Goal: Task Accomplishment & Management: Manage account settings

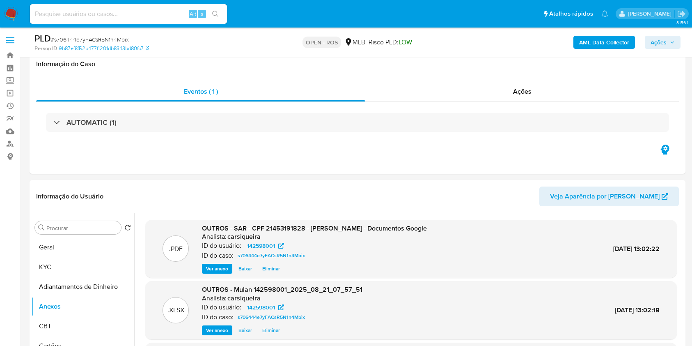
select select "10"
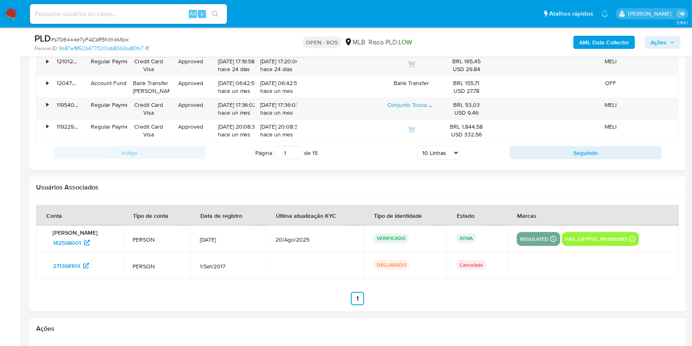
scroll to position [1259, 0]
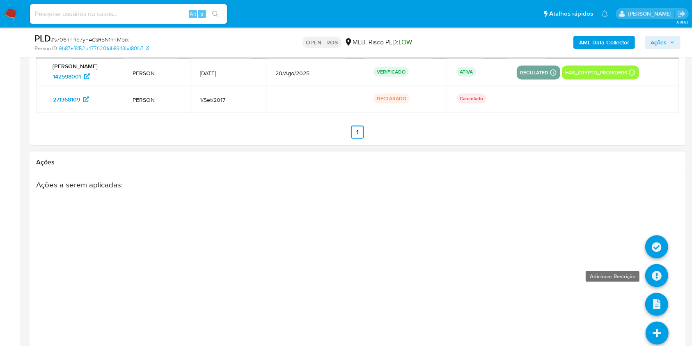
click at [655, 278] on icon at bounding box center [656, 275] width 23 height 23
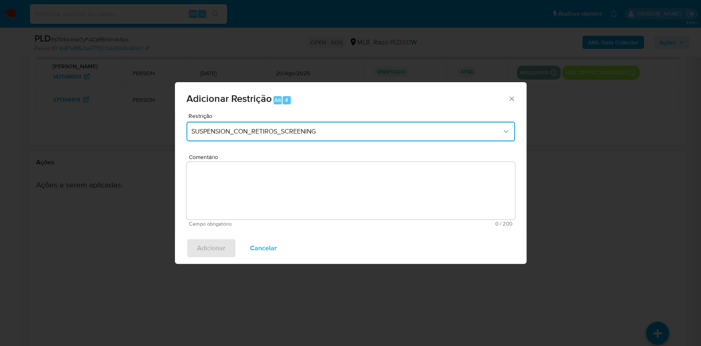
drag, startPoint x: 301, startPoint y: 126, endPoint x: 298, endPoint y: 141, distance: 15.4
click at [301, 126] on button "SUSPENSION_CON_RETIROS_SCREENING" at bounding box center [350, 132] width 328 height 20
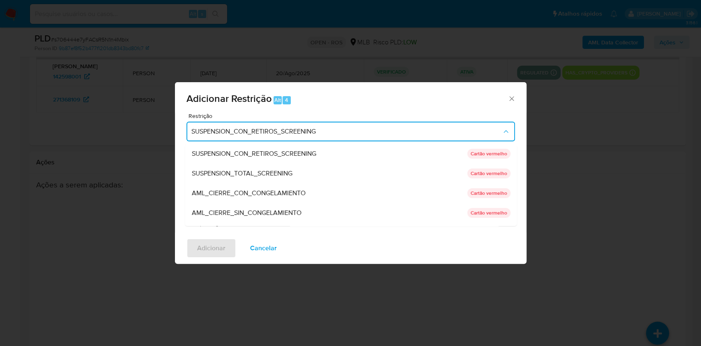
drag, startPoint x: 262, startPoint y: 206, endPoint x: 323, endPoint y: 231, distance: 65.6
click at [262, 206] on div "AML_CIERRE_SIN_CONGELAMIENTO" at bounding box center [326, 213] width 271 height 20
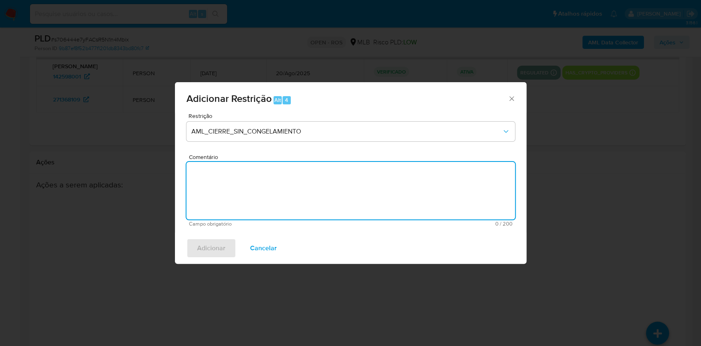
drag, startPoint x: 338, startPoint y: 193, endPoint x: 332, endPoint y: 195, distance: 6.4
click at [338, 193] on textarea "Comentário" at bounding box center [350, 190] width 328 height 57
paste textarea "Deliberação para encerrar o relacionamento. NÃO INFORMAR AO USUÁRIO QUE SE TRAT…"
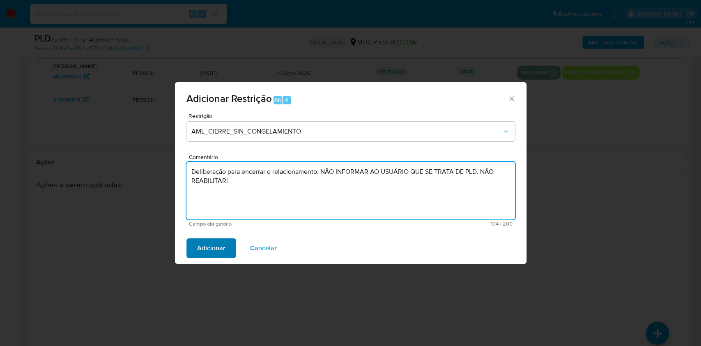
type textarea "Deliberação para encerrar o relacionamento. NÃO INFORMAR AO USUÁRIO QUE SE TRAT…"
click at [218, 246] on span "Adicionar" at bounding box center [211, 248] width 28 height 18
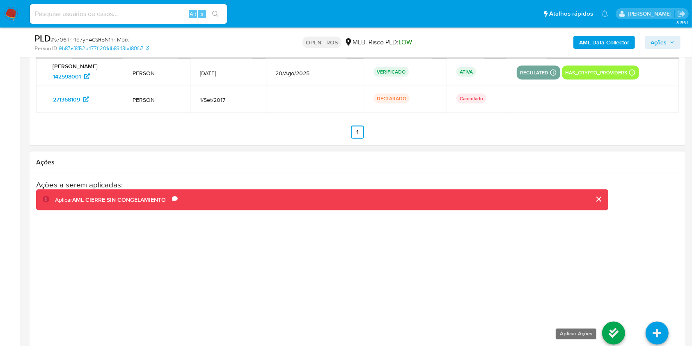
click at [607, 329] on icon at bounding box center [613, 333] width 23 height 23
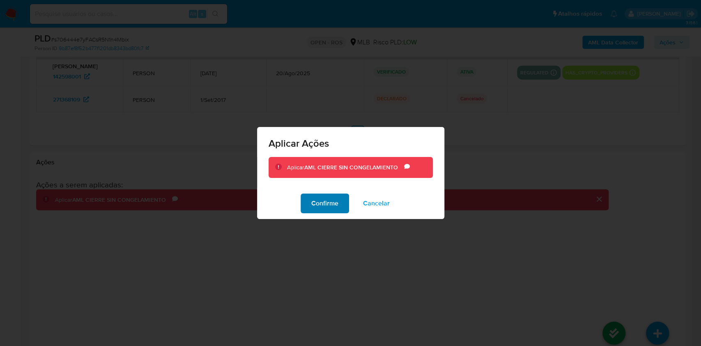
click at [322, 198] on span "Confirme" at bounding box center [324, 203] width 27 height 18
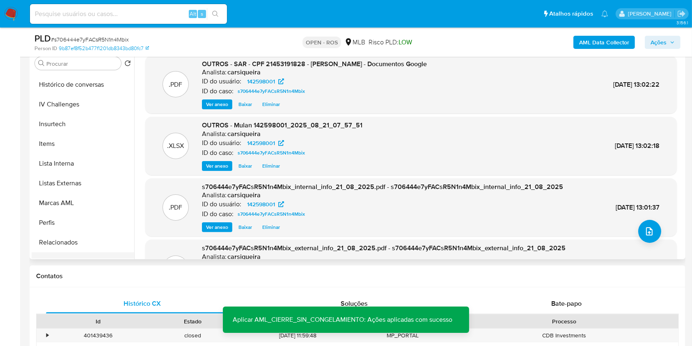
scroll to position [367, 0]
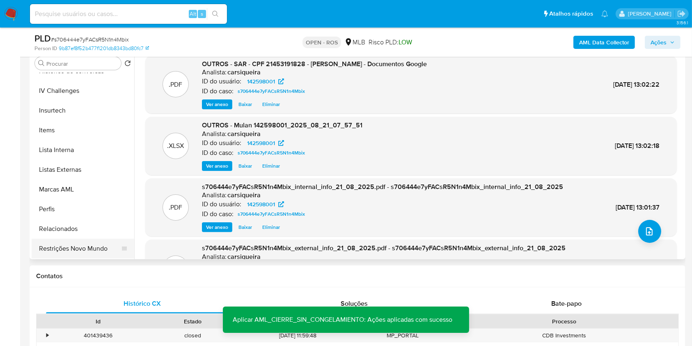
click at [98, 250] on button "Restrições Novo Mundo" at bounding box center [80, 249] width 96 height 20
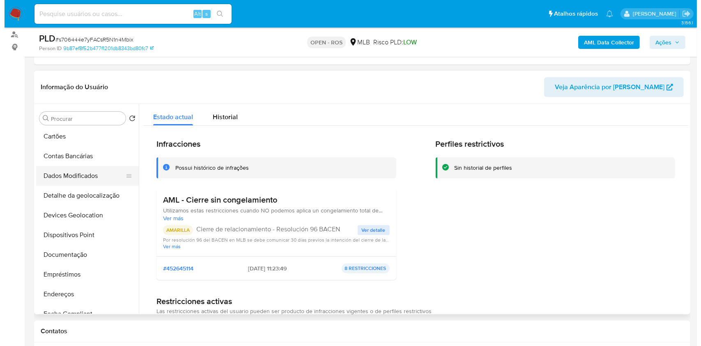
scroll to position [38, 0]
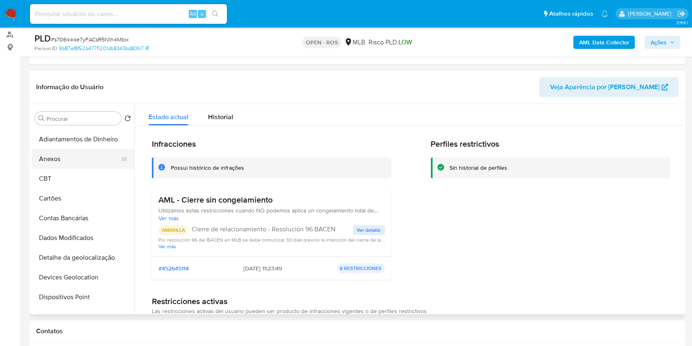
click at [71, 163] on button "Anexos" at bounding box center [80, 159] width 96 height 20
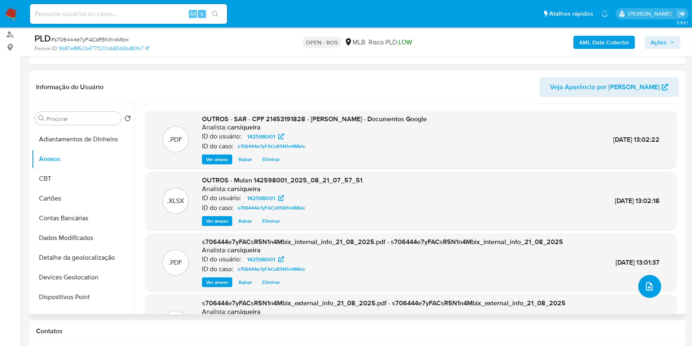
click at [639, 291] on button "upload-file" at bounding box center [650, 286] width 23 height 23
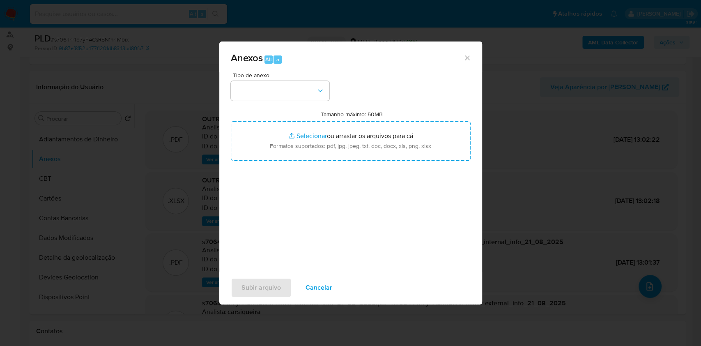
click at [300, 104] on div "Tipo de anexo Tamanho máximo: 50MB Selecionar arquivos Selecionar ou arrastar o…" at bounding box center [351, 169] width 240 height 194
click at [294, 97] on button "button" at bounding box center [280, 91] width 99 height 20
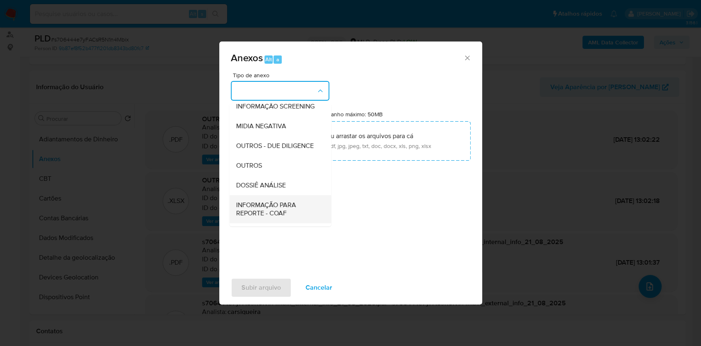
scroll to position [126, 0]
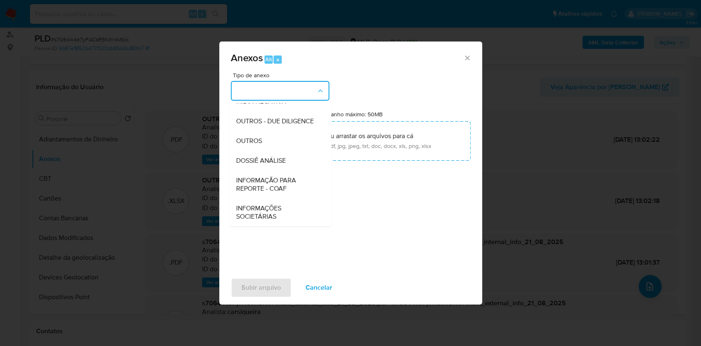
click at [295, 186] on span "INFORMAÇÃO PARA REPORTE - COAF" at bounding box center [278, 184] width 84 height 16
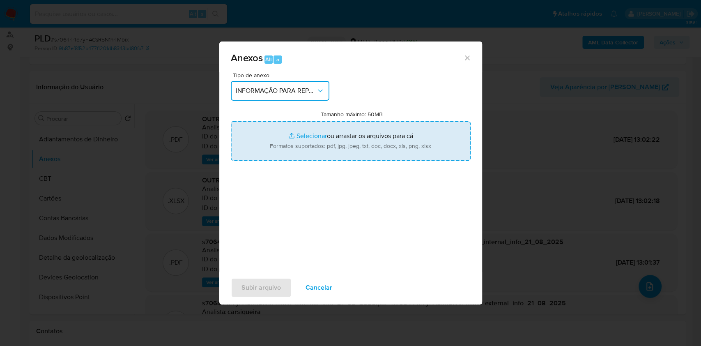
type input "C:\fakepath\SAR s706444e7yFACsR5N1n4Mbix- CPF 21453191828 - JOSIANE FERRAZ JORG…"
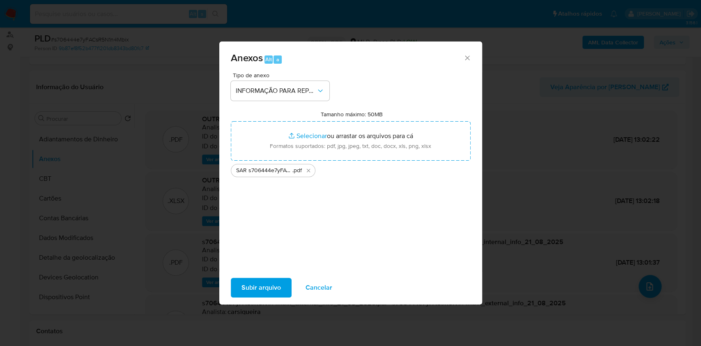
click at [273, 289] on span "Subir arquivo" at bounding box center [260, 287] width 39 height 18
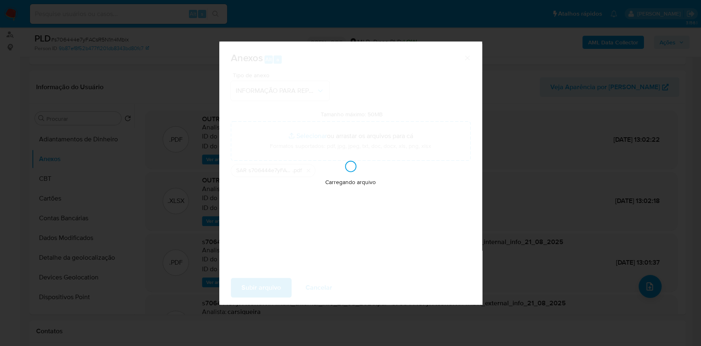
click at [666, 205] on div "Anexos Alt a Tipo de anexo INFORMAÇÃO PARA REPORTE - COAF Tamanho máximo: 50MB …" at bounding box center [350, 173] width 701 height 346
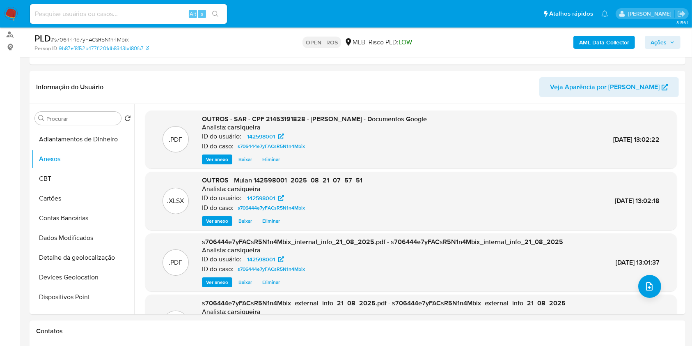
click at [662, 43] on span "Ações" at bounding box center [659, 42] width 16 height 13
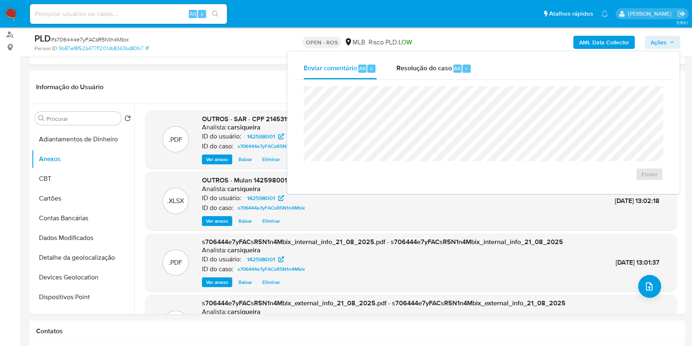
drag, startPoint x: 459, startPoint y: 64, endPoint x: 461, endPoint y: 81, distance: 16.9
click at [459, 66] on span "Alt" at bounding box center [458, 68] width 7 height 8
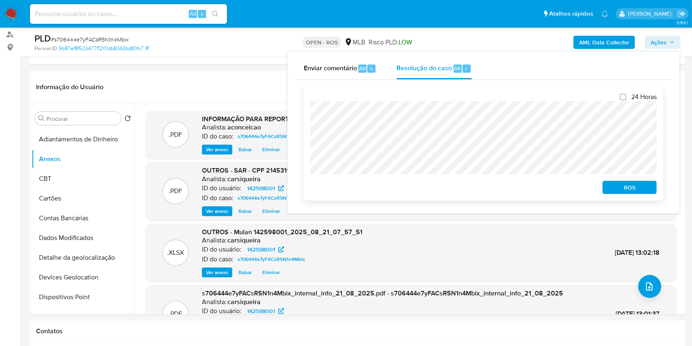
click at [628, 191] on span "ROS" at bounding box center [630, 186] width 43 height 11
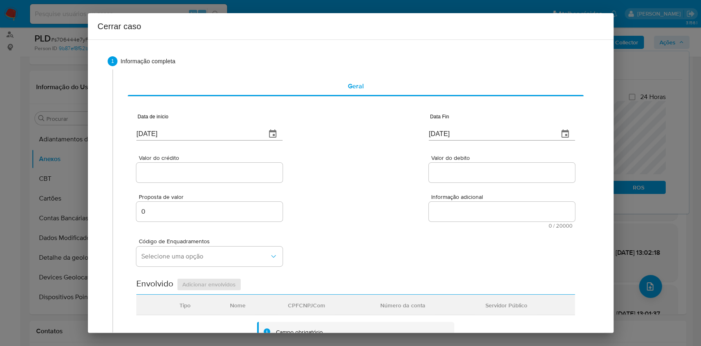
click at [202, 140] on div "Data de início 28/08/2025" at bounding box center [209, 128] width 146 height 33
click at [202, 140] on input "[DATE]" at bounding box center [197, 133] width 123 height 13
paste input "01/07"
click at [202, 140] on input "[DATE]" at bounding box center [197, 133] width 123 height 13
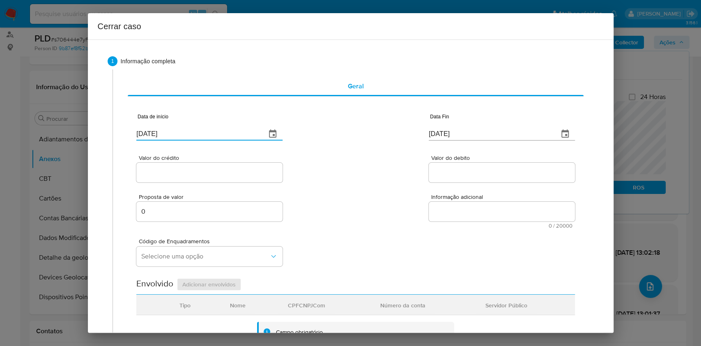
type input "[DATE]"
click at [439, 134] on input "[DATE]" at bounding box center [490, 133] width 123 height 13
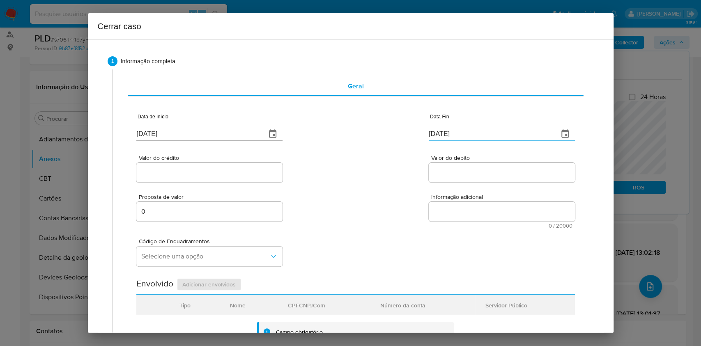
click at [439, 135] on input "[DATE]" at bounding box center [490, 133] width 123 height 13
paste input "19"
click at [439, 135] on input "[DATE]" at bounding box center [490, 133] width 123 height 13
type input "[DATE]"
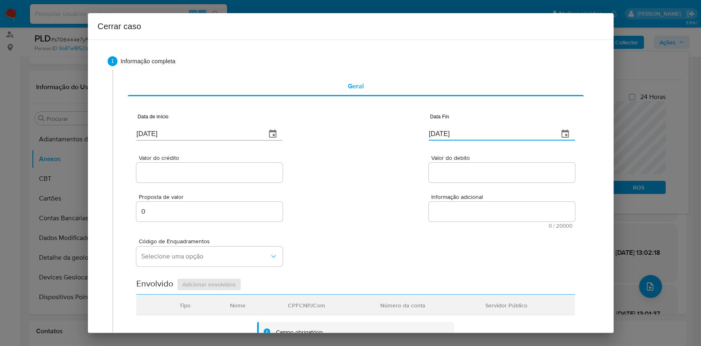
click at [249, 163] on div at bounding box center [209, 173] width 146 height 20
paste input "R$992.493"
click at [252, 173] on input "Valor do crédito" at bounding box center [209, 172] width 146 height 11
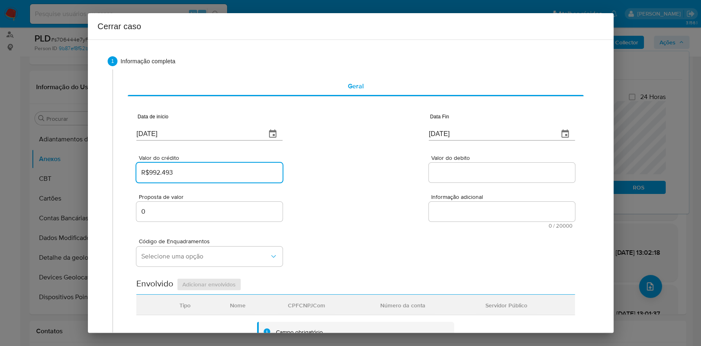
type input "R$992.493"
click at [455, 179] on div at bounding box center [502, 173] width 146 height 20
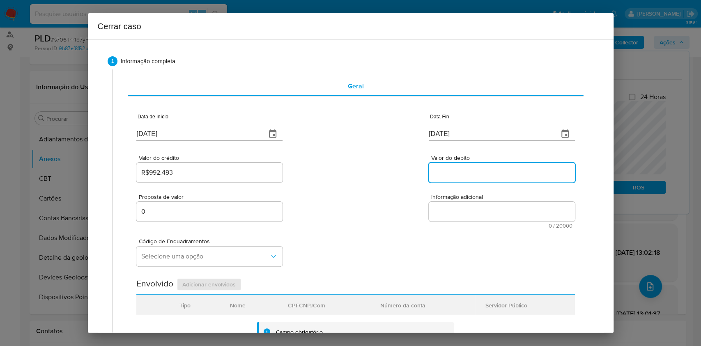
click at [456, 176] on input "Valor do debito" at bounding box center [502, 172] width 146 height 11
paste input "R$992.466"
type input "R$992.466"
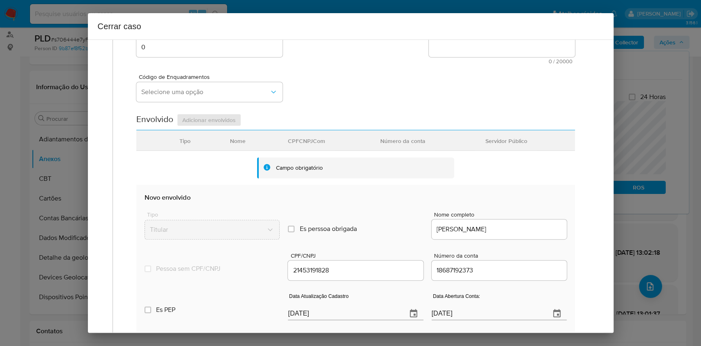
scroll to position [323, 0]
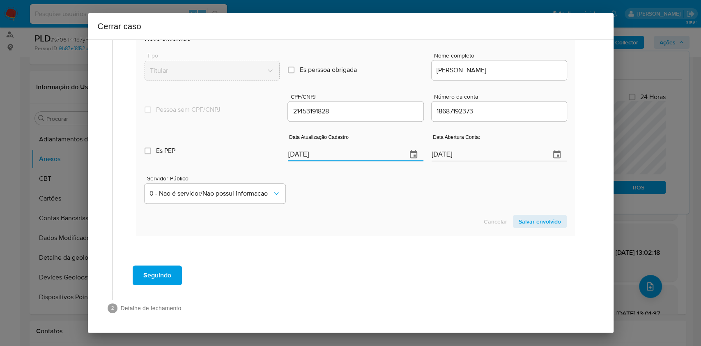
click at [365, 158] on input "[DATE]" at bounding box center [344, 154] width 112 height 13
click at [365, 157] on input "[DATE]" at bounding box center [344, 154] width 112 height 13
paste input "08"
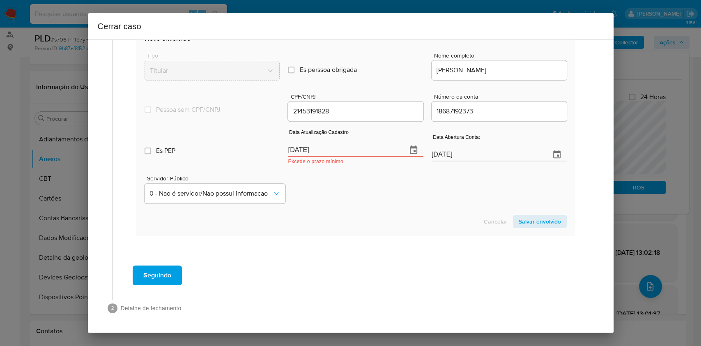
click at [371, 143] on input "28/08/2008" at bounding box center [344, 149] width 112 height 13
click at [371, 144] on input "28/08/2008" at bounding box center [344, 149] width 112 height 13
paste input "0/08/2025"
type input "20/08/2025"
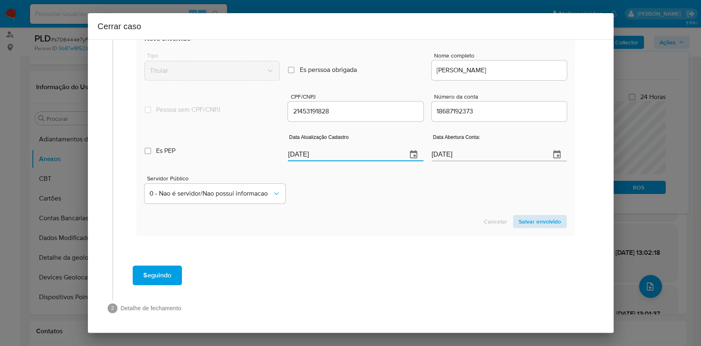
click at [541, 228] on section "Novo envolvido Tipo Titular Es perssoa obrigada Is PObrigada Nome completo JOSI…" at bounding box center [355, 131] width 438 height 210
click at [539, 224] on span "Salvar envolvido" at bounding box center [540, 221] width 42 height 11
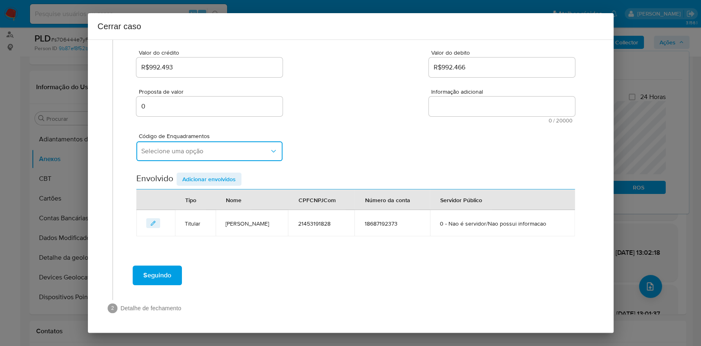
click at [213, 146] on button "Selecione uma opção" at bounding box center [209, 151] width 146 height 20
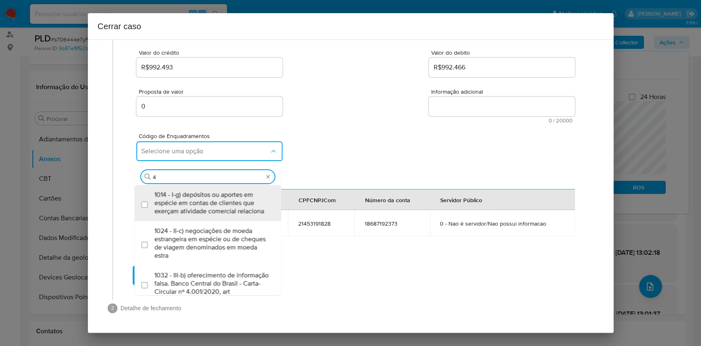
type input "45"
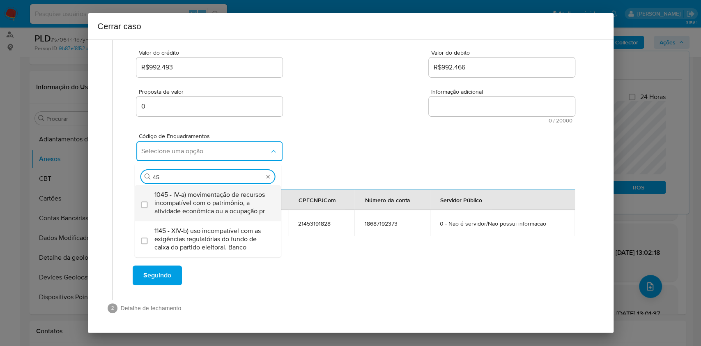
click at [191, 191] on span "1045 - IV-a) movimentação de recursos incompatível com o patrimônio, a atividad…" at bounding box center [211, 203] width 115 height 25
checkbox input "true"
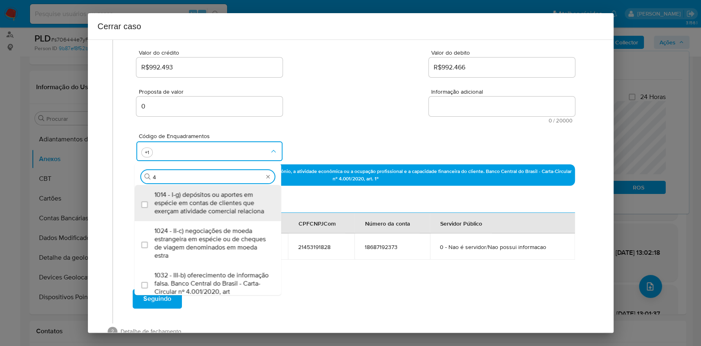
type input "47"
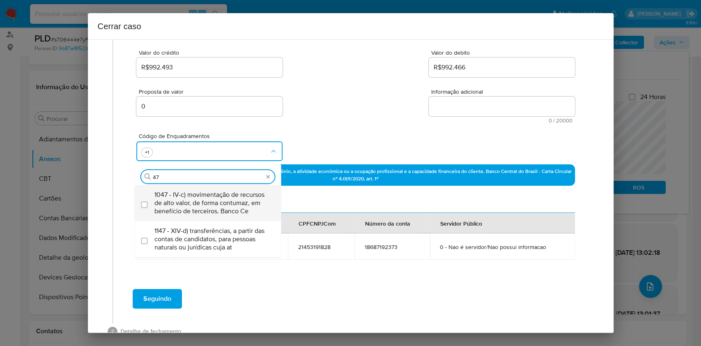
click at [191, 191] on span "1047 - IV-c) movimentação de recursos de alto valor, de forma contumaz, em bene…" at bounding box center [211, 203] width 115 height 25
checkbox input "true"
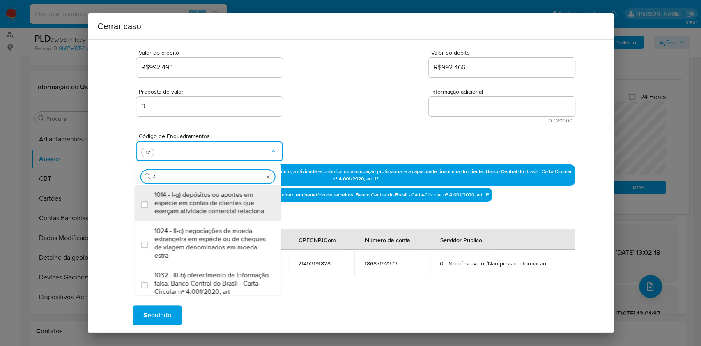
type input "48"
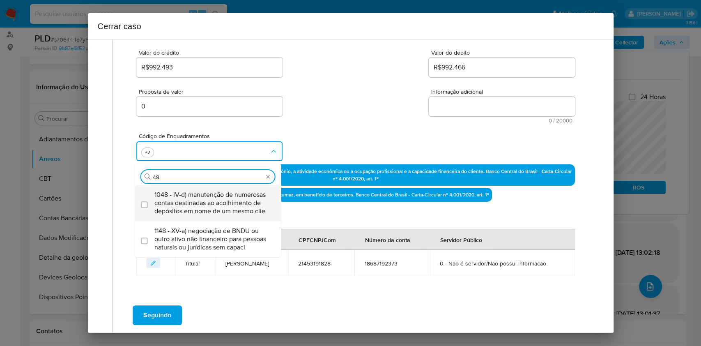
click at [191, 191] on span "1048 - IV-d) manutenção de numerosas contas destinadas ao acolhimento de depósi…" at bounding box center [211, 203] width 115 height 25
checkbox input "true"
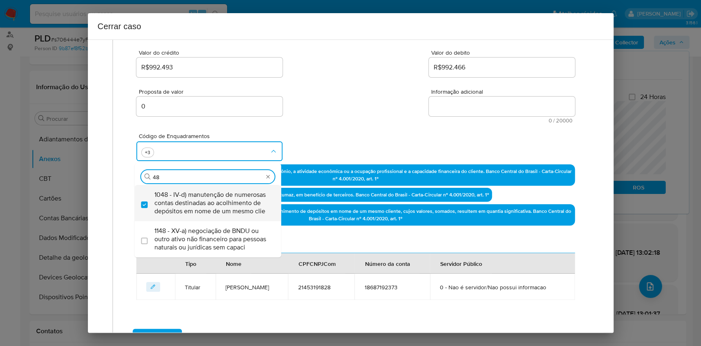
type input "48"
click at [198, 198] on span "1048 - IV-d) manutenção de numerosas contas destinadas ao acolhimento de depósi…" at bounding box center [211, 203] width 115 height 25
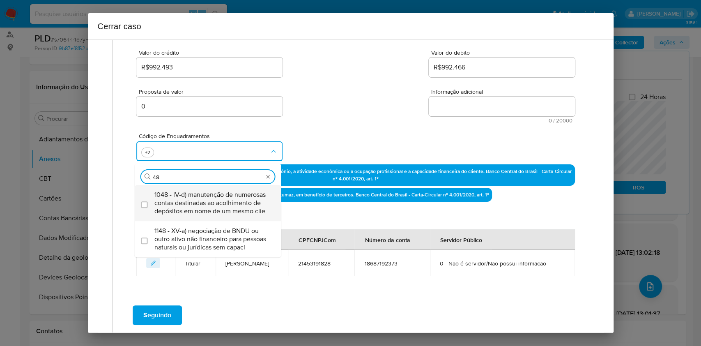
checkbox input "false"
type input "4"
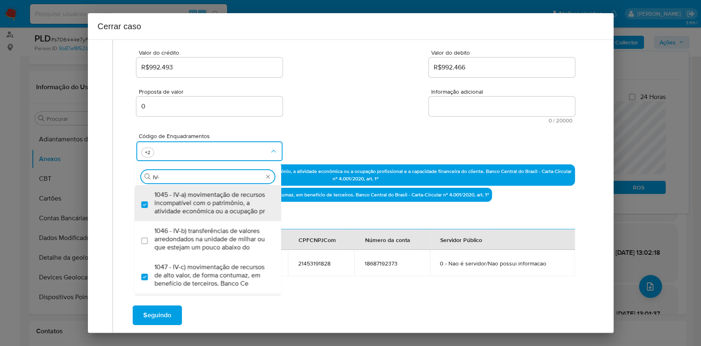
type input "IV-B"
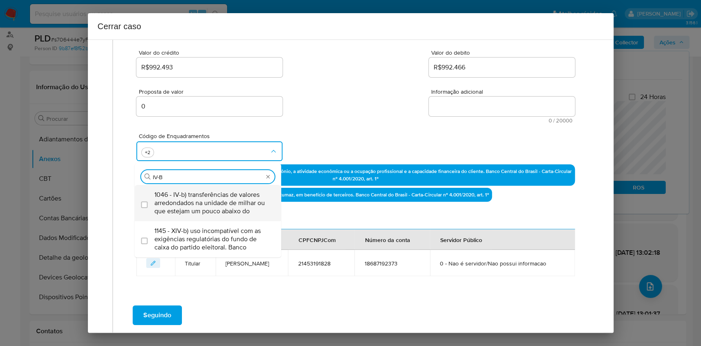
click at [200, 196] on span "1046 - IV-b) transferências de valores arredondados na unidade de milhar ou que…" at bounding box center [211, 203] width 115 height 25
checkbox input "true"
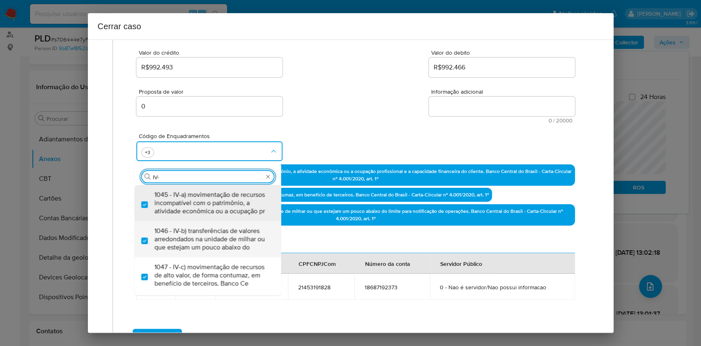
type input "IV-C"
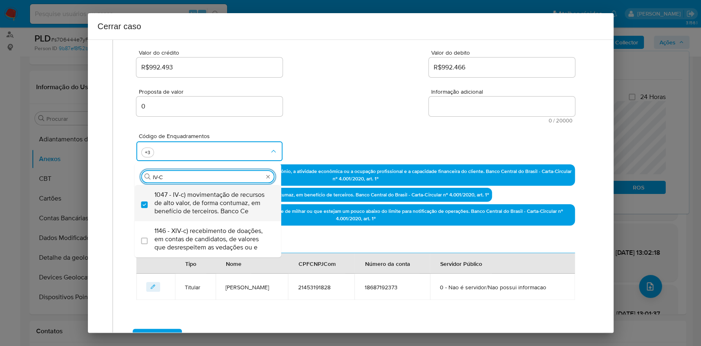
click at [200, 195] on span "1047 - IV-c) movimentação de recursos de alto valor, de forma contumaz, em bene…" at bounding box center [211, 203] width 115 height 25
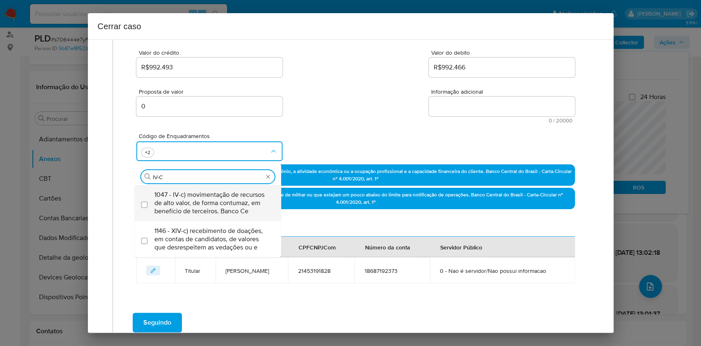
click at [200, 195] on span "1047 - IV-c) movimentação de recursos de alto valor, de forma contumaz, em bene…" at bounding box center [211, 203] width 115 height 25
checkbox input "true"
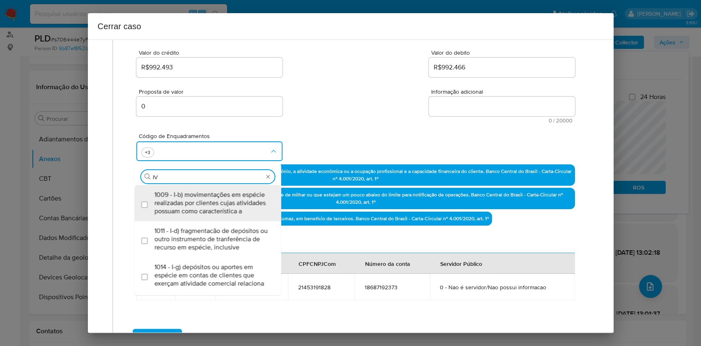
type input "I"
type input "56"
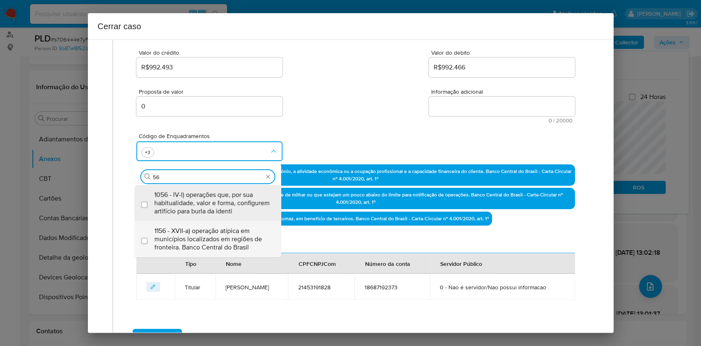
click at [211, 227] on span "1156 - XVII-a) operação atípica em municípios localizados em regiões de frontei…" at bounding box center [211, 239] width 115 height 25
checkbox input "true"
type input "56"
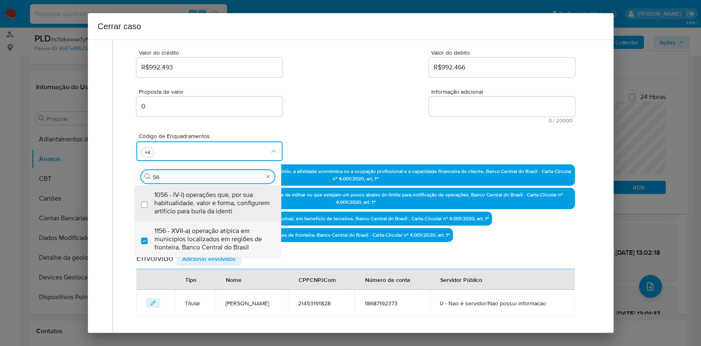
drag, startPoint x: 199, startPoint y: 227, endPoint x: 204, endPoint y: 223, distance: 7.3
click at [199, 227] on span "1156 - XVII-a) operação atípica em municípios localizados em regiões de frontei…" at bounding box center [211, 239] width 115 height 25
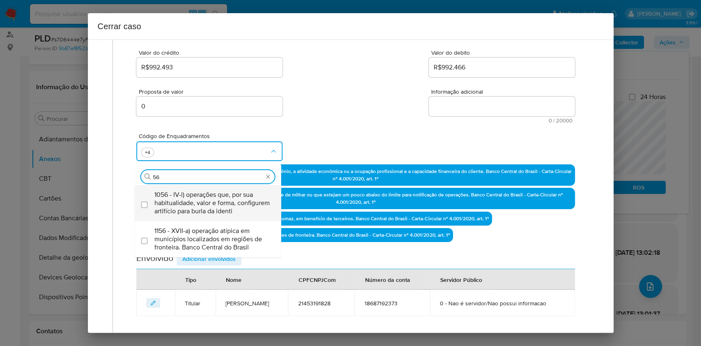
checkbox input "false"
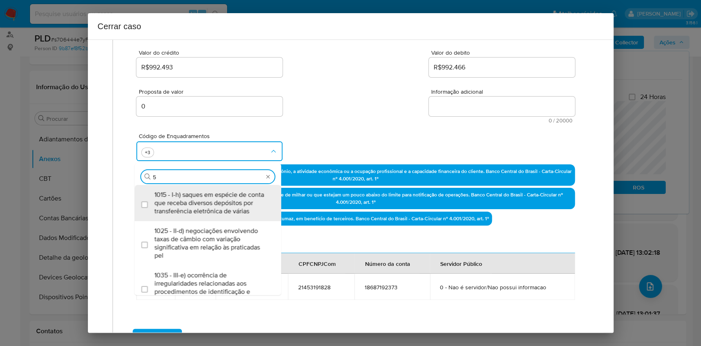
type input "58"
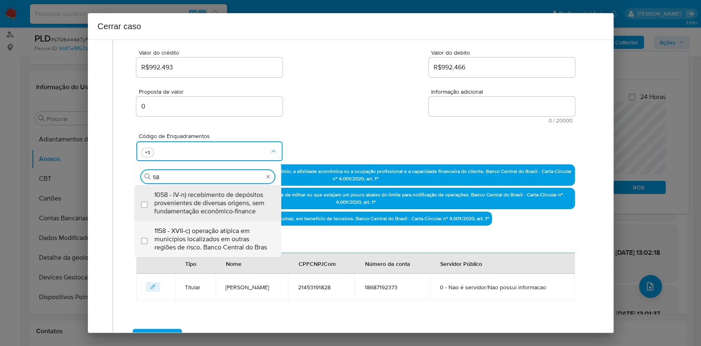
click at [221, 246] on span "1158 - XVII-c) operação atípica em municípios localizados em outras regiões de …" at bounding box center [211, 239] width 115 height 25
checkbox input "true"
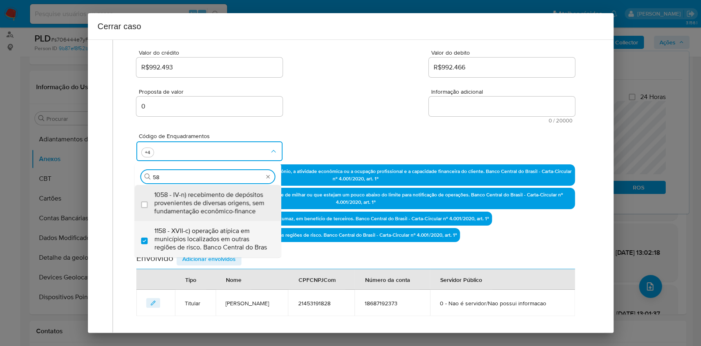
type input "58"
click at [477, 87] on div "Proposta de valor 0 Informação adicional 0 / 20000 20000 caracteres restantes" at bounding box center [355, 101] width 438 height 44
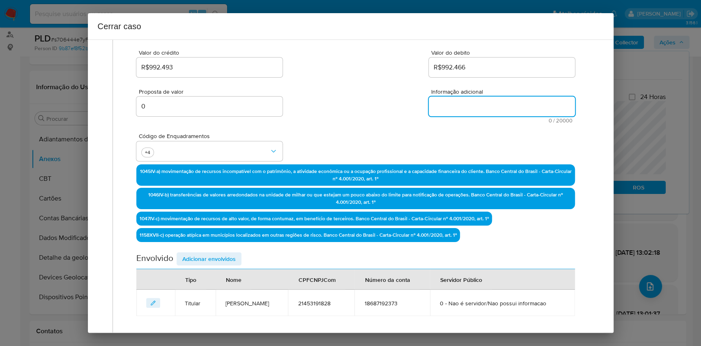
click at [485, 98] on textarea "Informação adicional" at bounding box center [502, 106] width 146 height 20
paste textarea "Josiane Ferraz Jorgetto, CPF 21453191828, 45 anos, residente no município de So…"
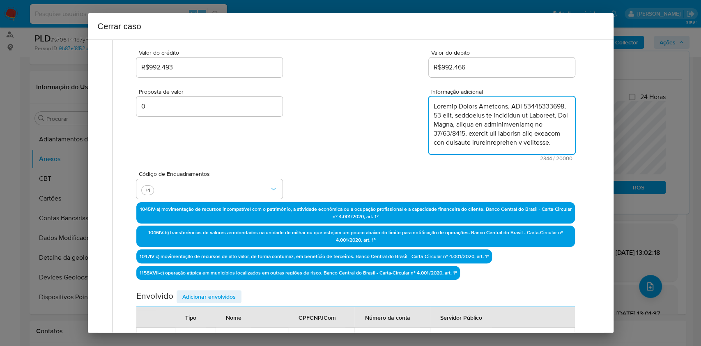
scroll to position [697, 0]
type textarea "Josiane Ferraz Jorgetto, CPF 21453191828, 45 anos, residente no município de So…"
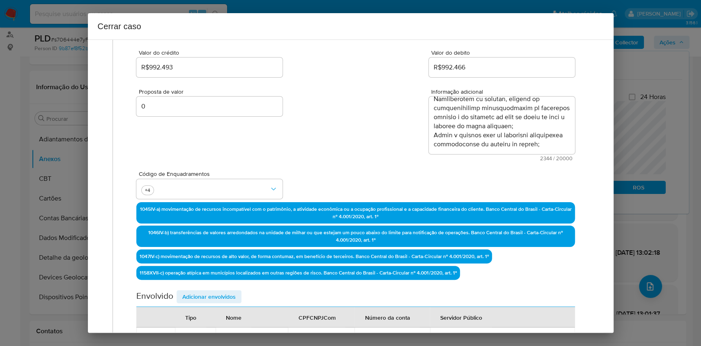
drag, startPoint x: 222, startPoint y: 295, endPoint x: 345, endPoint y: 235, distance: 137.4
click at [222, 295] on span "Adicionar envolvidos" at bounding box center [208, 296] width 53 height 11
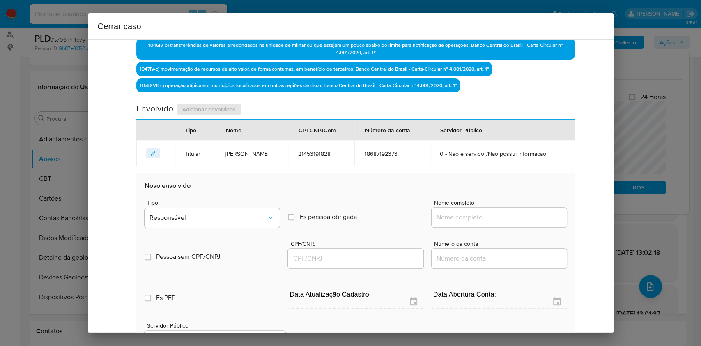
scroll to position [379, 0]
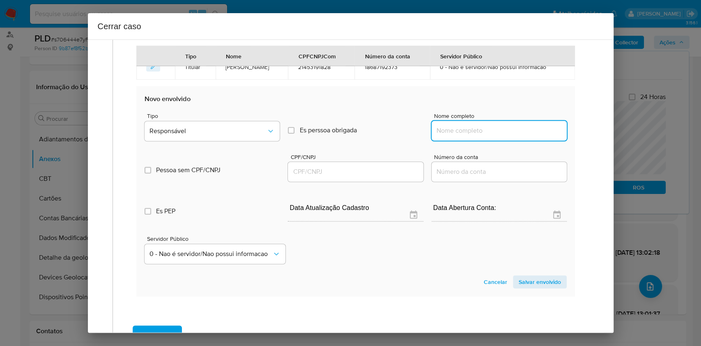
click at [494, 133] on input "Nome completo" at bounding box center [499, 130] width 135 height 11
paste input "Visao Digital Servicos Ltda, 57532705000177"
click at [526, 131] on input "Visao Digital Servicos Ltda, 57532705000177" at bounding box center [499, 130] width 135 height 11
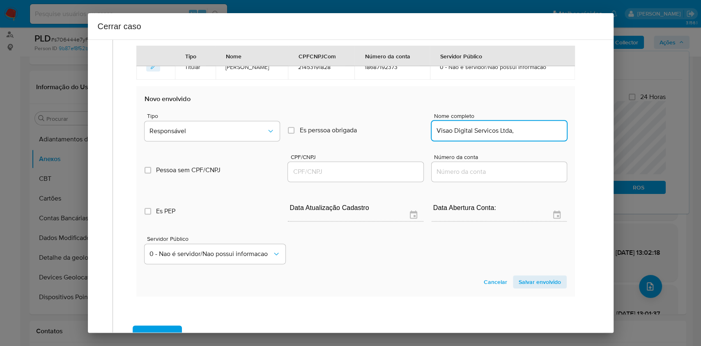
scroll to position [0, 0]
type input "Visao Digital Servicos Ltda,"
click at [404, 171] on input "CPF/CNPJ" at bounding box center [355, 171] width 135 height 11
paste input "57532705000177"
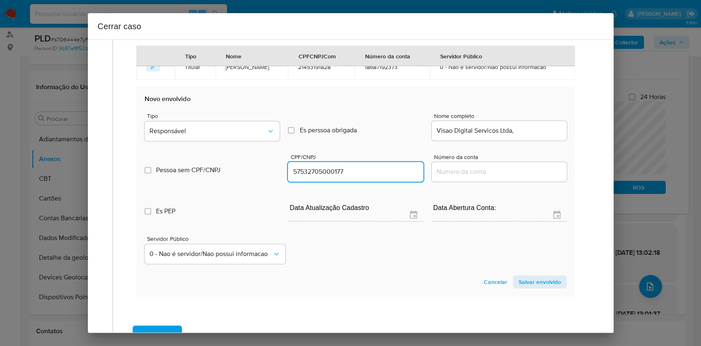
type input "57532705000177"
drag, startPoint x: 209, startPoint y: 115, endPoint x: 214, endPoint y: 123, distance: 9.6
click at [210, 116] on span "Tipo" at bounding box center [214, 116] width 135 height 6
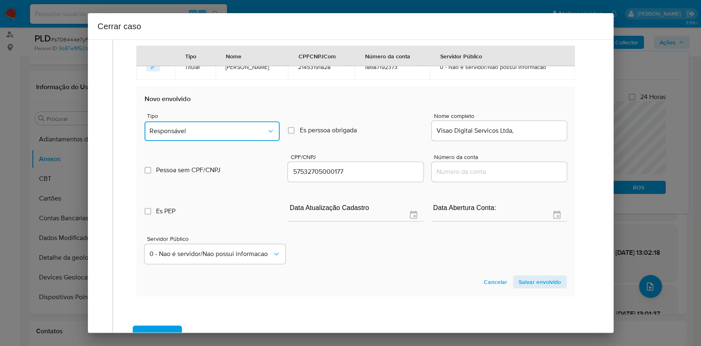
click at [214, 127] on span "Responsável" at bounding box center [207, 131] width 117 height 8
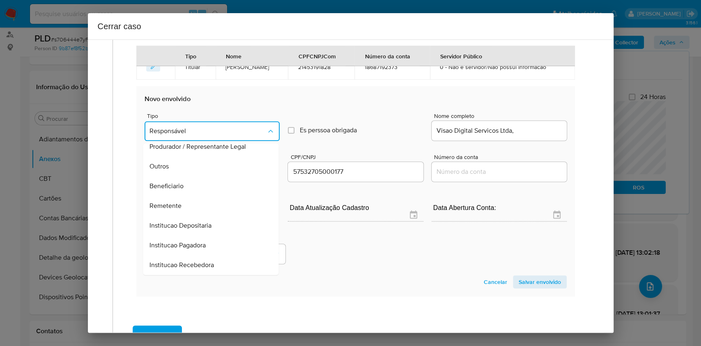
drag, startPoint x: 206, startPoint y: 186, endPoint x: 363, endPoint y: 232, distance: 163.5
click at [207, 186] on div "Beneficiario" at bounding box center [208, 186] width 117 height 20
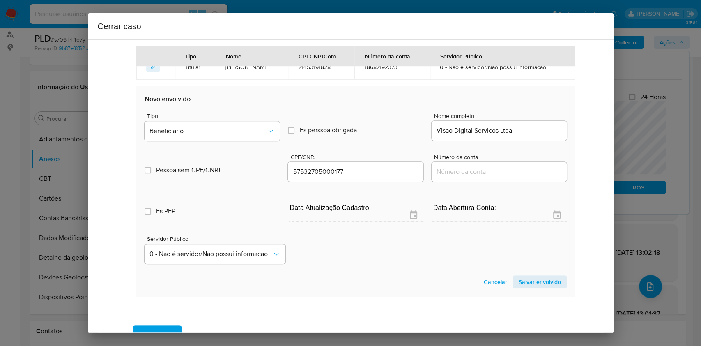
drag, startPoint x: 545, startPoint y: 278, endPoint x: 591, endPoint y: 265, distance: 47.2
click at [545, 277] on span "Salvar envolvido" at bounding box center [540, 281] width 42 height 11
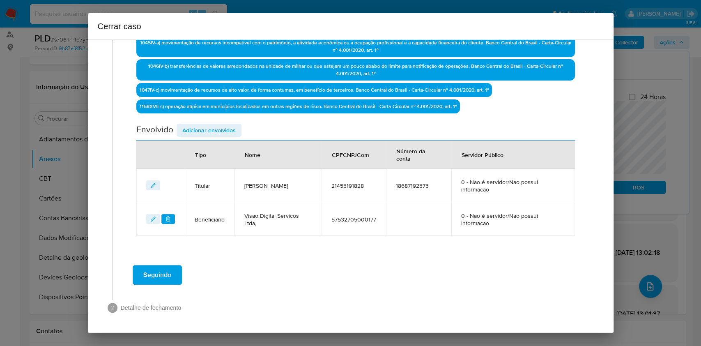
scroll to position [270, 0]
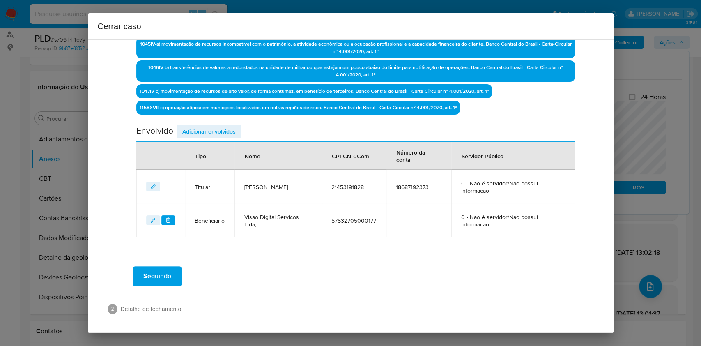
drag, startPoint x: 154, startPoint y: 221, endPoint x: 186, endPoint y: 235, distance: 34.4
click at [154, 221] on icon "editEnvolvido" at bounding box center [153, 220] width 6 height 6
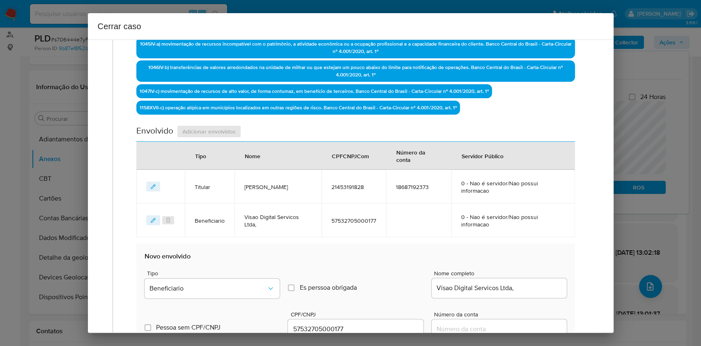
click at [379, 263] on div "Tipo Beneficiario Es perssoa obrigada Is PObrigada Nome completo Visao Digital …" at bounding box center [356, 280] width 422 height 41
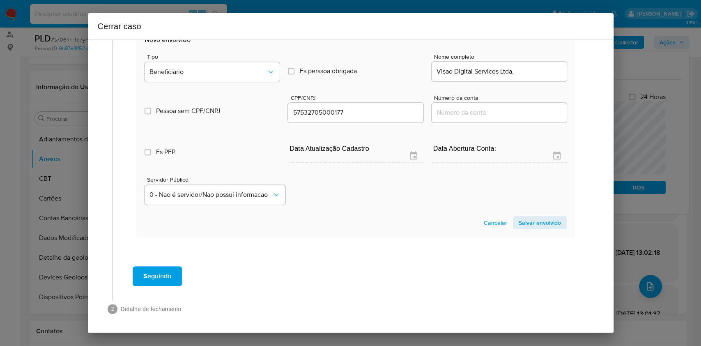
drag, startPoint x: 528, startPoint y: 216, endPoint x: 534, endPoint y: 211, distance: 7.6
click at [528, 217] on span "Salvar envolvido" at bounding box center [540, 222] width 42 height 11
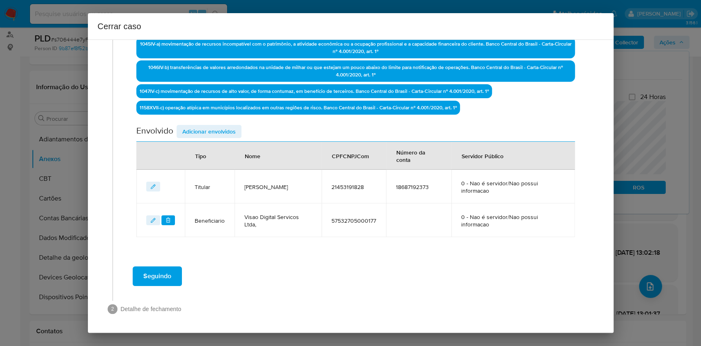
drag, startPoint x: 221, startPoint y: 126, endPoint x: 334, endPoint y: 179, distance: 124.9
click at [222, 128] on span "Adicionar envolvidos" at bounding box center [208, 131] width 53 height 11
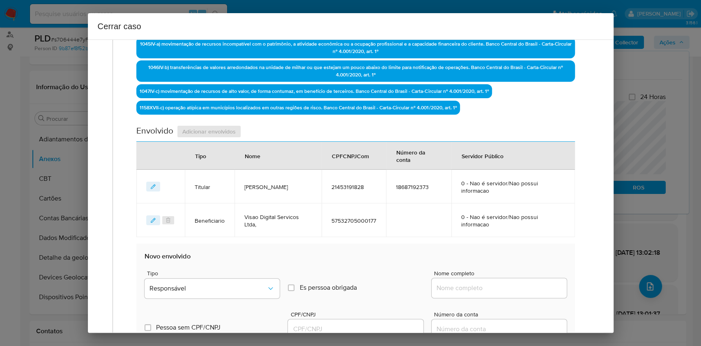
drag, startPoint x: 498, startPoint y: 284, endPoint x: 505, endPoint y: 287, distance: 8.3
click at [498, 285] on input "Nome completo" at bounding box center [499, 288] width 135 height 11
paste input "Recreio Jogos Ltda, 58414105000177"
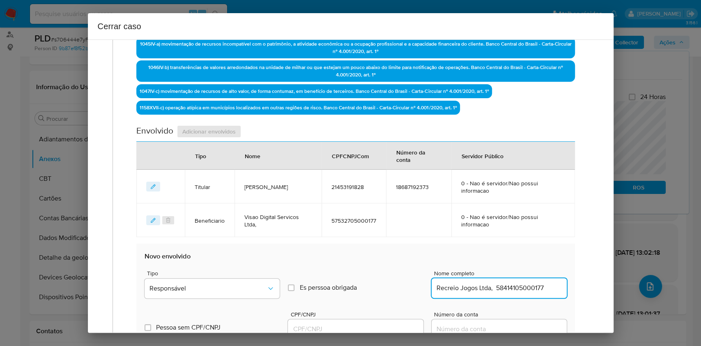
click at [531, 292] on div "Recreio Jogos Ltda, 58414105000177" at bounding box center [499, 288] width 135 height 20
click at [533, 290] on input "Recreio Jogos Ltda, 58414105000177" at bounding box center [499, 288] width 135 height 11
type input "Recreio Jogos Ltda,"
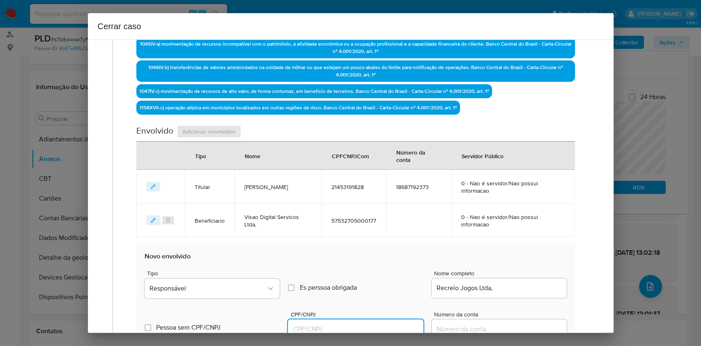
click at [335, 330] on input "CPF/CNPJ" at bounding box center [355, 329] width 135 height 11
paste input "58414105000177"
type input "58414105000177"
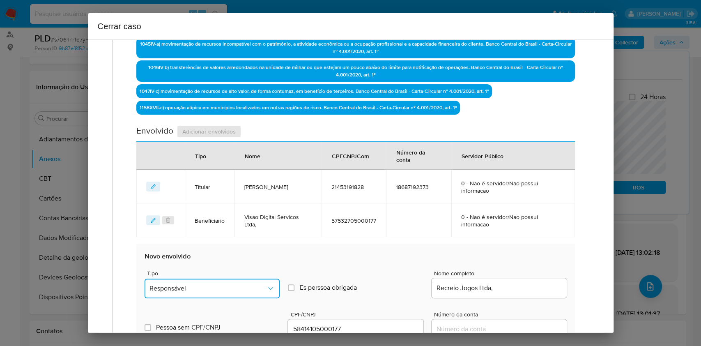
click at [248, 284] on span "Responsável" at bounding box center [207, 288] width 117 height 8
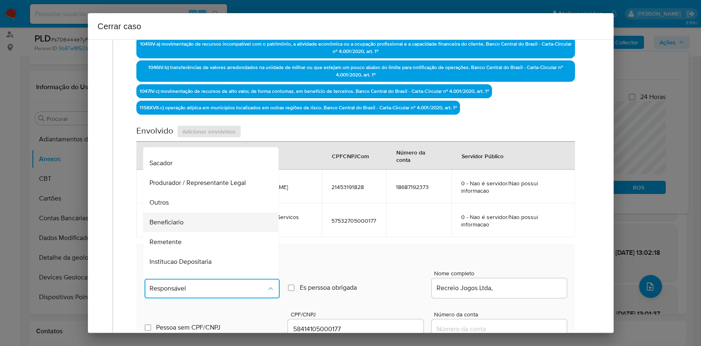
scroll to position [105, 0]
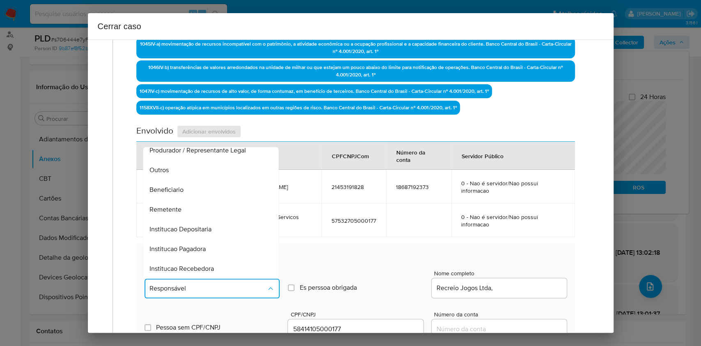
click at [191, 184] on div "Beneficiario" at bounding box center [208, 190] width 117 height 20
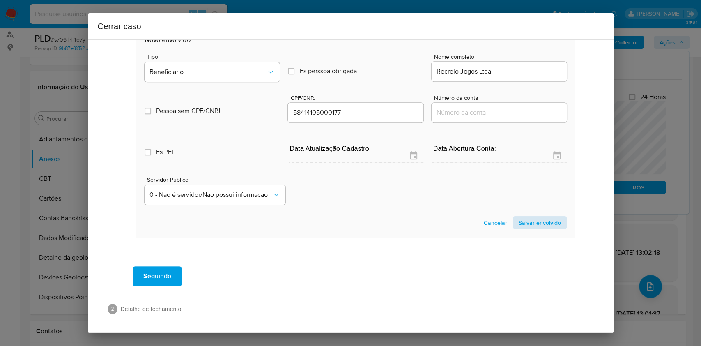
drag, startPoint x: 534, startPoint y: 230, endPoint x: 533, endPoint y: 222, distance: 7.4
click at [534, 226] on section "Novo envolvido Tipo Beneficiario Es perssoa obrigada Is PObrigada Nome completo…" at bounding box center [355, 132] width 438 height 210
click at [533, 223] on span "Salvar envolvido" at bounding box center [540, 222] width 42 height 11
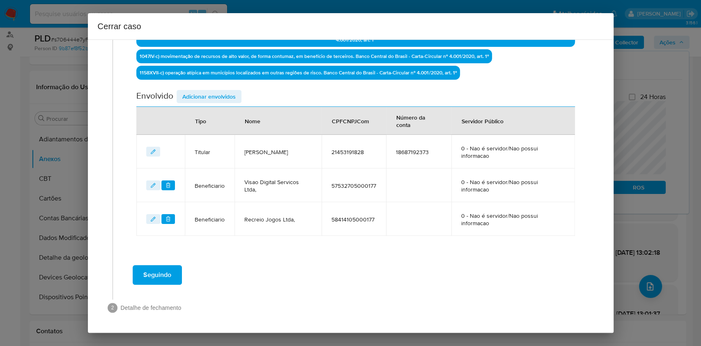
scroll to position [304, 0]
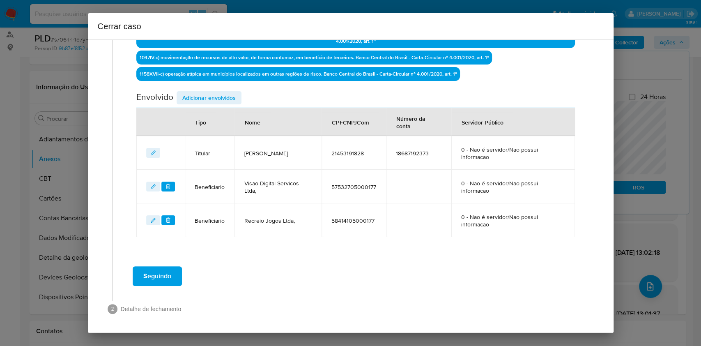
drag, startPoint x: 175, startPoint y: 271, endPoint x: 202, endPoint y: 269, distance: 27.6
click at [175, 271] on button "Seguindo" at bounding box center [157, 276] width 49 height 20
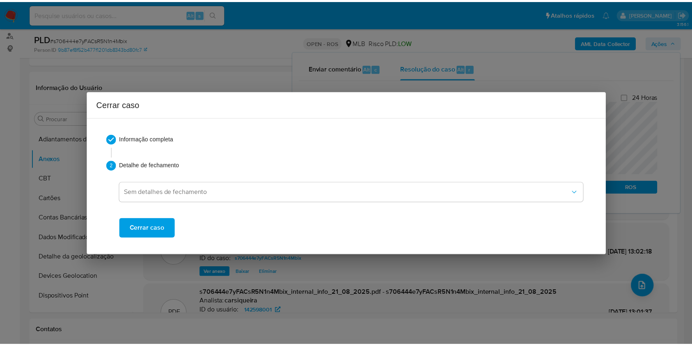
scroll to position [0, 0]
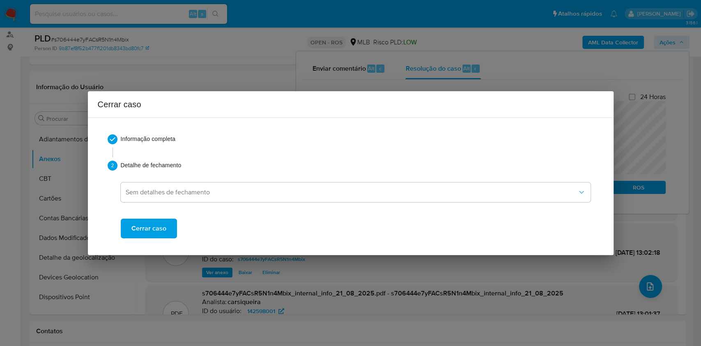
drag, startPoint x: 163, startPoint y: 222, endPoint x: 292, endPoint y: 123, distance: 161.9
click at [165, 222] on button "Cerrar caso" at bounding box center [149, 228] width 56 height 20
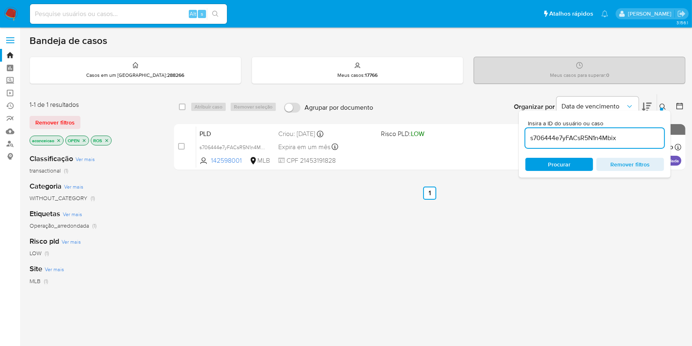
click at [596, 136] on input "s706444e7yFACsR5N1n4Mbix" at bounding box center [595, 138] width 139 height 11
paste input "RpC8aQxhxthC3cEOfzVEVt4z"
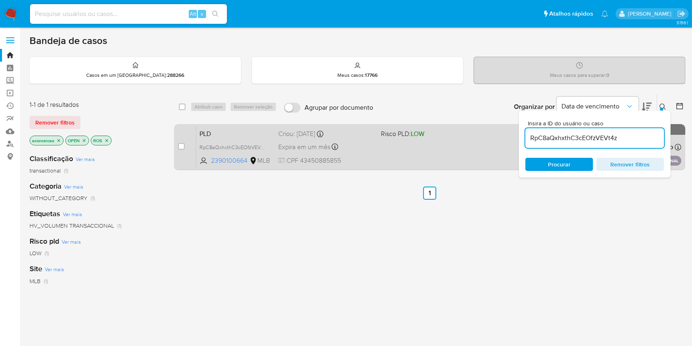
click at [429, 147] on div "PLD RpC8aQxhxthC3cEOfzVEVt4z 2390100664 MLB Risco PLD: LOW Criou: 14/08/2025 Cr…" at bounding box center [438, 146] width 485 height 41
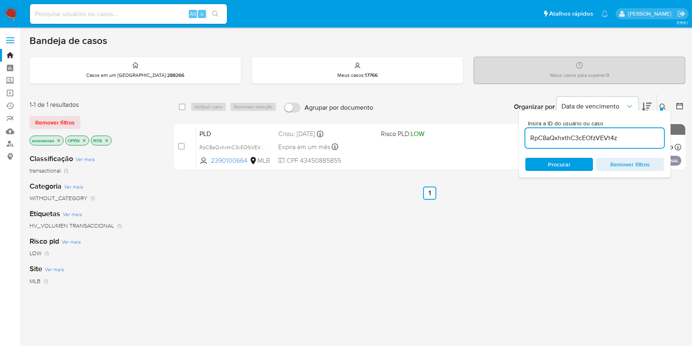
click at [613, 142] on input "RpC8aQxhxthC3cEOfzVEVt4z" at bounding box center [595, 138] width 139 height 11
paste input "nSDKY3BHxdO4Pl5I0dStEujY"
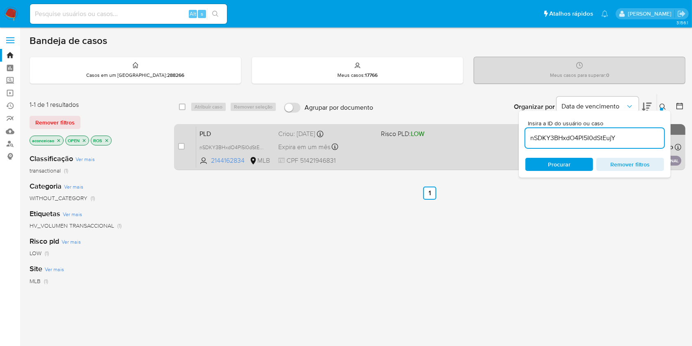
click at [384, 152] on div "PLD nSDKY3BHxdO4Pl5I0dStEujY 2144162834 MLB Risco PLD: LOW Criou: 14/08/2025 Cr…" at bounding box center [438, 146] width 485 height 41
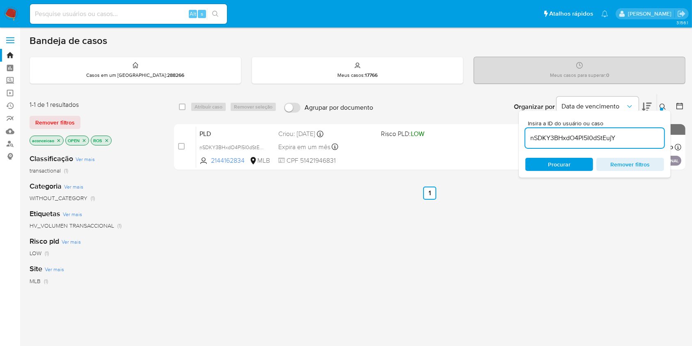
click at [650, 140] on input "nSDKY3BHxdO4Pl5I0dStEujY" at bounding box center [595, 138] width 139 height 11
click at [650, 139] on input "nSDKY3BHxdO4Pl5I0dStEujY" at bounding box center [595, 138] width 139 height 11
paste input "slT71avByFMzcWeKQQmMnMMc"
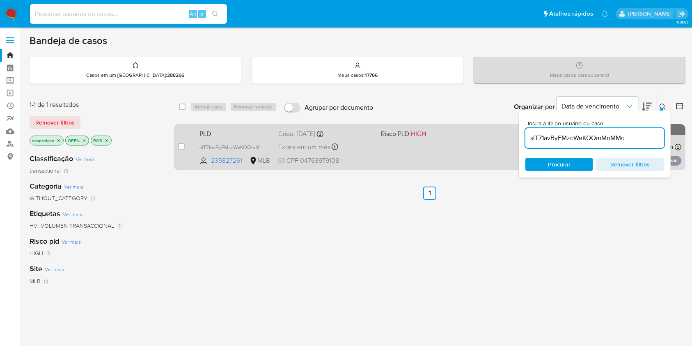
click at [423, 148] on div "PLD slT71avByFMzcWeKQQmMnMMc 235827261 MLB Risco PLD: HIGH Criou: 14/08/2025 Cr…" at bounding box center [438, 146] width 485 height 41
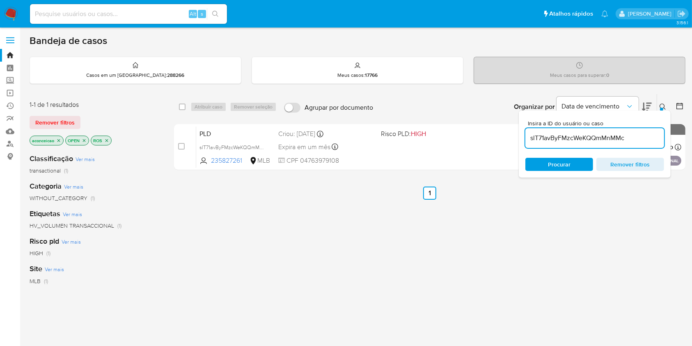
click at [583, 139] on input "slT71avByFMzcWeKQQmMnMMc" at bounding box center [595, 138] width 139 height 11
click at [583, 138] on input "slT71avByFMzcWeKQQmMnMMc" at bounding box center [595, 138] width 139 height 11
paste input "3U3LOMFAiqAsVtF0F13aglB"
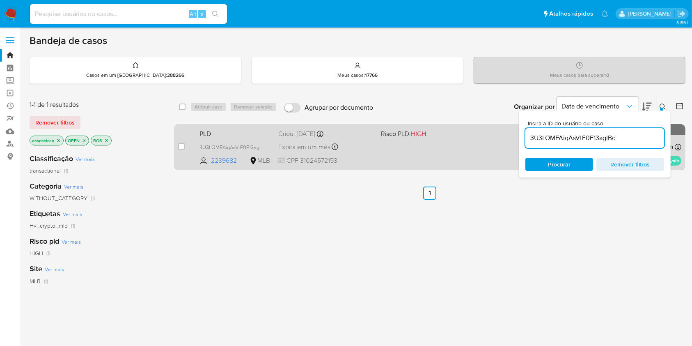
click at [439, 126] on div "PLD 3U3LOMFAiqAsVtF0F13aglBc 2239682 MLB Risco PLD: HIGH Criou: 12/08/2025 Crio…" at bounding box center [438, 146] width 485 height 41
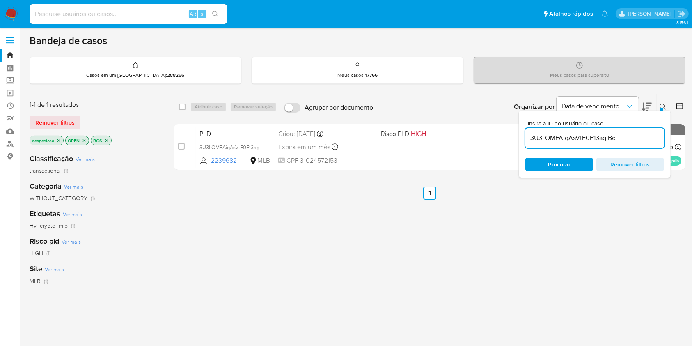
click at [606, 138] on input "3U3LOMFAiqAsVtF0F13aglBc" at bounding box center [595, 138] width 139 height 11
paste input "cDomQJoMHViIzdWek7JXxjGU"
click at [605, 138] on input "3U3LOMFAiqAsVtF0F13agcDomQJoMHViIzdWek7JXxjGUlBc" at bounding box center [595, 138] width 139 height 11
paste input "cDomQJoMHViIzdWek7JXxjGU"
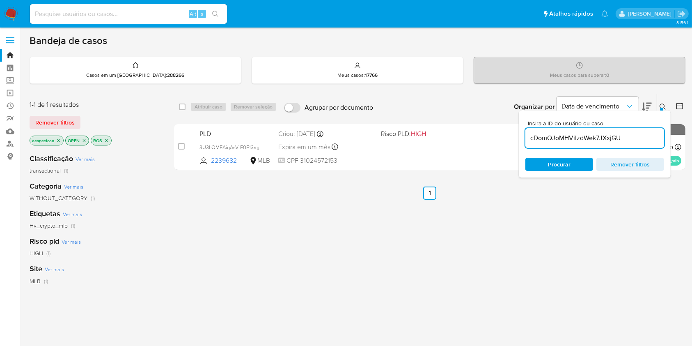
scroll to position [0, 0]
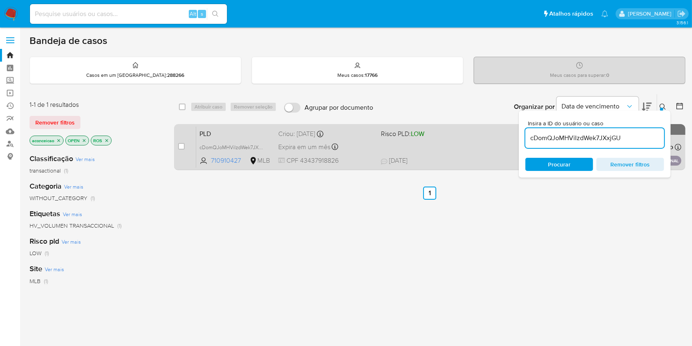
click at [424, 138] on div "PLD cDomQJoMHViIzdWek7JXxjGU 710910427 MLB Risco PLD: LOW Criou: 14/08/2025 Cri…" at bounding box center [438, 146] width 485 height 41
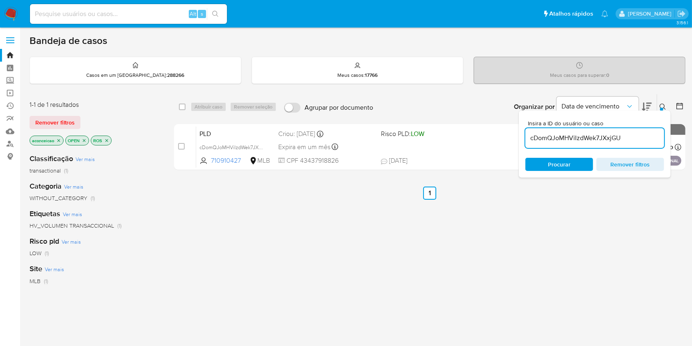
click at [597, 140] on input "cDomQJoMHViIzdWek7JXxjGU" at bounding box center [595, 138] width 139 height 11
paste input "QUFNr0d7GiHqxPBneLuR8rMt"
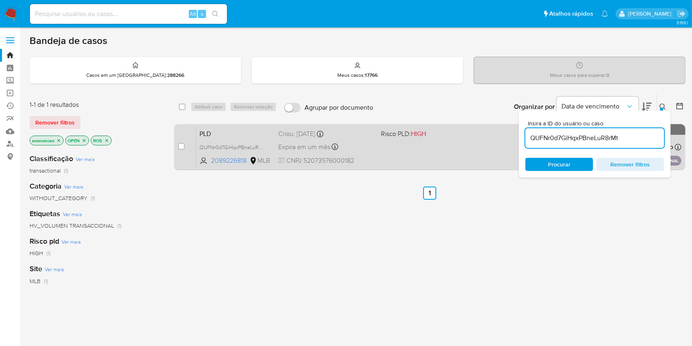
click at [460, 140] on div "PLD QUFNr0d7GiHqxPBneLuR8rMt 2089226818 MLB Risco PLD: HIGH Criou: 14/08/2025 C…" at bounding box center [438, 146] width 485 height 41
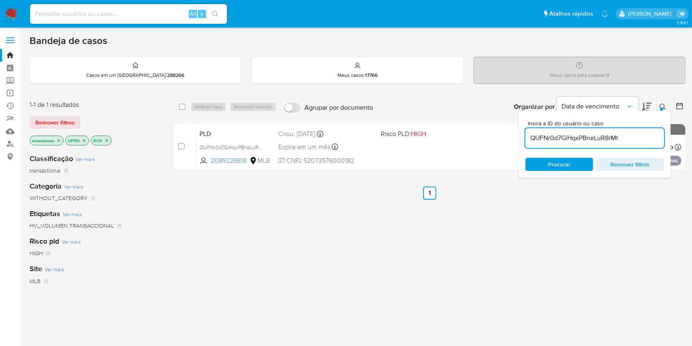
click at [578, 137] on input "QUFNr0d7GiHqxPBneLuR8rMt" at bounding box center [595, 138] width 139 height 11
click at [578, 136] on input "QUFNr0d7GiHqxPBneLuR8rMt" at bounding box center [595, 138] width 139 height 11
paste input "qrn7tjfIVxnKuxHCCEzFfAQJ"
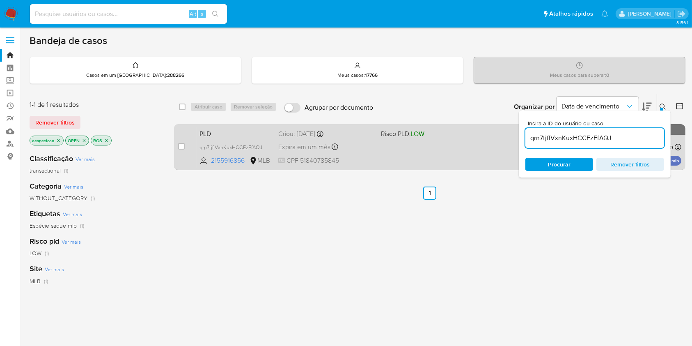
click at [465, 140] on div "PLD qrn7tjfIVxnKuxHCCEzFfAQJ 2155916856 MLB Risco PLD: LOW Criou: 12/08/2025 Cr…" at bounding box center [438, 146] width 485 height 41
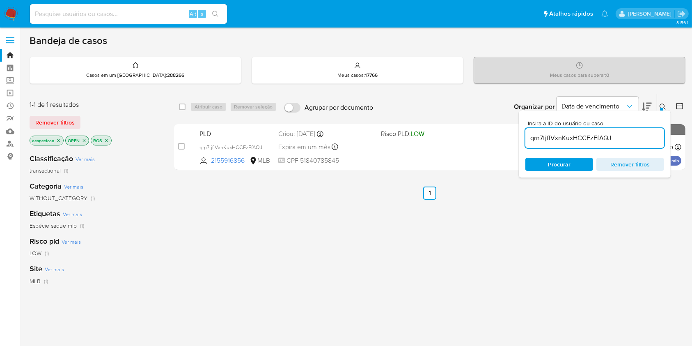
click at [581, 133] on input "qrn7tjfIVxnKuxHCCEzFfAQJ" at bounding box center [595, 138] width 139 height 11
paste input "et6hnpMnQZqjoNDdfsTzeFH"
click at [417, 144] on div "Análise Especial et6hnpMnQZqjoNDdfsTzeFHJ 2372295466 MLB Risco PLD: MID Criou: …" at bounding box center [438, 146] width 485 height 41
click at [621, 130] on div "et6hnpMnQZqjoNDdfsTzeFHJ" at bounding box center [595, 138] width 139 height 20
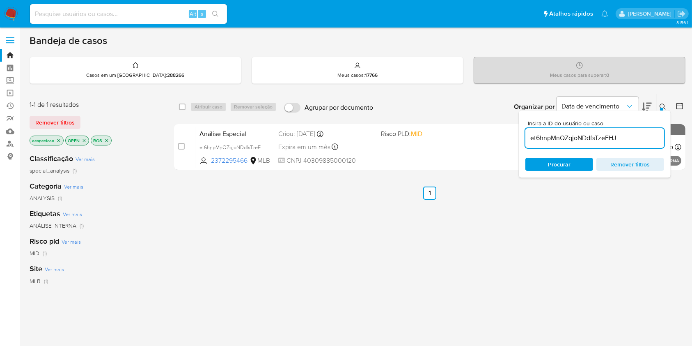
click at [625, 136] on input "et6hnpMnQZqjoNDdfsTzeFHJ" at bounding box center [595, 138] width 139 height 11
paste input "iJzyyzJShSVgxtxMmcQlwo5E"
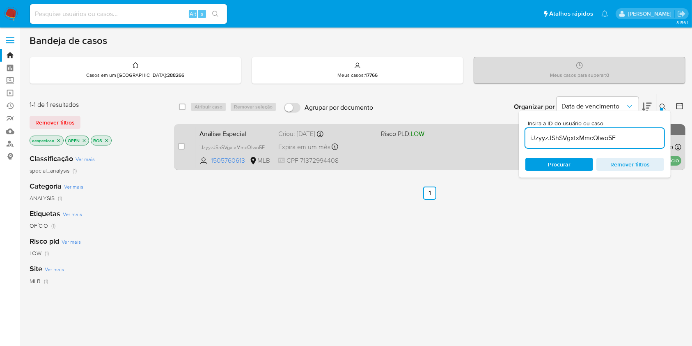
click at [420, 157] on div "Análise Especial iJzyyzJShSVgxtxMmcQlwo5E 1505760613 MLB Risco PLD: LOW Criou: …" at bounding box center [438, 146] width 485 height 41
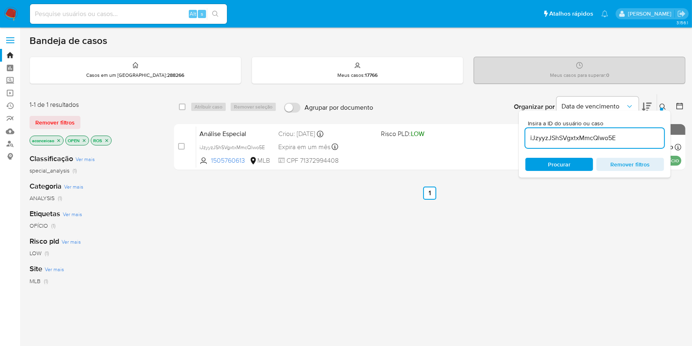
click at [627, 137] on input "iJzyyzJShSVgxtxMmcQlwo5E" at bounding box center [595, 138] width 139 height 11
click at [627, 136] on input "iJzyyzJShSVgxtxMmcQlwo5E" at bounding box center [595, 138] width 139 height 11
paste input "0tdOZA0fmLES9zoCowIrwY1f"
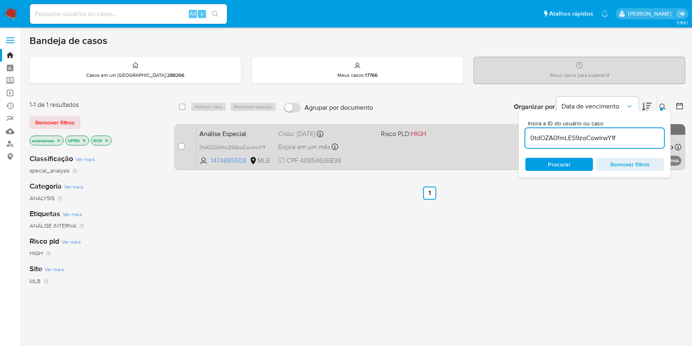
click at [478, 145] on div "Análise Especial 0tdOZA0fmLES9zoCowIrwY1f 1474885508 MLB Risco PLD: HIGH Criou:…" at bounding box center [438, 146] width 485 height 41
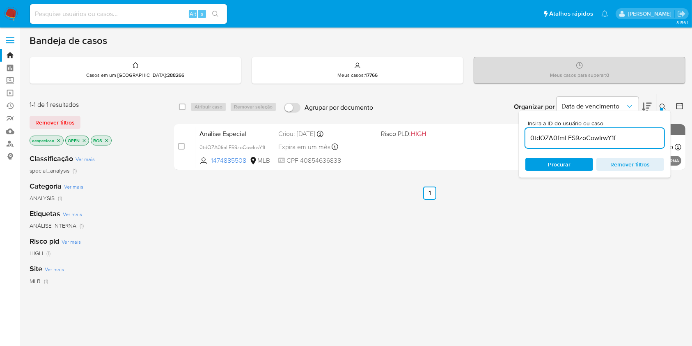
drag, startPoint x: 631, startPoint y: 154, endPoint x: 622, endPoint y: 140, distance: 16.6
click at [629, 151] on div "Insira a ID do usuário ou caso 0tdOZA0fmLES9zoCowIrwY1f Procurar Remover filtros" at bounding box center [595, 143] width 152 height 67
click at [621, 137] on input "0tdOZA0fmLES9zoCowIrwY1f" at bounding box center [595, 138] width 139 height 11
paste input "UZykbUSPPvTaF5edKXoggDu7"
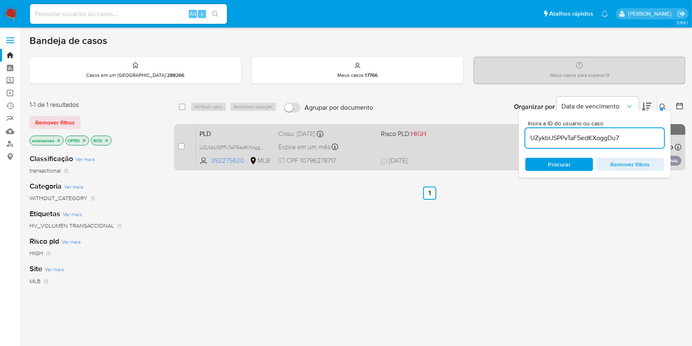
click at [450, 152] on div "PLD UZykbUSPPvTaF5edKXoggDu7 392275620 MLB Risco PLD: HIGH Criou: 14/08/2025 Cr…" at bounding box center [438, 146] width 485 height 41
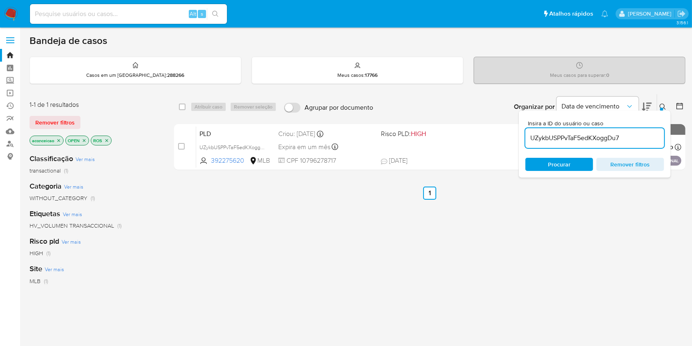
click at [586, 135] on input "UZykbUSPPvTaF5edKXoggDu7" at bounding box center [595, 138] width 139 height 11
paste input "9zNggEYoAPbp3u6b0HueEeVv"
click at [586, 135] on input "UZykbUSPPvTaF5edKXoggDu7" at bounding box center [595, 138] width 139 height 11
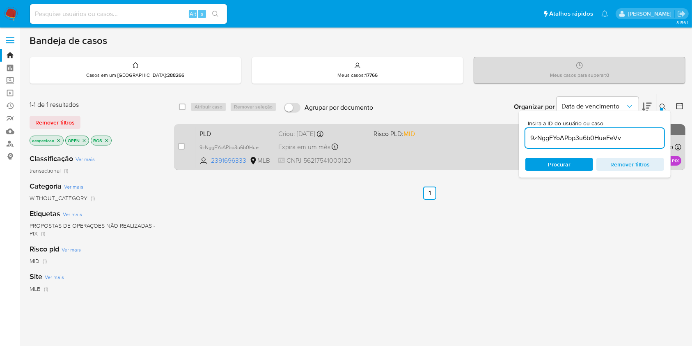
click at [427, 149] on div "PLD 9zNggEYoAPbp3u6b0HueEeVv 2391696333 MLB Risco PLD: MID Criou: 14/08/2025 Cr…" at bounding box center [438, 146] width 485 height 41
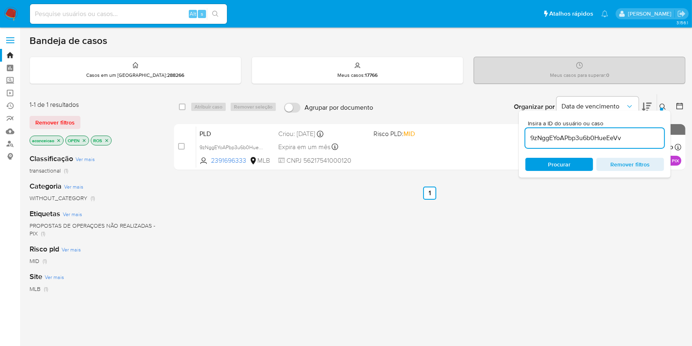
click at [625, 138] on input "9zNggEYoAPbp3u6b0HueEeVv" at bounding box center [595, 138] width 139 height 11
paste input "Kjkn2qh8u0xwDHijcT5pWSkZ"
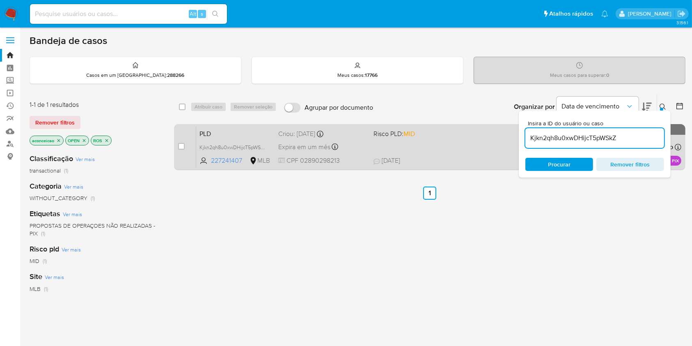
click at [418, 149] on div "PLD Kjkn2qh8u0xwDHijcT5pWSkZ 227241407 MLB Risco PLD: MID Criou: 14/08/2025 Cri…" at bounding box center [438, 146] width 485 height 41
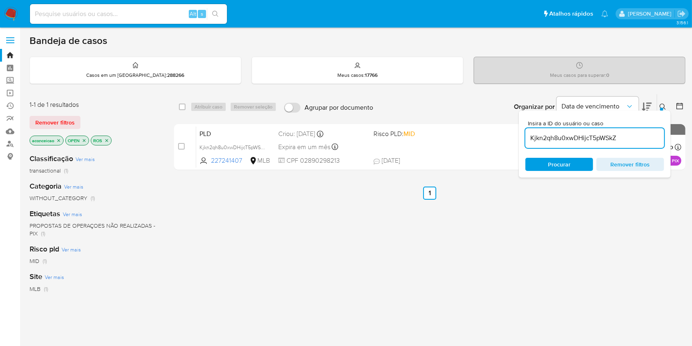
click at [596, 135] on input "Kjkn2qh8u0xwDHijcT5pWSkZ" at bounding box center [595, 138] width 139 height 11
paste input "8cYQ1asF6DTVDdxwdWH2ImIk"
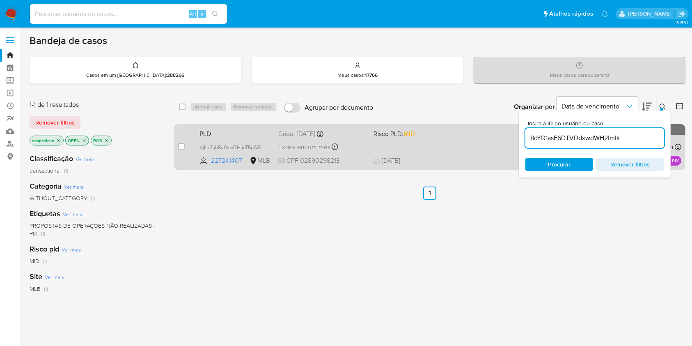
type input "8cYQ1asF6DTVDdxwdWH2ImIk"
click at [428, 149] on div "PLD 8cYQ1asF6DTVDdxwdWH2ImIk 205809602 MLB Risco PLD: HIGH Criou: 12/08/2025 Cr…" at bounding box center [438, 146] width 485 height 41
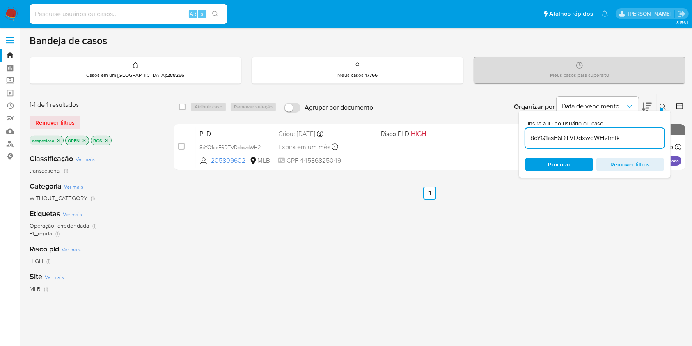
click at [624, 141] on input "8cYQ1asF6DTVDdxwdWH2ImIk" at bounding box center [595, 138] width 139 height 11
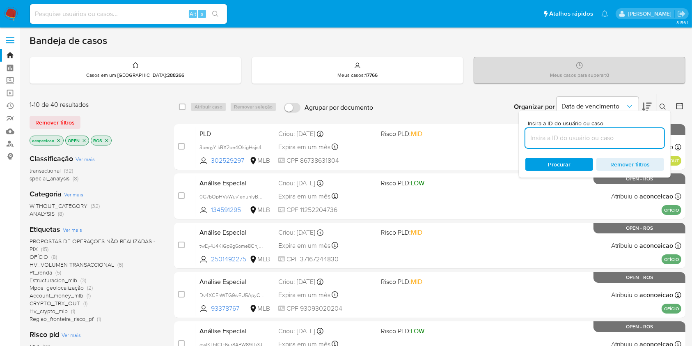
click at [60, 140] on icon "close-filter" at bounding box center [58, 140] width 5 height 5
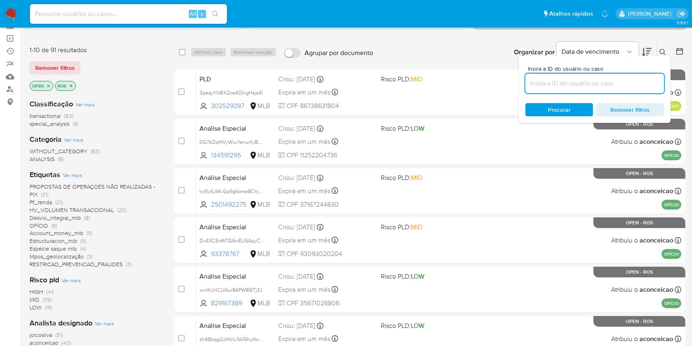
scroll to position [109, 0]
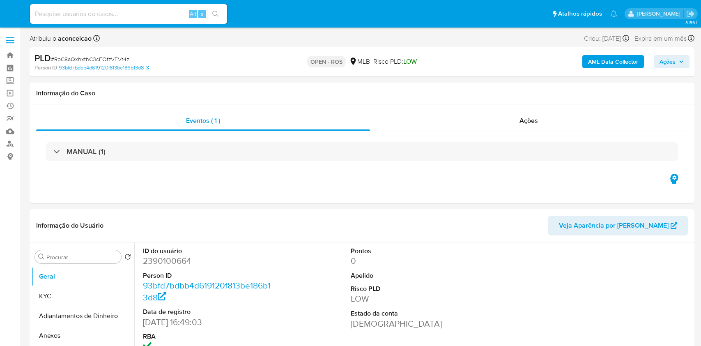
select select "10"
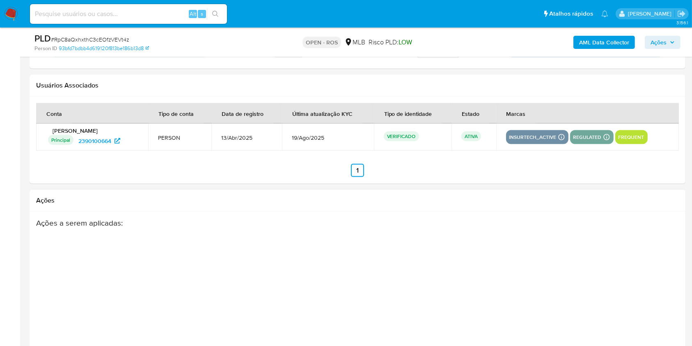
scroll to position [1266, 0]
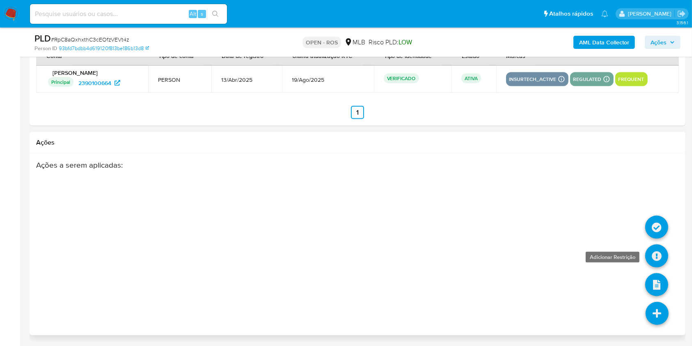
click at [664, 248] on icon at bounding box center [656, 255] width 23 height 23
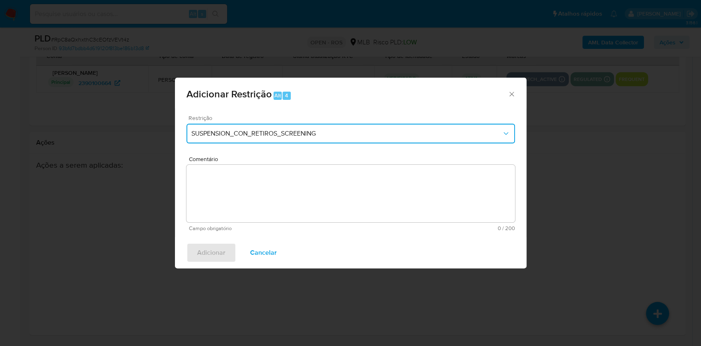
click at [305, 129] on button "SUSPENSION_CON_RETIROS_SCREENING" at bounding box center [350, 134] width 328 height 20
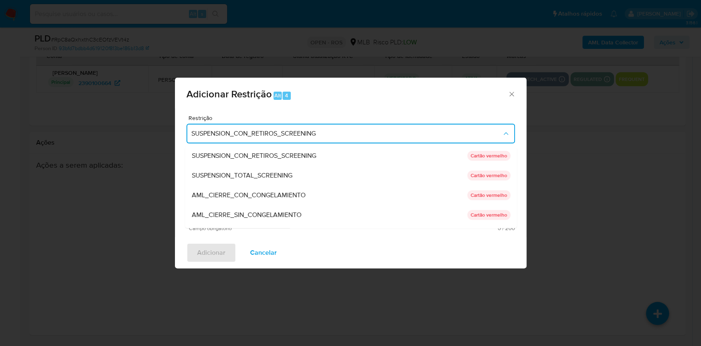
click at [283, 220] on div "AML_CIERRE_SIN_CONGELAMIENTO" at bounding box center [329, 215] width 276 height 20
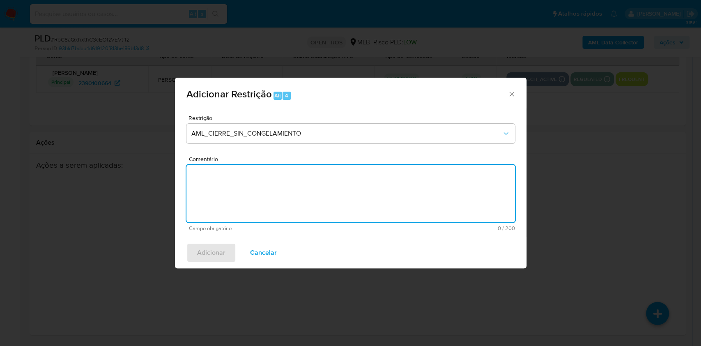
click at [260, 168] on textarea "Comentário" at bounding box center [350, 193] width 328 height 57
paste textarea "Deliberação para encerrar o relacionamento. NÃO INFORMAR AO USUÁRIO QUE SE TRAT…"
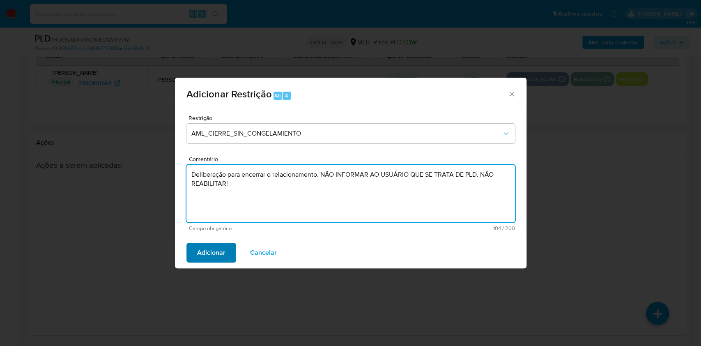
type textarea "Deliberação para encerrar o relacionamento. NÃO INFORMAR AO USUÁRIO QUE SE TRAT…"
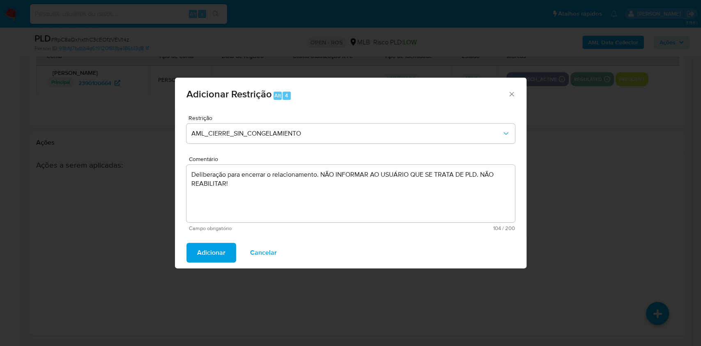
drag, startPoint x: 218, startPoint y: 253, endPoint x: 225, endPoint y: 252, distance: 6.6
click at [218, 253] on span "Adicionar" at bounding box center [211, 252] width 28 height 18
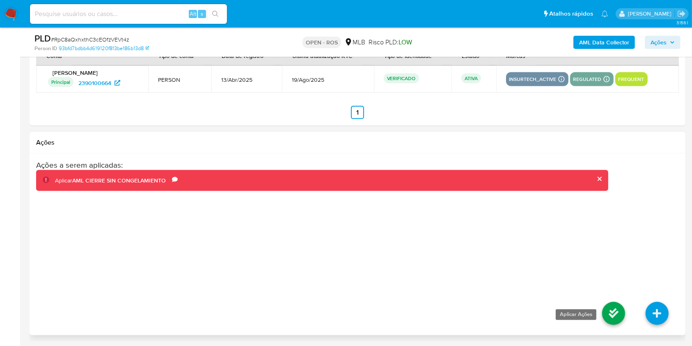
click at [617, 317] on icon at bounding box center [613, 313] width 23 height 23
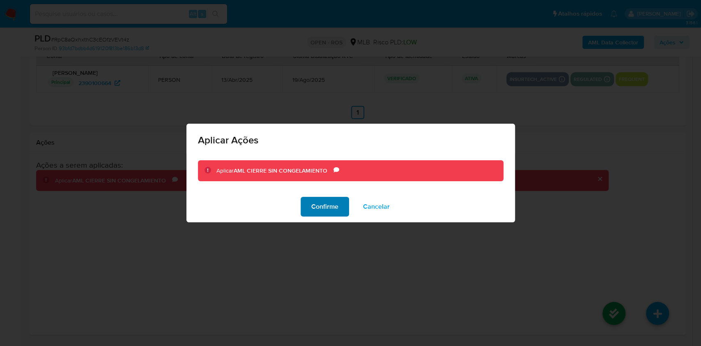
drag, startPoint x: 315, startPoint y: 211, endPoint x: 329, endPoint y: 214, distance: 14.7
click at [318, 211] on span "Confirme" at bounding box center [324, 207] width 27 height 18
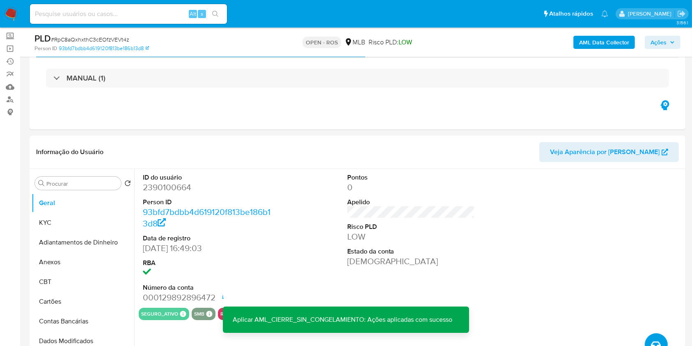
scroll to position [55, 0]
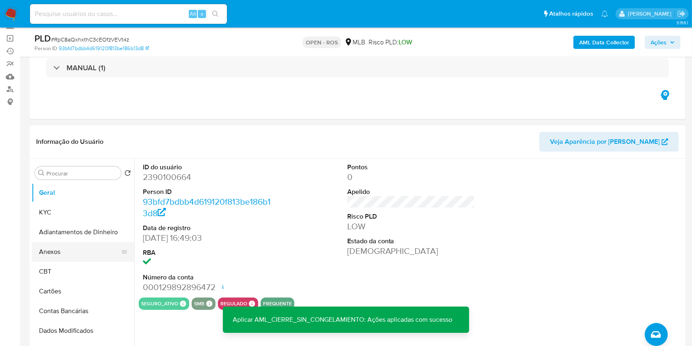
drag, startPoint x: 79, startPoint y: 247, endPoint x: 94, endPoint y: 245, distance: 15.8
click at [79, 247] on button "Anexos" at bounding box center [80, 252] width 96 height 20
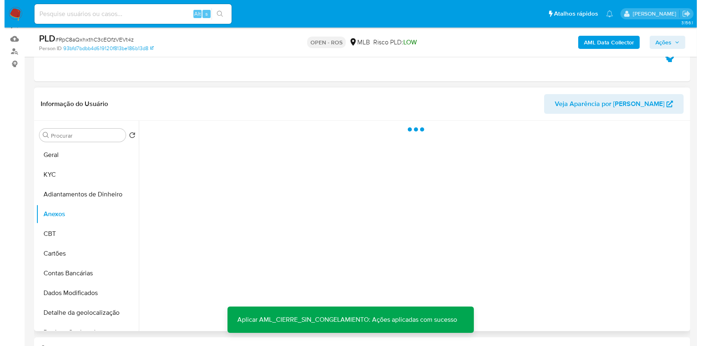
scroll to position [109, 0]
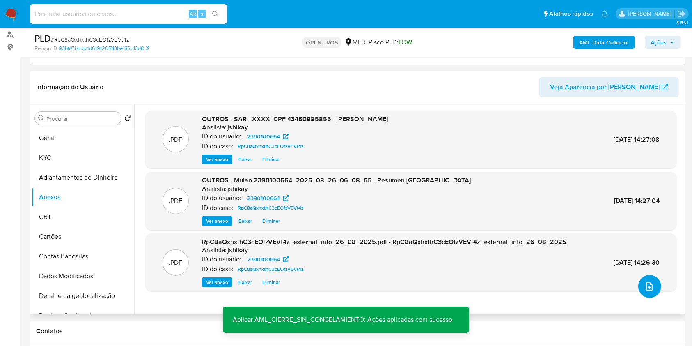
click at [647, 280] on button "upload-file" at bounding box center [650, 286] width 23 height 23
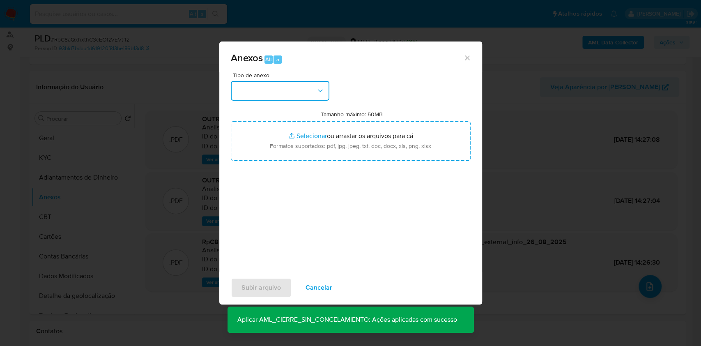
drag, startPoint x: 301, startPoint y: 83, endPoint x: 303, endPoint y: 102, distance: 19.4
click at [301, 83] on button "button" at bounding box center [280, 91] width 99 height 20
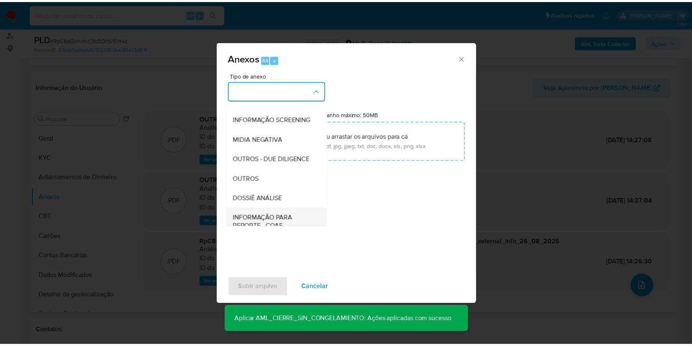
scroll to position [126, 0]
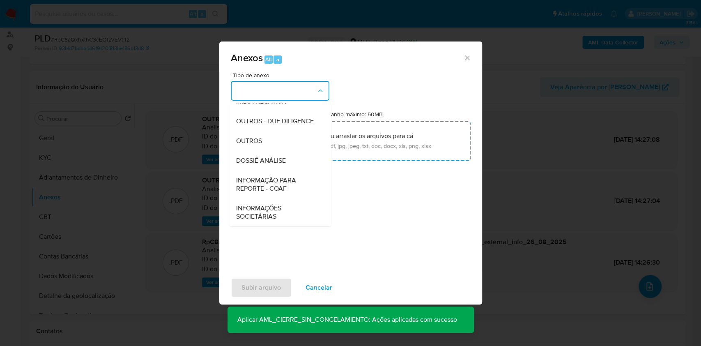
click at [115, 229] on div "Anexos Alt a Tipo de anexo CAPTURA BUREAU CAPTURA DOWJONES CAPTURA GOOGLE CAPTU…" at bounding box center [350, 173] width 701 height 346
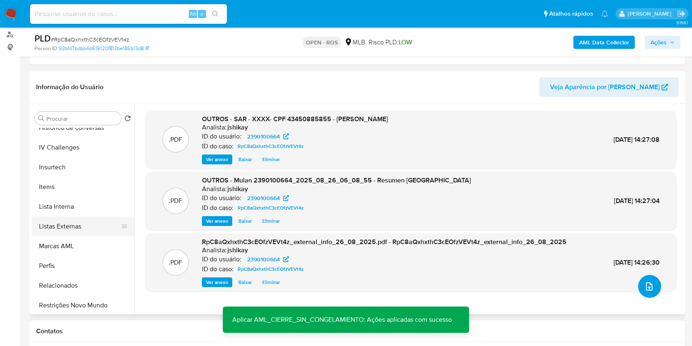
scroll to position [367, 0]
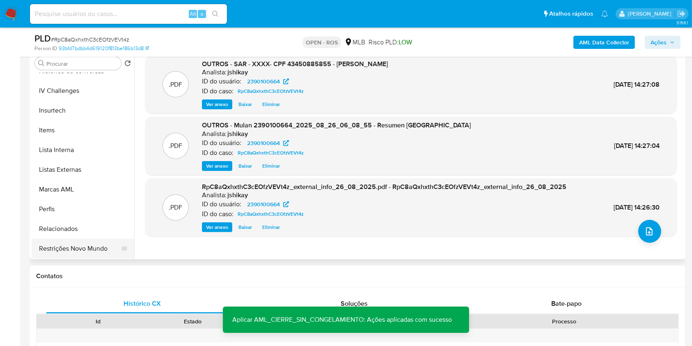
drag, startPoint x: 92, startPoint y: 254, endPoint x: 158, endPoint y: 256, distance: 66.6
click at [92, 254] on button "Restrições Novo Mundo" at bounding box center [80, 249] width 96 height 20
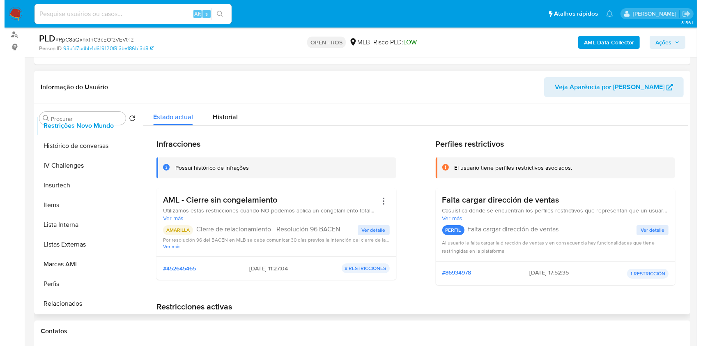
scroll to position [0, 0]
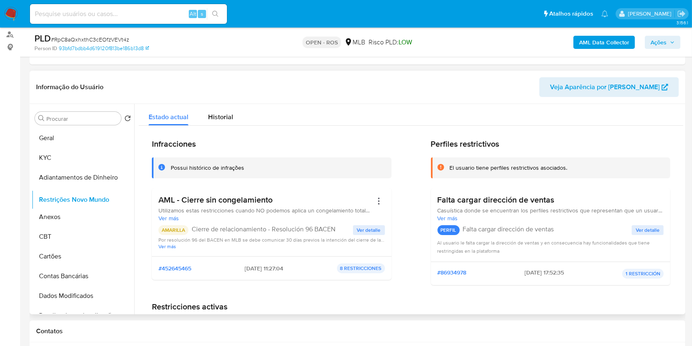
drag, startPoint x: 121, startPoint y: 303, endPoint x: 76, endPoint y: 200, distance: 112.3
click at [76, 200] on ul "Geral KYC Adiantamentos de Dinheiro Anexos CBT Cartões Contas Bancárias Dados M…" at bounding box center [83, 220] width 103 height 185
click at [101, 173] on ul "Geral KYC Adiantamentos de Dinheiro Restrições Novo Mundo Anexos CBT Cartões Co…" at bounding box center [83, 220] width 103 height 185
click at [102, 216] on button "Restrições Novo Mundo" at bounding box center [80, 217] width 96 height 20
click at [68, 171] on button "Anexos" at bounding box center [80, 178] width 96 height 20
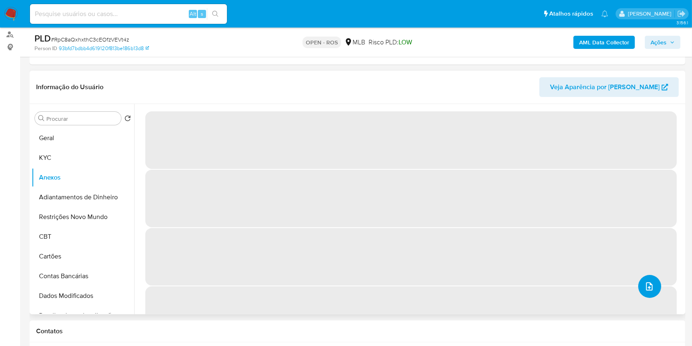
click at [657, 289] on button "upload-file" at bounding box center [650, 286] width 23 height 23
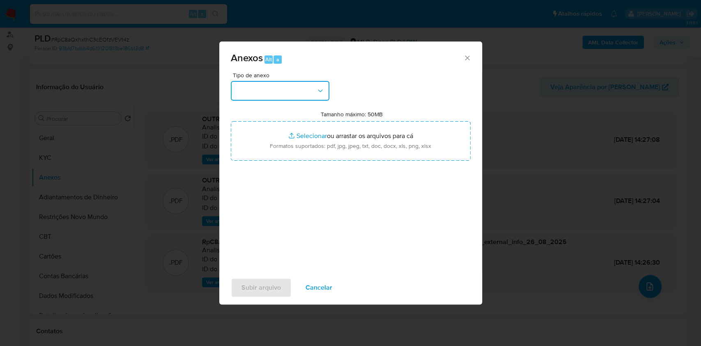
click at [283, 93] on button "button" at bounding box center [280, 91] width 99 height 20
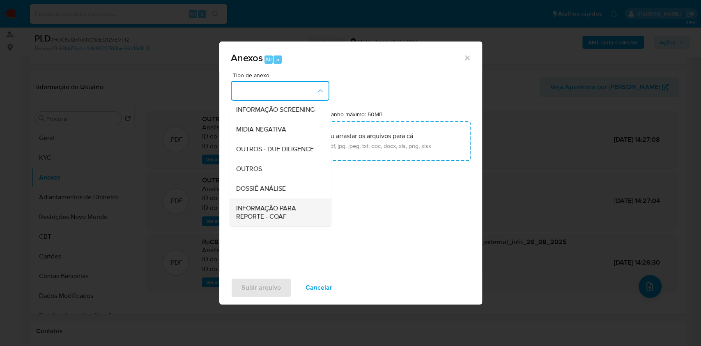
scroll to position [126, 0]
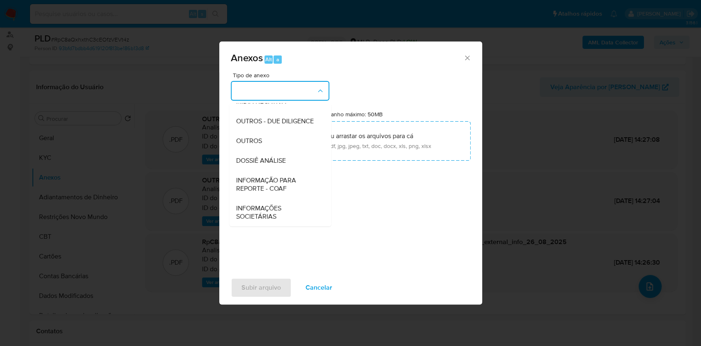
click at [278, 190] on span "INFORMAÇÃO PARA REPORTE - COAF" at bounding box center [278, 184] width 84 height 16
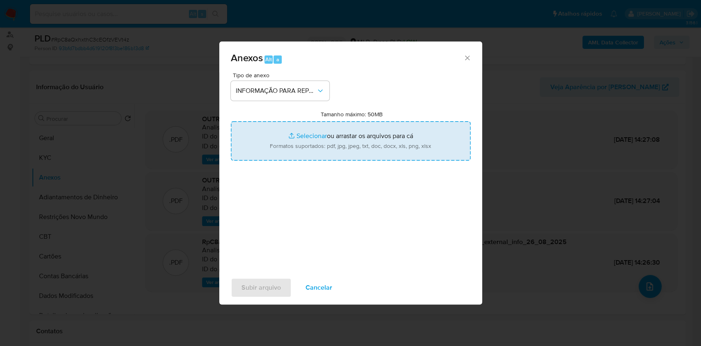
type input "C:\fakepath\SAR - RpC8aQxhxthC3cEOfzVEVt4z- CPF 43450885855 - PAULO EDUARDO CHA…"
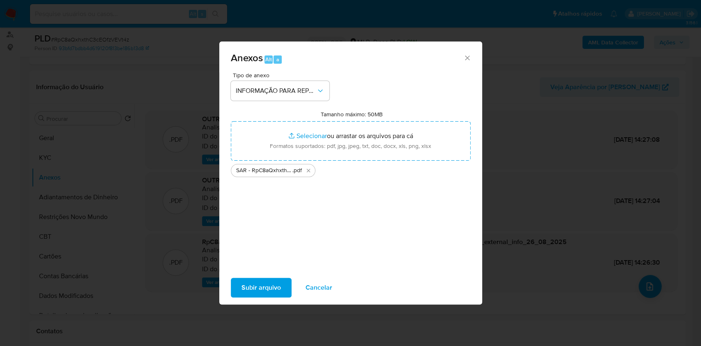
click at [283, 289] on button "Subir arquivo" at bounding box center [261, 288] width 61 height 20
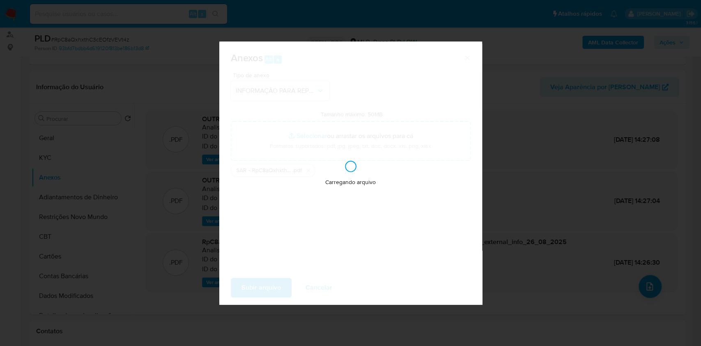
click at [516, 203] on div "Anexos Alt a Tipo de anexo INFORMAÇÃO PARA REPORTE - COAF Tamanho máximo: 50MB …" at bounding box center [350, 173] width 701 height 346
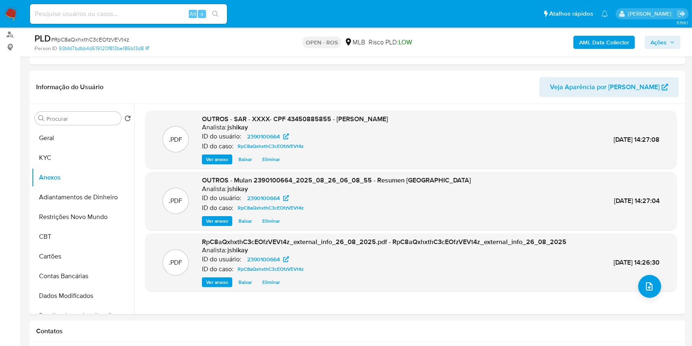
click at [668, 45] on span "Ações" at bounding box center [663, 42] width 24 height 11
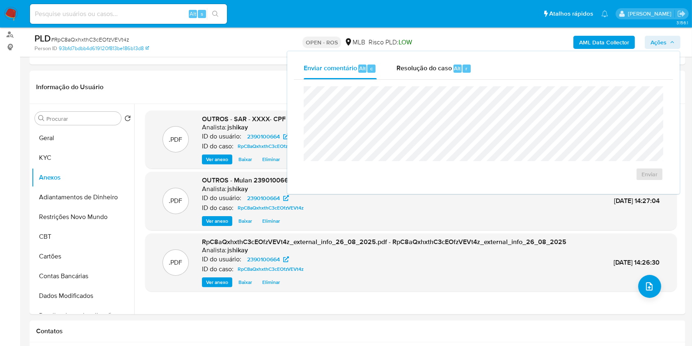
drag, startPoint x: 428, startPoint y: 67, endPoint x: 430, endPoint y: 83, distance: 15.3
click at [428, 69] on span "Resolução do caso" at bounding box center [424, 67] width 55 height 9
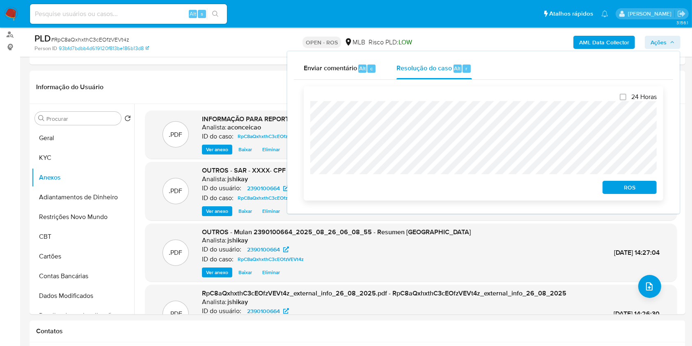
drag, startPoint x: 611, startPoint y: 190, endPoint x: 617, endPoint y: 187, distance: 7.2
click at [611, 191] on span "ROS" at bounding box center [630, 186] width 43 height 11
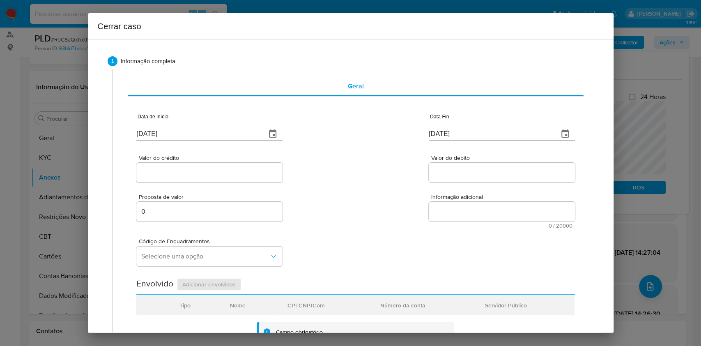
drag, startPoint x: 227, startPoint y: 123, endPoint x: 230, endPoint y: 127, distance: 4.4
click at [227, 124] on div "[DATE]" at bounding box center [209, 128] width 146 height 24
click at [234, 132] on input "[DATE]" at bounding box center [197, 133] width 123 height 13
paste input "01/07"
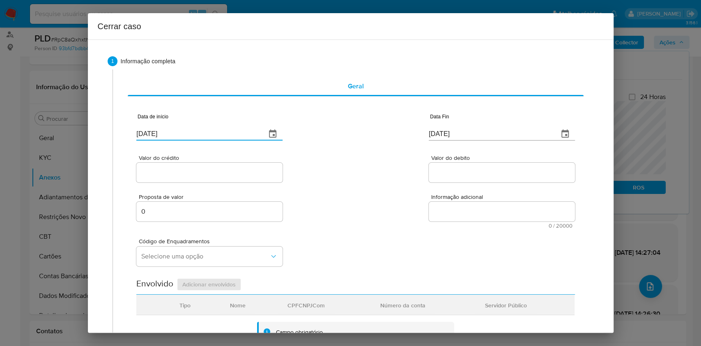
click at [234, 132] on input "[DATE]" at bounding box center [197, 133] width 123 height 13
type input "[DATE]"
click at [443, 132] on input "[DATE]" at bounding box center [490, 133] width 123 height 13
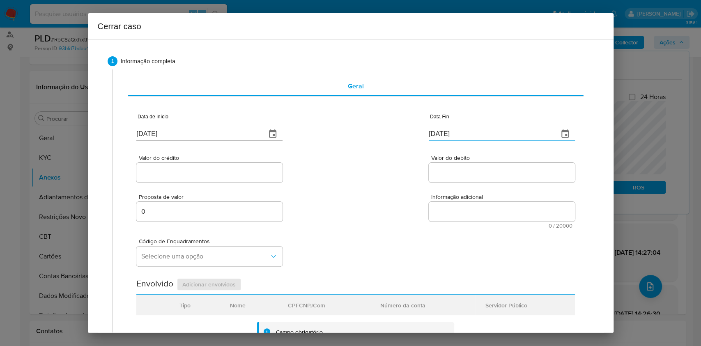
click at [443, 132] on input "[DATE]" at bounding box center [490, 133] width 123 height 13
paste input "4"
click at [443, 132] on input "[DATE]" at bounding box center [490, 133] width 123 height 13
type input "24/08/2025"
click at [204, 174] on input "Valor do crédito" at bounding box center [209, 172] width 146 height 11
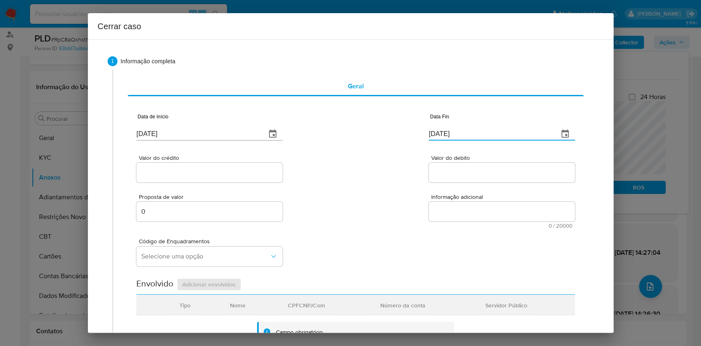
paste input "R$1.682.634"
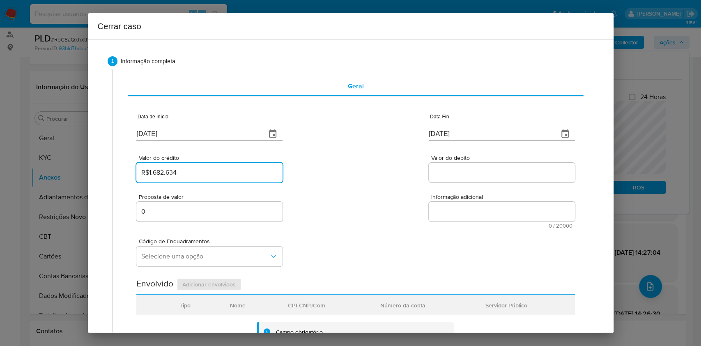
type input "R$1.682.634"
click at [486, 172] on div at bounding box center [502, 173] width 146 height 20
click at [486, 170] on input "Valor do debito" at bounding box center [502, 172] width 146 height 11
paste input "R$1.697.629"
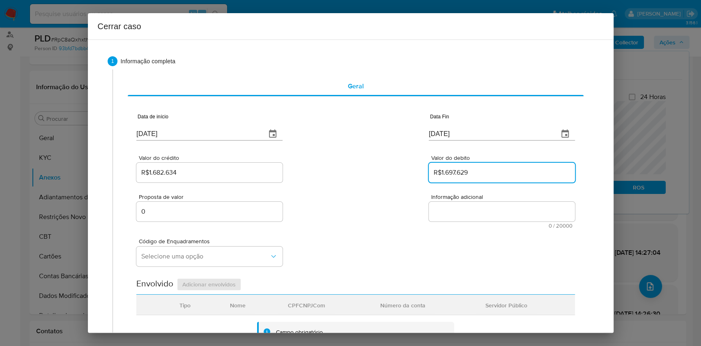
type input "R$1.697.629"
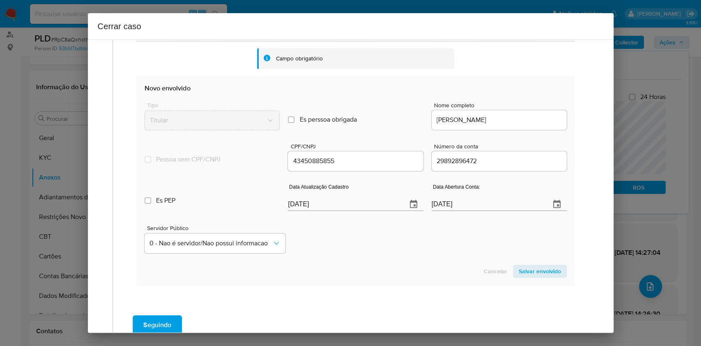
click at [355, 203] on input "[DATE]" at bounding box center [344, 204] width 112 height 13
paste input "19"
drag, startPoint x: 355, startPoint y: 203, endPoint x: 366, endPoint y: 209, distance: 12.9
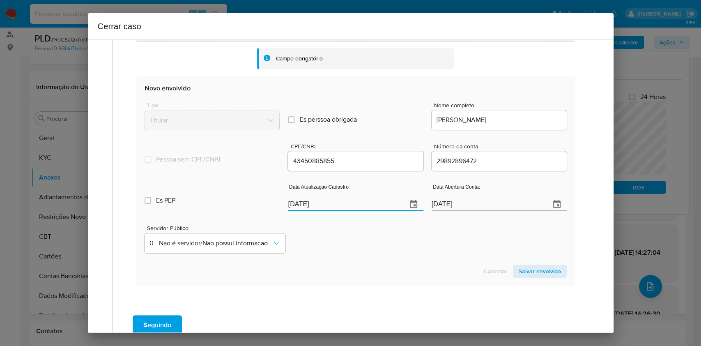
click at [355, 203] on input "[DATE]" at bounding box center [344, 204] width 112 height 13
type input "19/08/2025"
drag, startPoint x: 528, startPoint y: 271, endPoint x: 535, endPoint y: 271, distance: 6.6
click at [528, 272] on span "Salvar envolvido" at bounding box center [540, 270] width 42 height 11
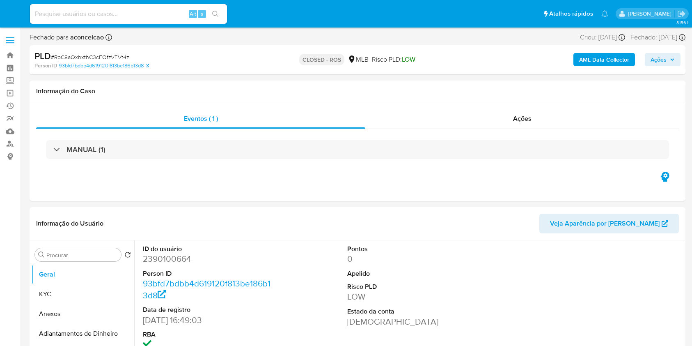
select select "10"
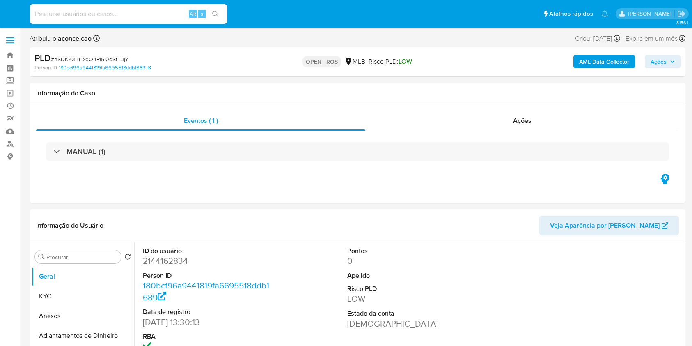
select select "10"
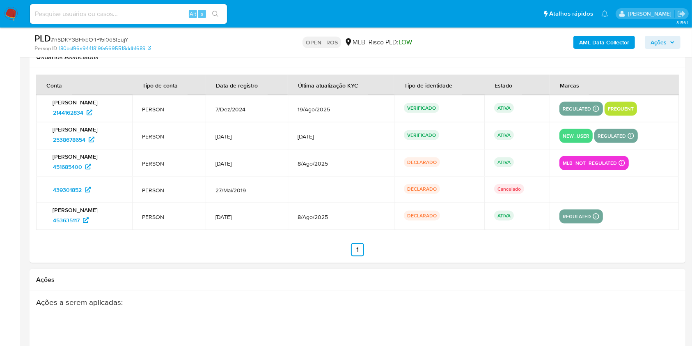
scroll to position [1259, 0]
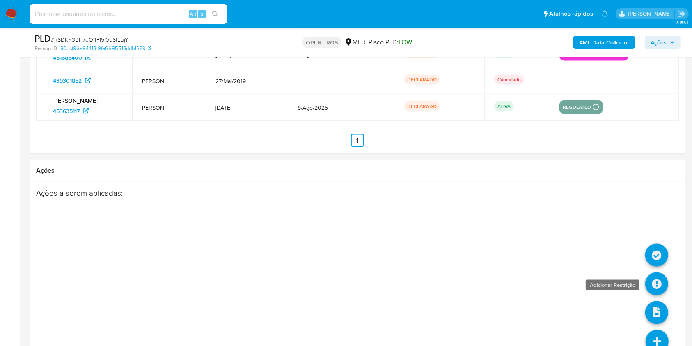
click at [660, 286] on icon at bounding box center [656, 283] width 23 height 23
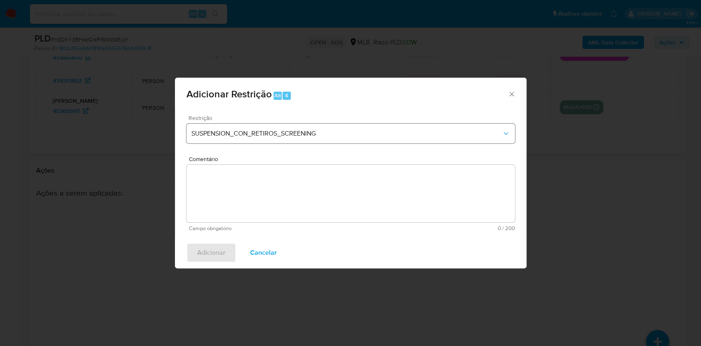
drag, startPoint x: 260, startPoint y: 120, endPoint x: 262, endPoint y: 124, distance: 4.4
click at [260, 121] on div "Restrição SUSPENSION_CON_RETIROS_SCREENING" at bounding box center [350, 134] width 328 height 39
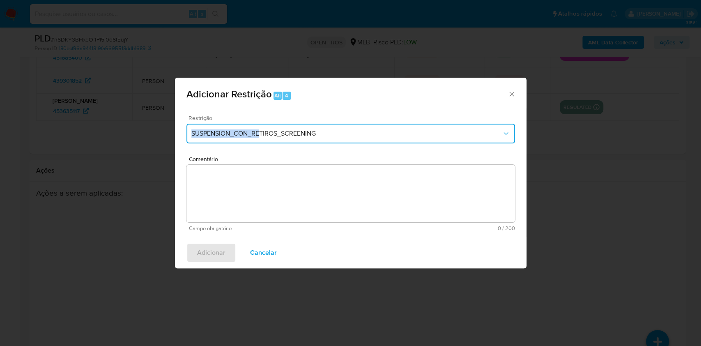
click at [264, 126] on button "SUSPENSION_CON_RETIROS_SCREENING" at bounding box center [350, 134] width 328 height 20
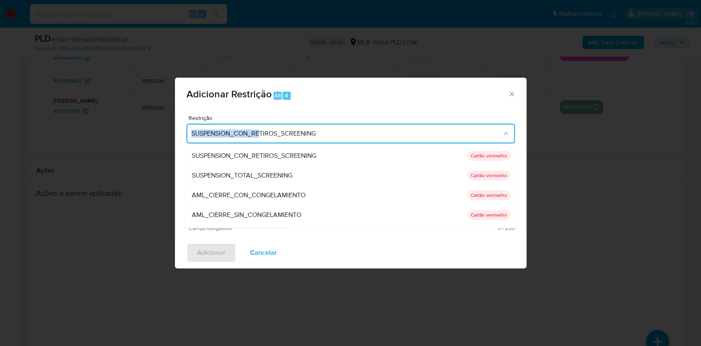
drag, startPoint x: 272, startPoint y: 211, endPoint x: 284, endPoint y: 216, distance: 12.9
click at [272, 212] on span "AML_CIERRE_SIN_CONGELAMIENTO" at bounding box center [246, 215] width 110 height 8
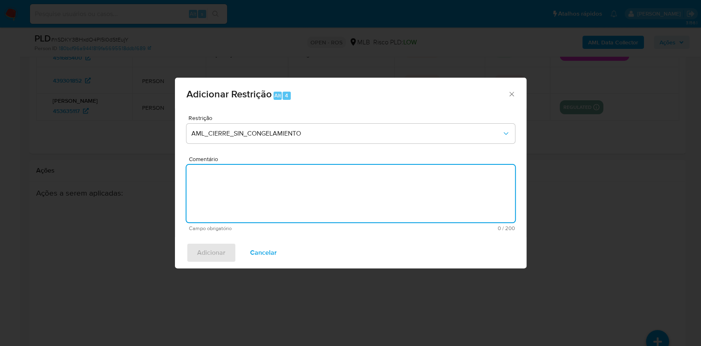
click at [332, 181] on textarea "Comentário" at bounding box center [350, 193] width 328 height 57
paste textarea "Deliberação para encerrar o relacionamento. NÃO INFORMAR AO USUÁRIO QUE SE TRAT…"
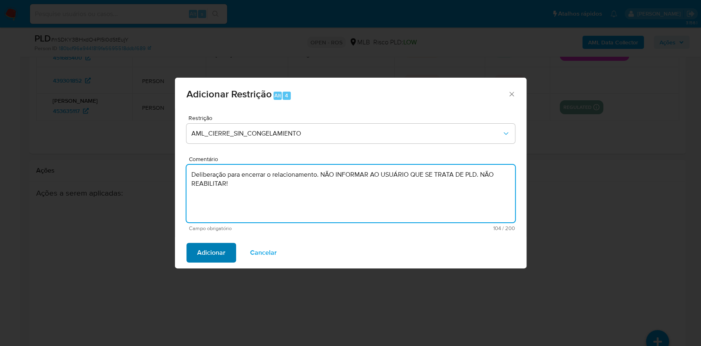
type textarea "Deliberação para encerrar o relacionamento. NÃO INFORMAR AO USUÁRIO QUE SE TRAT…"
click at [210, 250] on span "Adicionar" at bounding box center [211, 252] width 28 height 18
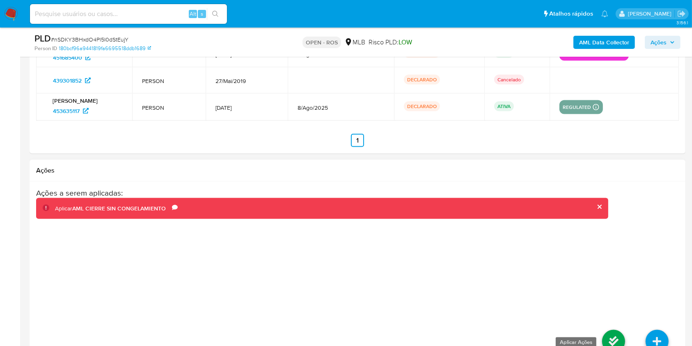
click at [613, 340] on icon at bounding box center [613, 341] width 23 height 23
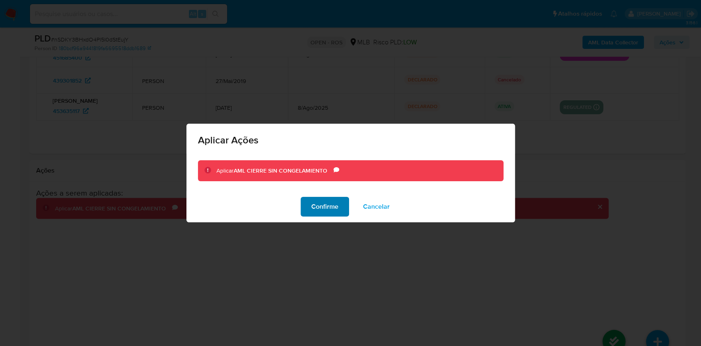
click at [332, 209] on span "Confirme" at bounding box center [324, 207] width 27 height 18
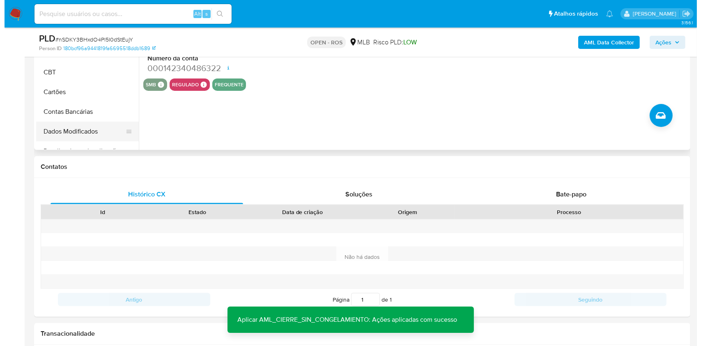
scroll to position [109, 0]
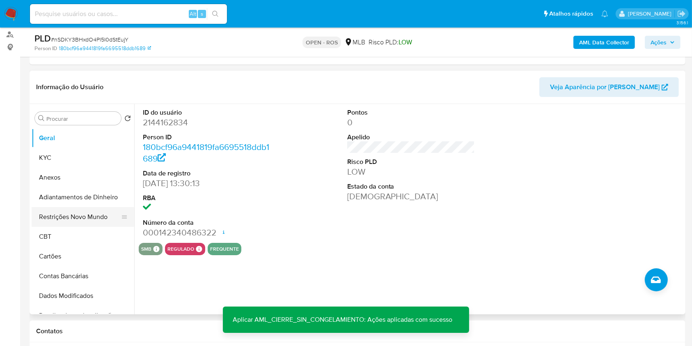
click at [85, 210] on button "Restrições Novo Mundo" at bounding box center [80, 217] width 96 height 20
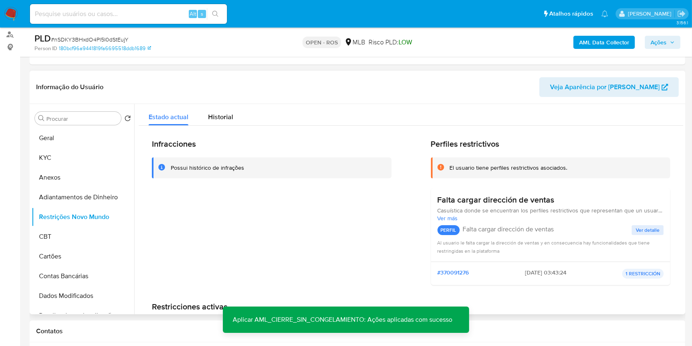
click at [230, 126] on div "Infracciones Possui histórico de infrações Perfiles restrictivos El usuario tie…" at bounding box center [411, 250] width 545 height 249
click at [225, 118] on span "Historial" at bounding box center [220, 116] width 25 height 9
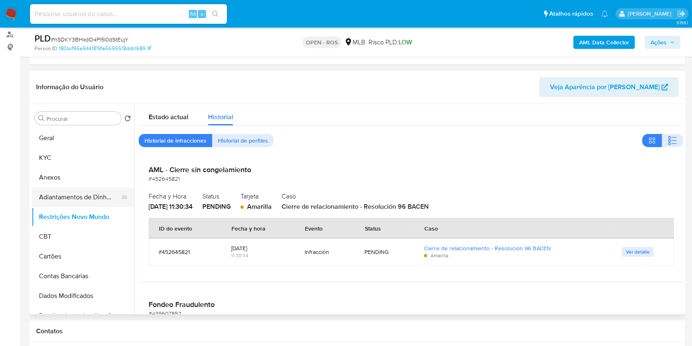
drag, startPoint x: 76, startPoint y: 182, endPoint x: 119, endPoint y: 188, distance: 43.6
click at [77, 182] on button "Anexos" at bounding box center [83, 178] width 103 height 20
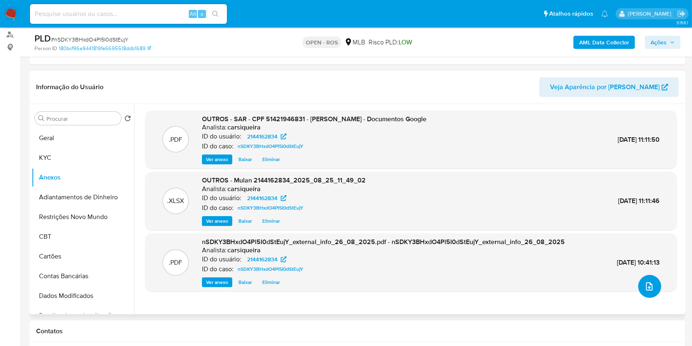
click at [645, 290] on icon "upload-file" at bounding box center [650, 286] width 10 height 10
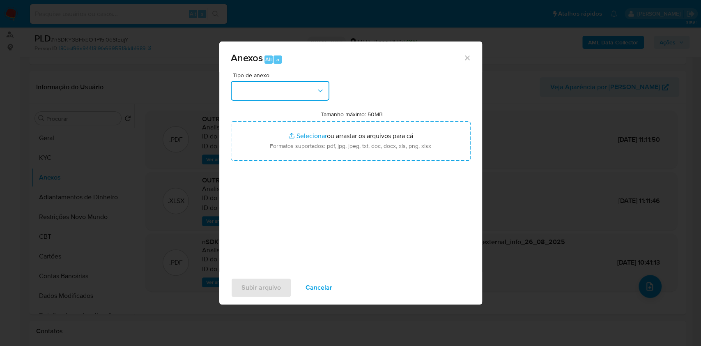
drag, startPoint x: 301, startPoint y: 90, endPoint x: 308, endPoint y: 100, distance: 12.6
click at [301, 90] on button "button" at bounding box center [280, 91] width 99 height 20
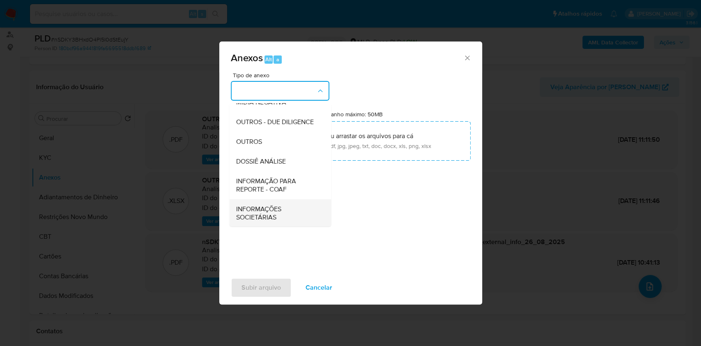
scroll to position [126, 0]
drag, startPoint x: 268, startPoint y: 187, endPoint x: 474, endPoint y: 84, distance: 230.5
click at [269, 187] on span "INFORMAÇÃO PARA REPORTE - COAF" at bounding box center [278, 184] width 84 height 16
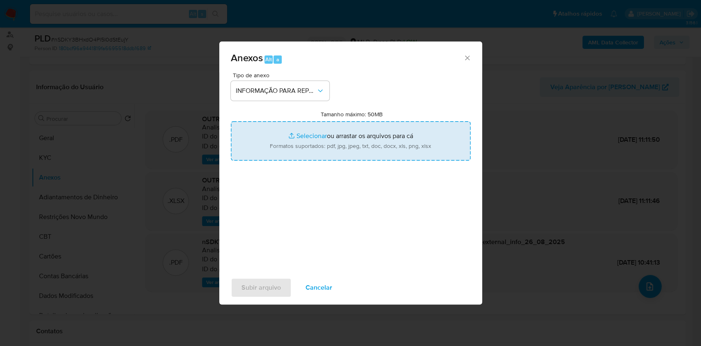
type input "C:\fakepath\SAR nSDKY3BHxdO4Pl5I0dStEujY - CPF 51421946831 - MAICON BATISTA DE …"
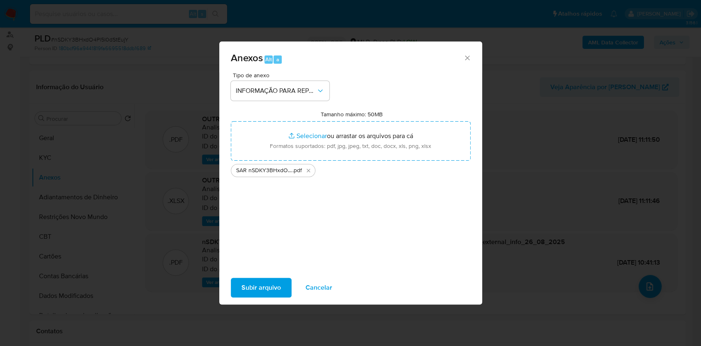
click at [272, 287] on span "Subir arquivo" at bounding box center [260, 287] width 39 height 18
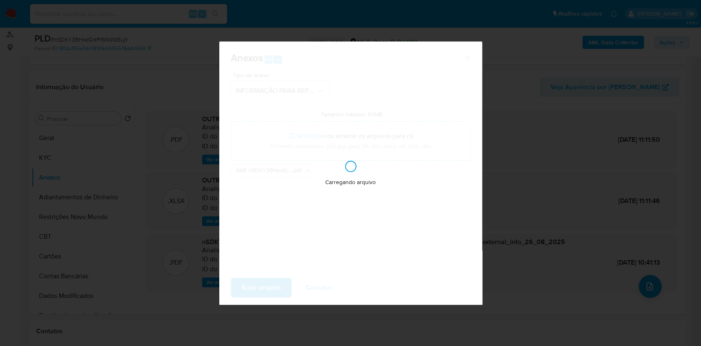
click at [600, 169] on div "Anexos Alt a Tipo de anexo INFORMAÇÃO PARA REPORTE - COAF Tamanho máximo: 50MB …" at bounding box center [350, 173] width 701 height 346
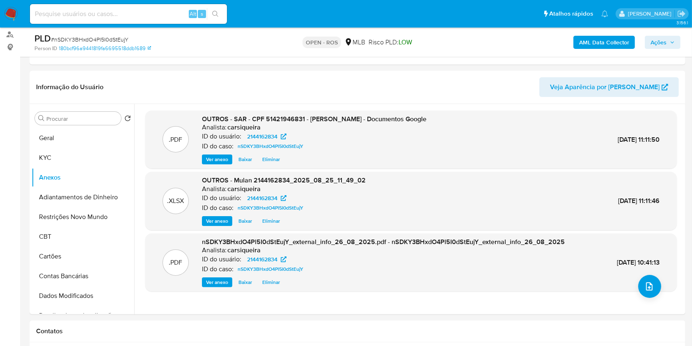
click at [657, 44] on span "Ações" at bounding box center [659, 42] width 16 height 13
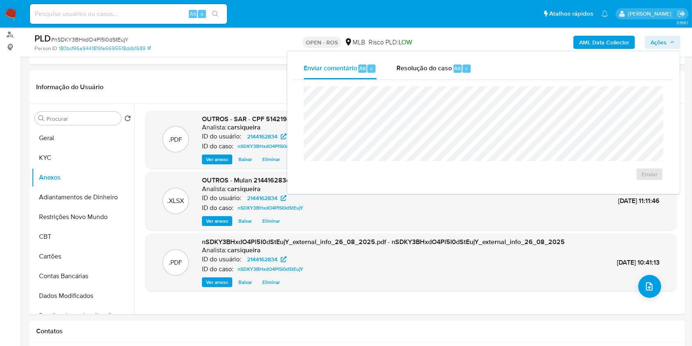
drag, startPoint x: 470, startPoint y: 67, endPoint x: 465, endPoint y: 80, distance: 13.3
click at [469, 67] on div "Resolução do caso Alt r" at bounding box center [434, 68] width 75 height 21
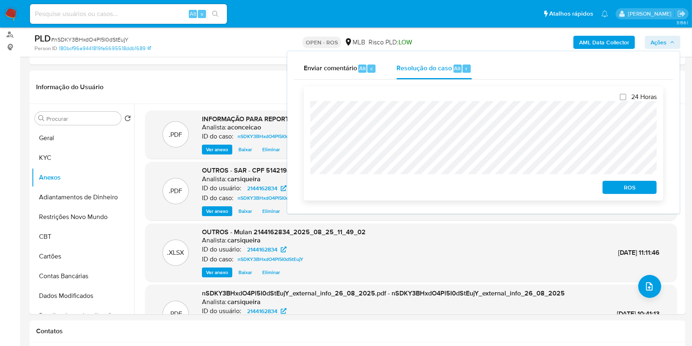
click at [625, 191] on span "ROS" at bounding box center [630, 186] width 43 height 11
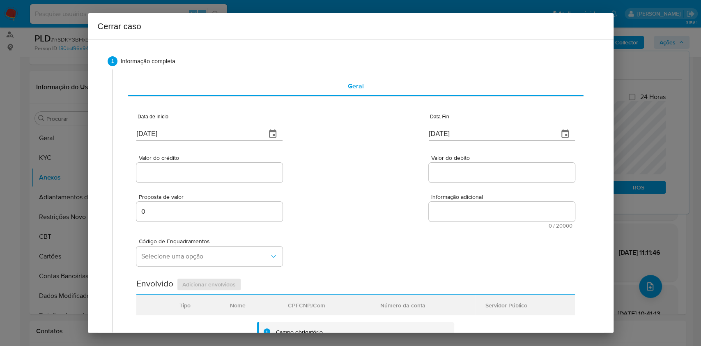
click at [165, 130] on input "[DATE]" at bounding box center [197, 133] width 123 height 13
click at [165, 129] on input "[DATE]" at bounding box center [197, 133] width 123 height 13
paste input "01/07"
type input "01/07/2025"
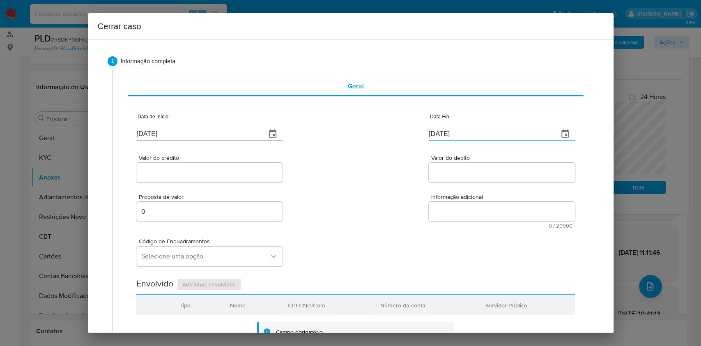
click at [452, 136] on input "[DATE]" at bounding box center [490, 133] width 123 height 13
paste input "308"
click at [453, 129] on input "28/08/2308" at bounding box center [490, 129] width 123 height 13
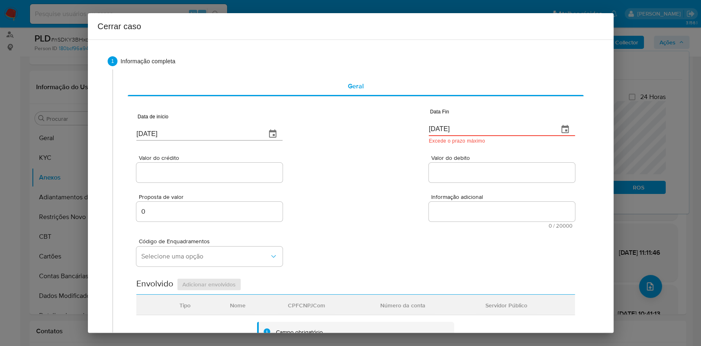
click at [453, 129] on input "28/08/2308" at bounding box center [490, 129] width 123 height 13
paste input "3/08/2025"
type input "23/08/2025"
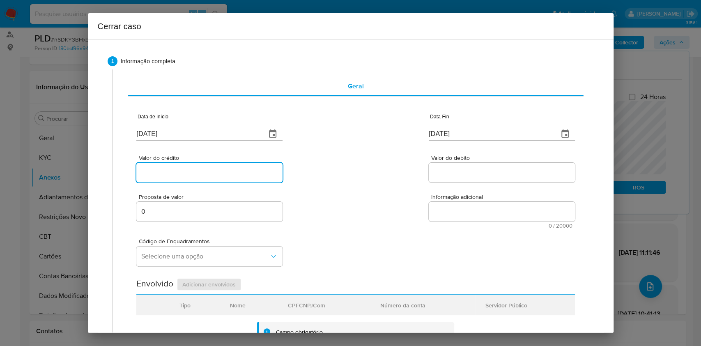
click at [212, 168] on input "Valor do crédito" at bounding box center [209, 172] width 146 height 11
paste input "R$997.560"
type input "R$997.560"
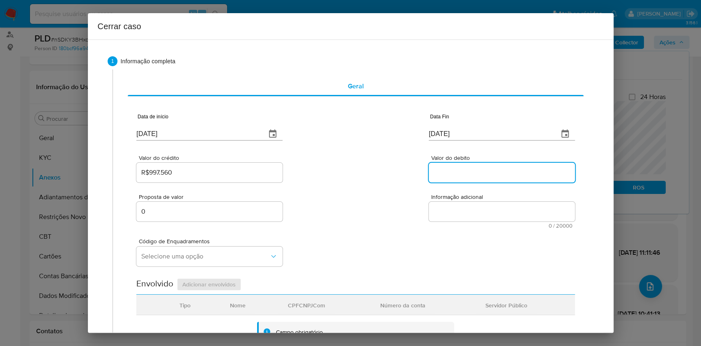
click at [450, 173] on input "Valor do debito" at bounding box center [502, 172] width 146 height 11
paste input "R$983.401"
type input "R$983.401"
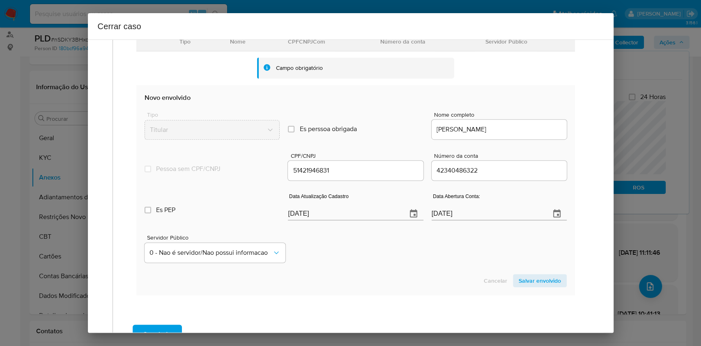
scroll to position [273, 0]
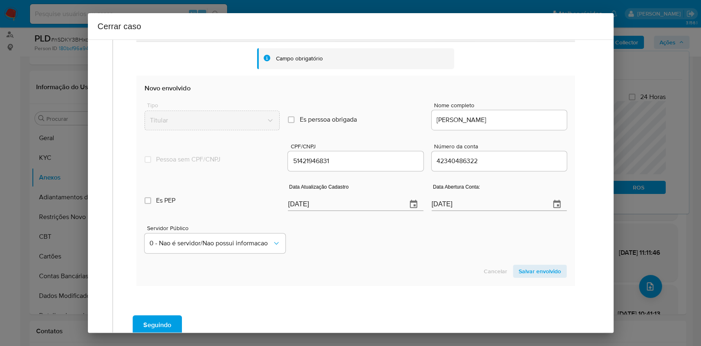
click at [359, 198] on input "[DATE]" at bounding box center [344, 204] width 112 height 13
click at [359, 197] on div "[DATE]" at bounding box center [355, 198] width 135 height 24
click at [362, 201] on input "[DATE]" at bounding box center [344, 204] width 112 height 13
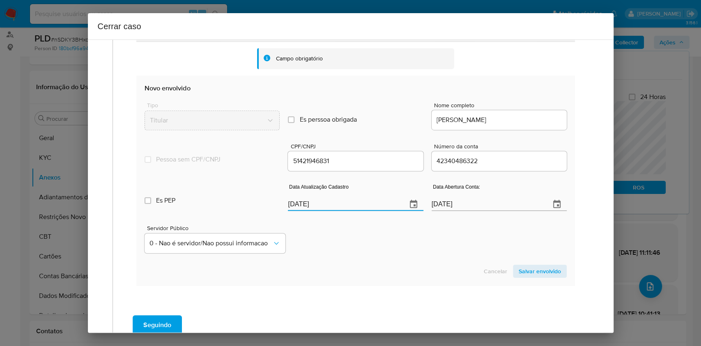
click at [362, 201] on input "[DATE]" at bounding box center [344, 204] width 112 height 13
click at [362, 201] on input "28/08/2025" at bounding box center [344, 204] width 112 height 13
paste input "19"
click at [362, 201] on input "[DATE]" at bounding box center [344, 204] width 112 height 13
type input "19/08/2025"
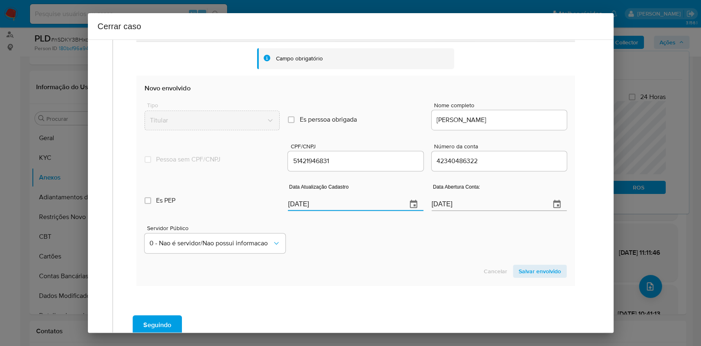
click at [526, 257] on section "Novo envolvido Tipo Titular Es perssoa obrigada Is PObrigada Nome completo MAIC…" at bounding box center [355, 181] width 438 height 210
click at [534, 268] on span "Salvar envolvido" at bounding box center [540, 270] width 42 height 11
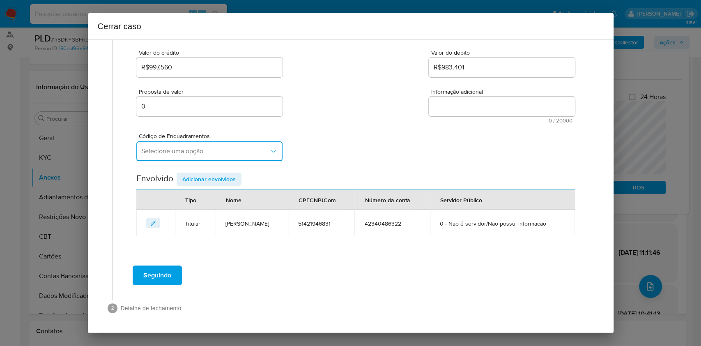
click at [182, 150] on span "Selecione uma opção" at bounding box center [205, 151] width 128 height 8
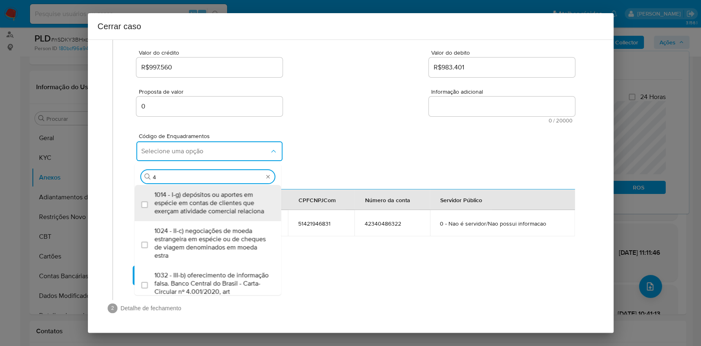
type input "45"
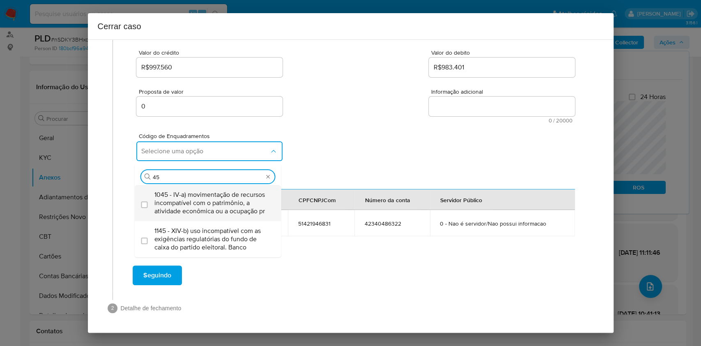
click at [179, 199] on span "1045 - IV-a) movimentação de recursos incompatível com o patrimônio, a atividad…" at bounding box center [211, 203] width 115 height 25
checkbox input "true"
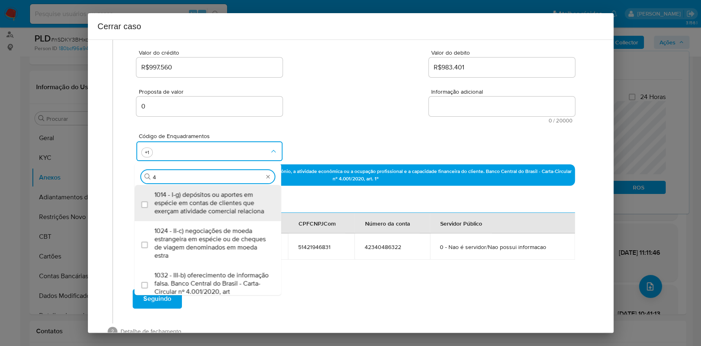
scroll to position [0, 0]
type input "47"
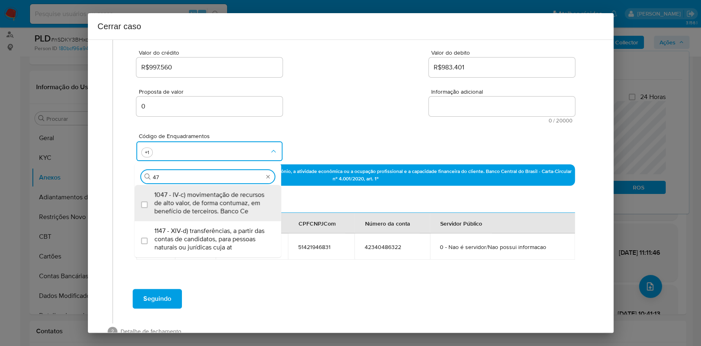
click at [180, 199] on span "1047 - IV-c) movimentação de recursos de alto valor, de forma contumaz, em bene…" at bounding box center [211, 203] width 115 height 25
checkbox input "true"
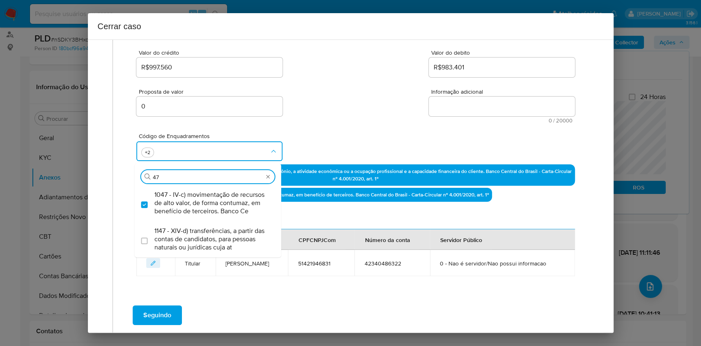
type input "47"
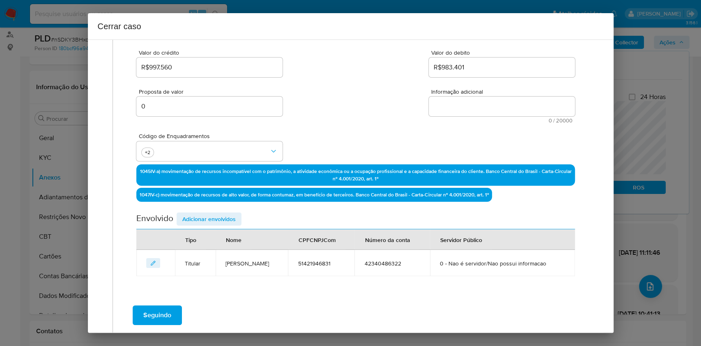
click at [447, 114] on textarea "Informação adicional" at bounding box center [502, 106] width 146 height 20
click at [447, 115] on textarea "Informação adicional" at bounding box center [502, 106] width 146 height 20
paste textarea "Maicon Batista de Araujo, CPF 51421946831, 24 anos, residente no município de R…"
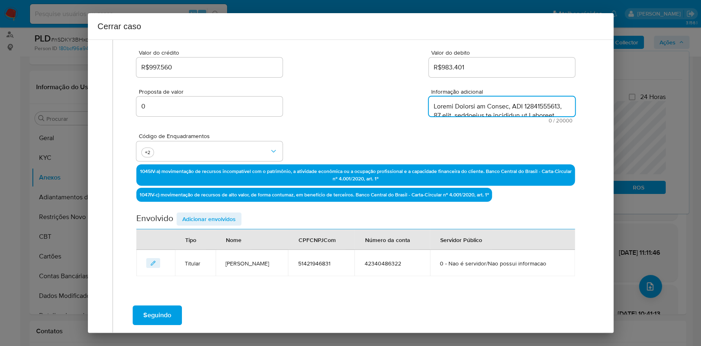
scroll to position [580, 0]
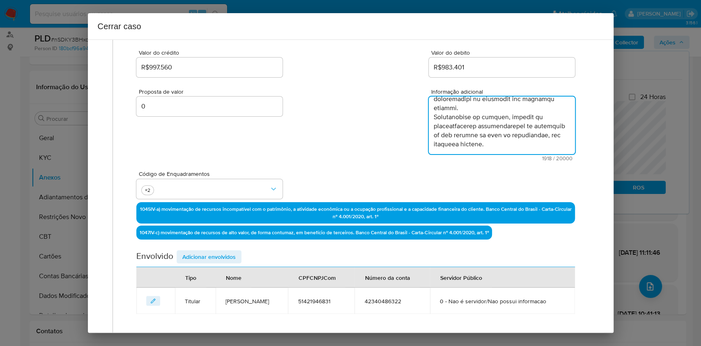
type textarea "Maicon Batista de Araujo, CPF 51421946831, 24 anos, residente no município de R…"
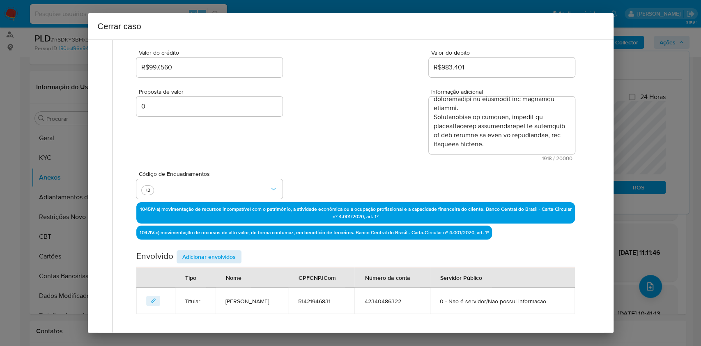
drag, startPoint x: 208, startPoint y: 232, endPoint x: 218, endPoint y: 250, distance: 21.3
click at [208, 233] on p "1047 IV-c) movimentação de recursos de alto valor, de forma contumaz, em benefí…" at bounding box center [314, 232] width 356 height 14
click at [220, 252] on span "Adicionar envolvidos" at bounding box center [208, 256] width 53 height 11
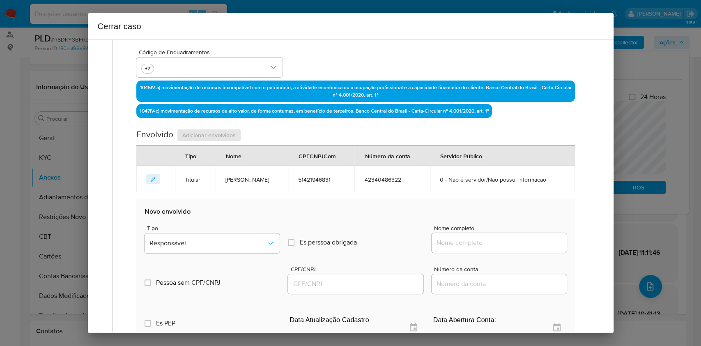
scroll to position [269, 0]
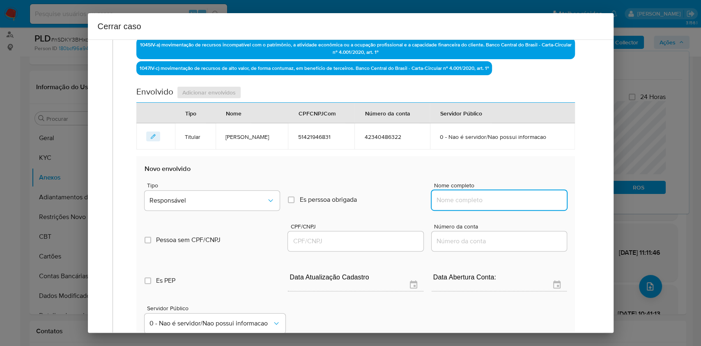
drag, startPoint x: 498, startPoint y: 199, endPoint x: 527, endPoint y: 203, distance: 28.7
click at [499, 200] on input "Nome completo" at bounding box center [499, 200] width 135 height 11
paste input "Michael Angelo Ramos Bulzacchelli, 36577466840"
click at [527, 204] on input "Michael Angelo Ramos Bulzacchelli, 36577466840" at bounding box center [499, 200] width 135 height 11
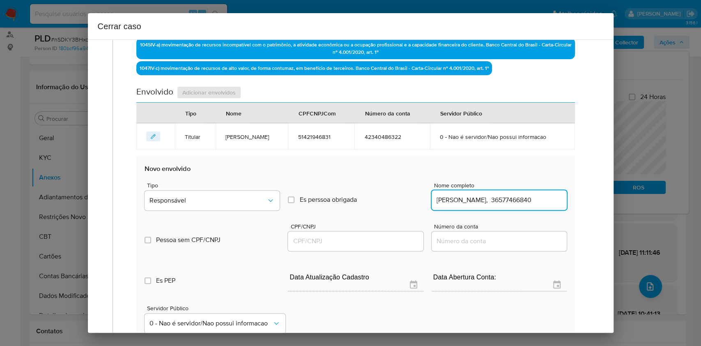
click at [526, 204] on div "Michael Angelo Ramos Bulzacchelli, 36577466840" at bounding box center [499, 200] width 135 height 20
type input "Michael Angelo Ramos Bulzacchelli,"
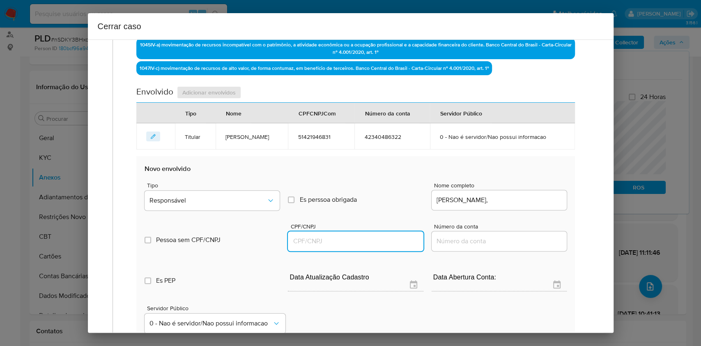
drag, startPoint x: 379, startPoint y: 241, endPoint x: 368, endPoint y: 237, distance: 11.8
click at [379, 240] on input "CPF/CNPJ" at bounding box center [355, 241] width 135 height 11
paste input "36577466840"
type input "36577466840"
click at [226, 201] on span "Responsável" at bounding box center [207, 200] width 117 height 8
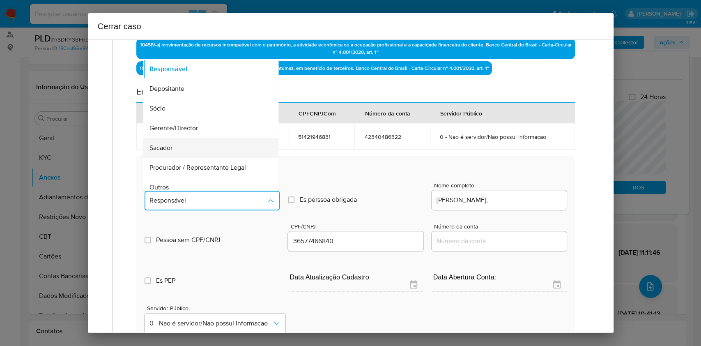
scroll to position [105, 0]
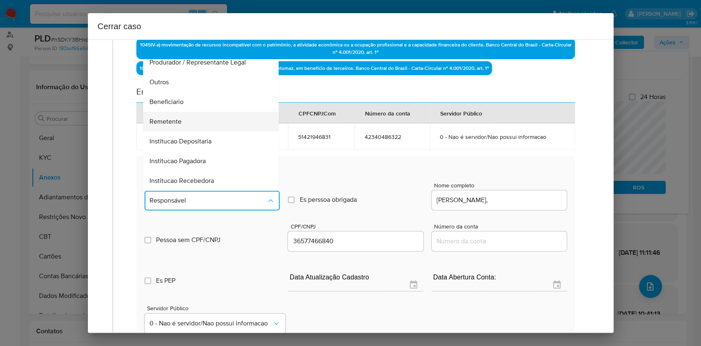
click at [195, 126] on div "Remetente" at bounding box center [208, 122] width 117 height 20
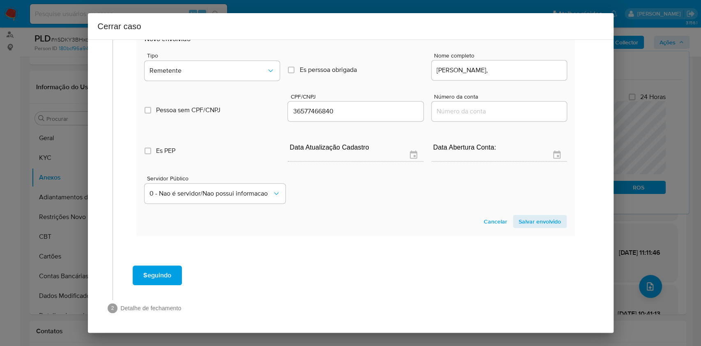
click at [519, 222] on span "Salvar envolvido" at bounding box center [540, 221] width 42 height 11
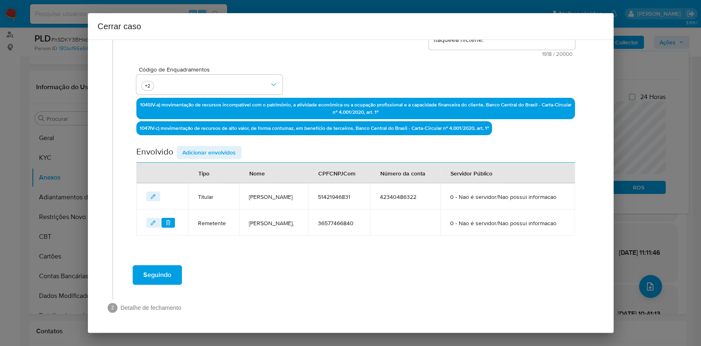
scroll to position [231, 0]
drag, startPoint x: 218, startPoint y: 132, endPoint x: 243, endPoint y: 140, distance: 25.8
click at [218, 147] on span "Adicionar envolvidos" at bounding box center [208, 152] width 53 height 11
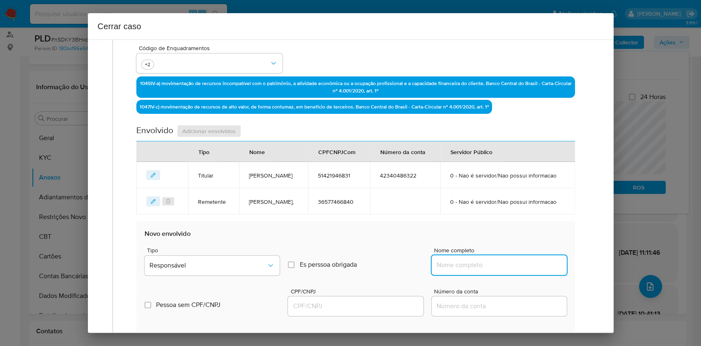
paste input "Murilo Ferreira Merlin, 40988714833"
drag, startPoint x: 523, startPoint y: 286, endPoint x: 531, endPoint y: 285, distance: 8.7
click at [524, 270] on input "Nome completo" at bounding box center [499, 265] width 135 height 11
click at [531, 270] on input "Murilo Ferreira Merlin, 40988714833" at bounding box center [499, 265] width 135 height 11
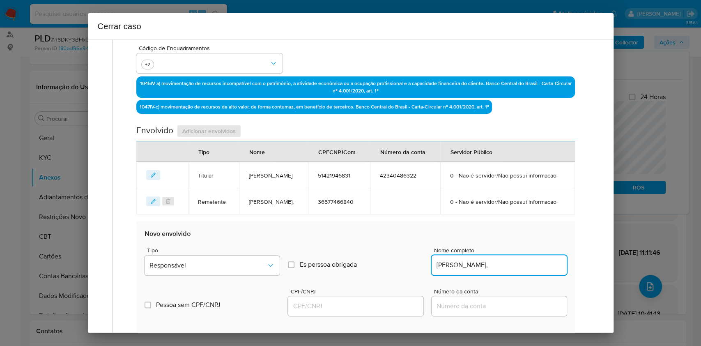
type input "Murilo Ferreira Merlin,"
click at [374, 334] on div "Cerrar caso 1 Informação completa Geral Data de início 01/07/2025 Data Fin 23/0…" at bounding box center [350, 173] width 701 height 346
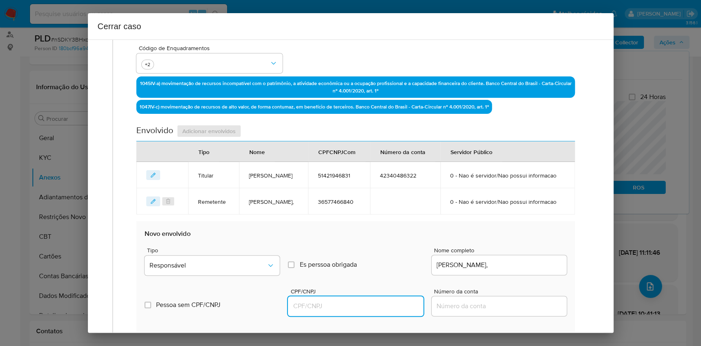
drag, startPoint x: 379, startPoint y: 326, endPoint x: 385, endPoint y: 324, distance: 5.6
click at [381, 311] on input "CPF/CNPJ" at bounding box center [355, 306] width 135 height 11
paste input "40988714833"
type input "40988714833"
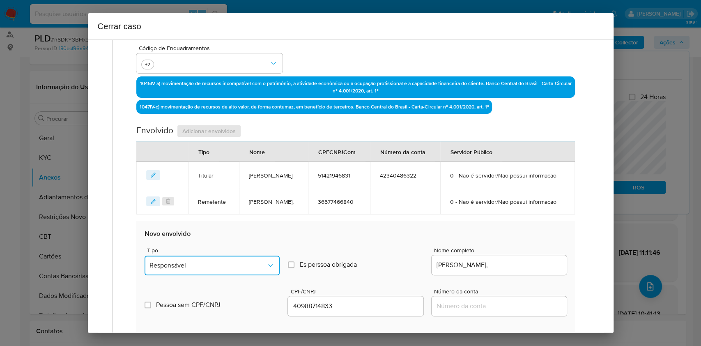
click at [268, 269] on icon "Tipo de envolvimento" at bounding box center [270, 265] width 8 height 8
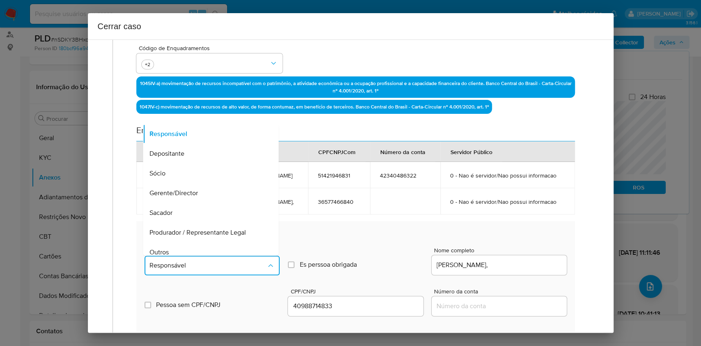
scroll to position [105, 0]
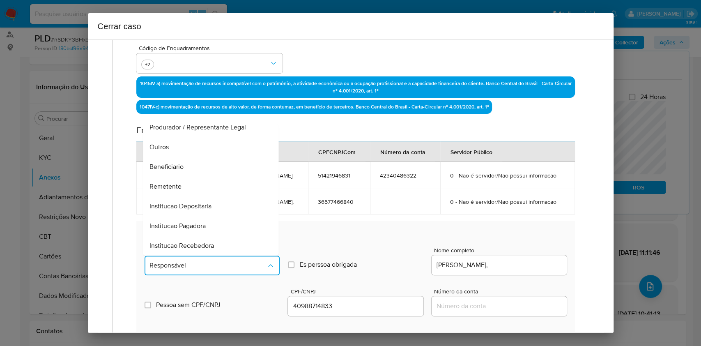
drag, startPoint x: 193, startPoint y: 203, endPoint x: 207, endPoint y: 205, distance: 13.4
click at [193, 196] on div "Remetente" at bounding box center [208, 187] width 117 height 20
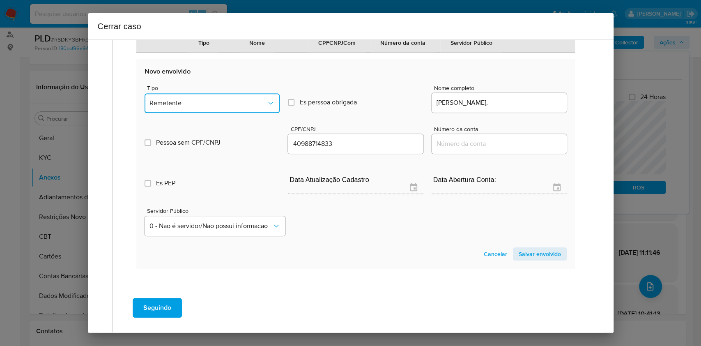
scroll to position [447, 0]
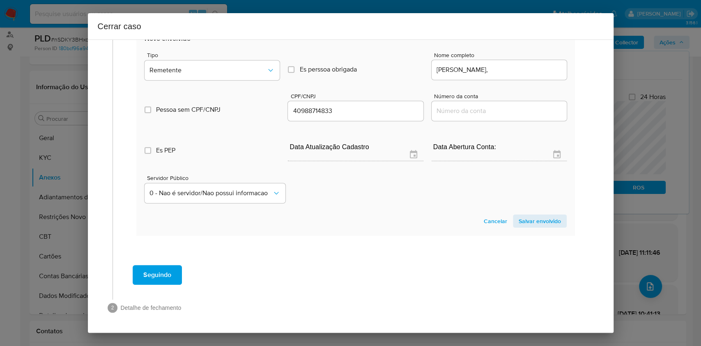
click at [539, 224] on span "Salvar envolvido" at bounding box center [540, 220] width 42 height 11
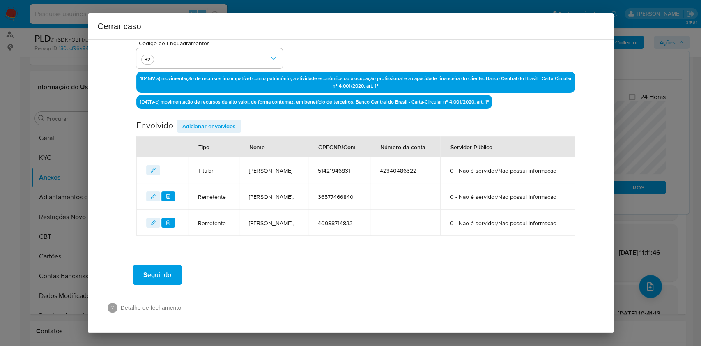
scroll to position [264, 0]
click at [223, 120] on span "Adicionar envolvidos" at bounding box center [208, 125] width 53 height 11
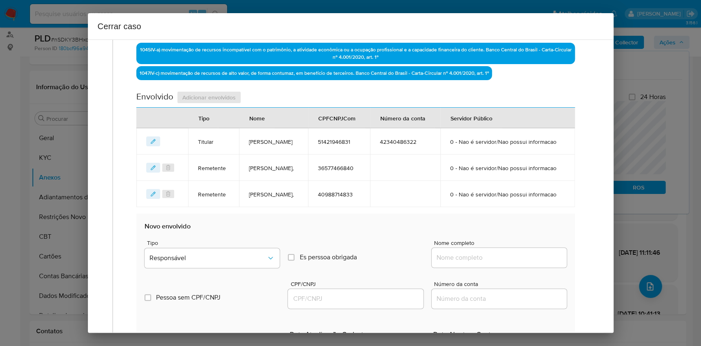
drag, startPoint x: 504, startPoint y: 289, endPoint x: 532, endPoint y: 288, distance: 27.5
click at [508, 263] on input "Nome completo" at bounding box center [499, 257] width 135 height 11
paste input "Flavia Maria Dos Santos Pereira, 43050025824"
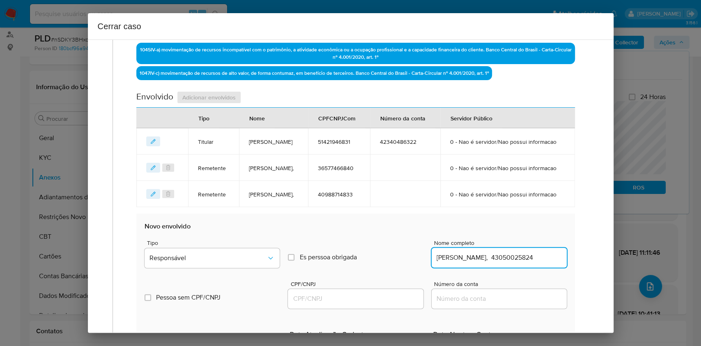
scroll to position [0, 16]
click at [532, 263] on input "Flavia Maria Dos Santos Pereira, 43050025824" at bounding box center [499, 257] width 135 height 11
type input "Flavia Maria Dos Santos Pereira,"
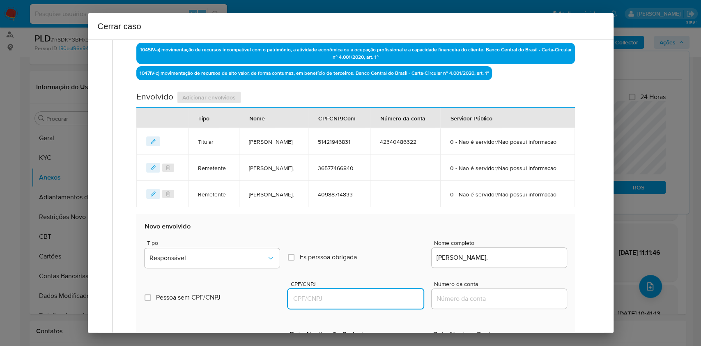
click at [374, 304] on input "CPF/CNPJ" at bounding box center [355, 298] width 135 height 11
paste input "43050025824"
type input "43050025824"
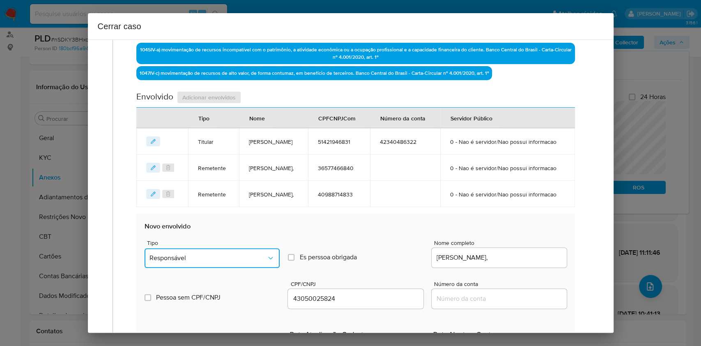
click at [256, 262] on span "Responsável" at bounding box center [207, 258] width 117 height 8
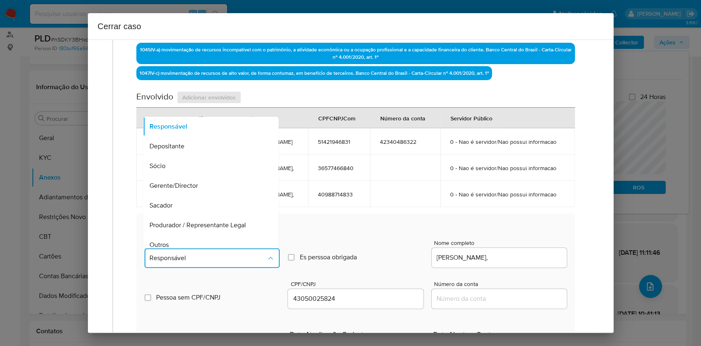
scroll to position [105, 0]
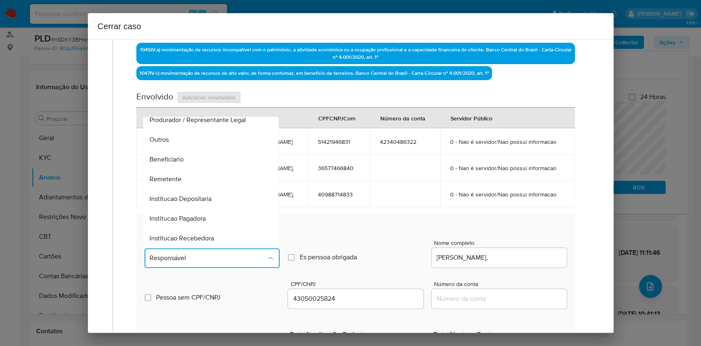
drag, startPoint x: 199, startPoint y: 204, endPoint x: 357, endPoint y: 220, distance: 158.9
click at [199, 189] on div "Remetente" at bounding box center [208, 179] width 117 height 20
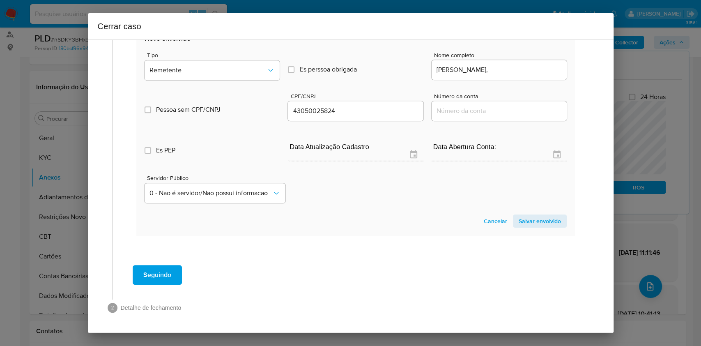
click at [536, 225] on span "Salvar envolvido" at bounding box center [540, 220] width 42 height 11
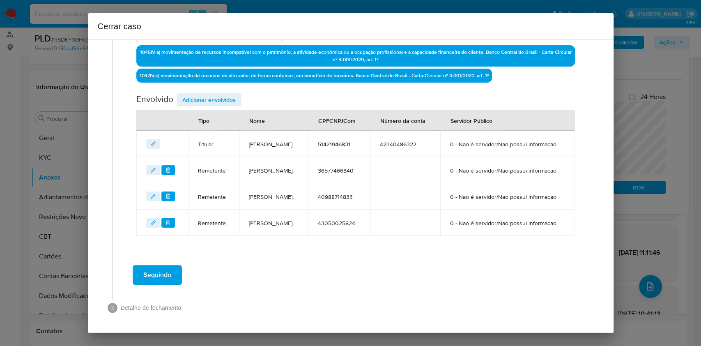
scroll to position [298, 0]
drag, startPoint x: 235, startPoint y: 67, endPoint x: 276, endPoint y: 86, distance: 45.5
click at [235, 94] on span "Adicionar envolvidos" at bounding box center [208, 99] width 53 height 11
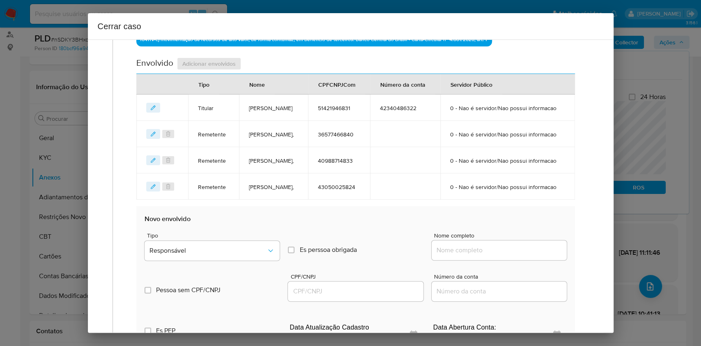
click at [531, 255] on input "Nome completo" at bounding box center [499, 250] width 135 height 11
paste input "Construtora Almeida Real Ltda, 18273899000181"
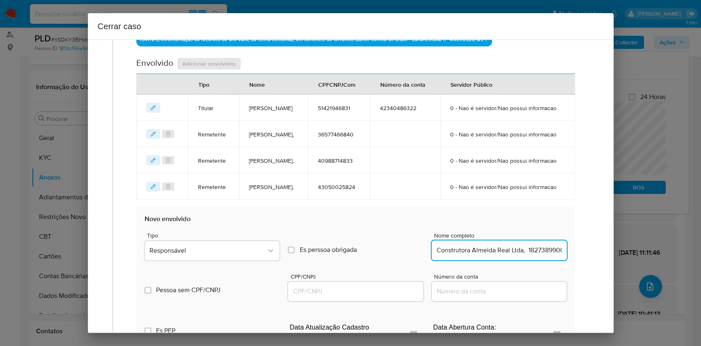
scroll to position [0, 18]
click at [537, 255] on input "Construtora Almeida Real Ltda, 18273899000181" at bounding box center [499, 250] width 135 height 11
type input "Construtora Almeida Real Ltda,"
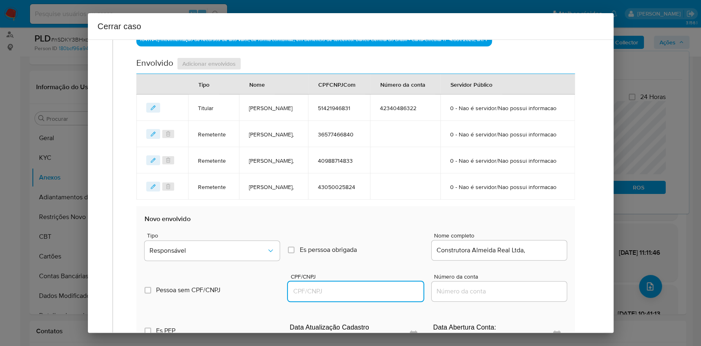
drag, startPoint x: 372, startPoint y: 326, endPoint x: 380, endPoint y: 322, distance: 8.3
click at [373, 296] on input "CPF/CNPJ" at bounding box center [355, 291] width 135 height 11
paste input "18273899000181"
type input "18273899000181"
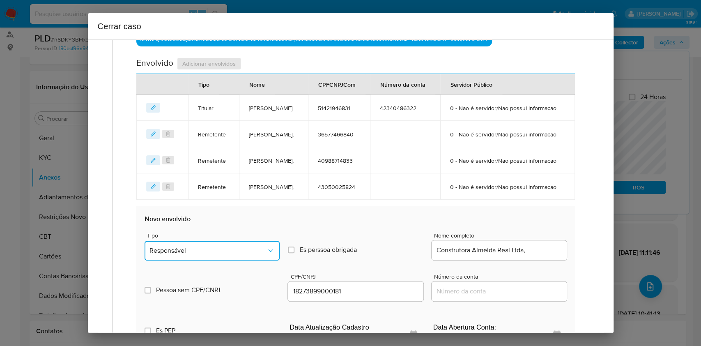
click at [234, 260] on button "Responsável" at bounding box center [212, 251] width 135 height 20
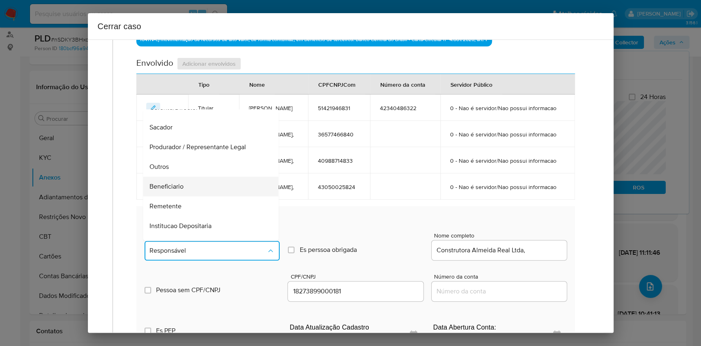
scroll to position [105, 0]
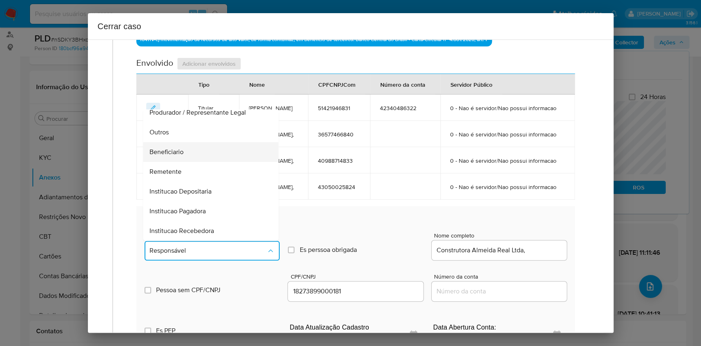
drag, startPoint x: 179, startPoint y: 190, endPoint x: 254, endPoint y: 193, distance: 74.8
click at [179, 156] on span "Beneficiario" at bounding box center [167, 152] width 34 height 8
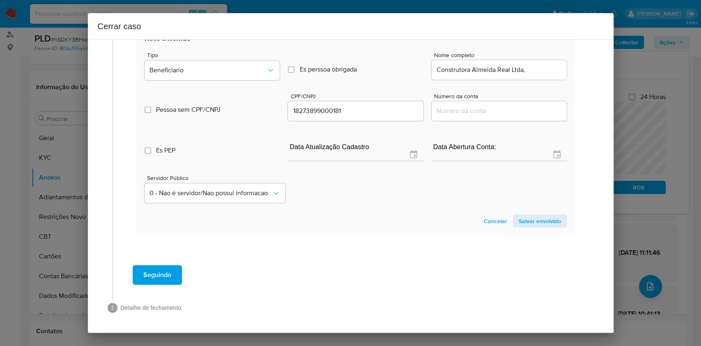
click at [539, 222] on span "Salvar envolvido" at bounding box center [540, 220] width 42 height 11
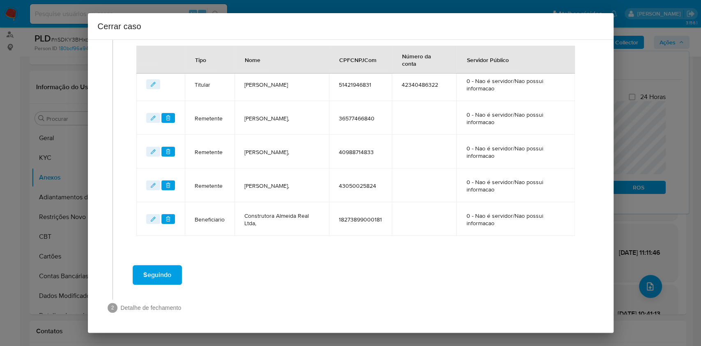
scroll to position [332, 0]
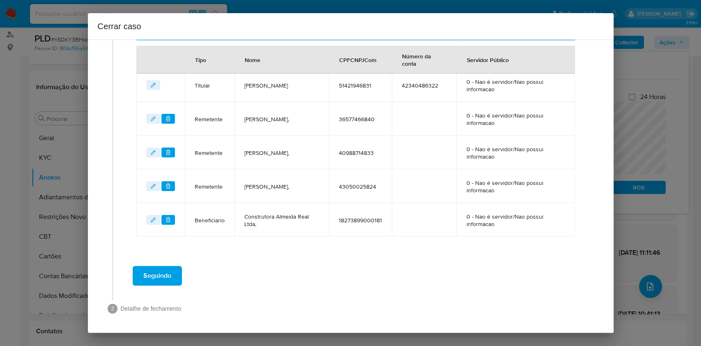
click at [151, 281] on span "Seguindo" at bounding box center [157, 275] width 28 height 18
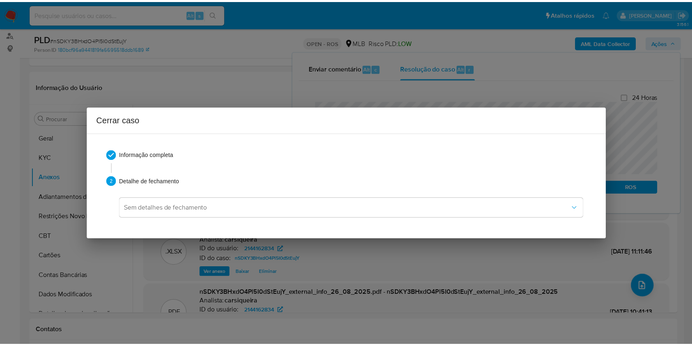
scroll to position [0, 0]
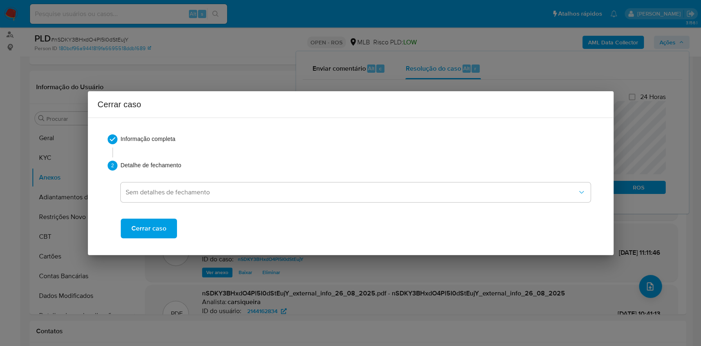
click at [154, 236] on span "Cerrar caso" at bounding box center [148, 228] width 35 height 18
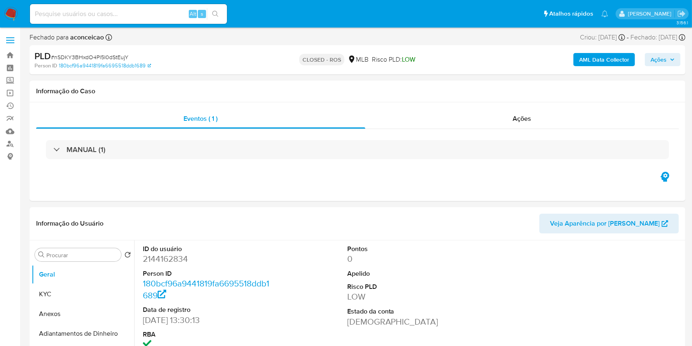
select select "10"
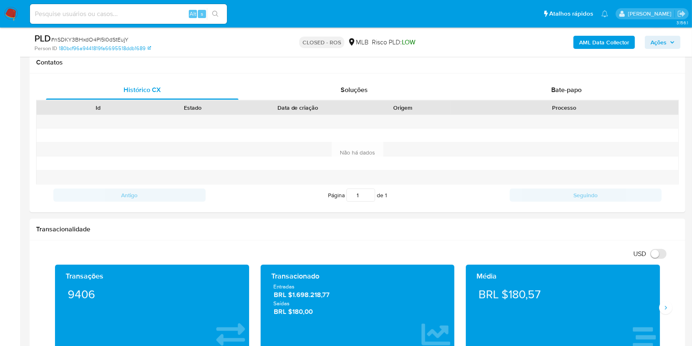
scroll to position [309, 0]
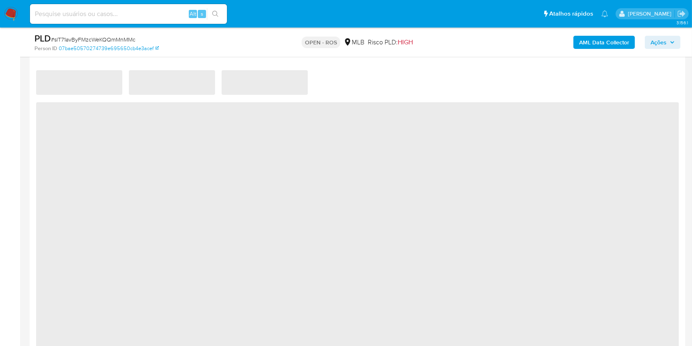
select select "10"
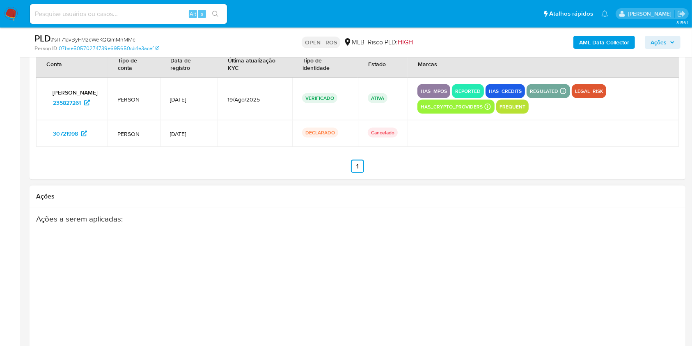
scroll to position [1289, 0]
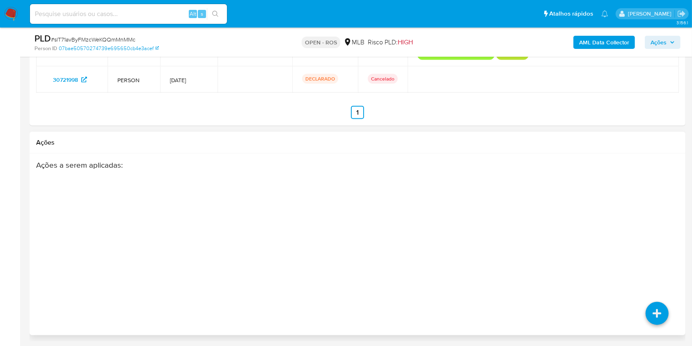
click at [677, 218] on div "Ações a serem aplicadas :" at bounding box center [357, 225] width 643 height 131
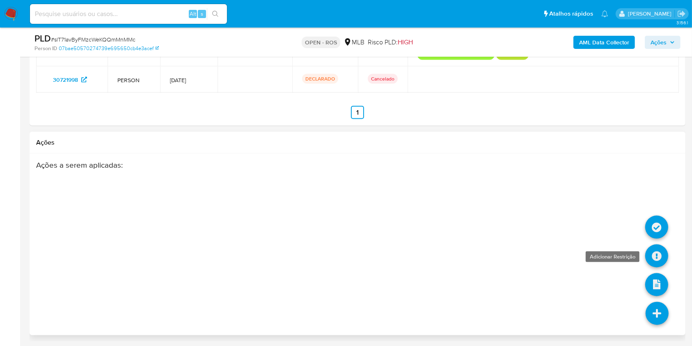
click at [657, 257] on icon at bounding box center [656, 255] width 23 height 23
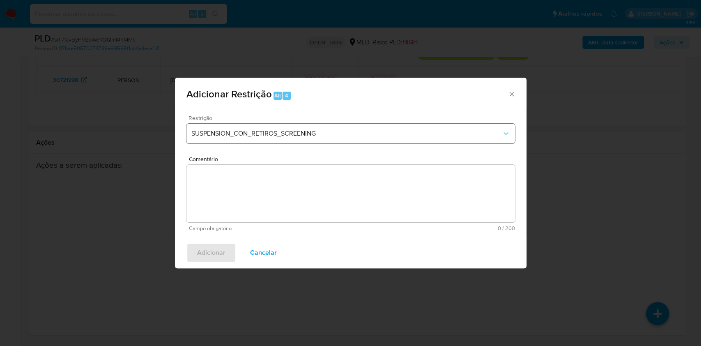
drag, startPoint x: 270, startPoint y: 122, endPoint x: 269, endPoint y: 130, distance: 7.5
click at [270, 123] on div "Restrição SUSPENSION_CON_RETIROS_SCREENING" at bounding box center [350, 134] width 328 height 39
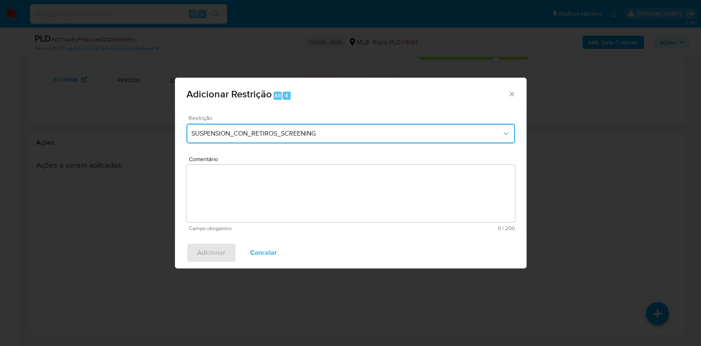
drag, startPoint x: 250, startPoint y: 128, endPoint x: 273, endPoint y: 140, distance: 26.1
click at [250, 129] on button "SUSPENSION_CON_RETIROS_SCREENING" at bounding box center [350, 134] width 328 height 20
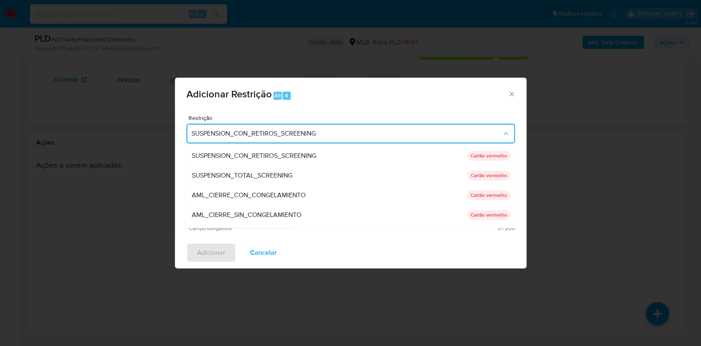
drag, startPoint x: 266, startPoint y: 217, endPoint x: 276, endPoint y: 215, distance: 9.7
click at [266, 218] on span "AML_CIERRE_SIN_CONGELAMIENTO" at bounding box center [246, 215] width 110 height 8
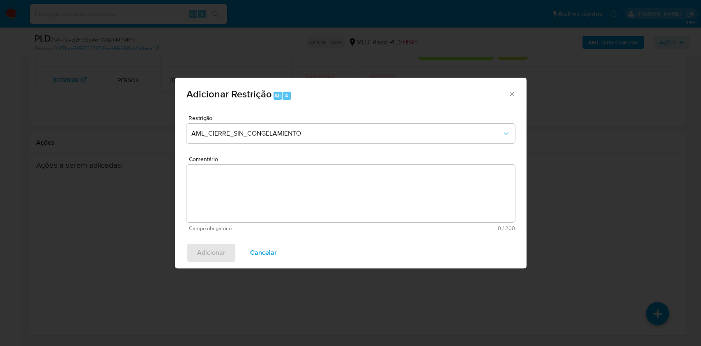
click at [302, 202] on textarea "Comentário" at bounding box center [350, 193] width 328 height 57
paste textarea "Deliberação para encerrar o relacionamento. NÃO INFORMAR AO USUÁRIO QUE SE TRAT…"
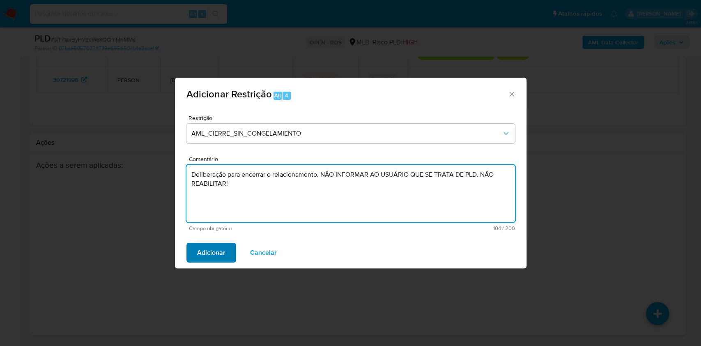
type textarea "Deliberação para encerrar o relacionamento. NÃO INFORMAR AO USUÁRIO QUE SE TRAT…"
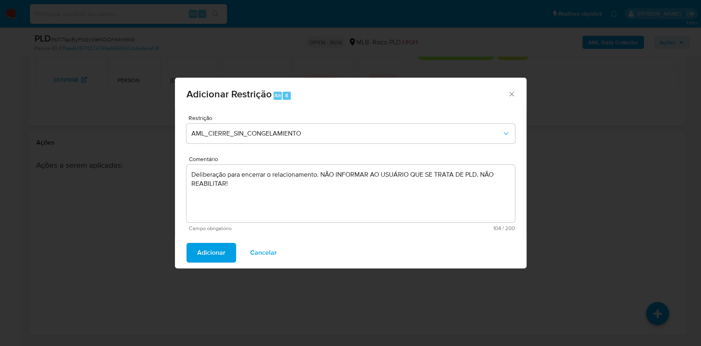
click at [223, 245] on span "Adicionar" at bounding box center [211, 252] width 28 height 18
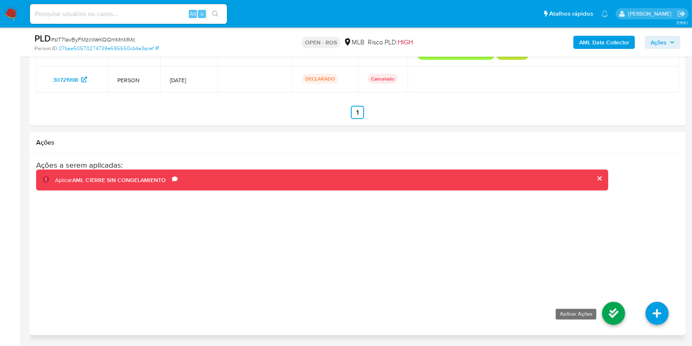
click at [618, 314] on icon at bounding box center [613, 313] width 23 height 23
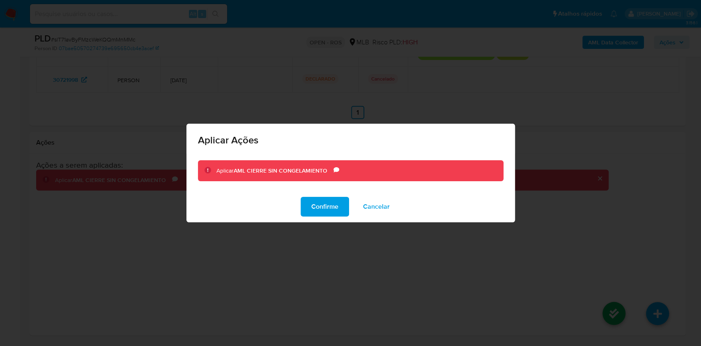
drag, startPoint x: 330, startPoint y: 206, endPoint x: 369, endPoint y: 218, distance: 41.1
click at [330, 207] on span "Confirme" at bounding box center [324, 207] width 27 height 18
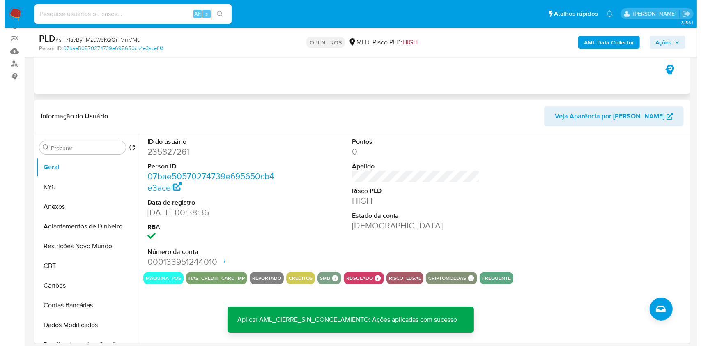
scroll to position [109, 0]
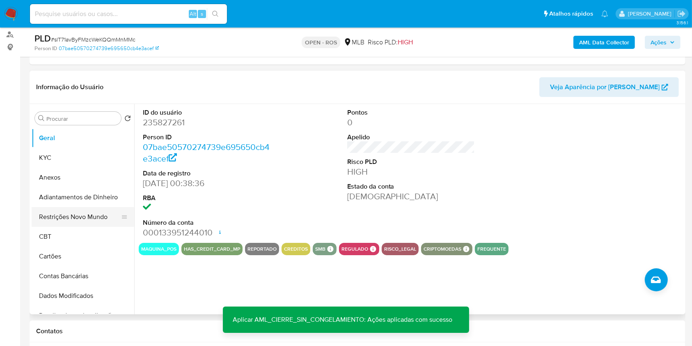
click at [91, 212] on button "Restrições Novo Mundo" at bounding box center [80, 217] width 96 height 20
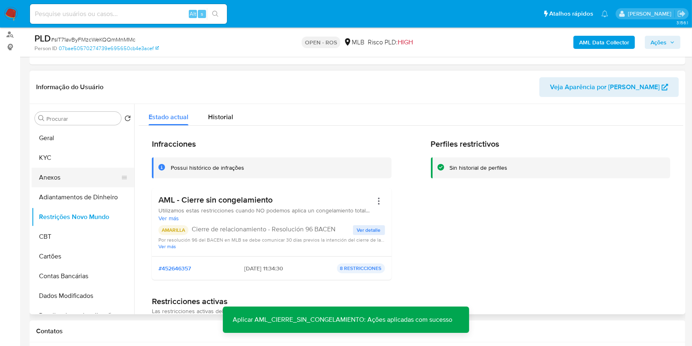
drag, startPoint x: 97, startPoint y: 179, endPoint x: 105, endPoint y: 181, distance: 8.5
click at [97, 179] on button "Anexos" at bounding box center [80, 178] width 96 height 20
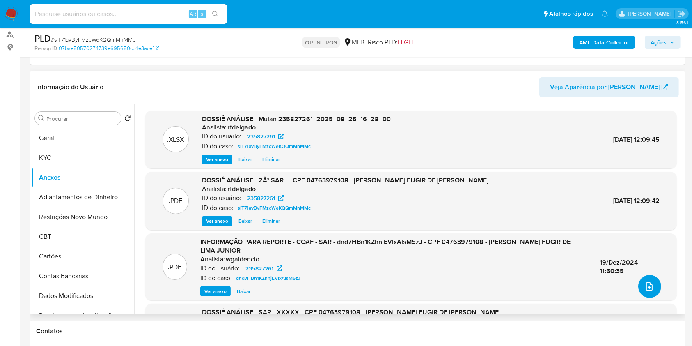
click at [652, 280] on button "upload-file" at bounding box center [650, 286] width 23 height 23
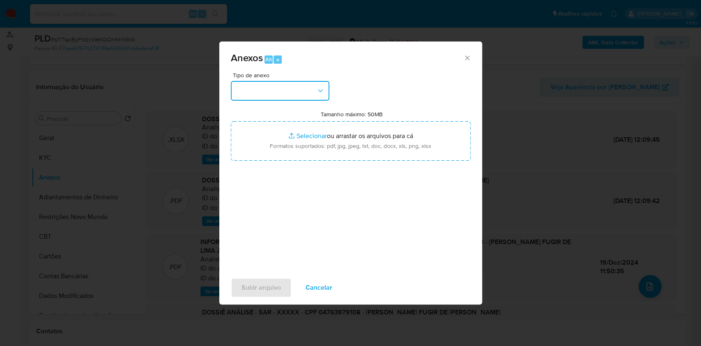
drag, startPoint x: 312, startPoint y: 91, endPoint x: 312, endPoint y: 99, distance: 7.4
click at [312, 92] on button "button" at bounding box center [280, 91] width 99 height 20
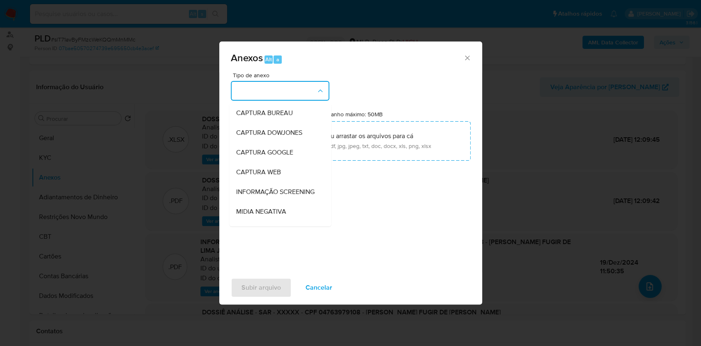
scroll to position [126, 0]
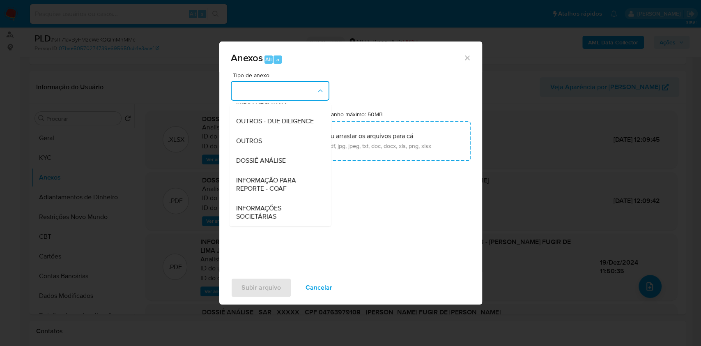
drag, startPoint x: 285, startPoint y: 182, endPoint x: 327, endPoint y: 172, distance: 43.1
click at [287, 182] on span "INFORMAÇÃO PARA REPORTE - COAF" at bounding box center [278, 184] width 84 height 16
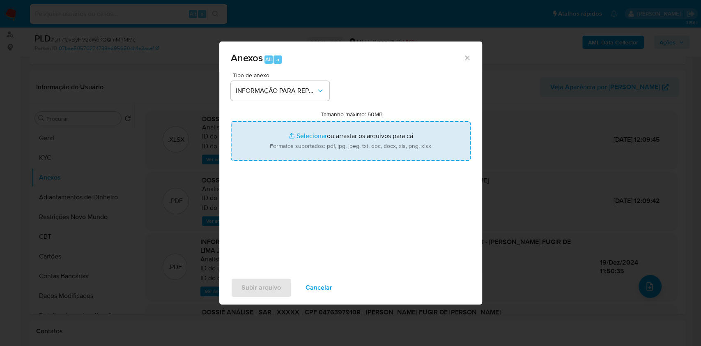
type input "C:\fakepath\2° SAR -slT71avByFMzcWeKQQmMnMMc - CPF 04763979108 - [PERSON_NAME] …"
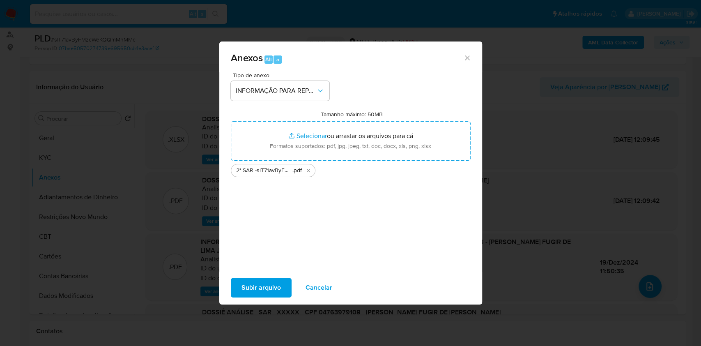
click at [266, 287] on span "Subir arquivo" at bounding box center [260, 287] width 39 height 18
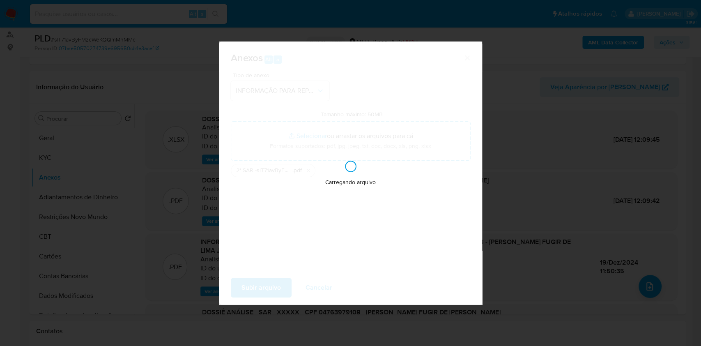
click at [529, 213] on div "Anexos Alt a Tipo de anexo INFORMAÇÃO PARA REPORTE - COAF Tamanho máximo: 50MB …" at bounding box center [350, 173] width 701 height 346
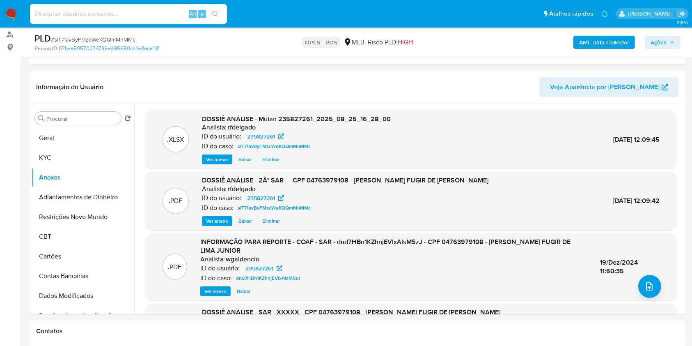
drag, startPoint x: 650, startPoint y: 40, endPoint x: 614, endPoint y: 50, distance: 36.7
click at [650, 41] on button "Ações" at bounding box center [663, 42] width 36 height 13
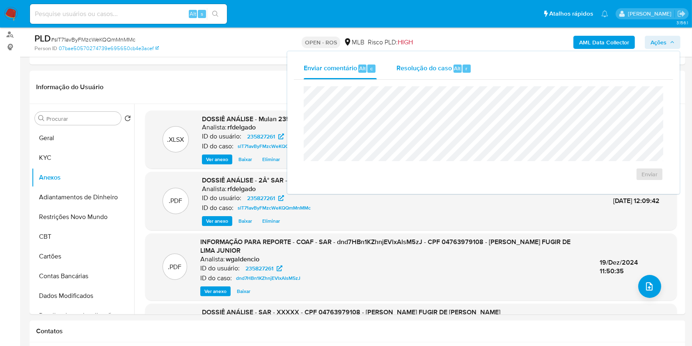
click at [423, 71] on span "Resolução do caso" at bounding box center [424, 67] width 55 height 9
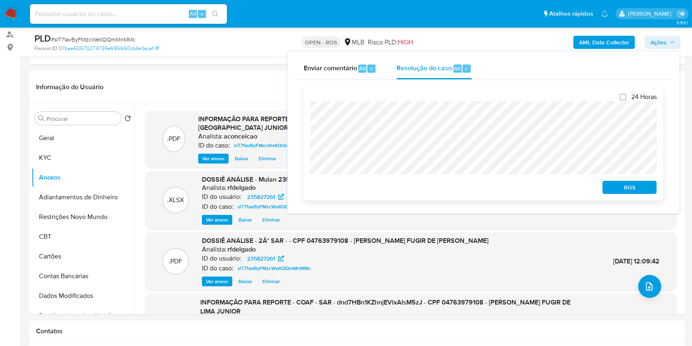
drag, startPoint x: 630, startPoint y: 186, endPoint x: 644, endPoint y: 182, distance: 14.4
click at [631, 187] on span "ROS" at bounding box center [630, 186] width 43 height 11
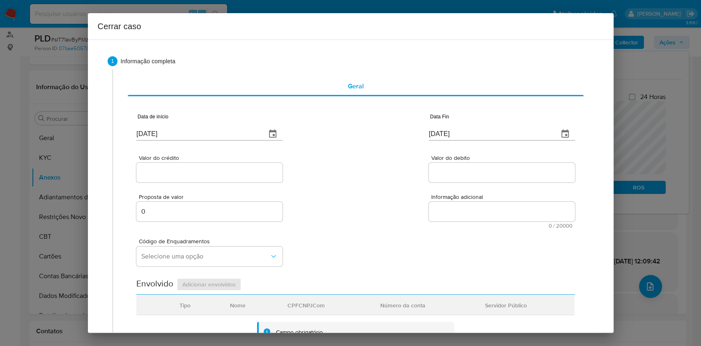
click at [212, 129] on input "[DATE]" at bounding box center [197, 133] width 123 height 13
paste input "04/07"
click at [212, 130] on input "[DATE]" at bounding box center [197, 133] width 123 height 13
type input "04/07/2025"
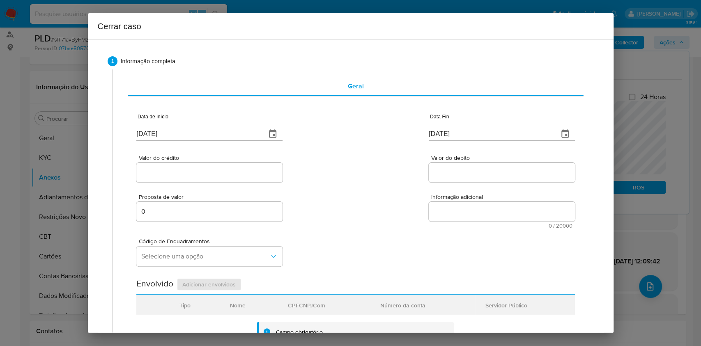
click at [461, 123] on div "[DATE]" at bounding box center [502, 128] width 146 height 24
click at [472, 136] on input "[DATE]" at bounding box center [490, 133] width 123 height 13
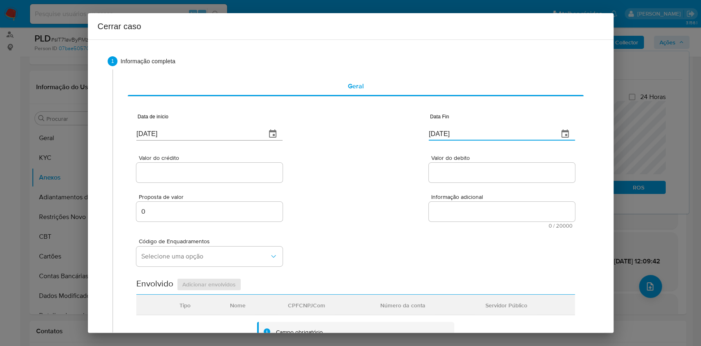
paste input "2"
click at [472, 136] on input "[DATE]" at bounding box center [490, 133] width 123 height 13
type input "22/08/2025"
click at [223, 177] on input "Valor do crédito" at bounding box center [209, 172] width 146 height 11
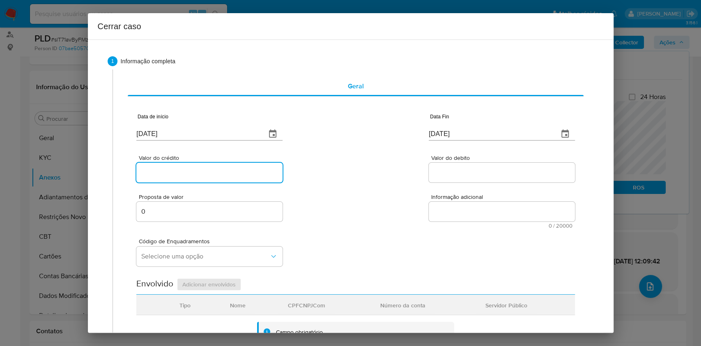
paste input "R$932.538"
type input "R$932.538"
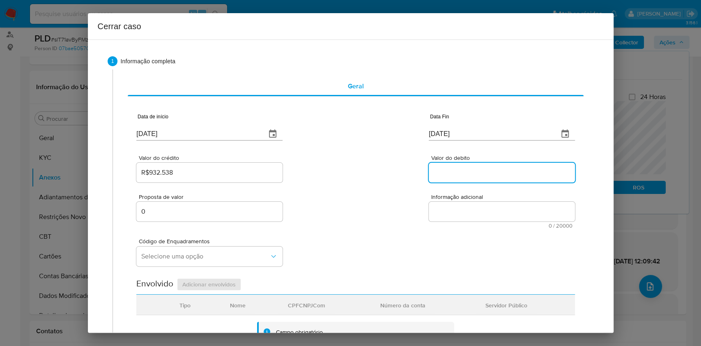
click at [432, 173] on input "Valor do debito" at bounding box center [502, 172] width 146 height 11
paste input "R$932.536"
type input "R$932.536"
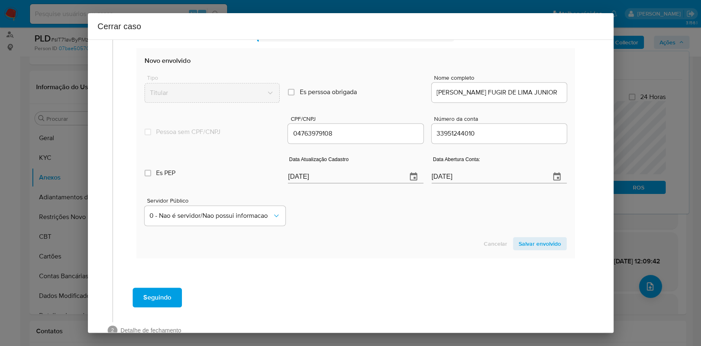
scroll to position [323, 0]
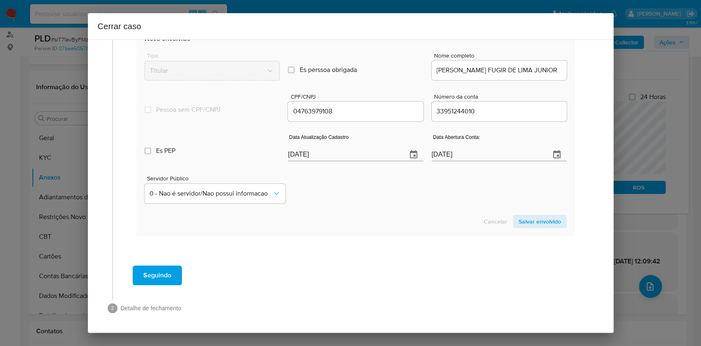
click at [349, 161] on div "Data Atualização Cadastro 28/08/2025" at bounding box center [355, 149] width 135 height 33
click at [349, 159] on input "[DATE]" at bounding box center [344, 154] width 112 height 13
click at [348, 158] on input "[DATE]" at bounding box center [344, 154] width 112 height 13
click at [348, 159] on input "[DATE]" at bounding box center [344, 154] width 112 height 13
paste input "19"
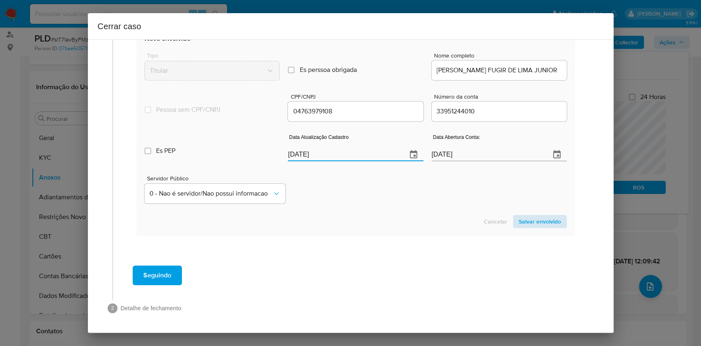
type input "[DATE]"
drag, startPoint x: 517, startPoint y: 218, endPoint x: 535, endPoint y: 204, distance: 22.3
click at [519, 217] on span "Salvar envolvido" at bounding box center [540, 221] width 42 height 11
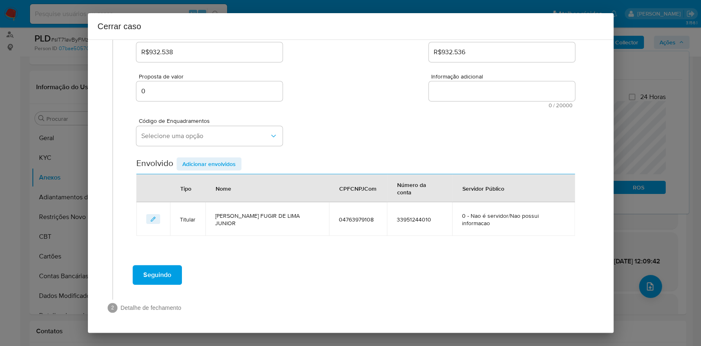
scroll to position [105, 0]
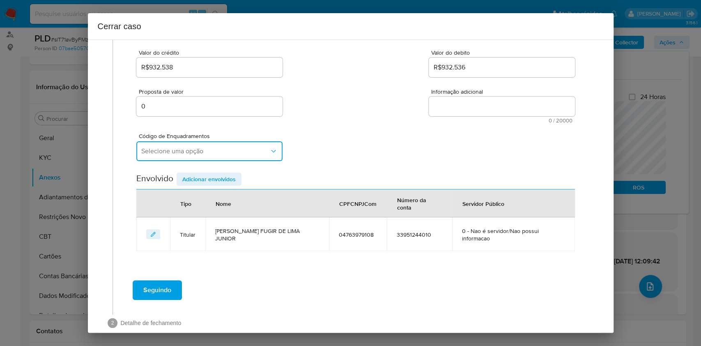
click at [202, 156] on button "Selecione uma opção" at bounding box center [209, 151] width 146 height 20
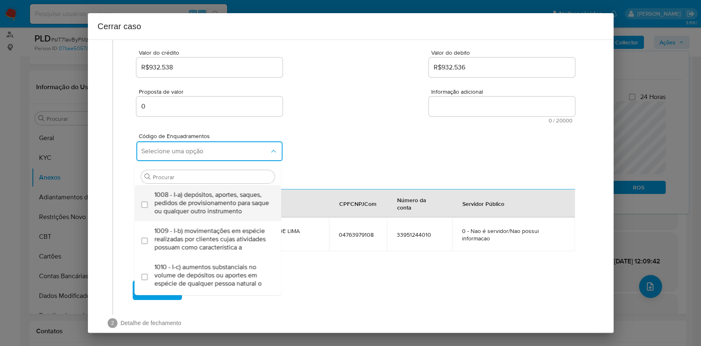
click at [202, 194] on span "1008 - I-a) depósitos, aportes, saques, pedidos de provisionamento para saque o…" at bounding box center [211, 203] width 115 height 25
checkbox input "true"
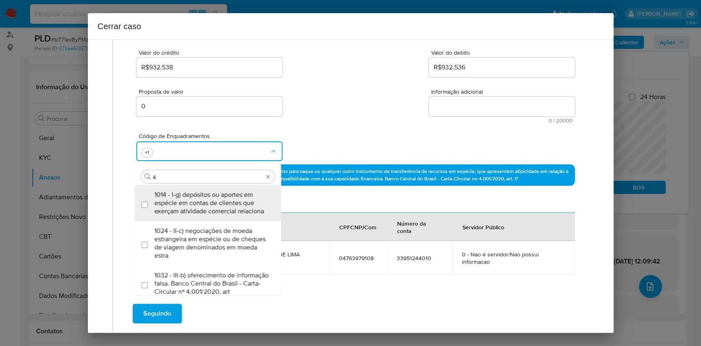
type input "45"
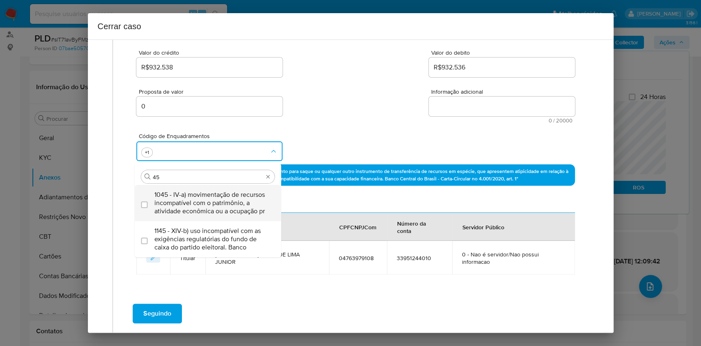
click at [202, 198] on span "1045 - IV-a) movimentação de recursos incompatível com o patrimônio, a atividad…" at bounding box center [211, 203] width 115 height 25
checkbox input "true"
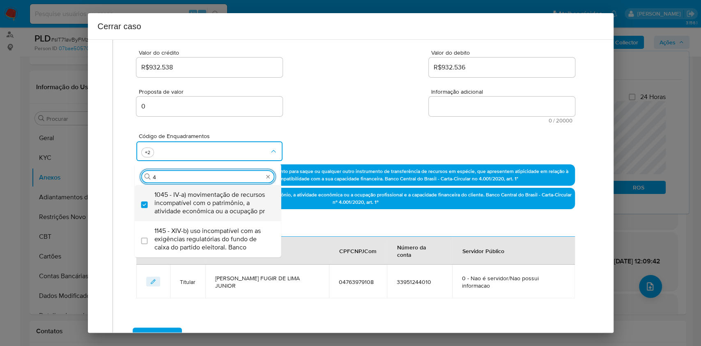
scroll to position [0, 0]
type input "47"
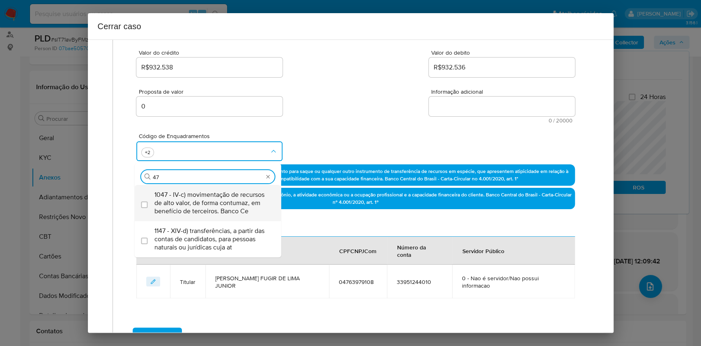
click at [202, 198] on span "1047 - IV-c) movimentação de recursos de alto valor, de forma contumaz, em bene…" at bounding box center [211, 203] width 115 height 25
checkbox input "true"
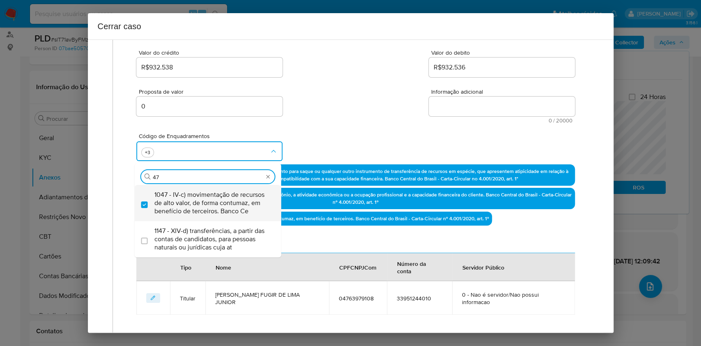
type input "47"
click at [462, 131] on div "Código de Enquadramentos Procurar 47 1047 - IV-c) movimentação de recursos de a…" at bounding box center [355, 143] width 438 height 41
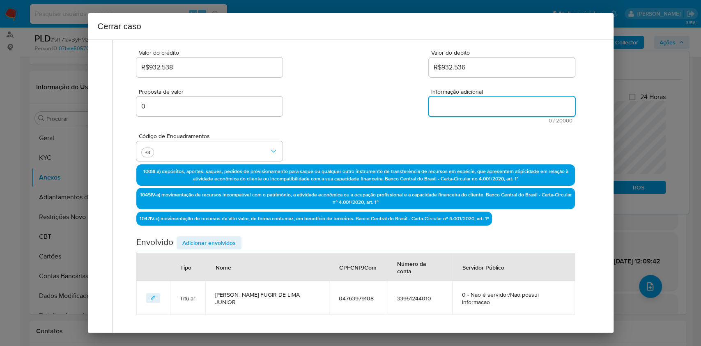
click at [462, 110] on textarea "Informação adicional" at bounding box center [502, 106] width 146 height 20
paste textarea "Alecio Fugir de Lima Junior, CPF 04763979108, 31 anos, residente no município d…"
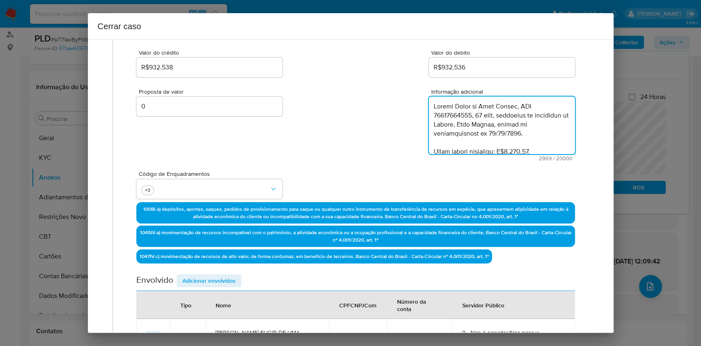
scroll to position [1004, 0]
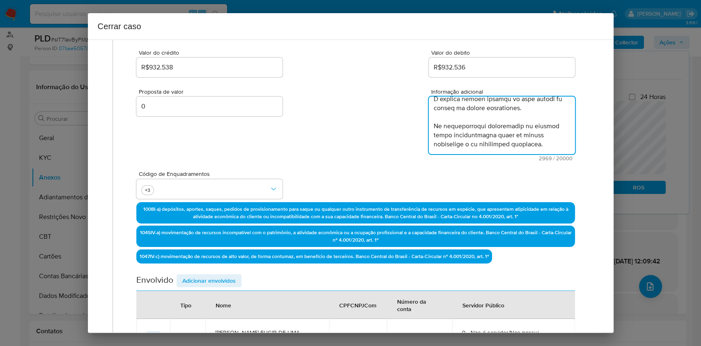
type textarea "Alecio Fugir de Lima Junior, CPF 04763979108, 31 anos, residente no município d…"
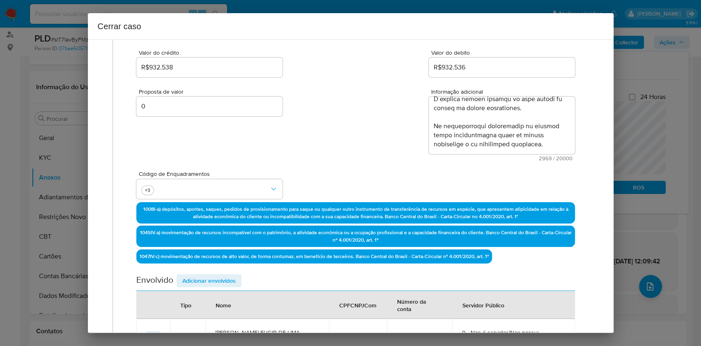
drag, startPoint x: 213, startPoint y: 278, endPoint x: 243, endPoint y: 269, distance: 31.1
click at [214, 278] on span "Adicionar envolvidos" at bounding box center [208, 280] width 53 height 11
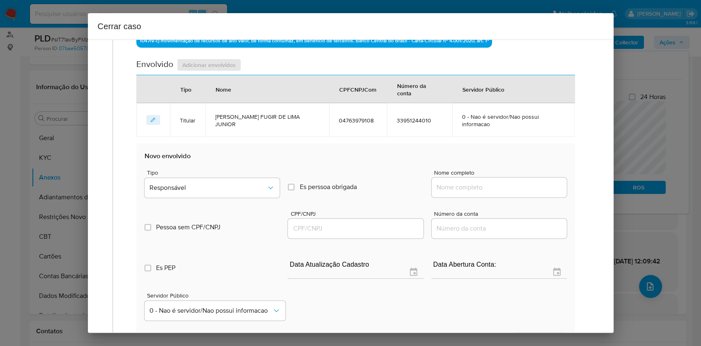
scroll to position [324, 0]
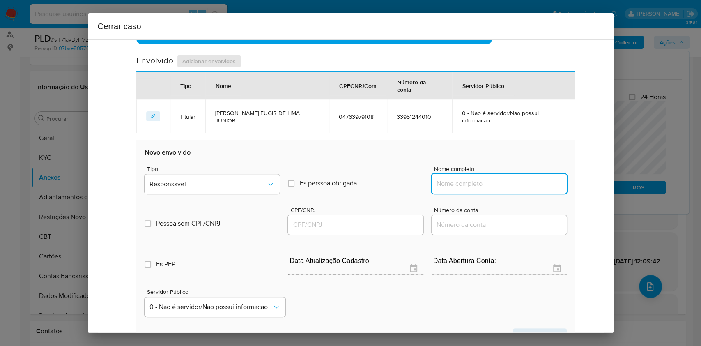
drag, startPoint x: 494, startPoint y: 169, endPoint x: 510, endPoint y: 168, distance: 15.7
click at [495, 178] on input "Nome completo" at bounding box center [499, 183] width 135 height 11
paste input "62.096.584 Cheuvaniza Andrade De Lima, 62096584000106"
click at [511, 178] on input "62.096.584 Cheuvaniza Andrade De Lima, 62096584000106" at bounding box center [499, 183] width 135 height 11
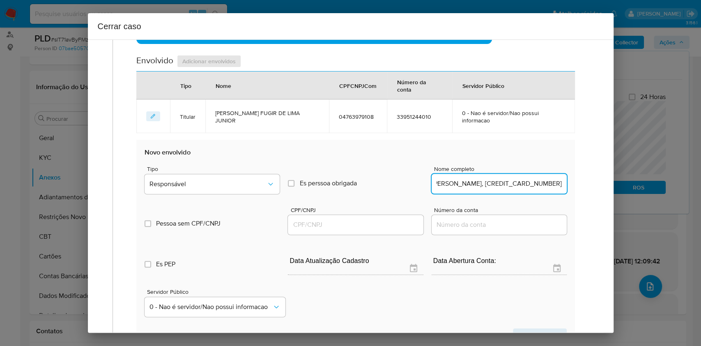
click at [514, 178] on input "62.096.584 Cheuvaniza Andrade De Lima, 62096584000106" at bounding box center [499, 183] width 135 height 11
type input "62.096.584 Cheuvaniza Andrade De Lima,"
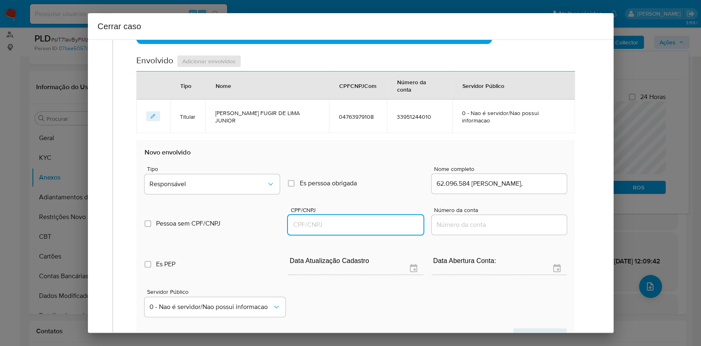
click at [362, 219] on input "CPF/CNPJ" at bounding box center [355, 224] width 135 height 11
paste input "62096584000106"
type input "62096584000106"
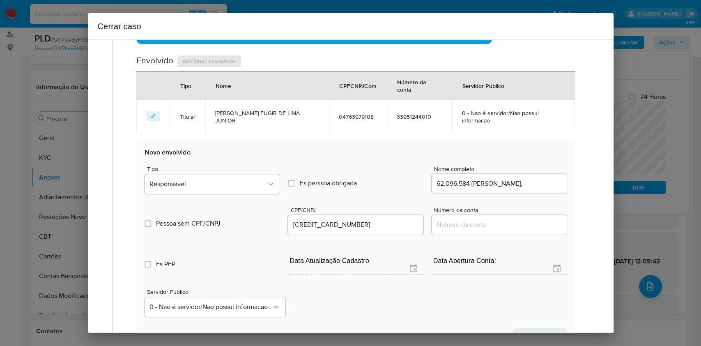
drag, startPoint x: 237, startPoint y: 156, endPoint x: 246, endPoint y: 180, distance: 25.2
click at [238, 166] on div "Tipo Responsável" at bounding box center [212, 181] width 135 height 31
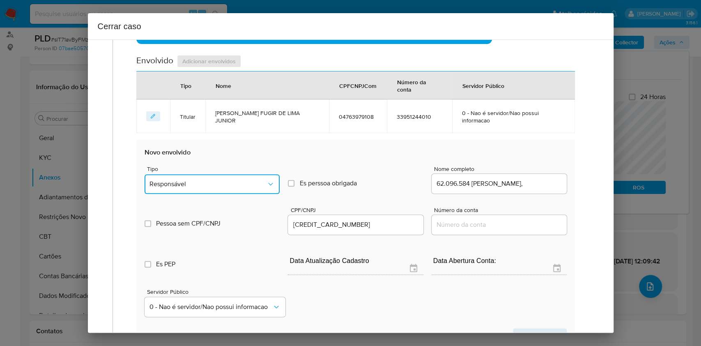
drag, startPoint x: 243, startPoint y: 174, endPoint x: 243, endPoint y: 178, distance: 4.1
click at [243, 174] on button "Responsável" at bounding box center [212, 184] width 135 height 20
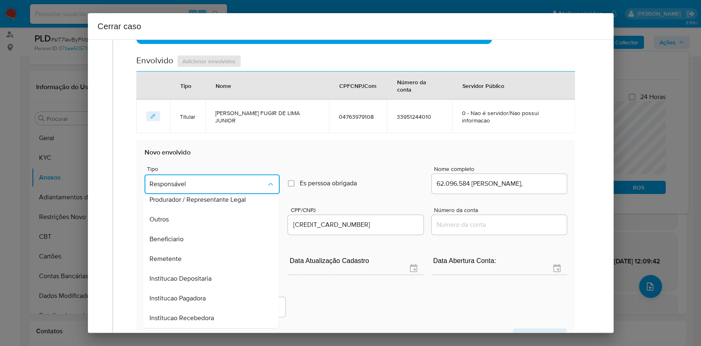
drag, startPoint x: 199, startPoint y: 246, endPoint x: 374, endPoint y: 273, distance: 177.5
click at [200, 249] on div "Remetente" at bounding box center [208, 259] width 117 height 20
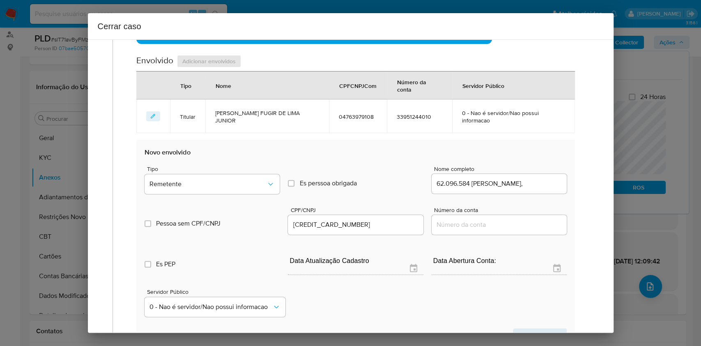
drag, startPoint x: 536, startPoint y: 319, endPoint x: 560, endPoint y: 301, distance: 30.4
click at [537, 329] on span "Salvar envolvido" at bounding box center [540, 334] width 42 height 11
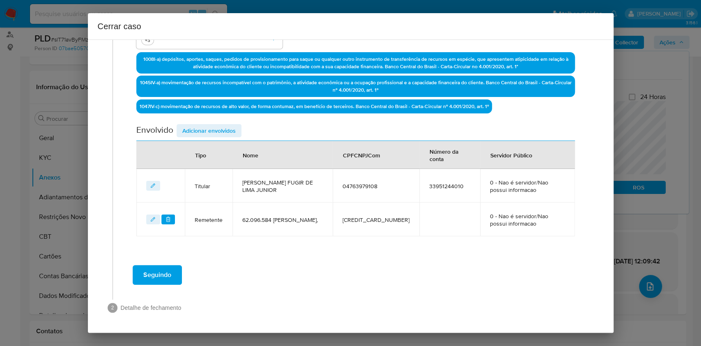
scroll to position [254, 0]
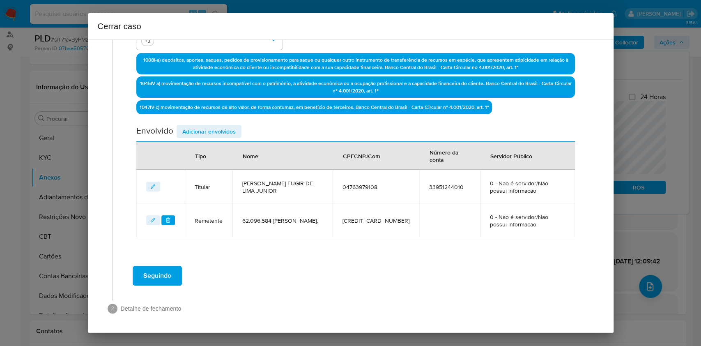
drag, startPoint x: 218, startPoint y: 131, endPoint x: 335, endPoint y: 163, distance: 120.8
click at [218, 131] on span "Adicionar envolvidos" at bounding box center [208, 131] width 53 height 11
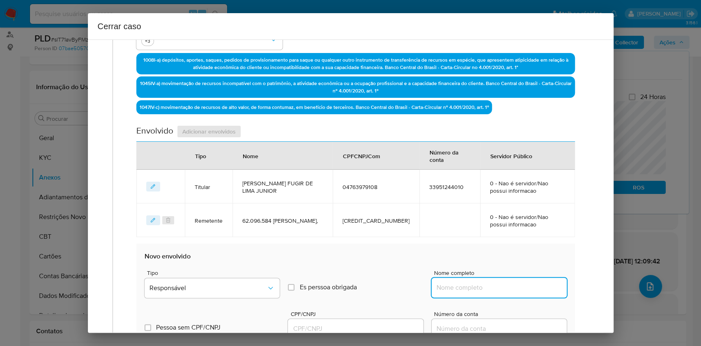
drag, startPoint x: 517, startPoint y: 284, endPoint x: 525, endPoint y: 285, distance: 7.4
click at [517, 284] on input "Nome completo" at bounding box center [499, 287] width 135 height 11
paste input "61.688.736 Edilene Angela Dos Anjos, 61688736000199"
click at [525, 286] on input "61.688.736 Edilene Angela Dos Anjos, 61688736000199" at bounding box center [499, 287] width 135 height 11
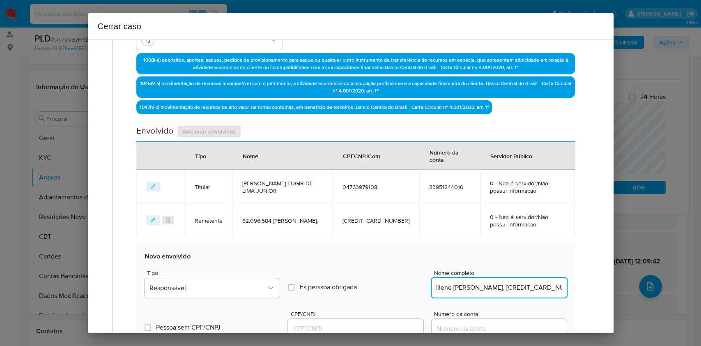
click at [525, 286] on input "61.688.736 Edilene Angela Dos Anjos, 61688736000199" at bounding box center [499, 287] width 135 height 11
type input "61.688.736 Edilene Angela Dos Anjos,"
drag, startPoint x: 359, startPoint y: 324, endPoint x: 363, endPoint y: 324, distance: 4.2
click at [360, 324] on input "CPF/CNPJ" at bounding box center [355, 328] width 135 height 11
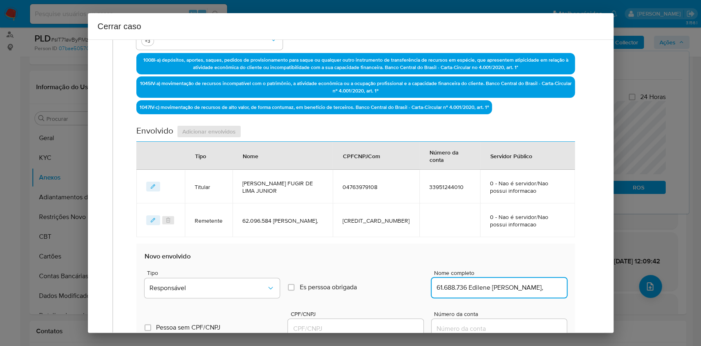
paste input "61688736000199"
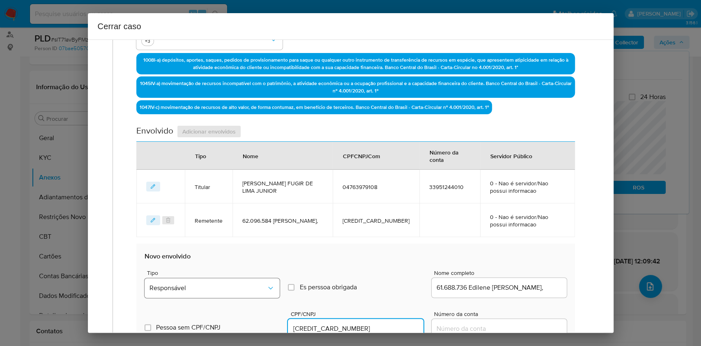
type input "61688736000199"
click at [246, 287] on span "Responsável" at bounding box center [207, 288] width 117 height 8
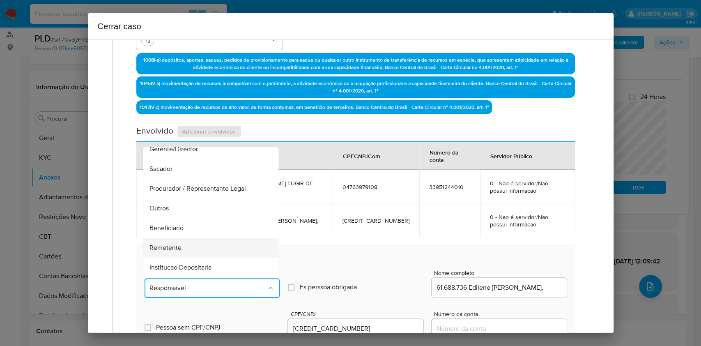
scroll to position [105, 0]
drag, startPoint x: 179, startPoint y: 210, endPoint x: 352, endPoint y: 240, distance: 175.5
click at [179, 210] on span "Remetente" at bounding box center [166, 209] width 32 height 8
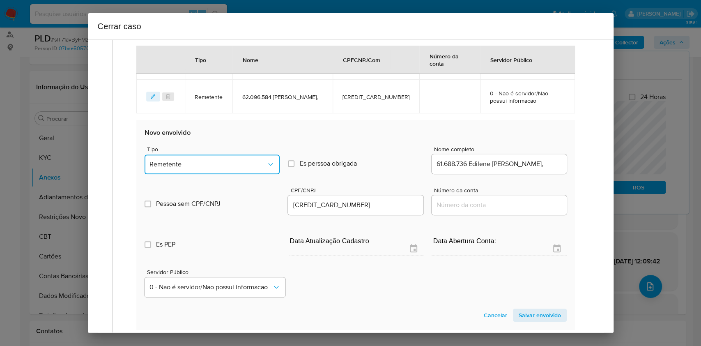
scroll to position [471, 0]
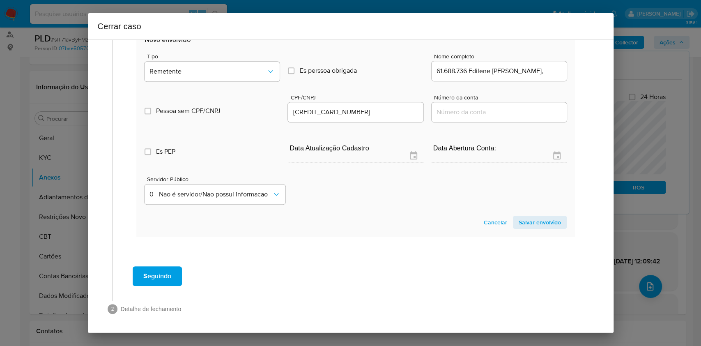
click at [547, 214] on section "Novo envolvido Tipo Remetente Es perssoa obrigada Is PObrigada Nome completo 61…" at bounding box center [355, 132] width 438 height 210
click at [546, 216] on span "Salvar envolvido" at bounding box center [540, 221] width 42 height 11
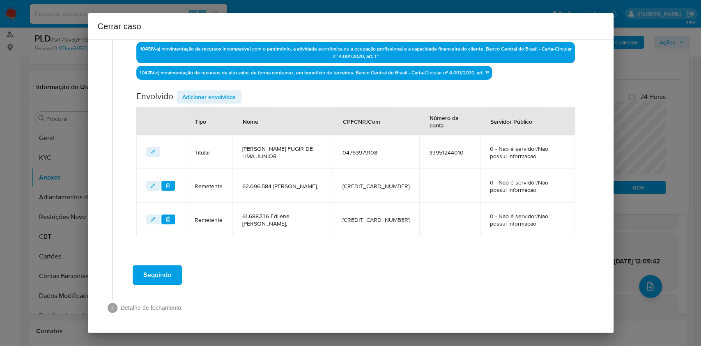
scroll to position [288, 0]
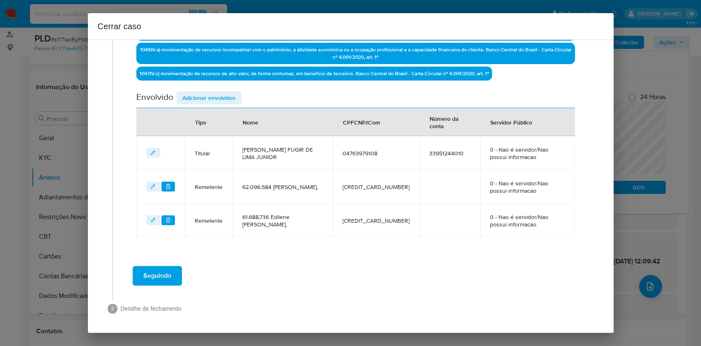
drag, startPoint x: 223, startPoint y: 98, endPoint x: 227, endPoint y: 100, distance: 4.2
click at [223, 99] on span "Adicionar envolvidos" at bounding box center [208, 97] width 53 height 11
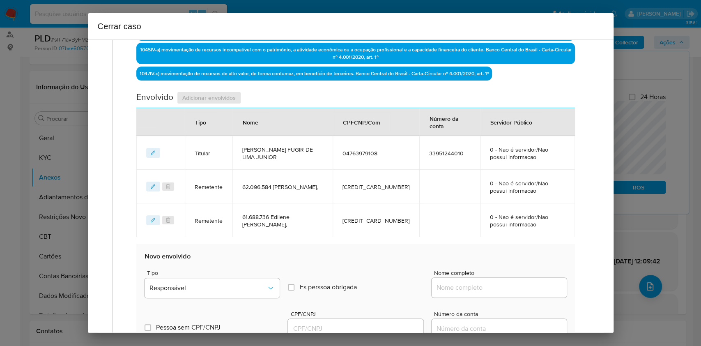
drag, startPoint x: 523, startPoint y: 298, endPoint x: 530, endPoint y: 297, distance: 7.5
click at [523, 299] on div "Nome completo" at bounding box center [499, 285] width 135 height 31
drag, startPoint x: 524, startPoint y: 291, endPoint x: 529, endPoint y: 293, distance: 5.7
click at [524, 291] on input "Nome completo" at bounding box center [499, 287] width 135 height 11
paste input "Nathan Lucas Vilar De Arruda, 06303116175"
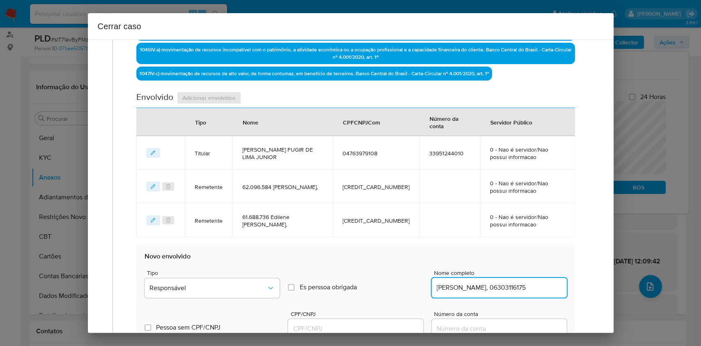
scroll to position [0, 0]
click at [530, 292] on div "Nathan Lucas Vilar De Arruda, 06303116175" at bounding box center [499, 288] width 135 height 20
click at [530, 292] on input "Nathan Lucas Vilar De Arruda, 06303116175" at bounding box center [499, 287] width 135 height 11
type input "Nathan Lucas Vilar De Arruda,"
click at [381, 330] on input "CPF/CNPJ" at bounding box center [355, 328] width 135 height 11
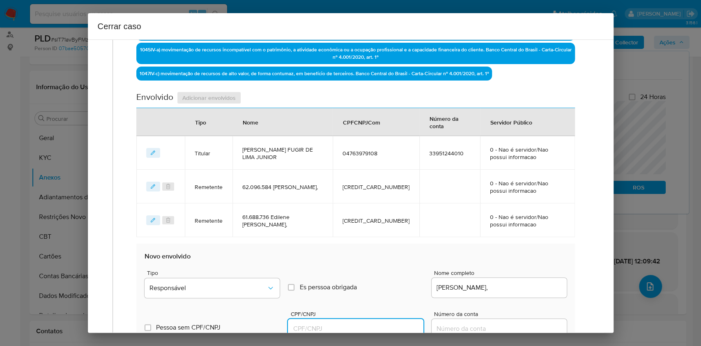
paste input "06303116175"
type input "6303116175"
click at [238, 277] on div "Tipo Responsável" at bounding box center [212, 285] width 135 height 31
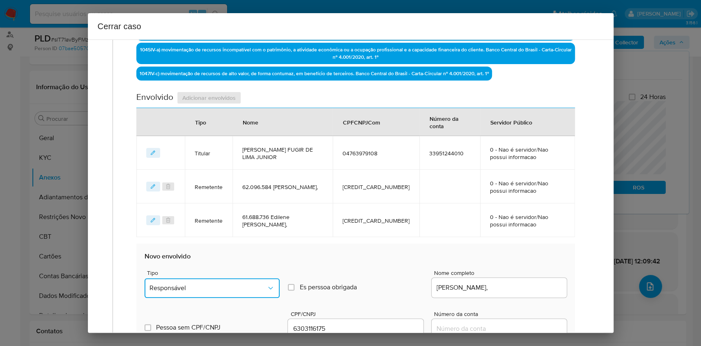
drag, startPoint x: 237, startPoint y: 283, endPoint x: 235, endPoint y: 276, distance: 7.6
click at [237, 284] on span "Responsável" at bounding box center [207, 288] width 117 height 8
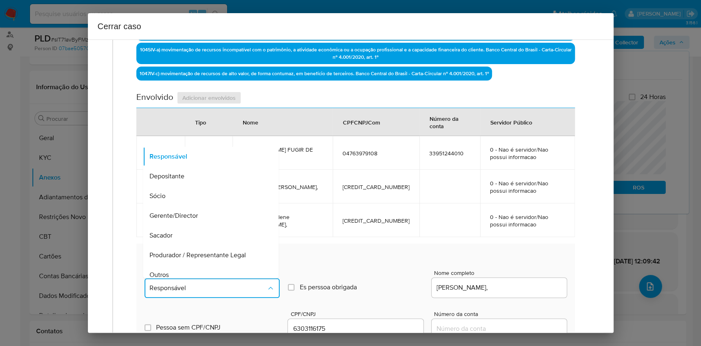
scroll to position [105, 0]
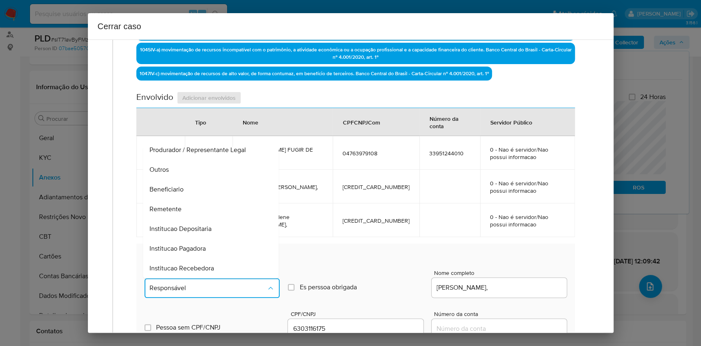
drag, startPoint x: 174, startPoint y: 188, endPoint x: 201, endPoint y: 201, distance: 30.1
click at [174, 188] on span "Beneficiario" at bounding box center [167, 189] width 34 height 8
type input "06303116175"
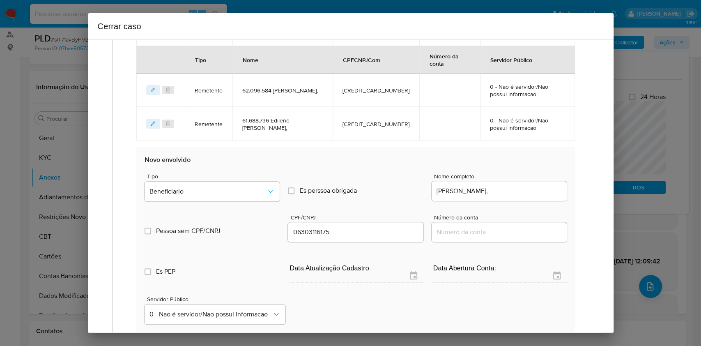
scroll to position [452, 0]
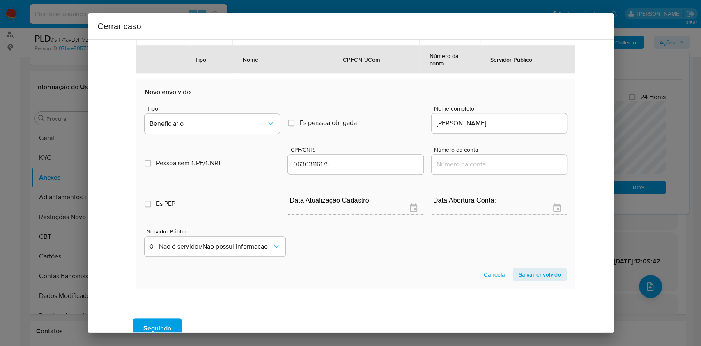
click at [551, 280] on section "Novo envolvido Tipo Beneficiario Es perssoa obrigada Is PObrigada Nome completo…" at bounding box center [355, 184] width 438 height 210
drag, startPoint x: 543, startPoint y: 273, endPoint x: 277, endPoint y: 192, distance: 278.6
click at [543, 274] on span "Salvar envolvido" at bounding box center [540, 274] width 42 height 11
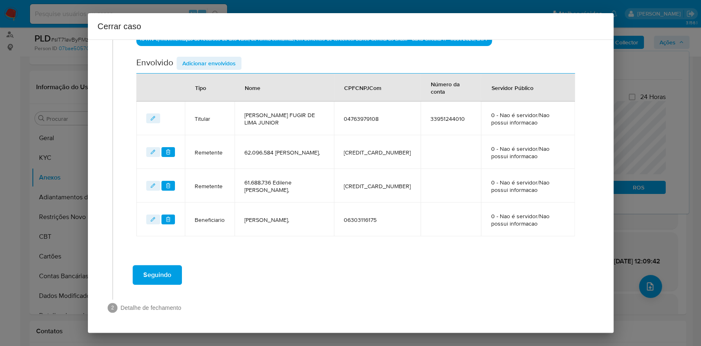
scroll to position [322, 0]
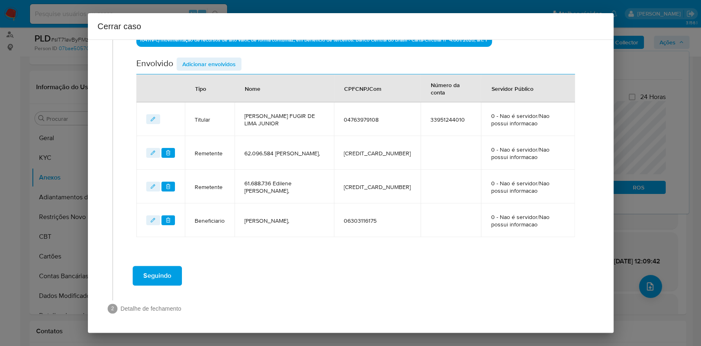
click at [204, 65] on span "Adicionar envolvidos" at bounding box center [208, 63] width 53 height 11
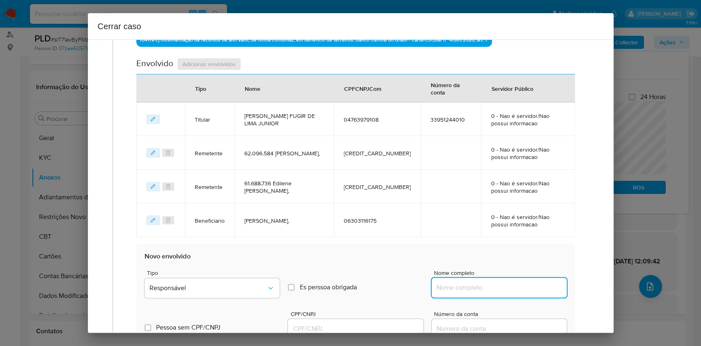
drag, startPoint x: 508, startPoint y: 287, endPoint x: 519, endPoint y: 285, distance: 11.4
click at [509, 287] on input "Nome completo" at bounding box center [499, 287] width 135 height 11
paste input "Michelly Thainara Da Silva Almeida, 06607115160"
click at [519, 285] on input "Michelly Thainara Da Silva Almeida, 06607115160" at bounding box center [499, 287] width 135 height 11
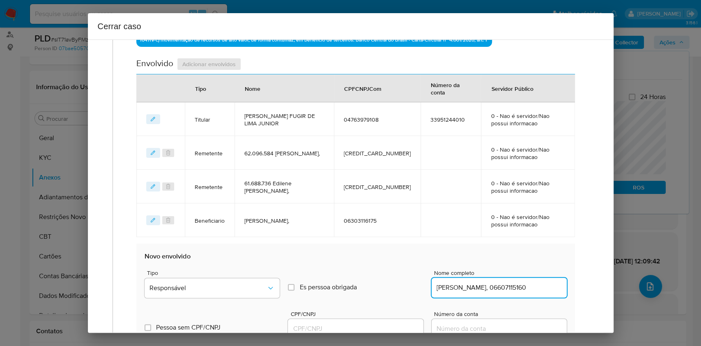
click at [519, 285] on input "Michelly Thainara Da Silva Almeida, 06607115160" at bounding box center [499, 287] width 135 height 11
type input "Michelly Thainara Da Silva Almeida,"
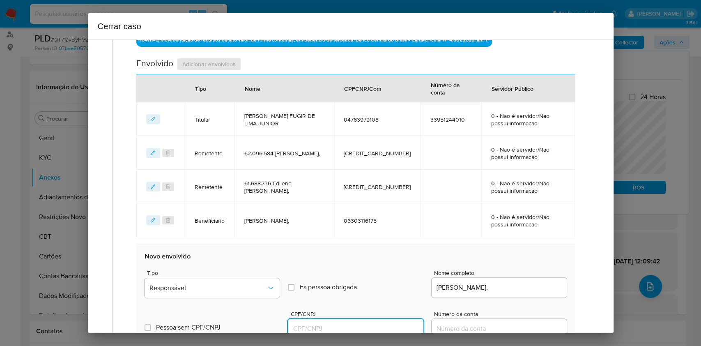
drag, startPoint x: 383, startPoint y: 331, endPoint x: 386, endPoint y: 329, distance: 4.4
click at [383, 331] on input "CPF/CNPJ" at bounding box center [355, 328] width 135 height 11
paste input "06607115160"
click at [253, 285] on span "Responsável" at bounding box center [207, 288] width 117 height 8
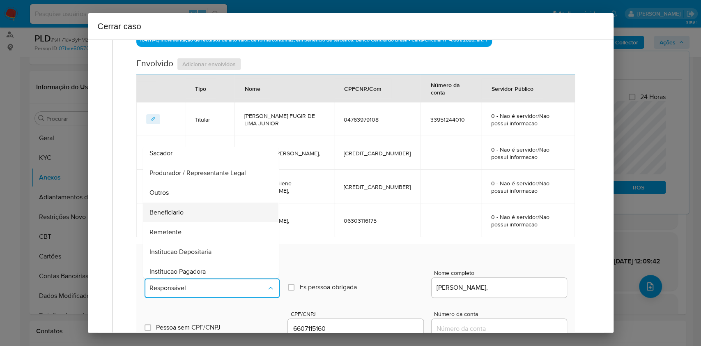
scroll to position [105, 0]
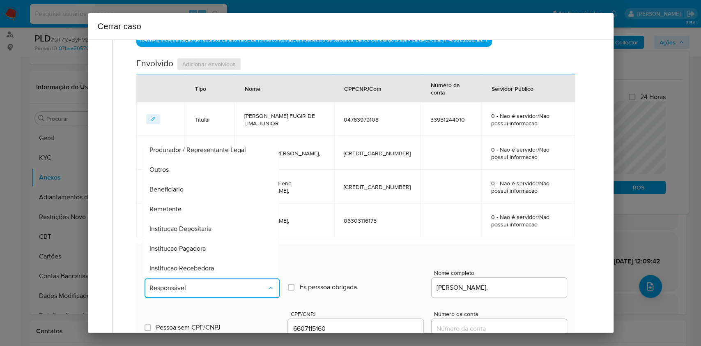
drag, startPoint x: 183, startPoint y: 186, endPoint x: 230, endPoint y: 188, distance: 47.3
click at [183, 186] on span "Beneficiario" at bounding box center [167, 189] width 34 height 8
type input "06607115160"
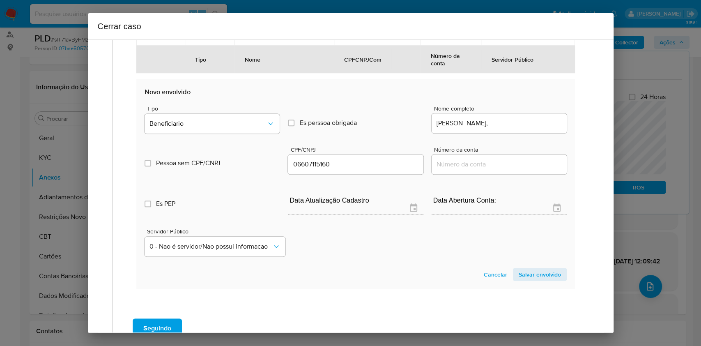
drag, startPoint x: 529, startPoint y: 274, endPoint x: 508, endPoint y: 244, distance: 36.9
click at [530, 274] on span "Salvar envolvido" at bounding box center [540, 274] width 42 height 11
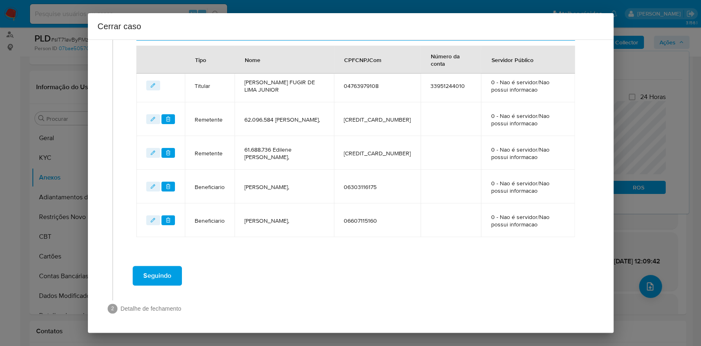
scroll to position [301, 0]
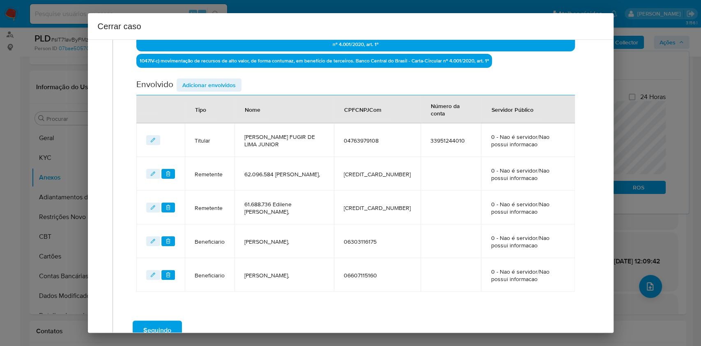
drag, startPoint x: 216, startPoint y: 76, endPoint x: 263, endPoint y: 99, distance: 51.4
click at [216, 77] on div "Data de início 04/07/2025 Data Fin 22/08/2025 Valor do crédito R$932.538 Valor …" at bounding box center [355, 47] width 438 height 490
drag, startPoint x: 225, startPoint y: 84, endPoint x: 292, endPoint y: 99, distance: 69.0
click at [225, 84] on span "Adicionar envolvidos" at bounding box center [208, 84] width 53 height 11
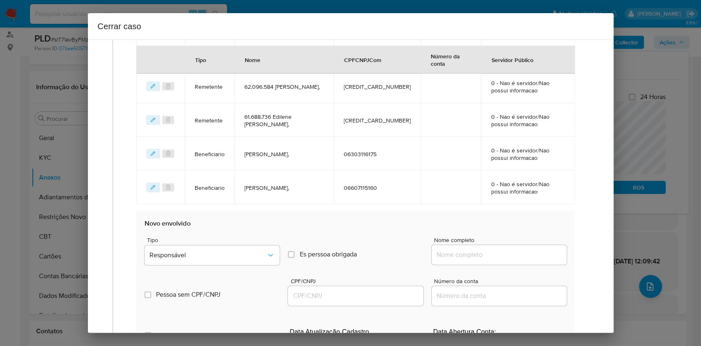
scroll to position [410, 0]
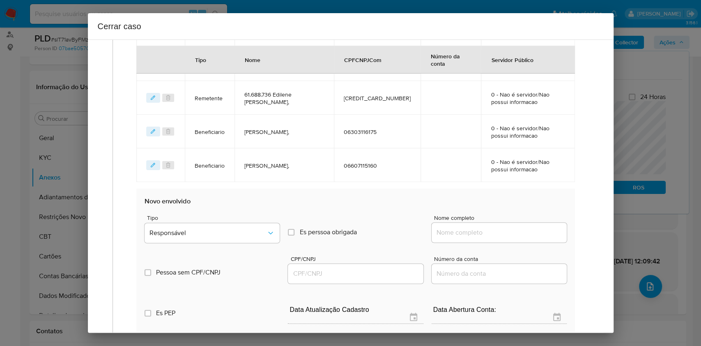
click at [539, 238] on div at bounding box center [499, 233] width 135 height 20
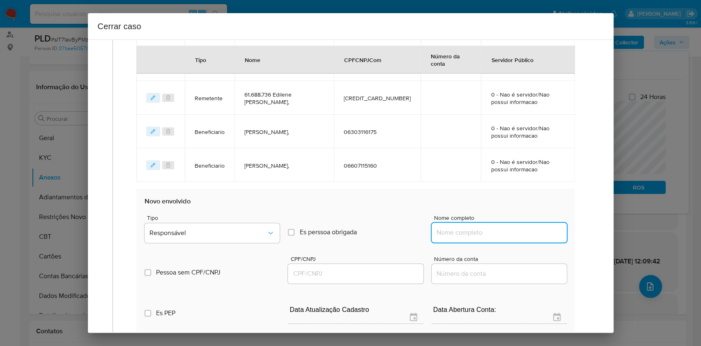
click at [537, 234] on input "Nome completo" at bounding box center [499, 232] width 135 height 11
paste input "52.328.968 ALECIO FUGIR DE LIMA JUNIOR, 52328968000145"
click at [538, 234] on input "52.328.968 ALECIO FUGIR DE LIMA JUNIOR, 52328968000145" at bounding box center [499, 232] width 135 height 11
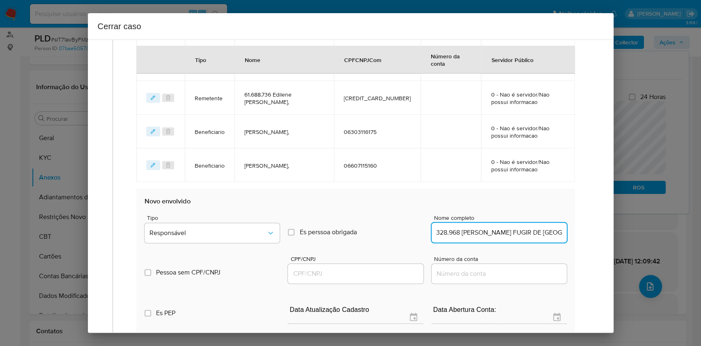
type input "52.328.968 ALECIO FUGIR DE LIMA JUNIOR,"
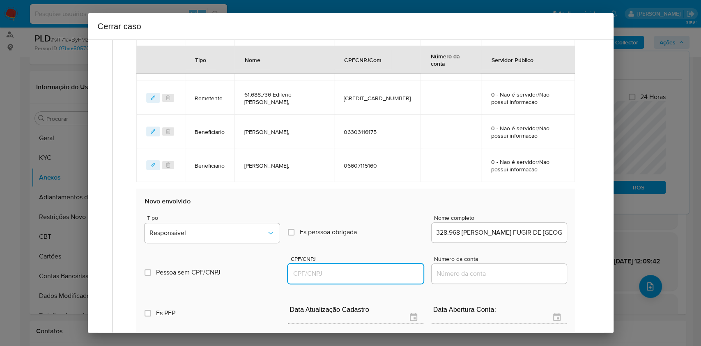
scroll to position [0, 0]
drag, startPoint x: 391, startPoint y: 273, endPoint x: 397, endPoint y: 271, distance: 6.6
click at [391, 273] on input "CPF/CNPJ" at bounding box center [355, 273] width 135 height 11
paste input "52328968000145"
type input "52328968000145"
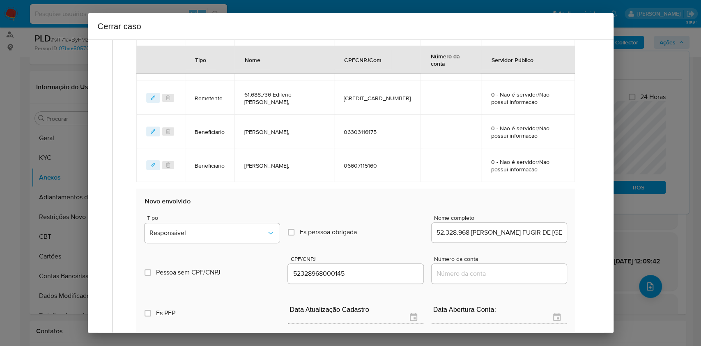
drag, startPoint x: 285, startPoint y: 224, endPoint x: 255, endPoint y: 218, distance: 30.1
click at [284, 225] on div "Tipo Responsável Es perssoa obrigada Is PObrigada Nome completo 52.328.968 ALEC…" at bounding box center [356, 225] width 422 height 41
click at [255, 218] on span "Tipo" at bounding box center [214, 218] width 135 height 6
drag, startPoint x: 238, startPoint y: 223, endPoint x: 226, endPoint y: 225, distance: 12.2
click at [238, 225] on button "Responsável" at bounding box center [212, 233] width 135 height 20
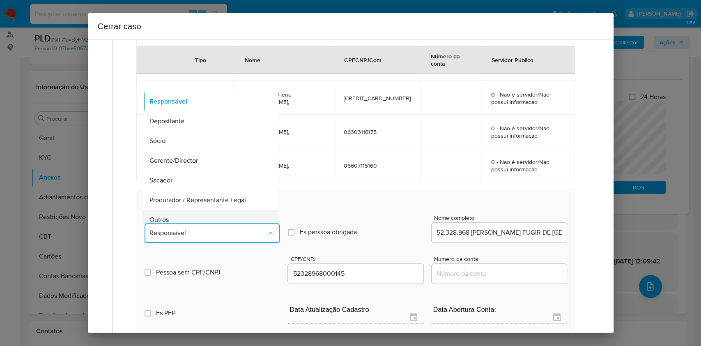
click at [210, 214] on div "Outros" at bounding box center [208, 220] width 117 height 20
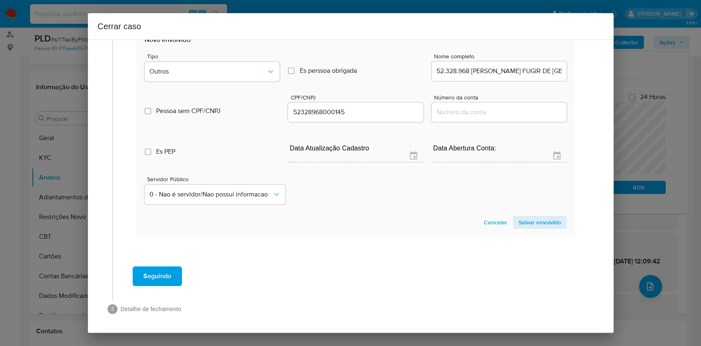
click at [535, 221] on span "Salvar envolvido" at bounding box center [540, 221] width 42 height 11
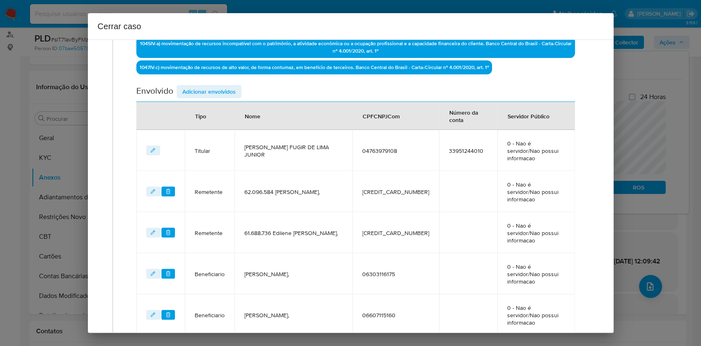
scroll to position [389, 0]
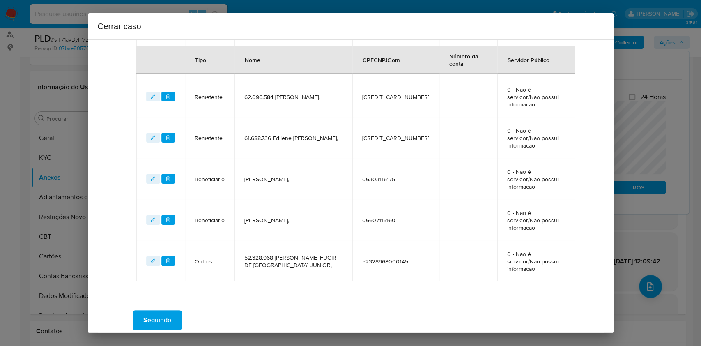
click at [169, 311] on span "Seguindo" at bounding box center [157, 320] width 28 height 18
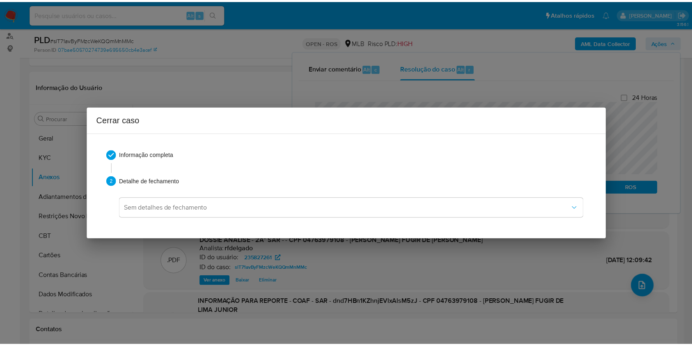
scroll to position [995, 0]
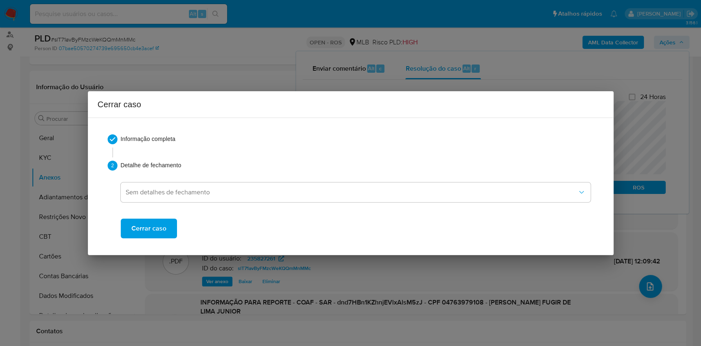
click at [167, 235] on button "Cerrar caso" at bounding box center [149, 228] width 56 height 20
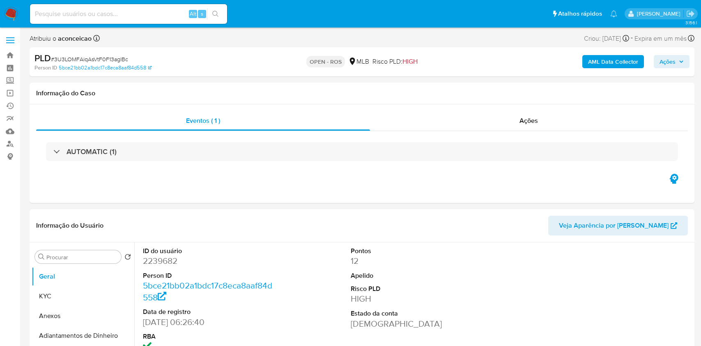
select select "10"
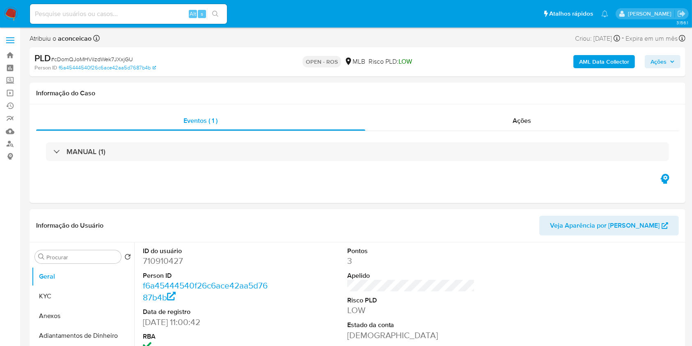
select select "10"
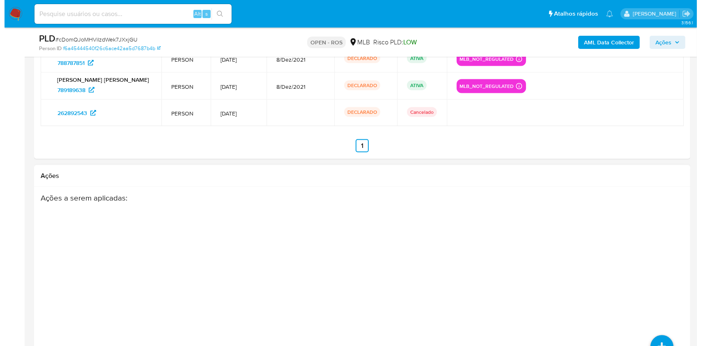
scroll to position [1410, 0]
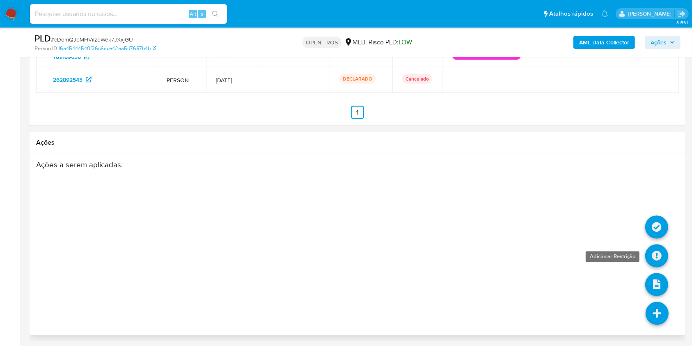
click at [664, 258] on icon at bounding box center [656, 255] width 23 height 23
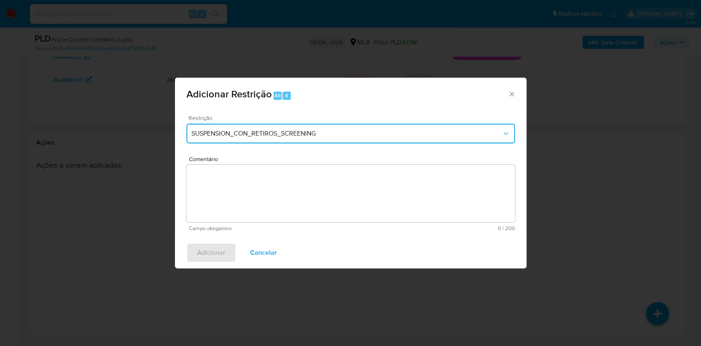
click at [323, 131] on span "SUSPENSION_CON_RETIROS_SCREENING" at bounding box center [346, 133] width 310 height 8
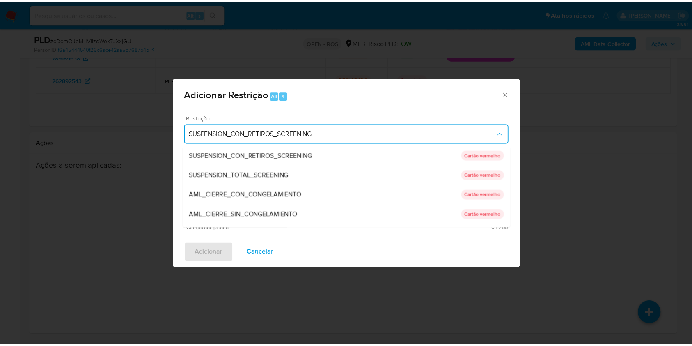
scroll to position [0, 0]
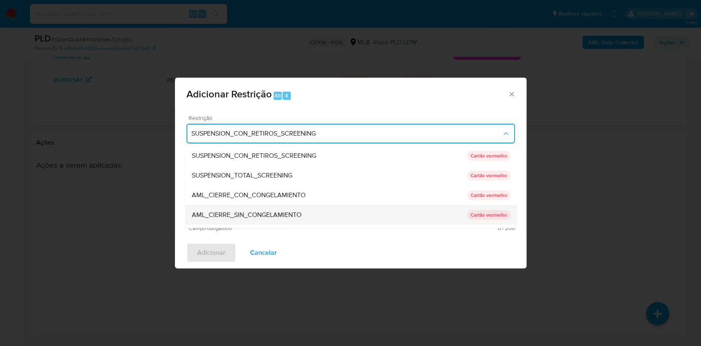
click at [303, 215] on div "AML_CIERRE_SIN_CONGELAMIENTO" at bounding box center [329, 215] width 276 height 20
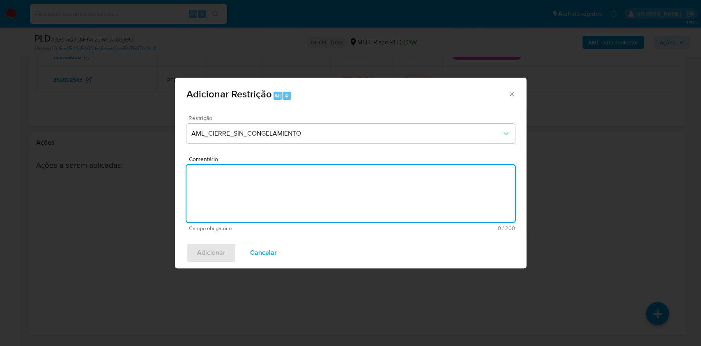
paste textarea "Deliberação para encerrar o relacionamento. NÃO INFORMAR AO USUÁRIO QUE SE TRAT…"
click at [292, 195] on textarea "Comentário" at bounding box center [350, 193] width 328 height 57
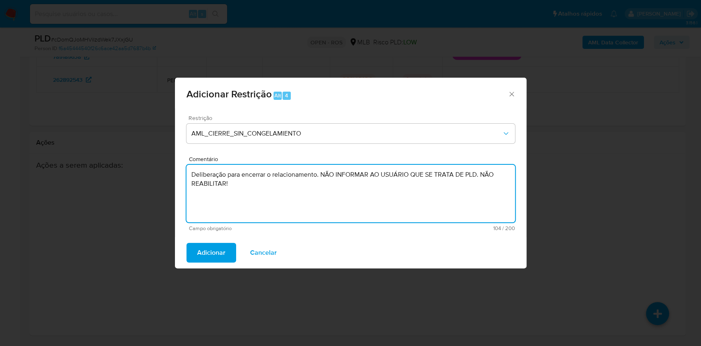
type textarea "Deliberação para encerrar o relacionamento. NÃO INFORMAR AO USUÁRIO QUE SE TRAT…"
click at [214, 253] on span "Adicionar" at bounding box center [211, 252] width 28 height 18
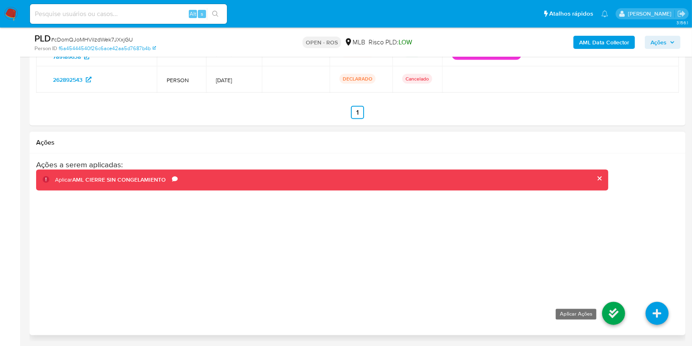
click at [610, 314] on icon at bounding box center [613, 313] width 23 height 23
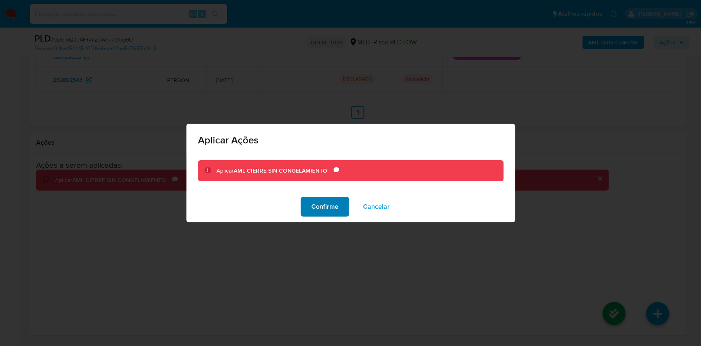
click at [336, 209] on span "Confirme" at bounding box center [324, 207] width 27 height 18
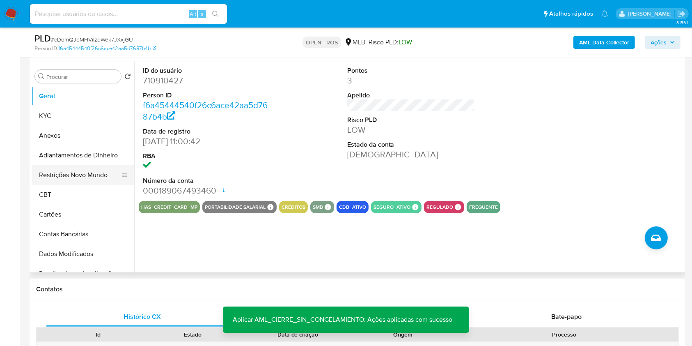
scroll to position [41, 0]
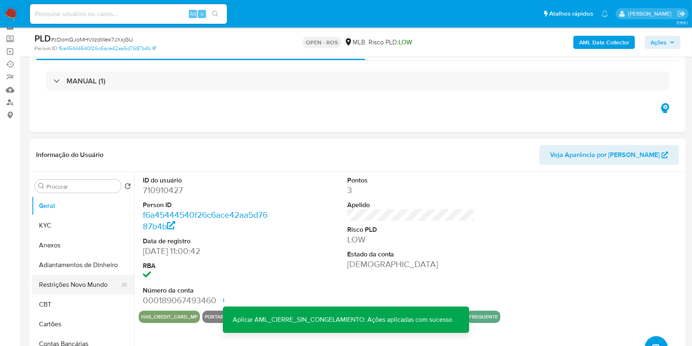
click at [88, 283] on button "Restrições Novo Mundo" at bounding box center [80, 285] width 96 height 20
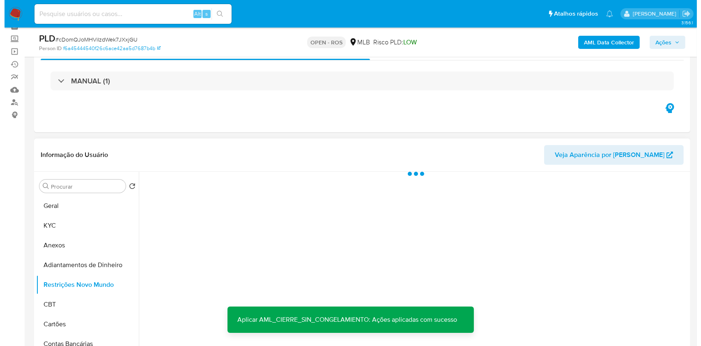
scroll to position [96, 0]
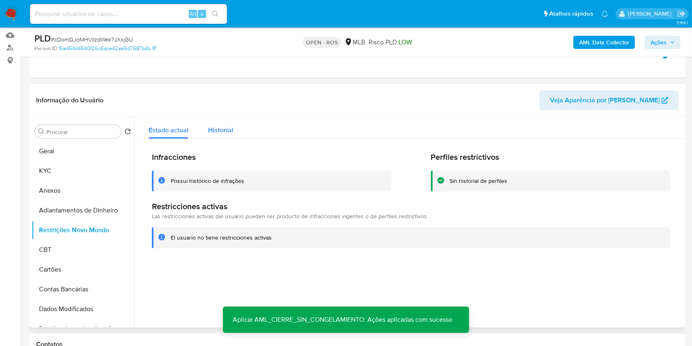
click at [221, 133] on span "Historial" at bounding box center [220, 129] width 25 height 9
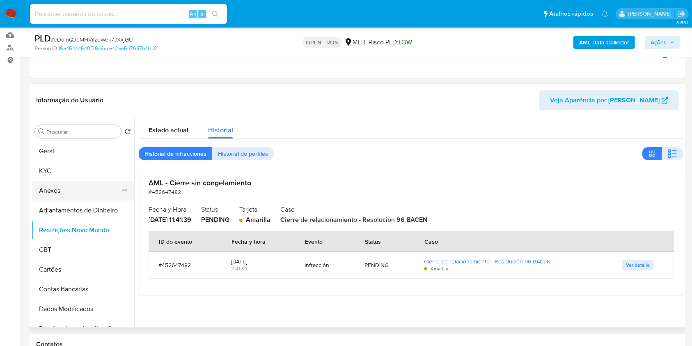
drag, startPoint x: 60, startPoint y: 197, endPoint x: 69, endPoint y: 198, distance: 9.0
click at [60, 198] on button "Anexos" at bounding box center [80, 191] width 96 height 20
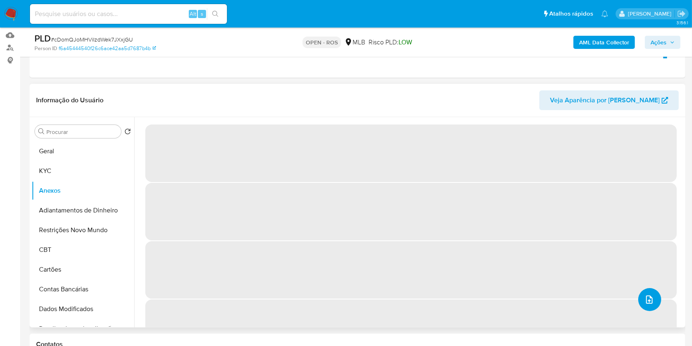
click at [648, 299] on icon "upload-file" at bounding box center [650, 299] width 10 height 10
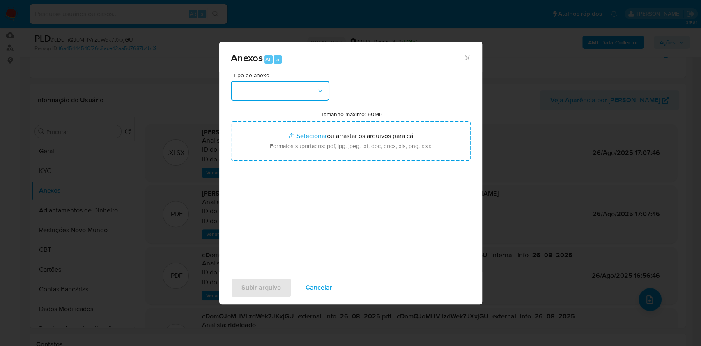
click at [309, 83] on button "button" at bounding box center [280, 91] width 99 height 20
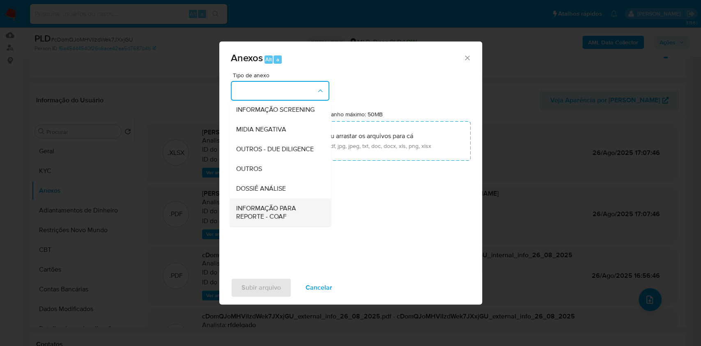
scroll to position [126, 0]
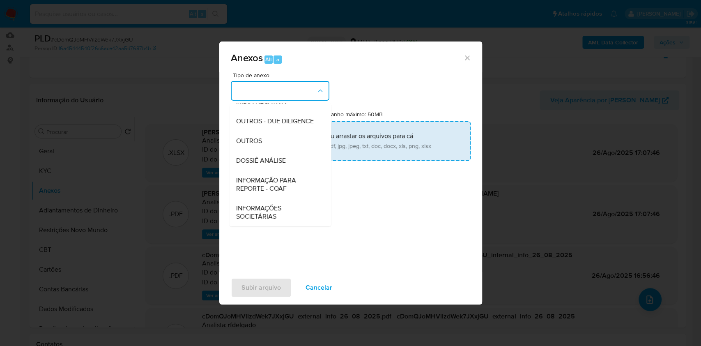
drag, startPoint x: 276, startPoint y: 182, endPoint x: 417, endPoint y: 149, distance: 145.0
click at [278, 182] on span "INFORMAÇÃO PARA REPORTE - COAF" at bounding box center [278, 184] width 84 height 16
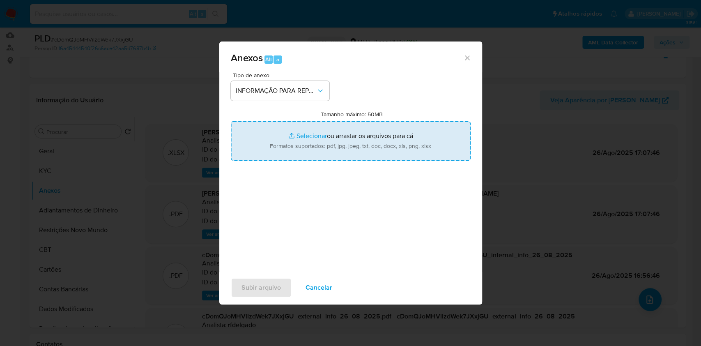
type input "C:\fakepath\SAR -cDomQJoMHViIzdWek7JXxjGU - CPF 43437918826 - GUILHERME DA SILV…"
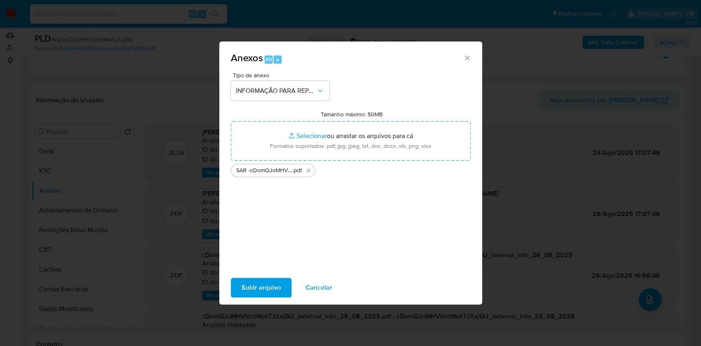
click at [269, 291] on span "Subir arquivo" at bounding box center [260, 287] width 39 height 18
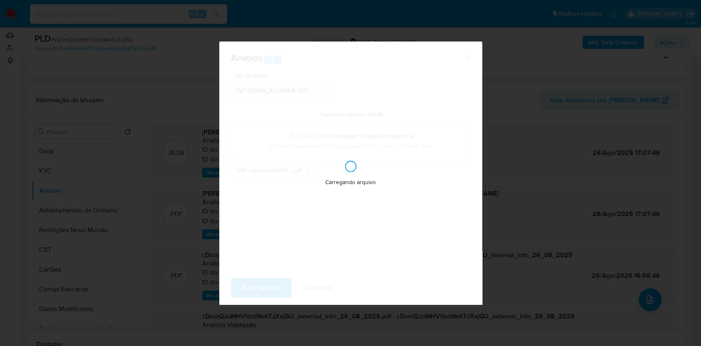
click at [542, 163] on div "Anexos Alt a Tipo de anexo INFORMAÇÃO PARA REPORTE - COAF Tamanho máximo: 50MB …" at bounding box center [350, 173] width 701 height 346
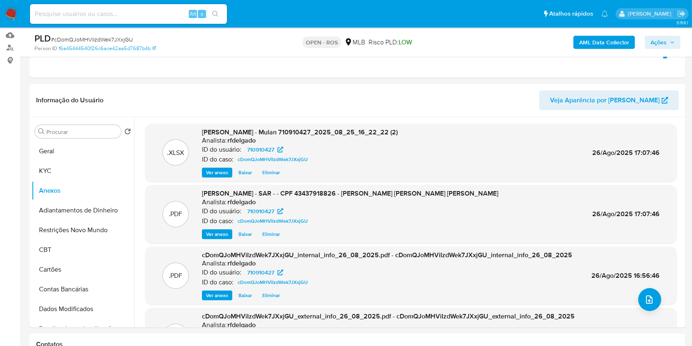
click at [654, 47] on span "Ações" at bounding box center [659, 42] width 16 height 13
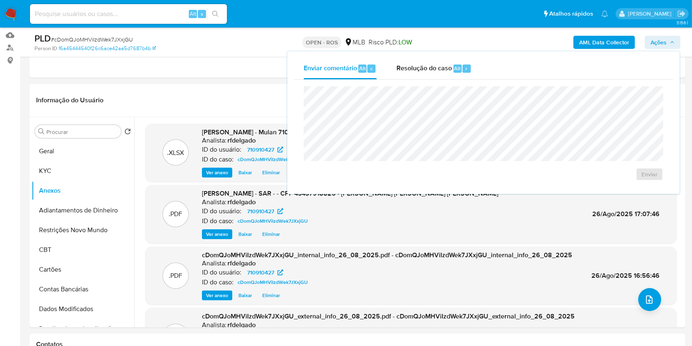
drag, startPoint x: 450, startPoint y: 63, endPoint x: 452, endPoint y: 80, distance: 17.3
click at [450, 64] on span "Resolução do caso" at bounding box center [424, 67] width 55 height 9
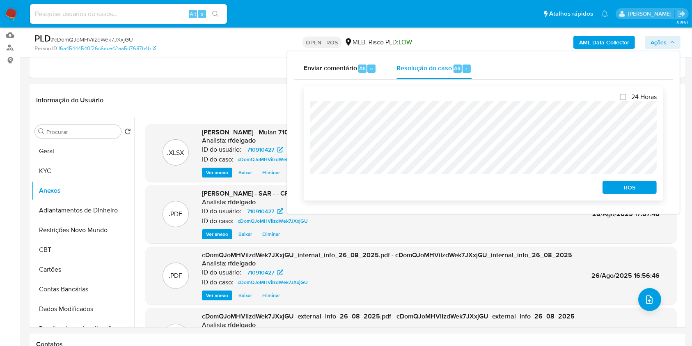
drag, startPoint x: 633, startPoint y: 190, endPoint x: 647, endPoint y: 188, distance: 14.2
click at [634, 191] on span "ROS" at bounding box center [630, 186] width 43 height 11
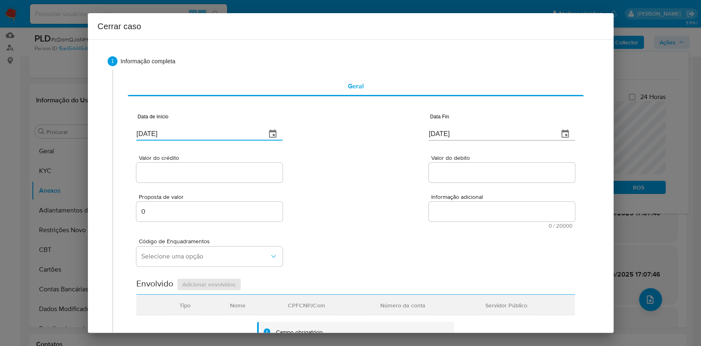
click at [194, 134] on input "[DATE]" at bounding box center [197, 133] width 123 height 13
click at [194, 135] on input "[DATE]" at bounding box center [197, 133] width 123 height 13
paste input "01/07"
drag, startPoint x: 194, startPoint y: 133, endPoint x: 223, endPoint y: 145, distance: 31.6
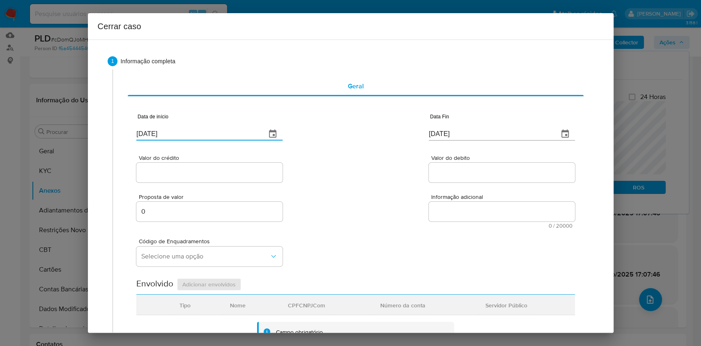
click at [194, 134] on input "[DATE]" at bounding box center [197, 133] width 123 height 13
type input "[DATE]"
click at [449, 129] on input "[DATE]" at bounding box center [490, 133] width 123 height 13
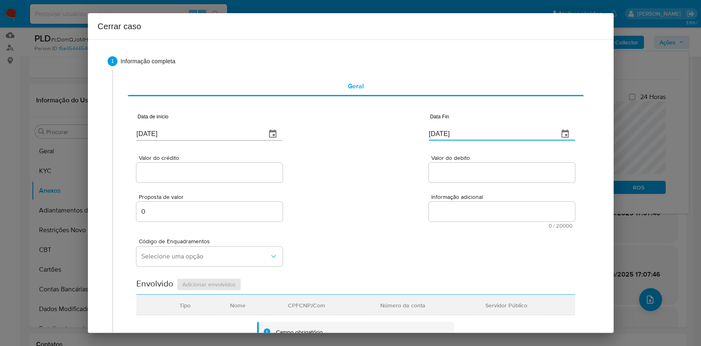
click at [449, 129] on input "[DATE]" at bounding box center [490, 133] width 123 height 13
paste input "3"
click at [449, 129] on input "[DATE]" at bounding box center [490, 133] width 123 height 13
type input "[DATE]"
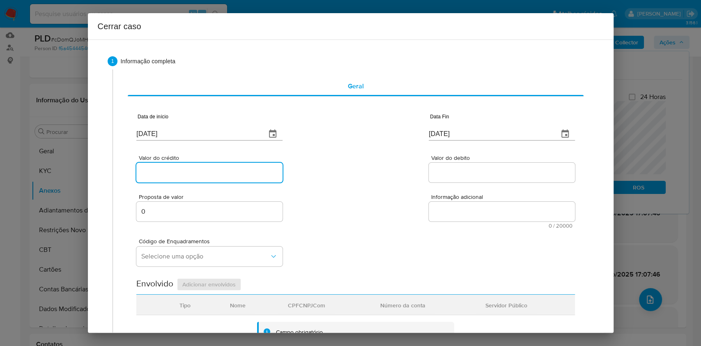
click at [202, 175] on input "Valor do crédito" at bounding box center [209, 172] width 146 height 11
paste input "R$3.174.932"
type input "R$3.174.932"
click at [449, 169] on input "Valor do debito" at bounding box center [502, 172] width 146 height 11
paste input "R$3.280.492"
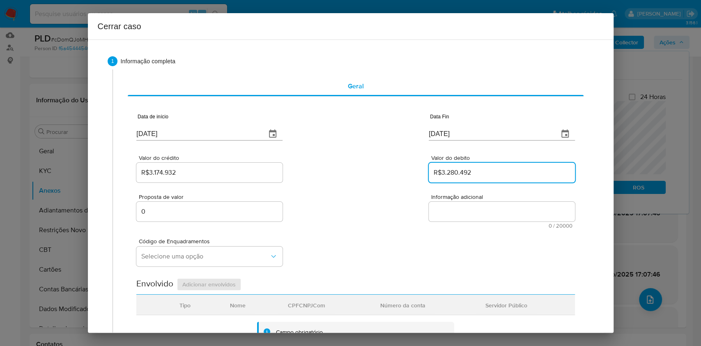
type input "R$3.280.492"
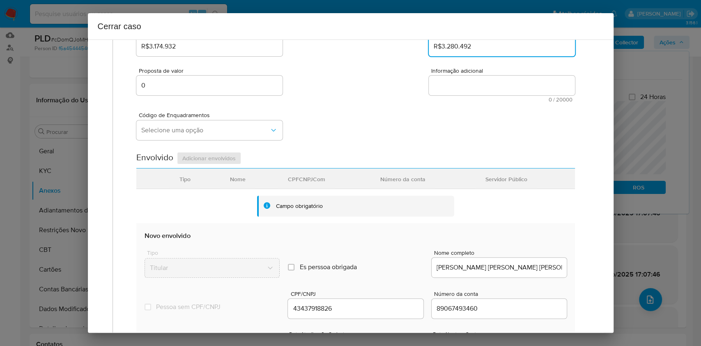
scroll to position [273, 0]
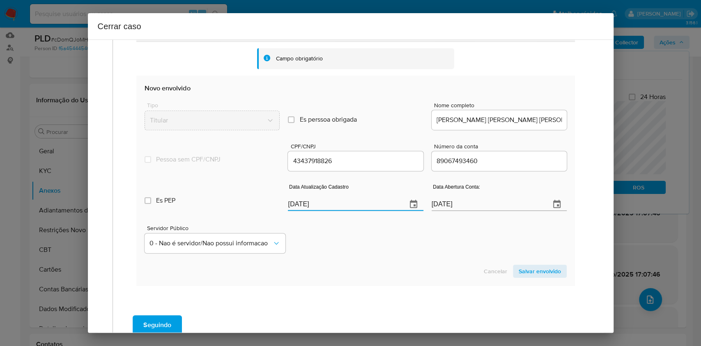
click at [364, 201] on input "[DATE]" at bounding box center [344, 204] width 112 height 13
click at [364, 200] on input "[DATE]" at bounding box center [344, 204] width 112 height 13
paste input "19"
type input "[DATE]"
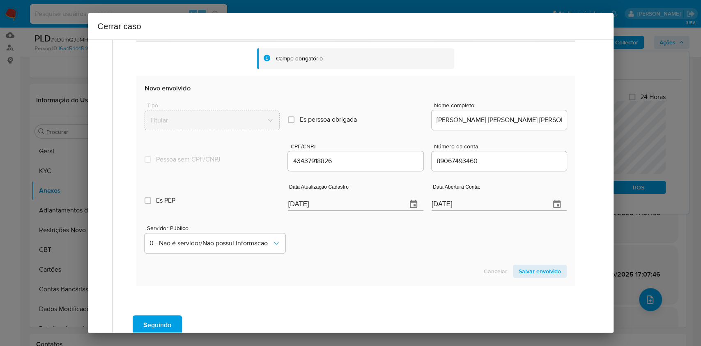
drag, startPoint x: 526, startPoint y: 275, endPoint x: 539, endPoint y: 274, distance: 12.8
click at [527, 275] on span "Salvar envolvido" at bounding box center [540, 270] width 42 height 11
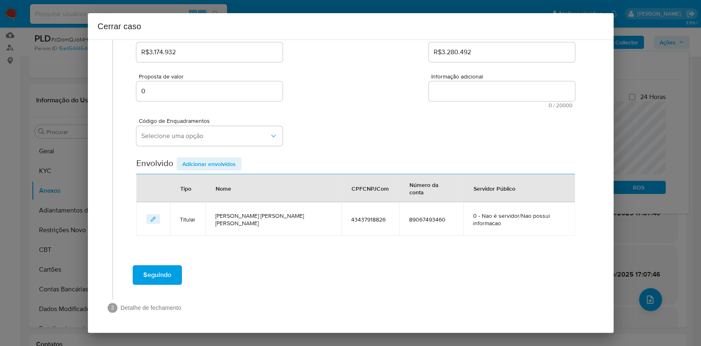
scroll to position [105, 0]
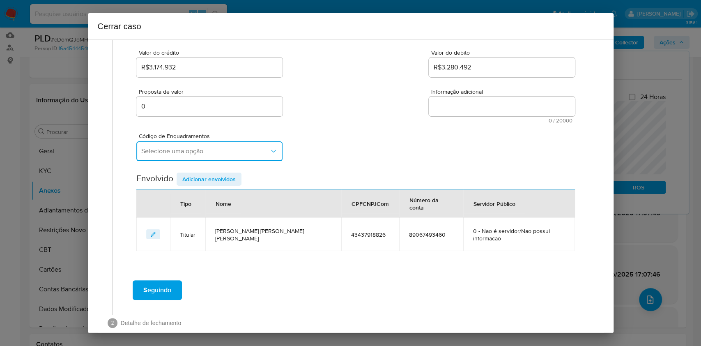
click at [188, 157] on button "Selecione uma opção" at bounding box center [209, 151] width 146 height 20
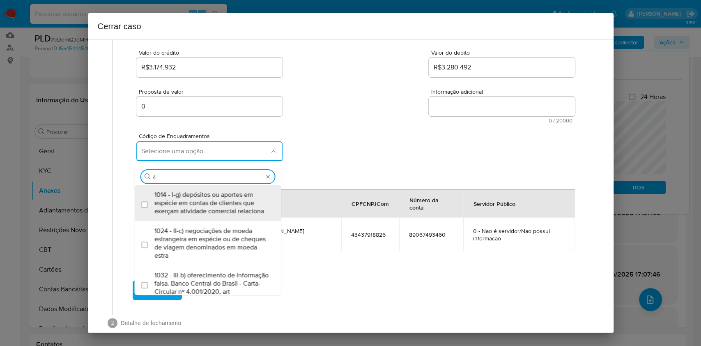
type input "45"
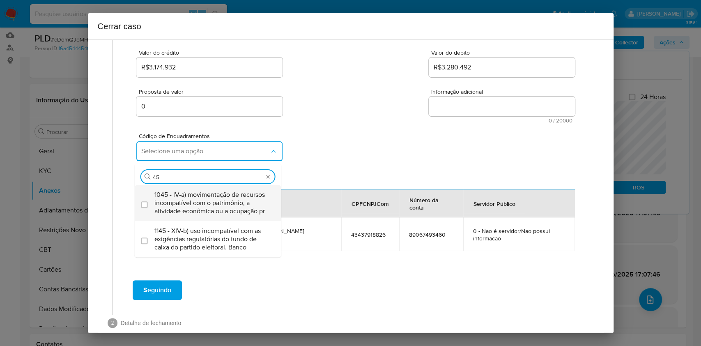
click at [188, 200] on span "1045 - IV-a) movimentação de recursos incompatível com o patrimônio, a atividad…" at bounding box center [211, 203] width 115 height 25
checkbox input "true"
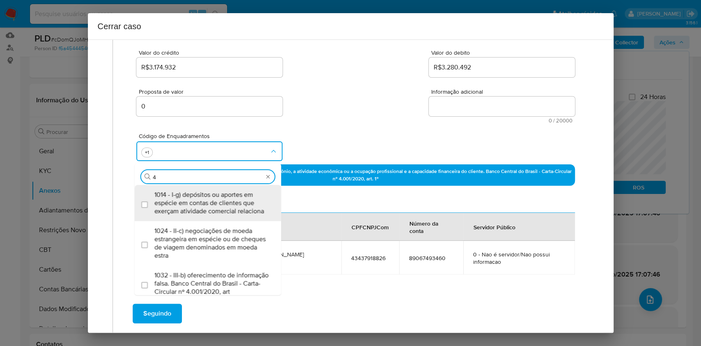
scroll to position [0, 0]
type input "47"
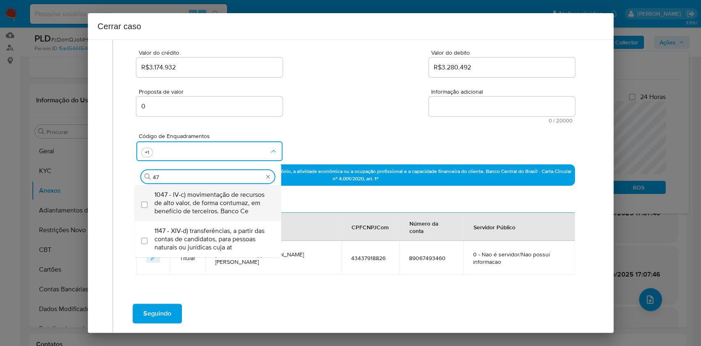
click at [188, 201] on span "1047 - IV-c) movimentação de recursos de alto valor, de forma contumaz, em bene…" at bounding box center [211, 203] width 115 height 25
checkbox input "true"
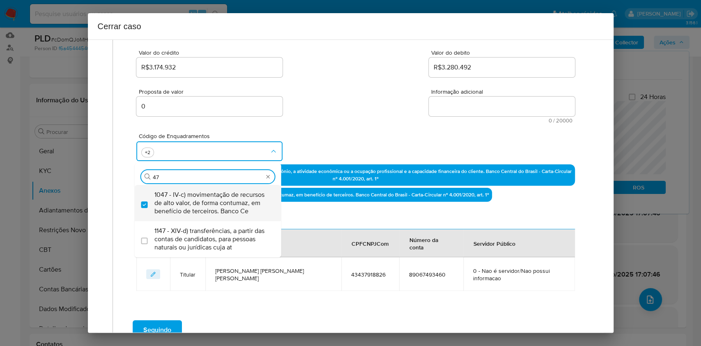
type input "47"
click at [460, 112] on textarea "Informação adicional" at bounding box center [502, 106] width 146 height 20
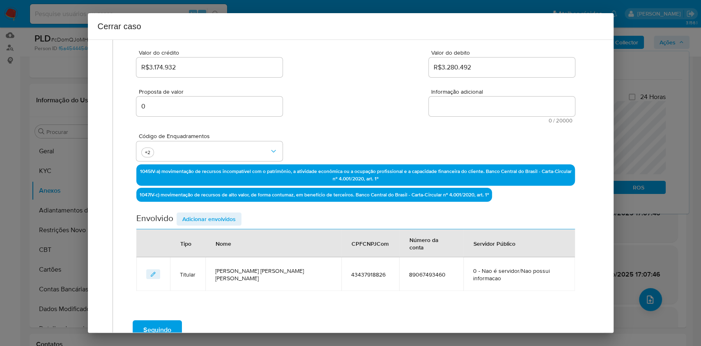
paste textarea "Guilherme da Silva Lins Rocha, CPF 43437918826, 30 anos, residente no município…"
click at [460, 113] on textarea "Informação adicional" at bounding box center [502, 106] width 146 height 20
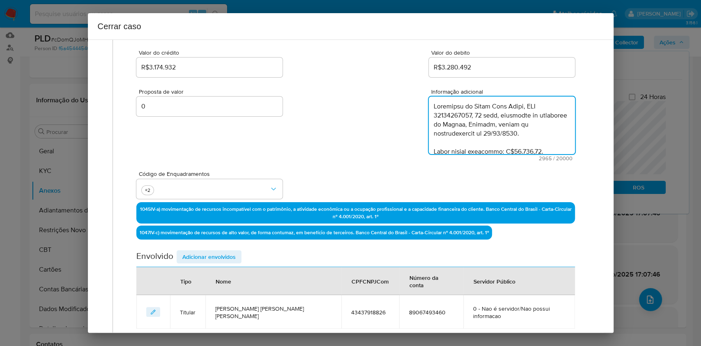
scroll to position [977, 0]
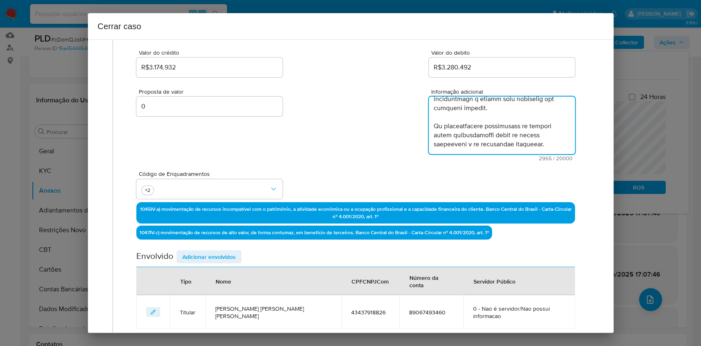
type textarea "Guilherme da Silva Lins Rocha, CPF 43437918826, 30 anos, residente no município…"
click at [233, 271] on div "Nome" at bounding box center [223, 281] width 35 height 20
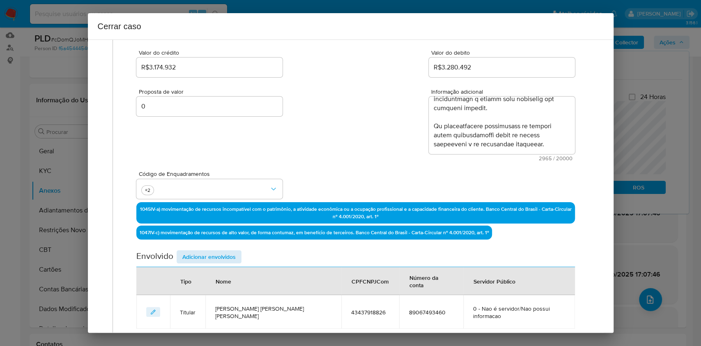
click at [230, 262] on div "Envolvido Adicionar envolvidos" at bounding box center [355, 258] width 438 height 17
click at [227, 255] on span "Adicionar envolvidos" at bounding box center [208, 256] width 53 height 11
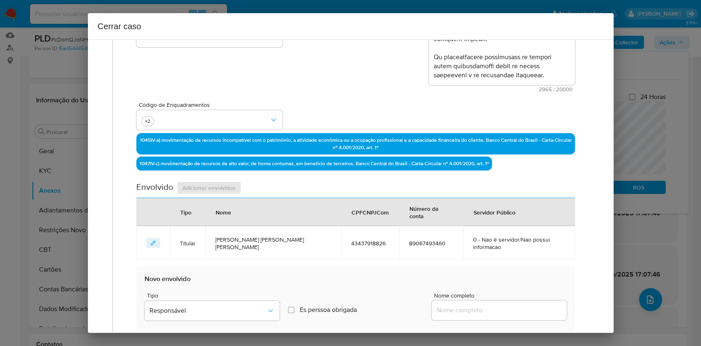
scroll to position [215, 0]
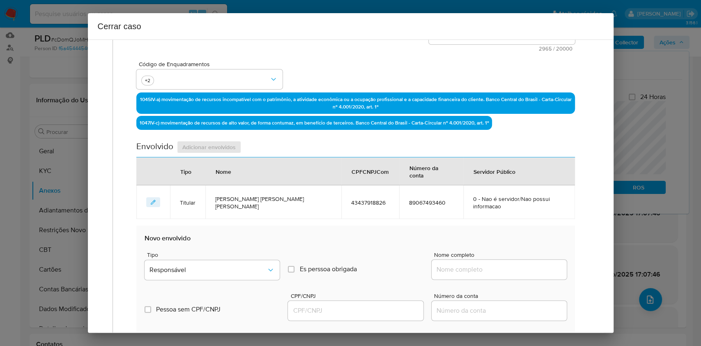
click at [524, 262] on div at bounding box center [499, 270] width 135 height 20
click at [528, 260] on div at bounding box center [499, 270] width 135 height 20
paste input "Marcelo Schwan Guimaraes, 00279907702"
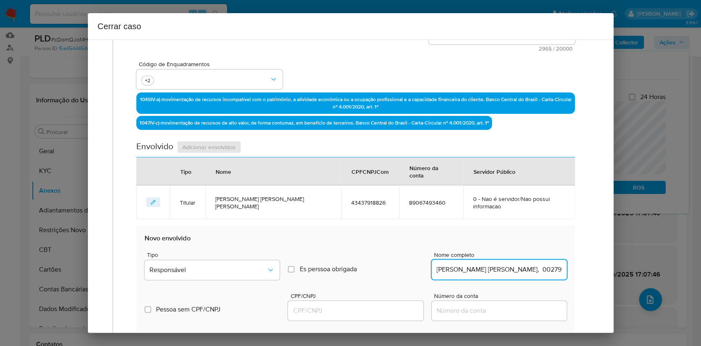
scroll to position [0, 4]
click at [529, 264] on input "Marcelo Schwan Guimaraes, 00279907702" at bounding box center [499, 269] width 135 height 11
type input "Marcelo Schwan Guimaraes,"
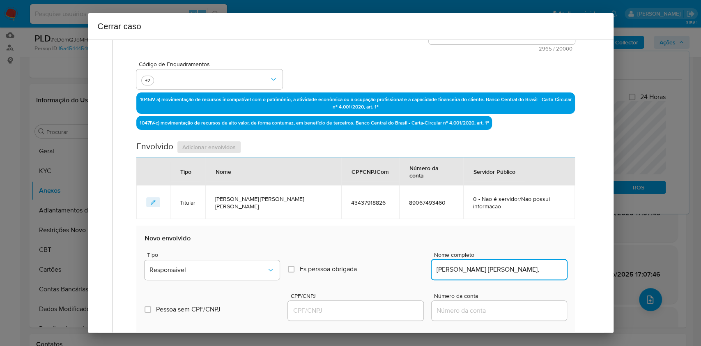
click at [368, 305] on input "CPF/CNPJ" at bounding box center [355, 310] width 135 height 11
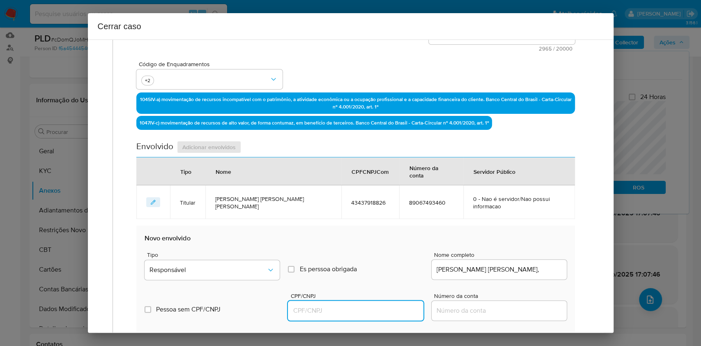
paste input "00279907702"
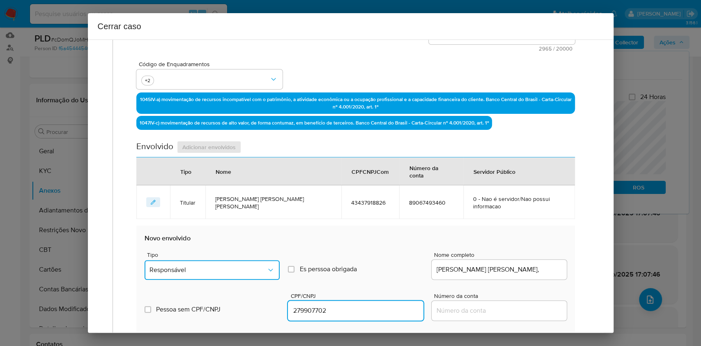
click at [261, 260] on button "Responsável" at bounding box center [212, 270] width 135 height 20
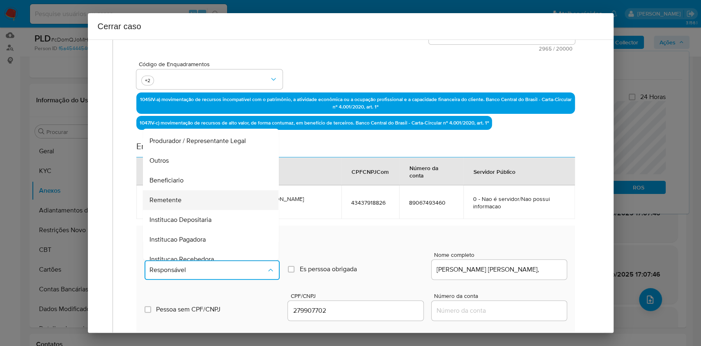
scroll to position [105, 0]
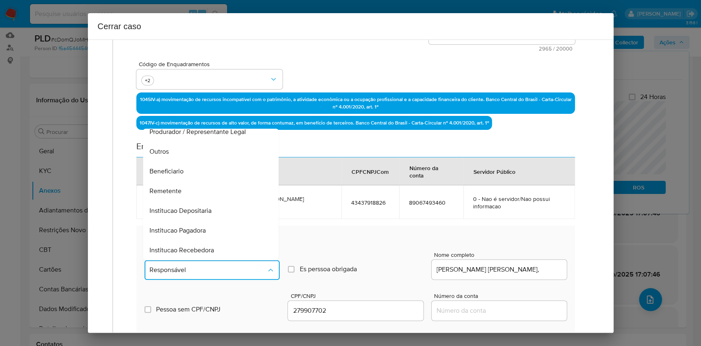
click at [198, 181] on div "Remetente" at bounding box center [208, 191] width 117 height 20
type input "00279907702"
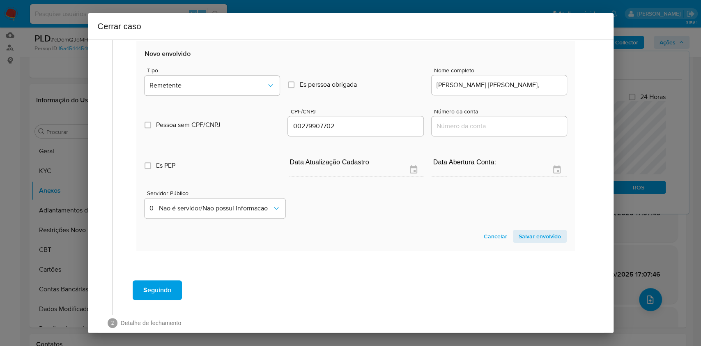
drag, startPoint x: 544, startPoint y: 220, endPoint x: 571, endPoint y: 208, distance: 29.6
click at [543, 230] on span "Salvar envolvido" at bounding box center [540, 235] width 42 height 11
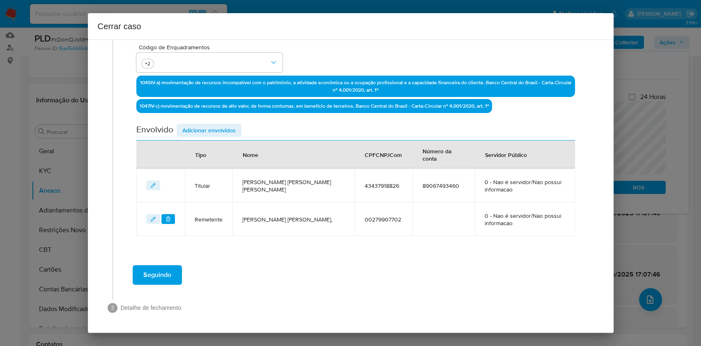
scroll to position [231, 0]
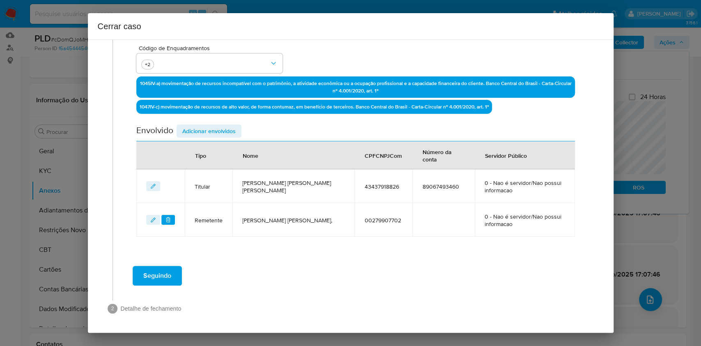
drag, startPoint x: 216, startPoint y: 126, endPoint x: 378, endPoint y: 202, distance: 178.8
click at [217, 128] on span "Adicionar envolvidos" at bounding box center [208, 130] width 53 height 11
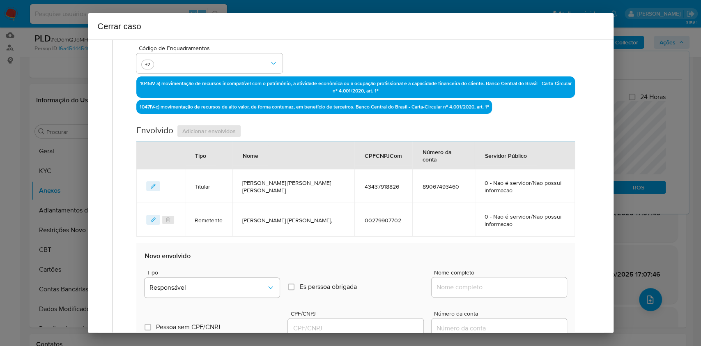
drag, startPoint x: 496, startPoint y: 288, endPoint x: 526, endPoint y: 293, distance: 29.5
click at [498, 289] on input "Nome completo" at bounding box center [499, 287] width 135 height 11
paste input "Walter Alves Pereira Junior, 06411547807"
click at [526, 293] on div "Walter Alves Pereira Junior, 06411547807" at bounding box center [499, 287] width 135 height 20
copy div
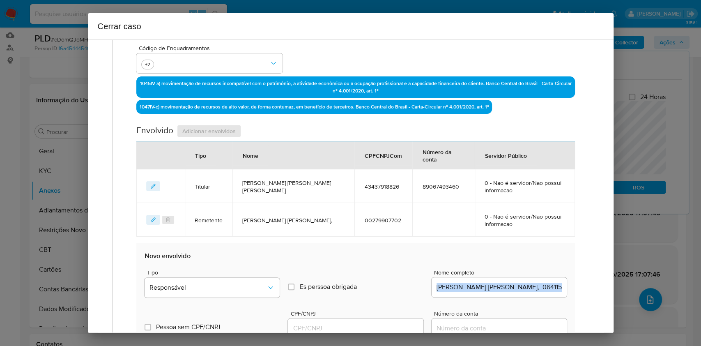
click at [526, 293] on div "Walter Alves Pereira Junior, 06411547807" at bounding box center [499, 287] width 135 height 20
click at [531, 290] on input "Walter Alves Pereira Junior, 06411547807" at bounding box center [499, 287] width 135 height 11
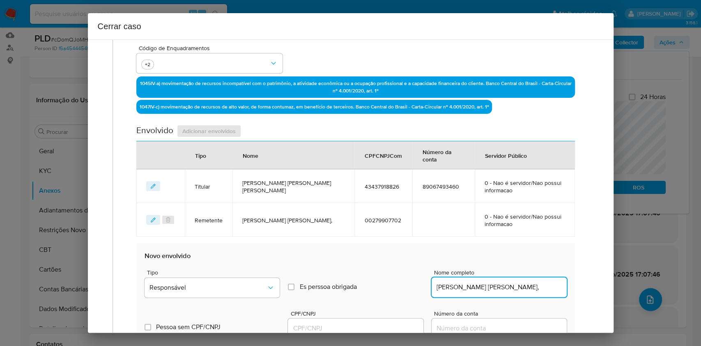
type input "Walter Alves Pereira Junior,"
click at [396, 318] on div at bounding box center [355, 328] width 135 height 20
click at [397, 321] on div at bounding box center [355, 328] width 135 height 20
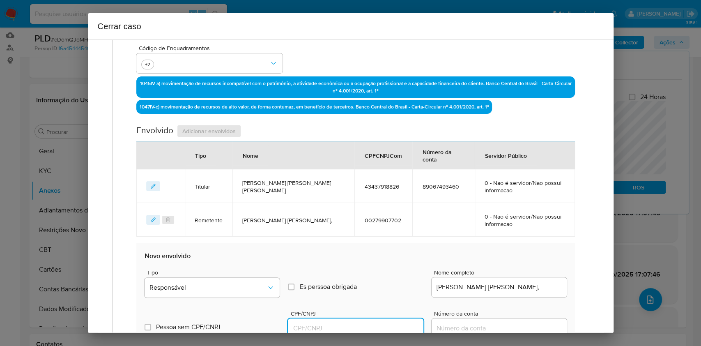
paste input "06411547807"
drag, startPoint x: 405, startPoint y: 326, endPoint x: 409, endPoint y: 325, distance: 4.2
click at [405, 326] on input "CPF/CNPJ" at bounding box center [355, 328] width 135 height 11
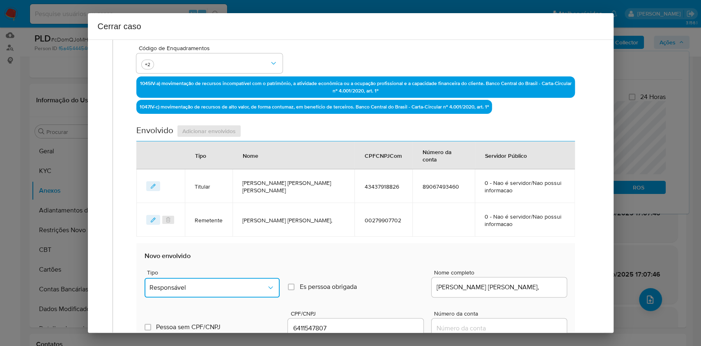
click at [274, 282] on button "Responsável" at bounding box center [212, 288] width 135 height 20
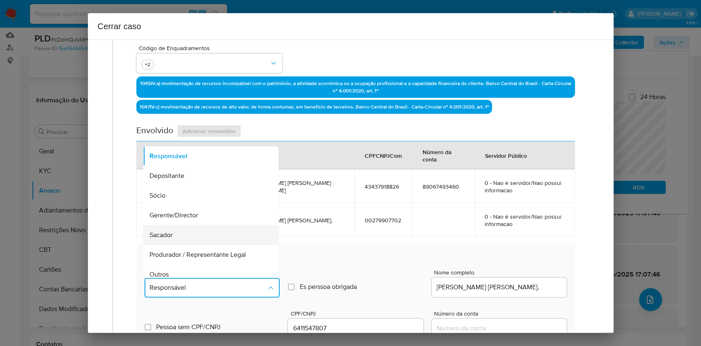
scroll to position [105, 0]
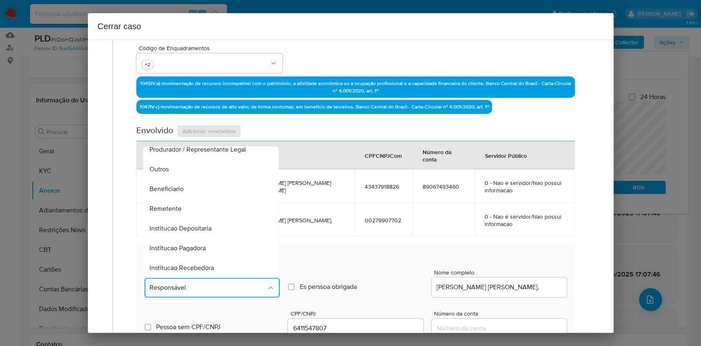
click at [195, 213] on div "Remetente" at bounding box center [208, 209] width 117 height 20
type input "06411547807"
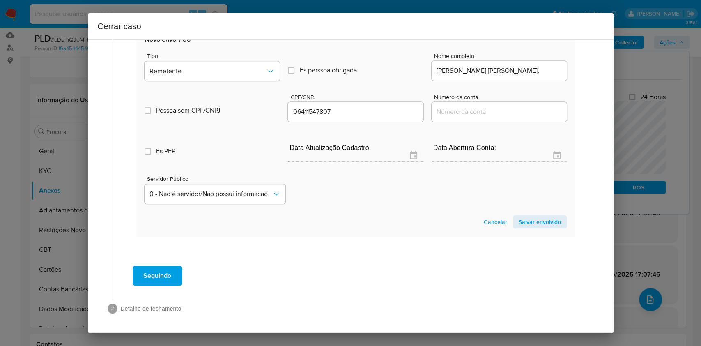
drag, startPoint x: 537, startPoint y: 227, endPoint x: 548, endPoint y: 228, distance: 10.7
click at [539, 228] on section "Novo envolvido Tipo Remetente Es perssoa obrigada Is PObrigada Nome completo Wa…" at bounding box center [355, 132] width 438 height 210
click at [554, 225] on button "Salvar envolvido" at bounding box center [540, 221] width 54 height 13
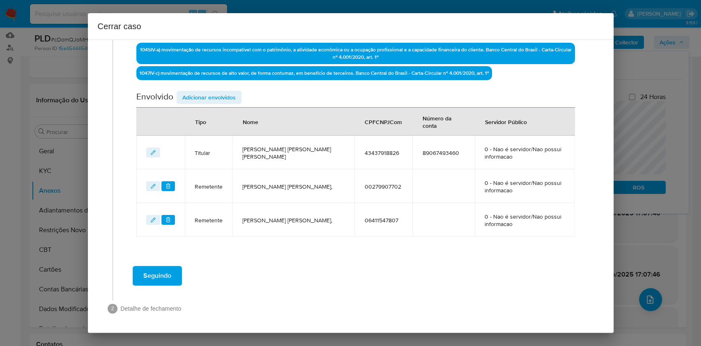
drag, startPoint x: 202, startPoint y: 89, endPoint x: 281, endPoint y: 122, distance: 85.6
click at [202, 90] on div "Data de início 01/07/2025 Data Fin 23/08/2025 Valor do crédito R$3.174.932 Valo…" at bounding box center [355, 37] width 438 height 399
drag, startPoint x: 219, startPoint y: 94, endPoint x: 342, endPoint y: 141, distance: 131.5
click at [220, 96] on span "Adicionar envolvidos" at bounding box center [208, 97] width 53 height 11
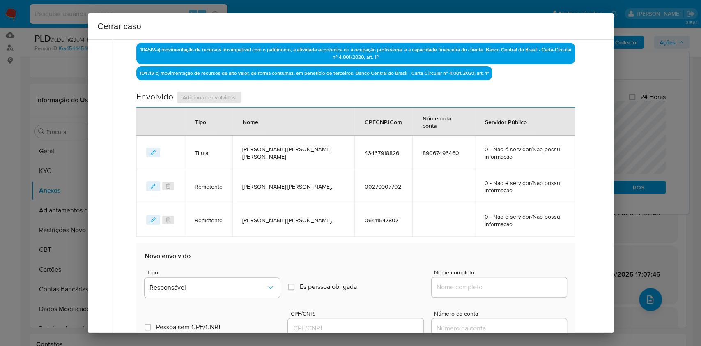
drag, startPoint x: 475, startPoint y: 278, endPoint x: 483, endPoint y: 286, distance: 10.7
click at [476, 281] on div at bounding box center [499, 287] width 135 height 20
click at [483, 287] on input "Nome completo" at bounding box center [499, 287] width 135 height 11
click at [512, 291] on div at bounding box center [499, 287] width 135 height 20
click at [512, 292] on div at bounding box center [499, 287] width 135 height 20
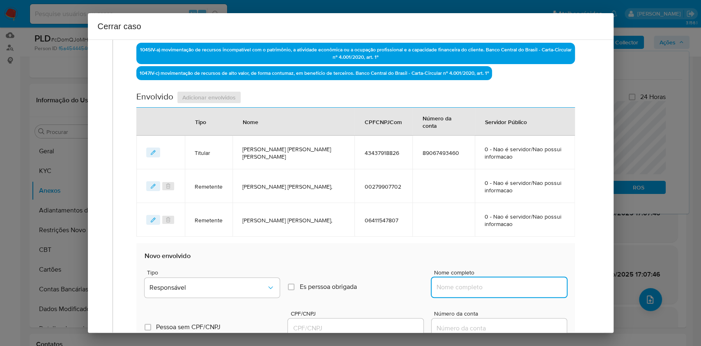
click at [536, 292] on div at bounding box center [499, 287] width 135 height 20
click at [536, 285] on input "Nome completo" at bounding box center [499, 287] width 135 height 11
paste input "GAMEWIZ BRASIL LTDA, 56195099000189"
click at [535, 285] on input "GAMEWIZ BRASIL LTDA, 56195099000189" at bounding box center [499, 287] width 135 height 11
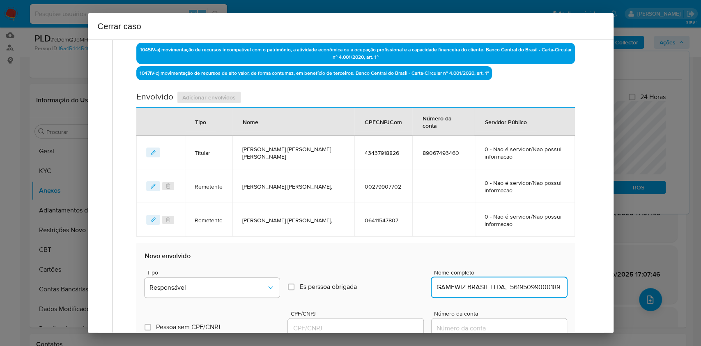
click at [535, 285] on input "GAMEWIZ BRASIL LTDA, 56195099000189" at bounding box center [499, 287] width 135 height 11
type input "GAMEWIZ BRASIL LTDA,"
click at [388, 329] on input "CPF/CNPJ" at bounding box center [355, 328] width 135 height 11
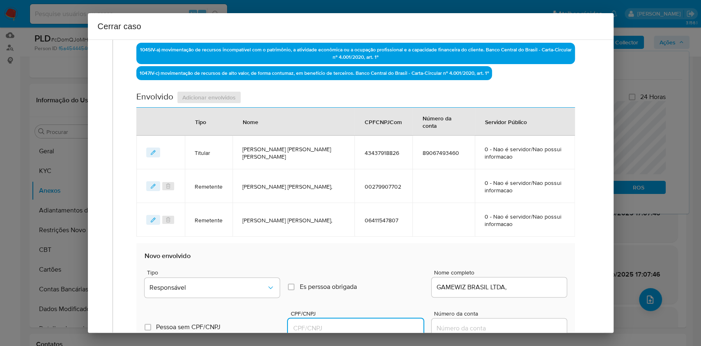
paste input "56195099000189"
type input "56195099000189"
click at [237, 287] on span "Responsável" at bounding box center [207, 287] width 117 height 8
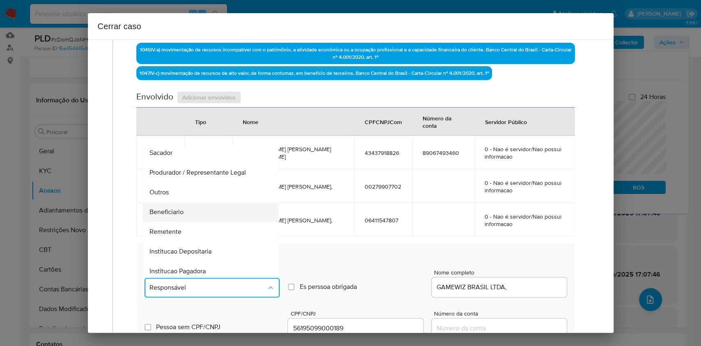
scroll to position [105, 0]
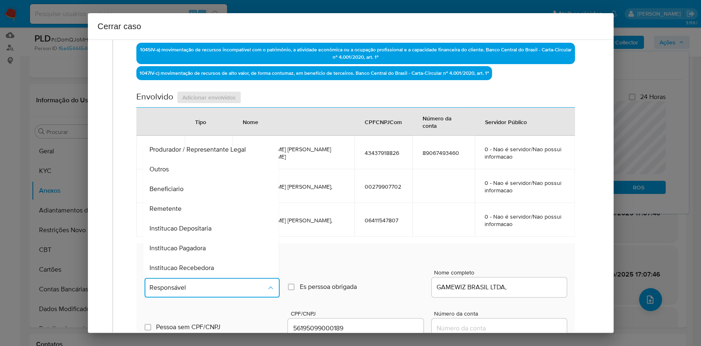
drag, startPoint x: 186, startPoint y: 195, endPoint x: 200, endPoint y: 189, distance: 14.9
click at [186, 194] on div "Beneficiario" at bounding box center [208, 189] width 117 height 20
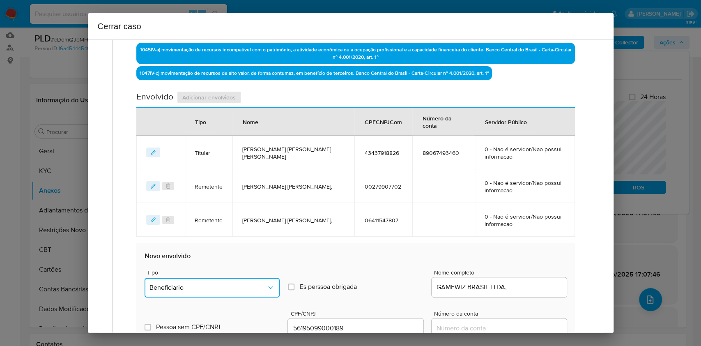
scroll to position [481, 0]
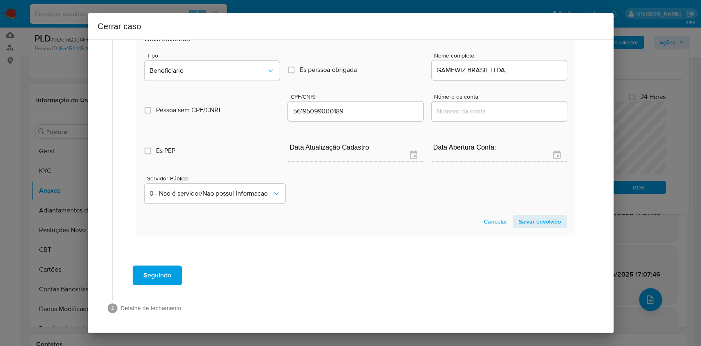
click at [526, 227] on span "Salvar envolvido" at bounding box center [540, 221] width 42 height 11
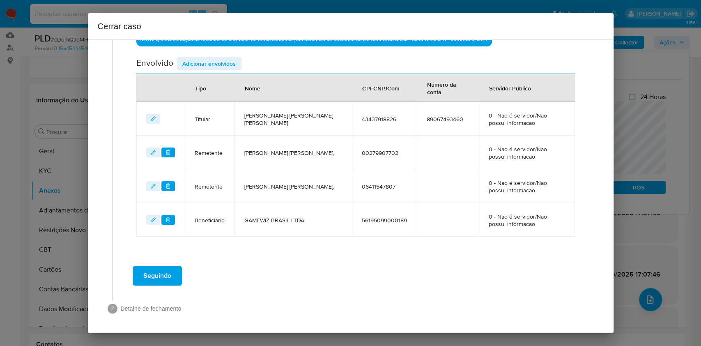
drag, startPoint x: 214, startPoint y: 64, endPoint x: 342, endPoint y: 126, distance: 142.5
click at [214, 64] on span "Adicionar envolvidos" at bounding box center [208, 63] width 53 height 11
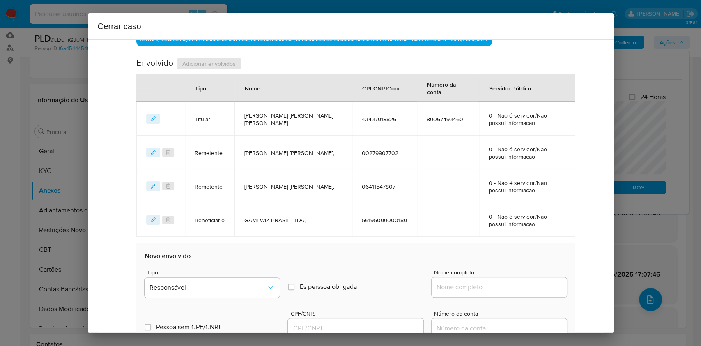
drag, startPoint x: 511, startPoint y: 287, endPoint x: 527, endPoint y: 290, distance: 16.2
click at [512, 288] on input "Nome completo" at bounding box center [499, 287] width 135 height 11
paste input "Visao Digital Serviços Ltda - CNPJ 57532705000177"
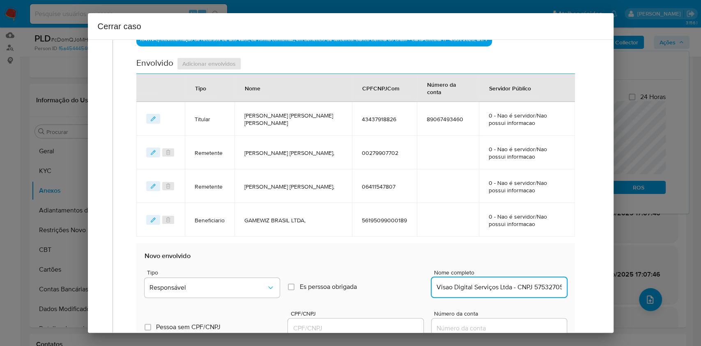
scroll to position [0, 0]
click at [542, 293] on div "Visao Digital Serviços Ltda - CNPJ 57532705000177" at bounding box center [499, 287] width 135 height 20
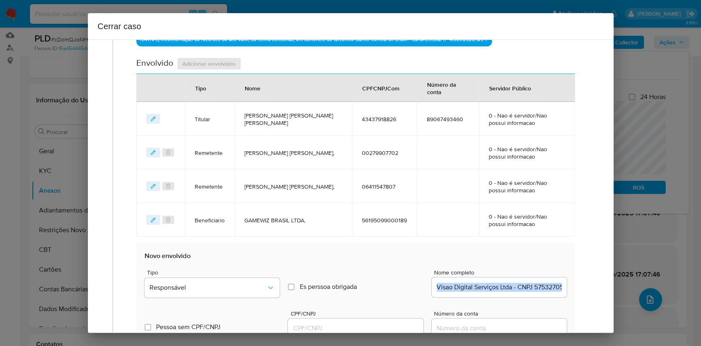
copy div
click at [542, 293] on div "Visao Digital Serviços Ltda - CNPJ 57532705000177" at bounding box center [499, 287] width 135 height 20
click at [544, 289] on input "Visao Digital Serviços Ltda - CNPJ 57532705000177" at bounding box center [499, 287] width 135 height 11
click at [544, 288] on input "Visao Digital Serviços Ltda - CNPJ 57532705000177" at bounding box center [499, 287] width 135 height 11
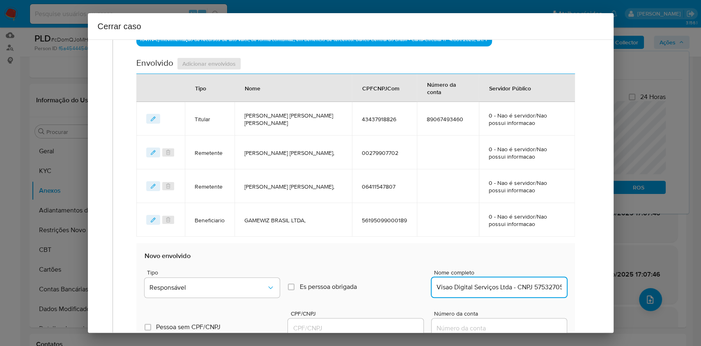
click at [544, 288] on input "Visao Digital Serviços Ltda - CNPJ 57532705000177" at bounding box center [499, 287] width 135 height 11
type input "Visao Digital Serviços Ltda"
drag, startPoint x: 395, startPoint y: 321, endPoint x: 390, endPoint y: 320, distance: 5.0
click at [395, 322] on div at bounding box center [355, 328] width 135 height 20
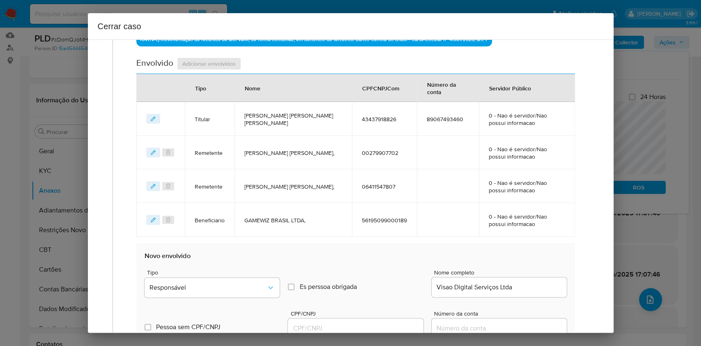
click at [384, 321] on div at bounding box center [355, 328] width 135 height 20
click at [386, 323] on input "CPF/CNPJ" at bounding box center [355, 328] width 135 height 11
paste input "57532705000177"
type input "57532705000177"
click at [262, 271] on span "Tipo" at bounding box center [214, 272] width 135 height 6
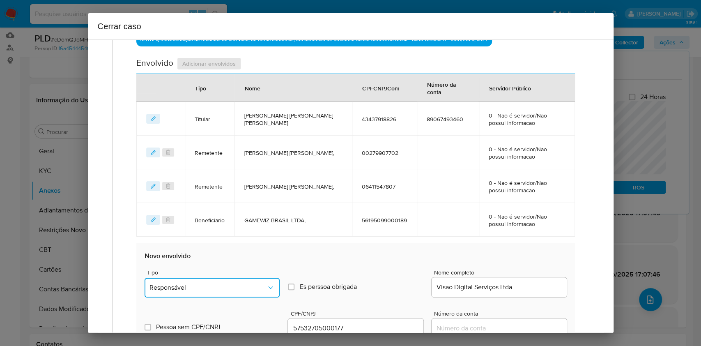
click at [259, 281] on button "Responsável" at bounding box center [212, 288] width 135 height 20
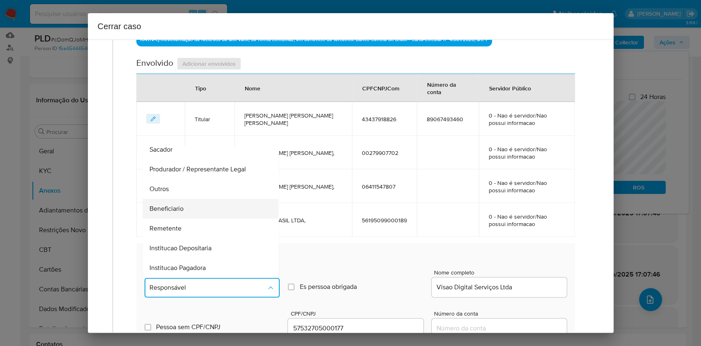
scroll to position [105, 0]
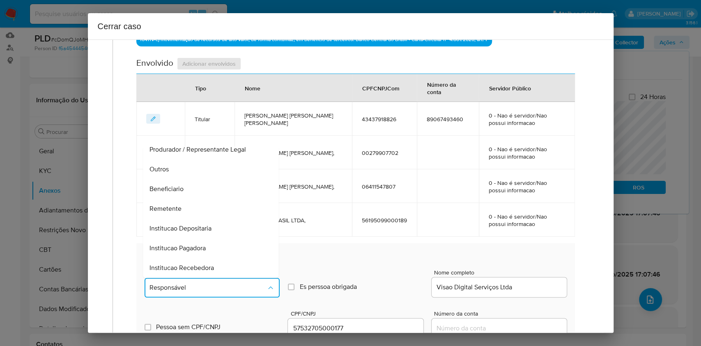
click at [192, 186] on div "Beneficiario" at bounding box center [208, 189] width 117 height 20
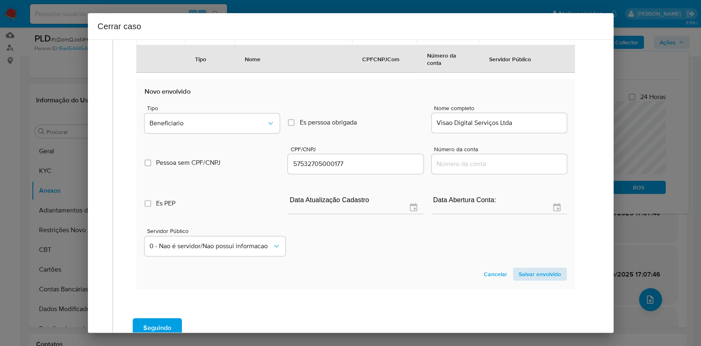
drag, startPoint x: 524, startPoint y: 264, endPoint x: 532, endPoint y: 272, distance: 11.0
click at [525, 264] on section "Novo envolvido Tipo Beneficiario Es perssoa obrigada Is PObrigada Nome completo…" at bounding box center [355, 184] width 438 height 210
click at [532, 273] on span "Salvar envolvido" at bounding box center [540, 273] width 42 height 11
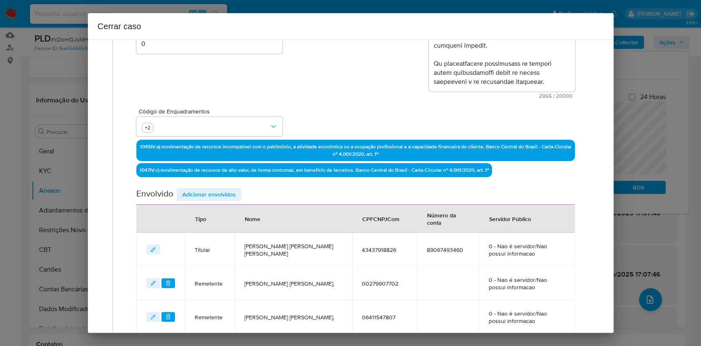
click at [230, 191] on span "Adicionar envolvidos" at bounding box center [208, 193] width 53 height 11
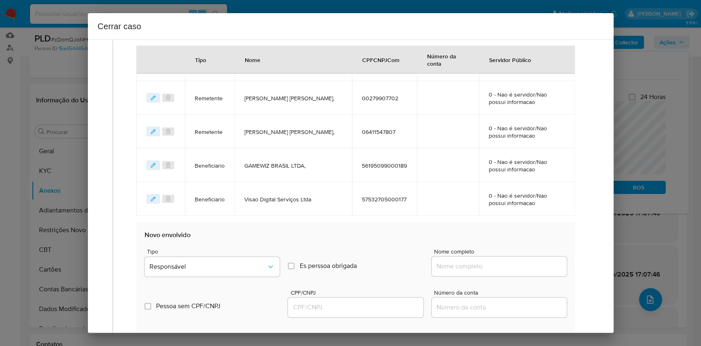
scroll to position [387, 0]
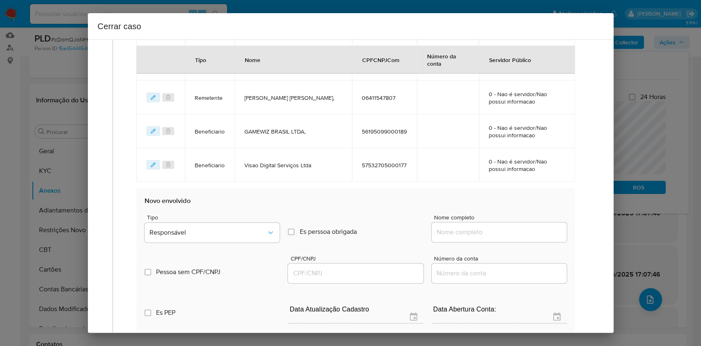
drag, startPoint x: 493, startPoint y: 241, endPoint x: 499, endPoint y: 232, distance: 11.5
click at [494, 241] on div "Nome completo" at bounding box center [499, 229] width 135 height 31
drag, startPoint x: 499, startPoint y: 232, endPoint x: 514, endPoint y: 231, distance: 14.4
click at [500, 233] on input "Nome completo" at bounding box center [499, 232] width 135 height 11
paste input "GUIMARÃES CONSULTORIA E REPRESENTACAO COMERCIAL LTDA, 23090945000147"
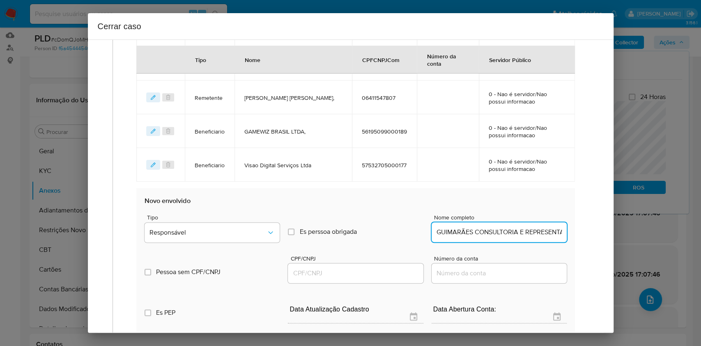
click at [514, 231] on input "GUIMARÃES CONSULTORIA E REPRESENTACAO COMERCIAL LTDA, 23090945000147" at bounding box center [499, 232] width 135 height 11
type input "GUIMARÃES CONSULTORIA E REPRESENTACAO COMERCIAL LTDA,"
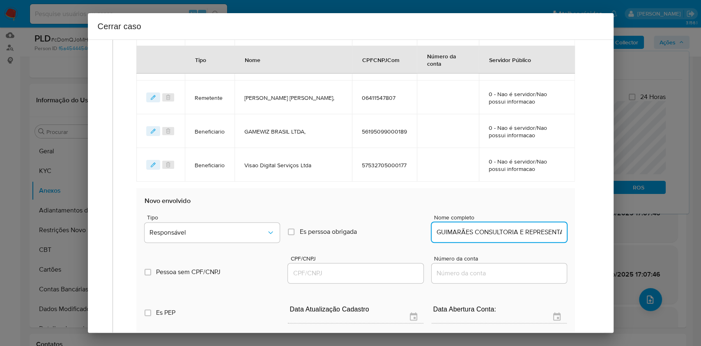
drag, startPoint x: 375, startPoint y: 269, endPoint x: 381, endPoint y: 270, distance: 5.9
click at [375, 269] on input "CPF/CNPJ" at bounding box center [355, 273] width 135 height 11
paste input "23090945000147"
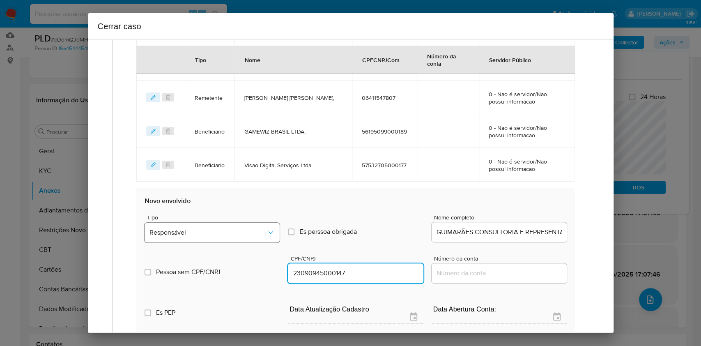
type input "23090945000147"
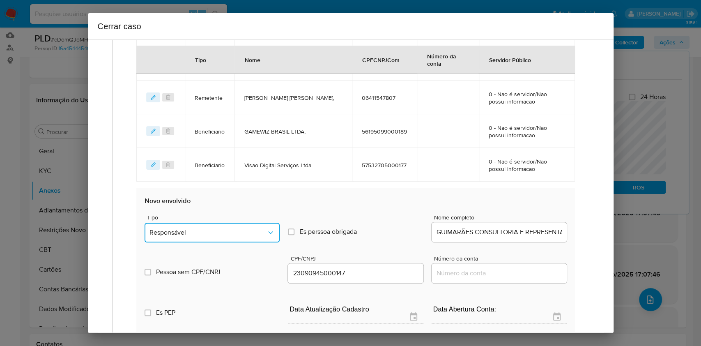
drag, startPoint x: 255, startPoint y: 228, endPoint x: 247, endPoint y: 220, distance: 11.0
click at [255, 229] on span "Responsável" at bounding box center [207, 232] width 117 height 8
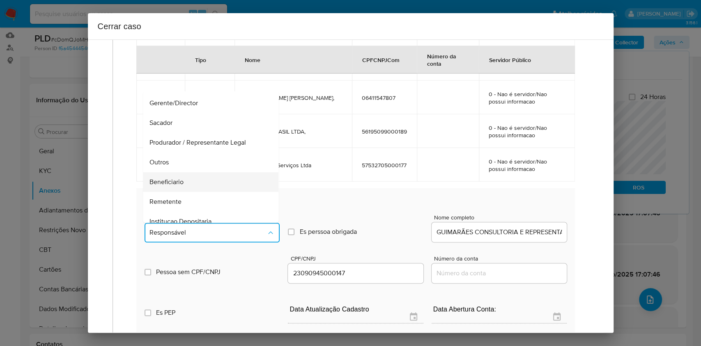
scroll to position [105, 0]
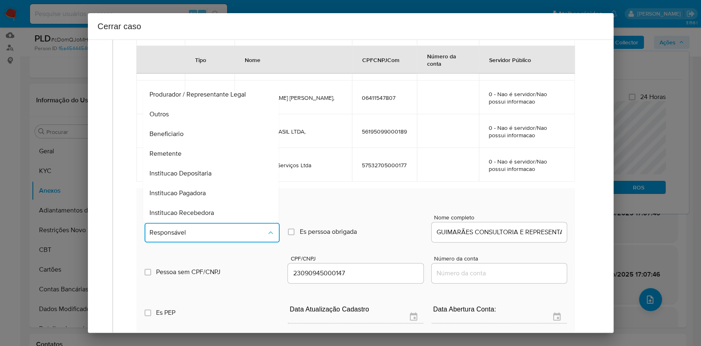
drag, startPoint x: 177, startPoint y: 120, endPoint x: 296, endPoint y: 143, distance: 121.4
click at [177, 120] on div "Outros" at bounding box center [208, 114] width 117 height 20
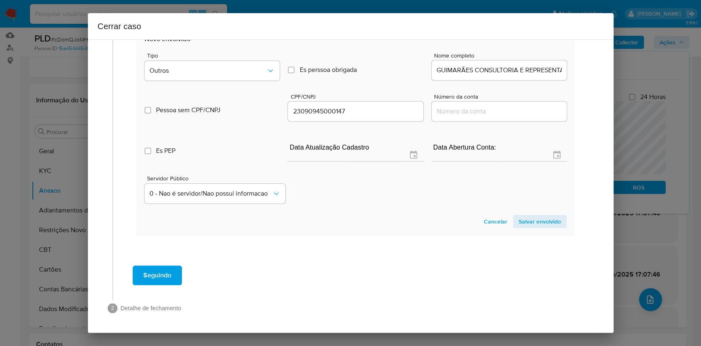
drag, startPoint x: 525, startPoint y: 220, endPoint x: 558, endPoint y: 197, distance: 40.8
click at [525, 221] on span "Salvar envolvido" at bounding box center [540, 221] width 42 height 11
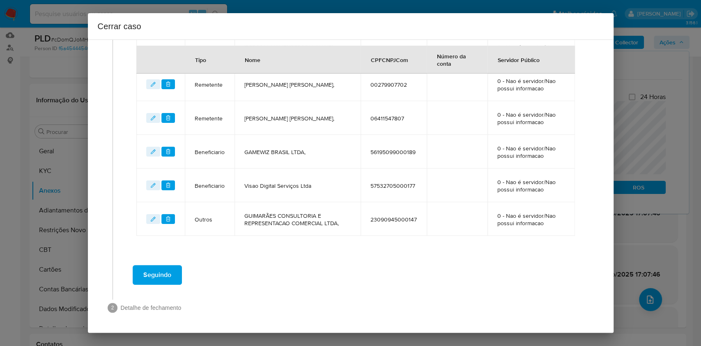
scroll to position [365, 0]
click at [166, 273] on span "Seguindo" at bounding box center [157, 275] width 28 height 18
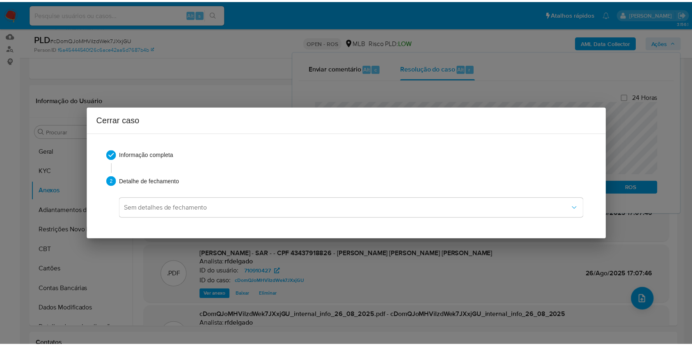
scroll to position [950, 0]
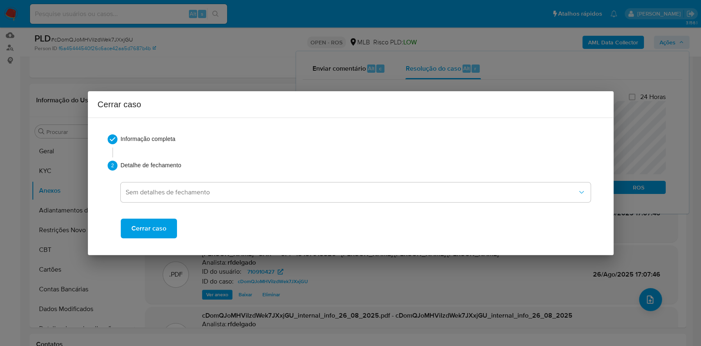
click at [147, 223] on span "Cerrar caso" at bounding box center [148, 228] width 35 height 18
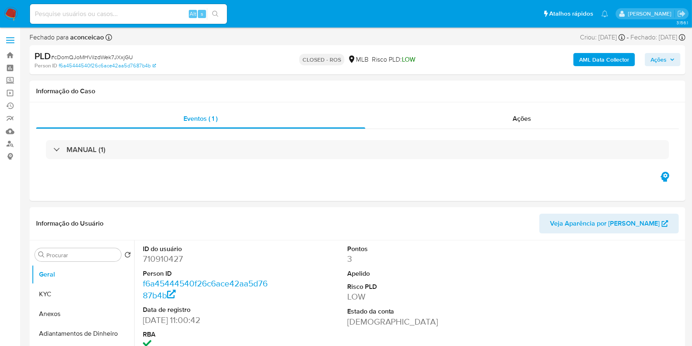
select select "10"
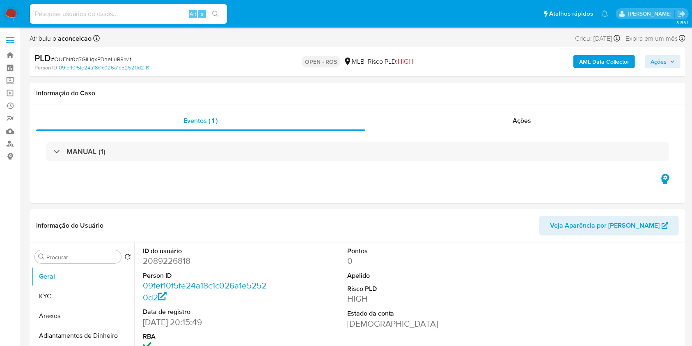
select select "10"
drag, startPoint x: 90, startPoint y: 312, endPoint x: 238, endPoint y: 273, distance: 153.3
click at [90, 313] on button "Anexos" at bounding box center [83, 316] width 103 height 20
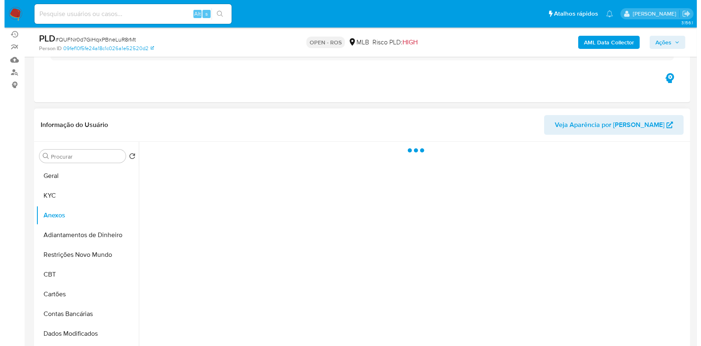
scroll to position [109, 0]
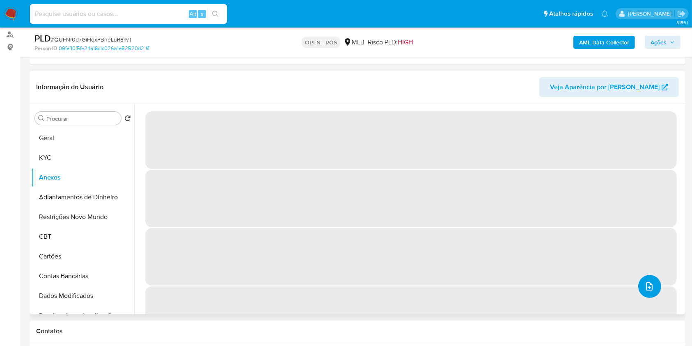
click at [656, 284] on button "upload-file" at bounding box center [650, 286] width 23 height 23
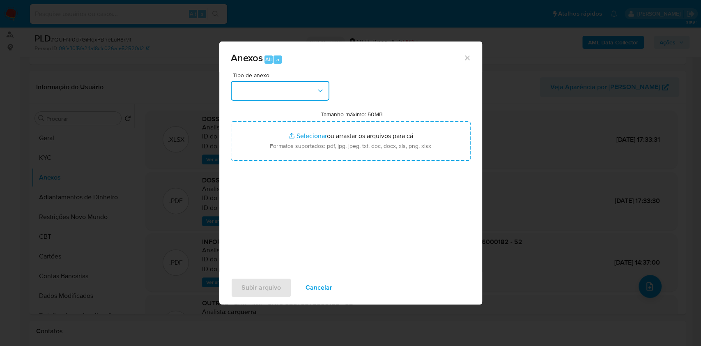
click at [303, 96] on button "button" at bounding box center [280, 91] width 99 height 20
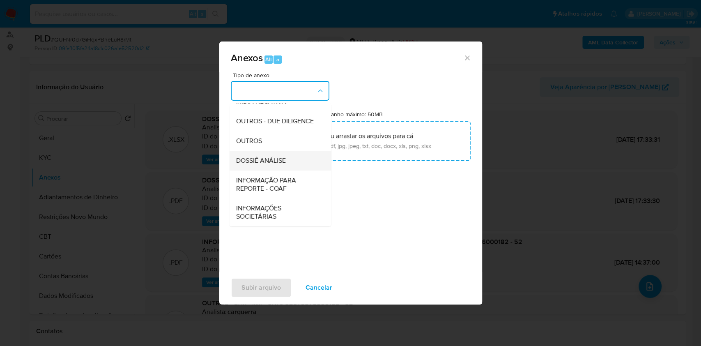
scroll to position [126, 0]
drag, startPoint x: 284, startPoint y: 181, endPoint x: 294, endPoint y: 182, distance: 10.7
click at [284, 182] on span "INFORMAÇÃO PARA REPORTE - COAF" at bounding box center [278, 184] width 84 height 16
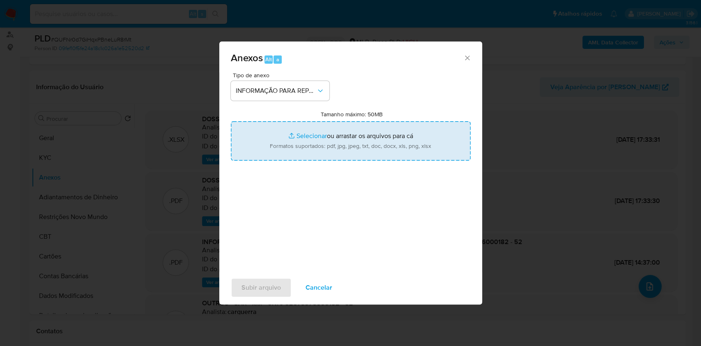
type input "C:\fakepath\2° SAR - QUFNr0d7GiHqxPBneLuR8rMt- CNPJ 52073576000182 - 52.073.576…"
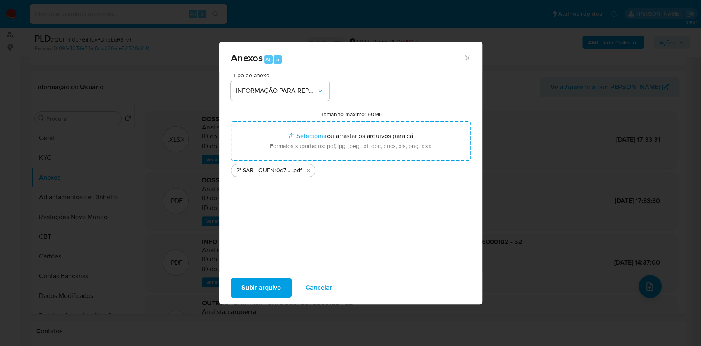
click at [270, 289] on span "Subir arquivo" at bounding box center [260, 287] width 39 height 18
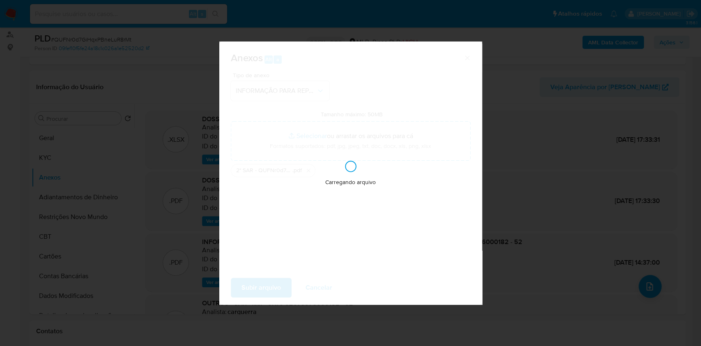
click at [533, 190] on div "Anexos Alt a Tipo de anexo INFORMAÇÃO PARA REPORTE - COAF Tamanho máximo: 50MB …" at bounding box center [350, 173] width 701 height 346
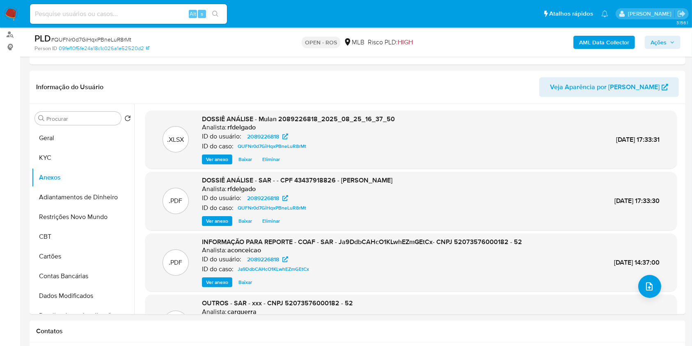
drag, startPoint x: 655, startPoint y: 33, endPoint x: 643, endPoint y: 45, distance: 17.1
click at [655, 33] on div "AML Data Collector Ações" at bounding box center [574, 41] width 213 height 19
click at [656, 40] on span "Ações" at bounding box center [659, 42] width 16 height 13
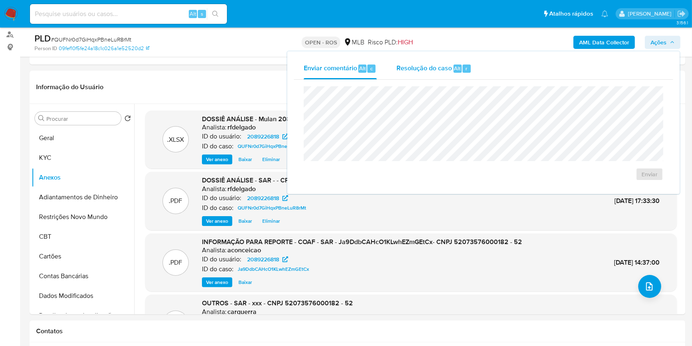
click at [440, 67] on span "Resolução do caso" at bounding box center [424, 67] width 55 height 9
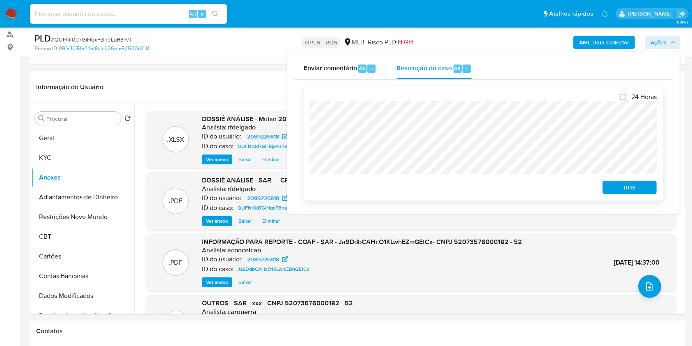
drag, startPoint x: 650, startPoint y: 190, endPoint x: 656, endPoint y: 183, distance: 8.8
click at [651, 191] on button "ROS" at bounding box center [630, 187] width 54 height 13
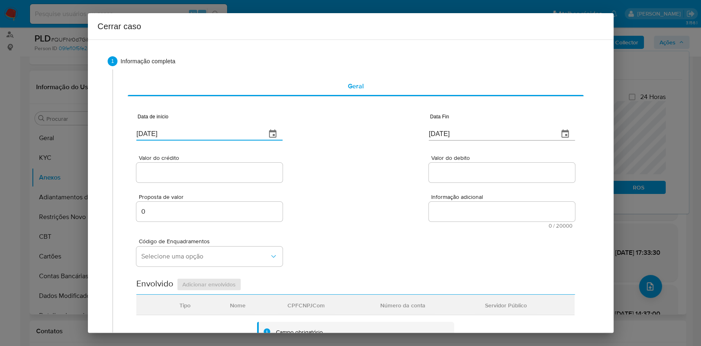
click at [200, 131] on input "[DATE]" at bounding box center [197, 133] width 123 height 13
click at [200, 132] on input "[DATE]" at bounding box center [197, 133] width 123 height 13
paste input "01/07"
click at [200, 132] on input "[DATE]" at bounding box center [197, 133] width 123 height 13
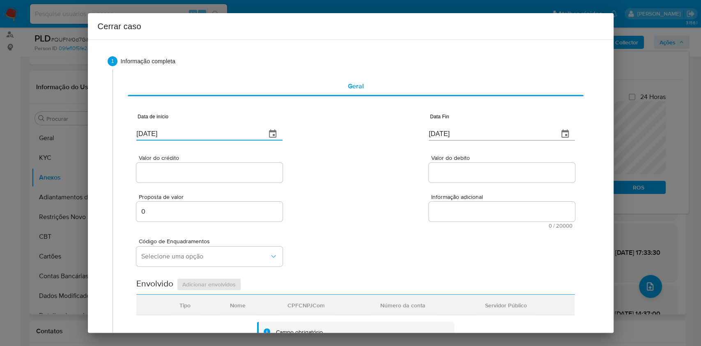
type input "[DATE]"
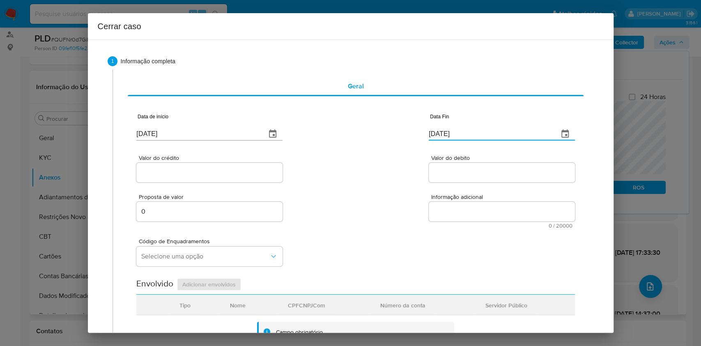
click at [431, 132] on input "[DATE]" at bounding box center [490, 133] width 123 height 13
paste input "3"
click at [431, 132] on input "[DATE]" at bounding box center [490, 133] width 123 height 13
type input "[DATE]"
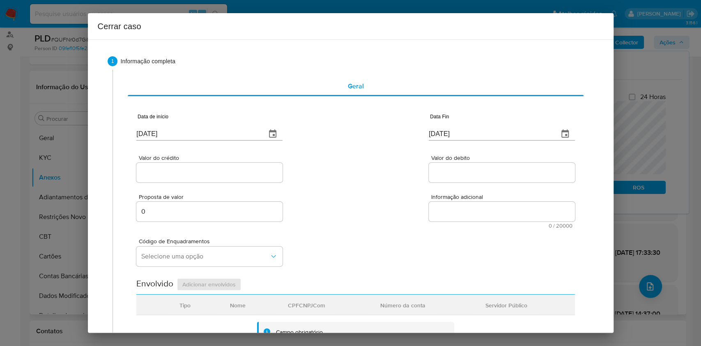
click at [238, 165] on div at bounding box center [209, 173] width 146 height 20
paste input "R$2.473.163"
click at [239, 174] on input "Valor do crédito" at bounding box center [209, 172] width 146 height 11
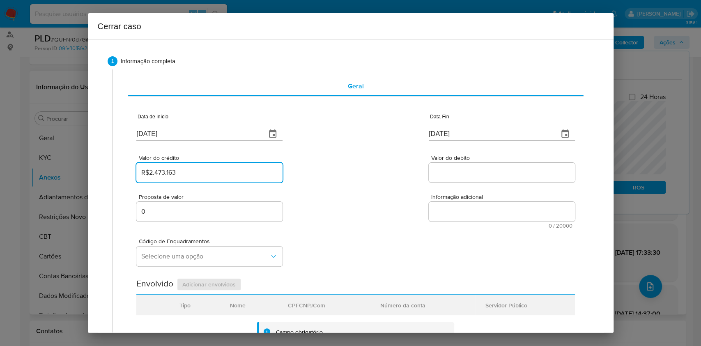
type input "R$2.473.163"
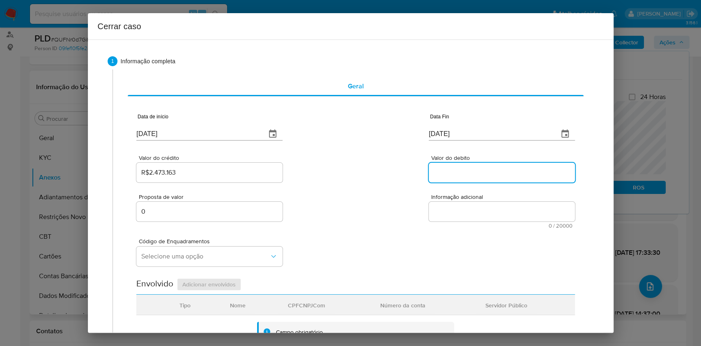
paste input "R$2.437.165"
click at [455, 176] on input "Valor do debito" at bounding box center [502, 172] width 146 height 11
type input "R$2.437.165"
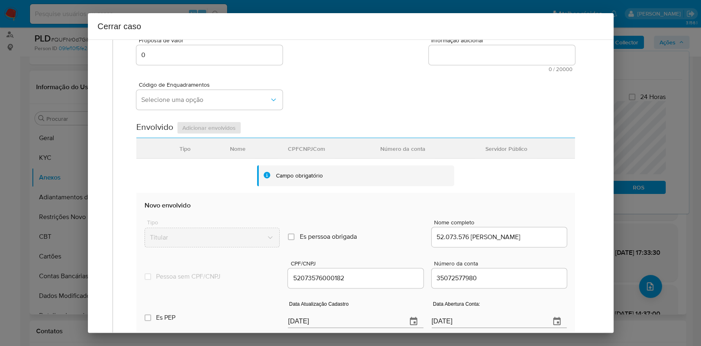
scroll to position [273, 0]
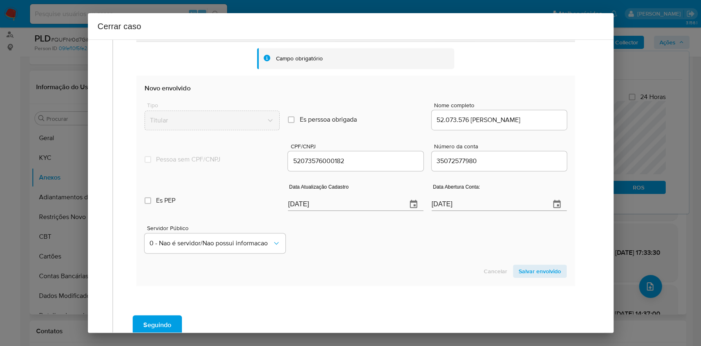
click at [325, 205] on input "[DATE]" at bounding box center [344, 204] width 112 height 13
paste input "19"
click at [325, 205] on input "[DATE]" at bounding box center [344, 204] width 112 height 13
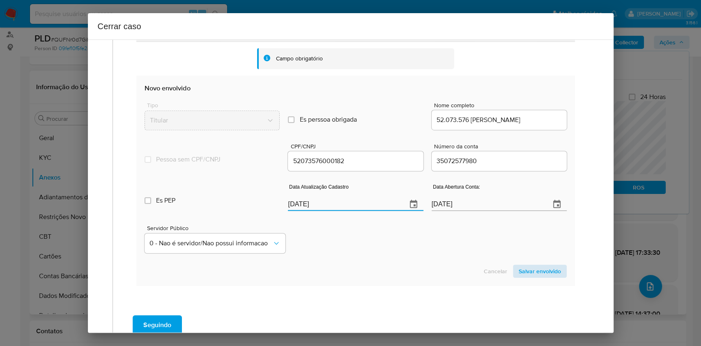
type input "[DATE]"
drag, startPoint x: 537, startPoint y: 270, endPoint x: 546, endPoint y: 264, distance: 10.5
click at [537, 270] on span "Salvar envolvido" at bounding box center [540, 270] width 42 height 11
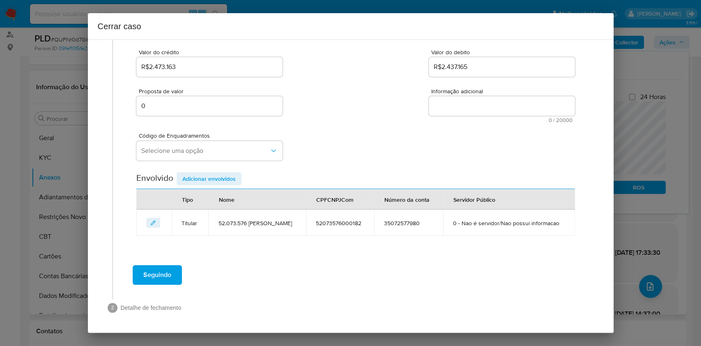
scroll to position [120, 0]
click at [198, 141] on button "Selecione uma opção" at bounding box center [209, 151] width 146 height 20
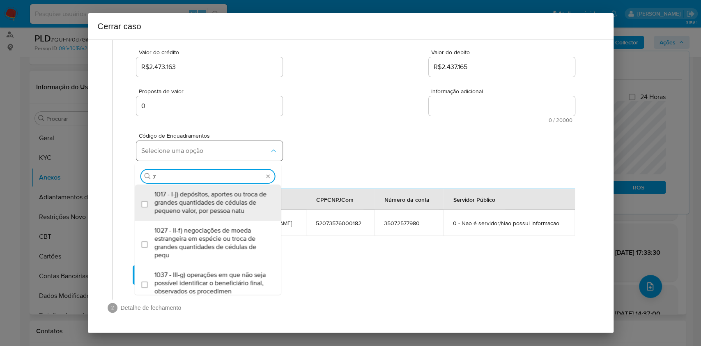
type input "73"
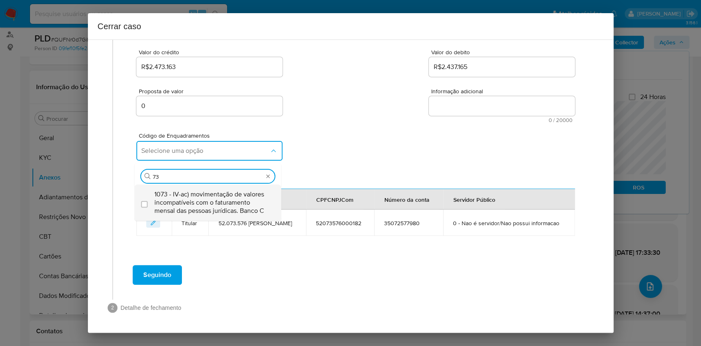
click at [207, 190] on span "1073 - IV-ac) movimentação de valores incompatíveis com o faturamento mensal da…" at bounding box center [211, 202] width 115 height 25
checkbox input "true"
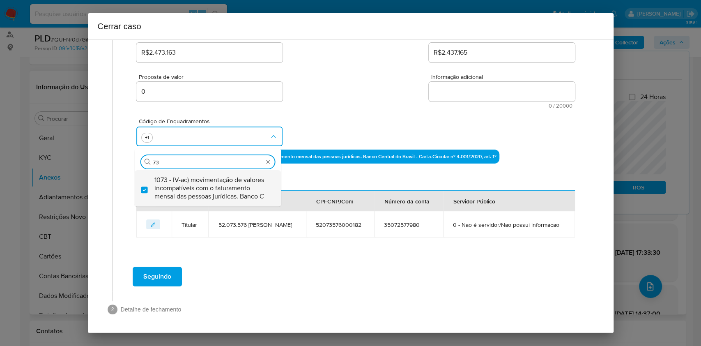
type input "7"
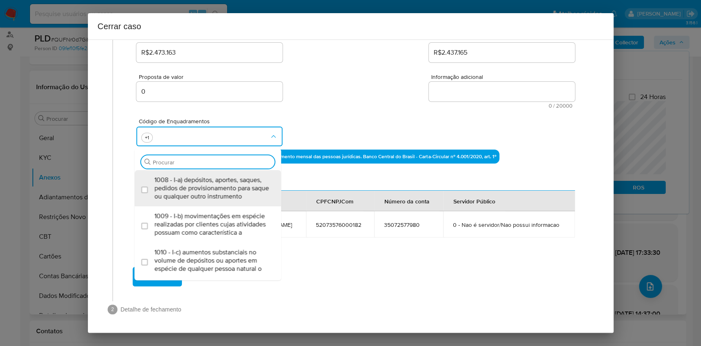
scroll to position [0, 0]
type input "45"
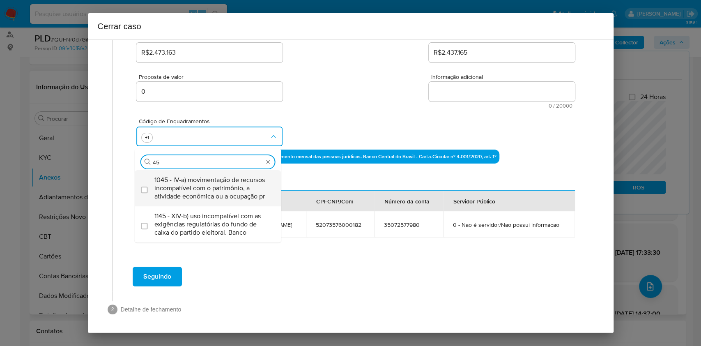
click at [207, 183] on span "1045 - IV-a) movimentação de recursos incompatível com o patrimônio, a atividad…" at bounding box center [211, 188] width 115 height 25
checkbox input "true"
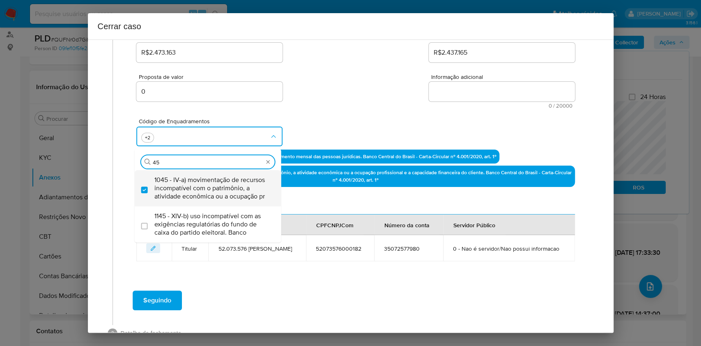
type input "4"
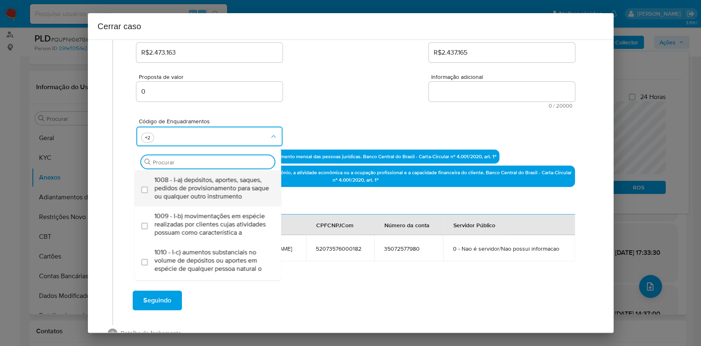
click at [207, 183] on span "1008 - I-a) depósitos, aportes, saques, pedidos de provisionamento para saque o…" at bounding box center [211, 188] width 115 height 25
checkbox input "true"
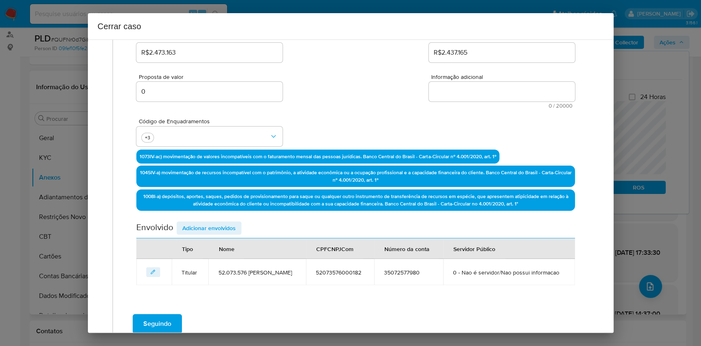
click at [443, 92] on textarea "Informação adicional" at bounding box center [502, 92] width 146 height 20
click at [443, 93] on textarea "Informação adicional" at bounding box center [502, 92] width 146 height 20
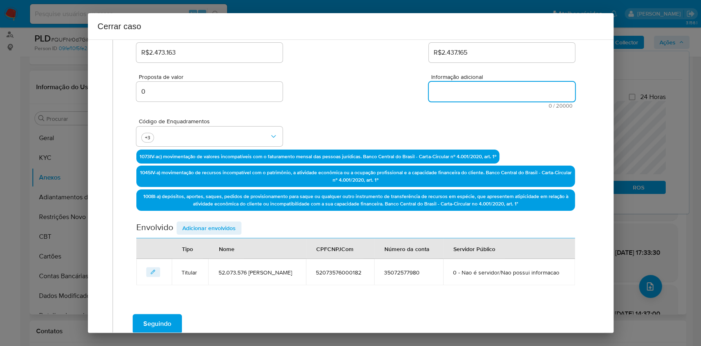
paste textarea "02.505.982 LOREM IP DOLOR SITAM, CONS 97269711743948, adipiscinge se doe 62/01/…"
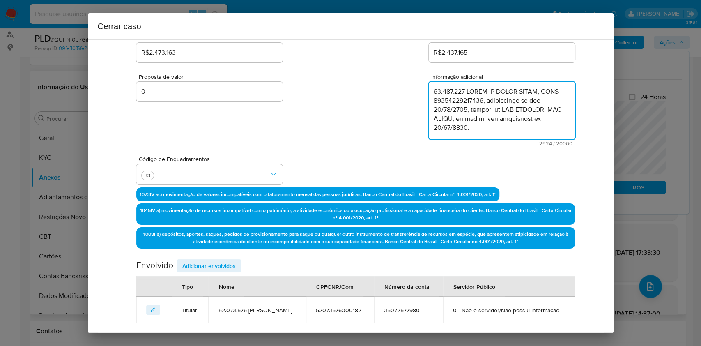
scroll to position [1013, 0]
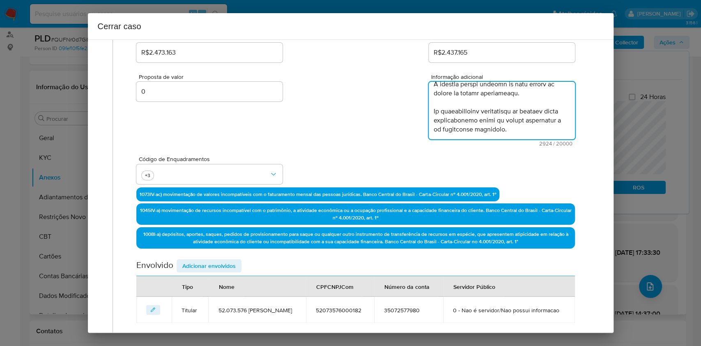
type textarea "02.505.982 LOREM IP DOLOR SITAM, CONS 97269711743948, adipiscinge se doe 62/01/…"
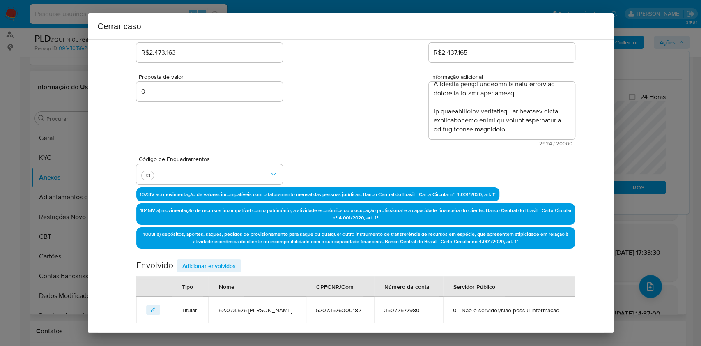
drag, startPoint x: 218, startPoint y: 264, endPoint x: 360, endPoint y: 243, distance: 144.0
click at [218, 264] on span "Adicionar envolvidos" at bounding box center [208, 265] width 53 height 11
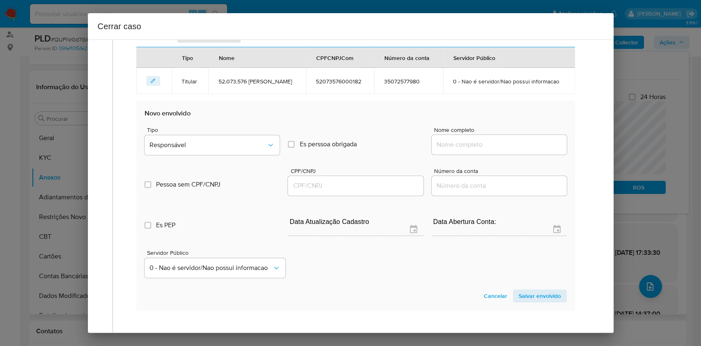
scroll to position [394, 0]
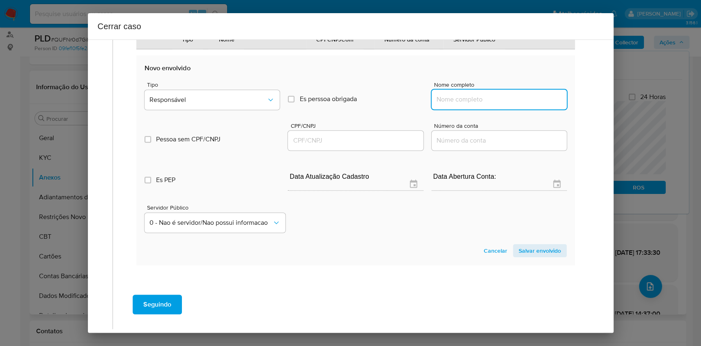
click at [485, 105] on input "Nome completo" at bounding box center [499, 99] width 135 height 11
paste input "58.838.747 [PERSON_NAME], [CREDIT_CARD_NUMBER]"
click at [510, 104] on div "58.838.747 [PERSON_NAME], [CREDIT_CARD_NUMBER]" at bounding box center [499, 100] width 135 height 20
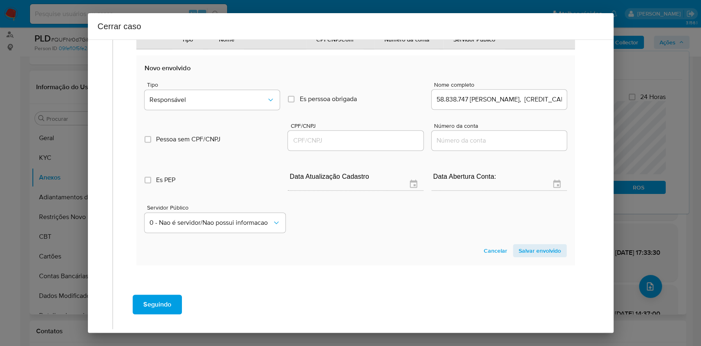
click at [520, 105] on input "58.838.747 [PERSON_NAME], [CREDIT_CARD_NUMBER]" at bounding box center [499, 99] width 135 height 11
click at [547, 105] on input "58.838.747 [PERSON_NAME], [CREDIT_CARD_NUMBER]" at bounding box center [499, 99] width 135 height 11
click at [543, 105] on input "58.838.747 [PERSON_NAME], [CREDIT_CARD_NUMBER]" at bounding box center [499, 99] width 135 height 11
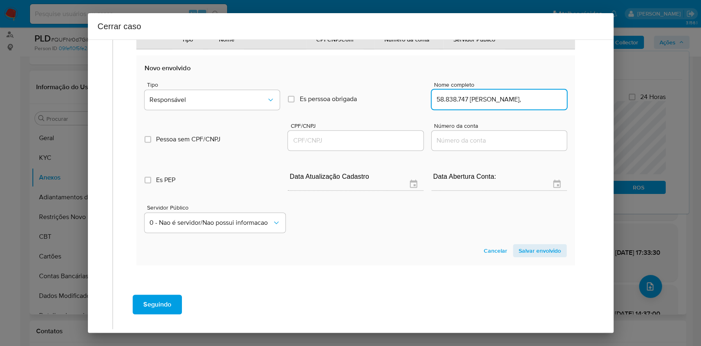
scroll to position [0, 9]
type input "58.838.747 [PERSON_NAME],"
drag, startPoint x: 389, startPoint y: 153, endPoint x: 392, endPoint y: 149, distance: 4.7
click at [389, 146] on input "CPF/CNPJ" at bounding box center [355, 140] width 135 height 11
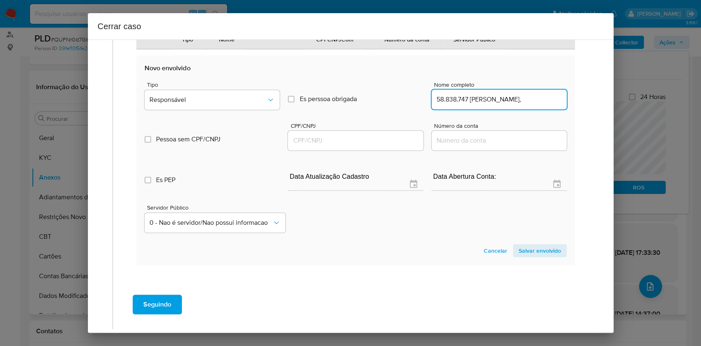
paste input "[CREDIT_CARD_NUMBER]"
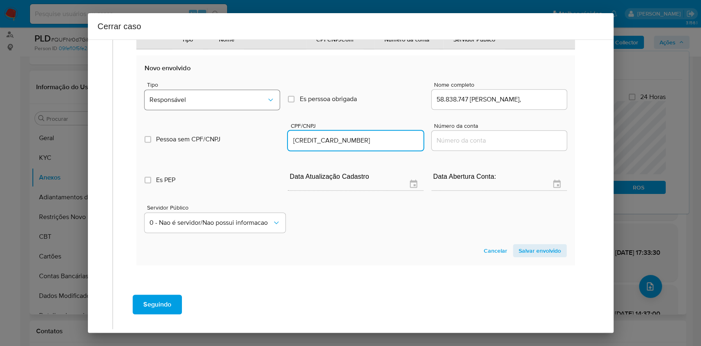
type input "[CREDIT_CARD_NUMBER]"
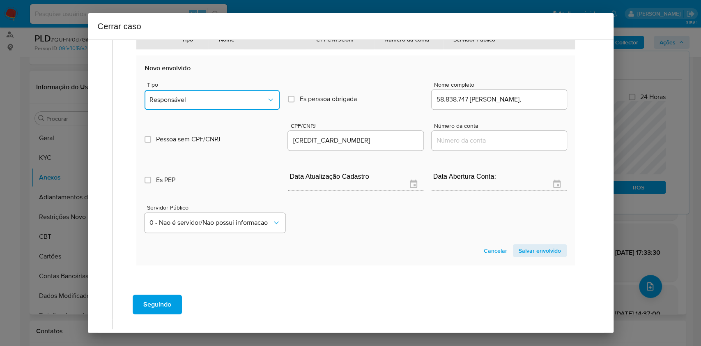
drag, startPoint x: 264, startPoint y: 117, endPoint x: 261, endPoint y: 121, distance: 5.4
click at [266, 104] on icon "Tipo de envolvimento" at bounding box center [270, 100] width 8 height 8
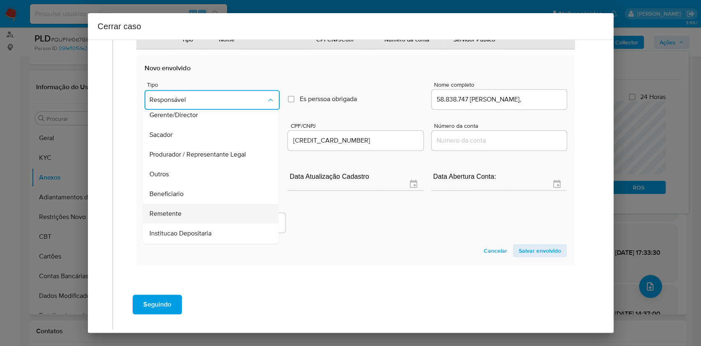
scroll to position [105, 0]
drag, startPoint x: 203, startPoint y: 188, endPoint x: 303, endPoint y: 196, distance: 100.1
click at [204, 184] on div "Remetente" at bounding box center [208, 175] width 117 height 20
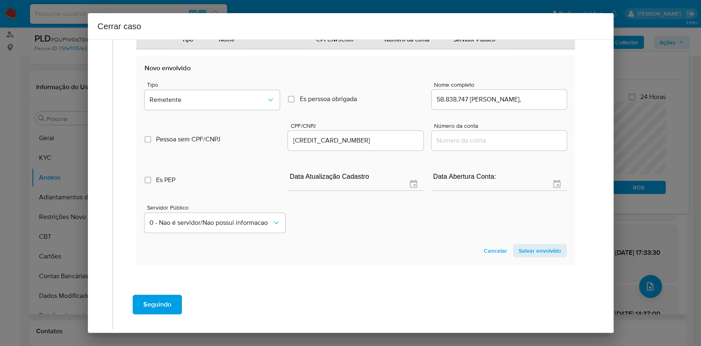
click at [539, 256] on span "Salvar envolvido" at bounding box center [540, 250] width 42 height 11
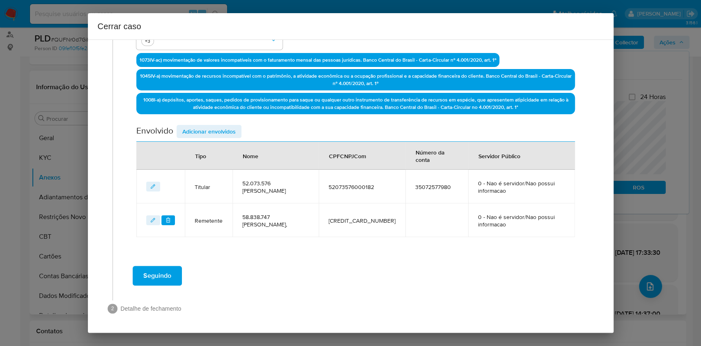
drag, startPoint x: 209, startPoint y: 131, endPoint x: 288, endPoint y: 160, distance: 84.3
click at [209, 132] on span "Adicionar envolvidos" at bounding box center [208, 131] width 53 height 11
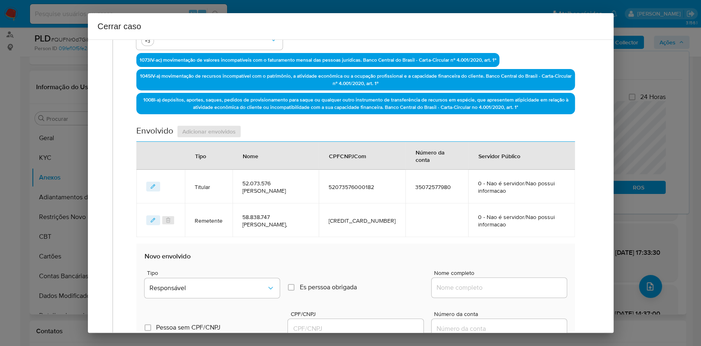
drag, startPoint x: 482, startPoint y: 296, endPoint x: 491, endPoint y: 289, distance: 11.3
click at [482, 296] on div "Nome completo" at bounding box center [499, 285] width 135 height 31
click at [492, 289] on input "Nome completo" at bounding box center [499, 287] width 135 height 11
paste input "[PERSON_NAME], 38115475858"
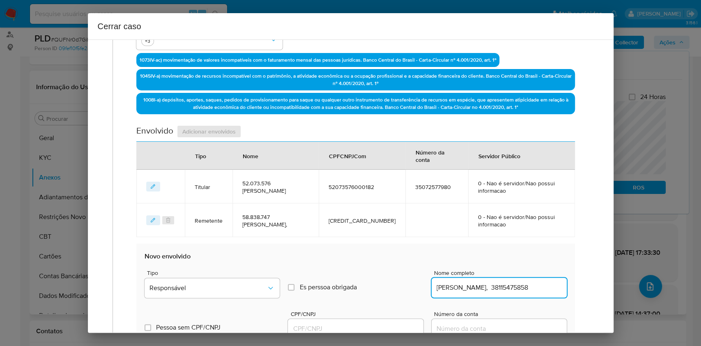
click at [520, 292] on div "[PERSON_NAME], 38115475858" at bounding box center [499, 288] width 135 height 20
copy span
click at [520, 291] on div "[PERSON_NAME], 38115475858" at bounding box center [499, 288] width 135 height 20
click at [520, 288] on input "[PERSON_NAME], 38115475858" at bounding box center [499, 287] width 135 height 11
click at [521, 288] on input "[PERSON_NAME], 38115475858" at bounding box center [499, 287] width 135 height 11
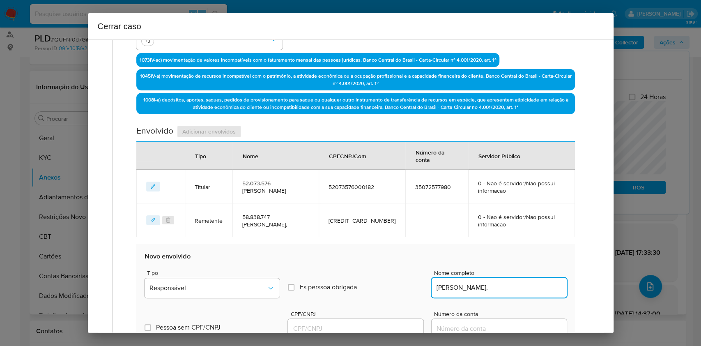
type input "[PERSON_NAME],"
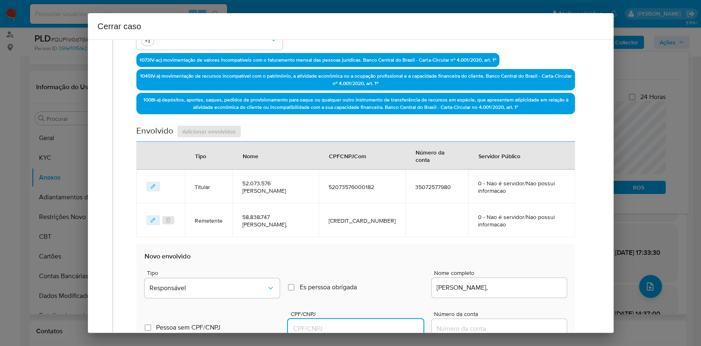
drag, startPoint x: 386, startPoint y: 329, endPoint x: 404, endPoint y: 322, distance: 19.3
click at [386, 329] on input "CPF/CNPJ" at bounding box center [355, 328] width 135 height 11
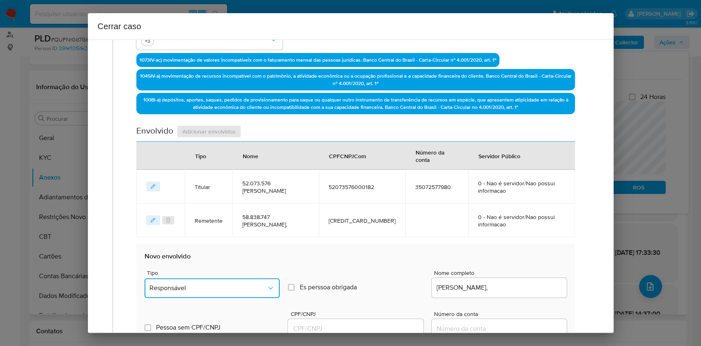
click at [260, 281] on button "Responsável" at bounding box center [212, 288] width 135 height 20
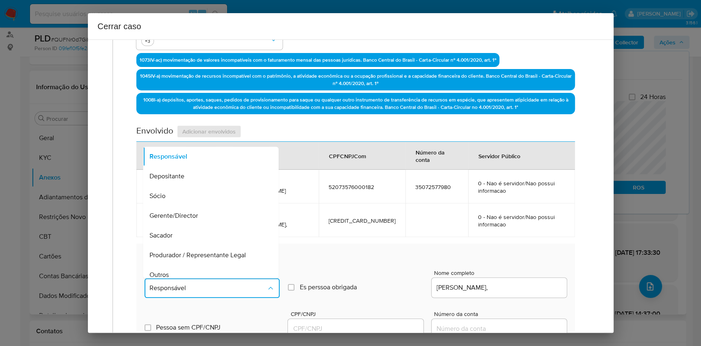
scroll to position [105, 0]
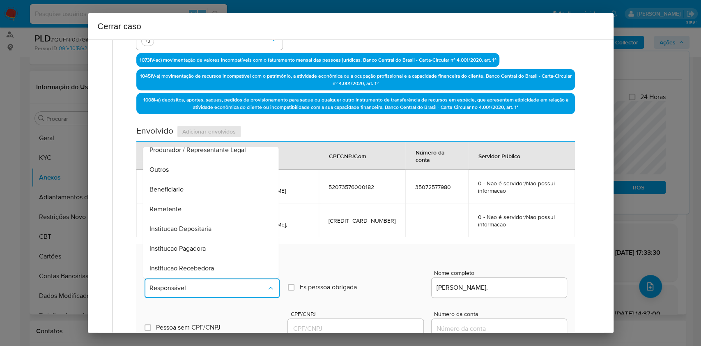
click at [177, 209] on span "Remetente" at bounding box center [166, 209] width 32 height 8
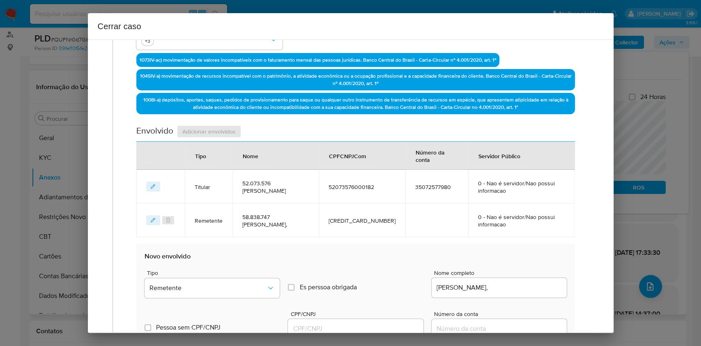
click at [332, 321] on div at bounding box center [355, 329] width 135 height 20
paste input "38115475858"
click at [349, 331] on input "CPF/CNPJ" at bounding box center [355, 328] width 135 height 11
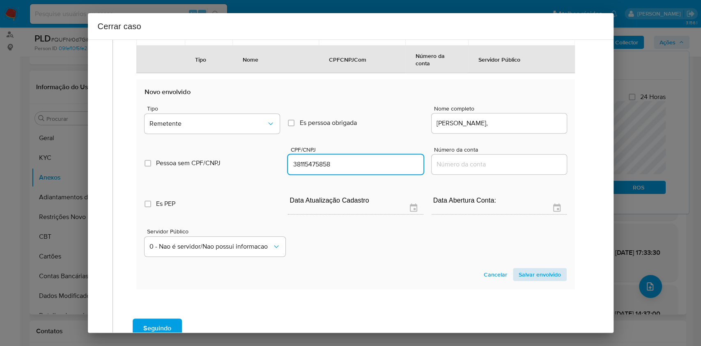
type input "38115475858"
drag, startPoint x: 542, startPoint y: 268, endPoint x: 549, endPoint y: 266, distance: 6.9
click at [542, 269] on span "Salvar envolvido" at bounding box center [540, 274] width 42 height 11
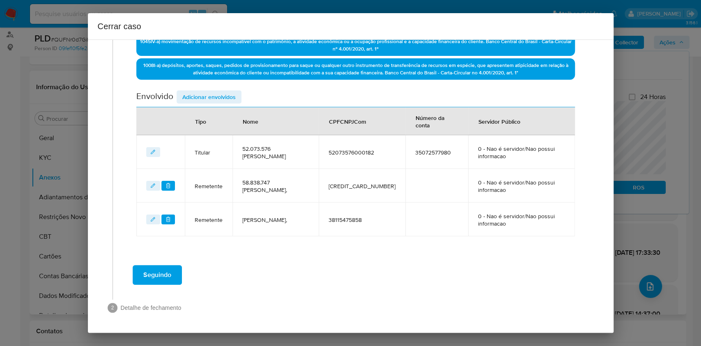
scroll to position [288, 0]
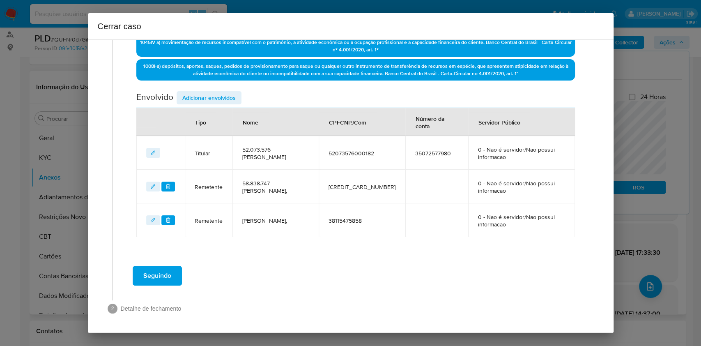
click at [210, 104] on div "Envolvido Adicionar envolvidos" at bounding box center [355, 99] width 438 height 17
click at [210, 103] on span "Adicionar envolvidos" at bounding box center [208, 97] width 53 height 11
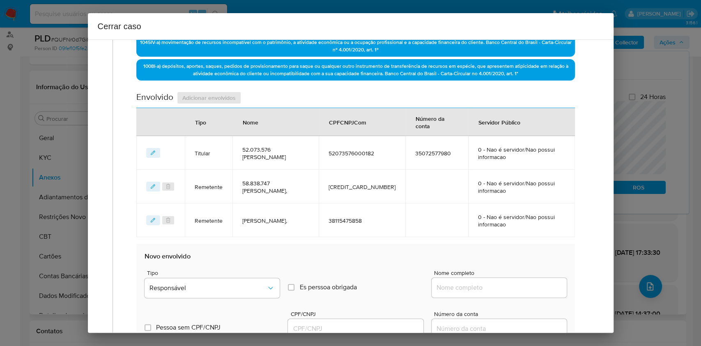
drag, startPoint x: 506, startPoint y: 290, endPoint x: 510, endPoint y: 291, distance: 4.2
click at [507, 290] on input "Nome completo" at bounding box center [499, 287] width 135 height 11
paste input "53.747.881 [PERSON_NAME], 53747881000175"
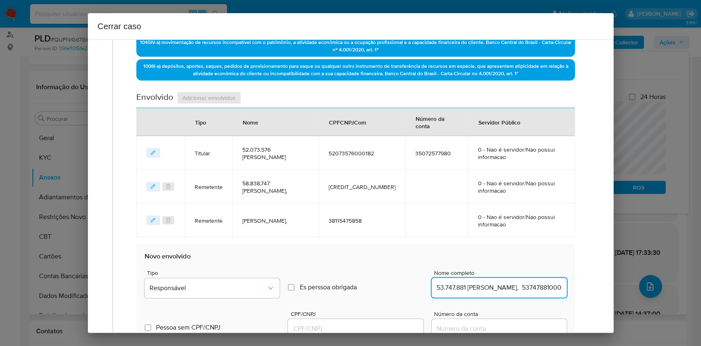
type input "53.747.881 [PERSON_NAME], 53747881000175"
click at [528, 293] on div "53.747.881 [PERSON_NAME], 53747881000175" at bounding box center [499, 288] width 135 height 20
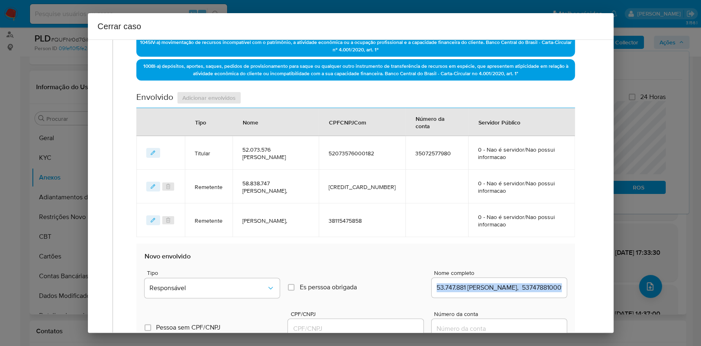
copy div
click at [528, 293] on div "53.747.881 [PERSON_NAME], 53747881000175" at bounding box center [499, 288] width 135 height 20
click at [540, 288] on input "53.747.881 [PERSON_NAME], 53747881000175" at bounding box center [499, 287] width 135 height 11
click at [543, 287] on input "53.747.881 [PERSON_NAME], 53747881000175" at bounding box center [499, 287] width 135 height 11
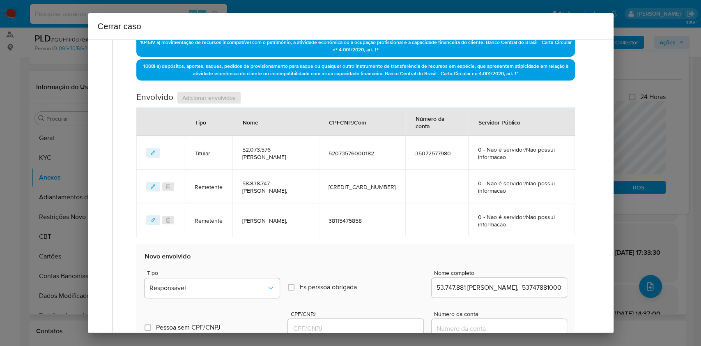
click at [543, 287] on input "53.747.881 [PERSON_NAME], 53747881000175" at bounding box center [499, 287] width 135 height 11
click at [543, 288] on input "53.747.881 [PERSON_NAME], 53747881000175" at bounding box center [499, 287] width 135 height 11
drag, startPoint x: 369, startPoint y: 327, endPoint x: 404, endPoint y: 325, distance: 35.4
click at [369, 328] on input "CPF/CNPJ" at bounding box center [355, 328] width 135 height 11
paste input "53747881000175"
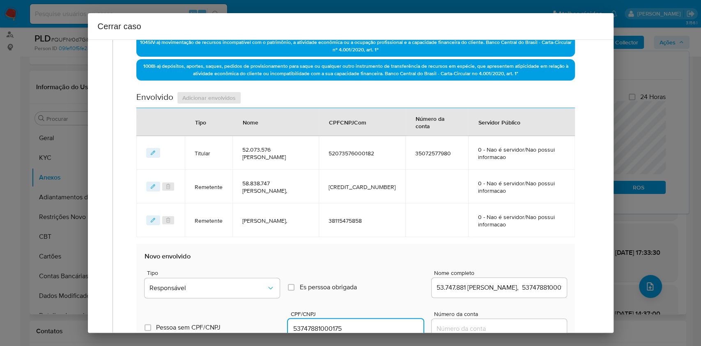
type input "53747881000175"
click at [470, 294] on div "53.747.881 [PERSON_NAME], 53747881000175" at bounding box center [499, 288] width 135 height 20
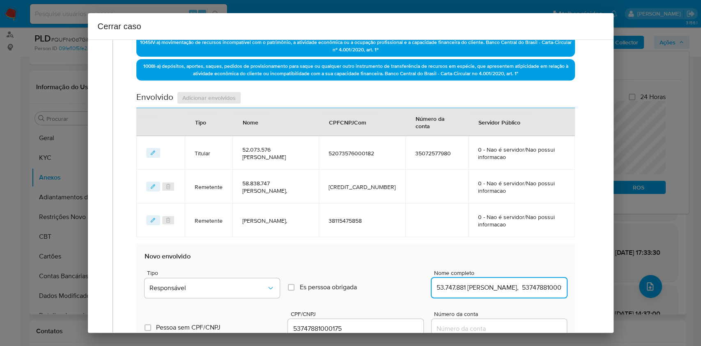
click at [473, 290] on input "53.747.881 [PERSON_NAME], 53747881000175" at bounding box center [499, 287] width 135 height 11
click at [535, 288] on input "53.747.881 [PERSON_NAME], 53747881000175" at bounding box center [499, 287] width 135 height 11
click at [535, 289] on input "53.747.881 [PERSON_NAME], 53747881000175" at bounding box center [499, 287] width 135 height 11
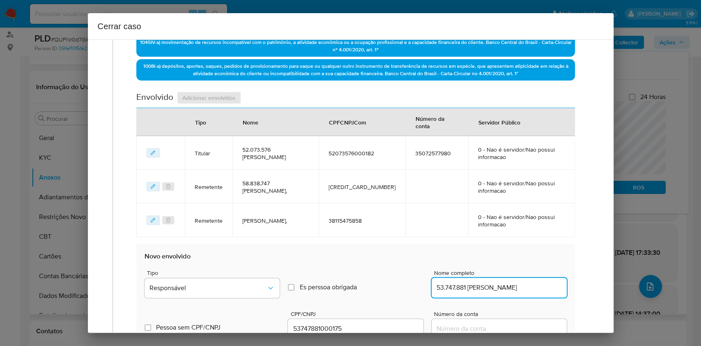
type input "53.747.881 [PERSON_NAME]"
click at [252, 284] on span "Responsável" at bounding box center [207, 288] width 117 height 8
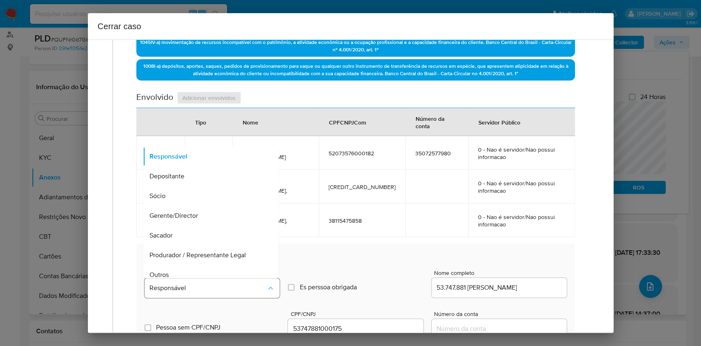
scroll to position [105, 0]
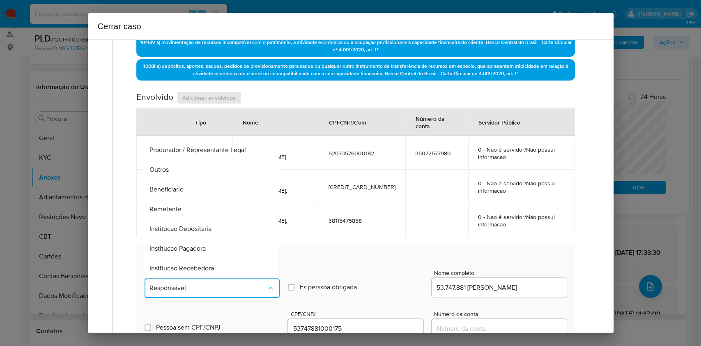
drag, startPoint x: 202, startPoint y: 203, endPoint x: 284, endPoint y: 201, distance: 81.7
click at [202, 203] on div "Remetente" at bounding box center [208, 209] width 117 height 20
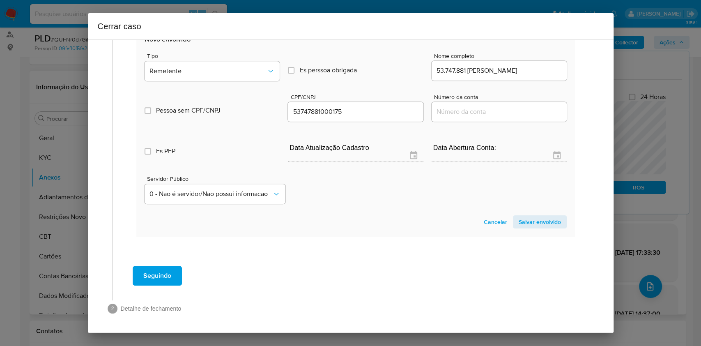
click at [539, 222] on span "Salvar envolvido" at bounding box center [540, 221] width 42 height 11
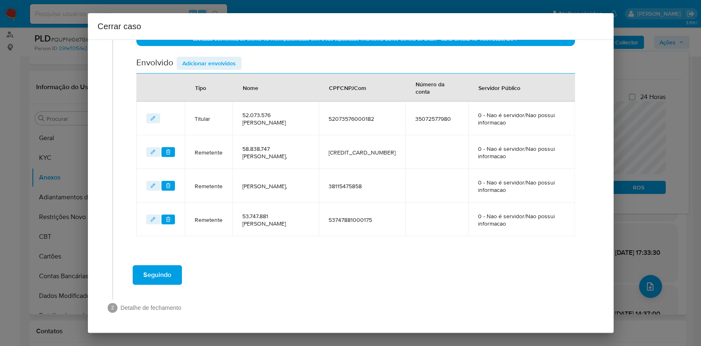
scroll to position [322, 0]
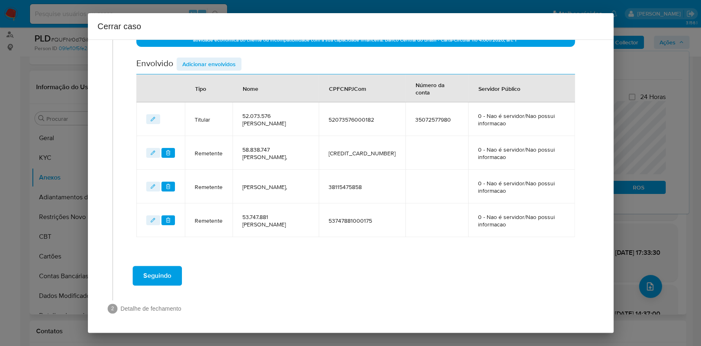
drag, startPoint x: 204, startPoint y: 61, endPoint x: 424, endPoint y: 195, distance: 258.2
click at [208, 63] on span "Adicionar envolvidos" at bounding box center [208, 63] width 53 height 11
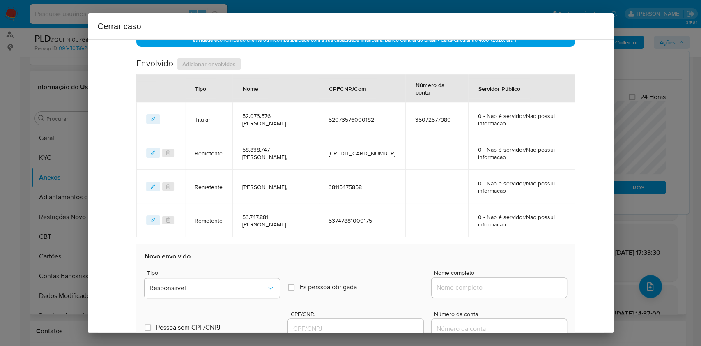
drag, startPoint x: 482, startPoint y: 285, endPoint x: 531, endPoint y: 290, distance: 48.7
click at [483, 285] on input "Nome completo" at bounding box center [499, 287] width 135 height 11
paste input "[PERSON_NAME] - CPF 29635450885"
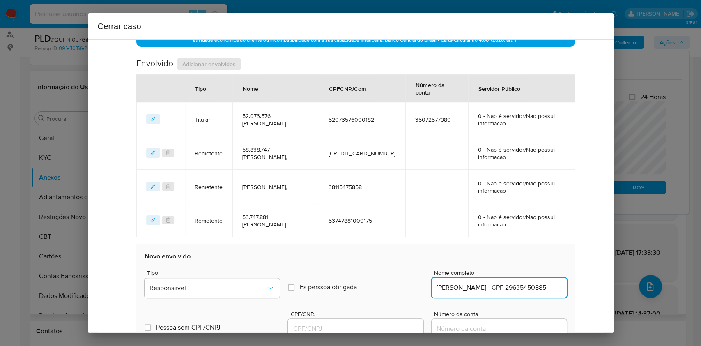
click at [531, 289] on input "[PERSON_NAME] - CPF 29635450885" at bounding box center [499, 287] width 135 height 11
click at [531, 292] on div "[PERSON_NAME] - CPF 29635450885" at bounding box center [499, 288] width 135 height 20
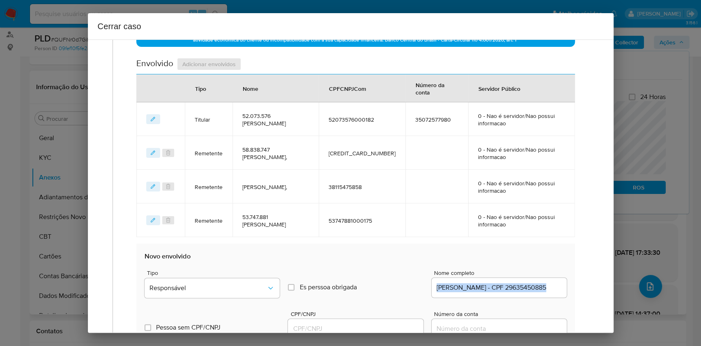
click at [531, 293] on div "[PERSON_NAME] - CPF 29635450885" at bounding box center [499, 288] width 135 height 20
click at [533, 289] on input "[PERSON_NAME] - CPF 29635450885" at bounding box center [499, 287] width 135 height 11
click at [540, 287] on input "[PERSON_NAME] - CPF 29635450885" at bounding box center [499, 287] width 135 height 11
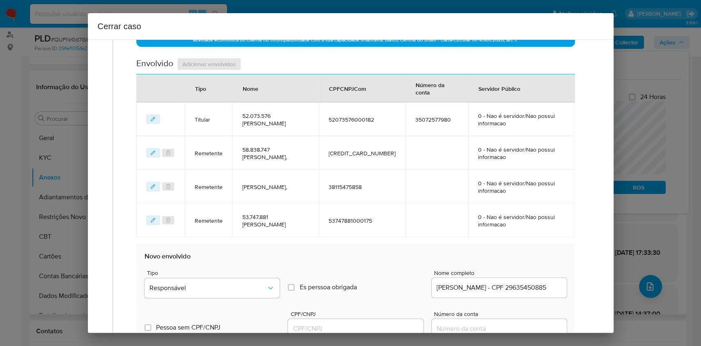
click at [545, 287] on input "[PERSON_NAME] - CPF 29635450885" at bounding box center [499, 287] width 135 height 11
type input "[PERSON_NAME]"
drag, startPoint x: 391, startPoint y: 330, endPoint x: 396, endPoint y: 329, distance: 5.4
click at [391, 330] on input "CPF/CNPJ" at bounding box center [355, 328] width 135 height 11
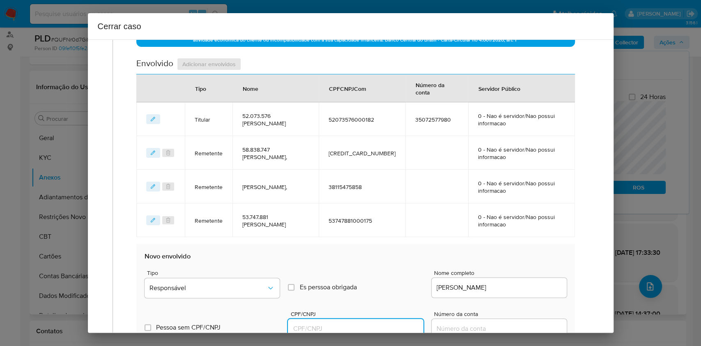
paste input "29635450885"
type input "29635450885"
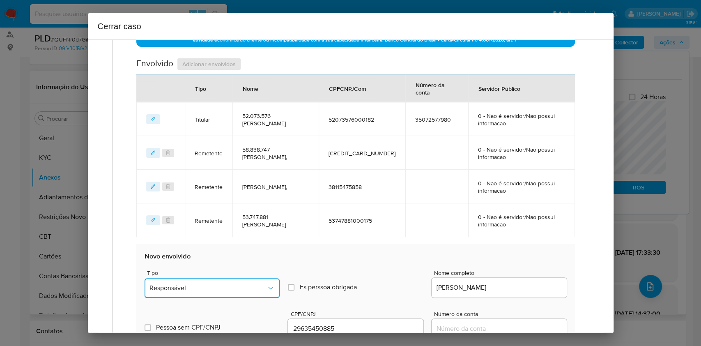
click at [250, 291] on button "Responsável" at bounding box center [212, 288] width 135 height 20
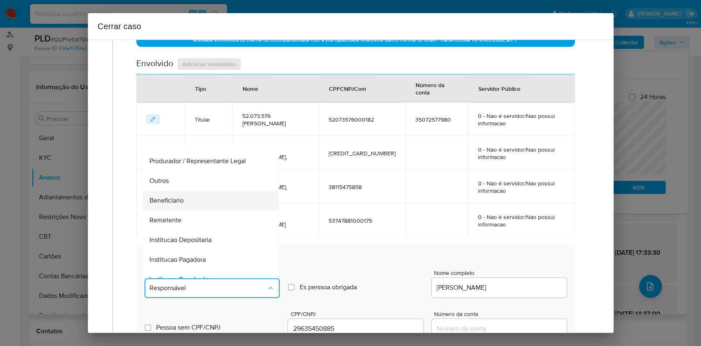
scroll to position [105, 0]
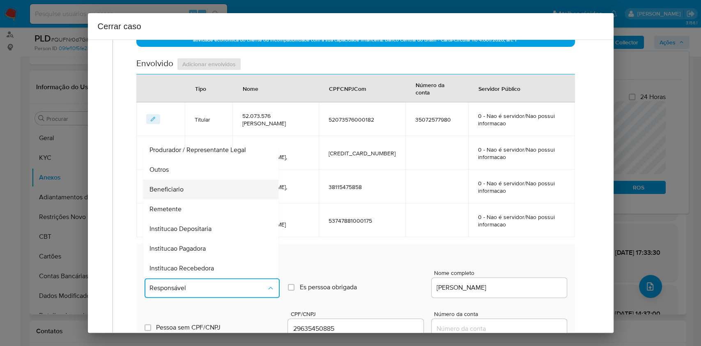
click at [189, 188] on div "Beneficiario" at bounding box center [208, 189] width 117 height 20
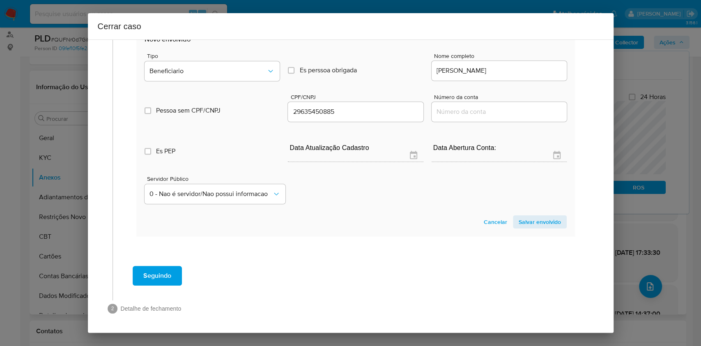
click at [556, 225] on button "Salvar envolvido" at bounding box center [540, 221] width 54 height 13
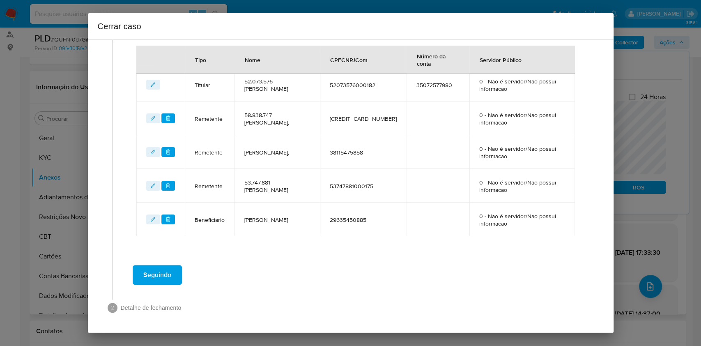
scroll to position [355, 0]
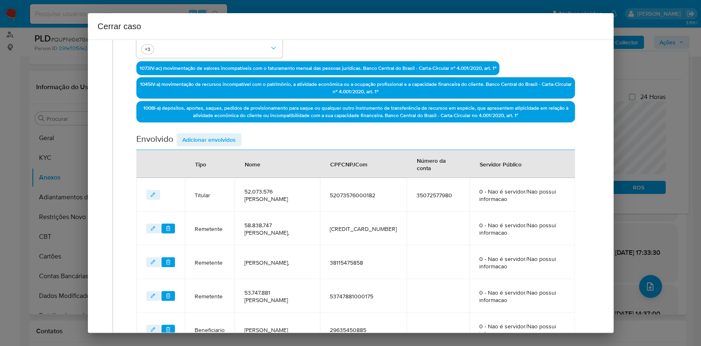
click at [233, 134] on span "Adicionar envolvidos" at bounding box center [208, 139] width 53 height 11
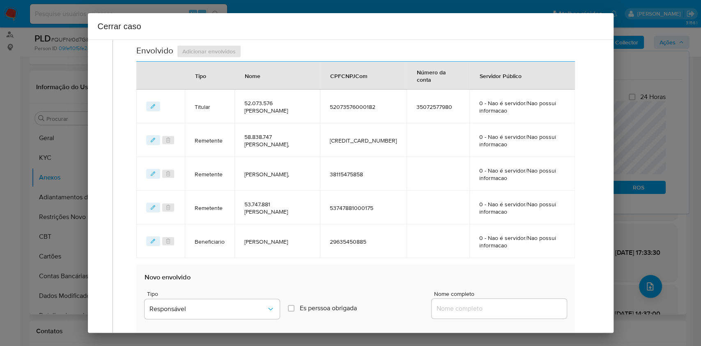
scroll to position [465, 0]
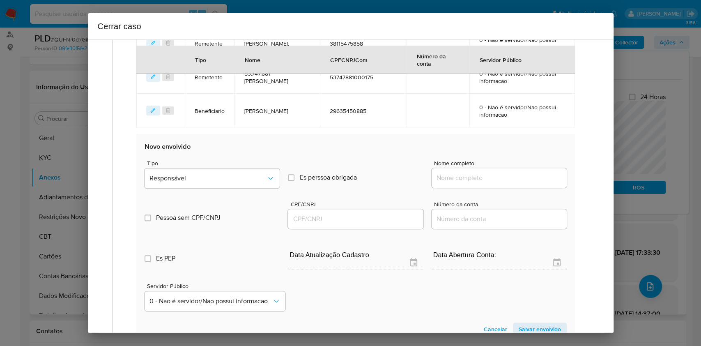
drag, startPoint x: 490, startPoint y: 182, endPoint x: 495, endPoint y: 183, distance: 5.4
click at [492, 183] on div at bounding box center [499, 178] width 135 height 20
click at [502, 179] on input "Nome completo" at bounding box center [499, 177] width 135 height 11
click at [514, 176] on input "Nome completo" at bounding box center [499, 177] width 135 height 11
click at [515, 175] on input "Nome completo" at bounding box center [499, 177] width 135 height 11
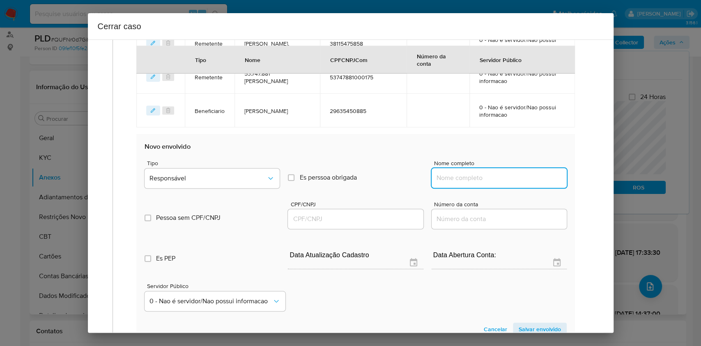
paste input "51.845.379 [GEOGRAPHIC_DATA], 51845379000171"
click at [534, 178] on input "51.845.379 [GEOGRAPHIC_DATA], 51845379000171" at bounding box center [499, 177] width 135 height 11
click at [534, 177] on input "51.845.379 [GEOGRAPHIC_DATA], 51845379000171" at bounding box center [499, 177] width 135 height 11
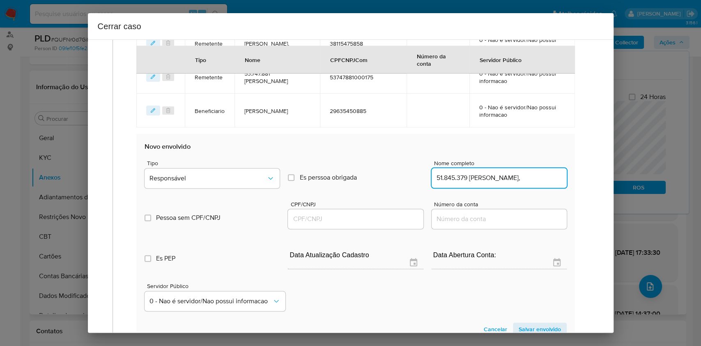
type input "51.845.379 [PERSON_NAME],"
click at [390, 223] on input "CPF/CNPJ" at bounding box center [355, 219] width 135 height 11
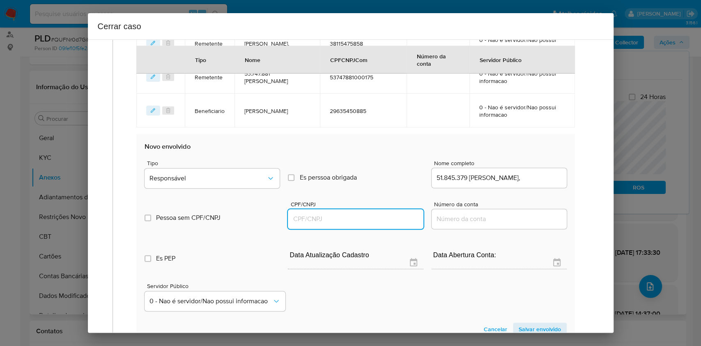
paste input "51845379000171"
type input "51845379000171"
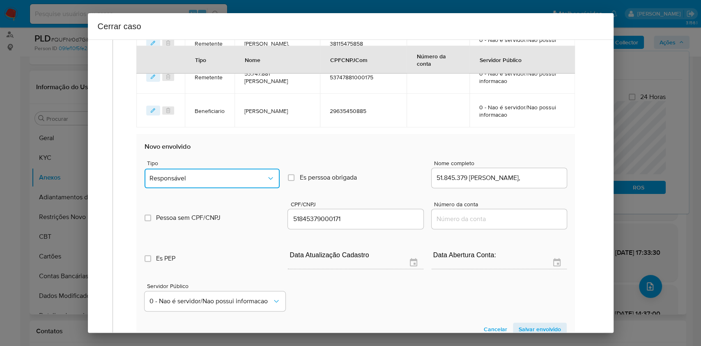
click at [204, 175] on span "Responsável" at bounding box center [207, 178] width 117 height 8
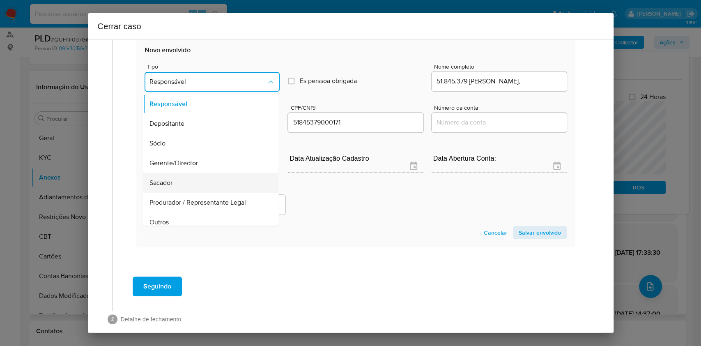
scroll to position [572, 0]
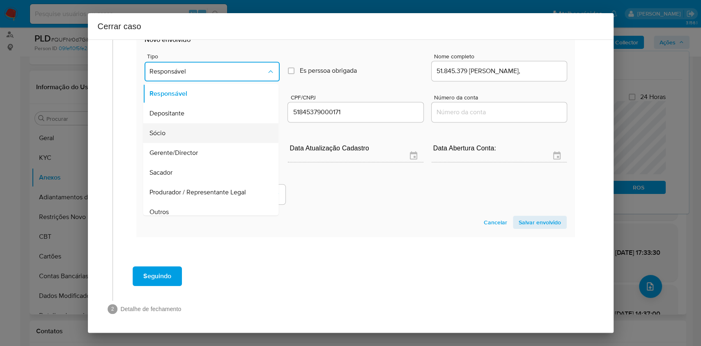
click at [181, 129] on div "Sócio" at bounding box center [208, 133] width 117 height 20
drag, startPoint x: 194, startPoint y: 69, endPoint x: 194, endPoint y: 74, distance: 5.8
click at [194, 69] on span "Sócio" at bounding box center [207, 71] width 117 height 8
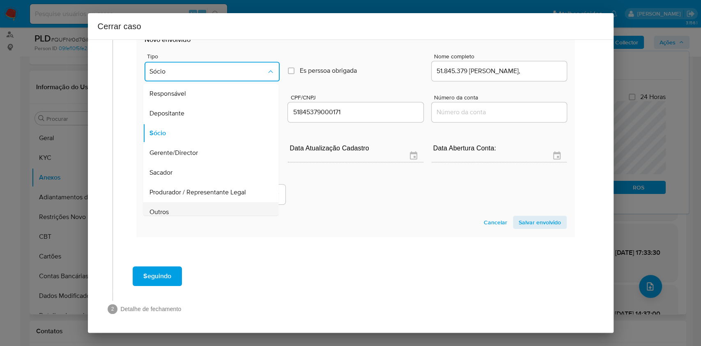
click at [193, 207] on div "Outros" at bounding box center [208, 212] width 117 height 20
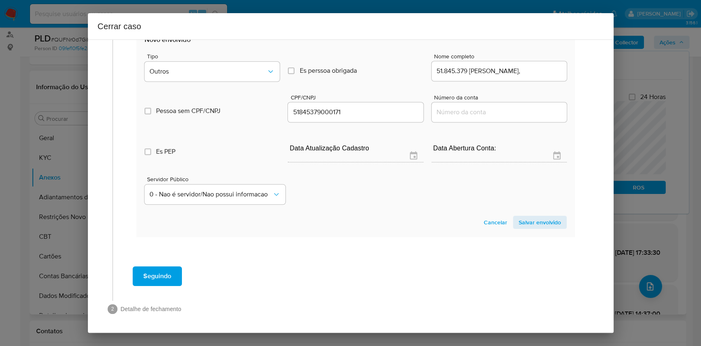
click at [526, 216] on span "Salvar envolvido" at bounding box center [540, 221] width 42 height 11
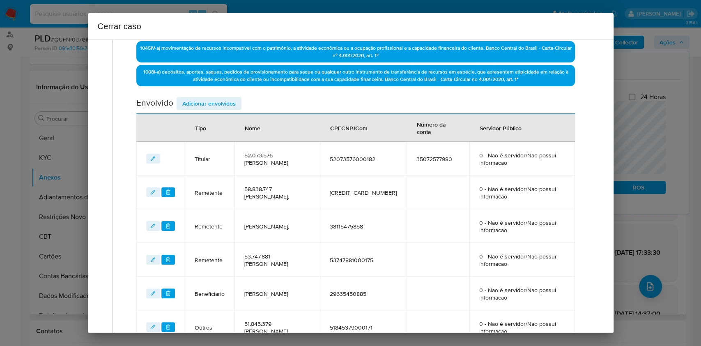
scroll to position [279, 0]
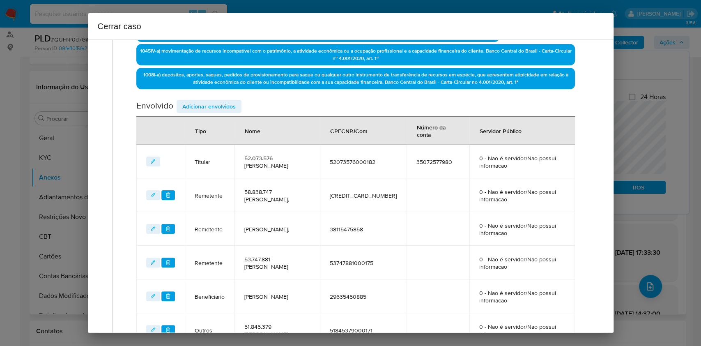
click at [211, 109] on span "Adicionar envolvidos" at bounding box center [208, 106] width 53 height 11
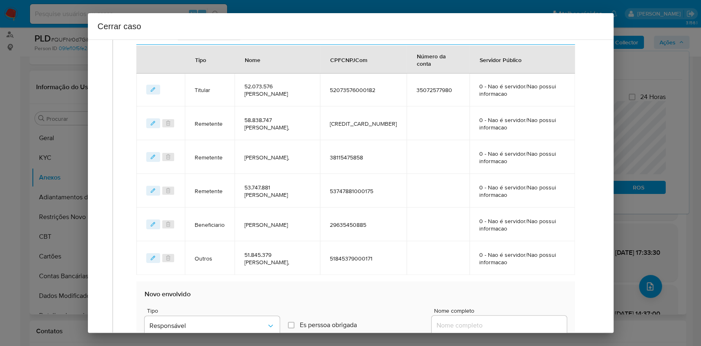
scroll to position [389, 0]
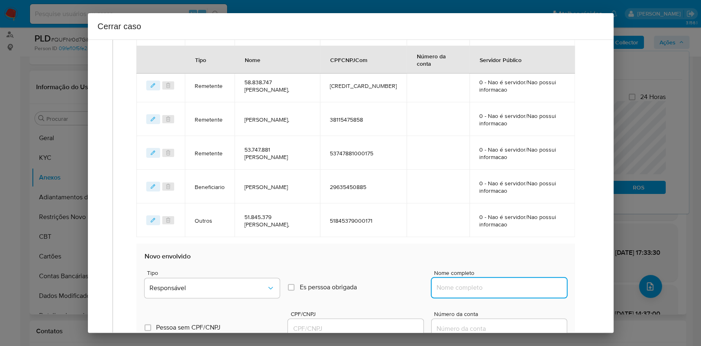
drag, startPoint x: 527, startPoint y: 290, endPoint x: 534, endPoint y: 289, distance: 6.6
click at [527, 290] on input "Nome completo" at bounding box center [499, 287] width 135 height 11
paste input "[PERSON_NAME] - CPF 29635450885"
click at [534, 288] on input "[PERSON_NAME] - CPF 29635450885" at bounding box center [499, 287] width 135 height 11
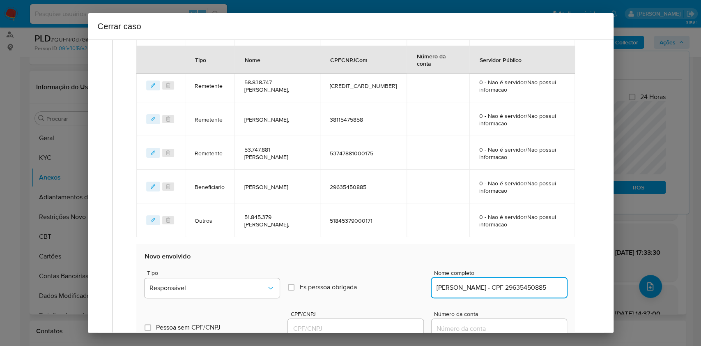
click at [534, 288] on input "[PERSON_NAME] - CPF 29635450885" at bounding box center [499, 287] width 135 height 11
type input "[PERSON_NAME]"
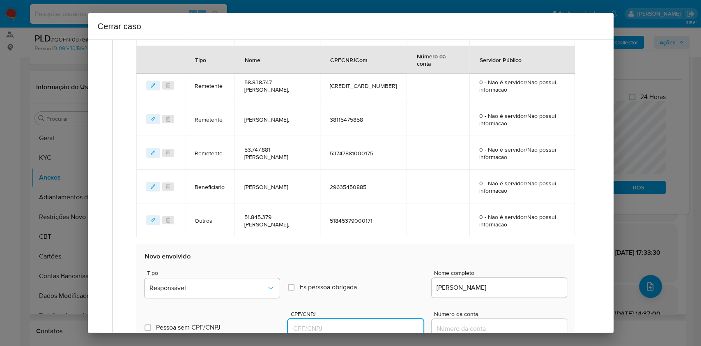
drag, startPoint x: 376, startPoint y: 329, endPoint x: 380, endPoint y: 328, distance: 4.8
click at [376, 329] on input "CPF/CNPJ" at bounding box center [355, 328] width 135 height 11
paste input "29635450885"
type input "29635450885"
click at [252, 286] on span "Responsável" at bounding box center [207, 288] width 117 height 8
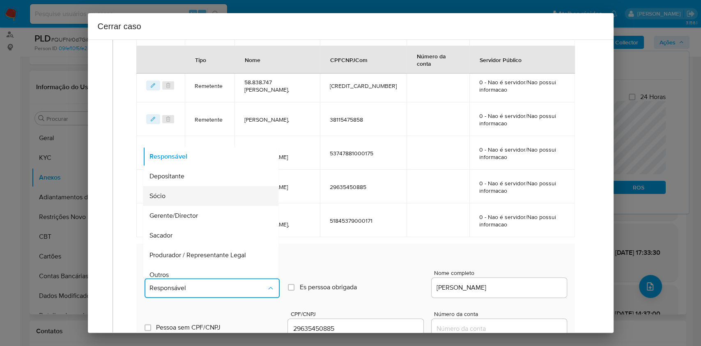
click at [186, 190] on div "Sócio" at bounding box center [208, 196] width 117 height 20
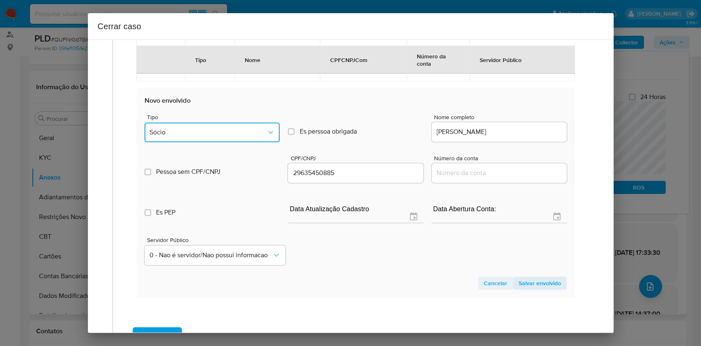
scroll to position [605, 0]
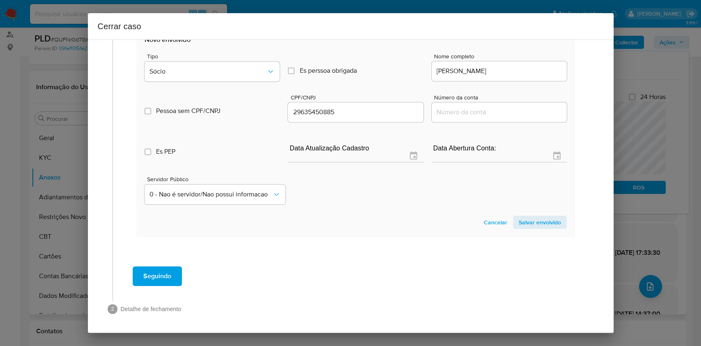
drag, startPoint x: 542, startPoint y: 222, endPoint x: 552, endPoint y: 220, distance: 9.6
click at [543, 222] on span "Salvar envolvido" at bounding box center [540, 221] width 42 height 11
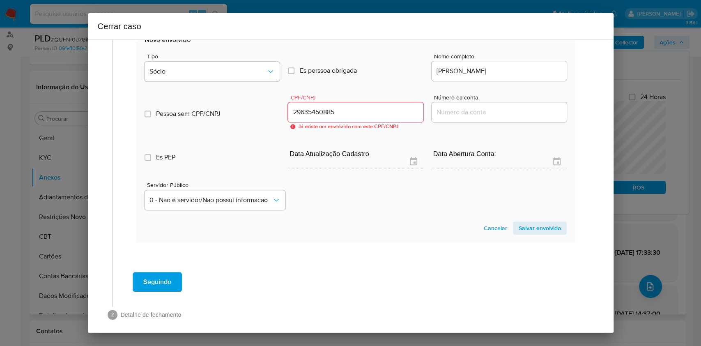
click at [484, 233] on span "Cancelar" at bounding box center [495, 227] width 23 height 11
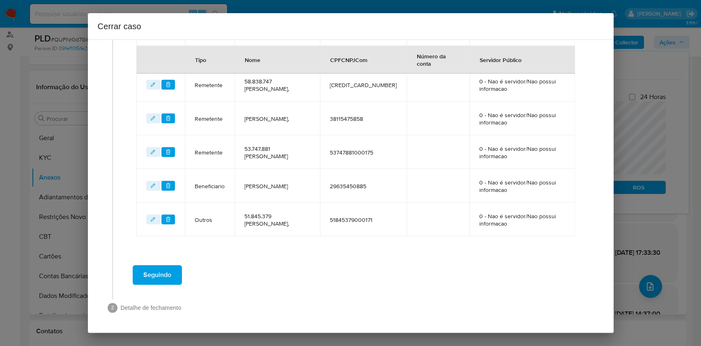
scroll to position [389, 0]
click at [164, 277] on span "Seguindo" at bounding box center [157, 275] width 28 height 18
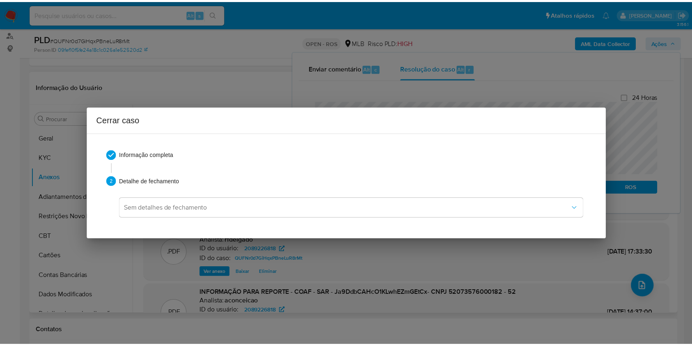
scroll to position [959, 0]
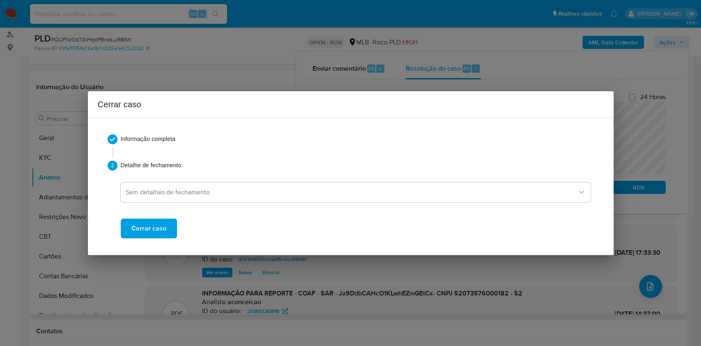
drag, startPoint x: 157, startPoint y: 227, endPoint x: 232, endPoint y: 198, distance: 80.6
click at [157, 227] on span "Cerrar caso" at bounding box center [148, 228] width 35 height 18
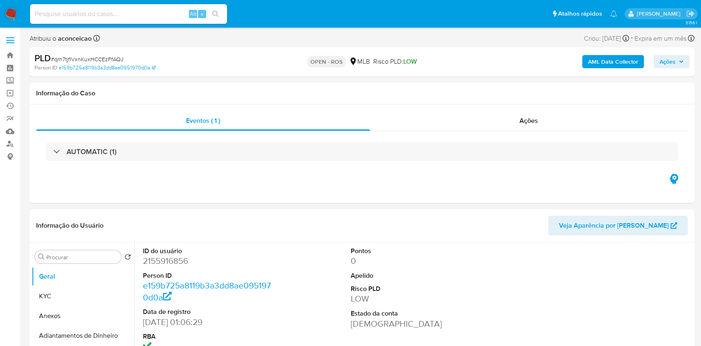
select select "10"
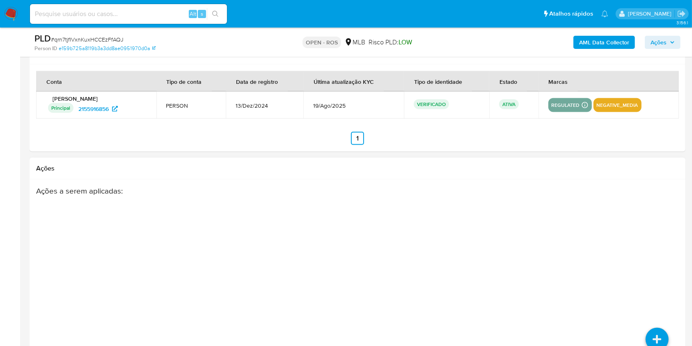
scroll to position [1297, 0]
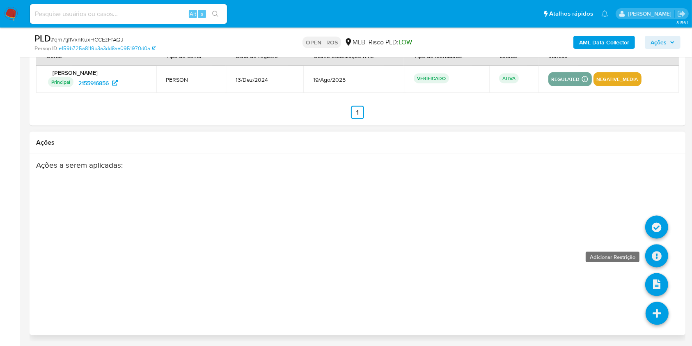
click at [654, 257] on icon at bounding box center [656, 255] width 23 height 23
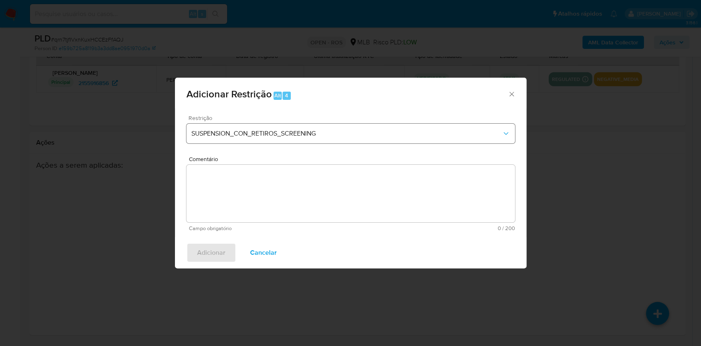
drag, startPoint x: 304, startPoint y: 123, endPoint x: 300, endPoint y: 140, distance: 17.3
click at [305, 123] on div "Restrição SUSPENSION_CON_RETIROS_SCREENING" at bounding box center [350, 134] width 328 height 39
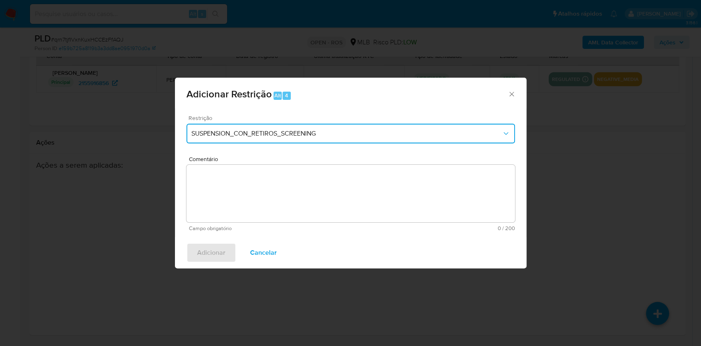
drag, startPoint x: 280, startPoint y: 137, endPoint x: 282, endPoint y: 141, distance: 4.6
click at [280, 138] on button "SUSPENSION_CON_RETIROS_SCREENING" at bounding box center [350, 134] width 328 height 20
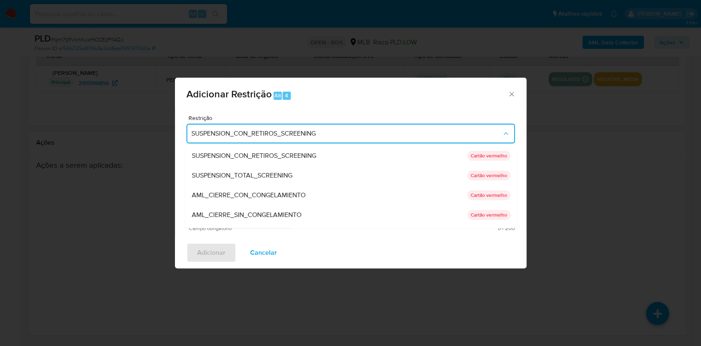
click at [265, 219] on div "AML_CIERRE_SIN_CONGELAMIENTO" at bounding box center [329, 215] width 276 height 20
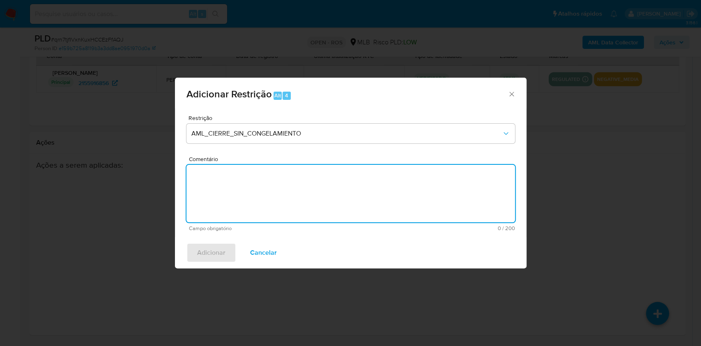
click at [346, 209] on textarea "Comentário" at bounding box center [350, 193] width 328 height 57
paste textarea "Deliberação para encerrar o relacionamento. NÃO INFORMAR AO USUÁRIO QUE SE TRAT…"
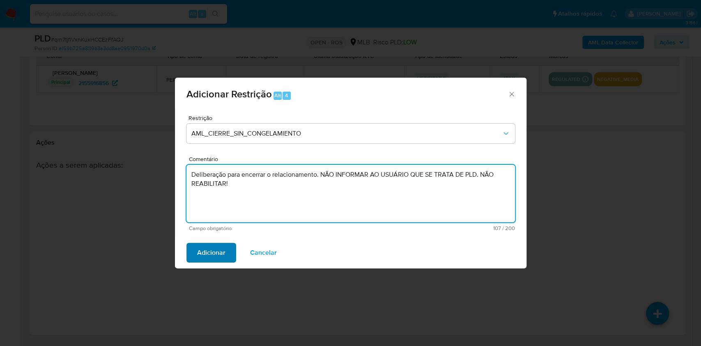
type textarea "Deliberação para encerrar o relacionamento. NÃO INFORMAR AO USUÁRIO QUE SE TRAT…"
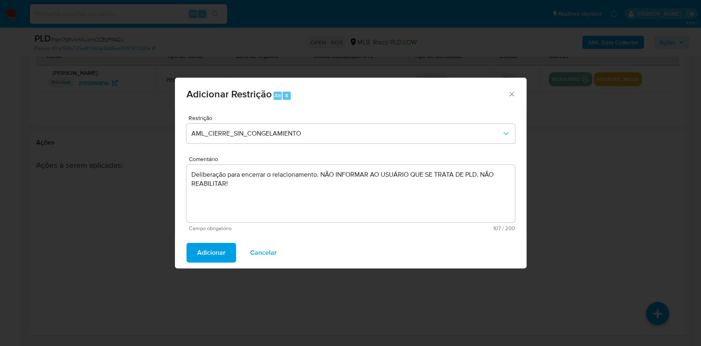
click at [227, 248] on button "Adicionar" at bounding box center [211, 253] width 50 height 20
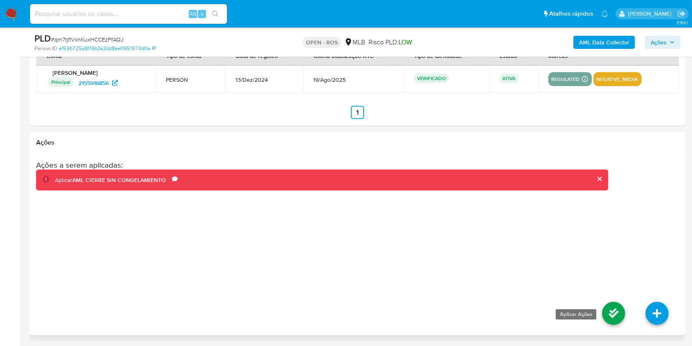
click at [618, 310] on icon at bounding box center [613, 313] width 23 height 23
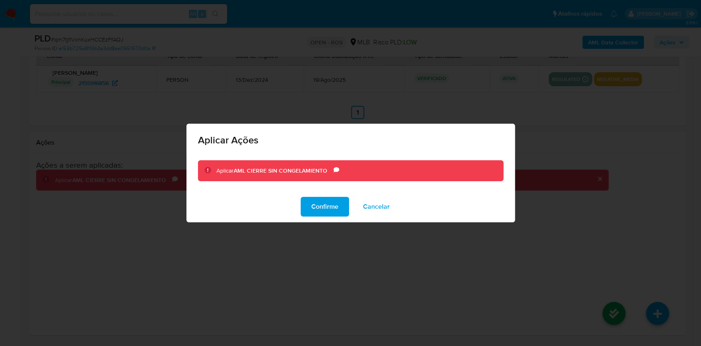
drag, startPoint x: 328, startPoint y: 205, endPoint x: 464, endPoint y: 223, distance: 136.6
click at [328, 205] on span "Confirme" at bounding box center [324, 207] width 27 height 18
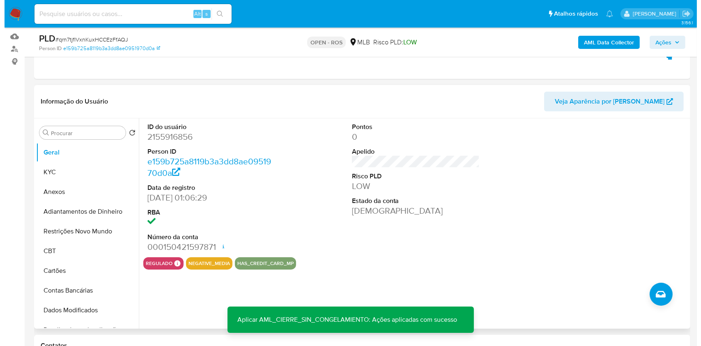
scroll to position [96, 0]
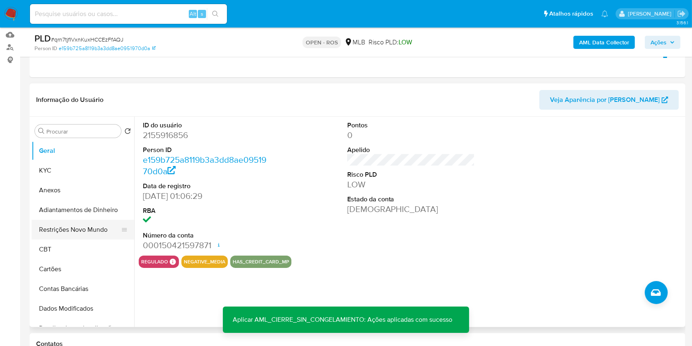
drag, startPoint x: 88, startPoint y: 230, endPoint x: 106, endPoint y: 232, distance: 17.4
click at [88, 231] on button "Restrições Novo Mundo" at bounding box center [80, 230] width 96 height 20
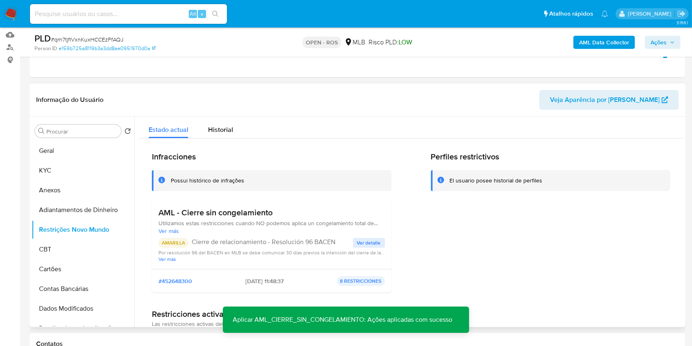
drag, startPoint x: 87, startPoint y: 194, endPoint x: 164, endPoint y: 200, distance: 76.7
click at [87, 194] on button "Anexos" at bounding box center [83, 190] width 103 height 20
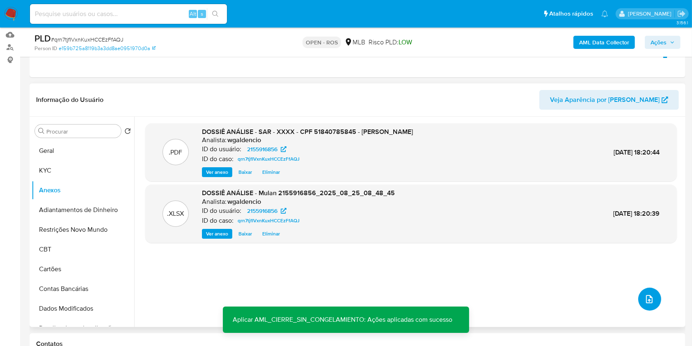
click at [652, 299] on button "upload-file" at bounding box center [650, 298] width 23 height 23
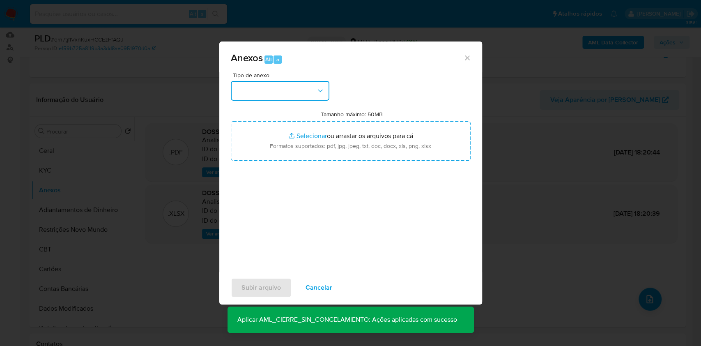
click at [283, 98] on button "button" at bounding box center [280, 91] width 99 height 20
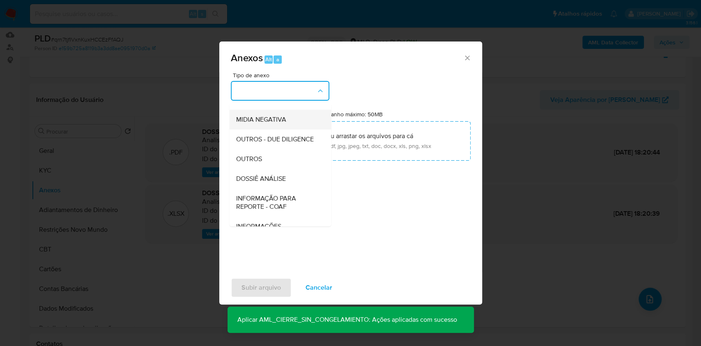
scroll to position [126, 0]
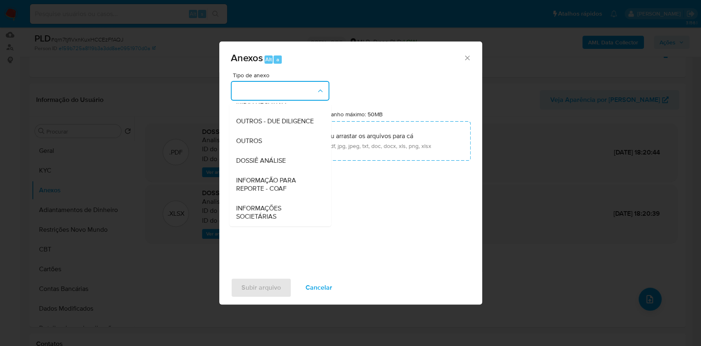
click at [271, 183] on span "INFORMAÇÃO PARA REPORTE - COAF" at bounding box center [278, 184] width 84 height 16
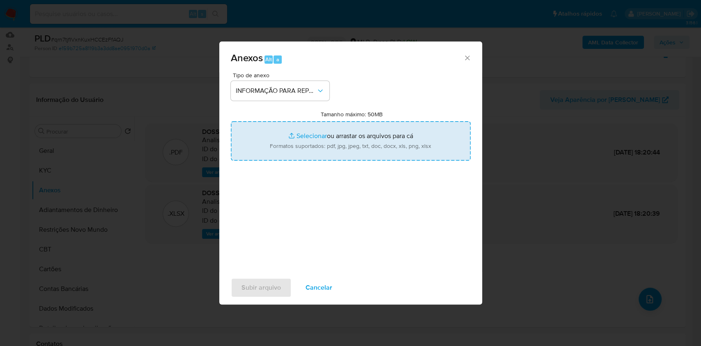
type input "C:\fakepath\SAR - qrn7tjfIVxnKuxHCCEzFfAQJ - CPF 51840785845 - CAIQUE DOS SANTO…"
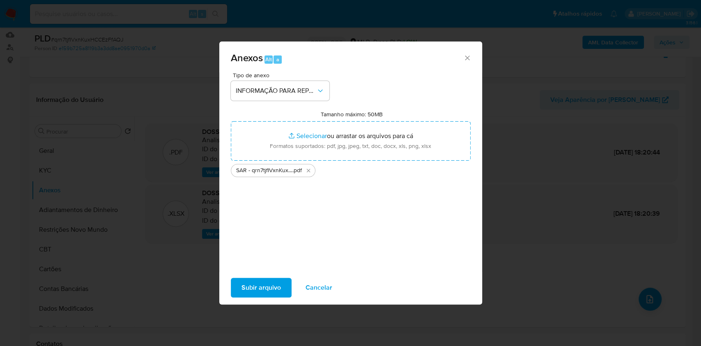
click at [271, 287] on span "Subir arquivo" at bounding box center [260, 287] width 39 height 18
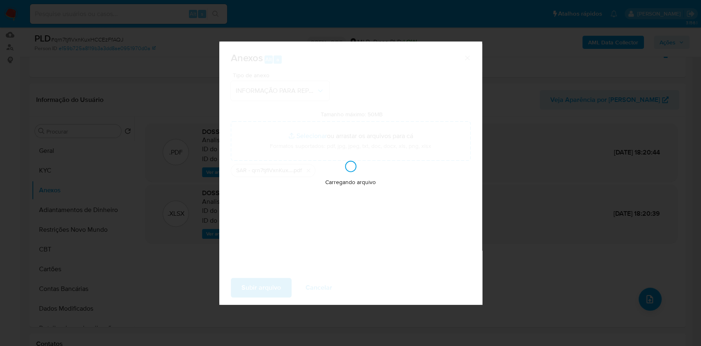
click at [549, 189] on div "Anexos Alt a Tipo de anexo INFORMAÇÃO PARA REPORTE - COAF Tamanho máximo: 50MB …" at bounding box center [350, 173] width 701 height 346
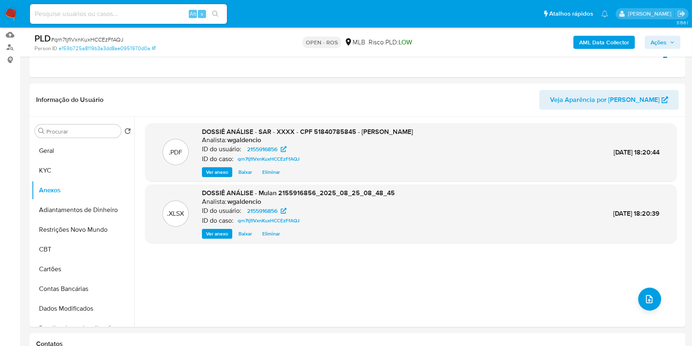
drag, startPoint x: 655, startPoint y: 49, endPoint x: 647, endPoint y: 53, distance: 8.7
click at [655, 49] on div "AML Data Collector Ações" at bounding box center [574, 41] width 213 height 19
click at [653, 41] on span "Ações" at bounding box center [659, 42] width 16 height 13
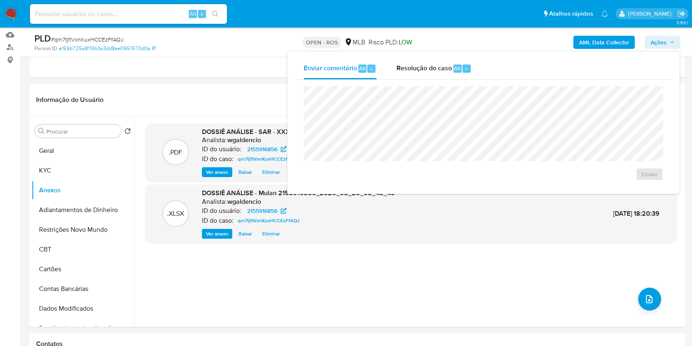
drag, startPoint x: 442, startPoint y: 62, endPoint x: 447, endPoint y: 85, distance: 23.4
click at [442, 62] on div "Resolução do caso Alt r" at bounding box center [434, 68] width 75 height 21
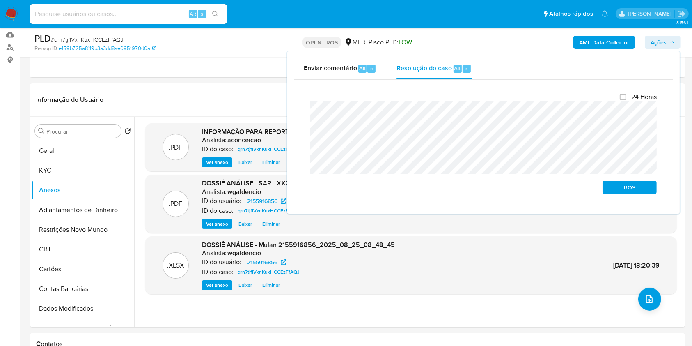
click at [629, 192] on span "ROS" at bounding box center [630, 186] width 43 height 11
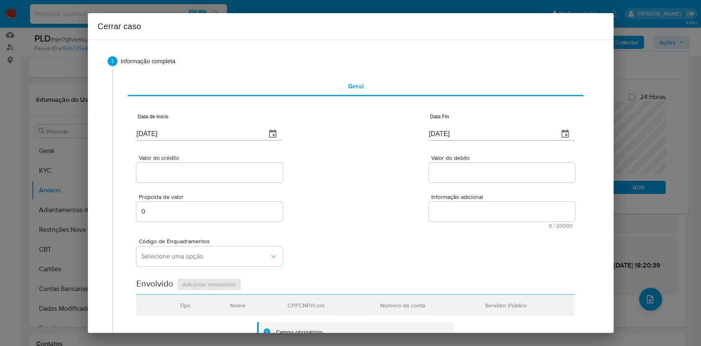
click at [223, 122] on div "[DATE]" at bounding box center [209, 128] width 146 height 24
click at [229, 135] on input "[DATE]" at bounding box center [197, 133] width 123 height 13
click at [229, 134] on input "[DATE]" at bounding box center [197, 133] width 123 height 13
paste input "01/07"
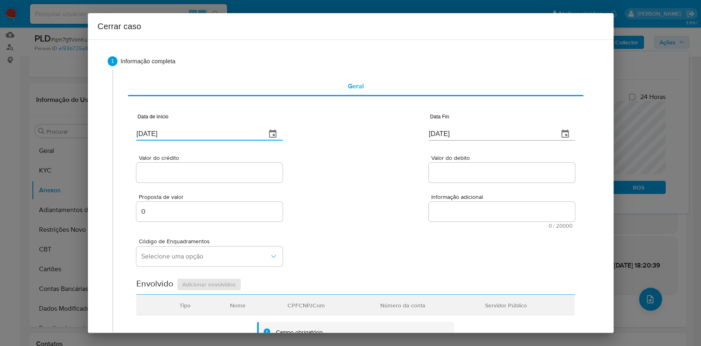
type input "01/07/2025"
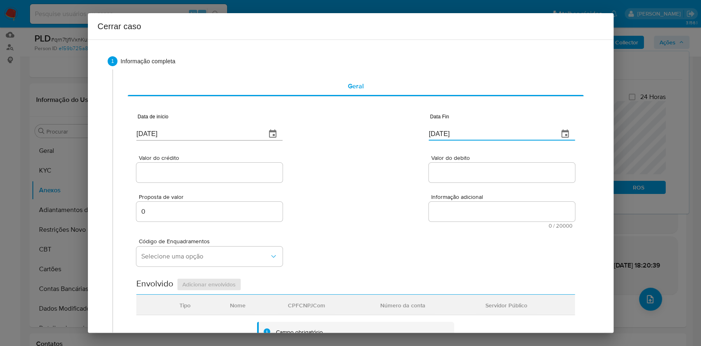
click at [464, 140] on input "[DATE]" at bounding box center [490, 133] width 123 height 13
paste input "2"
type input "22/08/2025"
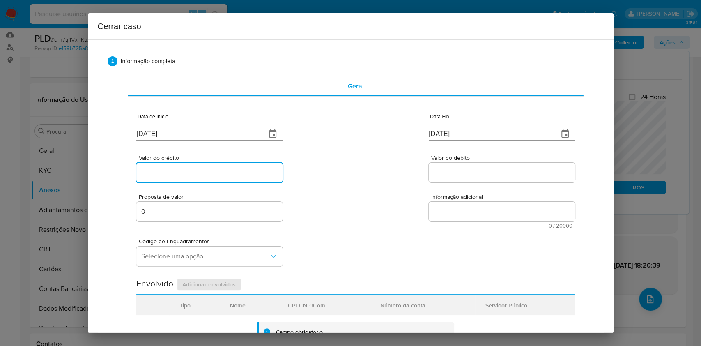
click at [231, 172] on input "Valor do crédito" at bounding box center [209, 172] width 146 height 11
paste input "R$148.853"
type input "R$148.853"
paste input "R$148.849"
click at [445, 173] on input "Valor do debito" at bounding box center [502, 172] width 146 height 11
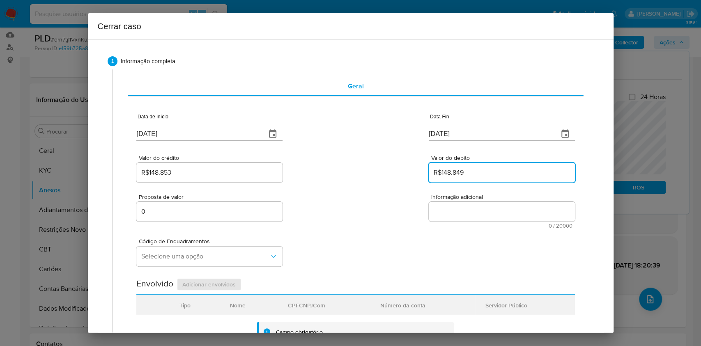
type input "R$148.849"
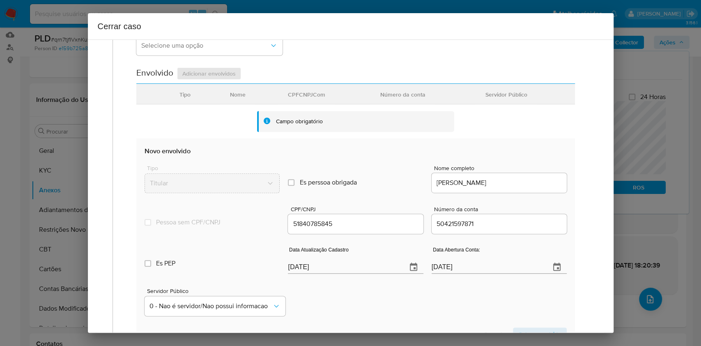
scroll to position [323, 0]
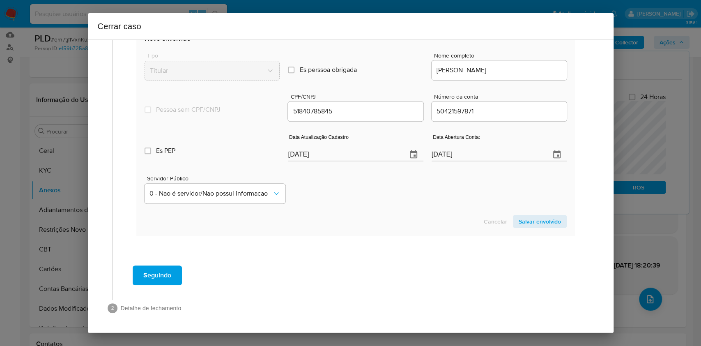
click at [359, 154] on input "[DATE]" at bounding box center [344, 154] width 112 height 13
paste input "19"
type input "19/08/2025"
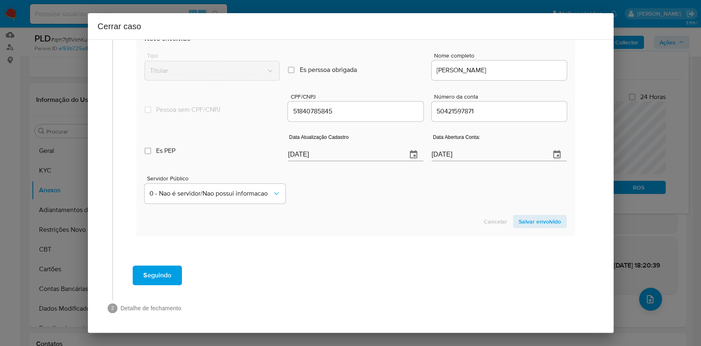
drag, startPoint x: 529, startPoint y: 217, endPoint x: 547, endPoint y: 208, distance: 19.3
click at [531, 216] on span "Salvar envolvido" at bounding box center [540, 221] width 42 height 11
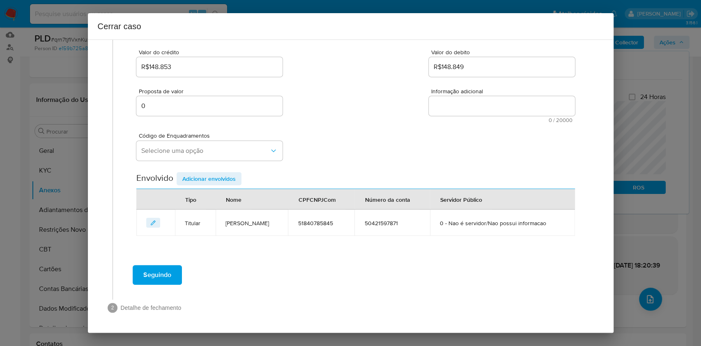
scroll to position [105, 0]
drag, startPoint x: 226, startPoint y: 146, endPoint x: 223, endPoint y: 154, distance: 8.5
click at [226, 147] on span "Selecione uma opção" at bounding box center [205, 151] width 128 height 8
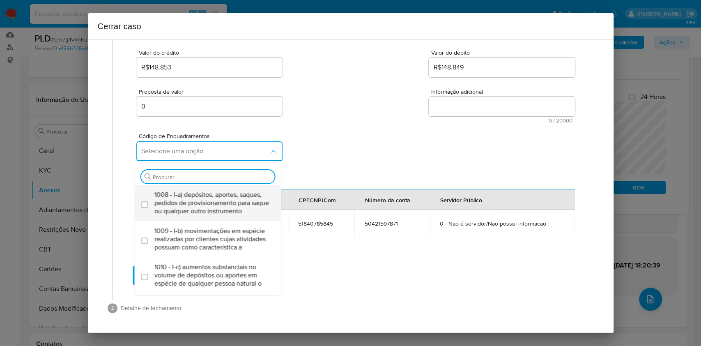
click at [211, 194] on span "1008 - I-a) depósitos, aportes, saques, pedidos de provisionamento para saque o…" at bounding box center [211, 203] width 115 height 25
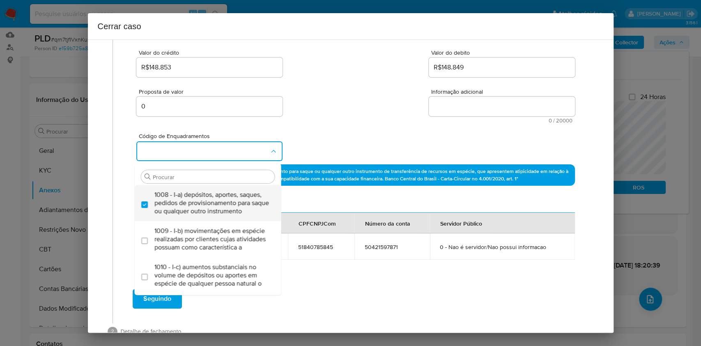
checkbox input "true"
type input "45"
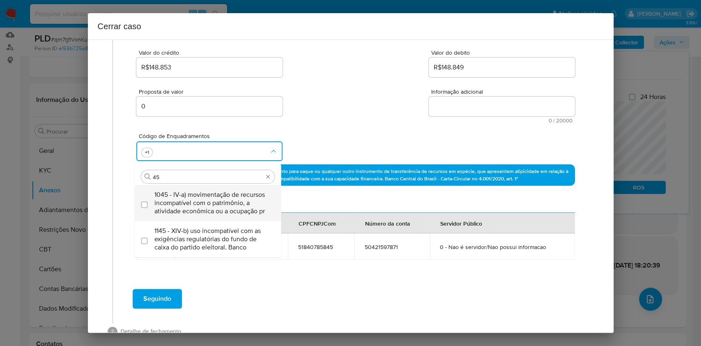
click at [208, 200] on span "1045 - IV-a) movimentação de recursos incompatível com o patrimônio, a atividad…" at bounding box center [211, 203] width 115 height 25
checkbox input "true"
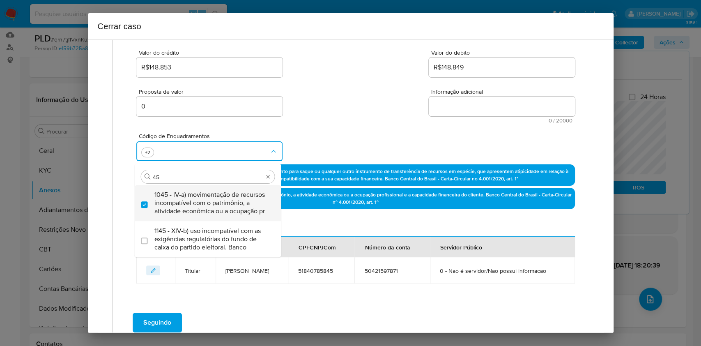
type input "45"
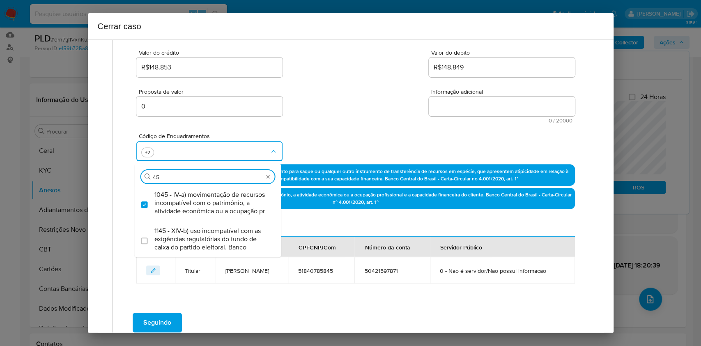
click at [496, 108] on textarea "Informação adicional" at bounding box center [502, 106] width 146 height 20
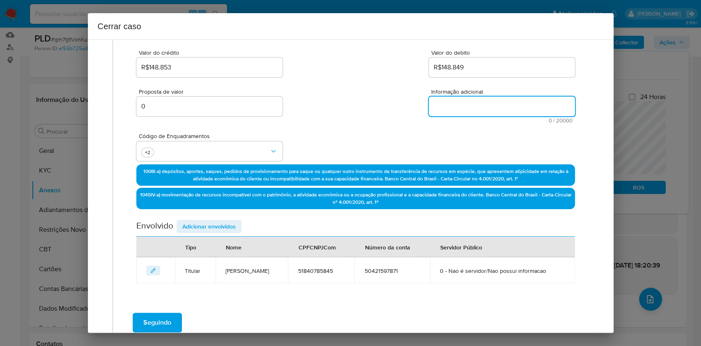
paste textarea "Caique Dos Santos Barbosa, CPF 51840785845, 22 anos, residente no município de …"
click at [496, 109] on textarea "Informação adicional" at bounding box center [502, 106] width 146 height 20
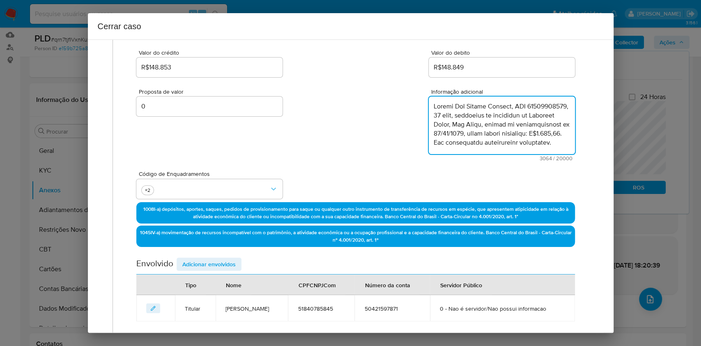
scroll to position [968, 0]
type textarea "Caique Dos Santos Barbosa, CPF 51840785845, 22 anos, residente no município de …"
click at [207, 263] on span "Adicionar envolvidos" at bounding box center [208, 263] width 53 height 11
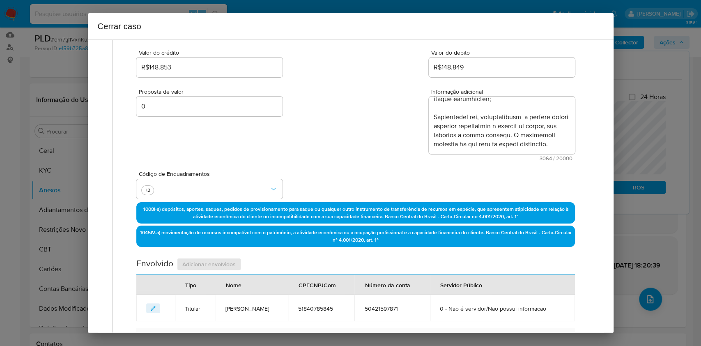
scroll to position [324, 0]
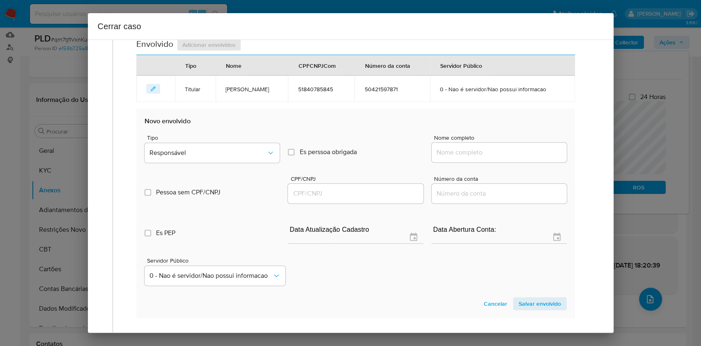
drag, startPoint x: 497, startPoint y: 158, endPoint x: 499, endPoint y: 153, distance: 5.1
click at [497, 158] on div at bounding box center [499, 152] width 135 height 20
drag, startPoint x: 499, startPoint y: 153, endPoint x: 516, endPoint y: 149, distance: 17.2
click at [499, 153] on input "Nome completo" at bounding box center [499, 152] width 135 height 11
paste input "Jose Paulo Gomes De Matos, 15279267619"
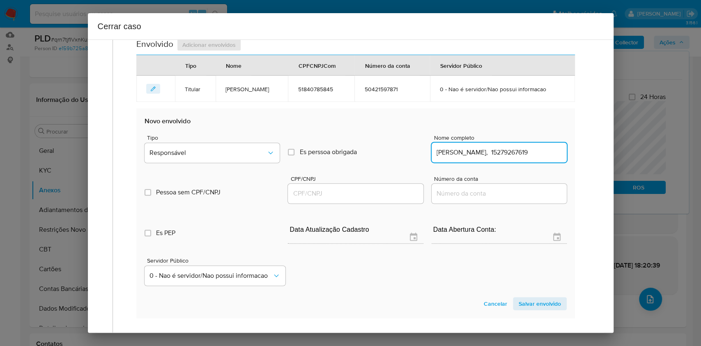
scroll to position [0, 3]
click at [516, 149] on input "Jose Paulo Gomes De Matos, 15279267619" at bounding box center [499, 152] width 135 height 11
type input "Jose Paulo Gomes De Matos,"
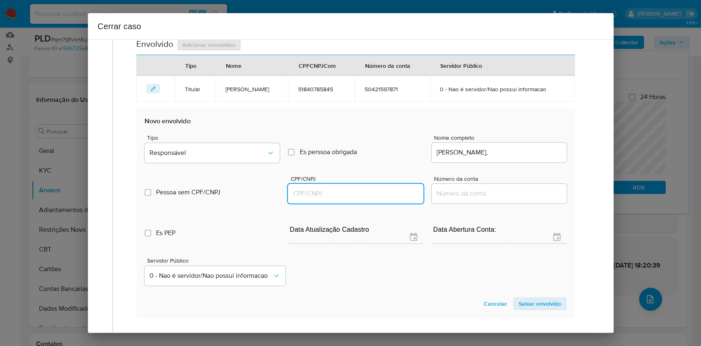
paste input "15279267619"
drag, startPoint x: 361, startPoint y: 191, endPoint x: 365, endPoint y: 188, distance: 5.4
click at [361, 192] on input "CPF/CNPJ" at bounding box center [355, 193] width 135 height 11
type input "15279267619"
click at [230, 149] on span "Responsável" at bounding box center [207, 153] width 117 height 8
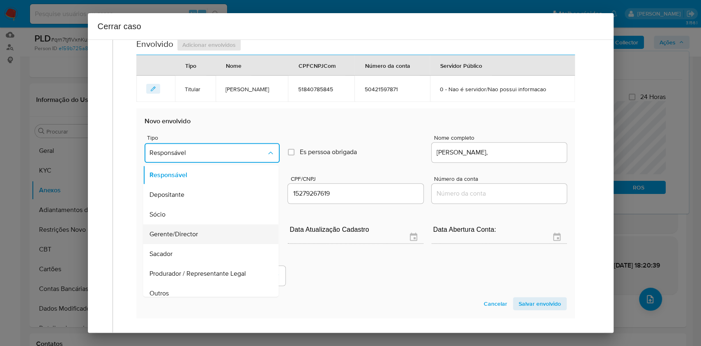
scroll to position [105, 0]
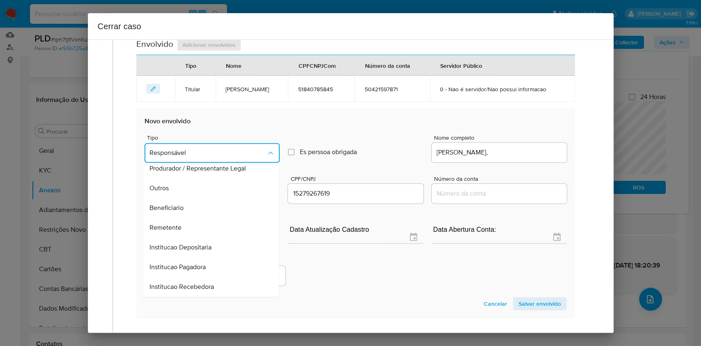
drag, startPoint x: 189, startPoint y: 230, endPoint x: 230, endPoint y: 238, distance: 42.4
click at [189, 230] on div "Remetente" at bounding box center [208, 228] width 117 height 20
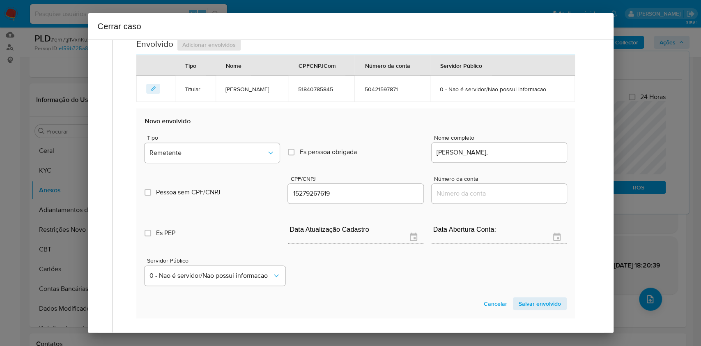
click at [529, 300] on span "Salvar envolvido" at bounding box center [540, 303] width 42 height 11
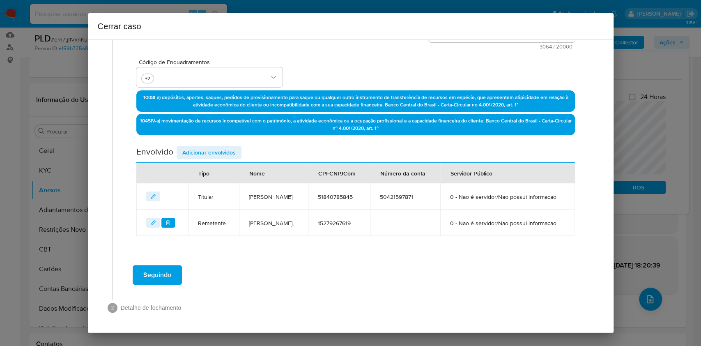
scroll to position [238, 0]
click at [233, 123] on div "Data de início 01/07/2025 Data Fin 22/08/2025 Valor do crédito R$148.853 Valor …" at bounding box center [355, 60] width 438 height 350
drag, startPoint x: 231, startPoint y: 129, endPoint x: 295, endPoint y: 147, distance: 66.4
click at [232, 147] on span "Adicionar envolvidos" at bounding box center [208, 152] width 53 height 11
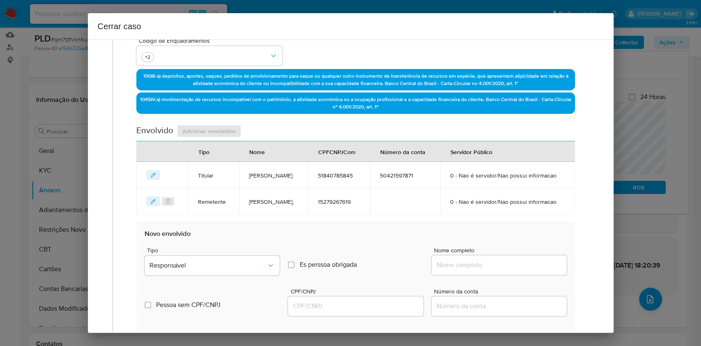
click at [511, 270] on input "Nome completo" at bounding box center [499, 265] width 135 height 11
paste input "Lucas Gabriel Pereira Santos, 44814104855"
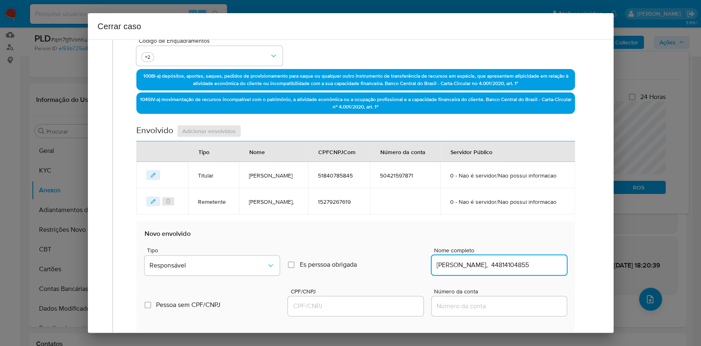
click at [518, 270] on input "Lucas Gabriel Pereira Santos, 44814104855" at bounding box center [499, 265] width 135 height 11
type input "Lucas Gabriel Pereira Santos,"
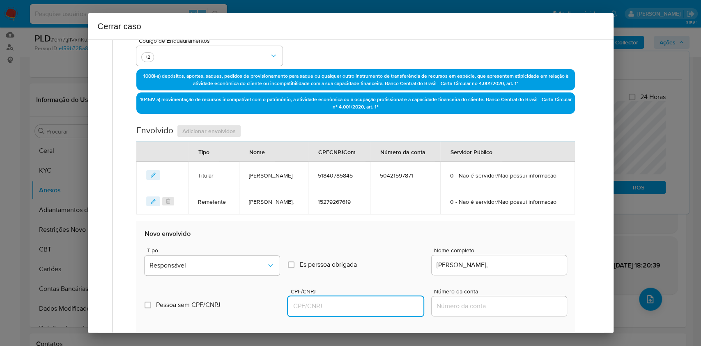
click at [381, 311] on input "CPF/CNPJ" at bounding box center [355, 306] width 135 height 11
paste input "44814104855"
type input "44814104855"
drag, startPoint x: 292, startPoint y: 297, endPoint x: 260, endPoint y: 281, distance: 36.0
click at [292, 278] on label "Es perssoa obrigada Is PObrigada" at bounding box center [355, 264] width 135 height 28
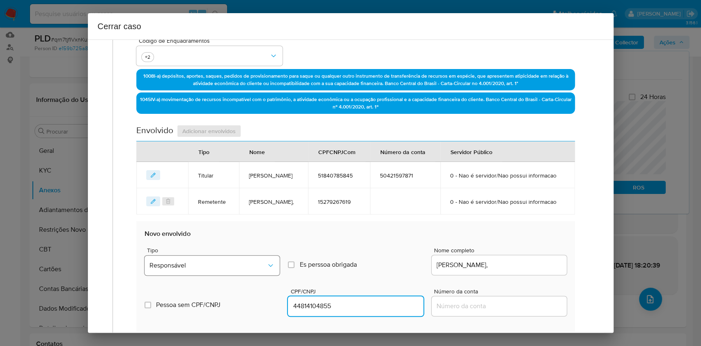
click at [292, 268] on input "Es perssoa obrigada Is PObrigada" at bounding box center [291, 264] width 7 height 7
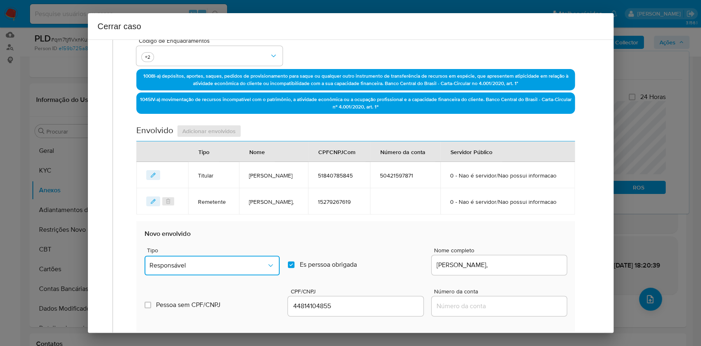
drag, startPoint x: 260, startPoint y: 281, endPoint x: 255, endPoint y: 276, distance: 7.3
click at [260, 275] on button "Responsável" at bounding box center [212, 265] width 135 height 20
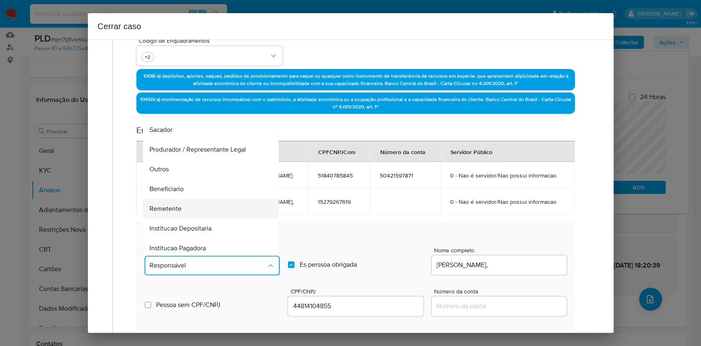
scroll to position [105, 0]
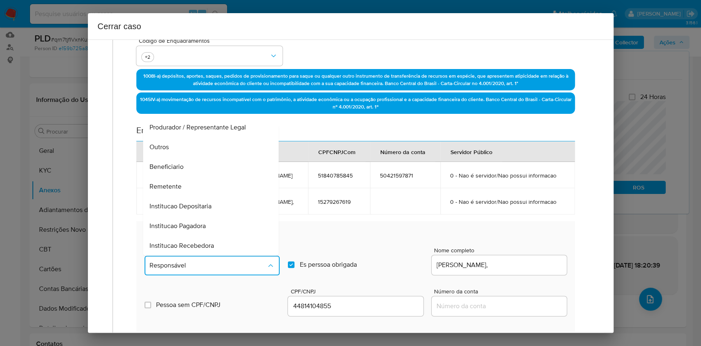
drag, startPoint x: 180, startPoint y: 204, endPoint x: 248, endPoint y: 238, distance: 76.4
click at [181, 191] on span "Remetente" at bounding box center [166, 186] width 32 height 8
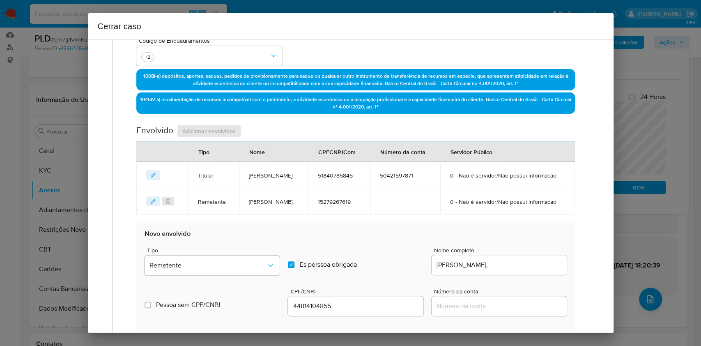
click at [301, 278] on label "Es perssoa obrigada Is PObrigada" at bounding box center [355, 264] width 135 height 28
click at [294, 268] on input "Es perssoa obrigada Is PObrigada" at bounding box center [291, 264] width 7 height 7
checkbox input "false"
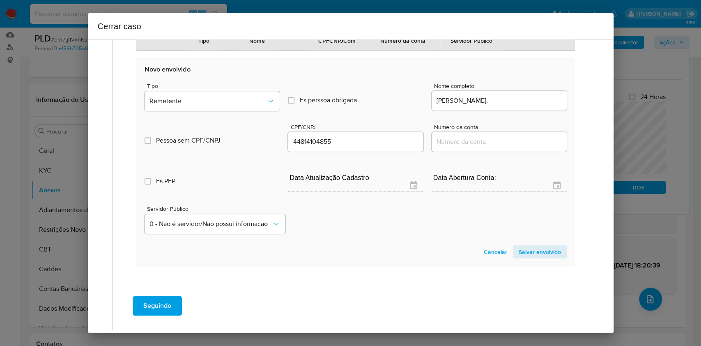
click at [540, 257] on span "Salvar envolvido" at bounding box center [540, 251] width 42 height 11
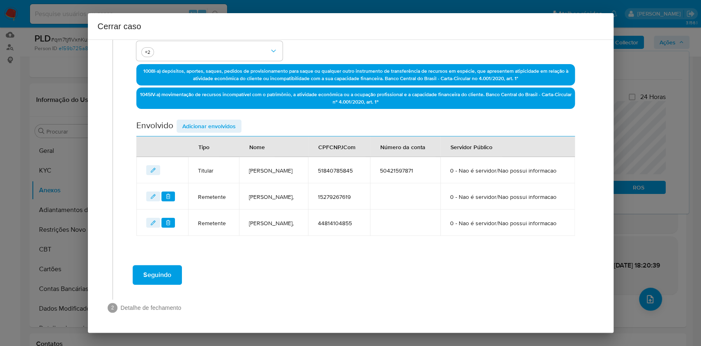
scroll to position [272, 0]
click at [215, 88] on div "Data de início 01/07/2025 Data Fin 22/08/2025 Valor do crédito R$148.853 Valor …" at bounding box center [355, 47] width 438 height 377
drag, startPoint x: 220, startPoint y: 94, endPoint x: 229, endPoint y: 99, distance: 10.8
click at [220, 120] on span "Adicionar envolvidos" at bounding box center [208, 125] width 53 height 11
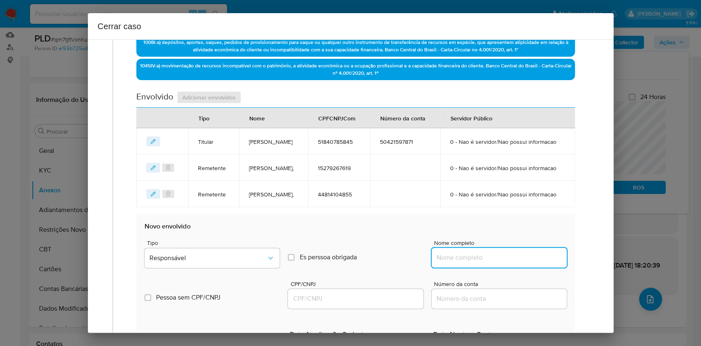
click at [473, 263] on input "Nome completo" at bounding box center [499, 257] width 135 height 11
paste input "Edna Crislane De Oliveira Santos, 55105581806"
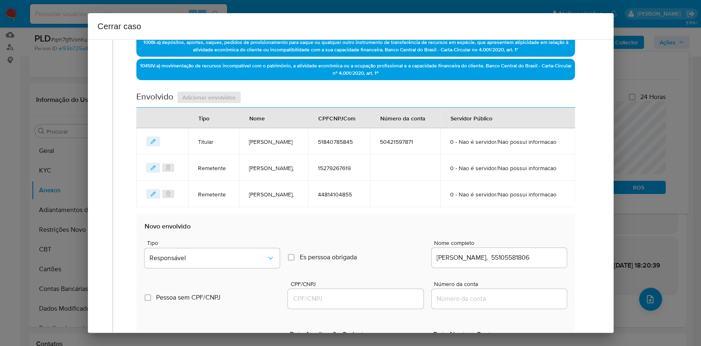
scroll to position [0, 0]
click at [512, 267] on div "Edna Crislane De Oliveira Santos, 55105581806" at bounding box center [499, 258] width 135 height 20
click at [535, 263] on input "Edna Crislane De Oliveira Santos, 55105581806" at bounding box center [499, 257] width 135 height 11
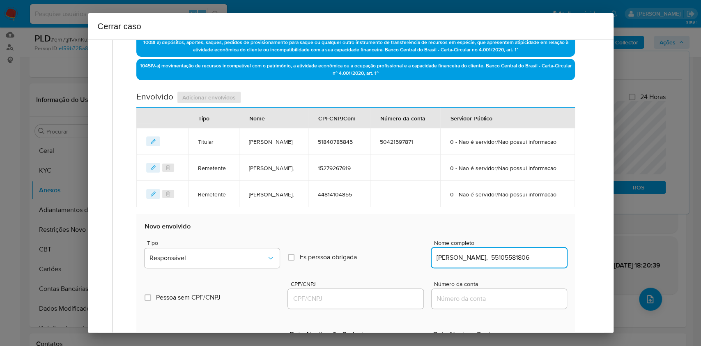
click at [541, 263] on input "Edna Crislane De Oliveira Santos, 55105581806" at bounding box center [499, 257] width 135 height 11
click at [546, 263] on input "Edna Crislane De Oliveira Santos, 55105581806" at bounding box center [499, 257] width 135 height 11
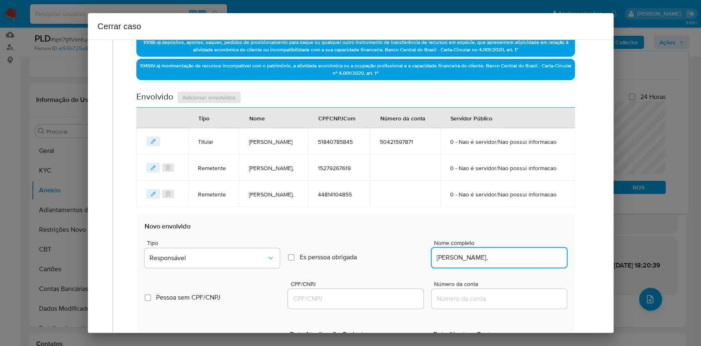
type input "Edna Crislane De Oliveira Santos,"
drag, startPoint x: 355, startPoint y: 330, endPoint x: 361, endPoint y: 326, distance: 6.7
click at [355, 304] on input "CPF/CNPJ" at bounding box center [355, 298] width 135 height 11
paste input "55105581806"
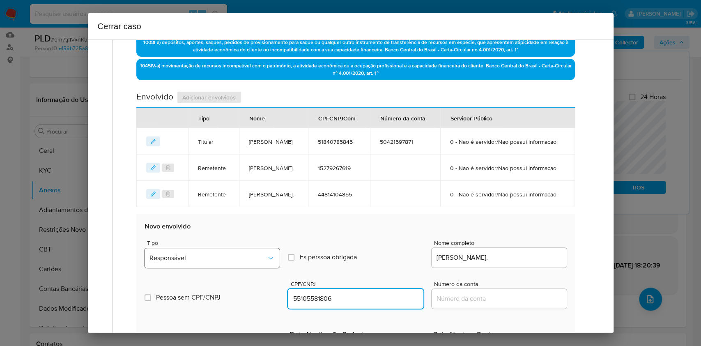
type input "55105581806"
click at [230, 262] on span "Responsável" at bounding box center [207, 258] width 117 height 8
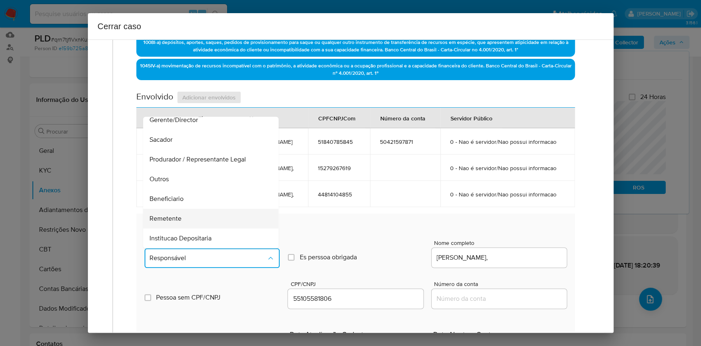
scroll to position [105, 0]
drag, startPoint x: 180, startPoint y: 215, endPoint x: 191, endPoint y: 214, distance: 10.7
click at [180, 189] on div "Remetente" at bounding box center [208, 179] width 117 height 20
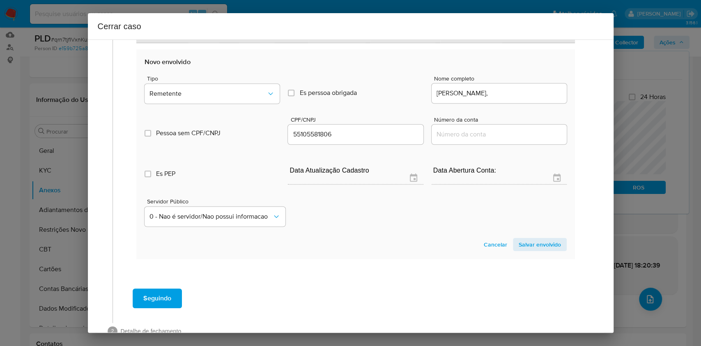
drag, startPoint x: 538, startPoint y: 271, endPoint x: 579, endPoint y: 233, distance: 56.4
click at [542, 250] on span "Salvar envolvido" at bounding box center [540, 244] width 42 height 11
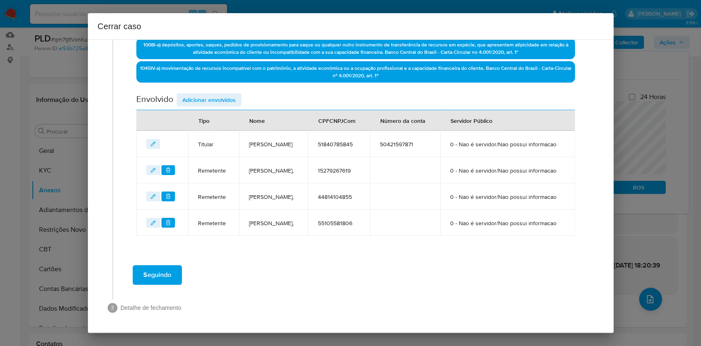
click at [171, 276] on button "Seguindo" at bounding box center [157, 275] width 49 height 20
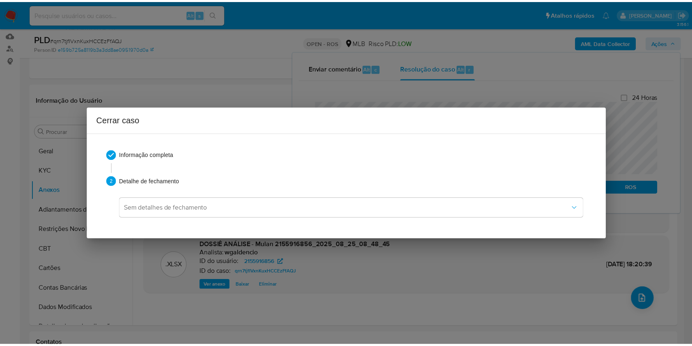
scroll to position [914, 0]
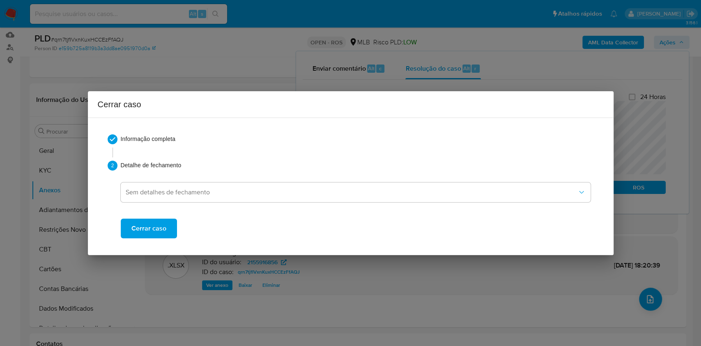
click at [174, 226] on button "Cerrar caso" at bounding box center [149, 228] width 56 height 20
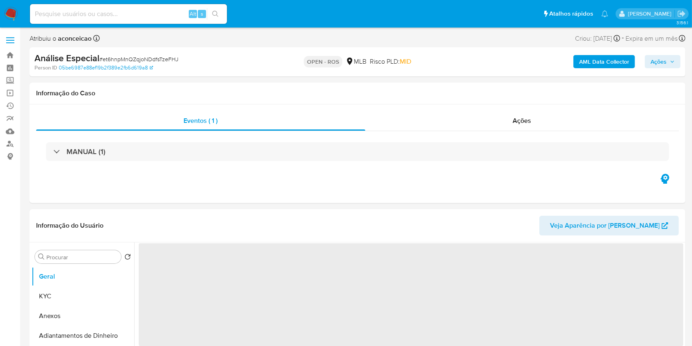
select select "10"
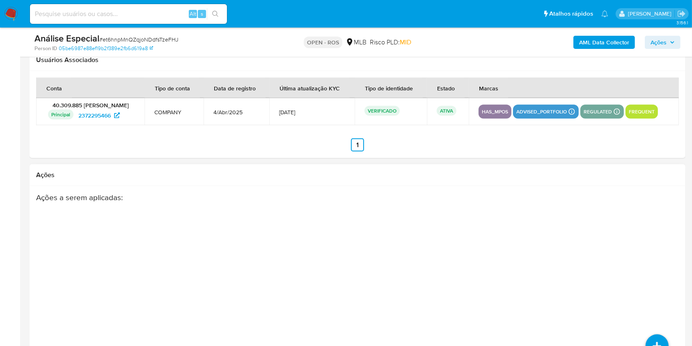
scroll to position [1201, 0]
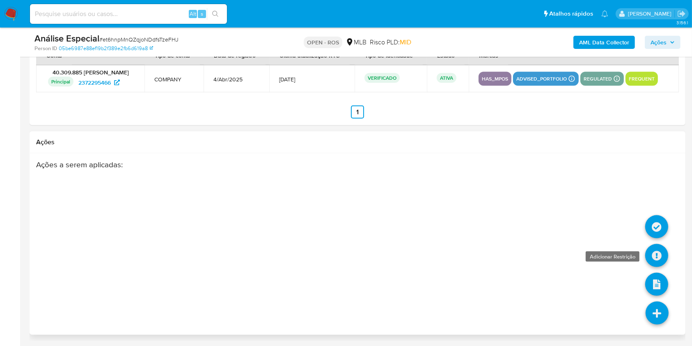
click at [654, 260] on icon at bounding box center [656, 255] width 23 height 23
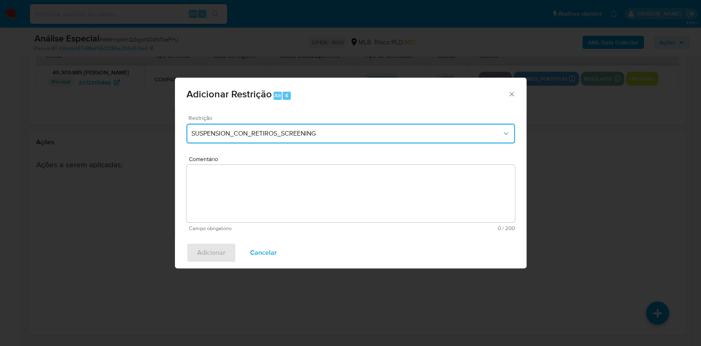
click at [273, 130] on span "SUSPENSION_CON_RETIROS_SCREENING" at bounding box center [346, 133] width 310 height 8
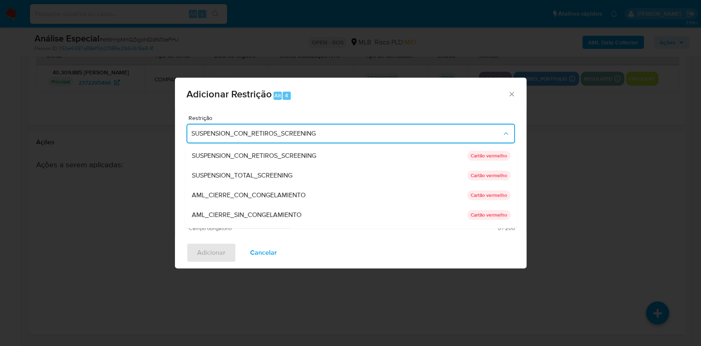
drag, startPoint x: 285, startPoint y: 218, endPoint x: 381, endPoint y: 241, distance: 98.8
click at [285, 218] on span "AML_CIERRE_SIN_CONGELAMIENTO" at bounding box center [246, 215] width 110 height 8
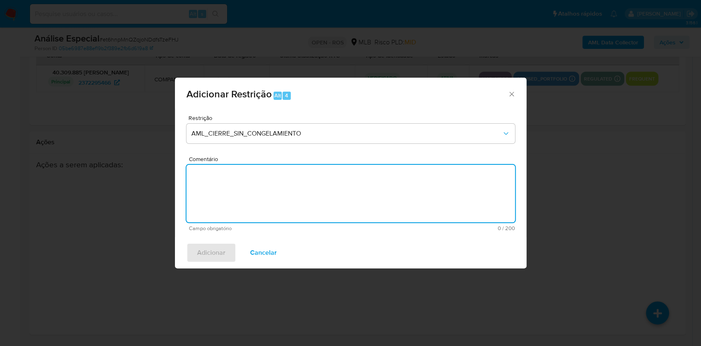
click at [241, 177] on textarea "Comentário" at bounding box center [350, 193] width 328 height 57
paste textarea "Deliberação para encerrar o relacionamento. NÃO INFORMAR AO USUÁRIO QUE SE TRAT…"
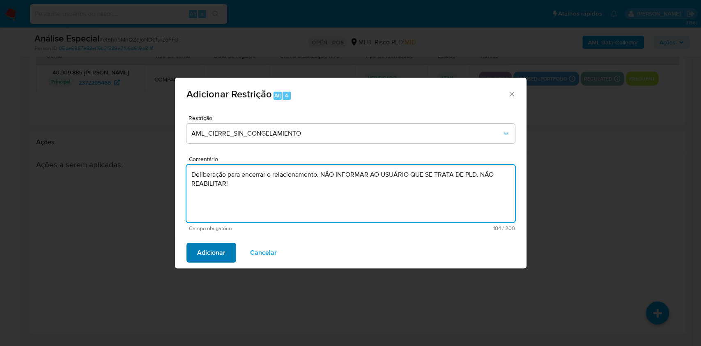
type textarea "Deliberação para encerrar o relacionamento. NÃO INFORMAR AO USUÁRIO QUE SE TRAT…"
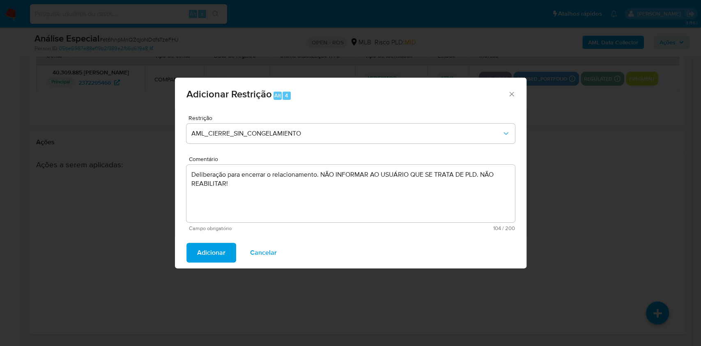
click at [215, 250] on span "Adicionar" at bounding box center [211, 252] width 28 height 18
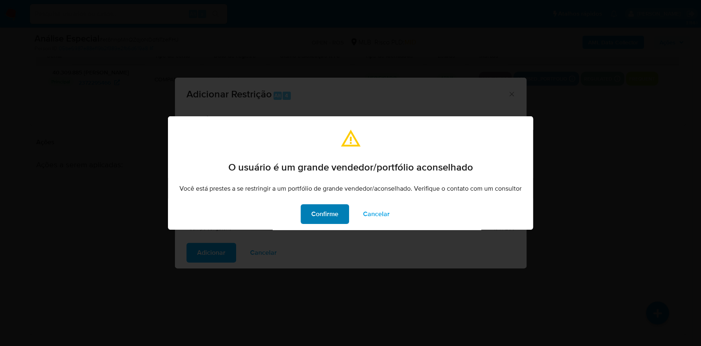
click at [326, 216] on span "Confirme" at bounding box center [324, 214] width 27 height 18
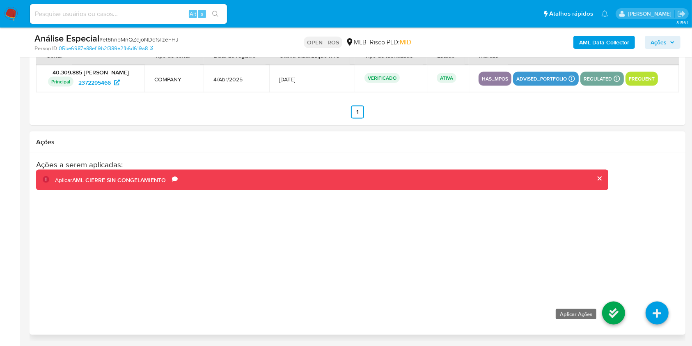
click at [618, 314] on icon at bounding box center [613, 312] width 23 height 23
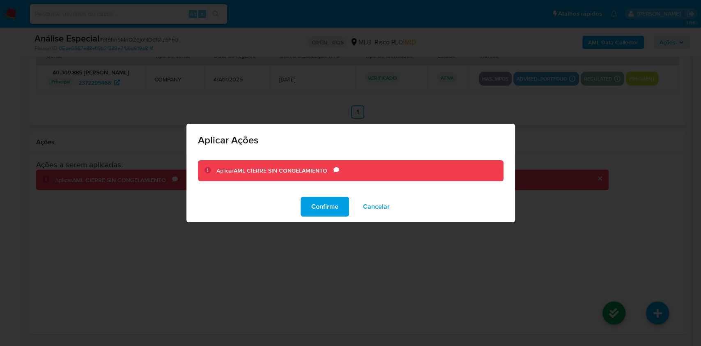
drag, startPoint x: 320, startPoint y: 206, endPoint x: 358, endPoint y: 216, distance: 39.1
click at [320, 207] on span "Confirme" at bounding box center [324, 207] width 27 height 18
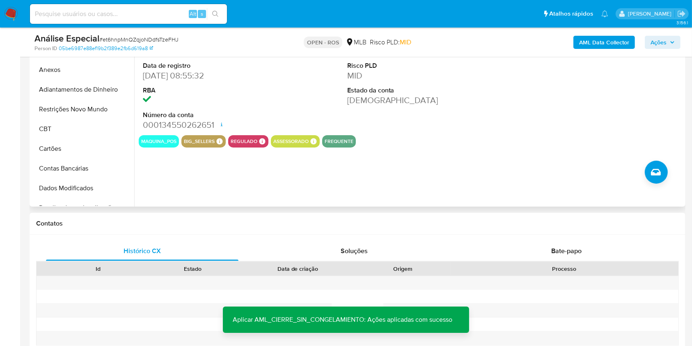
scroll to position [227, 0]
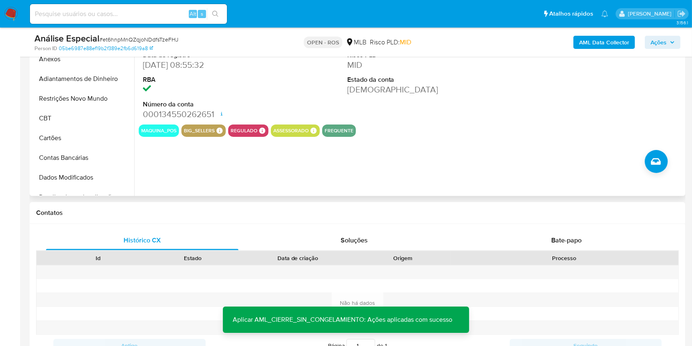
drag, startPoint x: 82, startPoint y: 99, endPoint x: 177, endPoint y: 140, distance: 103.4
click at [83, 100] on button "Restrições Novo Mundo" at bounding box center [83, 99] width 103 height 20
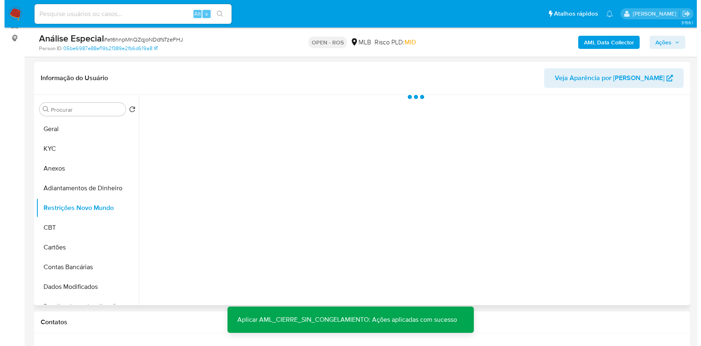
scroll to position [118, 0]
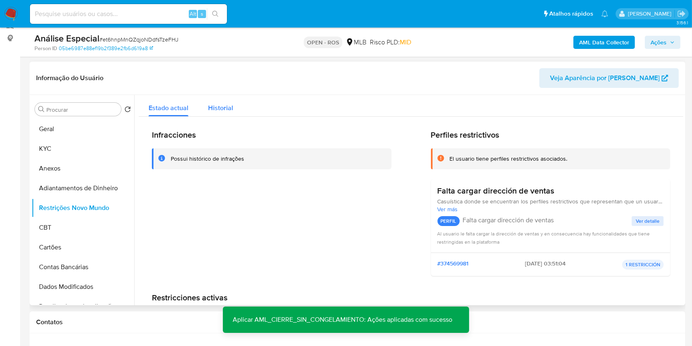
click at [219, 113] on div "Historial" at bounding box center [220, 106] width 25 height 22
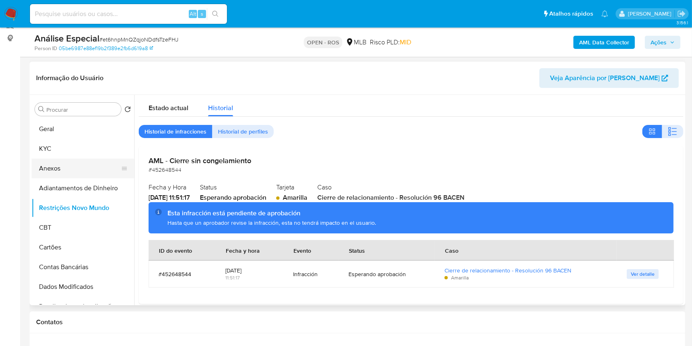
drag, startPoint x: 64, startPoint y: 167, endPoint x: 359, endPoint y: 196, distance: 296.7
click at [64, 167] on button "Anexos" at bounding box center [83, 168] width 103 height 20
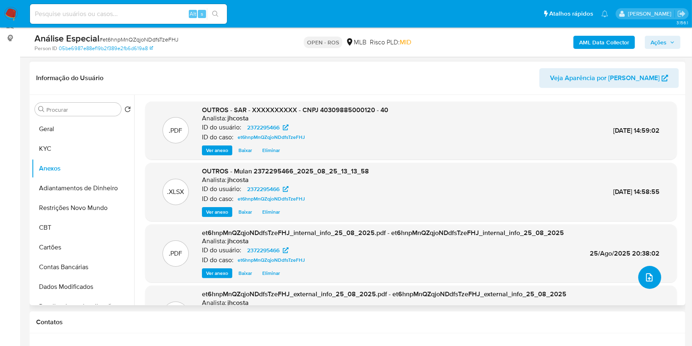
click at [650, 280] on span "upload-file" at bounding box center [650, 277] width 10 height 10
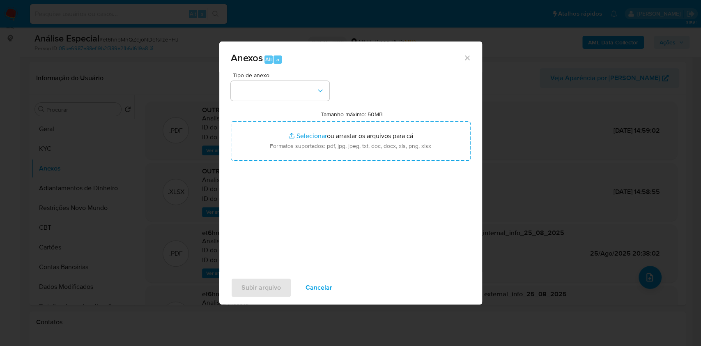
click at [296, 102] on div "Tipo de anexo Tamanho máximo: 50MB Selecionar arquivos Selecionar ou arrastar o…" at bounding box center [351, 169] width 240 height 194
click at [291, 97] on button "button" at bounding box center [280, 91] width 99 height 20
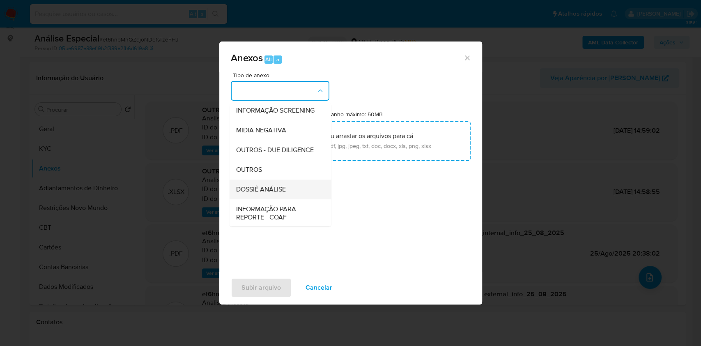
scroll to position [126, 0]
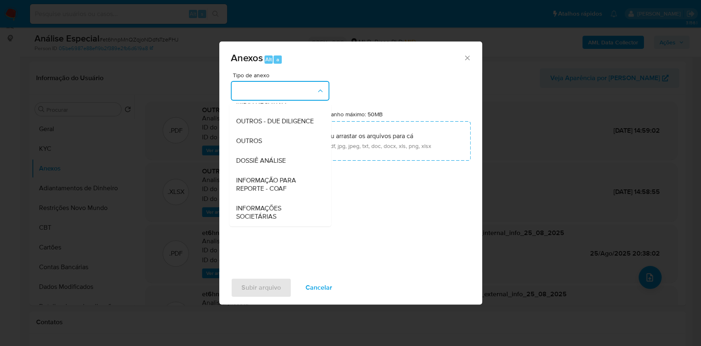
drag, startPoint x: 283, startPoint y: 180, endPoint x: 312, endPoint y: 161, distance: 34.6
click at [285, 178] on span "INFORMAÇÃO PARA REPORTE - COAF" at bounding box center [278, 184] width 84 height 16
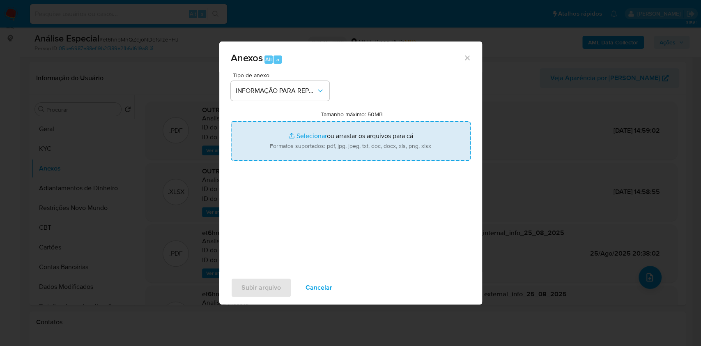
type input "C:\fakepath\SAR - et6hnpMnQZqjoNDdfsTzeFHJ- CNPJ 40309885000120 - 40.309.885 [P…"
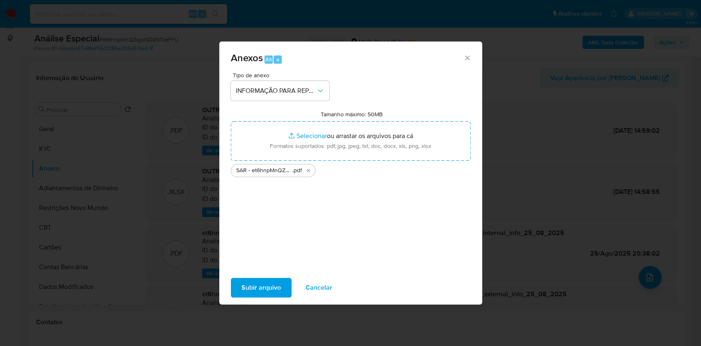
click at [274, 289] on span "Subir arquivo" at bounding box center [260, 287] width 39 height 18
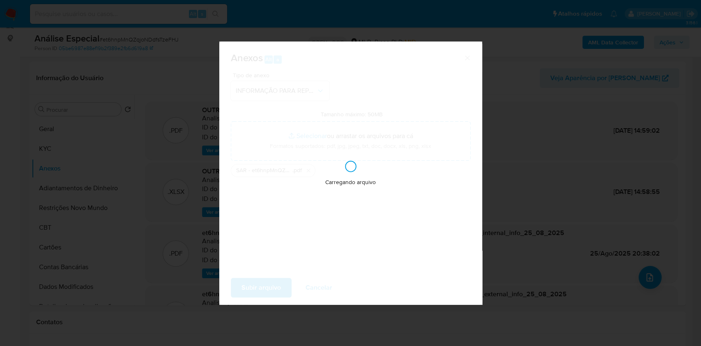
click at [593, 192] on div "Anexos Alt a Tipo de anexo INFORMAÇÃO PARA REPORTE - COAF Tamanho máximo: 50MB …" at bounding box center [350, 173] width 701 height 346
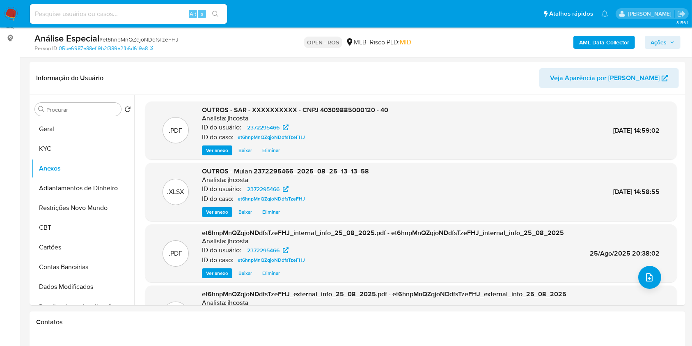
drag, startPoint x: 663, startPoint y: 42, endPoint x: 658, endPoint y: 45, distance: 5.7
click at [663, 43] on span "Ações" at bounding box center [659, 42] width 16 height 13
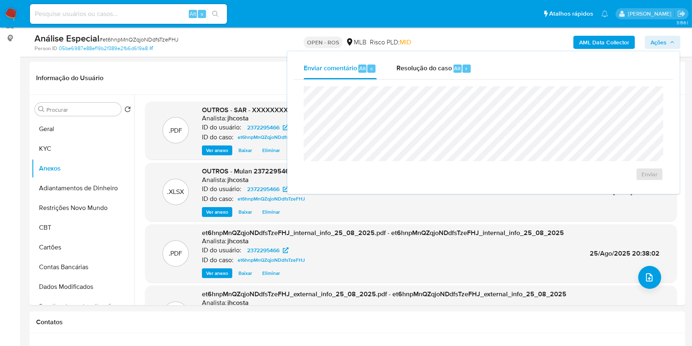
drag, startPoint x: 455, startPoint y: 70, endPoint x: 454, endPoint y: 85, distance: 15.6
click at [455, 71] on span "Alt" at bounding box center [458, 68] width 7 height 8
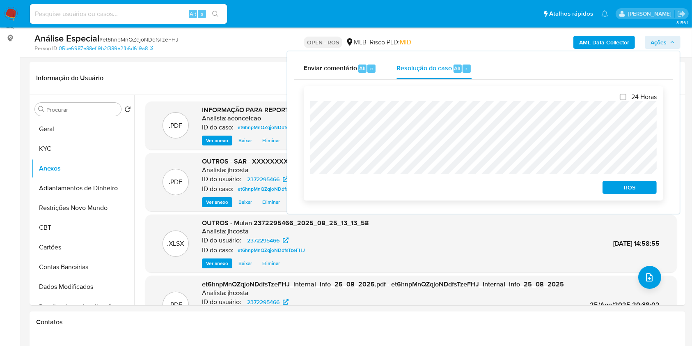
click at [623, 186] on span "ROS" at bounding box center [630, 186] width 43 height 11
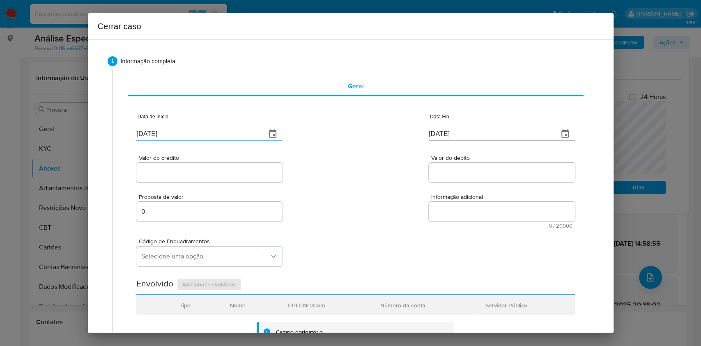
click at [210, 132] on input "[DATE]" at bounding box center [197, 133] width 123 height 13
type input "[DATE]"
paste input "08/04"
click at [210, 132] on input "[DATE]" at bounding box center [197, 133] width 123 height 13
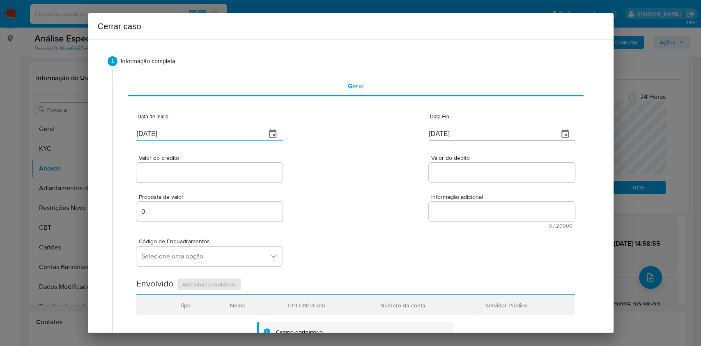
type input "[DATE]"
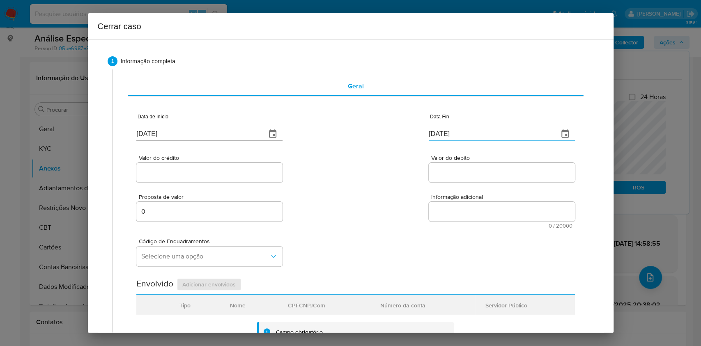
click at [436, 136] on input "[DATE]" at bounding box center [490, 133] width 123 height 13
paste input "3"
type input "[DATE]"
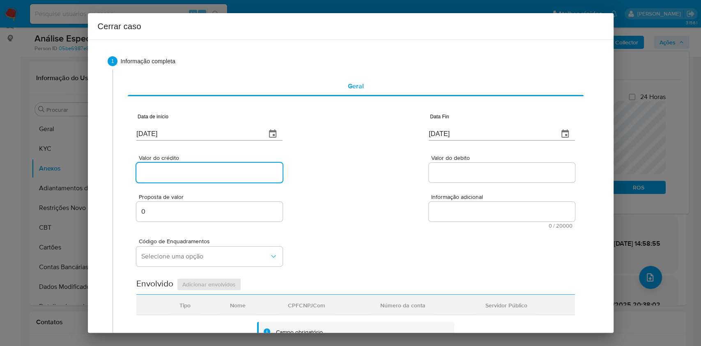
paste input "R$956.394"
drag, startPoint x: 202, startPoint y: 173, endPoint x: 208, endPoint y: 177, distance: 7.1
click at [202, 174] on input "Valor do crédito" at bounding box center [209, 172] width 146 height 11
type input "R$956.394"
click at [437, 179] on div at bounding box center [502, 173] width 146 height 20
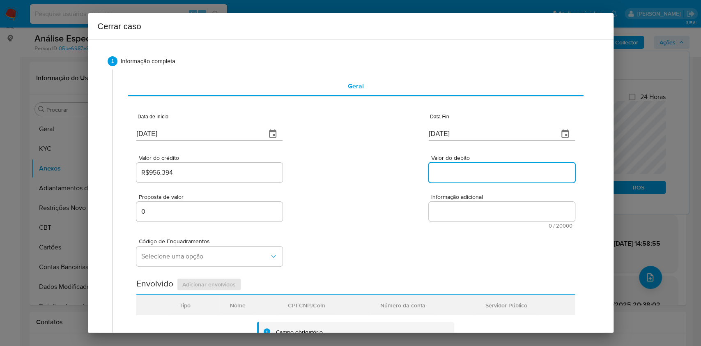
paste input "R$867.590"
click at [439, 174] on input "Valor do debito" at bounding box center [502, 172] width 146 height 11
type input "R$867.590"
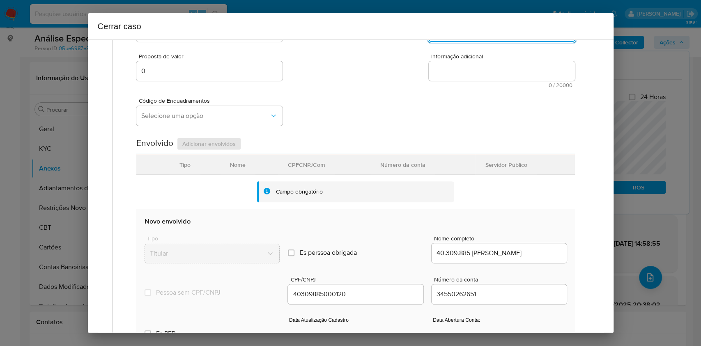
scroll to position [323, 0]
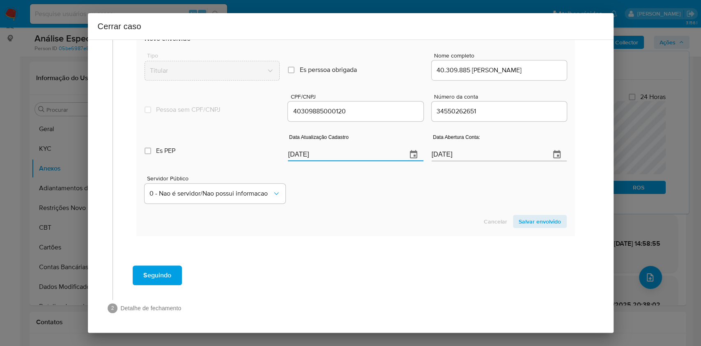
click at [340, 154] on input "[DATE]" at bounding box center [344, 154] width 112 height 13
click at [340, 153] on input "[DATE]" at bounding box center [344, 154] width 112 height 13
paste input "3/07"
click at [340, 154] on input "[DATE]" at bounding box center [344, 154] width 112 height 13
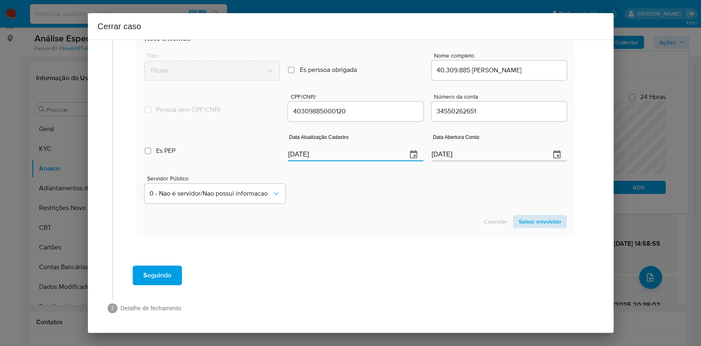
type input "[DATE]"
click at [526, 221] on span "Salvar envolvido" at bounding box center [540, 221] width 42 height 11
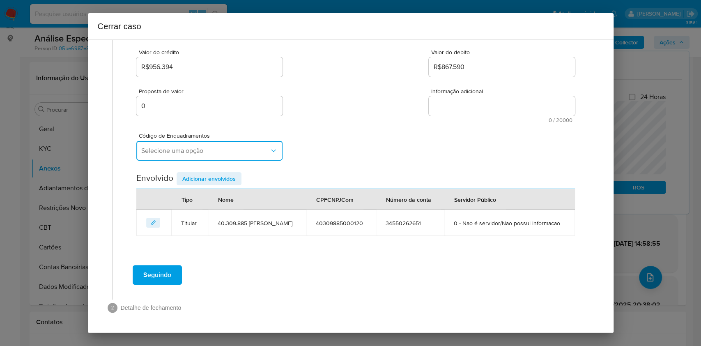
click at [192, 147] on span "Selecione uma opção" at bounding box center [205, 151] width 128 height 8
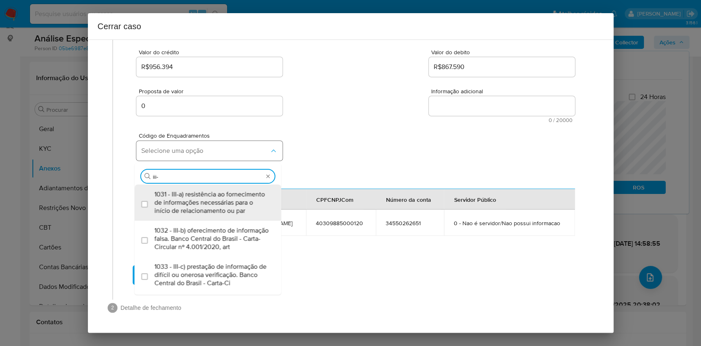
type input "iii-A"
click at [204, 193] on span "1031 - III-a) resistência ao fornecimento de informações necessárias para o iní…" at bounding box center [211, 202] width 115 height 25
checkbox input "true"
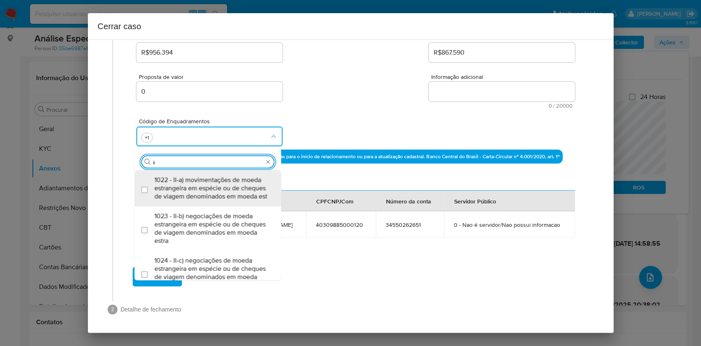
scroll to position [0, 0]
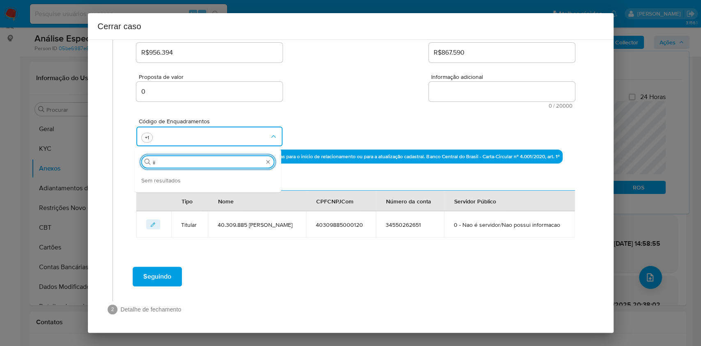
type input "i"
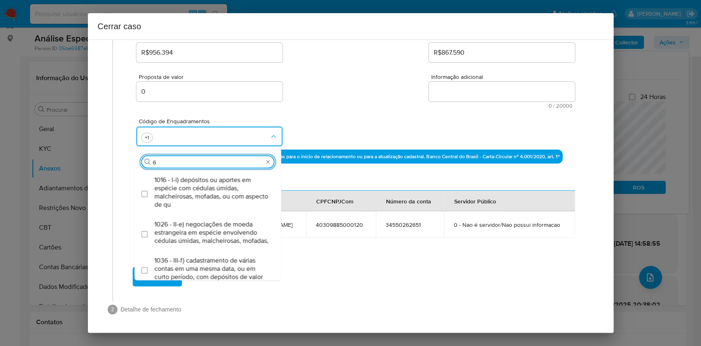
type input "66"
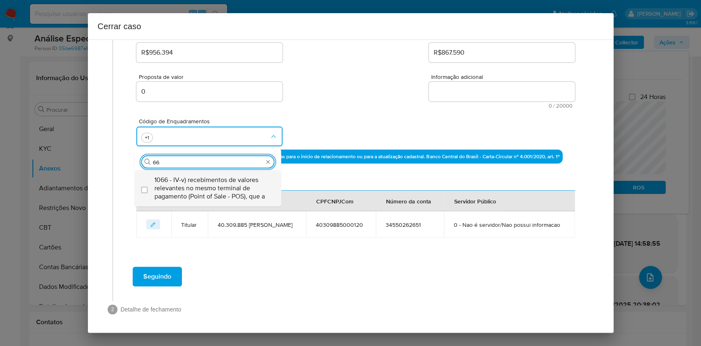
click at [204, 193] on span "1066 - IV-v) recebimentos de valores relevantes no mesmo terminal de pagamento …" at bounding box center [211, 188] width 115 height 25
checkbox input "true"
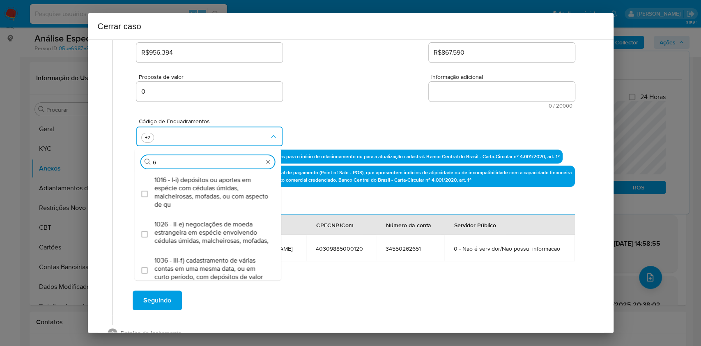
type input "67"
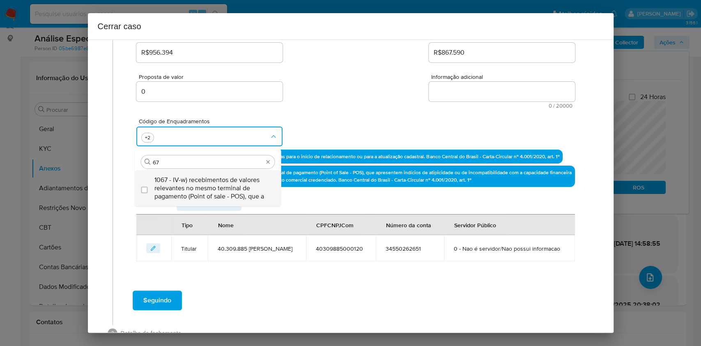
click at [204, 192] on span "1067 - IV-w) recebimentos de valores relevantes no mesmo terminal de pagamento …" at bounding box center [211, 188] width 115 height 25
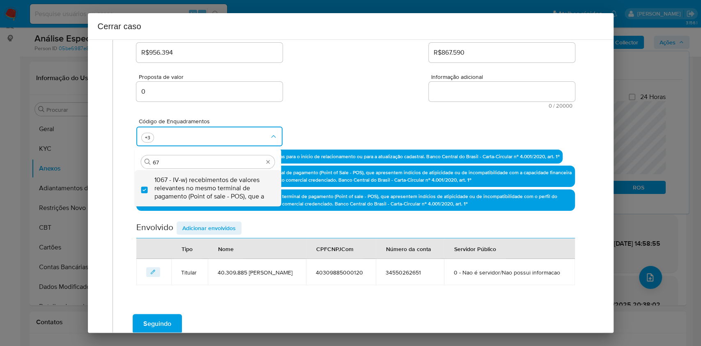
checkbox input "true"
type input "6"
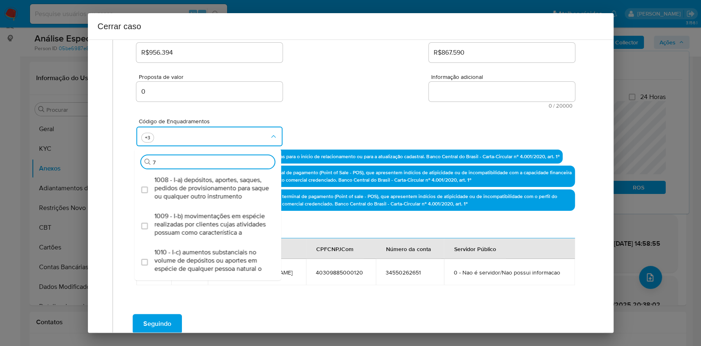
scroll to position [493, 0]
type input "73"
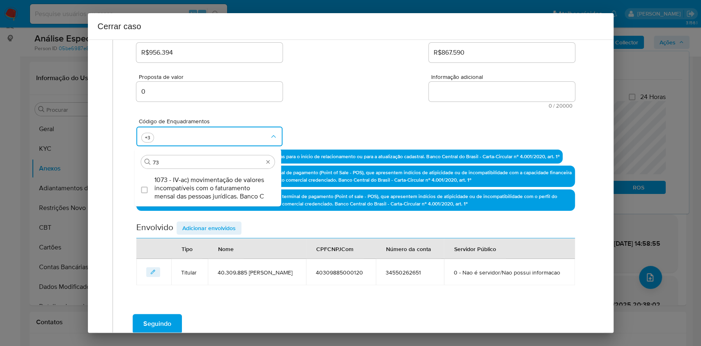
scroll to position [0, 0]
click at [203, 191] on span "1073 - IV-ac) movimentação de valores incompatíveis com o faturamento mensal da…" at bounding box center [211, 188] width 115 height 25
checkbox input "true"
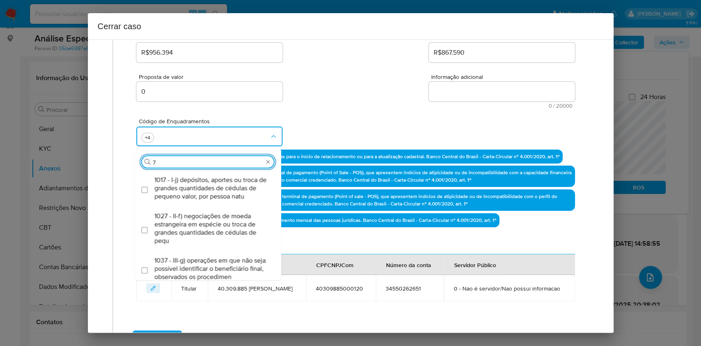
type input "74"
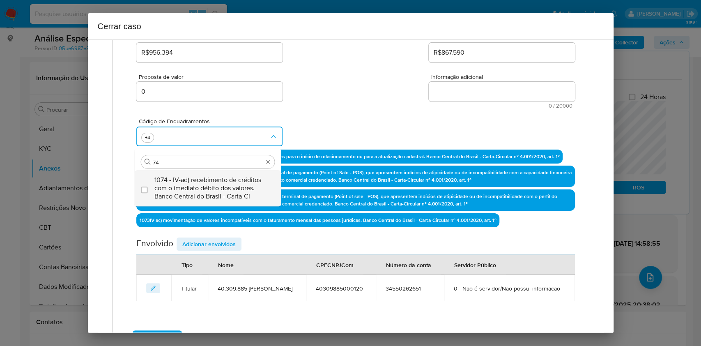
click at [203, 191] on span "1074 - IV-ad) recebimento de créditos com o imediato débito dos valores. Banco …" at bounding box center [211, 188] width 115 height 25
checkbox input "true"
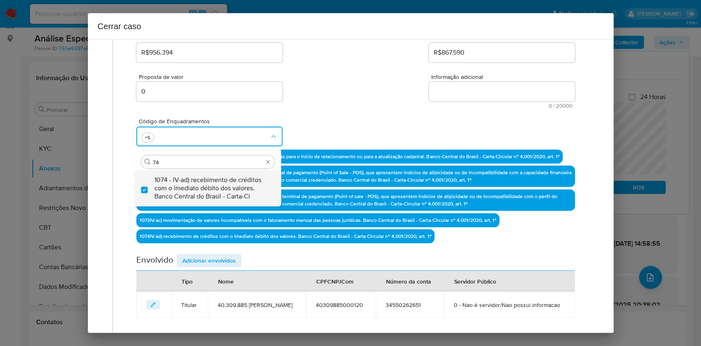
type input "74"
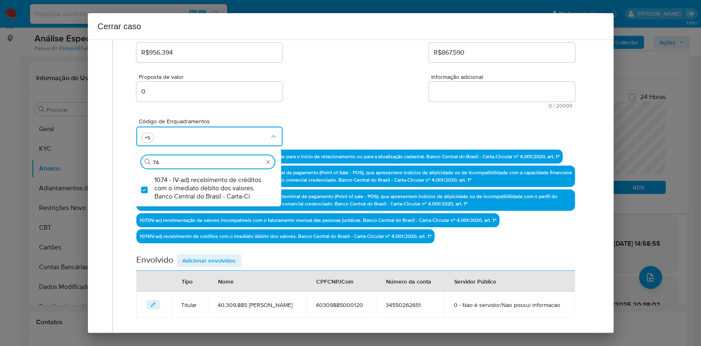
click at [446, 98] on textarea "Informação adicional" at bounding box center [502, 92] width 146 height 20
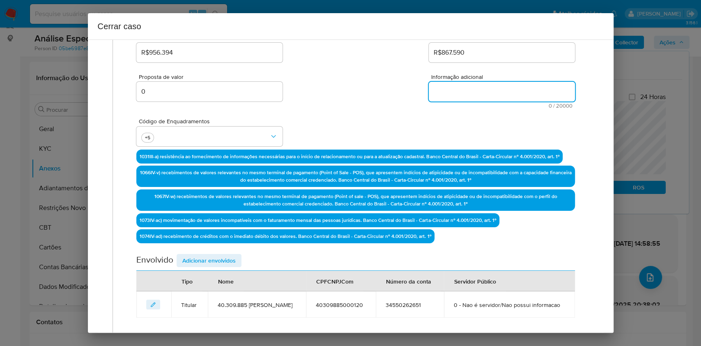
paste textarea "80.845.741 LOREMIP DOLORS AMETCO, ADIP 98357659973502, elitseddoei te 39/72/725…"
click at [446, 98] on textarea "Informação adicional" at bounding box center [502, 92] width 146 height 20
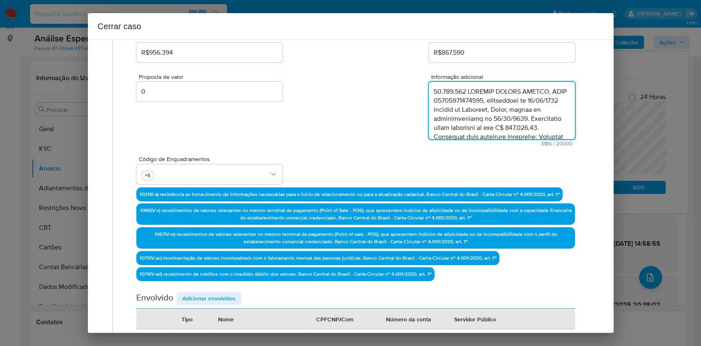
scroll to position [914, 0]
type textarea "80.845.741 LOREMIP DOLORS AMETCO, ADIP 98357659973502, elitseddoei te 39/72/725…"
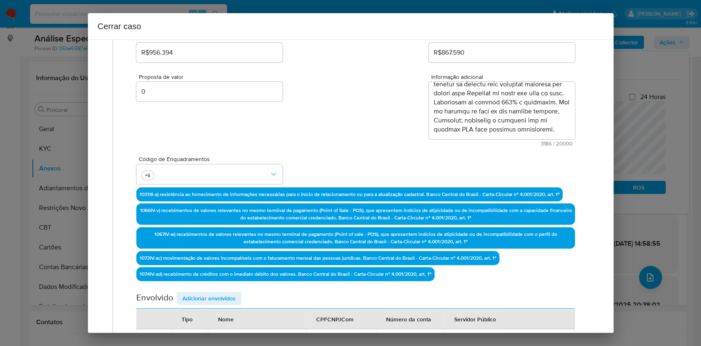
drag, startPoint x: 232, startPoint y: 301, endPoint x: 327, endPoint y: 278, distance: 98.4
click at [232, 301] on span "Adicionar envolvidos" at bounding box center [208, 297] width 53 height 11
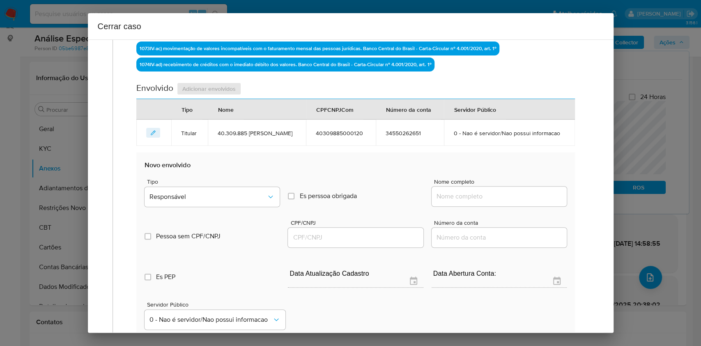
scroll to position [339, 0]
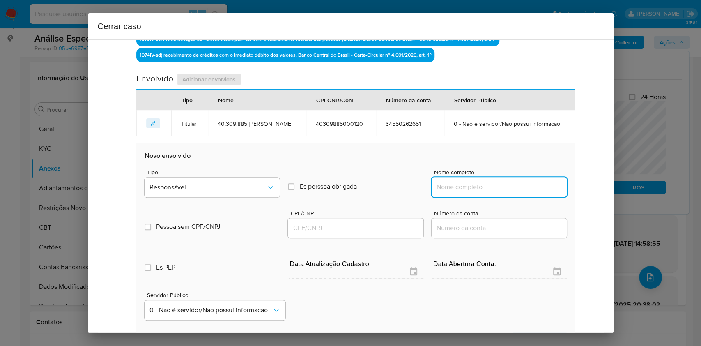
drag, startPoint x: 504, startPoint y: 200, endPoint x: 532, endPoint y: 200, distance: 27.9
click at [507, 192] on input "Nome completo" at bounding box center [499, 186] width 135 height 11
paste input "[PERSON_NAME], 82994765500"
click at [532, 192] on input "[PERSON_NAME], 82994765500" at bounding box center [499, 186] width 135 height 11
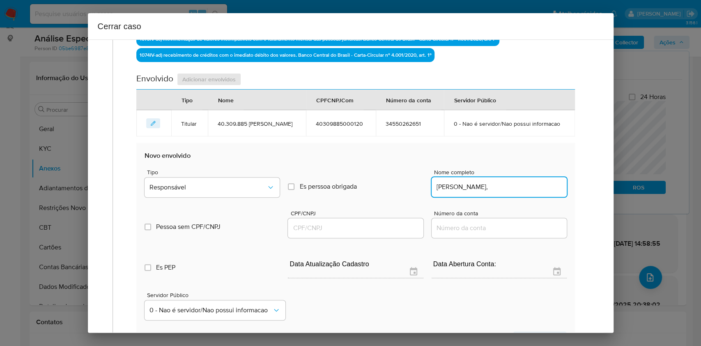
type input "[PERSON_NAME],"
drag, startPoint x: 350, startPoint y: 245, endPoint x: 360, endPoint y: 242, distance: 10.4
click at [351, 233] on input "CPF/CNPJ" at bounding box center [355, 228] width 135 height 11
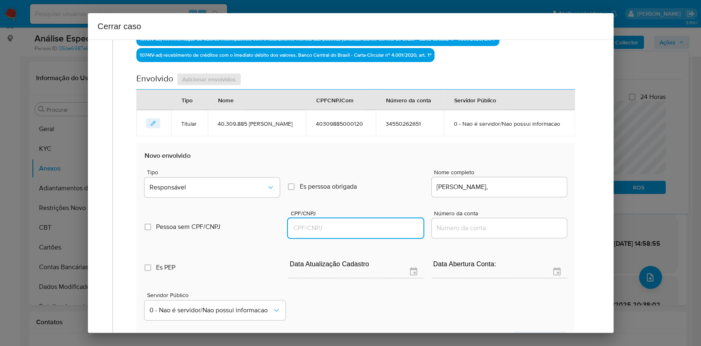
paste input "82994765500"
type input "82994765500"
click at [262, 191] on span "Responsável" at bounding box center [207, 187] width 117 height 8
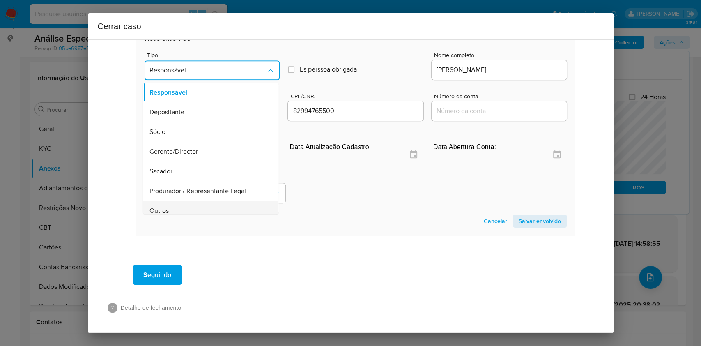
scroll to position [105, 0]
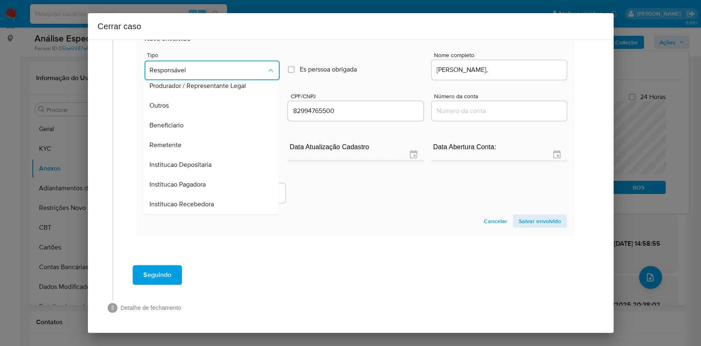
drag, startPoint x: 206, startPoint y: 145, endPoint x: 255, endPoint y: 156, distance: 50.6
click at [206, 145] on div "Remetente" at bounding box center [208, 145] width 117 height 20
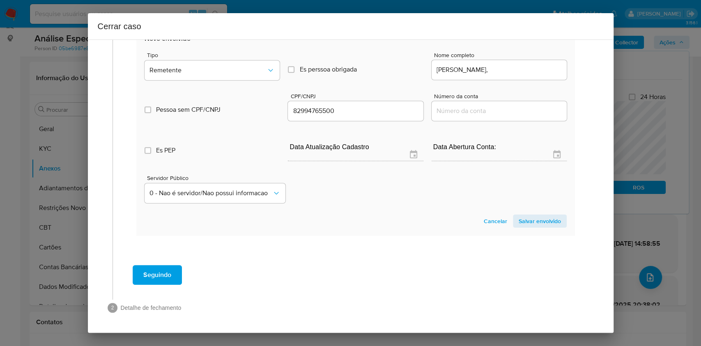
click at [528, 225] on span "Salvar envolvido" at bounding box center [540, 220] width 42 height 11
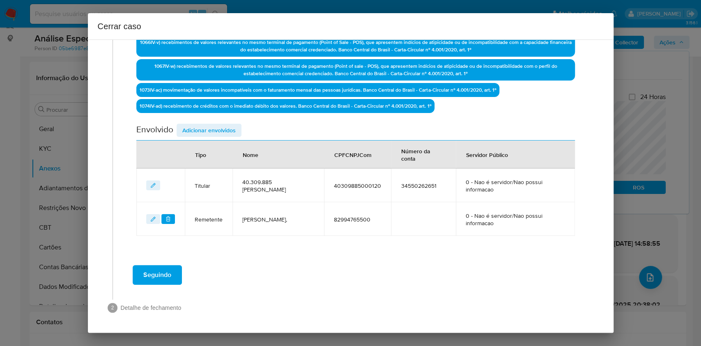
scroll to position [286, 0]
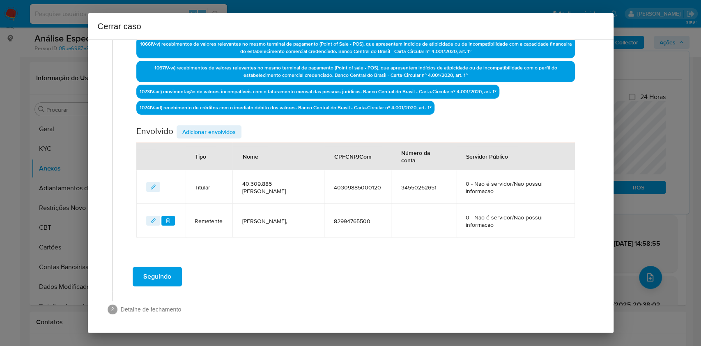
click at [198, 133] on span "Adicionar envolvidos" at bounding box center [208, 131] width 53 height 11
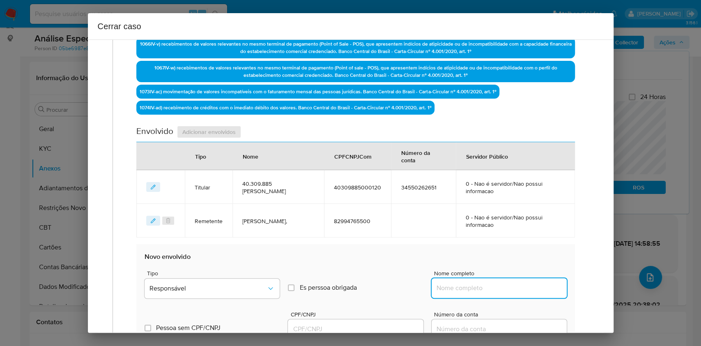
drag, startPoint x: 459, startPoint y: 281, endPoint x: 480, endPoint y: 287, distance: 21.8
click at [460, 283] on input "Nome completo" at bounding box center [499, 288] width 135 height 11
paste input "[PERSON_NAME], 01109613580"
click at [521, 287] on input "[PERSON_NAME], 01109613580" at bounding box center [499, 288] width 135 height 11
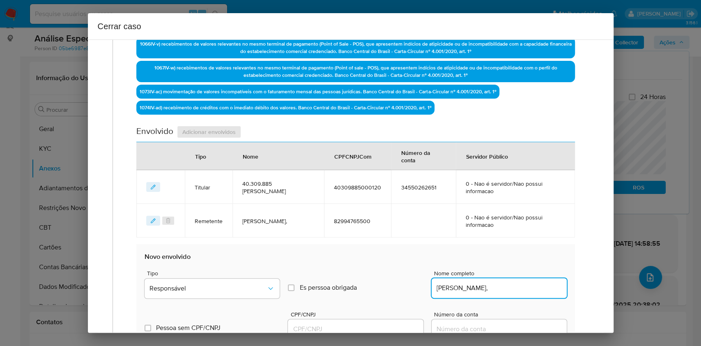
type input "[PERSON_NAME],"
click at [362, 324] on input "CPF/CNPJ" at bounding box center [355, 329] width 135 height 11
paste input "01109613580"
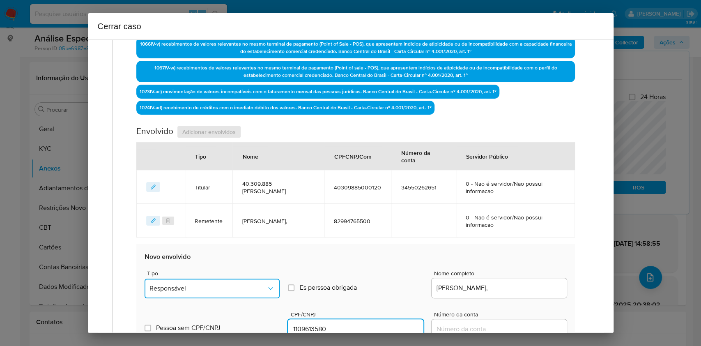
drag, startPoint x: 263, startPoint y: 292, endPoint x: 260, endPoint y: 285, distance: 7.9
click at [263, 293] on button "Responsável" at bounding box center [212, 288] width 135 height 20
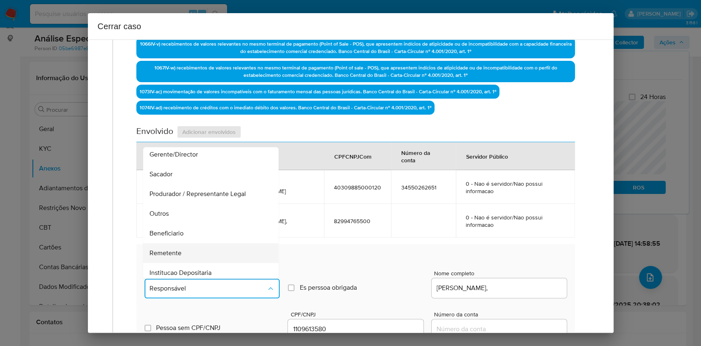
scroll to position [105, 0]
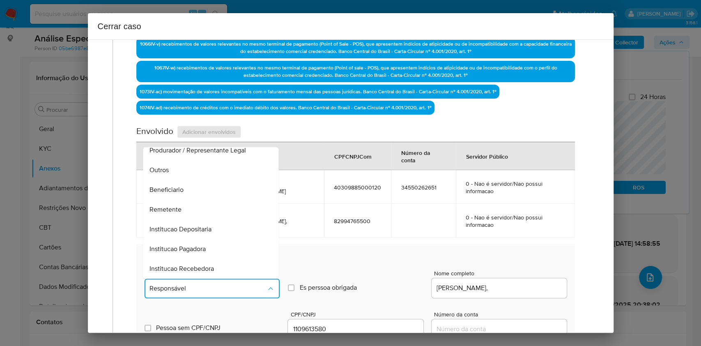
drag, startPoint x: 197, startPoint y: 184, endPoint x: 231, endPoint y: 186, distance: 34.5
click at [197, 185] on div "Beneficiario" at bounding box center [208, 190] width 117 height 20
type input "01109613580"
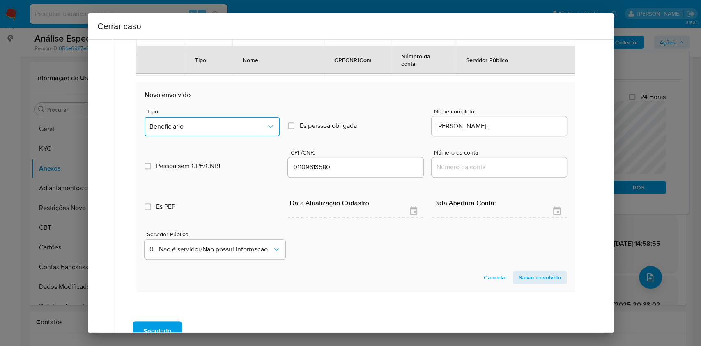
scroll to position [503, 0]
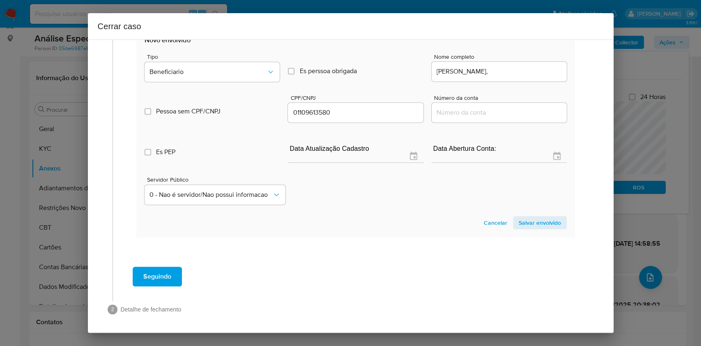
click at [525, 228] on section "Novo envolvido Tipo Beneficiario Es perssoa obrigada Is PObrigada Nome completo…" at bounding box center [355, 133] width 438 height 210
click at [547, 218] on span "Salvar envolvido" at bounding box center [540, 222] width 42 height 11
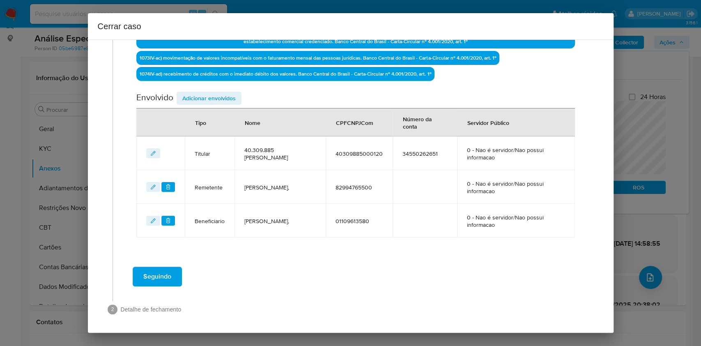
click at [205, 98] on span "Adicionar envolvidos" at bounding box center [208, 97] width 53 height 11
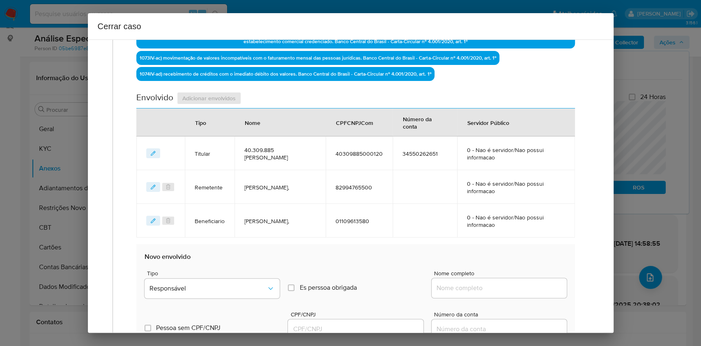
click at [478, 294] on div at bounding box center [499, 288] width 135 height 20
click at [496, 287] on input "Nome completo" at bounding box center [499, 288] width 135 height 11
paste input "[PERSON_NAME] Passos, 00249846551"
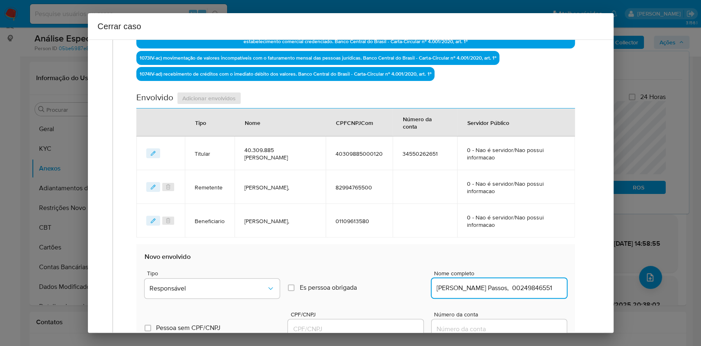
click at [529, 288] on input "[PERSON_NAME] Passos, 00249846551" at bounding box center [499, 288] width 135 height 11
click at [529, 287] on input "[PERSON_NAME] Passos, 00249846551" at bounding box center [499, 288] width 135 height 11
type input "[PERSON_NAME] Passos,"
drag, startPoint x: 369, startPoint y: 327, endPoint x: 375, endPoint y: 325, distance: 6.6
click at [369, 328] on input "CPF/CNPJ" at bounding box center [355, 329] width 135 height 11
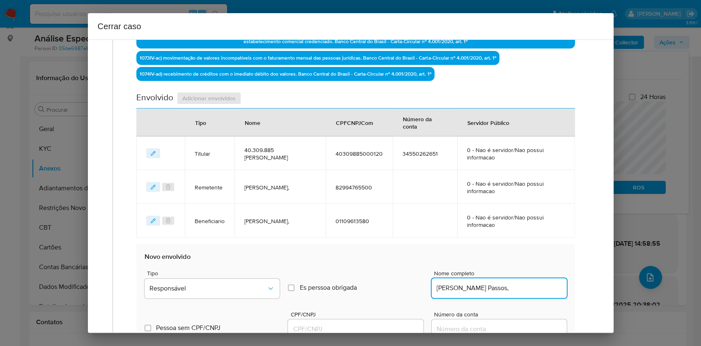
paste input "00249846551"
click at [281, 295] on div "Tipo Responsável Es perssoa obrigada Is PObrigada Nome completo [PERSON_NAME]," at bounding box center [356, 280] width 422 height 41
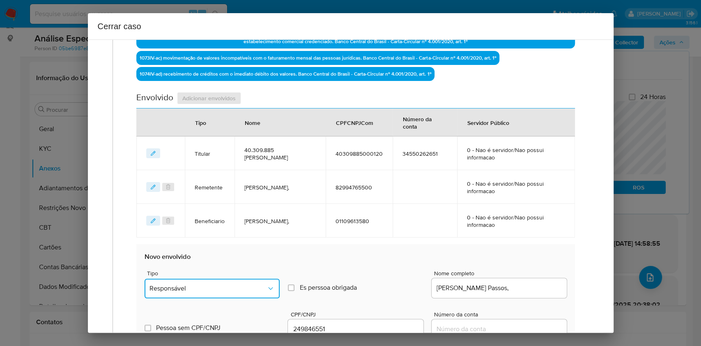
click at [261, 286] on span "Responsável" at bounding box center [207, 288] width 117 height 8
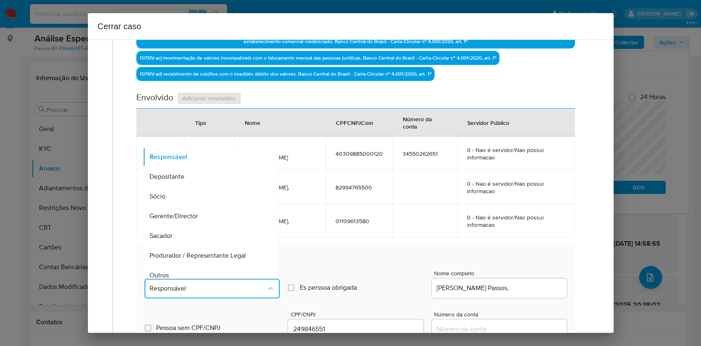
drag, startPoint x: 182, startPoint y: 199, endPoint x: 259, endPoint y: 179, distance: 79.2
click at [182, 199] on div "Sócio" at bounding box center [208, 196] width 117 height 20
type input "00249846551"
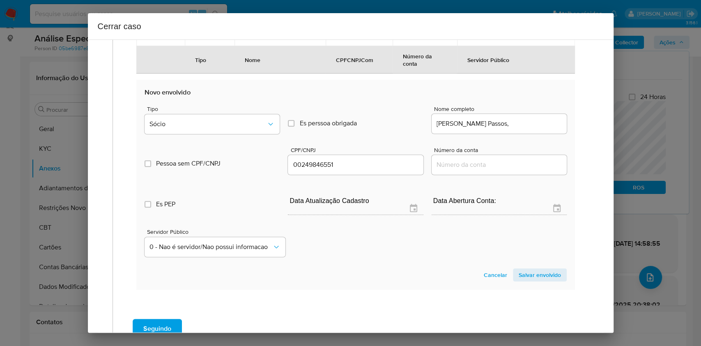
click at [555, 269] on button "Salvar envolvido" at bounding box center [540, 274] width 54 height 13
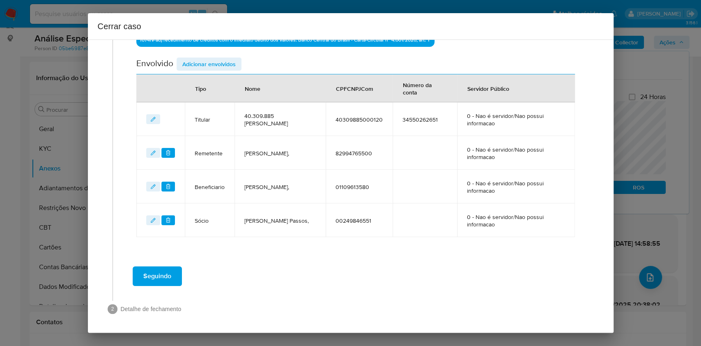
drag, startPoint x: 164, startPoint y: 269, endPoint x: 216, endPoint y: 255, distance: 53.4
click at [164, 270] on span "Seguindo" at bounding box center [157, 276] width 28 height 18
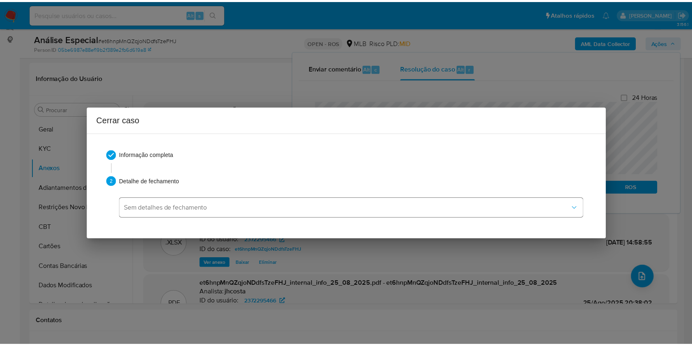
scroll to position [0, 0]
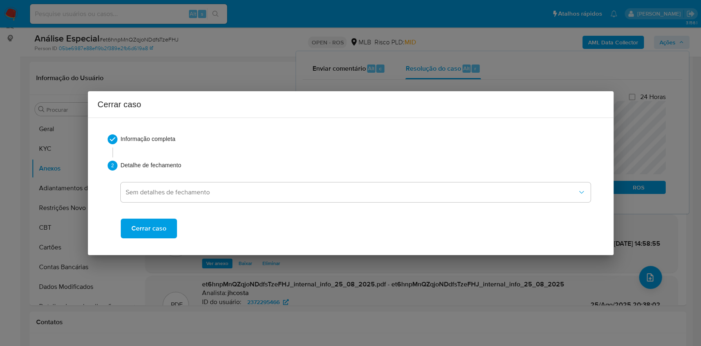
drag, startPoint x: 165, startPoint y: 233, endPoint x: 207, endPoint y: 199, distance: 53.7
click at [165, 233] on button "Cerrar caso" at bounding box center [149, 228] width 56 height 20
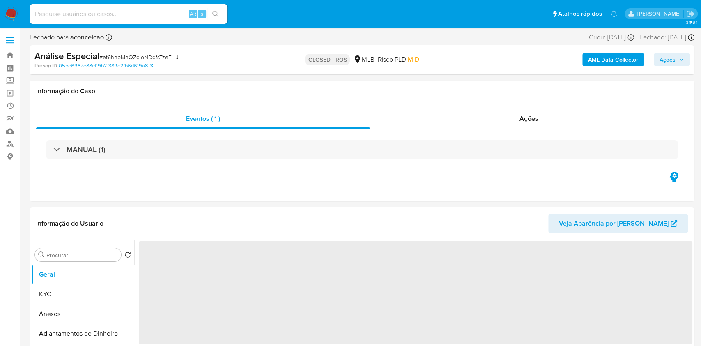
select select "10"
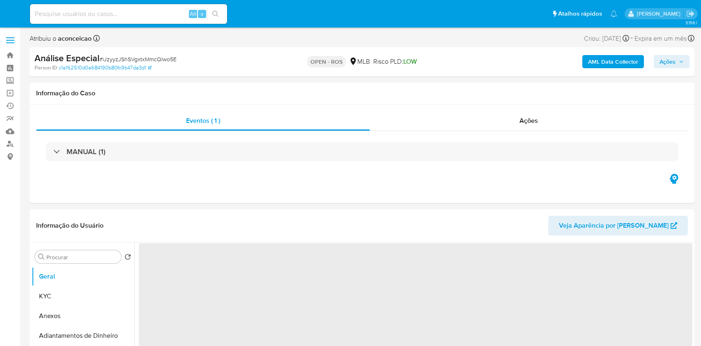
select select "10"
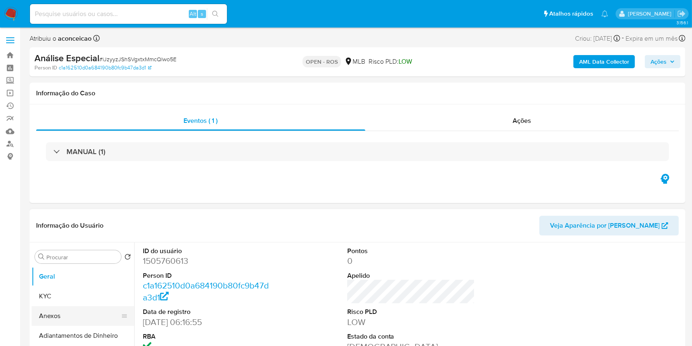
click at [91, 320] on button "Anexos" at bounding box center [80, 316] width 96 height 20
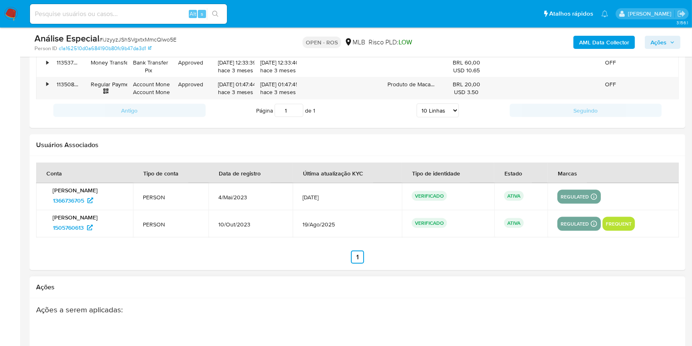
scroll to position [1271, 0]
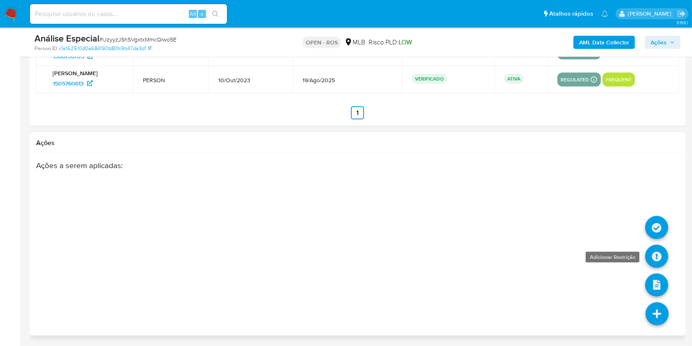
click at [658, 256] on icon at bounding box center [656, 256] width 23 height 23
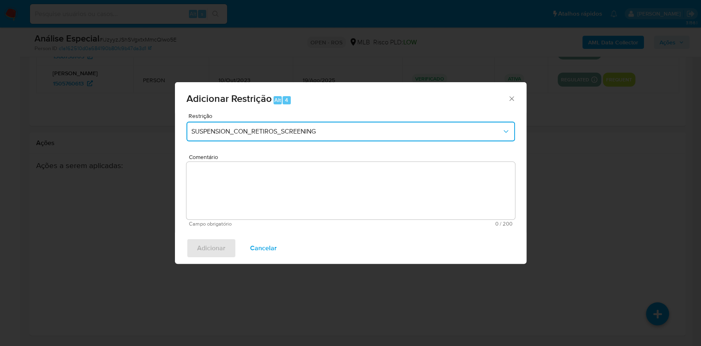
drag, startPoint x: 320, startPoint y: 133, endPoint x: 302, endPoint y: 139, distance: 18.7
click at [319, 133] on span "SUSPENSION_CON_RETIROS_SCREENING" at bounding box center [346, 131] width 310 height 8
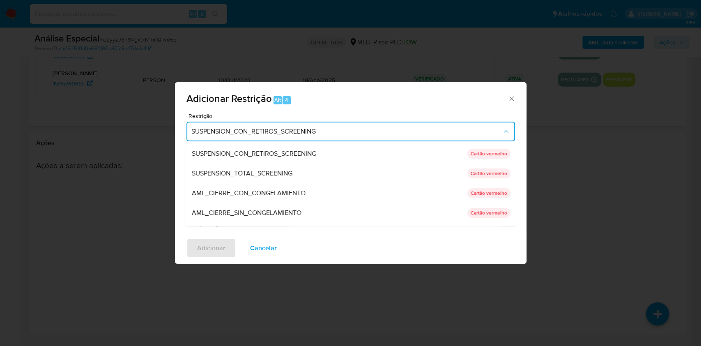
drag, startPoint x: 275, startPoint y: 211, endPoint x: 295, endPoint y: 215, distance: 20.6
click at [276, 211] on span "AML_CIERRE_SIN_CONGELAMIENTO" at bounding box center [246, 213] width 110 height 8
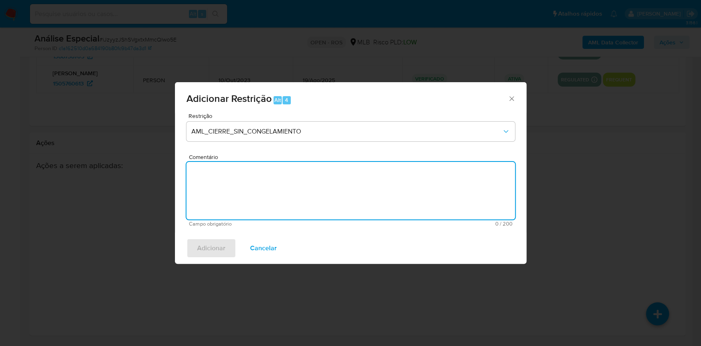
paste textarea "Deliberação para encerrar o relacionamento. NÃO INFORMAR AO USUÁRIO QUE SE TRAT…"
click at [385, 179] on textarea "Comentário" at bounding box center [350, 190] width 328 height 57
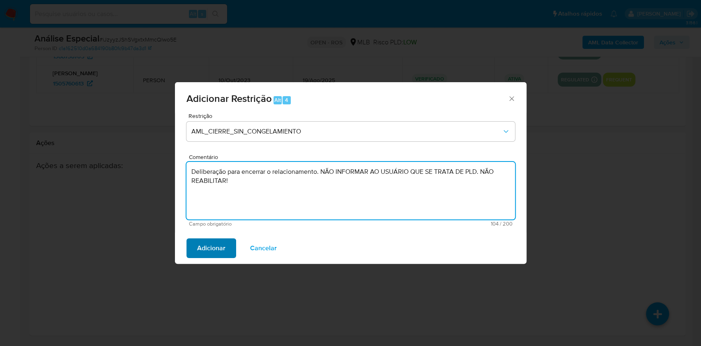
type textarea "Deliberação para encerrar o relacionamento. NÃO INFORMAR AO USUÁRIO QUE SE TRAT…"
click at [207, 252] on span "Adicionar" at bounding box center [211, 248] width 28 height 18
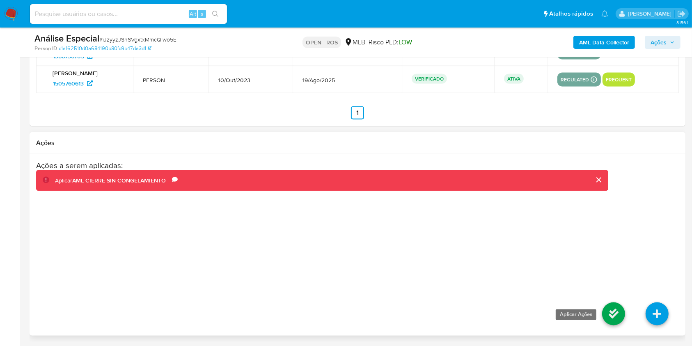
click at [614, 315] on icon at bounding box center [613, 313] width 23 height 23
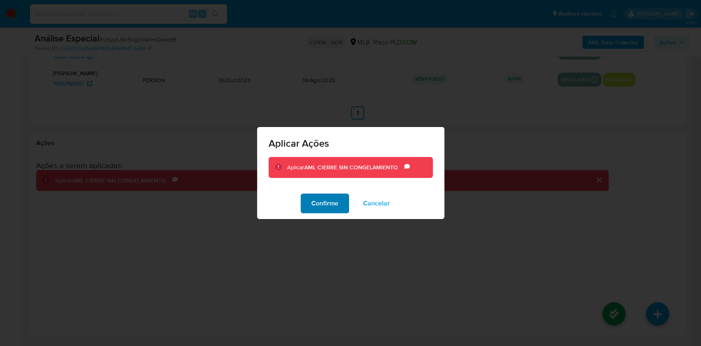
click at [331, 199] on span "Confirme" at bounding box center [324, 203] width 27 height 18
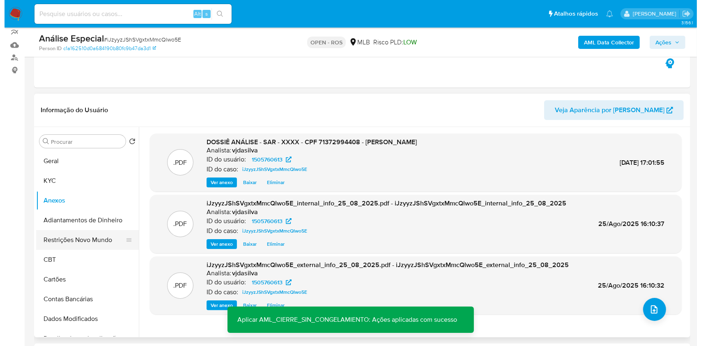
scroll to position [113, 0]
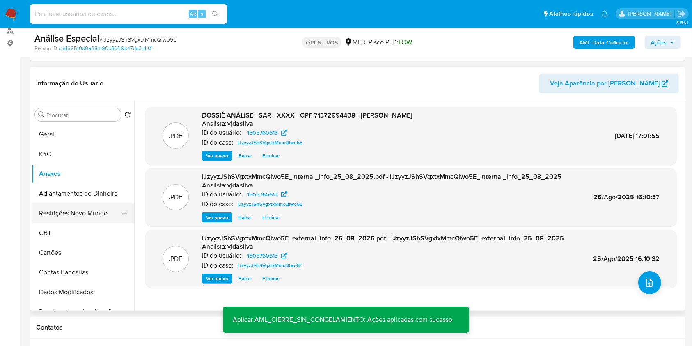
click at [88, 213] on button "Restrições Novo Mundo" at bounding box center [80, 213] width 96 height 20
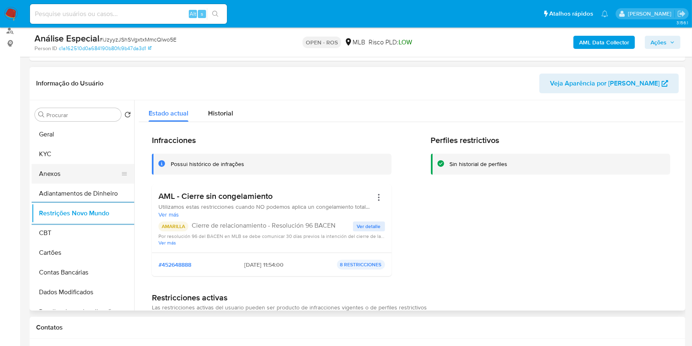
drag, startPoint x: 102, startPoint y: 174, endPoint x: 120, endPoint y: 174, distance: 18.1
click at [102, 174] on button "Anexos" at bounding box center [80, 174] width 96 height 20
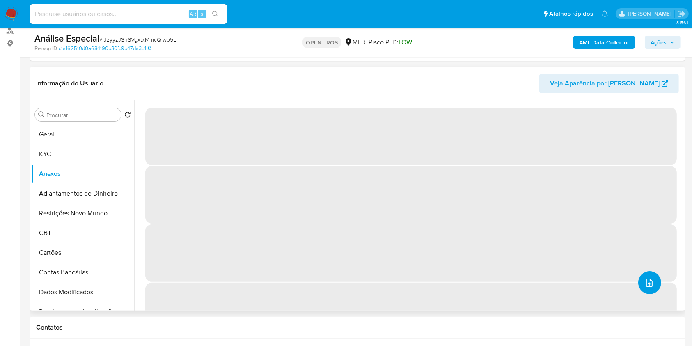
click at [655, 282] on button "upload-file" at bounding box center [650, 282] width 23 height 23
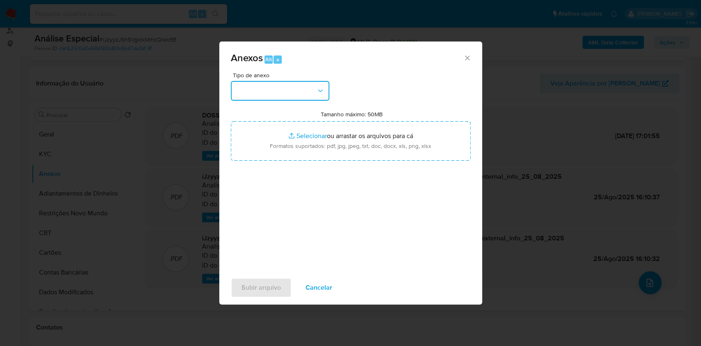
click at [311, 92] on button "button" at bounding box center [280, 91] width 99 height 20
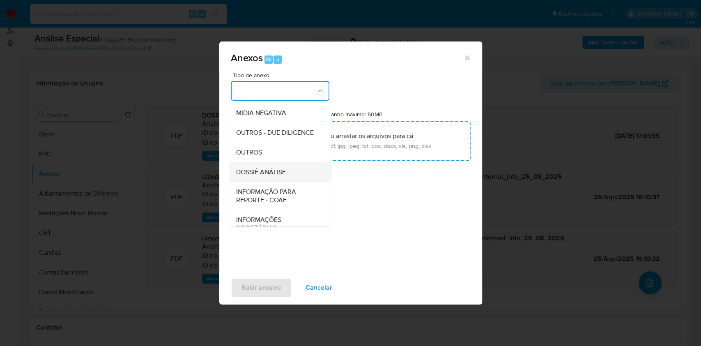
scroll to position [126, 0]
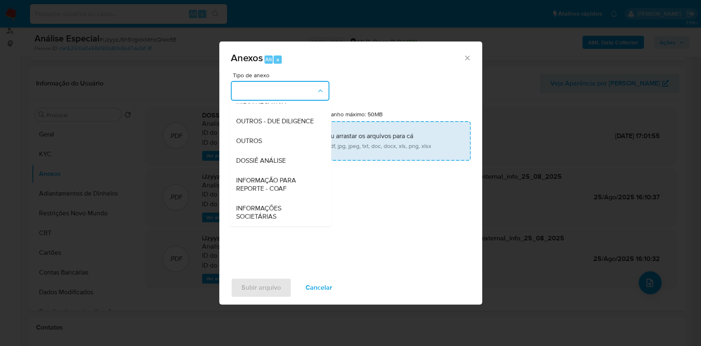
drag, startPoint x: 282, startPoint y: 180, endPoint x: 411, endPoint y: 160, distance: 130.4
click at [283, 181] on span "INFORMAÇÃO PARA REPORTE - COAF" at bounding box center [278, 184] width 84 height 16
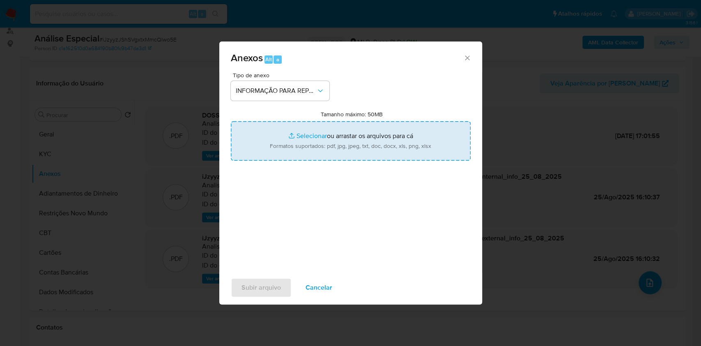
type input "C:\fakepath\SAR - iJzyyzJShSVgxtxMmcQlwo5E- CPF 71372994408 - [PERSON_NAME].pdf"
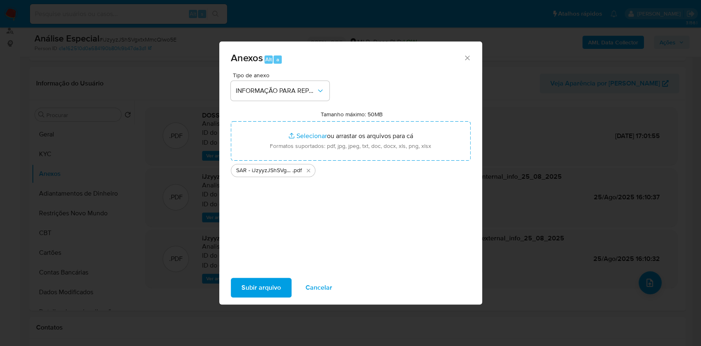
click at [283, 290] on button "Subir arquivo" at bounding box center [261, 288] width 61 height 20
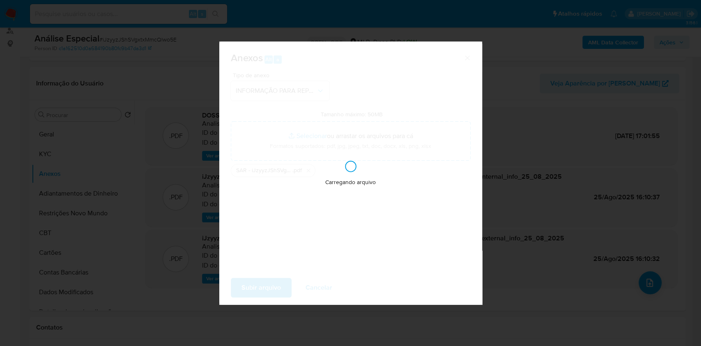
click at [523, 162] on div "Anexos Alt a Tipo de anexo INFORMAÇÃO PARA REPORTE - COAF Tamanho máximo: 50MB …" at bounding box center [350, 173] width 701 height 346
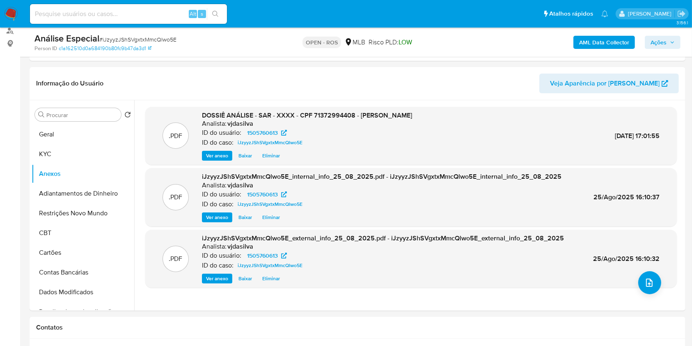
click at [655, 48] on span "Ações" at bounding box center [659, 42] width 16 height 13
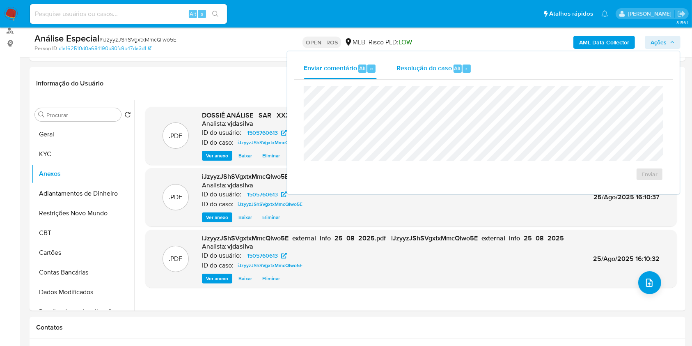
click at [409, 72] on span "Resolução do caso" at bounding box center [424, 67] width 55 height 9
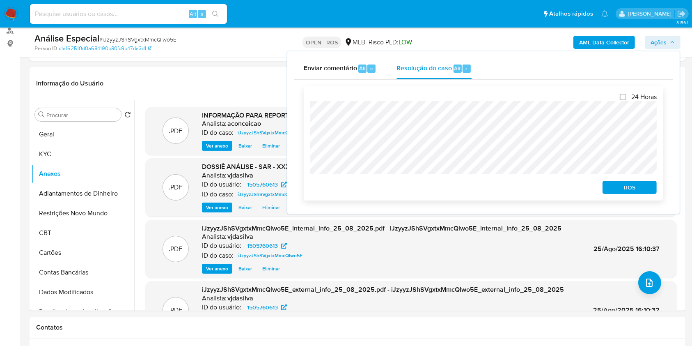
click at [626, 186] on span "ROS" at bounding box center [630, 186] width 43 height 11
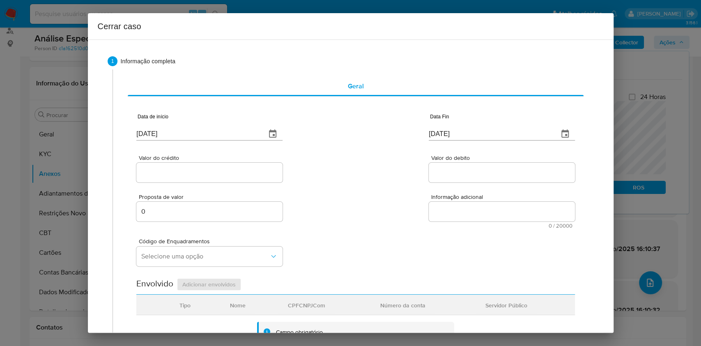
click at [220, 132] on input "[DATE]" at bounding box center [197, 133] width 123 height 13
paste input "2/02"
click at [220, 131] on input "[DATE]" at bounding box center [197, 133] width 123 height 13
type input "22/02/2025"
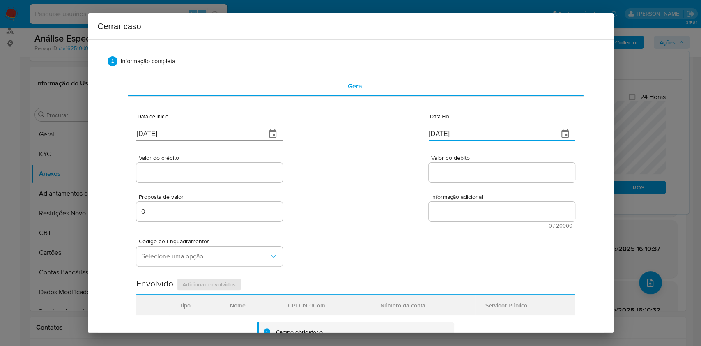
click at [430, 134] on input "[DATE]" at bounding box center [490, 133] width 123 height 13
paste input "1"
click at [430, 134] on input "[DATE]" at bounding box center [490, 133] width 123 height 13
type input "21/08/2025"
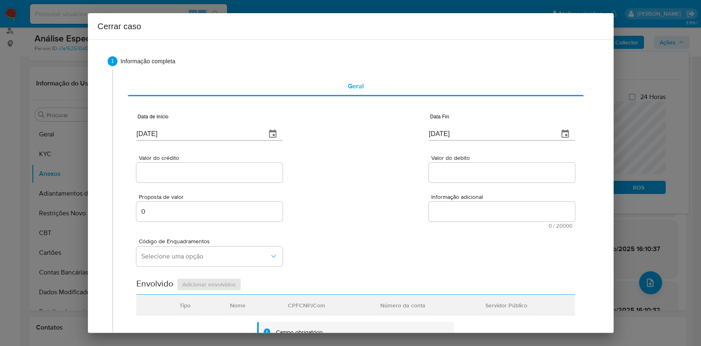
click at [210, 166] on div at bounding box center [209, 173] width 146 height 20
paste input "R$271.532"
click at [210, 169] on input "Valor do crédito" at bounding box center [209, 172] width 146 height 11
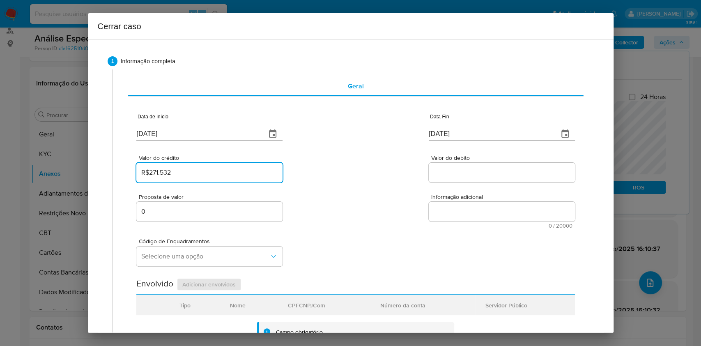
type input "R$271.532"
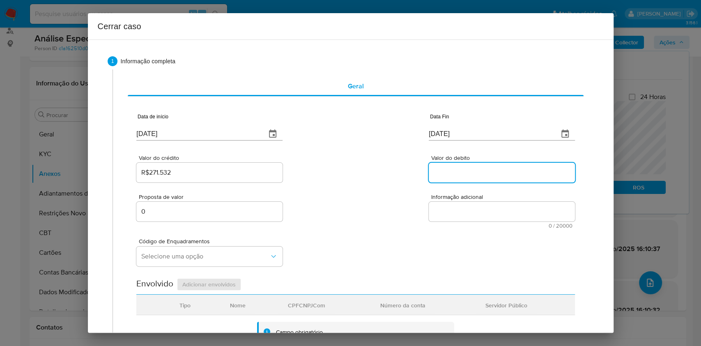
click at [437, 170] on input "Valor do debito" at bounding box center [502, 172] width 146 height 11
paste input "R$235.019"
type input "R$235.019"
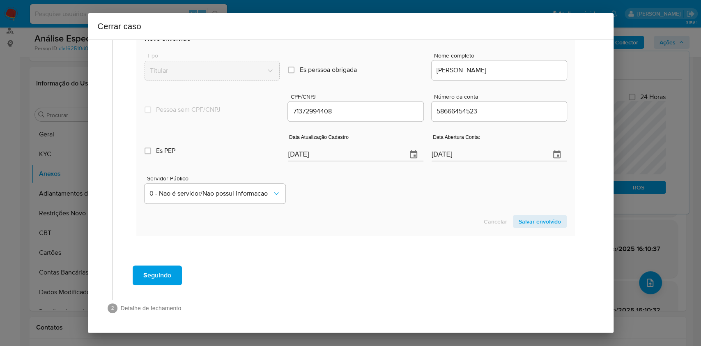
click at [348, 165] on div "Data Atualização Cadastro 28/08/2025" at bounding box center [355, 149] width 135 height 33
click at [350, 157] on input "[DATE]" at bounding box center [344, 154] width 112 height 13
paste input "10/10/2023"
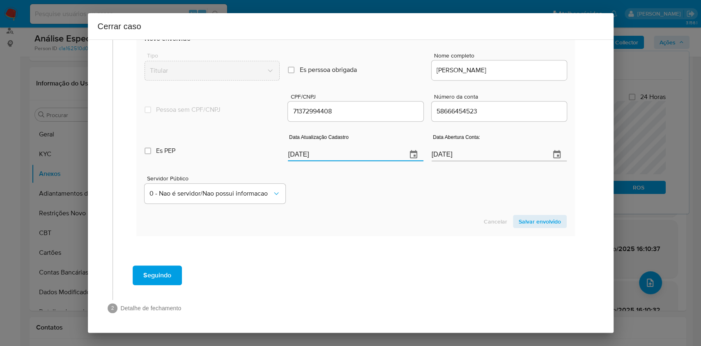
click at [299, 159] on input "10/10/2023" at bounding box center [344, 154] width 112 height 13
paste input "02/06/2025"
click at [299, 158] on input "10/10/2023" at bounding box center [344, 154] width 112 height 13
type input "02/06/2025"
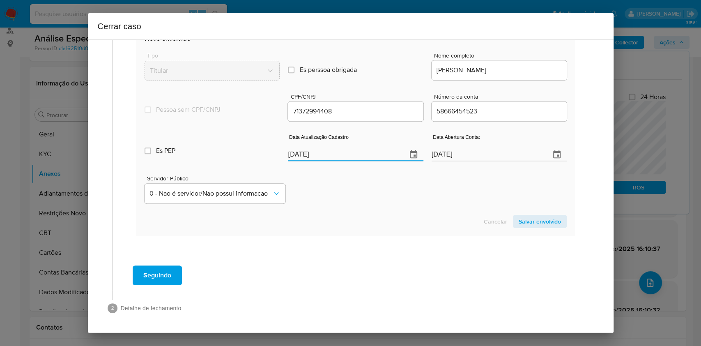
click at [540, 221] on span "Salvar envolvido" at bounding box center [540, 221] width 42 height 11
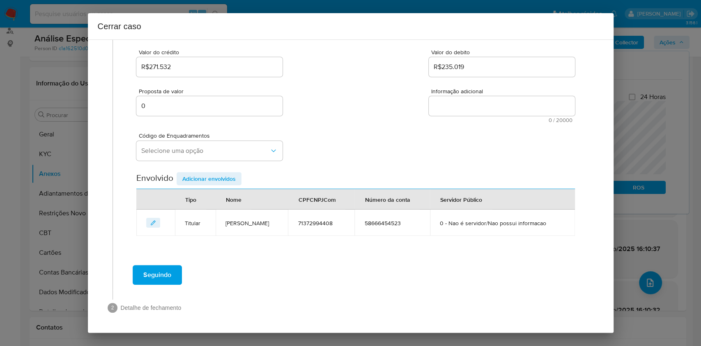
scroll to position [105, 0]
drag, startPoint x: 180, startPoint y: 132, endPoint x: 187, endPoint y: 145, distance: 14.7
click at [179, 133] on span "Código de Enquadramentos" at bounding box center [212, 136] width 146 height 6
click at [193, 150] on span "Selecione uma opção" at bounding box center [205, 151] width 128 height 8
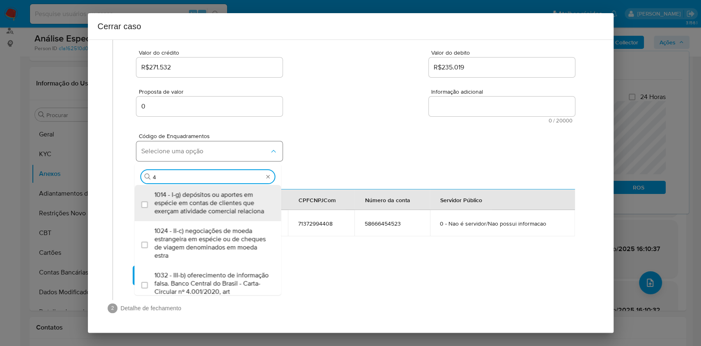
type input "45"
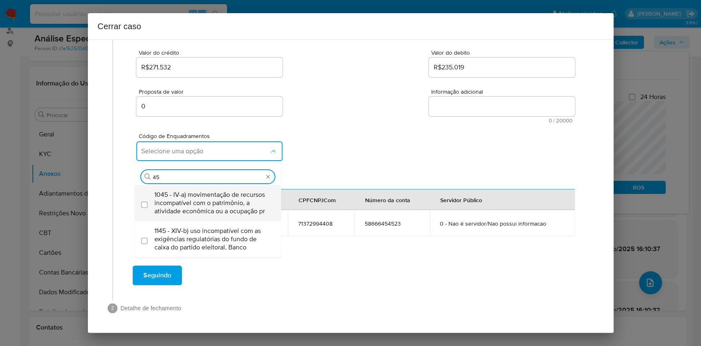
click at [195, 207] on span "1045 - IV-a) movimentação de recursos incompatível com o patrimônio, a atividad…" at bounding box center [211, 203] width 115 height 25
checkbox input "true"
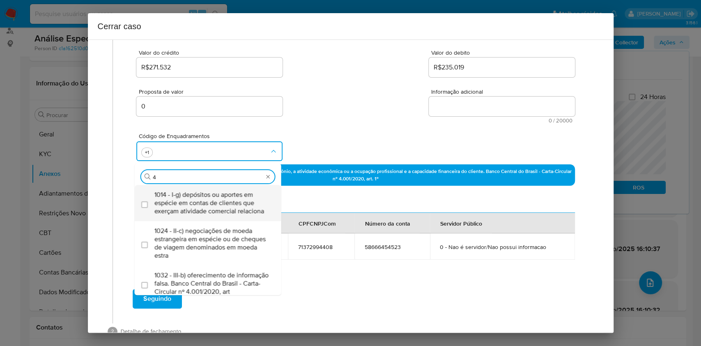
scroll to position [0, 0]
type input "47"
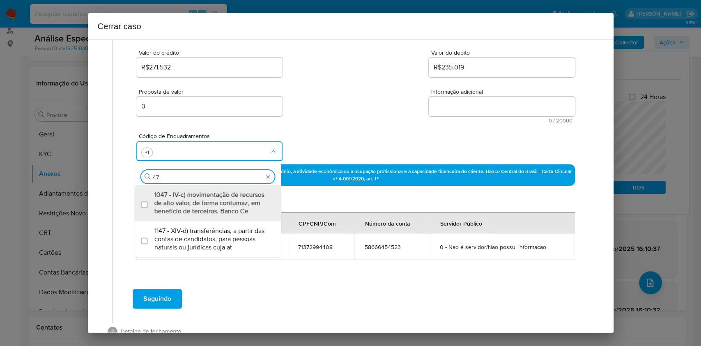
click at [198, 209] on span "1047 - IV-c) movimentação de recursos de alto valor, de forma contumaz, em bene…" at bounding box center [211, 203] width 115 height 25
checkbox input "true"
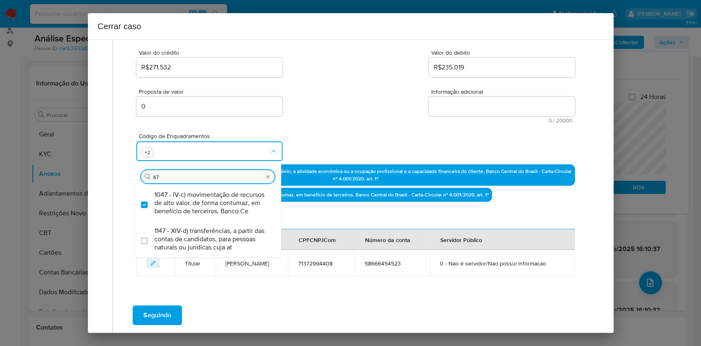
type input "47"
click at [453, 117] on div "Informação adicional 0 / 20000 20000 caracteres restantes" at bounding box center [502, 106] width 146 height 34
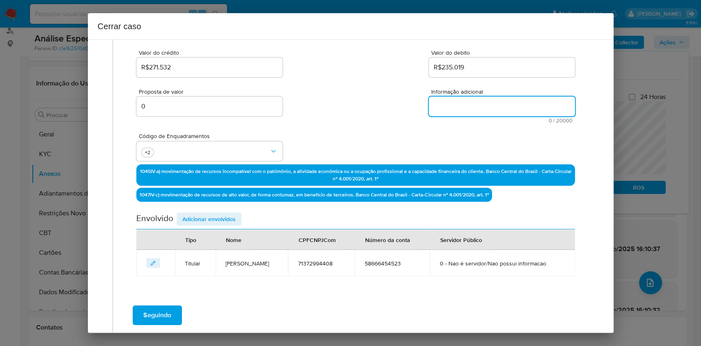
click at [450, 114] on textarea "Informação adicional" at bounding box center [502, 106] width 146 height 20
paste textarea "Ana Clara Mendonca Lima, CPF 71372994408, 21 anos, residente no município de JO…"
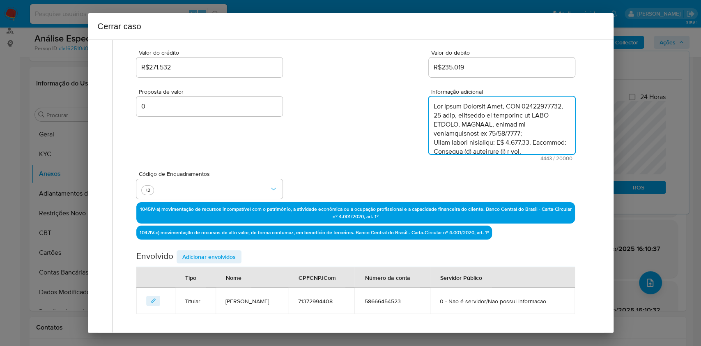
scroll to position [1465, 0]
drag, startPoint x: 496, startPoint y: 142, endPoint x: 423, endPoint y: 136, distance: 73.3
click at [429, 136] on textarea "Informação adicional" at bounding box center [502, 124] width 146 height 57
click at [439, 136] on textarea "Informação adicional" at bounding box center [502, 124] width 146 height 57
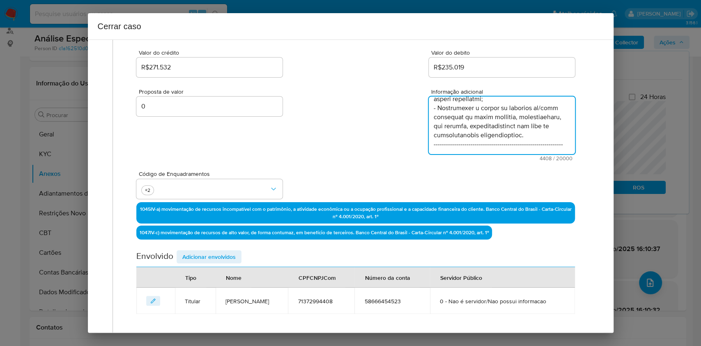
click at [439, 136] on textarea "Informação adicional" at bounding box center [502, 124] width 146 height 57
click at [439, 137] on textarea "Informação adicional" at bounding box center [502, 124] width 146 height 57
type textarea "Ana Clara Mendonca Lima, CPF 71372994408, 21 anos, residente no município de JO…"
drag, startPoint x: 224, startPoint y: 255, endPoint x: 240, endPoint y: 246, distance: 18.5
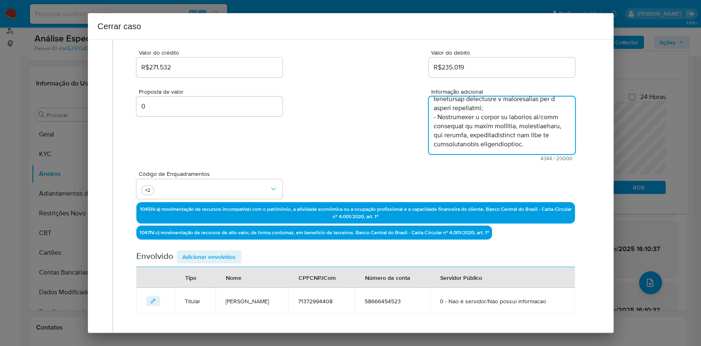
click at [225, 256] on span "Adicionar envolvidos" at bounding box center [208, 256] width 53 height 11
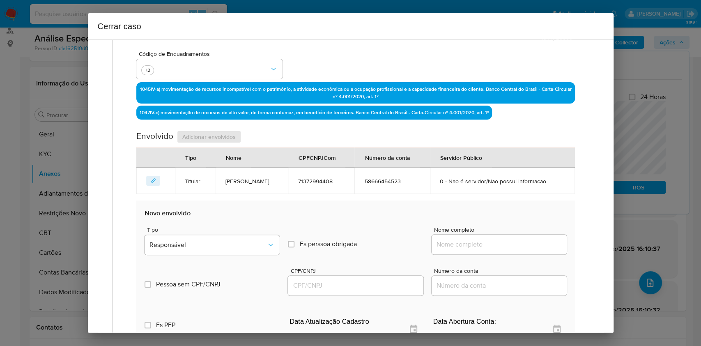
scroll to position [269, 0]
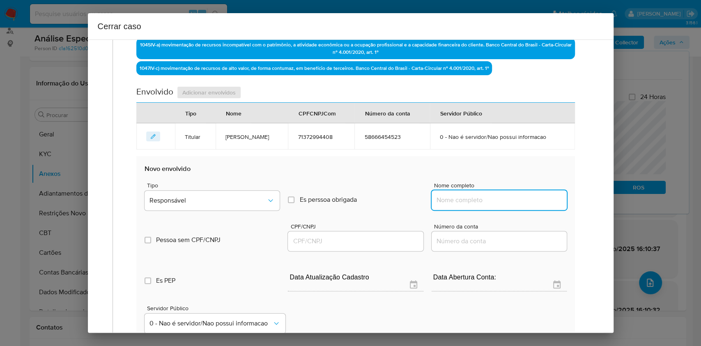
drag, startPoint x: 463, startPoint y: 201, endPoint x: 512, endPoint y: 205, distance: 48.6
click at [464, 201] on input "Nome completo" at bounding box center [499, 200] width 135 height 11
paste input "Alana Victoria Goncalves Dos Santos, 71571262490"
click at [529, 202] on input "Alana Victoria Goncalves Dos Santos, 71571262490" at bounding box center [499, 200] width 135 height 11
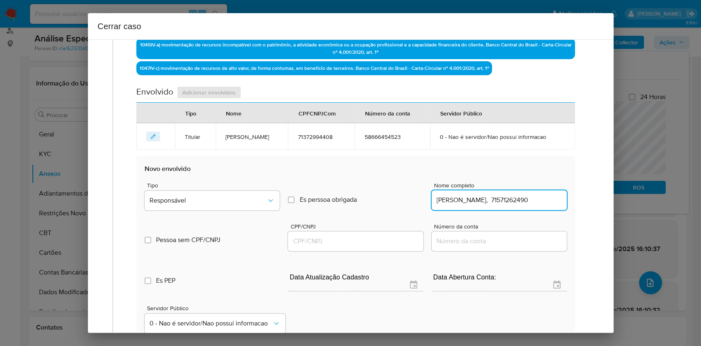
click at [529, 202] on input "Alana Victoria Goncalves Dos Santos, 71571262490" at bounding box center [499, 200] width 135 height 11
type input "Alana Victoria Goncalves Dos Santos,"
drag, startPoint x: 319, startPoint y: 239, endPoint x: 337, endPoint y: 233, distance: 18.8
click at [322, 238] on input "CPF/CNPJ" at bounding box center [355, 241] width 135 height 11
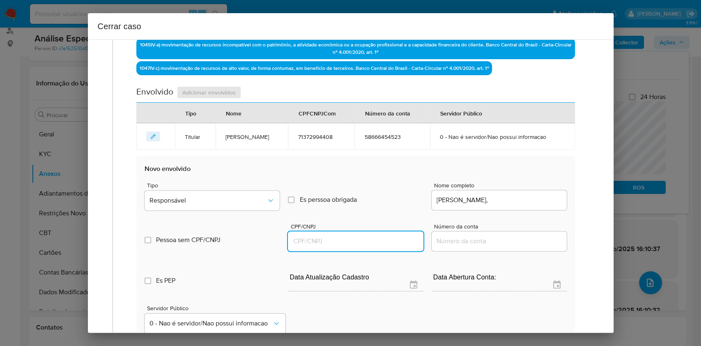
paste input "71571262490"
type input "71571262490"
click at [265, 204] on button "Responsável" at bounding box center [212, 201] width 135 height 20
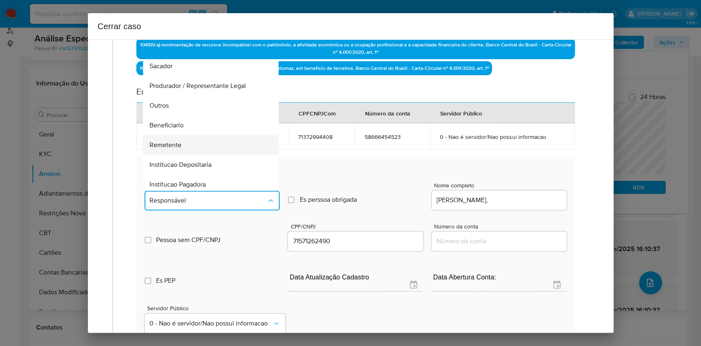
scroll to position [105, 0]
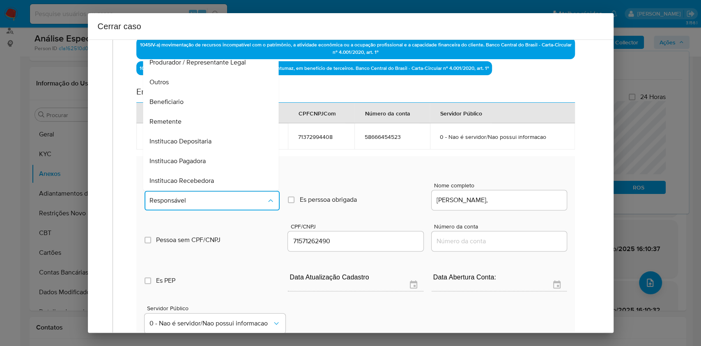
drag, startPoint x: 186, startPoint y: 120, endPoint x: 250, endPoint y: 132, distance: 64.3
click at [187, 121] on div "Remetente" at bounding box center [208, 122] width 117 height 20
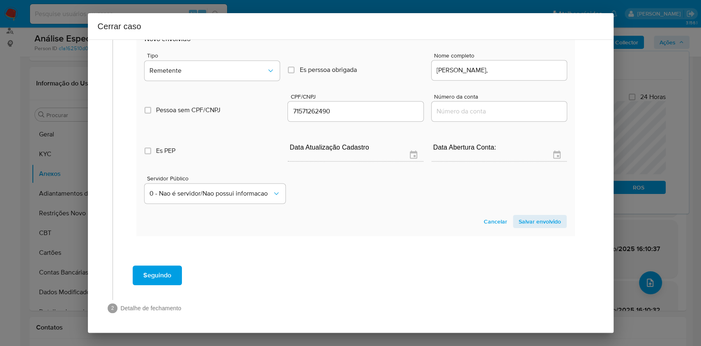
drag, startPoint x: 537, startPoint y: 216, endPoint x: 541, endPoint y: 218, distance: 4.4
click at [541, 218] on span "Salvar envolvido" at bounding box center [540, 221] width 42 height 11
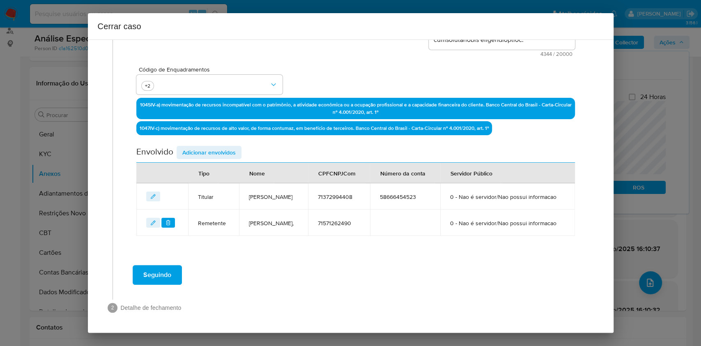
scroll to position [231, 0]
drag, startPoint x: 220, startPoint y: 135, endPoint x: 235, endPoint y: 140, distance: 15.7
click at [221, 147] on span "Adicionar envolvidos" at bounding box center [208, 152] width 53 height 11
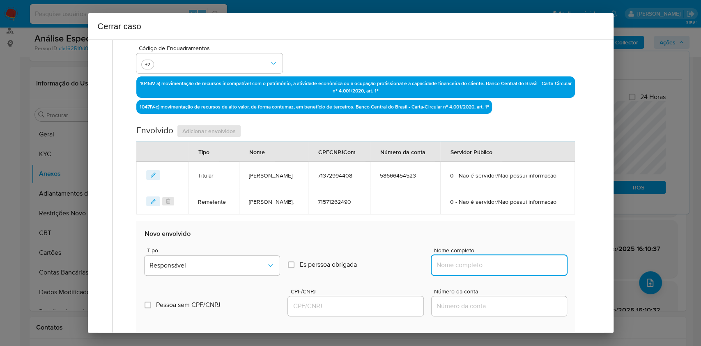
drag, startPoint x: 479, startPoint y: 285, endPoint x: 510, endPoint y: 284, distance: 31.2
click at [482, 270] on input "Nome completo" at bounding box center [499, 265] width 135 height 11
paste input "José Alex Mendosa Dantas, 72018286498"
click at [528, 270] on input "José Alex Mendosa Dantas, 72018286498" at bounding box center [499, 265] width 135 height 11
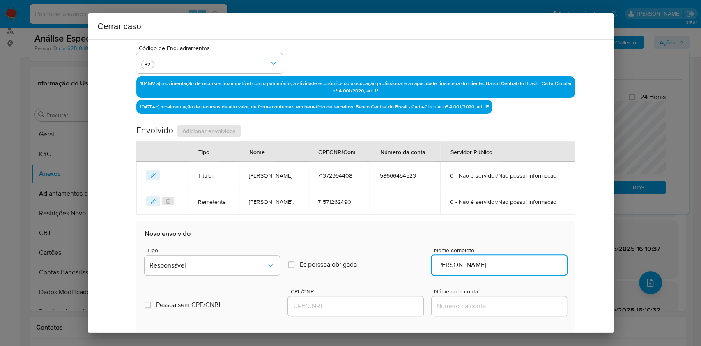
scroll to position [0, 0]
type input "José Alex Mendosa Dantas,"
drag, startPoint x: 376, startPoint y: 326, endPoint x: 389, endPoint y: 321, distance: 13.6
click at [376, 311] on input "CPF/CNPJ" at bounding box center [355, 306] width 135 height 11
paste input "72018286498"
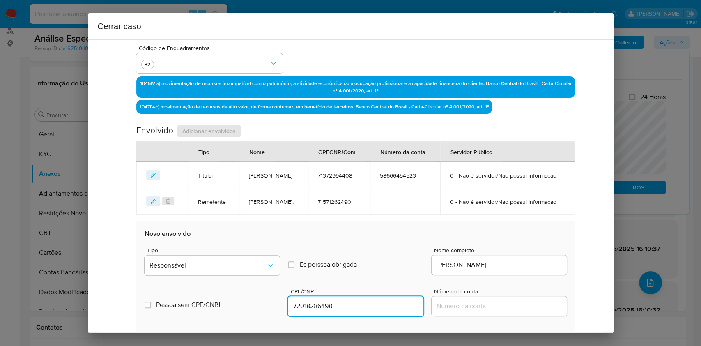
type input "72018286498"
click at [234, 275] on div "Tipo Responsável" at bounding box center [212, 262] width 135 height 31
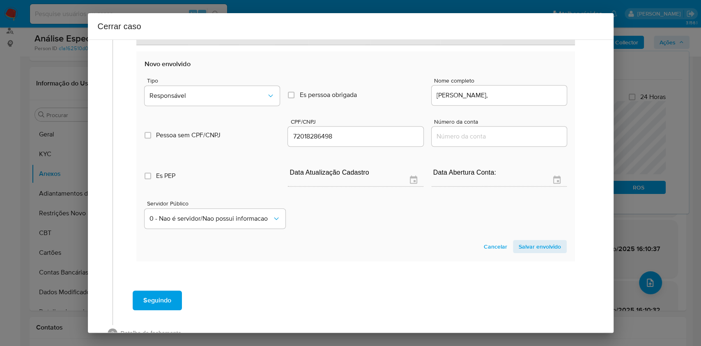
scroll to position [447, 0]
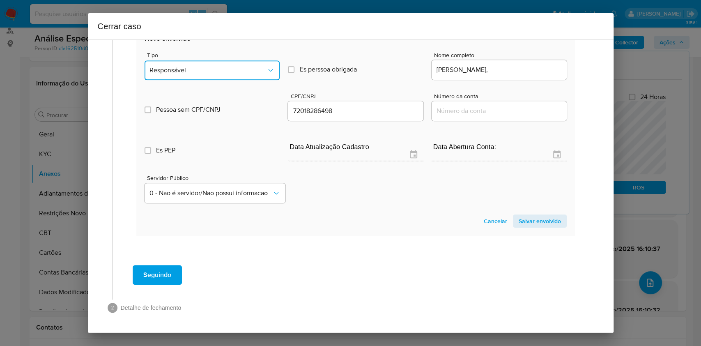
click at [189, 73] on span "Responsável" at bounding box center [207, 70] width 117 height 8
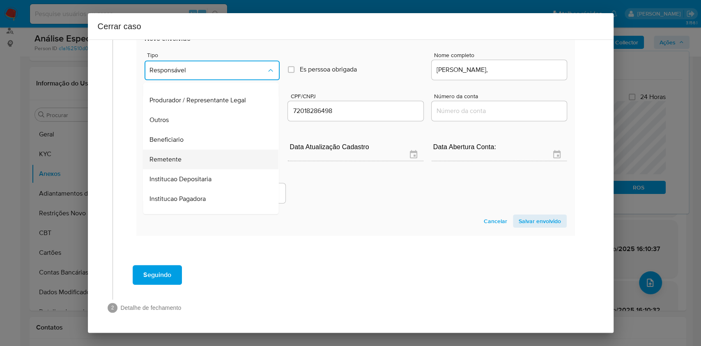
scroll to position [105, 0]
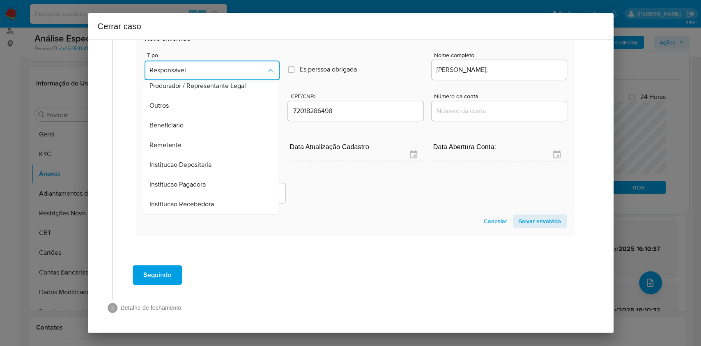
drag, startPoint x: 193, startPoint y: 143, endPoint x: 206, endPoint y: 147, distance: 13.1
click at [195, 143] on div "Remetente" at bounding box center [208, 145] width 117 height 20
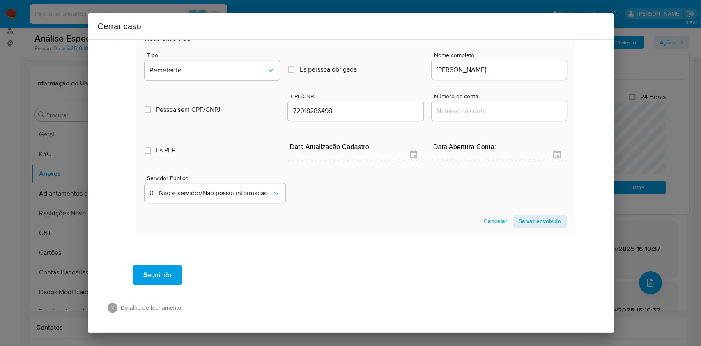
click at [529, 223] on span "Salvar envolvido" at bounding box center [540, 220] width 42 height 11
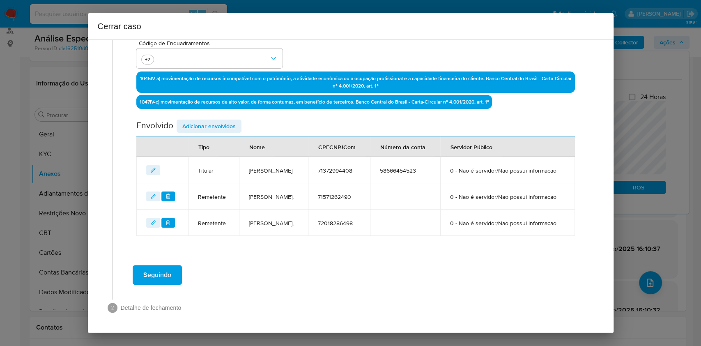
scroll to position [264, 0]
click at [216, 91] on div "Data de início 22/02/2025 Data Fin 21/08/2025 Valor do crédito R$271.532 Valor …" at bounding box center [355, 51] width 438 height 369
drag, startPoint x: 226, startPoint y: 98, endPoint x: 421, endPoint y: 176, distance: 210.1
click at [227, 120] on span "Adicionar envolvidos" at bounding box center [208, 125] width 53 height 11
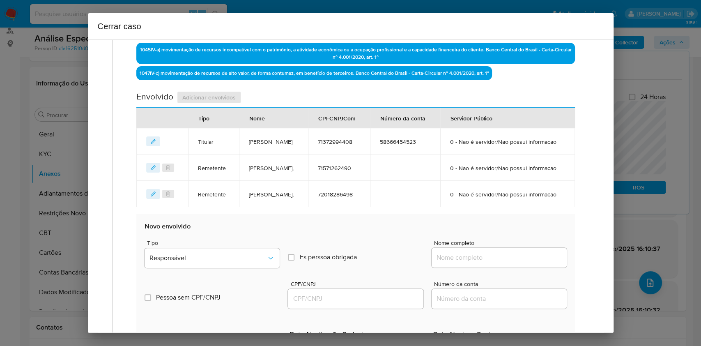
drag, startPoint x: 520, startPoint y: 297, endPoint x: 525, endPoint y: 294, distance: 5.9
click at [521, 271] on div "Nome completo" at bounding box center [499, 255] width 135 height 31
click at [526, 263] on input "Nome completo" at bounding box center [499, 257] width 135 height 11
paste input "Josemar Nunes De Oliveira, 01138946435"
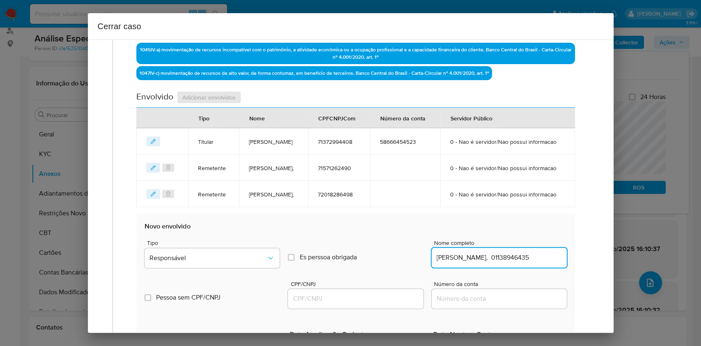
click at [537, 263] on input "Josemar Nunes De Oliveira, 01138946435" at bounding box center [499, 257] width 135 height 11
type input "Josemar Nunes De Oliveira,"
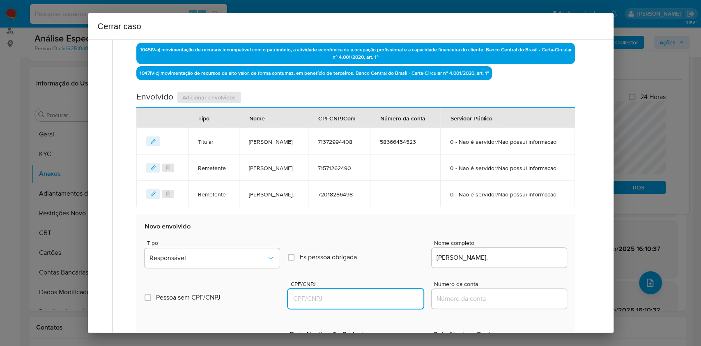
drag, startPoint x: 387, startPoint y: 326, endPoint x: 397, endPoint y: 322, distance: 11.4
click at [388, 304] on input "CPF/CNPJ" at bounding box center [355, 298] width 135 height 11
paste input "01138946435"
click at [243, 262] on span "Responsável" at bounding box center [207, 258] width 117 height 8
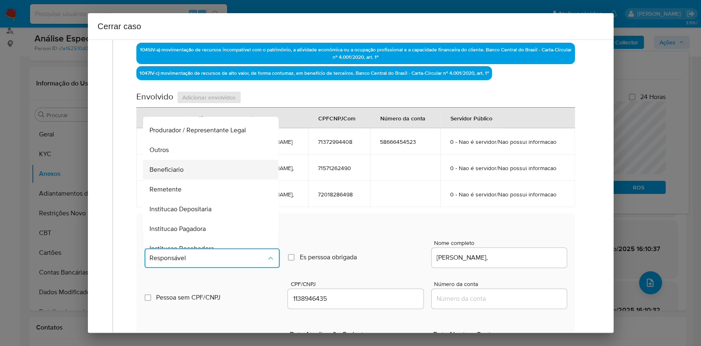
scroll to position [105, 0]
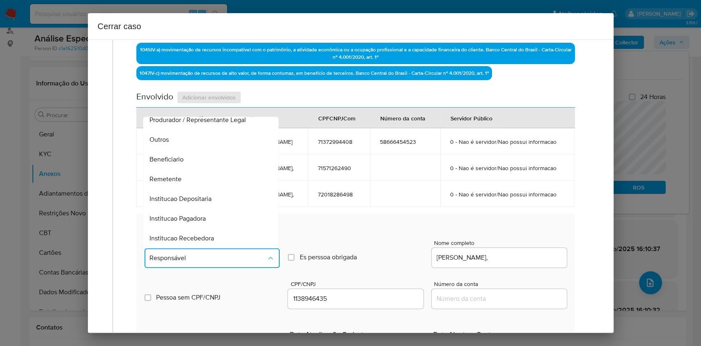
drag, startPoint x: 178, startPoint y: 184, endPoint x: 223, endPoint y: 185, distance: 44.8
click at [178, 169] on div "Beneficiario" at bounding box center [208, 159] width 117 height 20
type input "01138946435"
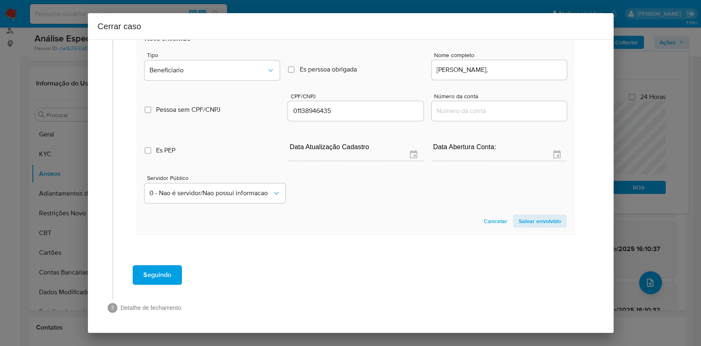
click at [523, 227] on span "Salvar envolvido" at bounding box center [540, 220] width 42 height 11
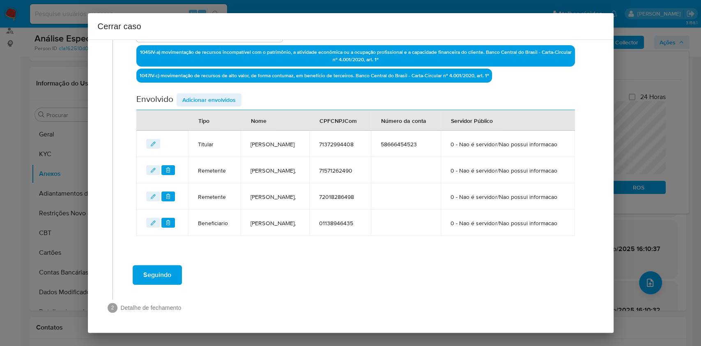
scroll to position [298, 0]
click at [197, 94] on span "Adicionar envolvidos" at bounding box center [208, 99] width 53 height 11
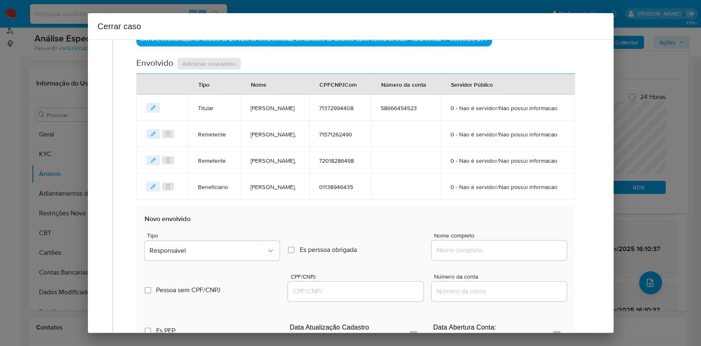
paste input "Ricardo De Assis Pereira Da Silva, 70163134413"
drag, startPoint x: 512, startPoint y: 283, endPoint x: 537, endPoint y: 288, distance: 25.5
click at [515, 255] on input "Nome completo" at bounding box center [499, 250] width 135 height 11
click at [537, 255] on input "Ricardo De Assis Pereira Da Silva, 70163134413" at bounding box center [499, 250] width 135 height 11
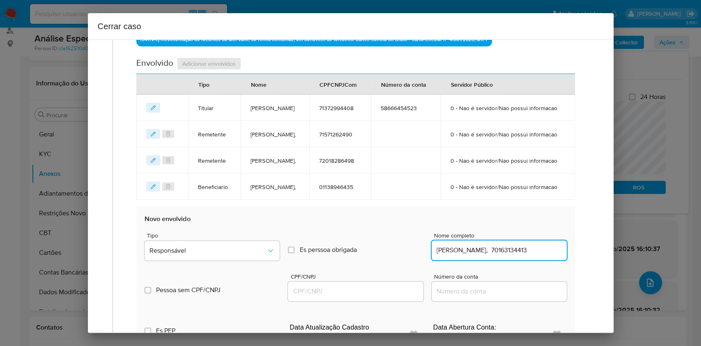
click at [537, 255] on input "Ricardo De Assis Pereira Da Silva, 70163134413" at bounding box center [499, 250] width 135 height 11
type input "Ricardo De Assis Pereira Da Silva,"
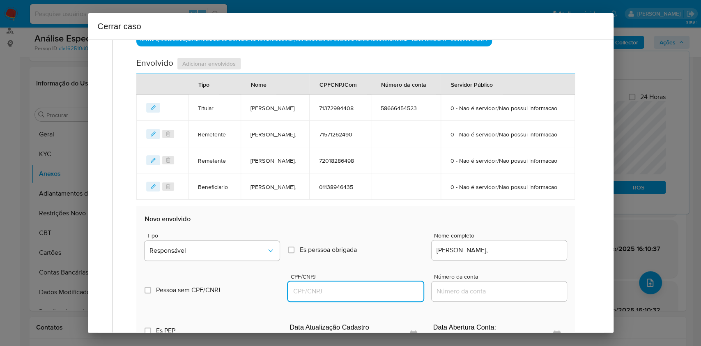
drag, startPoint x: 382, startPoint y: 329, endPoint x: 393, endPoint y: 325, distance: 11.1
click at [382, 296] on input "CPF/CNPJ" at bounding box center [355, 291] width 135 height 11
paste input "70163134413"
type input "70163134413"
click at [254, 264] on div "Tipo Responsável" at bounding box center [212, 247] width 135 height 31
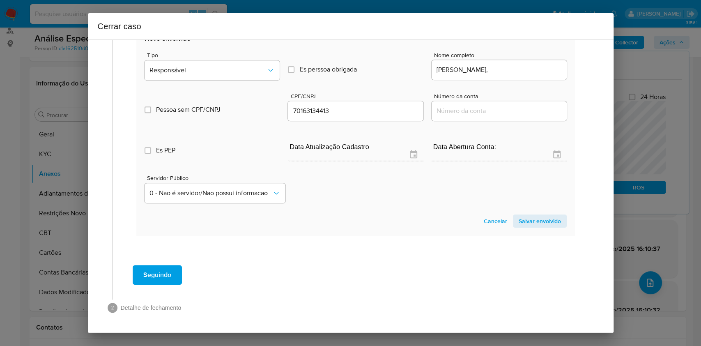
scroll to position [515, 0]
click at [204, 69] on span "Responsável" at bounding box center [207, 70] width 117 height 8
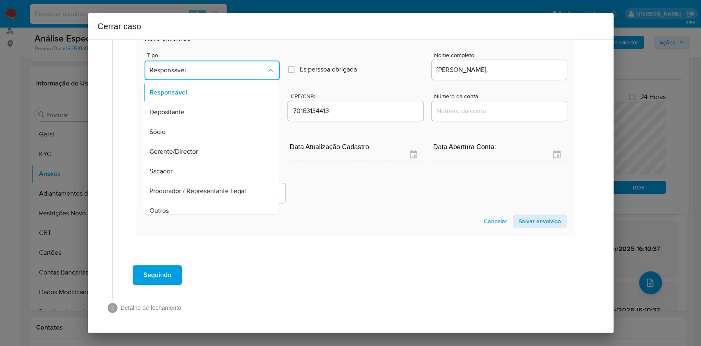
scroll to position [105, 0]
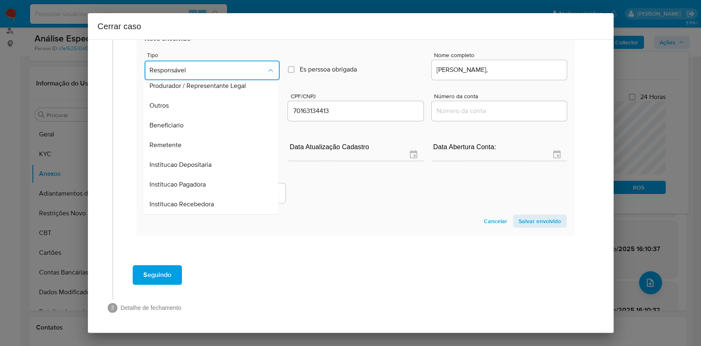
drag, startPoint x: 200, startPoint y: 122, endPoint x: 340, endPoint y: 146, distance: 142.4
click at [200, 123] on div "Beneficiario" at bounding box center [208, 125] width 117 height 20
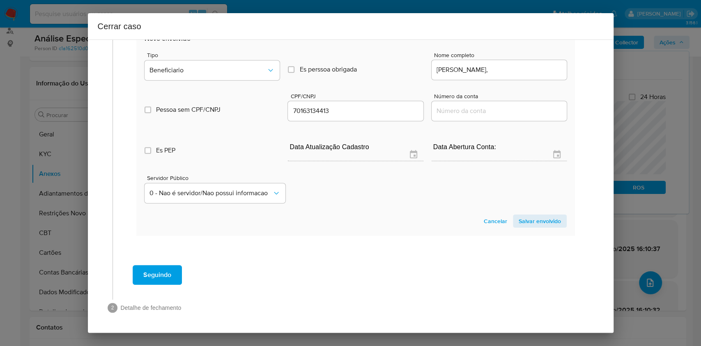
drag, startPoint x: 532, startPoint y: 219, endPoint x: 525, endPoint y: 176, distance: 43.7
click at [534, 220] on span "Salvar envolvido" at bounding box center [540, 220] width 42 height 11
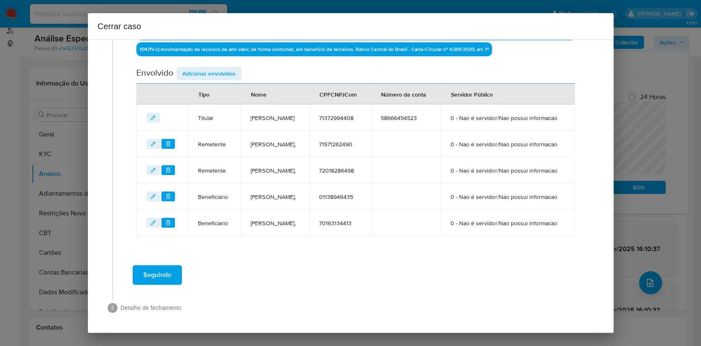
scroll to position [332, 0]
click at [171, 271] on button "Seguindo" at bounding box center [157, 275] width 49 height 20
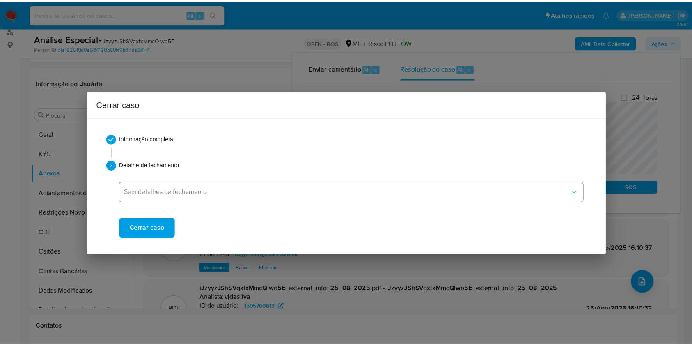
scroll to position [1443, 0]
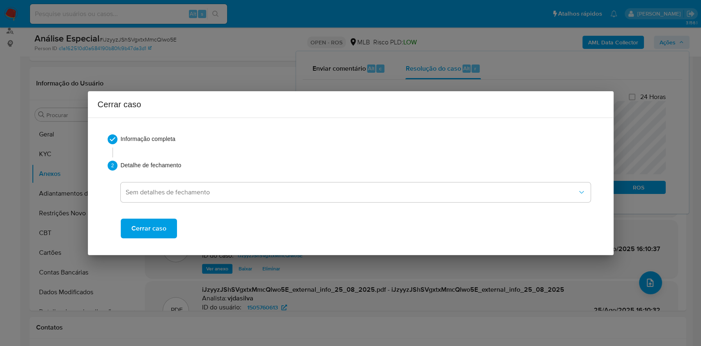
click at [157, 232] on span "Cerrar caso" at bounding box center [148, 228] width 35 height 18
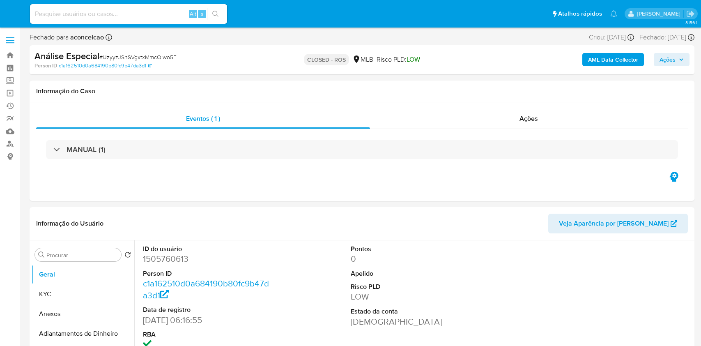
select select "10"
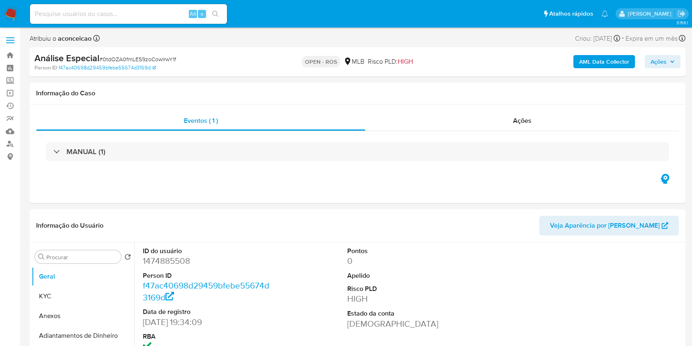
select select "10"
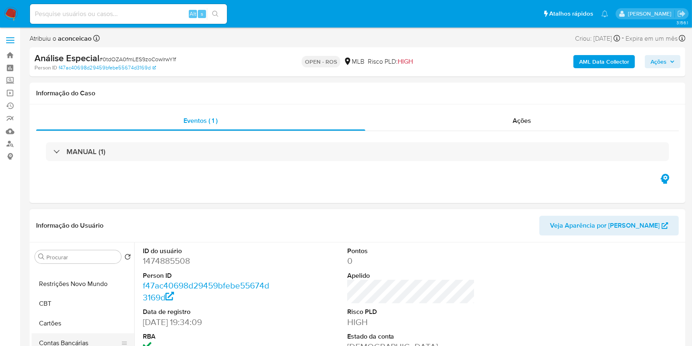
scroll to position [55, 0]
drag, startPoint x: 83, startPoint y: 297, endPoint x: 205, endPoint y: 294, distance: 122.4
click at [83, 297] on button "Restrições Novo Mundo" at bounding box center [83, 301] width 103 height 20
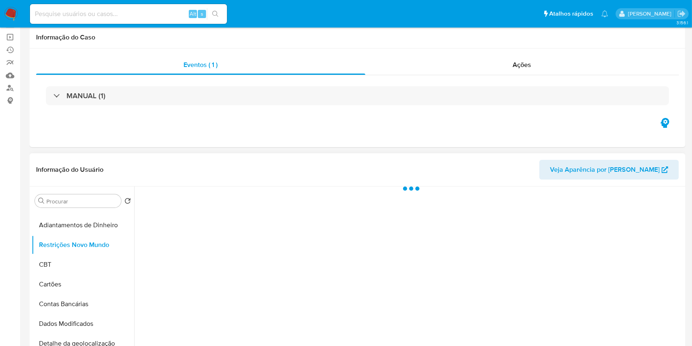
scroll to position [109, 0]
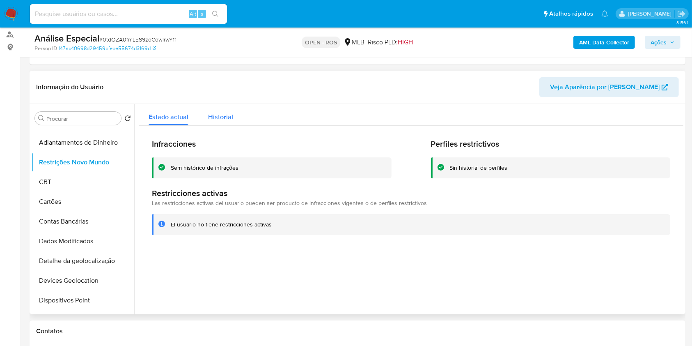
click at [226, 113] on span "Historial" at bounding box center [220, 116] width 25 height 9
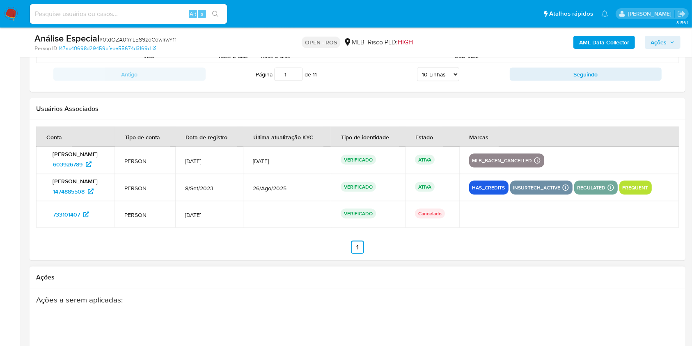
scroll to position [1264, 0]
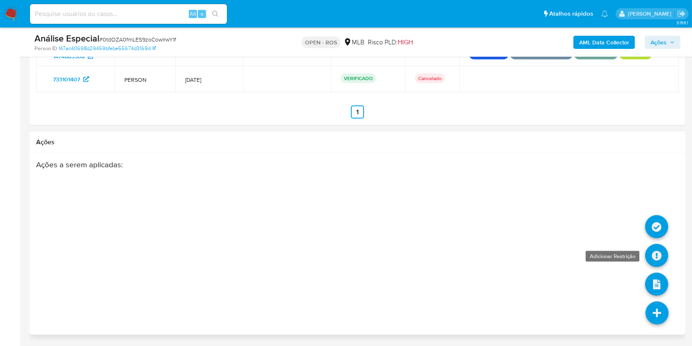
click at [659, 254] on icon at bounding box center [656, 255] width 23 height 23
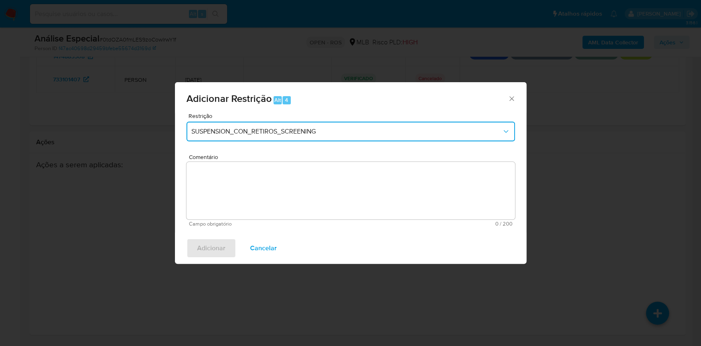
click at [311, 126] on button "SUSPENSION_CON_RETIROS_SCREENING" at bounding box center [350, 132] width 328 height 20
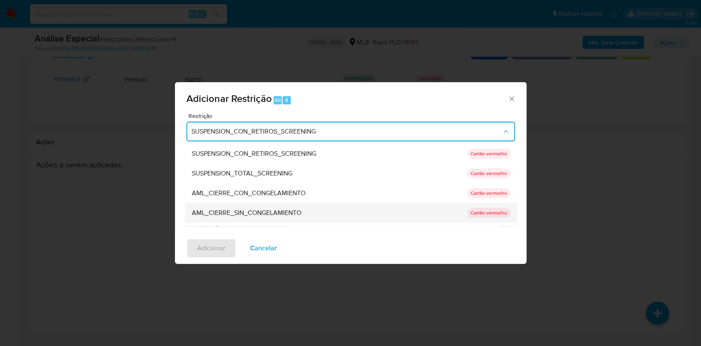
click at [252, 209] on span "AML_CIERRE_SIN_CONGELAMIENTO" at bounding box center [246, 213] width 110 height 8
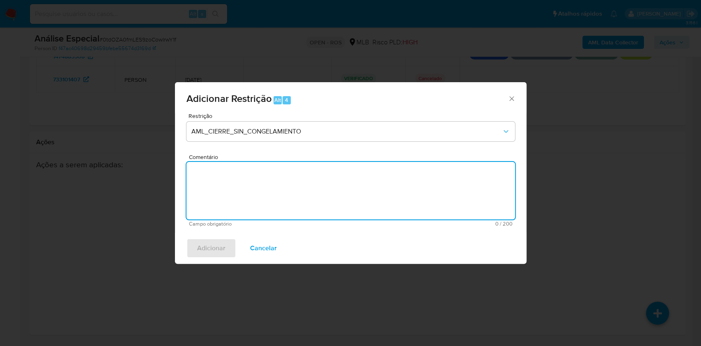
paste textarea "NÃO INFORMAR AO USUÁRIO QUE SE TRATA DE PLD. NÃO REABILITAR!"
drag, startPoint x: 377, startPoint y: 177, endPoint x: 361, endPoint y: 181, distance: 16.5
click at [377, 176] on textarea "Comentário" at bounding box center [350, 190] width 328 height 57
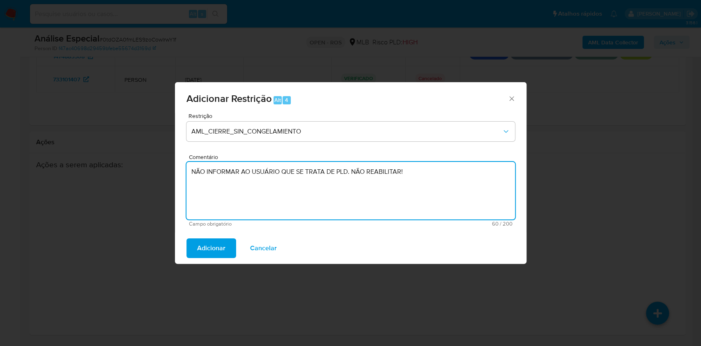
type textarea "NÃO INFORMAR AO USUÁRIO QUE SE TRATA DE PLD. NÃO REABILITAR!"
click at [220, 258] on div "Adicionar Cancelar" at bounding box center [350, 247] width 351 height 31
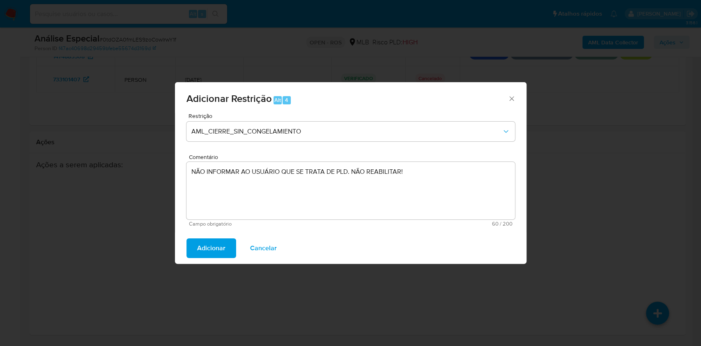
click at [215, 255] on span "Adicionar" at bounding box center [211, 248] width 28 height 18
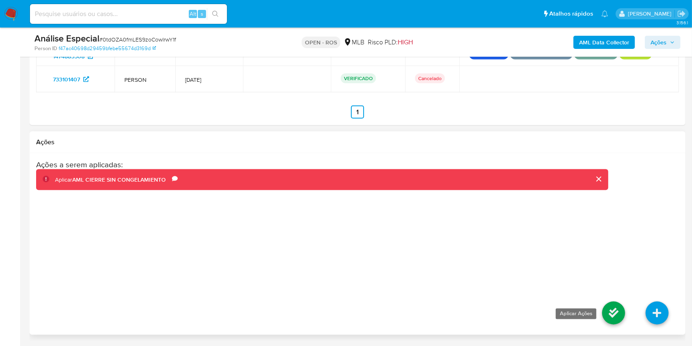
click at [611, 314] on icon at bounding box center [613, 312] width 23 height 23
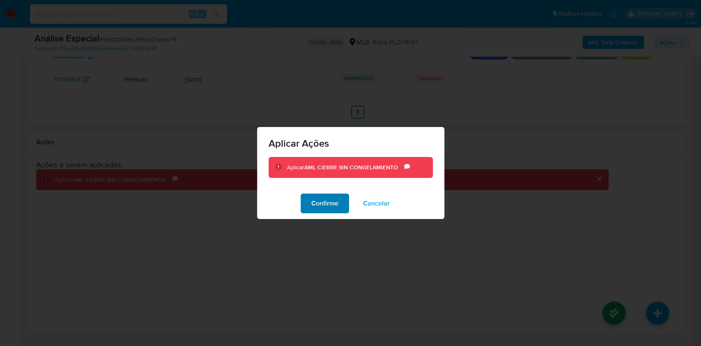
drag, startPoint x: 320, startPoint y: 205, endPoint x: 331, endPoint y: 209, distance: 11.7
click at [321, 206] on span "Confirme" at bounding box center [324, 203] width 27 height 18
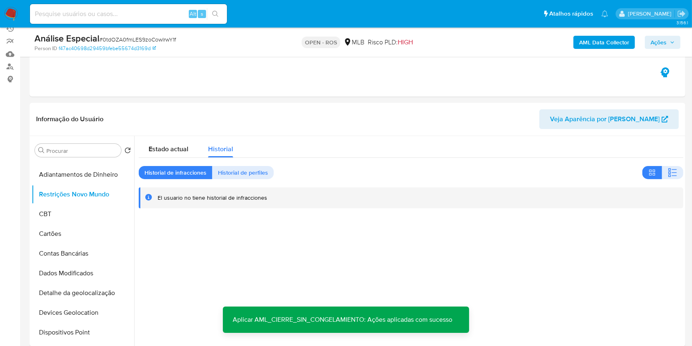
scroll to position [115, 0]
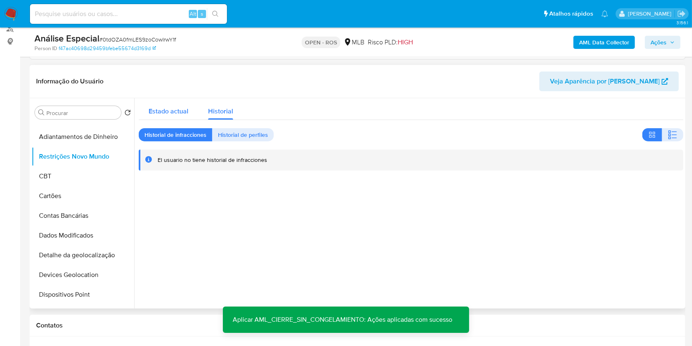
click at [167, 114] on span "Estado actual" at bounding box center [169, 110] width 40 height 9
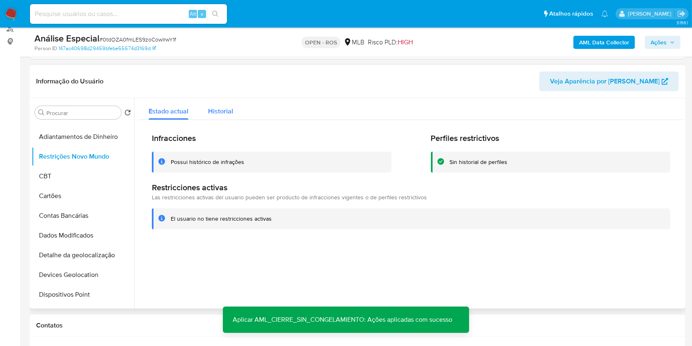
click at [212, 110] on span "Historial" at bounding box center [220, 110] width 25 height 9
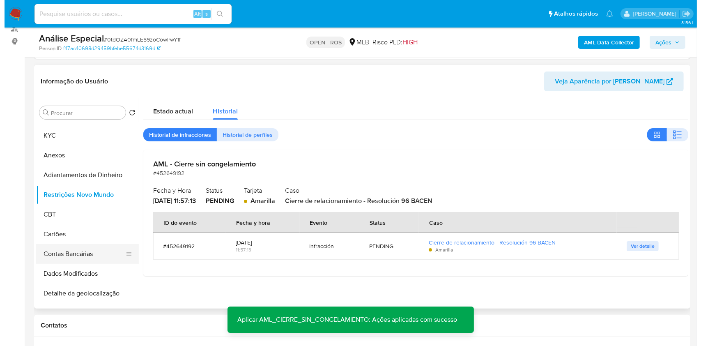
scroll to position [0, 0]
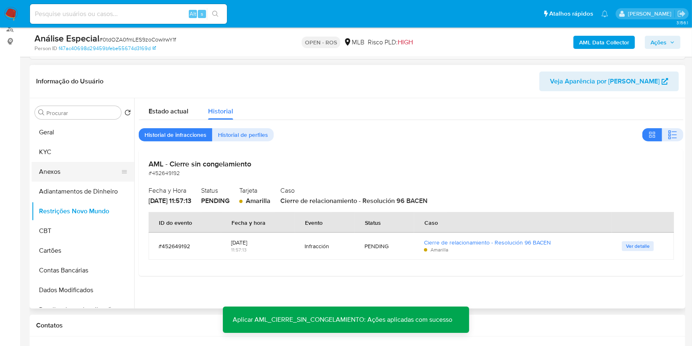
drag, startPoint x: 65, startPoint y: 177, endPoint x: 74, endPoint y: 175, distance: 9.3
click at [65, 177] on button "Anexos" at bounding box center [80, 172] width 96 height 20
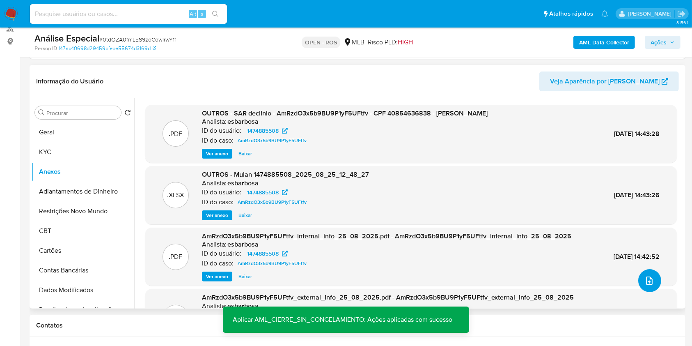
click at [649, 282] on icon "upload-file" at bounding box center [649, 280] width 7 height 8
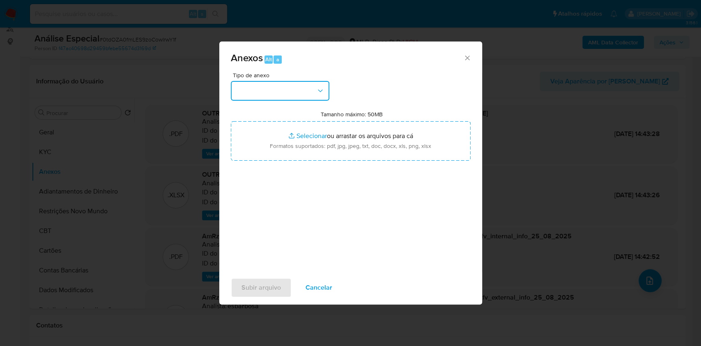
drag, startPoint x: 292, startPoint y: 95, endPoint x: 289, endPoint y: 101, distance: 5.9
click at [291, 95] on button "button" at bounding box center [280, 91] width 99 height 20
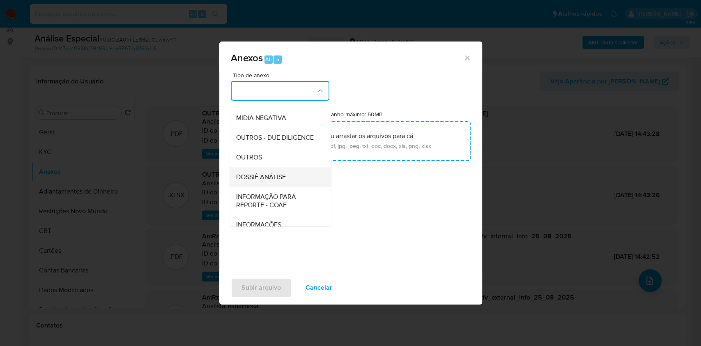
scroll to position [126, 0]
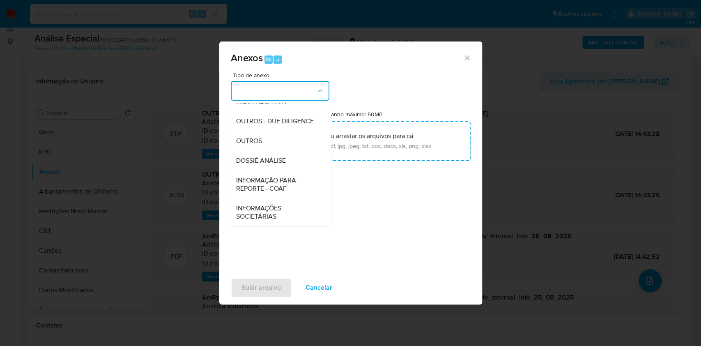
drag, startPoint x: 286, startPoint y: 177, endPoint x: 537, endPoint y: 69, distance: 273.3
click at [287, 177] on span "INFORMAÇÃO PARA REPORTE - COAF" at bounding box center [278, 184] width 84 height 16
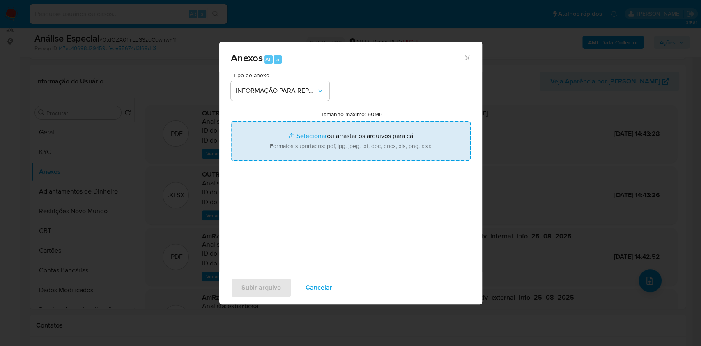
type input "C:\fakepath\SAR - 0tdOZA0fmLES9zoCowIrwY1f - CPF 40854636838 - [PERSON_NAME].pdf"
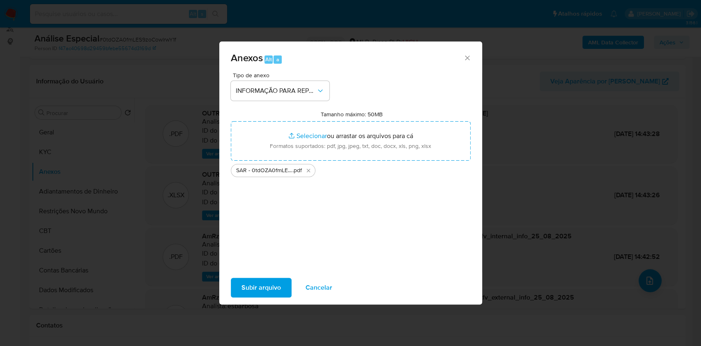
click at [271, 287] on span "Subir arquivo" at bounding box center [260, 287] width 39 height 18
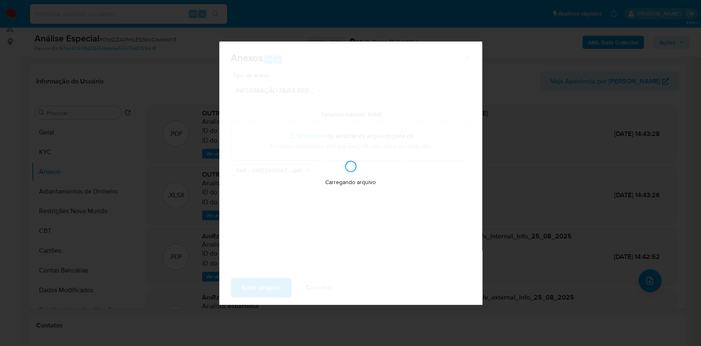
click at [528, 161] on div "Anexos Alt a Tipo de anexo INFORMAÇÃO PARA REPORTE - COAF Tamanho máximo: 50MB …" at bounding box center [350, 173] width 701 height 346
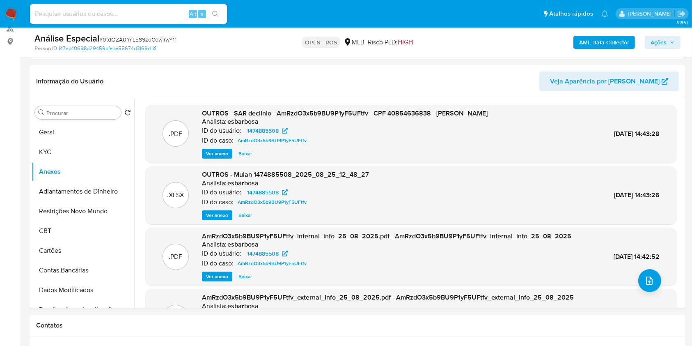
click at [666, 40] on span "Ações" at bounding box center [659, 42] width 16 height 13
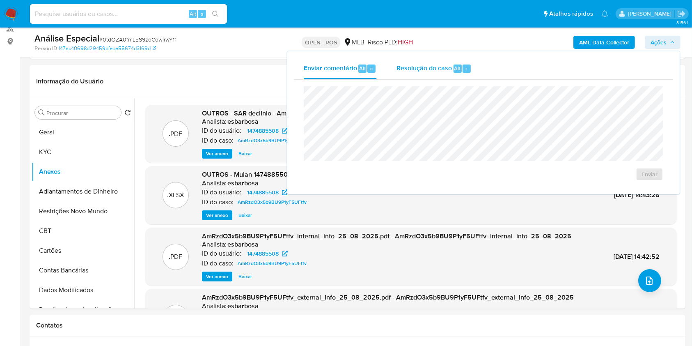
click at [459, 68] on span "Alt" at bounding box center [458, 68] width 7 height 8
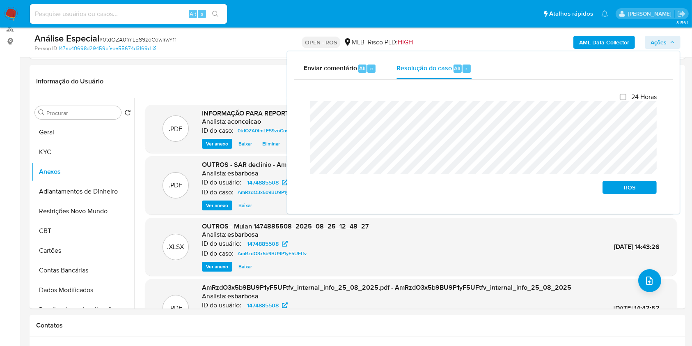
drag, startPoint x: 645, startPoint y: 188, endPoint x: 666, endPoint y: 175, distance: 24.5
click at [645, 189] on span "ROS" at bounding box center [630, 186] width 43 height 11
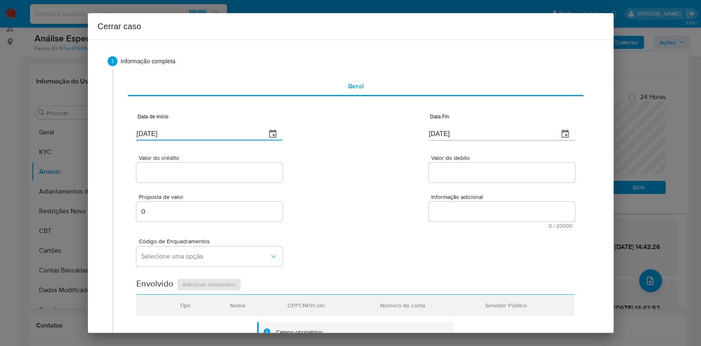
click at [166, 130] on input "[DATE]" at bounding box center [197, 133] width 123 height 13
paste input "01/07"
drag, startPoint x: 166, startPoint y: 130, endPoint x: 185, endPoint y: 138, distance: 20.4
click at [166, 130] on input "[DATE]" at bounding box center [197, 133] width 123 height 13
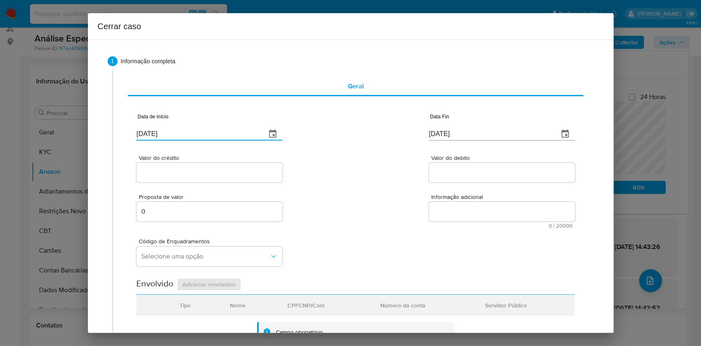
type input "[DATE]"
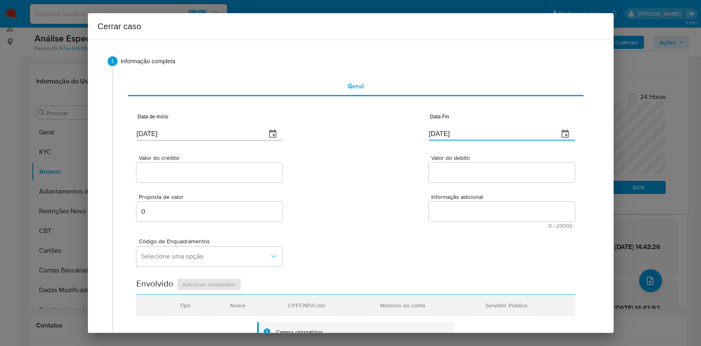
click at [429, 136] on input "[DATE]" at bounding box center [490, 133] width 123 height 13
click at [429, 135] on input "[DATE]" at bounding box center [490, 133] width 123 height 13
paste input "[DATE]"
type input "[DATE]"
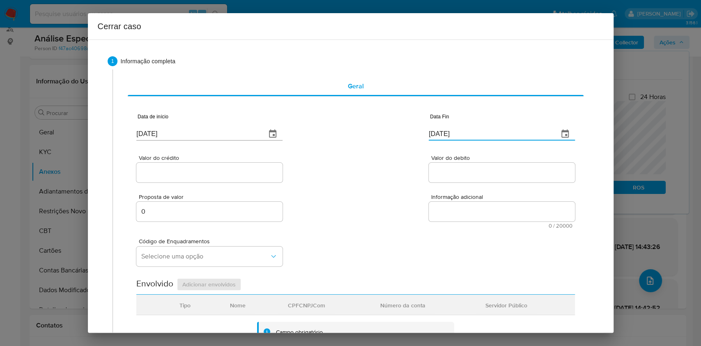
click at [161, 170] on input "Valor do crédito" at bounding box center [209, 172] width 146 height 11
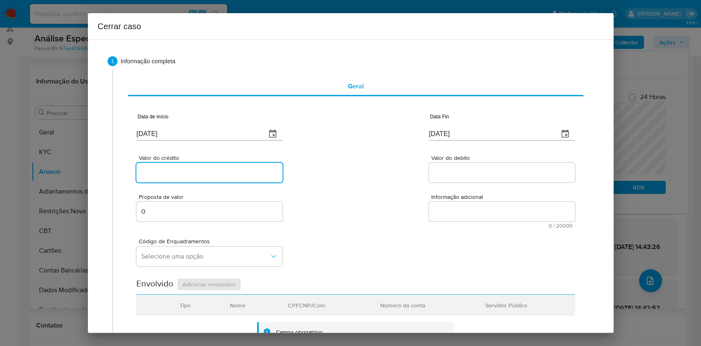
paste input "R$1.019.585"
type input "R$1.019.585"
paste input "R$1.029.389"
click at [455, 169] on input "Valor do debito" at bounding box center [502, 172] width 146 height 11
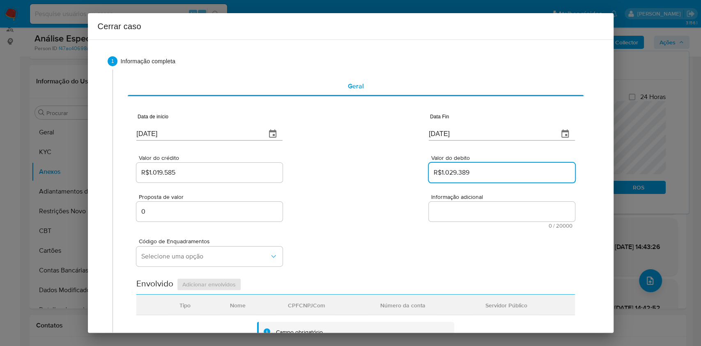
type input "R$1.029.389"
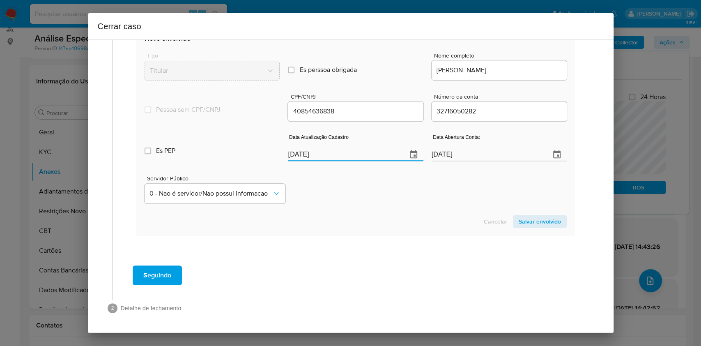
click at [319, 151] on input "[DATE]" at bounding box center [344, 154] width 112 height 13
click at [319, 150] on input "[DATE]" at bounding box center [344, 154] width 112 height 13
paste input "14"
click at [319, 150] on input "[DATE]" at bounding box center [344, 154] width 112 height 13
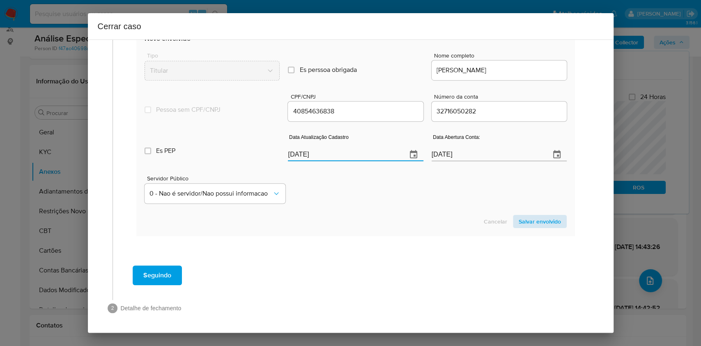
type input "[DATE]"
click at [535, 223] on span "Salvar envolvido" at bounding box center [540, 221] width 42 height 11
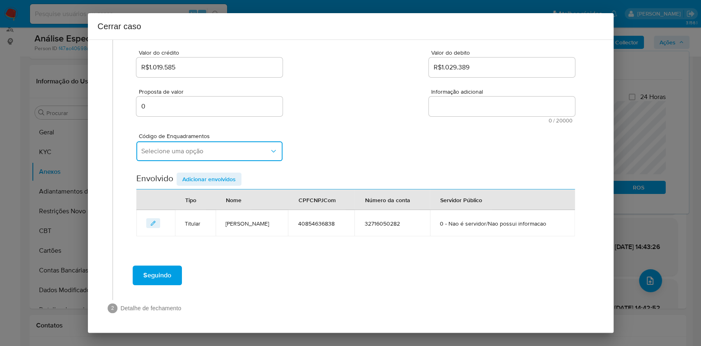
click at [184, 151] on span "Selecione uma opção" at bounding box center [205, 151] width 128 height 8
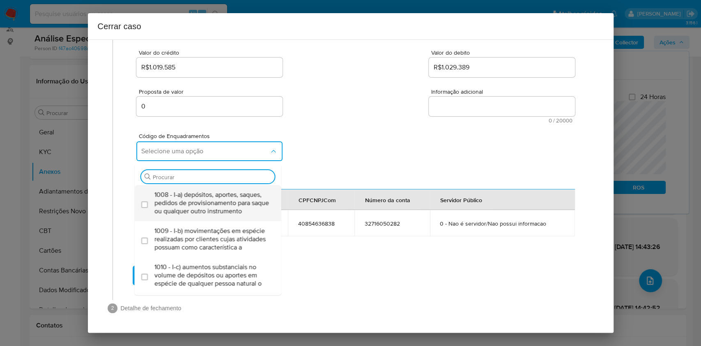
click at [179, 195] on span "1008 - I-a) depósitos, aportes, saques, pedidos de provisionamento para saque o…" at bounding box center [211, 203] width 115 height 25
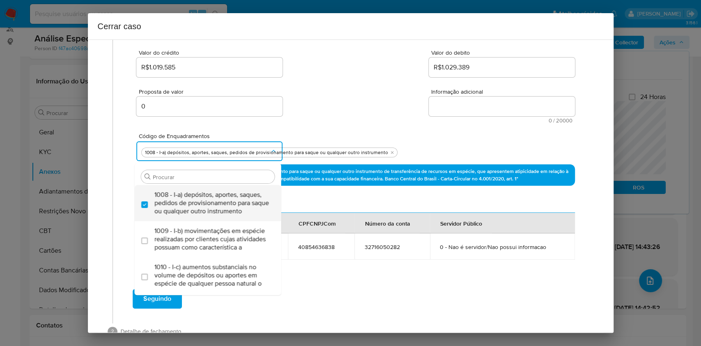
checkbox input "true"
type input "12"
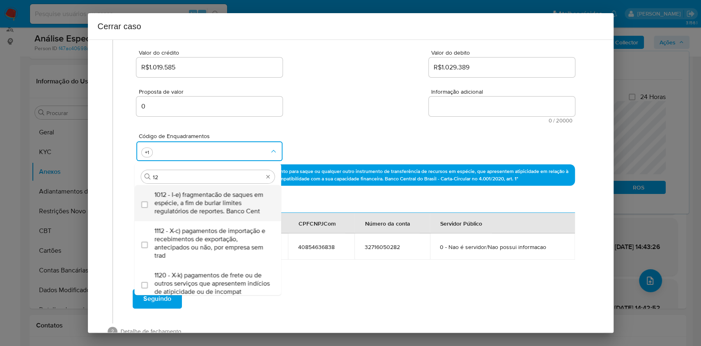
click at [183, 207] on span "1012 - I-e) fragmentacão de saques em espécie, a fim de burlar limites regulató…" at bounding box center [211, 203] width 115 height 25
checkbox input "true"
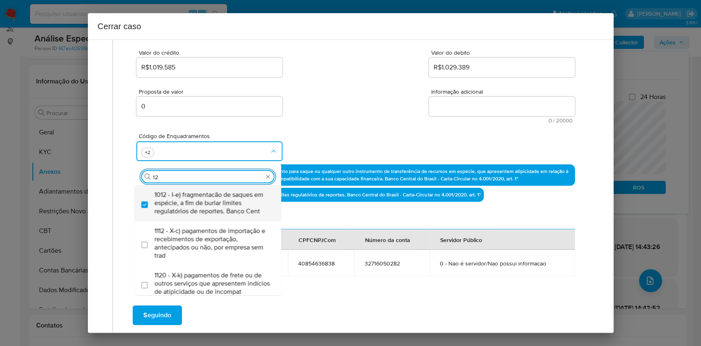
type input "1"
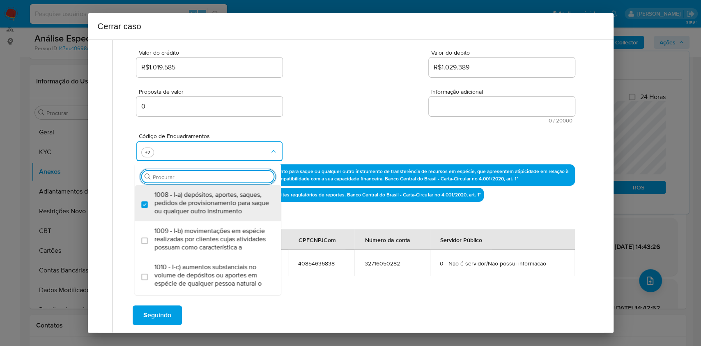
scroll to position [0, 0]
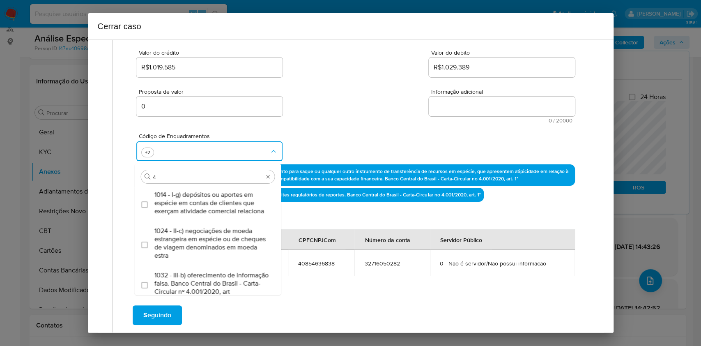
type input "45"
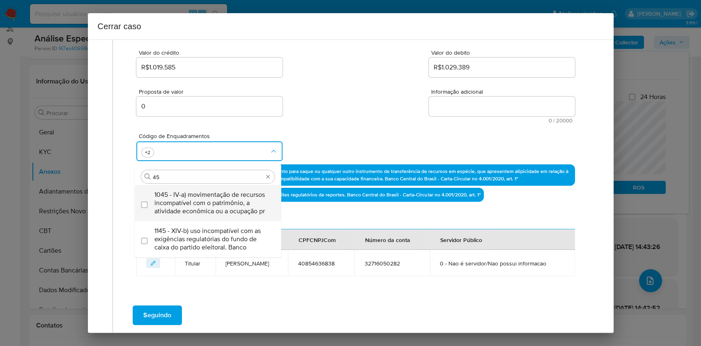
click at [184, 206] on span "1045 - IV-a) movimentação de recursos incompatível com o patrimônio, a atividad…" at bounding box center [211, 203] width 115 height 25
checkbox input "true"
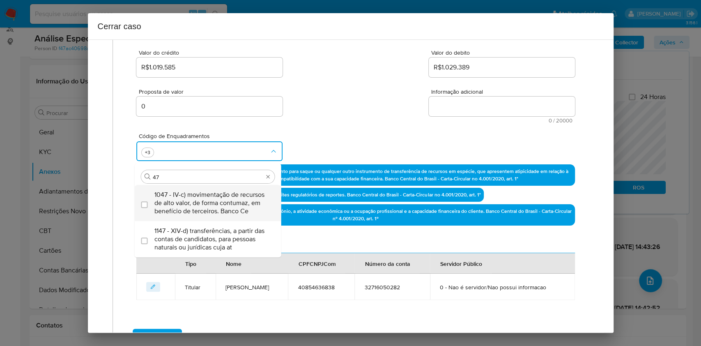
click at [184, 204] on span "1047 - IV-c) movimentação de recursos de alto valor, de forma contumaz, em bene…" at bounding box center [211, 203] width 115 height 25
type input "47"
checkbox input "true"
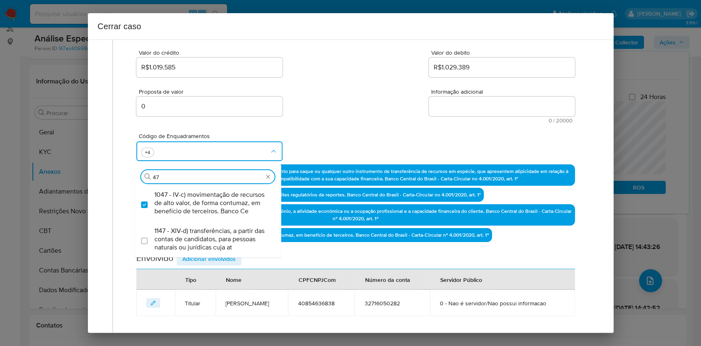
click at [456, 110] on textarea "Informação adicional" at bounding box center [502, 106] width 146 height 20
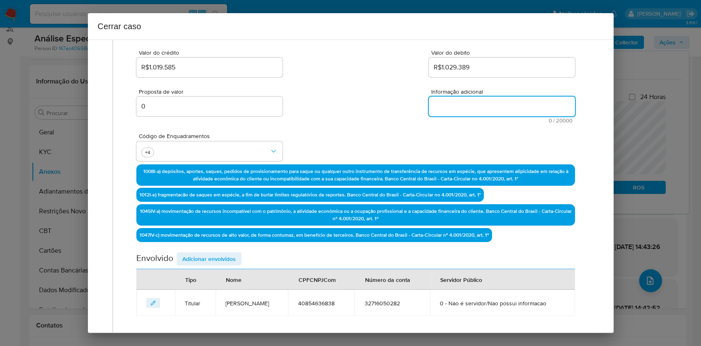
paste textarea "Loremip Dolors Ametc, ADI 44655612973, 10 elit, seddoeius te incididun ut Labor…"
click at [456, 110] on textarea "Informação adicional" at bounding box center [502, 106] width 146 height 20
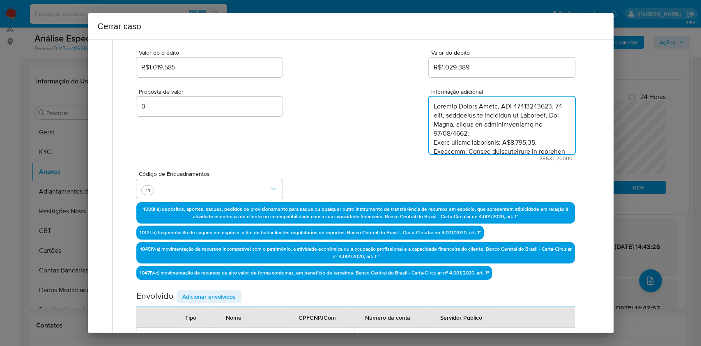
scroll to position [950, 0]
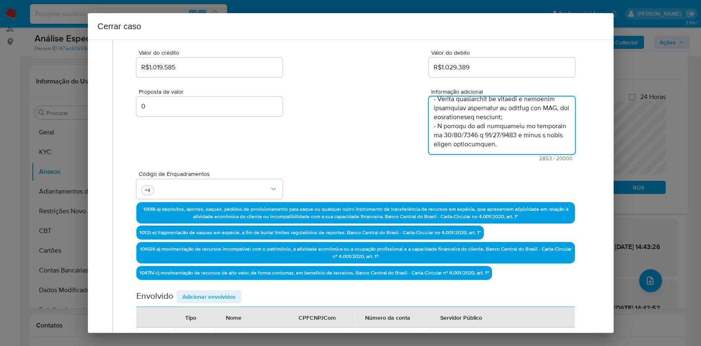
type textarea "Loremip Dolors Ametc, ADI 44655612973, 10 elit, seddoeius te incididun ut Labor…"
drag, startPoint x: 212, startPoint y: 290, endPoint x: 243, endPoint y: 274, distance: 34.7
click at [214, 291] on span "Adicionar envolvidos" at bounding box center [208, 296] width 53 height 11
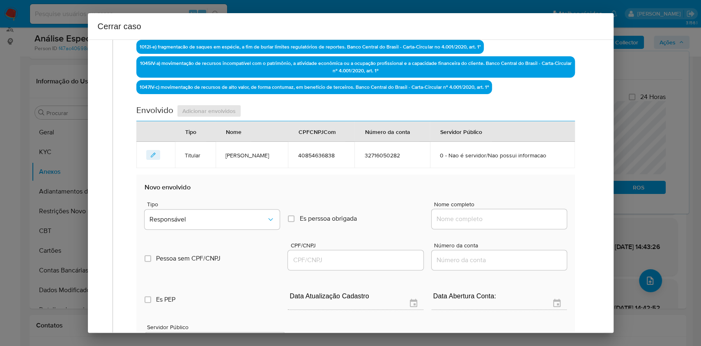
scroll to position [379, 0]
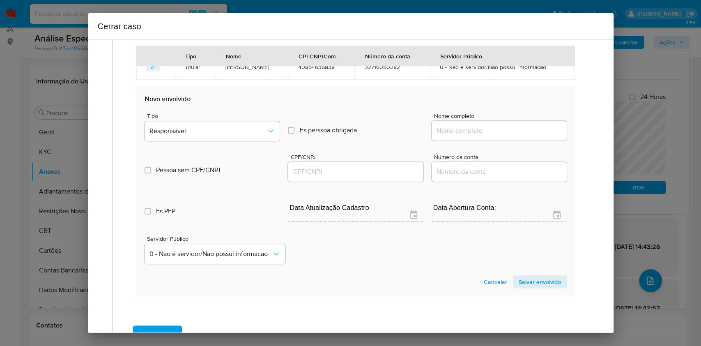
click at [503, 126] on input "Nome completo" at bounding box center [499, 130] width 135 height 11
paste input "[PERSON_NAME], 47233518840"
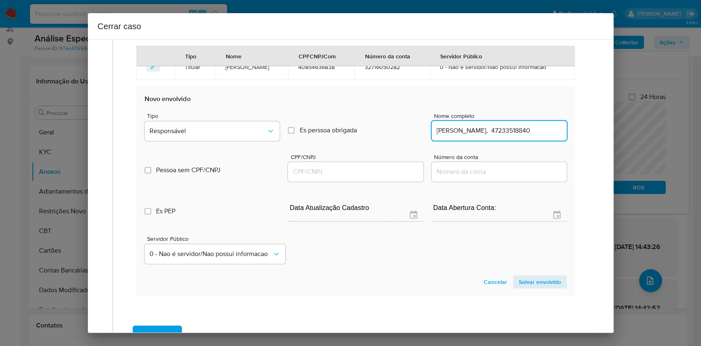
click at [535, 127] on input "[PERSON_NAME], 47233518840" at bounding box center [499, 130] width 135 height 11
click at [535, 128] on input "[PERSON_NAME], 47233518840" at bounding box center [499, 130] width 135 height 11
type input "[PERSON_NAME],"
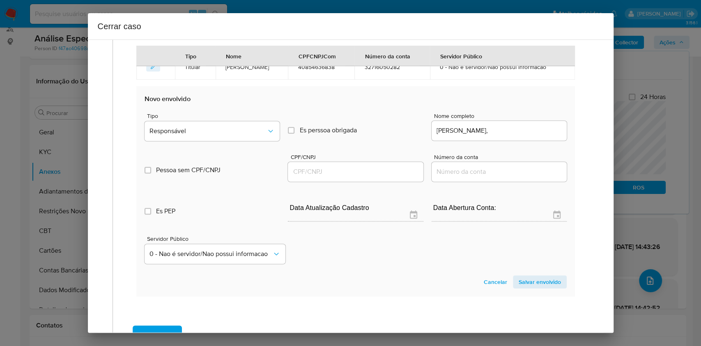
drag, startPoint x: 358, startPoint y: 162, endPoint x: 361, endPoint y: 171, distance: 9.6
click at [358, 163] on div at bounding box center [355, 172] width 135 height 20
drag, startPoint x: 361, startPoint y: 171, endPoint x: 368, endPoint y: 171, distance: 6.2
click at [362, 172] on input "CPF/CNPJ" at bounding box center [355, 171] width 135 height 11
paste input "47233518840"
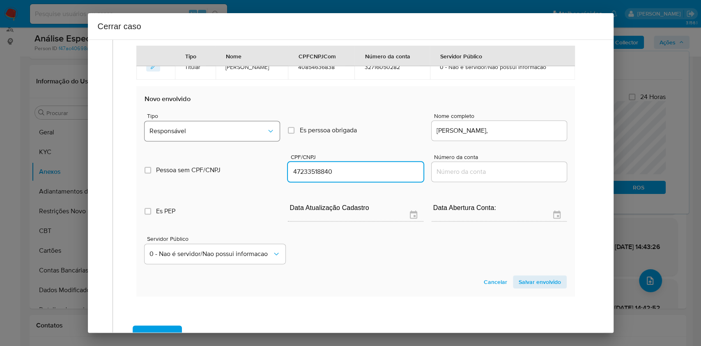
type input "47233518840"
drag, startPoint x: 234, startPoint y: 124, endPoint x: 234, endPoint y: 138, distance: 14.0
click at [234, 125] on button "Responsável" at bounding box center [212, 131] width 135 height 20
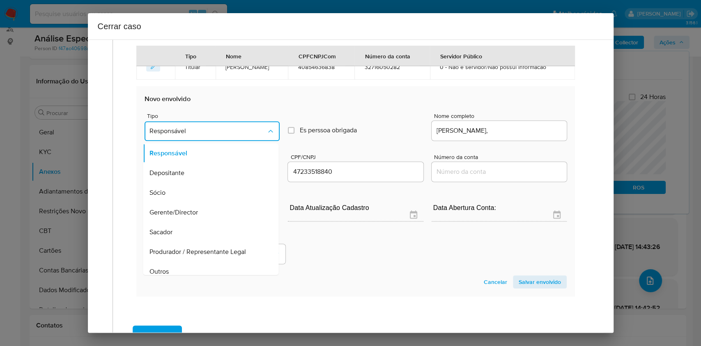
scroll to position [105, 0]
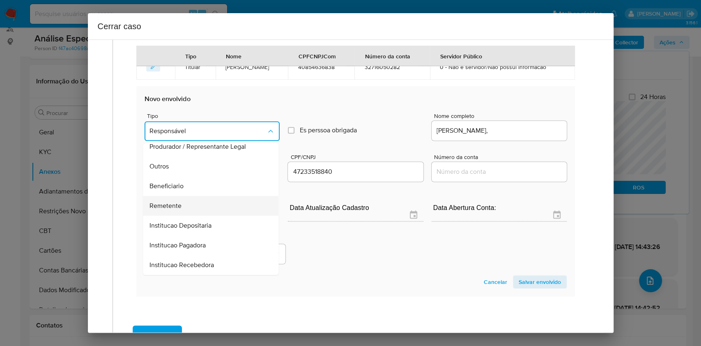
click at [186, 208] on div "Remetente" at bounding box center [208, 206] width 117 height 20
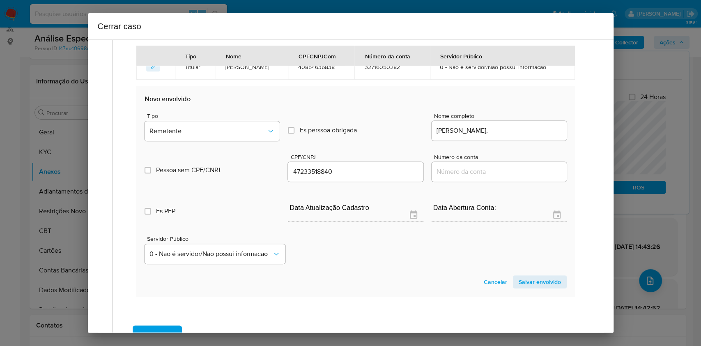
drag, startPoint x: 541, startPoint y: 279, endPoint x: 577, endPoint y: 215, distance: 73.5
click at [541, 280] on span "Salvar envolvido" at bounding box center [540, 281] width 42 height 11
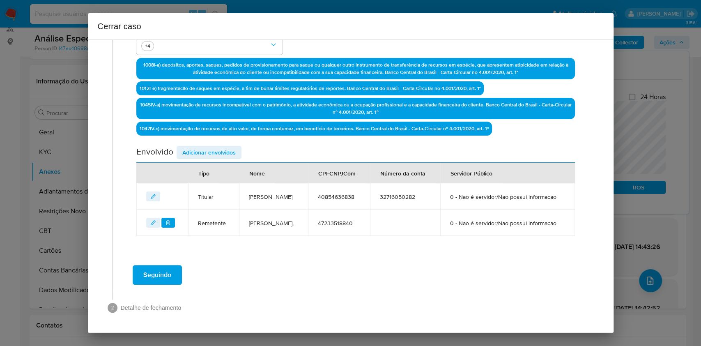
scroll to position [270, 0]
drag, startPoint x: 227, startPoint y: 133, endPoint x: 239, endPoint y: 138, distance: 12.6
click at [227, 147] on span "Adicionar envolvidos" at bounding box center [208, 152] width 53 height 11
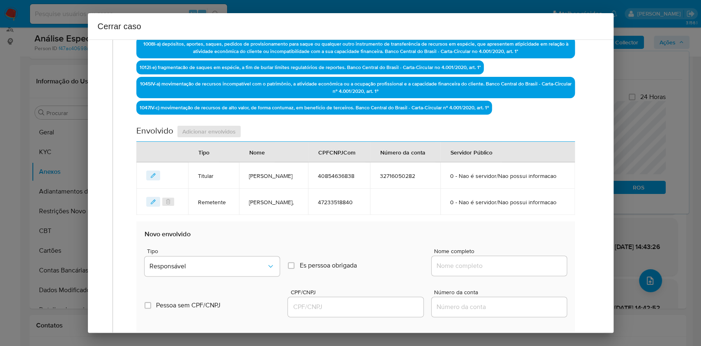
drag, startPoint x: 469, startPoint y: 292, endPoint x: 512, endPoint y: 289, distance: 43.2
click at [470, 276] on div at bounding box center [499, 266] width 135 height 20
drag, startPoint x: 517, startPoint y: 288, endPoint x: 524, endPoint y: 287, distance: 6.6
click at [518, 271] on input "Nome completo" at bounding box center [499, 265] width 135 height 11
paste input "[PERSON_NAME], 45350055836"
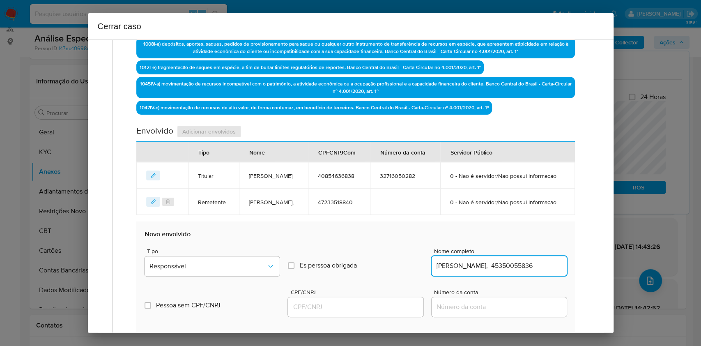
click at [529, 271] on input "[PERSON_NAME], 45350055836" at bounding box center [499, 265] width 135 height 11
type input "[PERSON_NAME],"
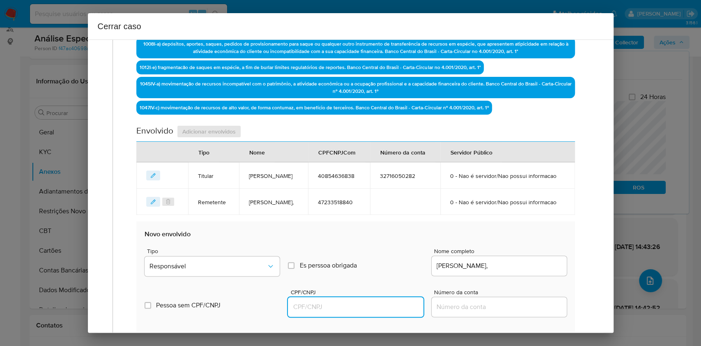
paste input "45350055836"
click at [387, 312] on input "CPF/CNPJ" at bounding box center [355, 306] width 135 height 11
type input "45350055836"
click at [258, 276] on button "Responsável" at bounding box center [212, 266] width 135 height 20
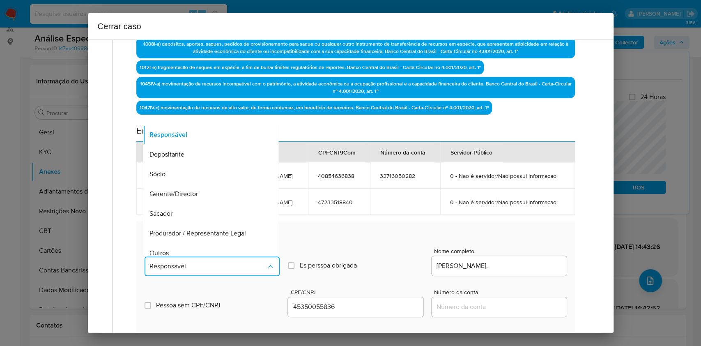
scroll to position [105, 0]
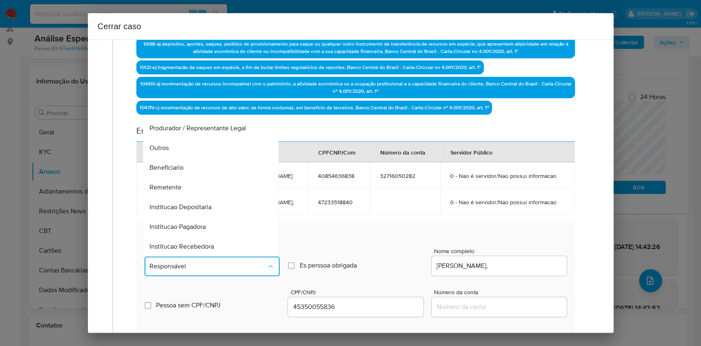
drag, startPoint x: 189, startPoint y: 209, endPoint x: 324, endPoint y: 201, distance: 134.9
click at [189, 197] on div "Remetente" at bounding box center [208, 187] width 117 height 20
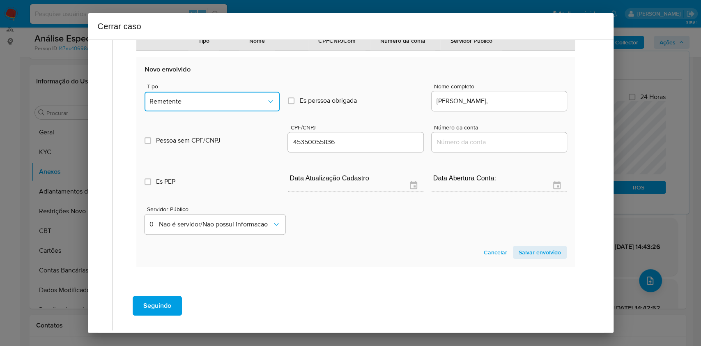
scroll to position [487, 0]
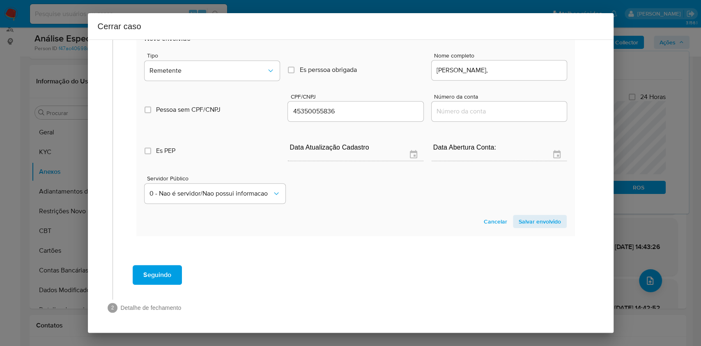
drag, startPoint x: 551, startPoint y: 218, endPoint x: 576, endPoint y: 187, distance: 39.4
click at [551, 218] on span "Salvar envolvido" at bounding box center [540, 221] width 42 height 11
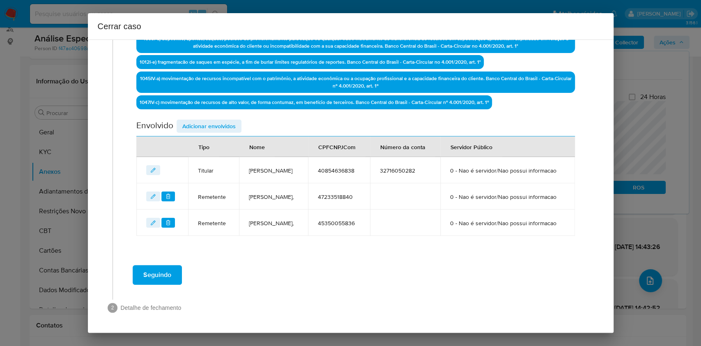
scroll to position [304, 0]
drag, startPoint x: 215, startPoint y: 92, endPoint x: 229, endPoint y: 104, distance: 18.7
click at [214, 120] on span "Adicionar envolvidos" at bounding box center [208, 125] width 53 height 11
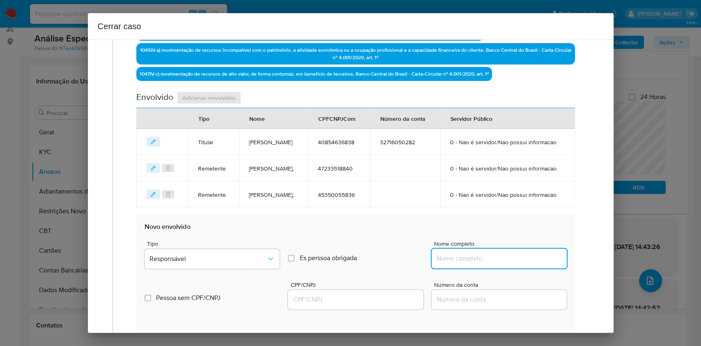
paste input "[PERSON_NAME], 39844776864"
drag, startPoint x: 475, startPoint y: 292, endPoint x: 518, endPoint y: 287, distance: 43.4
click at [476, 264] on input "Nome completo" at bounding box center [499, 258] width 135 height 11
click at [519, 264] on input "[PERSON_NAME], 39844776864" at bounding box center [499, 258] width 135 height 11
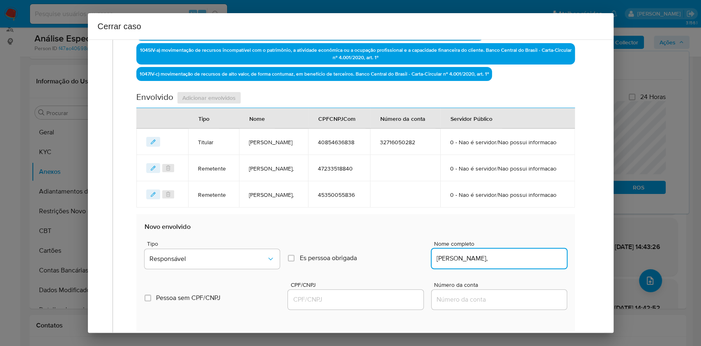
type input "[PERSON_NAME],"
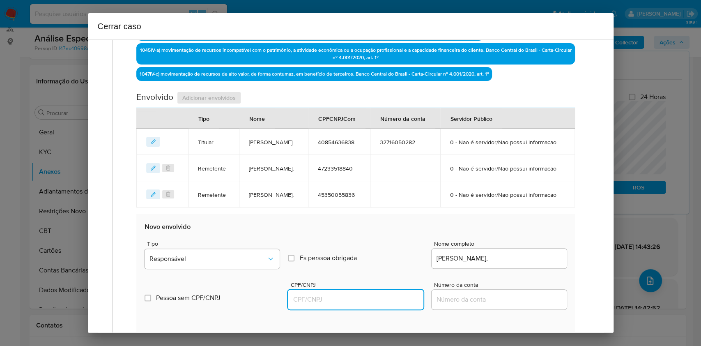
drag, startPoint x: 368, startPoint y: 326, endPoint x: 377, endPoint y: 322, distance: 9.9
click at [368, 305] on input "CPF/CNPJ" at bounding box center [355, 299] width 135 height 11
paste input "39844776864"
type input "39844776864"
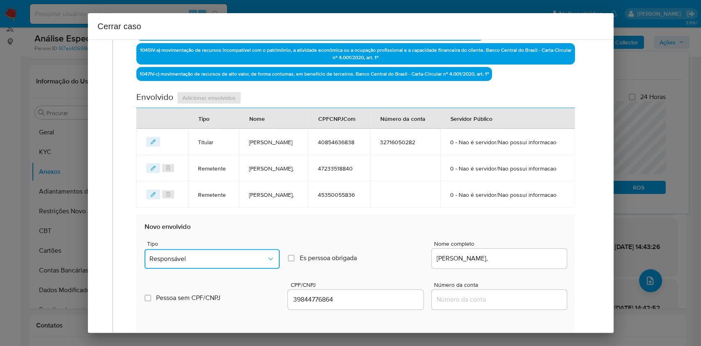
click at [266, 263] on icon "Tipo de envolvimento" at bounding box center [270, 259] width 8 height 8
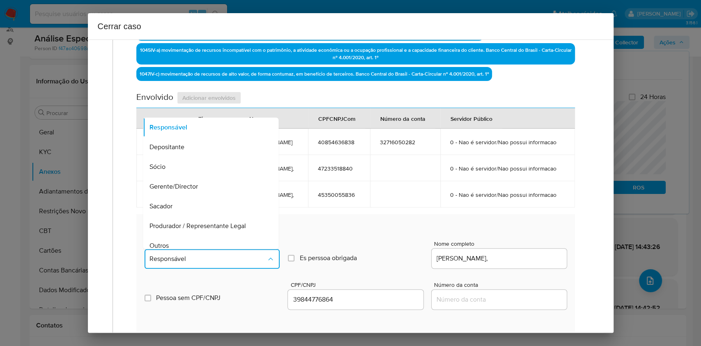
scroll to position [105, 0]
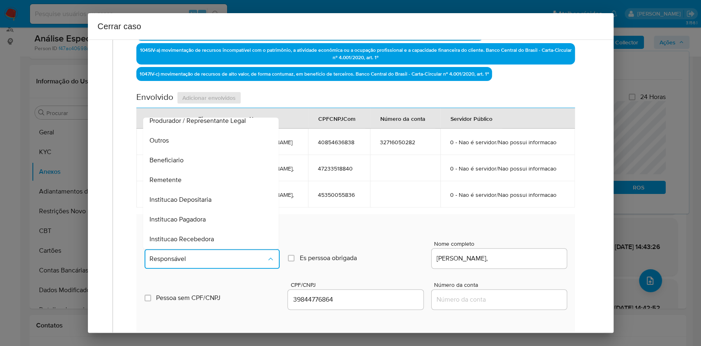
click at [193, 170] on div "Beneficiario" at bounding box center [208, 160] width 117 height 20
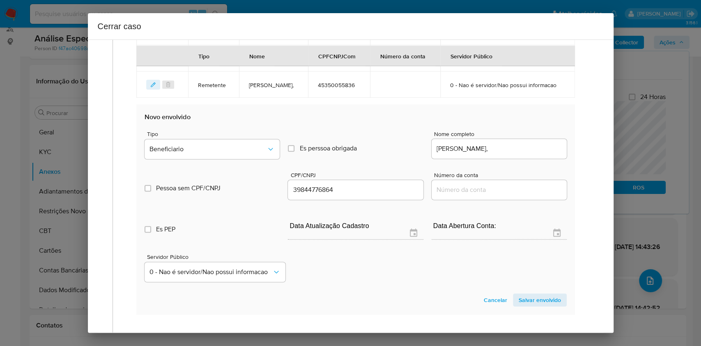
click at [533, 305] on span "Salvar envolvido" at bounding box center [540, 299] width 42 height 11
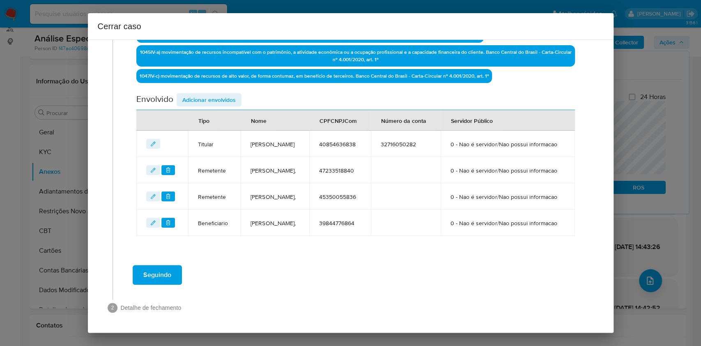
scroll to position [338, 0]
click at [200, 93] on div "Envolvido Adicionar envolvidos" at bounding box center [355, 101] width 438 height 17
drag, startPoint x: 200, startPoint y: 64, endPoint x: 214, endPoint y: 74, distance: 16.2
click at [200, 94] on span "Adicionar envolvidos" at bounding box center [208, 99] width 53 height 11
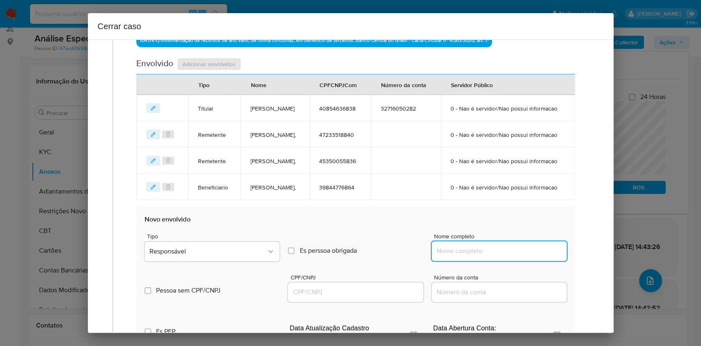
paste input "Casa Loterica Guatelli Ltda, 03000839000118"
drag, startPoint x: 470, startPoint y: 287, endPoint x: 501, endPoint y: 288, distance: 30.8
click at [470, 256] on input "Nome completo" at bounding box center [499, 251] width 135 height 11
click at [524, 256] on input "Casa Loterica Guatelli Ltda, 03000839000118" at bounding box center [499, 251] width 135 height 11
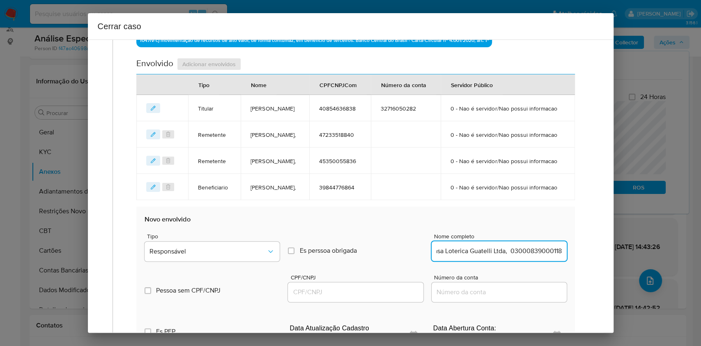
click at [524, 256] on input "Casa Loterica Guatelli Ltda, 03000839000118" at bounding box center [499, 251] width 135 height 11
type input "Casa Loterica Guatelli Ltda,"
click at [351, 297] on input "CPF/CNPJ" at bounding box center [355, 292] width 135 height 11
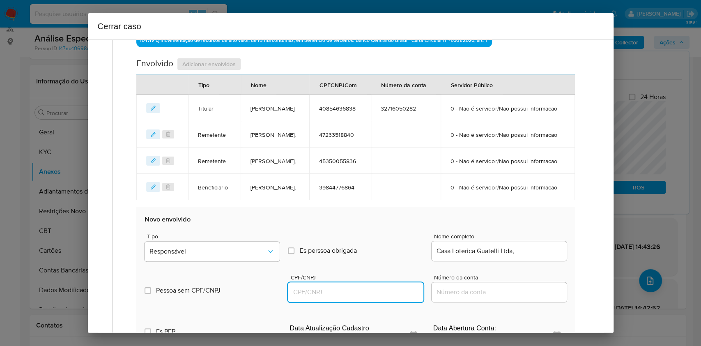
paste input "03000839000118"
click at [267, 255] on icon "Tipo de envolvimento" at bounding box center [270, 251] width 8 height 8
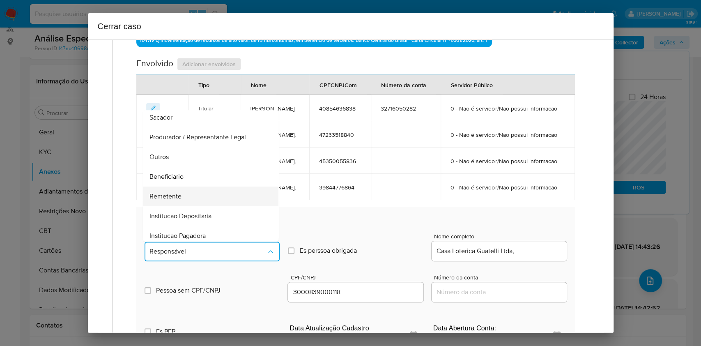
scroll to position [105, 0]
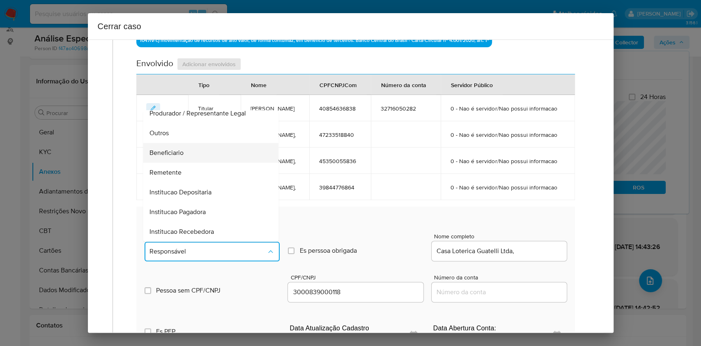
click at [202, 163] on div "Beneficiario" at bounding box center [208, 153] width 117 height 20
type input "03000839000118"
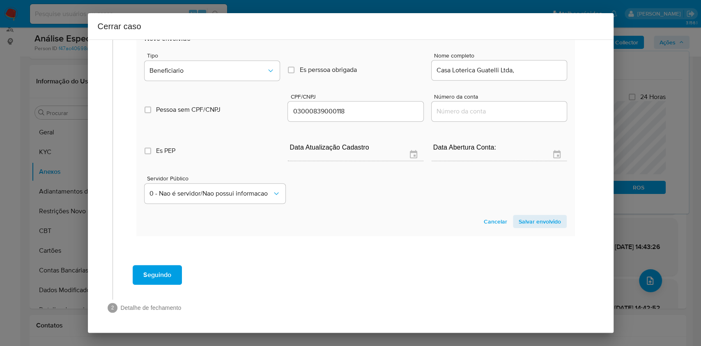
drag, startPoint x: 533, startPoint y: 219, endPoint x: 545, endPoint y: 186, distance: 35.2
click at [535, 220] on span "Salvar envolvido" at bounding box center [540, 221] width 42 height 11
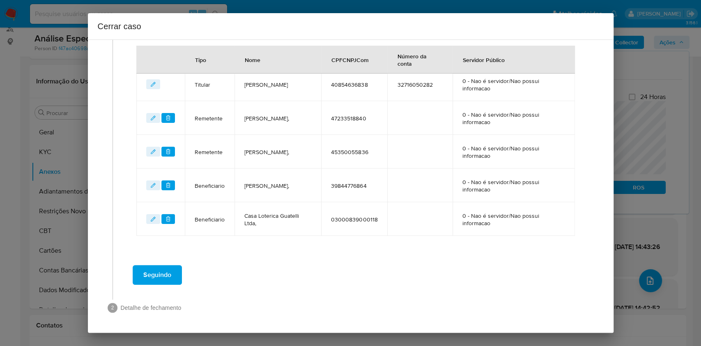
scroll to position [371, 0]
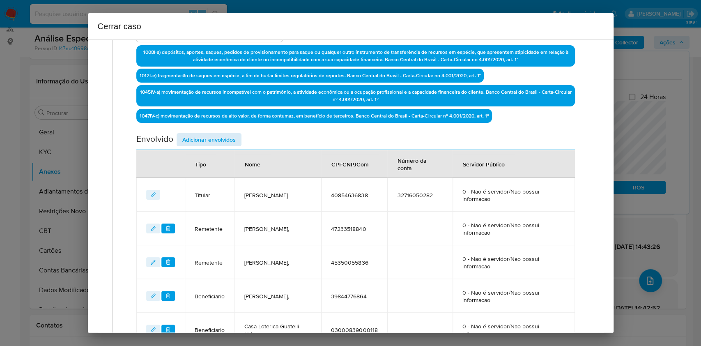
drag, startPoint x: 222, startPoint y: 127, endPoint x: 225, endPoint y: 136, distance: 10.1
click at [222, 127] on div "Data de início [DATE] Data Fin [DATE] Valor do crédito R$1.019.585 Valor do deb…" at bounding box center [355, 93] width 438 height 506
click at [226, 137] on span "Adicionar envolvidos" at bounding box center [208, 139] width 53 height 11
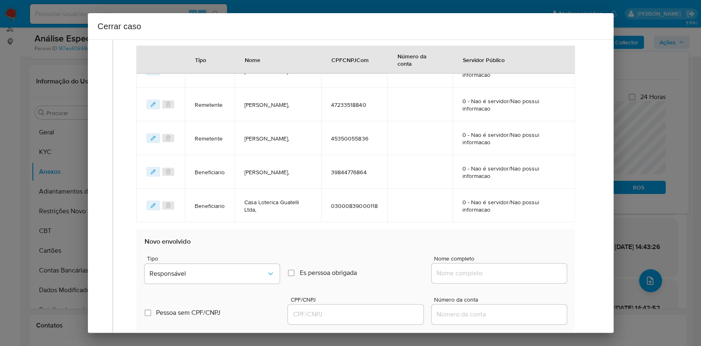
scroll to position [481, 0]
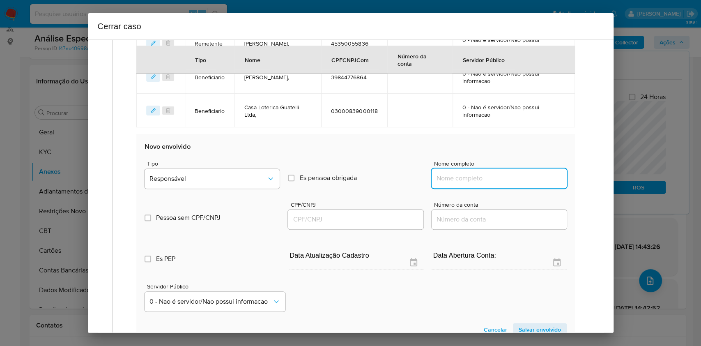
drag, startPoint x: 507, startPoint y: 177, endPoint x: 521, endPoint y: 178, distance: 14.4
click at [508, 177] on input "Nome completo" at bounding box center [499, 178] width 135 height 11
paste input "[PERSON_NAME], 38624792000148"
click at [521, 178] on input "[PERSON_NAME], 38624792000148" at bounding box center [499, 178] width 135 height 11
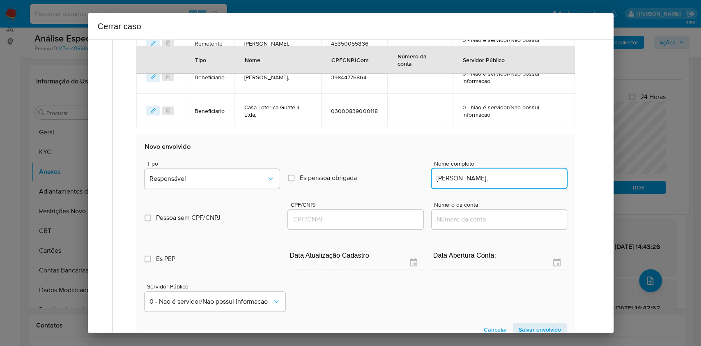
type input "[PERSON_NAME],"
click at [358, 218] on input "CPF/CNPJ" at bounding box center [355, 219] width 135 height 11
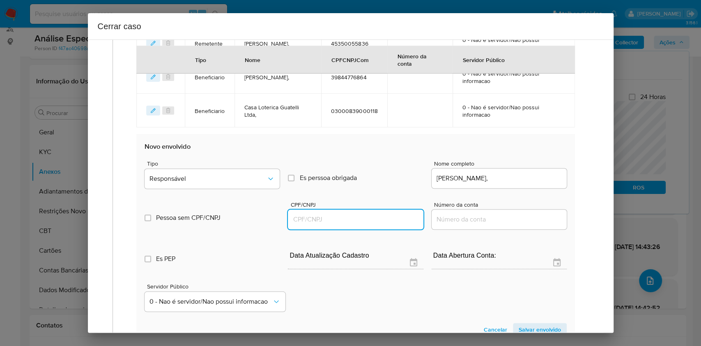
paste input "38624792000148"
type input "38624792000148"
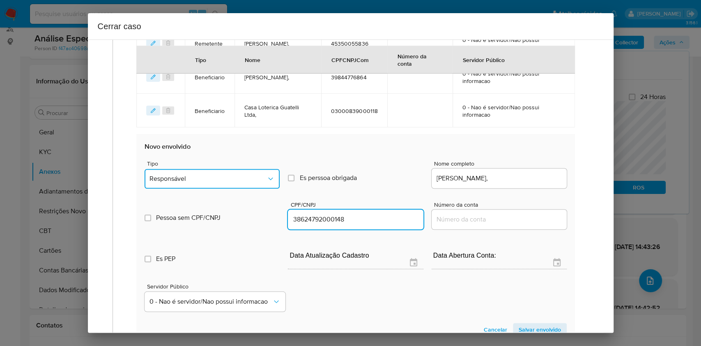
click at [232, 175] on span "Responsável" at bounding box center [207, 179] width 117 height 8
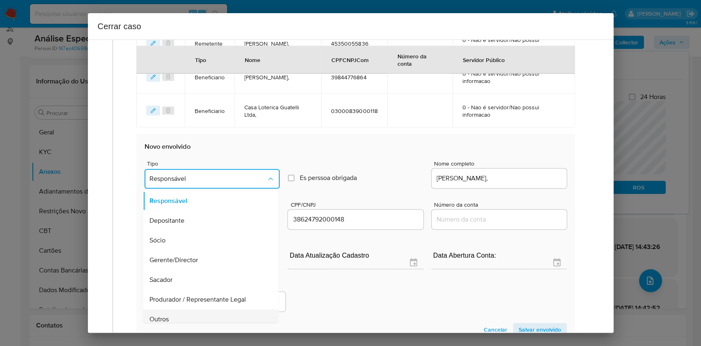
click at [201, 316] on div "Outros" at bounding box center [208, 319] width 117 height 20
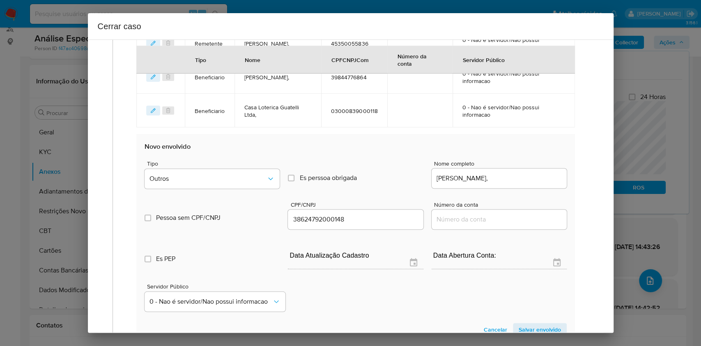
click at [526, 325] on span "Salvar envolvido" at bounding box center [540, 329] width 42 height 11
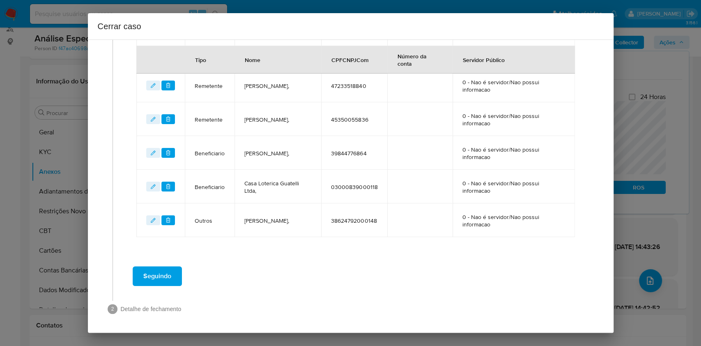
click at [168, 277] on span "Seguindo" at bounding box center [157, 276] width 28 height 18
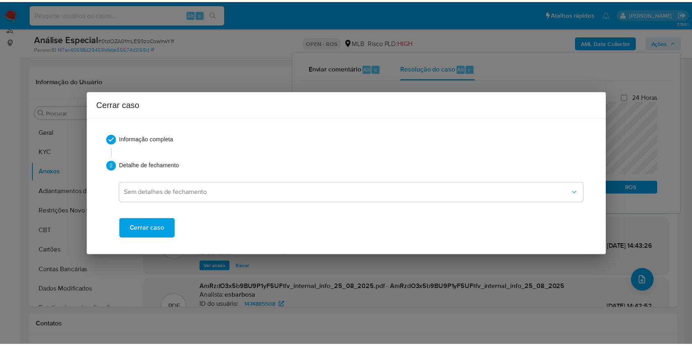
scroll to position [0, 0]
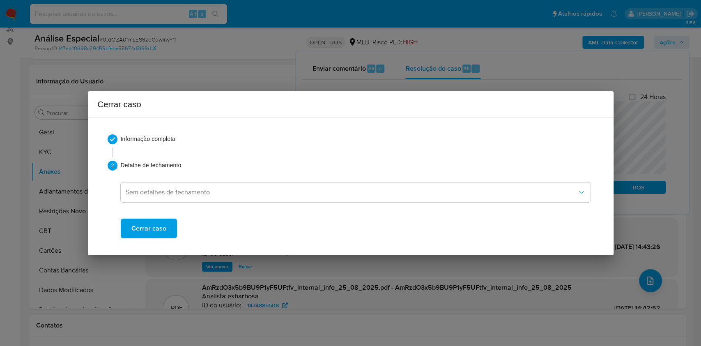
click at [149, 223] on span "Cerrar caso" at bounding box center [148, 228] width 35 height 18
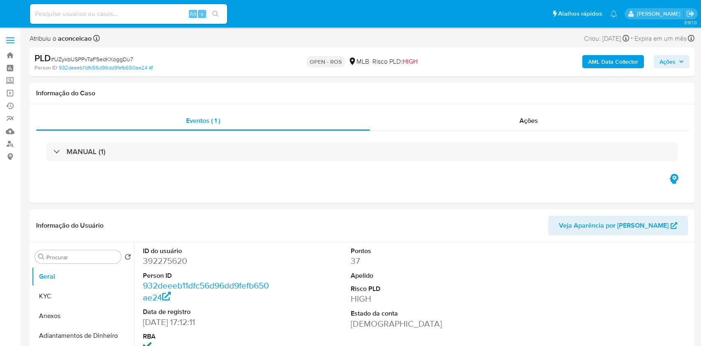
select select "10"
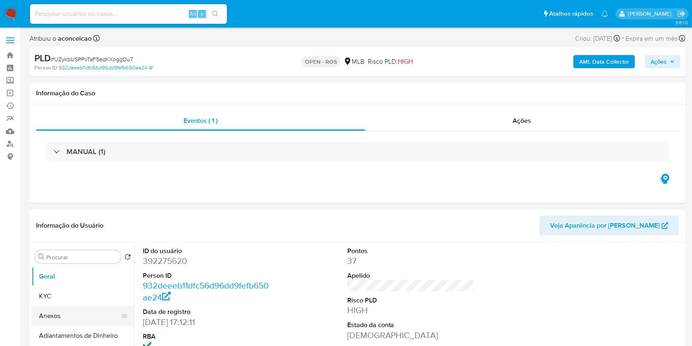
click at [92, 314] on button "Anexos" at bounding box center [80, 316] width 96 height 20
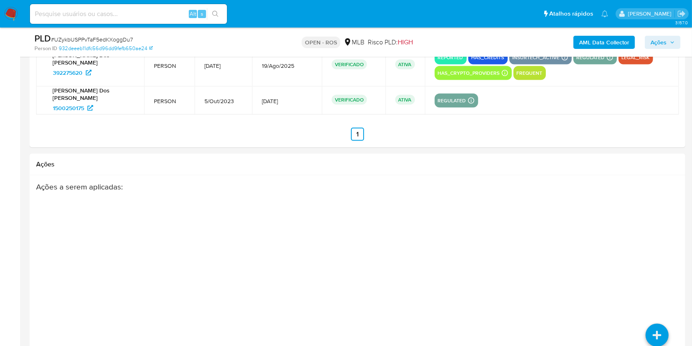
scroll to position [1314, 0]
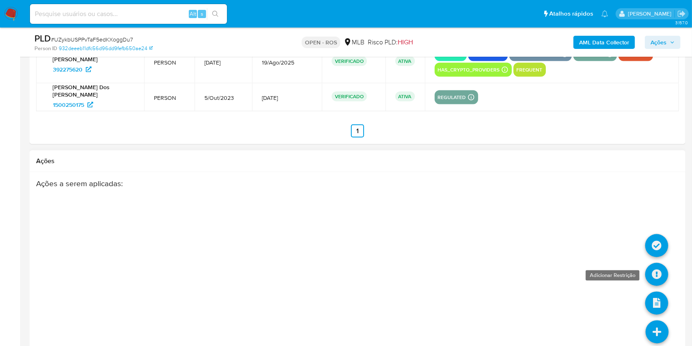
click at [656, 273] on icon at bounding box center [656, 274] width 23 height 23
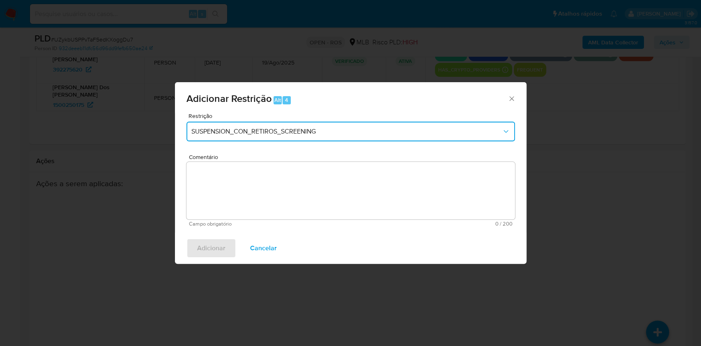
drag, startPoint x: 250, startPoint y: 131, endPoint x: 251, endPoint y: 138, distance: 7.0
click at [250, 132] on span "SUSPENSION_CON_RETIROS_SCREENING" at bounding box center [346, 131] width 310 height 8
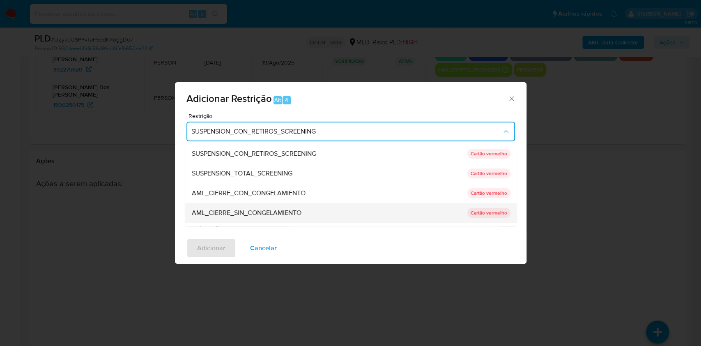
click at [237, 215] on span "AML_CIERRE_SIN_CONGELAMIENTO" at bounding box center [246, 213] width 110 height 8
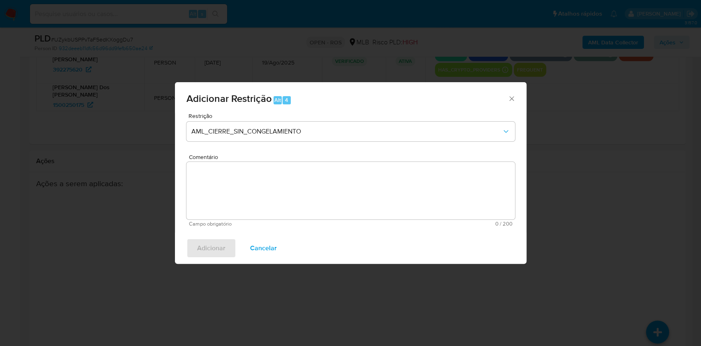
paste textarea "Deliberação para encerrar o relacionamento. NÃO INFORMAR AO USUÁRIO QUE SE TRAT…"
click at [333, 186] on textarea "Comentário" at bounding box center [350, 190] width 328 height 57
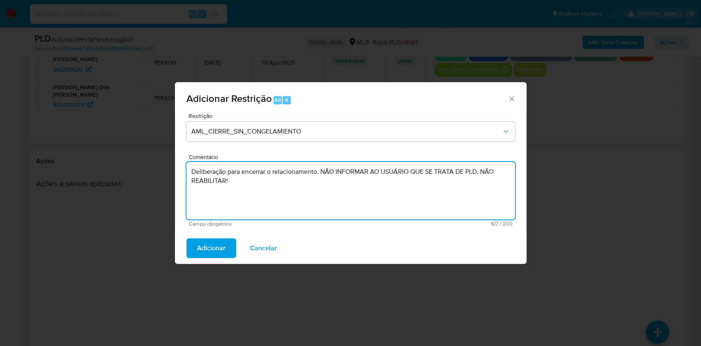
type textarea "Deliberação para encerrar o relacionamento. NÃO INFORMAR AO USUÁRIO QUE SE TRAT…"
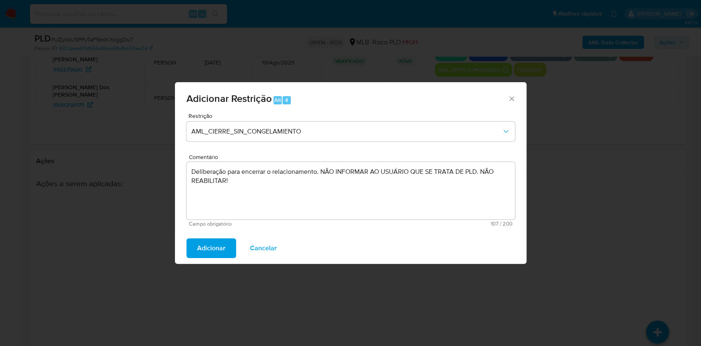
click at [221, 251] on span "Adicionar" at bounding box center [211, 248] width 28 height 18
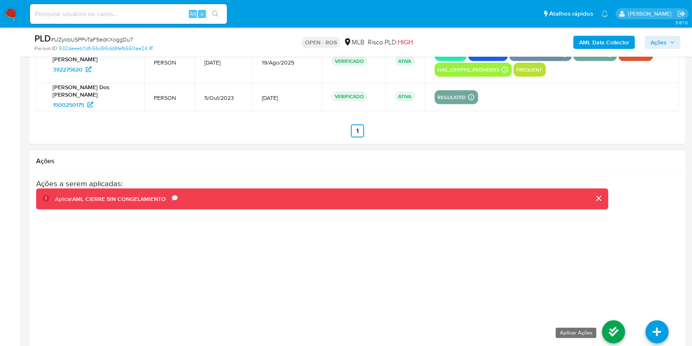
click at [611, 338] on icon at bounding box center [613, 331] width 23 height 23
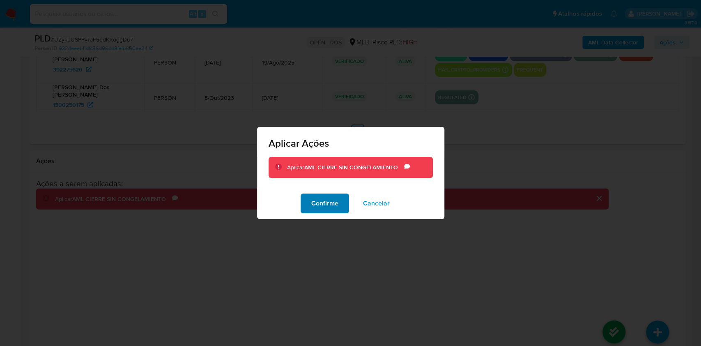
drag, startPoint x: 329, startPoint y: 200, endPoint x: 347, endPoint y: 202, distance: 17.8
click at [332, 200] on span "Confirme" at bounding box center [324, 203] width 27 height 18
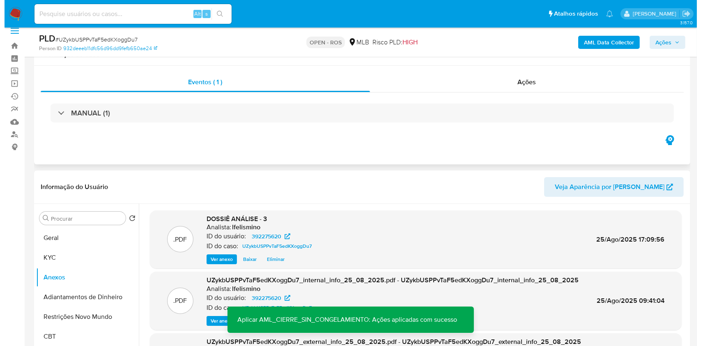
scroll to position [119, 0]
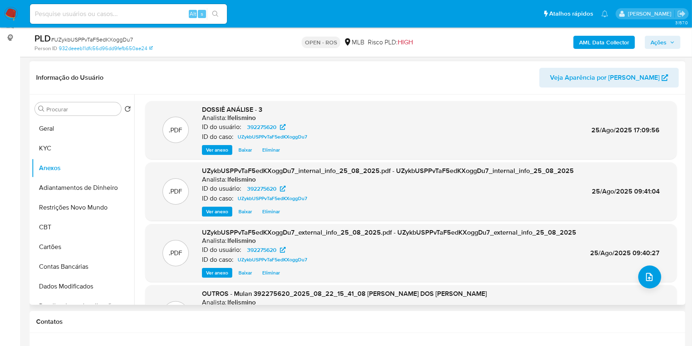
click at [659, 271] on div ".PDF UZykbUSPPvTaF5edKXoggDu7_external_info_25_08_2025.pdf - UZykbUSPPvTaF5edKX…" at bounding box center [411, 253] width 524 height 50
click at [650, 276] on icon "upload-file" at bounding box center [650, 277] width 10 height 10
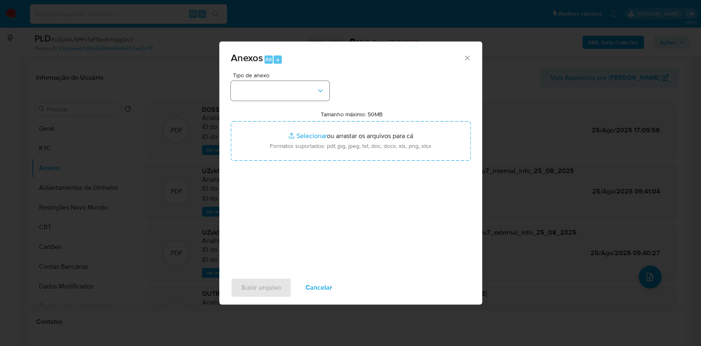
drag, startPoint x: 260, startPoint y: 75, endPoint x: 265, endPoint y: 80, distance: 7.5
click at [261, 76] on span "Tipo de anexo" at bounding box center [282, 75] width 99 height 6
drag, startPoint x: 268, startPoint y: 83, endPoint x: 274, endPoint y: 101, distance: 19.6
click at [268, 83] on button "button" at bounding box center [280, 91] width 99 height 20
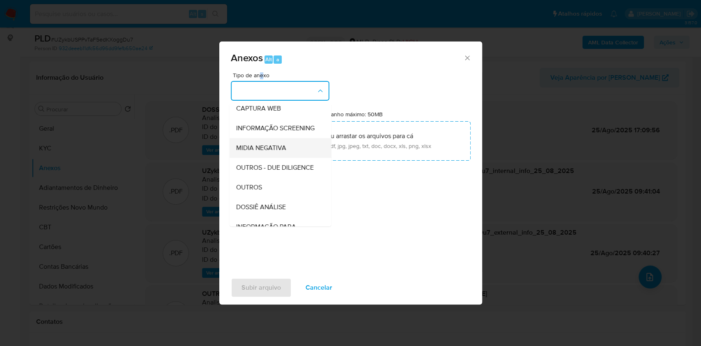
scroll to position [126, 0]
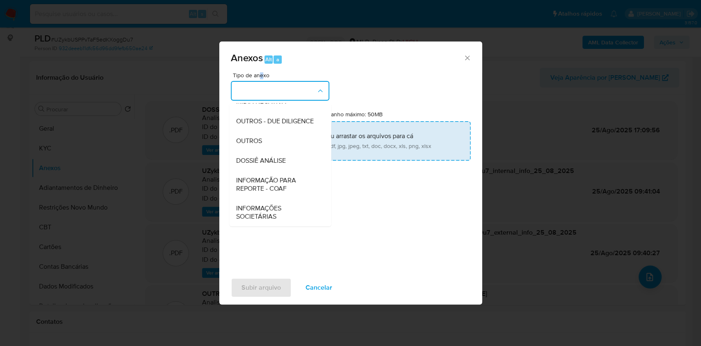
drag, startPoint x: 283, startPoint y: 186, endPoint x: 392, endPoint y: 149, distance: 114.4
click at [284, 186] on span "INFORMAÇÃO PARA REPORTE - COAF" at bounding box center [278, 184] width 84 height 16
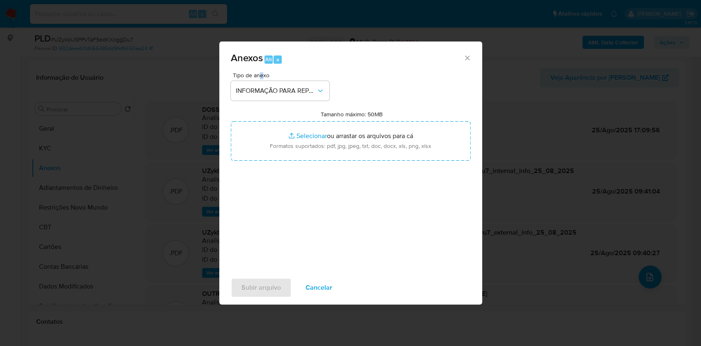
click at [318, 281] on span "Cancelar" at bounding box center [318, 287] width 27 height 18
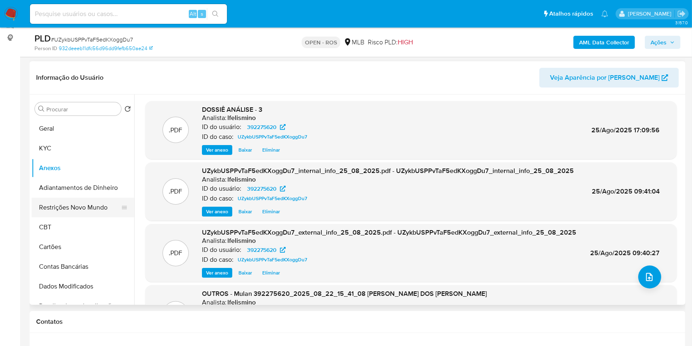
click at [88, 209] on button "Restrições Novo Mundo" at bounding box center [80, 208] width 96 height 20
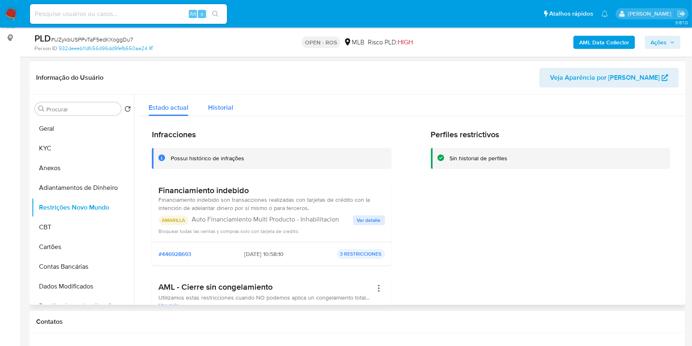
click at [222, 100] on div "Historial" at bounding box center [220, 105] width 25 height 22
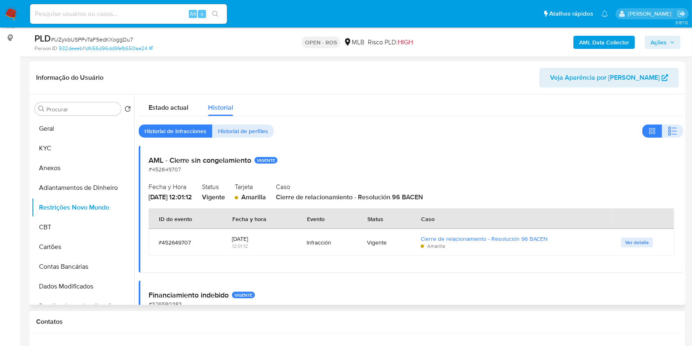
drag, startPoint x: 82, startPoint y: 167, endPoint x: 148, endPoint y: 169, distance: 65.7
click at [82, 166] on button "Anexos" at bounding box center [83, 168] width 103 height 20
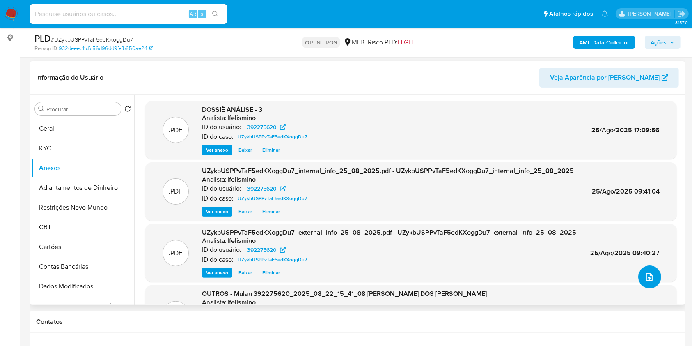
click at [647, 278] on icon "upload-file" at bounding box center [650, 277] width 10 height 10
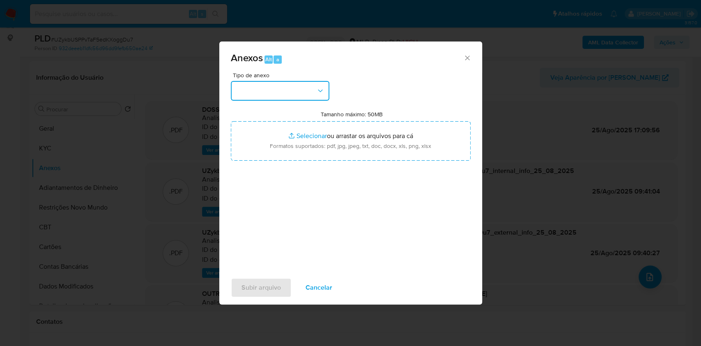
click at [300, 98] on button "button" at bounding box center [280, 91] width 99 height 20
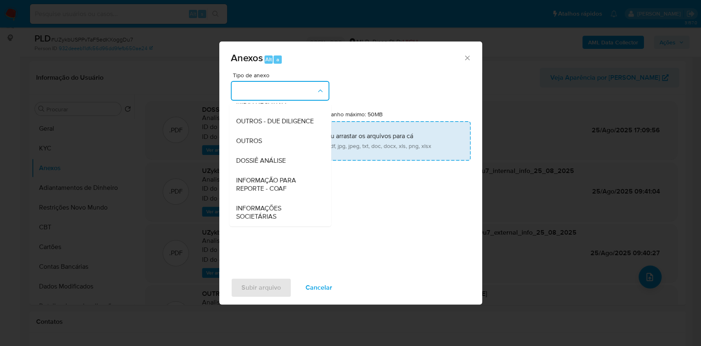
drag, startPoint x: 283, startPoint y: 176, endPoint x: 400, endPoint y: 144, distance: 121.7
click at [283, 176] on span "INFORMAÇÃO PARA REPORTE - COAF" at bounding box center [278, 184] width 84 height 16
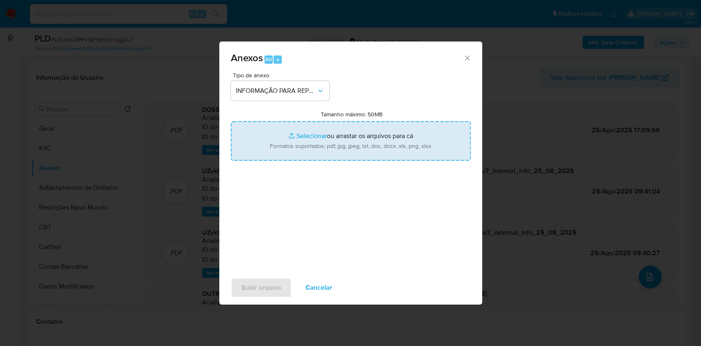
type input "C:\fakepath\3.º SAR -UZykbUSPPvTaF5edKXoggDu7 CPF 10796278717 - [PERSON_NAME] D…"
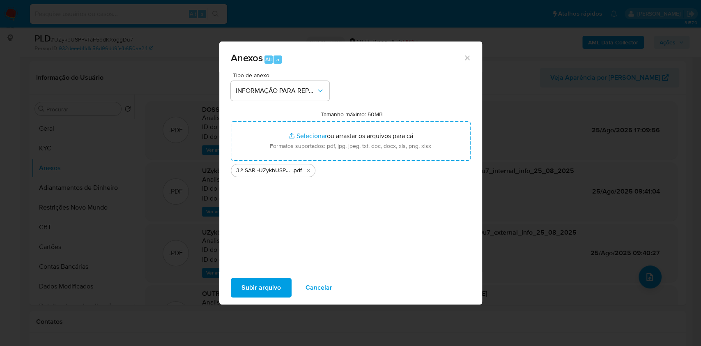
drag, startPoint x: 589, startPoint y: 0, endPoint x: 280, endPoint y: 287, distance: 420.7
click at [280, 287] on button "Subir arquivo" at bounding box center [261, 288] width 61 height 20
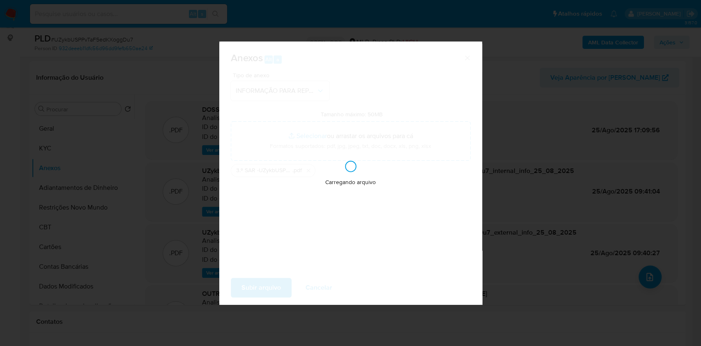
click at [506, 160] on div "Anexos Alt a Tipo de anexo INFORMAÇÃO PARA REPORTE - COAF Tamanho máximo: 50MB …" at bounding box center [350, 173] width 701 height 346
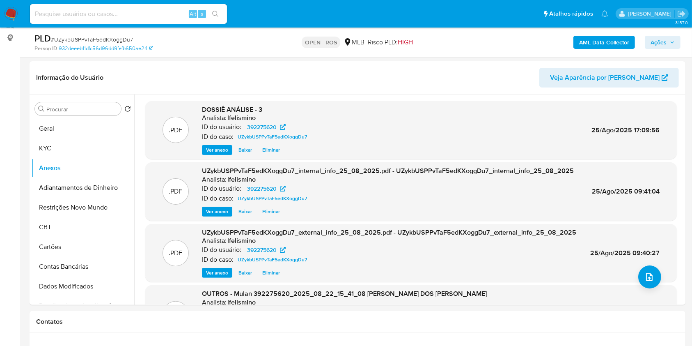
drag, startPoint x: 663, startPoint y: 41, endPoint x: 647, endPoint y: 48, distance: 17.5
click at [663, 42] on span "Ações" at bounding box center [659, 42] width 16 height 13
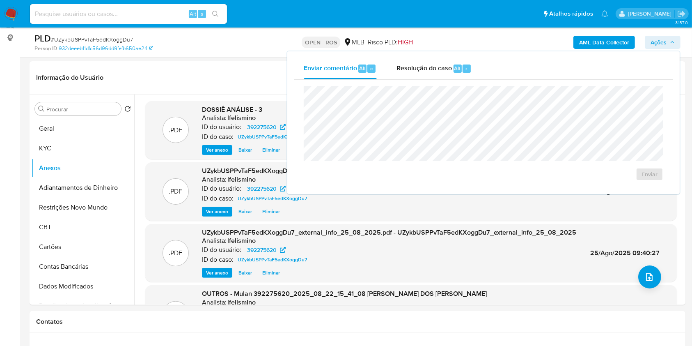
drag, startPoint x: 419, startPoint y: 63, endPoint x: 419, endPoint y: 83, distance: 20.1
click at [419, 67] on div "Resolução do caso Alt r" at bounding box center [434, 68] width 75 height 21
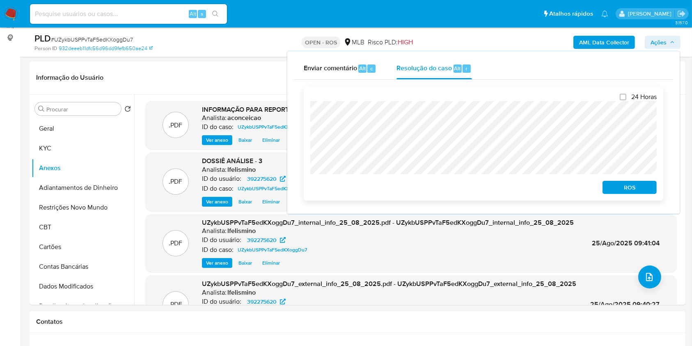
click at [623, 192] on span "ROS" at bounding box center [630, 186] width 43 height 11
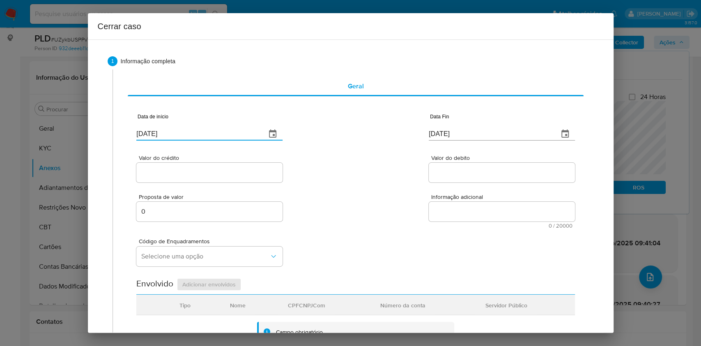
click at [207, 133] on input "[DATE]" at bounding box center [197, 133] width 123 height 13
click at [207, 134] on input "[DATE]" at bounding box center [197, 133] width 123 height 13
click at [207, 133] on input "[DATE]" at bounding box center [197, 133] width 123 height 13
paste input "01/07"
type input "[DATE]"
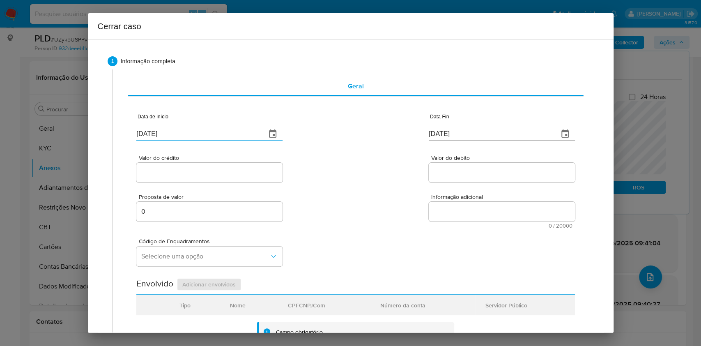
click at [459, 138] on input "[DATE]" at bounding box center [490, 133] width 123 height 13
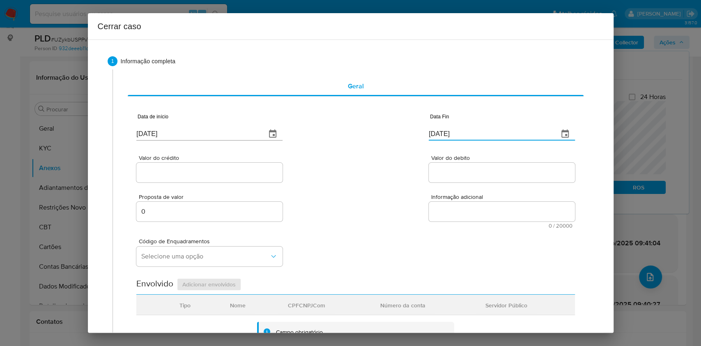
click at [457, 135] on input "[DATE]" at bounding box center [490, 133] width 123 height 13
click at [457, 134] on input "[DATE]" at bounding box center [490, 133] width 123 height 13
paste input "1"
click at [457, 134] on input "[DATE]" at bounding box center [490, 133] width 123 height 13
type input "[DATE]"
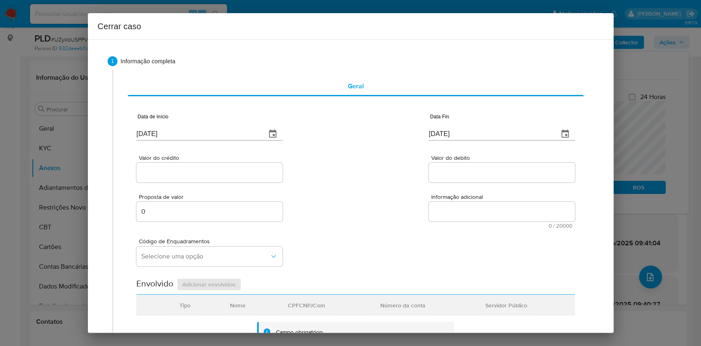
click at [179, 165] on div at bounding box center [209, 173] width 146 height 20
drag, startPoint x: 184, startPoint y: 168, endPoint x: 193, endPoint y: 172, distance: 9.6
click at [185, 169] on input "Valor do crédito" at bounding box center [209, 172] width 146 height 11
paste input "R$523.868"
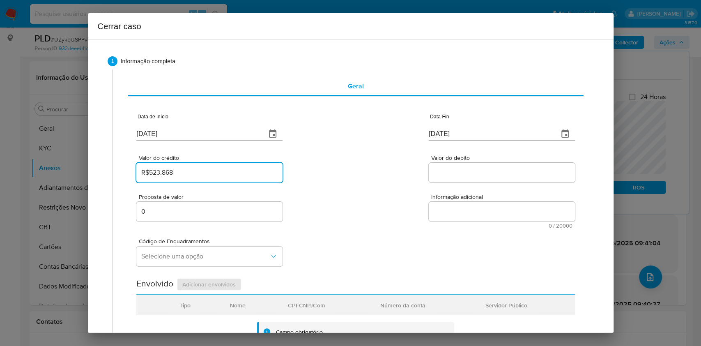
type input "R$523.868"
click at [448, 175] on input "Valor do debito" at bounding box center [502, 172] width 146 height 11
paste input "R$498.693"
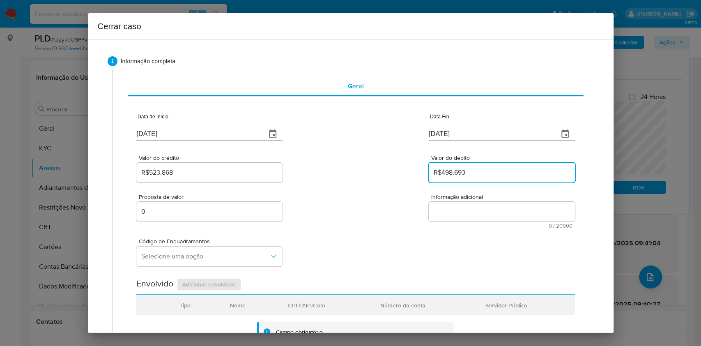
type input "R$498.693"
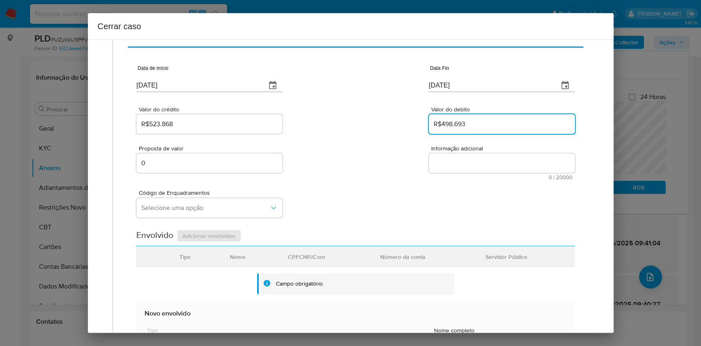
scroll to position [323, 0]
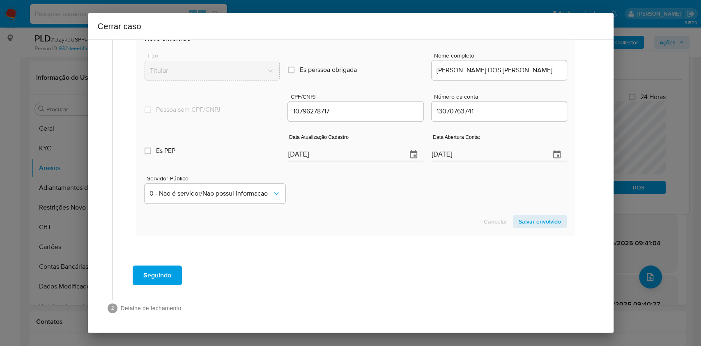
click at [342, 165] on div "Servidor Público 0 - Nao é servidor/[PERSON_NAME] possui informacao" at bounding box center [356, 185] width 422 height 41
click at [342, 164] on div "Data Atualização Cadastro [DATE]" at bounding box center [355, 149] width 135 height 33
click at [338, 156] on input "[DATE]" at bounding box center [344, 154] width 112 height 13
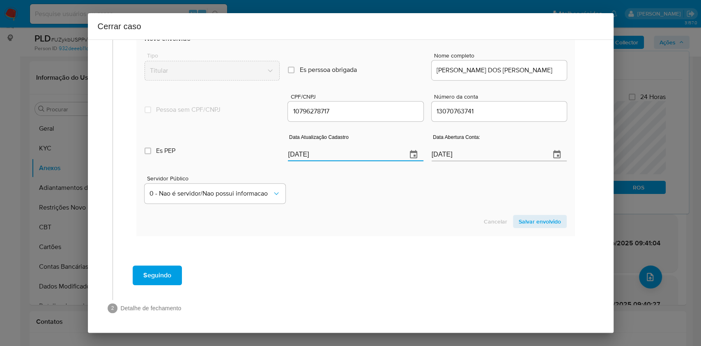
paste input "3/07"
click at [338, 156] on input "[DATE]" at bounding box center [344, 154] width 112 height 13
type input "[DATE]"
click at [519, 216] on span "Salvar envolvido" at bounding box center [540, 221] width 42 height 11
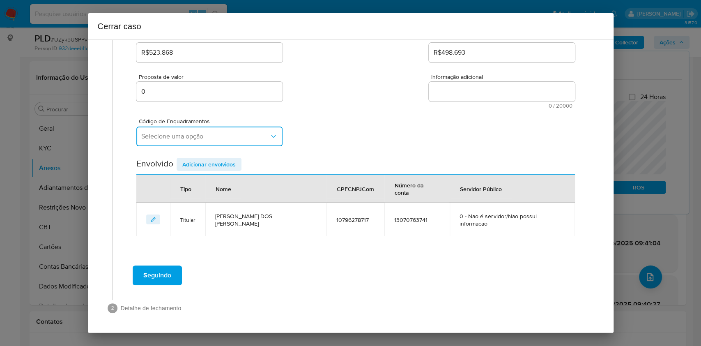
click at [185, 138] on span "Selecione uma opção" at bounding box center [205, 136] width 128 height 8
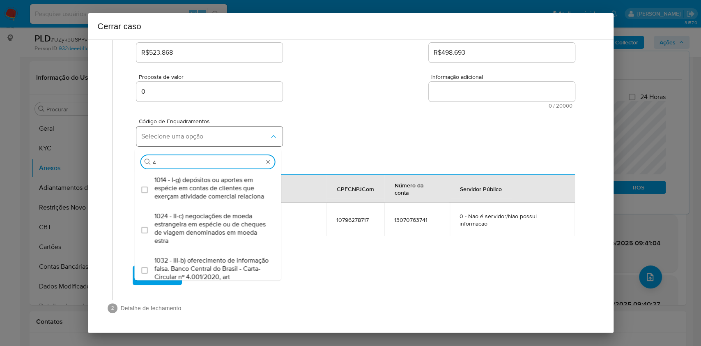
type input "45"
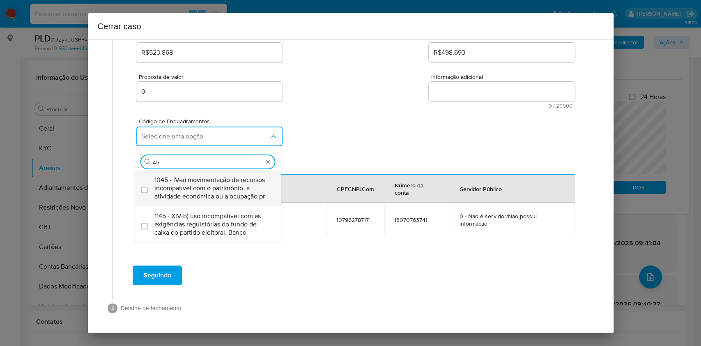
click at [191, 187] on span "1045 - IV-a) movimentação de recursos incompatível com o patrimônio, a atividad…" at bounding box center [211, 188] width 115 height 25
checkbox input "true"
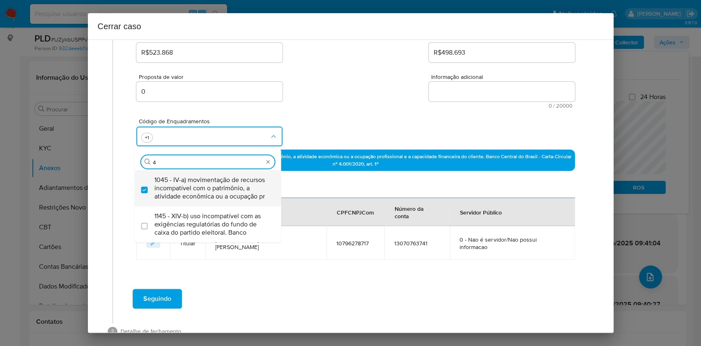
scroll to position [0, 0]
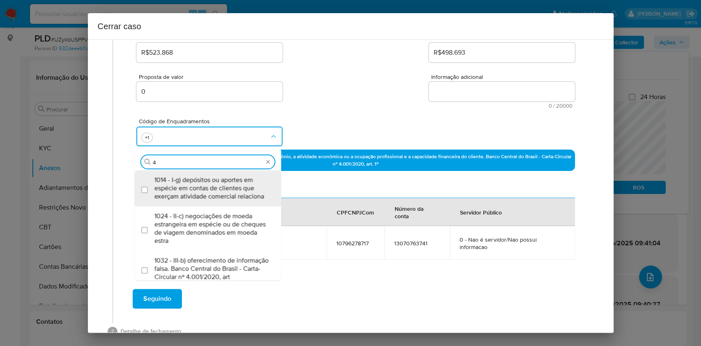
type input "47"
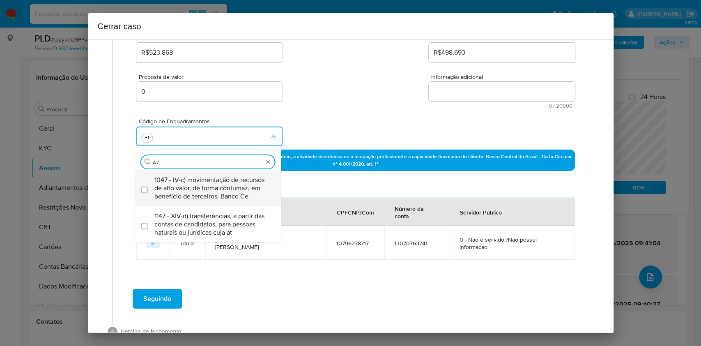
click at [191, 186] on span "1047 - IV-c) movimentação de recursos de alto valor, de forma contumaz, em bene…" at bounding box center [211, 188] width 115 height 25
checkbox input "true"
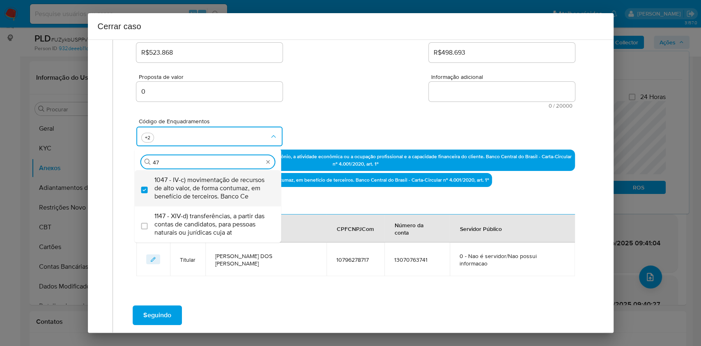
type input "47"
click at [446, 107] on span "0 / 20000" at bounding box center [501, 105] width 141 height 5
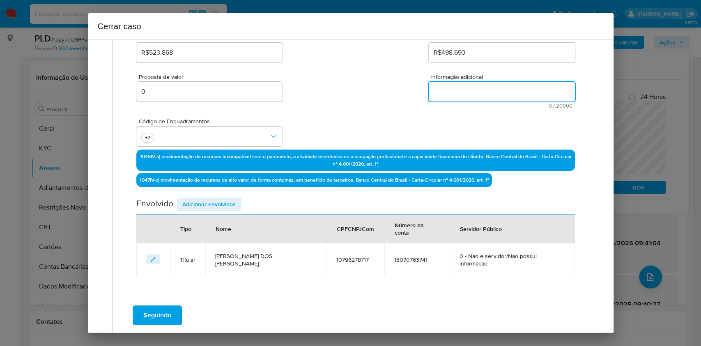
click at [443, 94] on textarea "Informação adicional" at bounding box center [502, 92] width 146 height 20
paste textarea "Loremip Dolorsi Ametco adi Elitse, DOE 42883950788, 84 temp, incididun ut labor…"
click at [443, 94] on textarea "Informação adicional" at bounding box center [502, 92] width 146 height 20
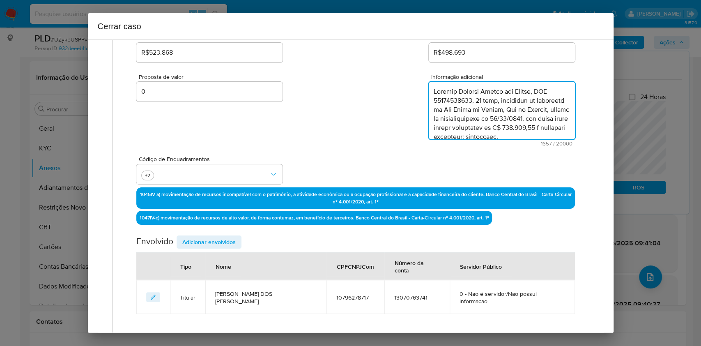
scroll to position [544, 0]
type textarea "Loremip Dolorsi Ametco adi Elitse, DOE 42883950788, 84 temp, incididun ut labor…"
drag, startPoint x: 204, startPoint y: 241, endPoint x: 293, endPoint y: 228, distance: 90.5
click at [204, 241] on span "Adicionar envolvidos" at bounding box center [208, 241] width 53 height 11
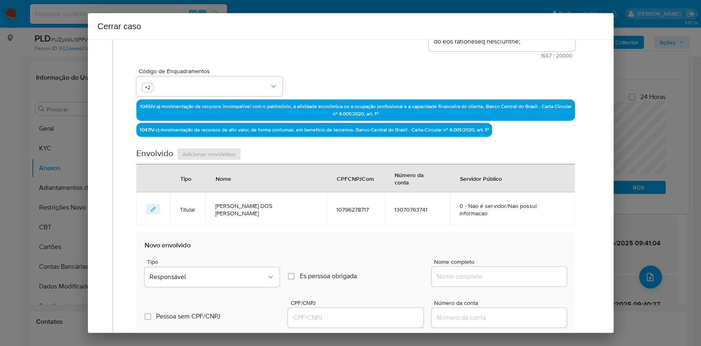
scroll to position [284, 0]
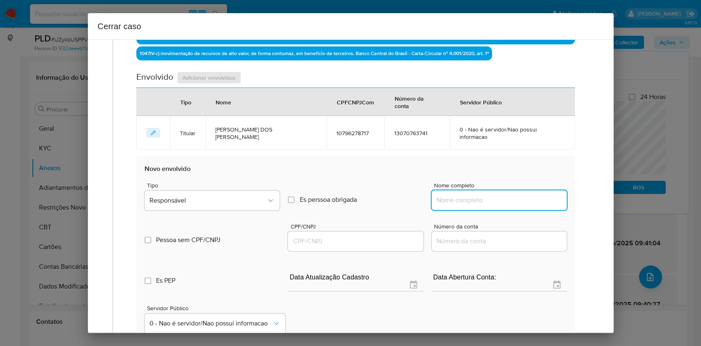
paste input "Prime Lar Comércio e Serviços Ltda - CNPJ 29803360000103"
drag, startPoint x: 491, startPoint y: 203, endPoint x: 516, endPoint y: 205, distance: 25.5
click at [494, 204] on input "Nome completo" at bounding box center [499, 200] width 135 height 11
click at [526, 200] on input "Prime Lar Comércio e Serviços Ltda - CNPJ 29803360000103" at bounding box center [499, 200] width 135 height 11
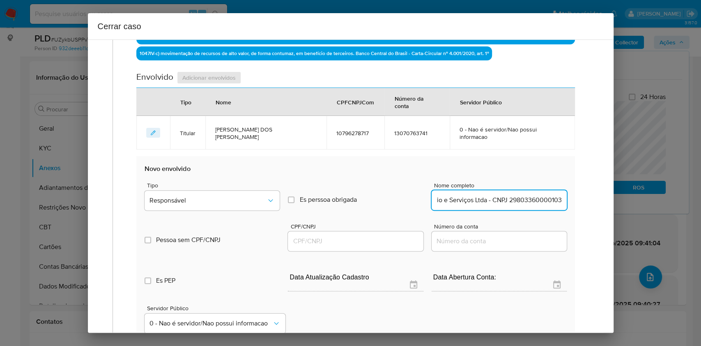
click at [526, 200] on input "Prime Lar Comércio e Serviços Ltda - CNPJ 29803360000103" at bounding box center [499, 200] width 135 height 11
type input "Prime Lar Comércio e Serviços Ltda"
click at [328, 241] on input "CPF/CNPJ" at bounding box center [355, 241] width 135 height 11
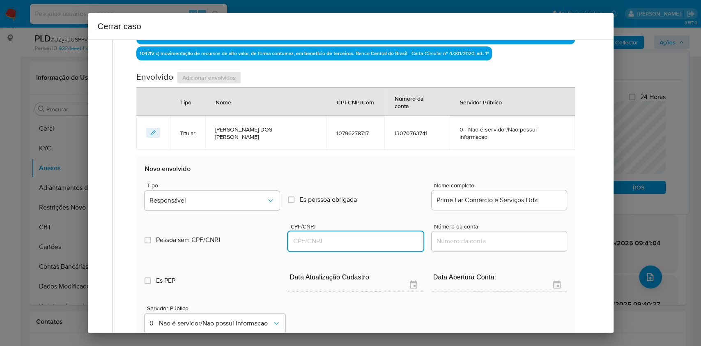
paste input "29803360000103"
type input "29803360000103"
click at [241, 196] on span "Responsável" at bounding box center [207, 200] width 117 height 8
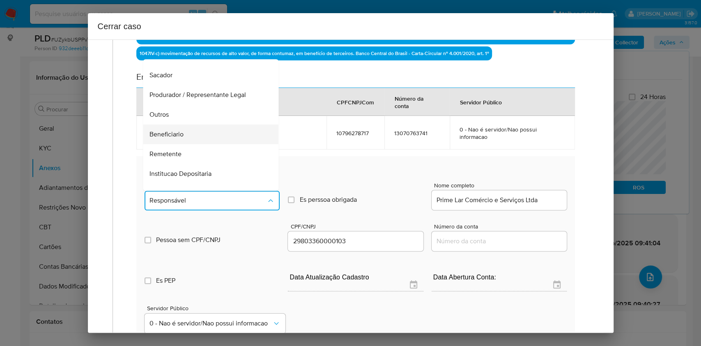
scroll to position [105, 0]
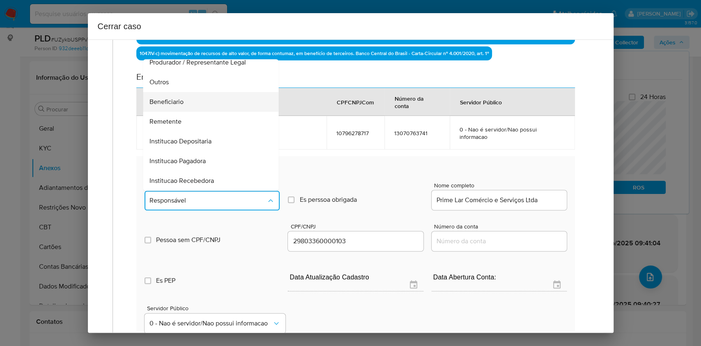
click at [186, 103] on div "Beneficiario" at bounding box center [208, 102] width 117 height 20
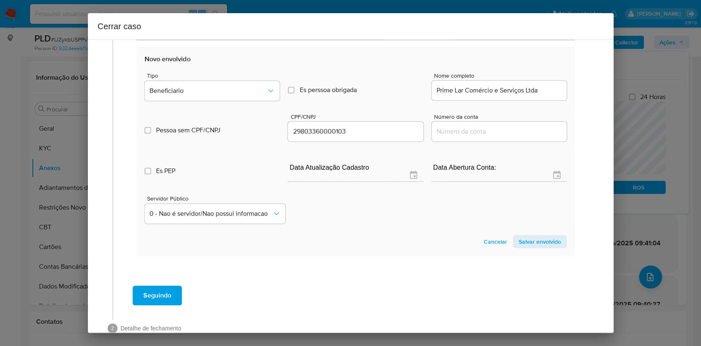
click at [535, 243] on span "Salvar envolvido" at bounding box center [540, 241] width 42 height 11
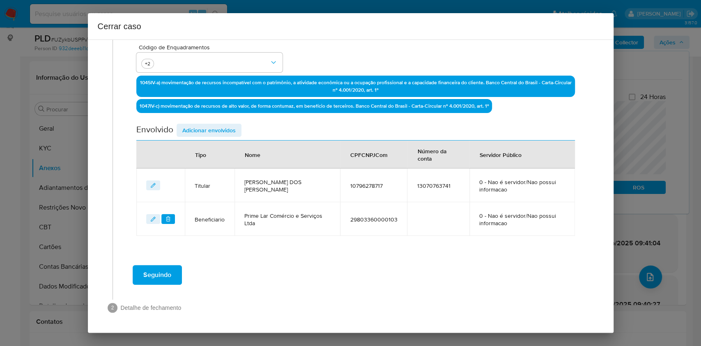
scroll to position [231, 0]
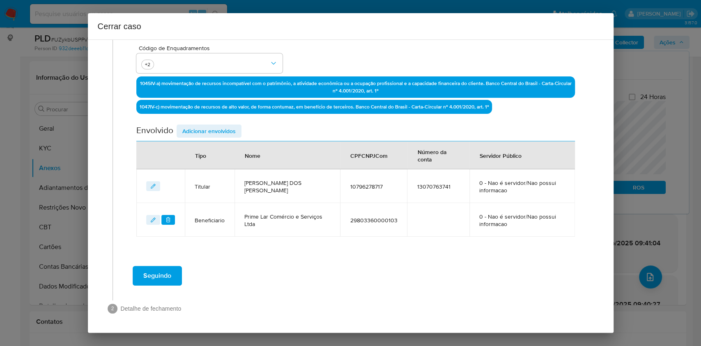
click at [168, 276] on span "Seguindo" at bounding box center [157, 275] width 28 height 18
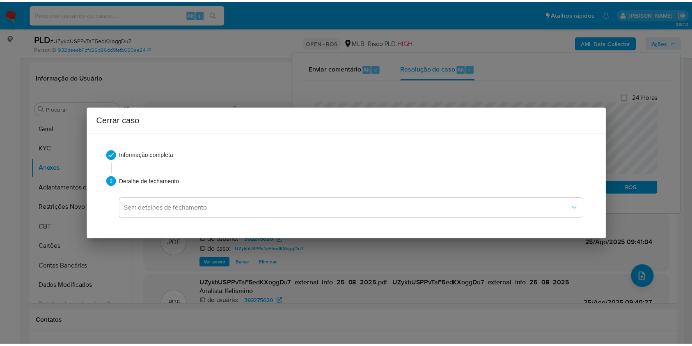
scroll to position [517, 0]
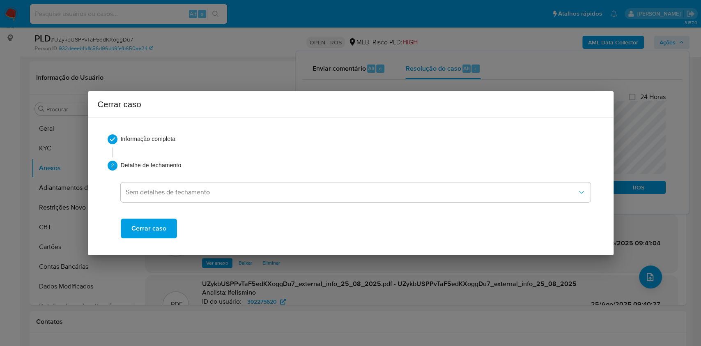
drag, startPoint x: 165, startPoint y: 220, endPoint x: 170, endPoint y: 218, distance: 4.8
click at [165, 221] on button "Cerrar caso" at bounding box center [149, 228] width 56 height 20
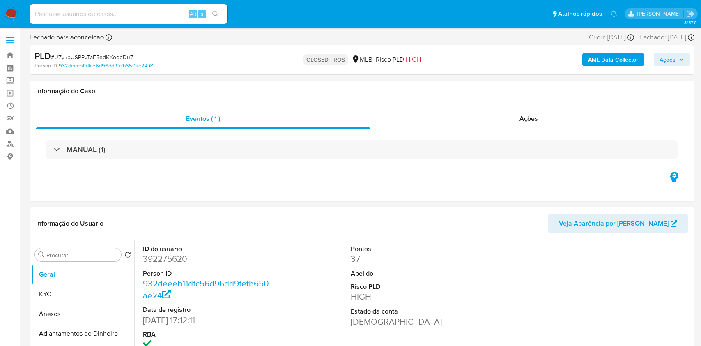
select select "10"
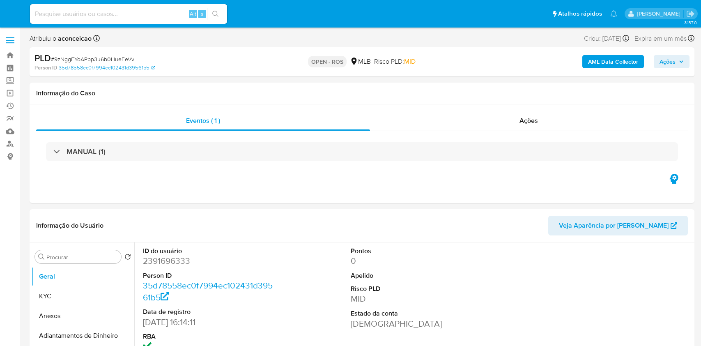
select select "10"
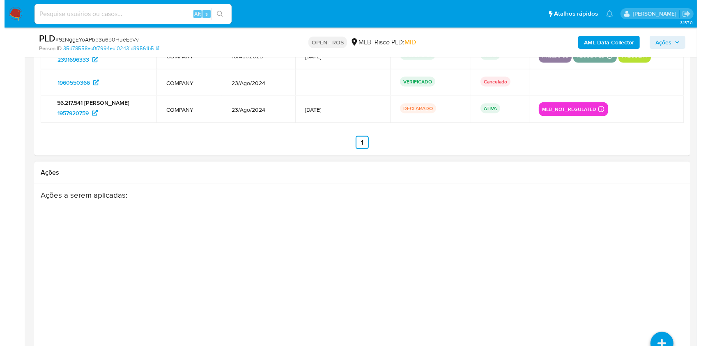
scroll to position [1320, 0]
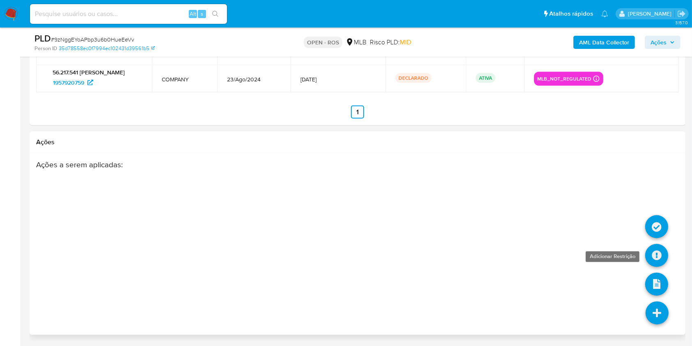
click at [651, 259] on icon at bounding box center [656, 255] width 23 height 23
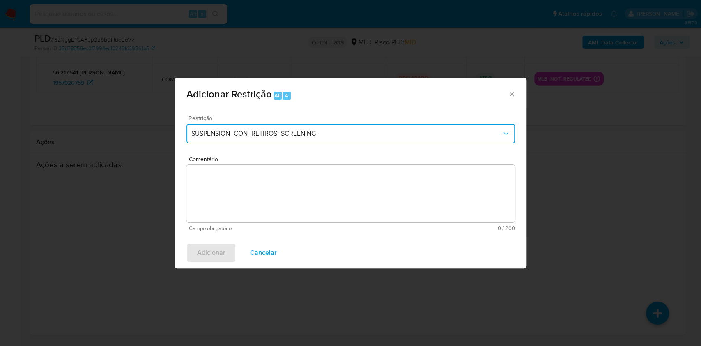
click at [289, 133] on span "SUSPENSION_CON_RETIROS_SCREENING" at bounding box center [346, 133] width 310 height 8
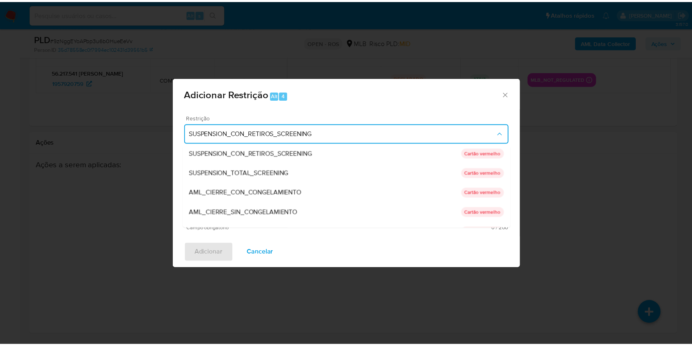
scroll to position [0, 0]
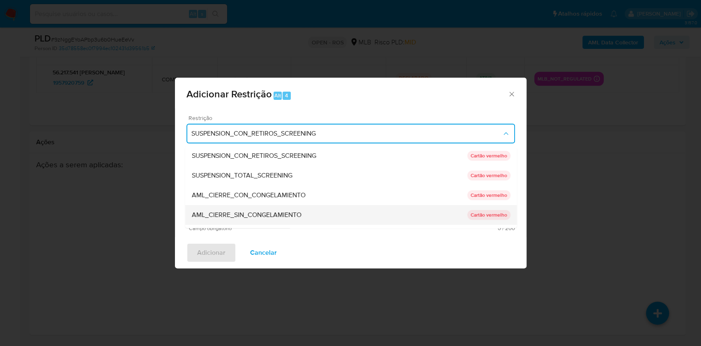
click at [271, 212] on span "AML_CIERRE_SIN_CONGELAMIENTO" at bounding box center [246, 215] width 110 height 8
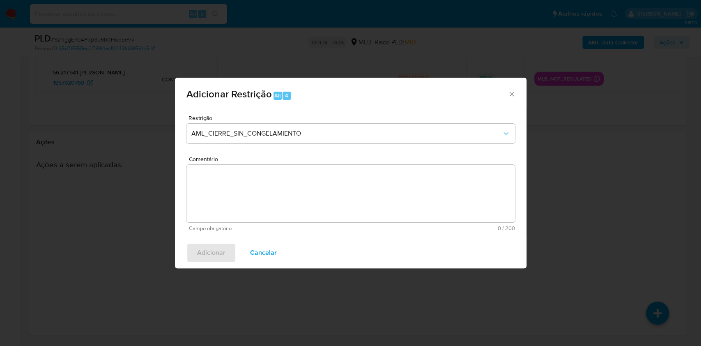
paste textarea "Deliberação para encerrar o relacionamento. NÃO INFORMAR AO USUÁRIO QUE SE TRAT…"
drag, startPoint x: 378, startPoint y: 182, endPoint x: 371, endPoint y: 184, distance: 7.5
click at [378, 182] on textarea "Comentário" at bounding box center [350, 193] width 328 height 57
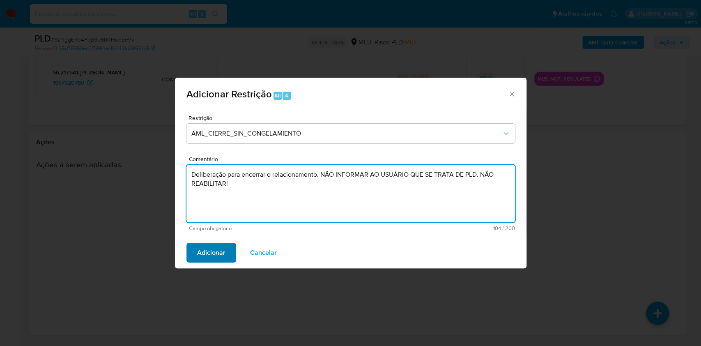
type textarea "Deliberação para encerrar o relacionamento. NÃO INFORMAR AO USUÁRIO QUE SE TRAT…"
click at [217, 250] on span "Adicionar" at bounding box center [211, 252] width 28 height 18
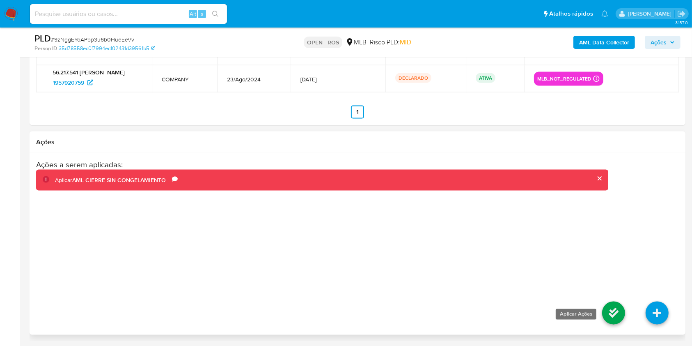
click at [615, 303] on icon at bounding box center [613, 312] width 23 height 23
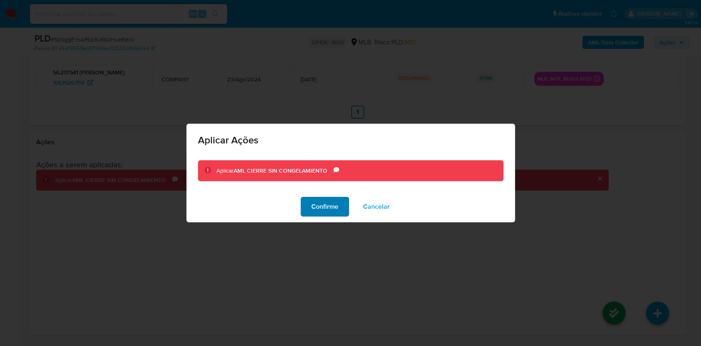
click at [347, 209] on button "Confirme" at bounding box center [325, 207] width 48 height 20
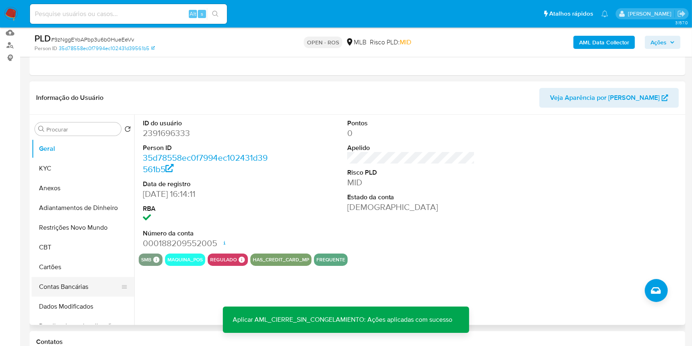
scroll to position [164, 0]
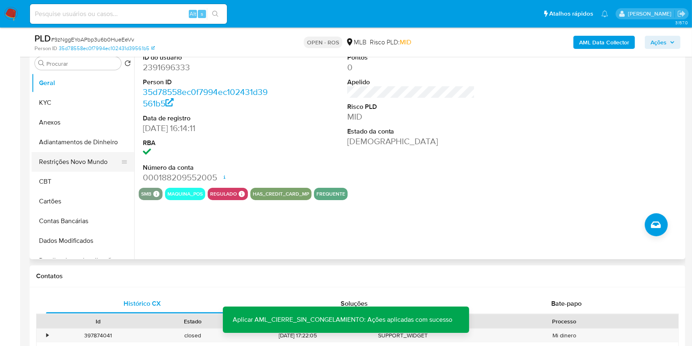
drag, startPoint x: 85, startPoint y: 159, endPoint x: 100, endPoint y: 163, distance: 15.3
click at [85, 159] on button "Restrições Novo Mundo" at bounding box center [80, 162] width 96 height 20
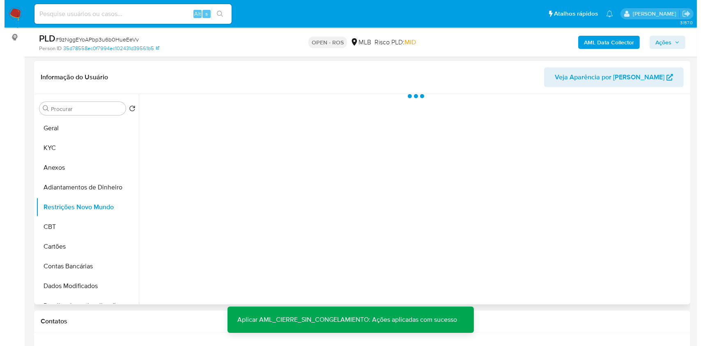
scroll to position [109, 0]
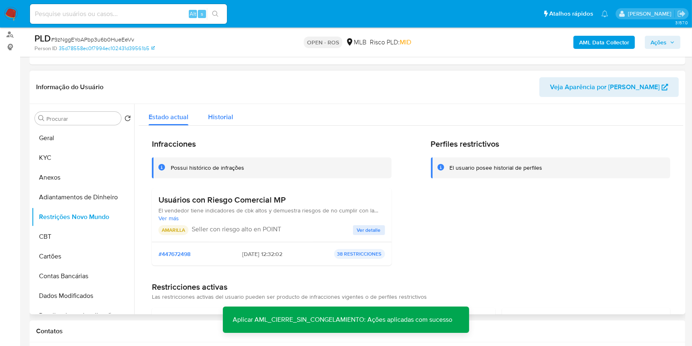
click at [230, 116] on span "Historial" at bounding box center [220, 116] width 25 height 9
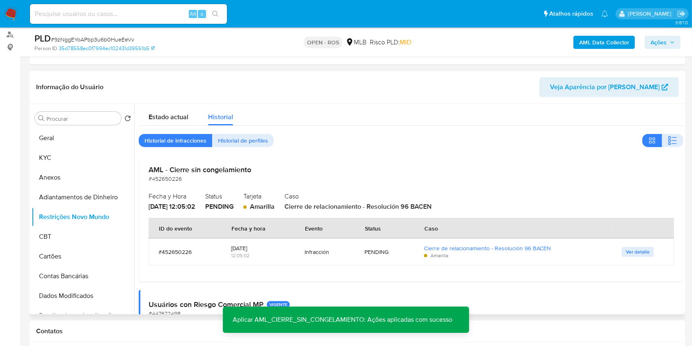
click at [308, 192] on h2 "Caso" at bounding box center [479, 196] width 389 height 12
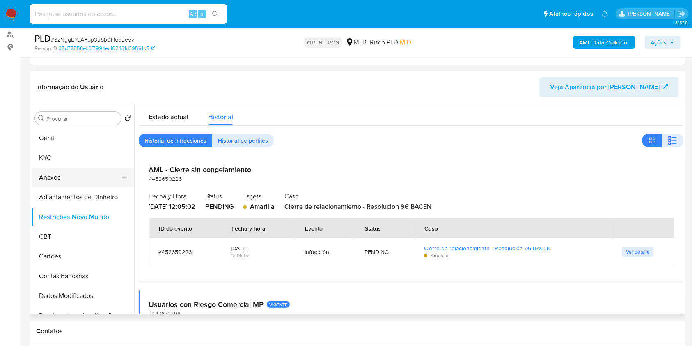
drag, startPoint x: 76, startPoint y: 182, endPoint x: 91, endPoint y: 183, distance: 14.4
click at [76, 182] on button "Anexos" at bounding box center [80, 178] width 96 height 20
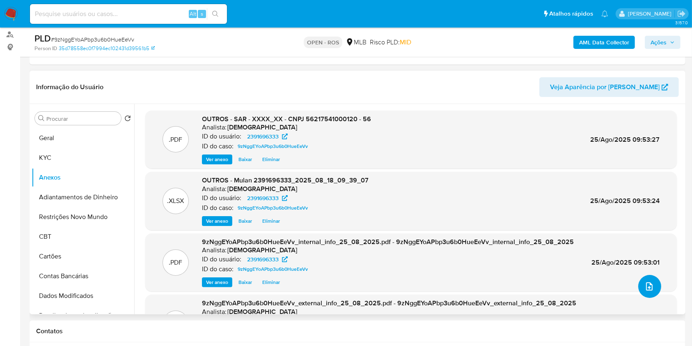
click at [648, 284] on icon "upload-file" at bounding box center [650, 286] width 10 height 10
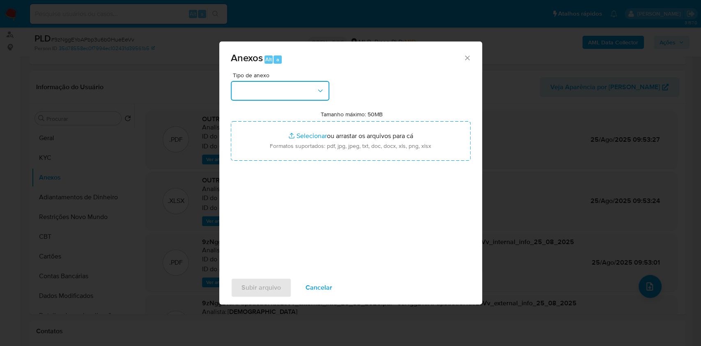
click at [289, 98] on button "button" at bounding box center [280, 91] width 99 height 20
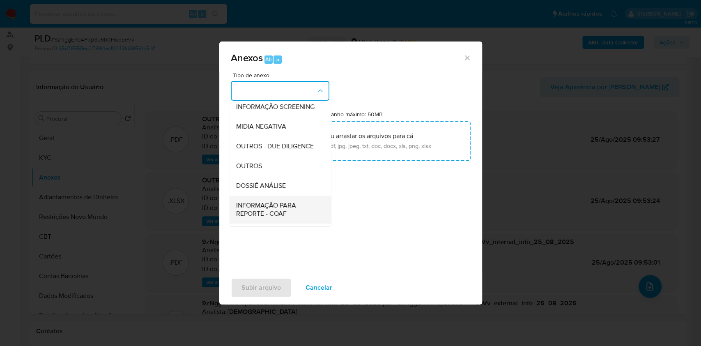
scroll to position [126, 0]
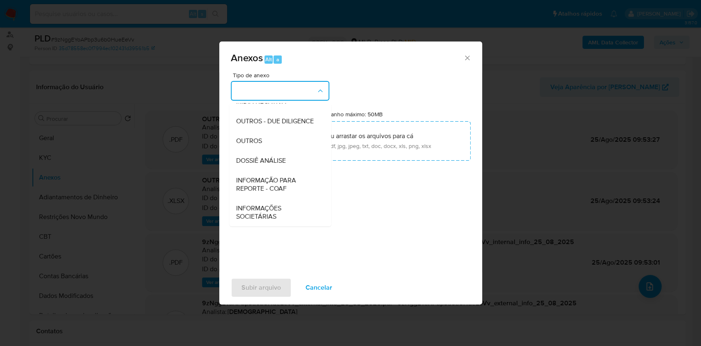
drag, startPoint x: 287, startPoint y: 177, endPoint x: 319, endPoint y: 172, distance: 33.2
click at [288, 177] on span "INFORMAÇÃO PARA REPORTE - COAF" at bounding box center [278, 184] width 84 height 16
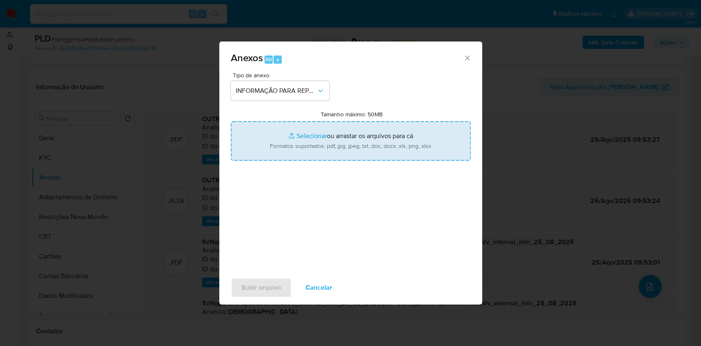
type input "C:\fakepath\SAR - 9zNggEYoAPbp3u6b0HueEeVv - CNPJ 56217541000120 - 56.217.541 R…"
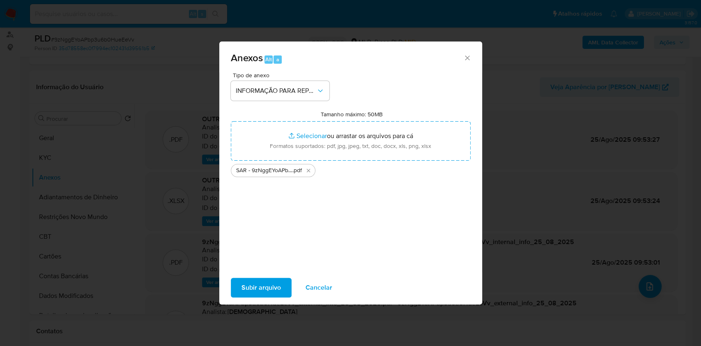
click at [273, 287] on span "Subir arquivo" at bounding box center [260, 287] width 39 height 18
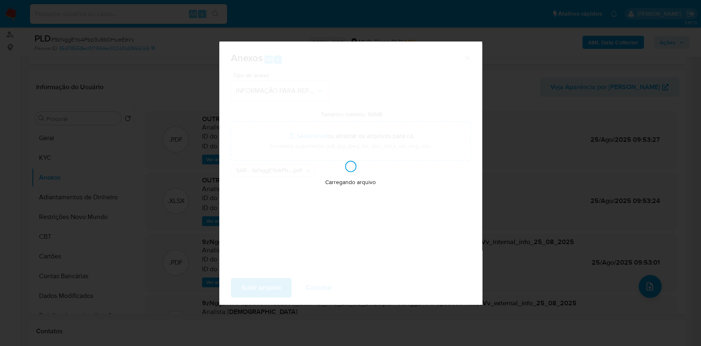
click at [621, 192] on div "Anexos Alt a Tipo de anexo INFORMAÇÃO PARA REPORTE - COAF Tamanho máximo: 50MB …" at bounding box center [350, 173] width 701 height 346
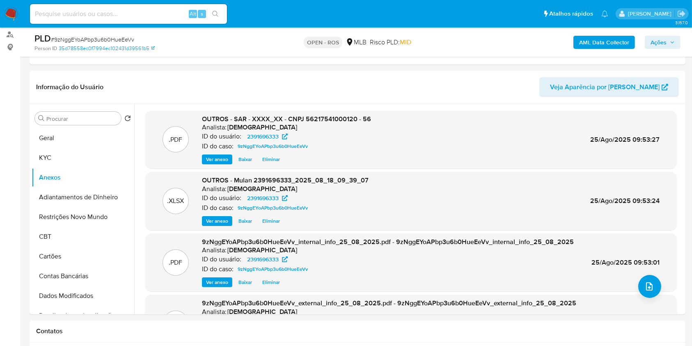
drag, startPoint x: 657, startPoint y: 43, endPoint x: 622, endPoint y: 49, distance: 34.7
click at [657, 43] on span "Ações" at bounding box center [659, 42] width 16 height 13
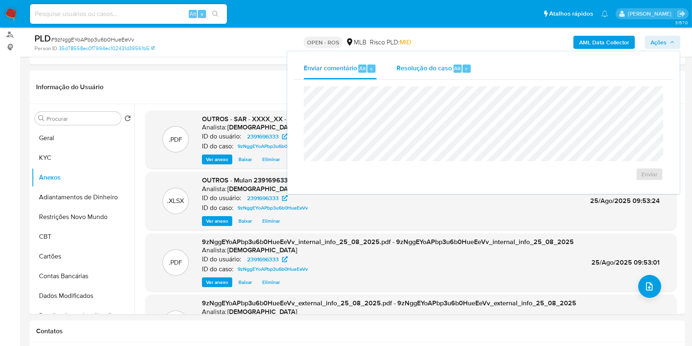
click at [411, 69] on span "Resolução do caso" at bounding box center [424, 67] width 55 height 9
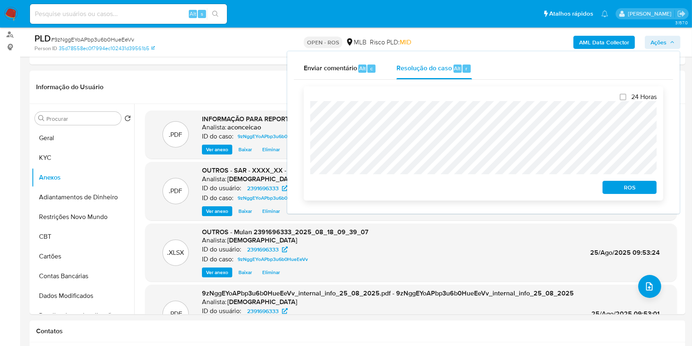
click at [636, 190] on span "ROS" at bounding box center [630, 186] width 43 height 11
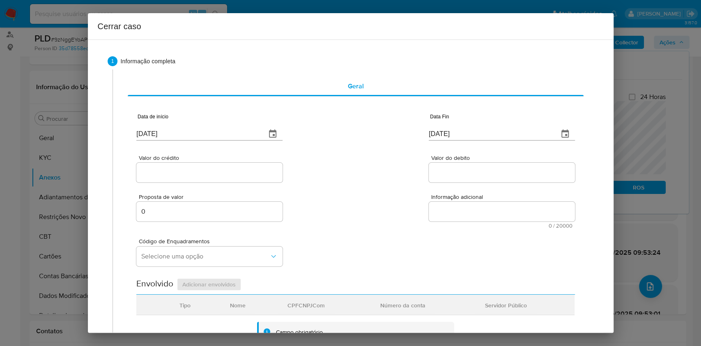
click at [218, 141] on div "Data de início 28/08/2025" at bounding box center [209, 128] width 146 height 33
click at [214, 136] on input "[DATE]" at bounding box center [197, 133] width 123 height 13
paste input "01/07"
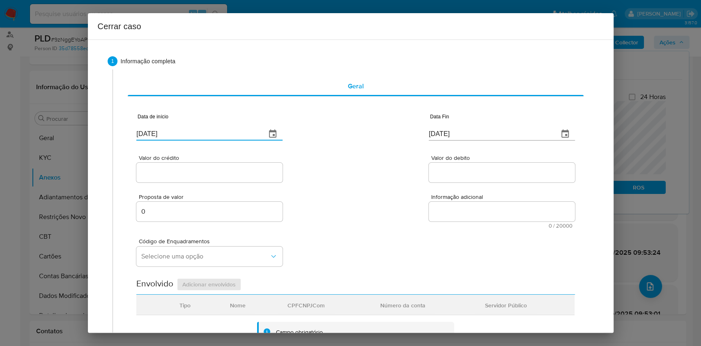
type input "01/07/2025"
click at [455, 128] on input "[DATE]" at bounding box center [490, 133] width 123 height 13
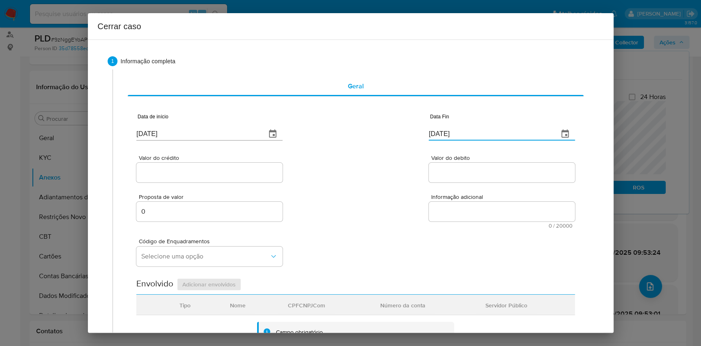
click at [455, 129] on input "[DATE]" at bounding box center [490, 133] width 123 height 13
paste input "7"
type input "28/07/2025"
drag, startPoint x: 200, startPoint y: 172, endPoint x: 209, endPoint y: 177, distance: 10.8
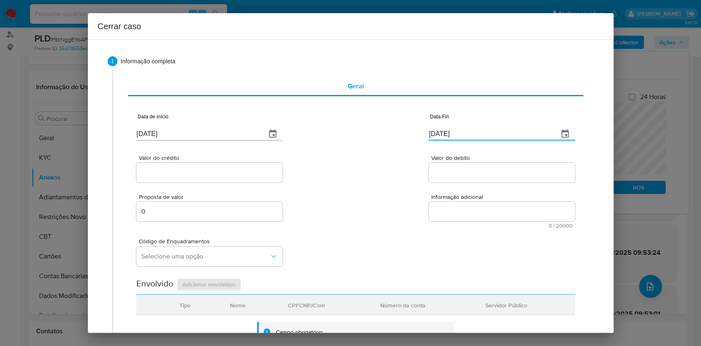
click at [200, 172] on input "Valor do crédito" at bounding box center [209, 172] width 146 height 11
paste input "R$1.484.378"
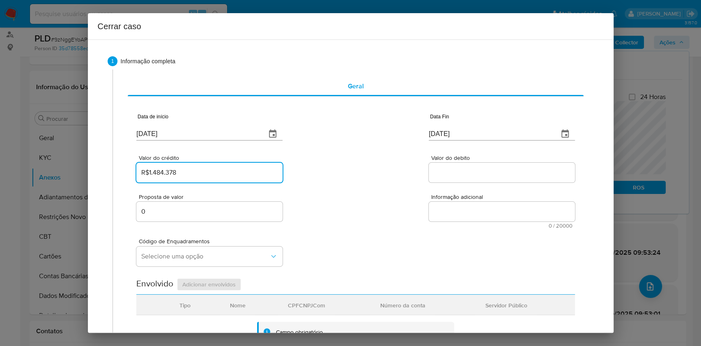
type input "R$1.484.378"
click at [452, 174] on input "Valor do debito" at bounding box center [502, 172] width 146 height 11
paste input "R$1.369.287"
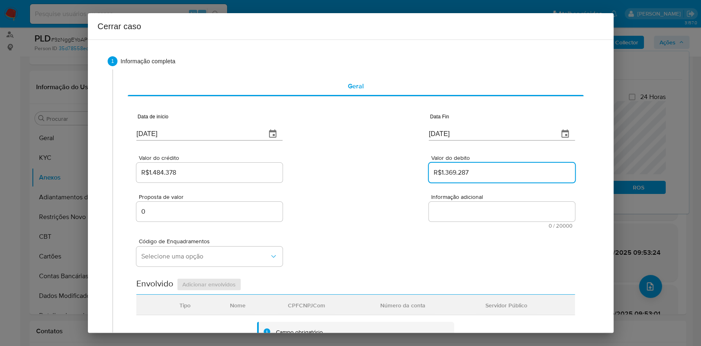
type input "R$1.369.287"
click at [199, 202] on div "0" at bounding box center [209, 212] width 146 height 20
click at [200, 202] on div "0" at bounding box center [209, 212] width 146 height 20
click at [202, 209] on input "0" at bounding box center [209, 211] width 146 height 11
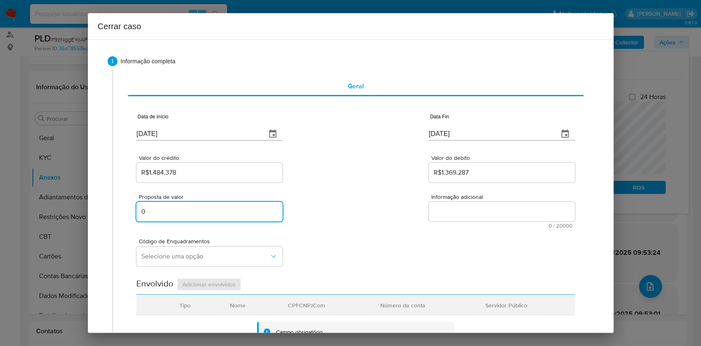
click at [202, 209] on input "0" at bounding box center [209, 211] width 146 height 11
click at [202, 208] on input "0" at bounding box center [209, 211] width 146 height 11
paste input "135787"
type input "135787"
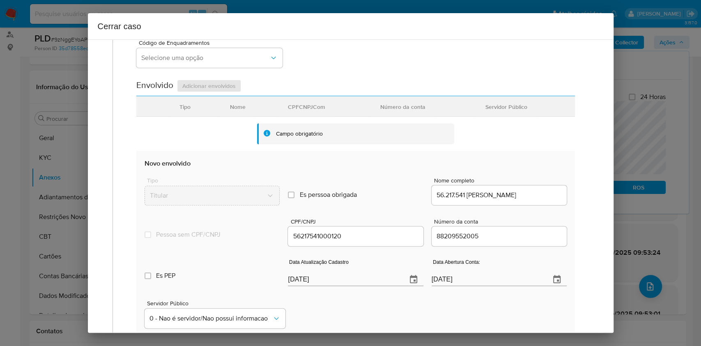
scroll to position [323, 0]
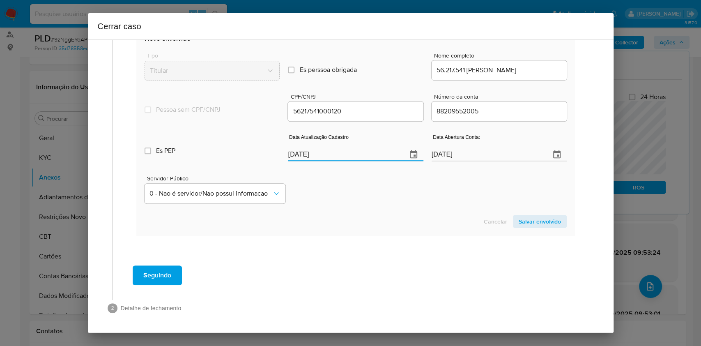
click at [379, 154] on input "[DATE]" at bounding box center [344, 154] width 112 height 13
paste input "11"
type input "11/08/2025"
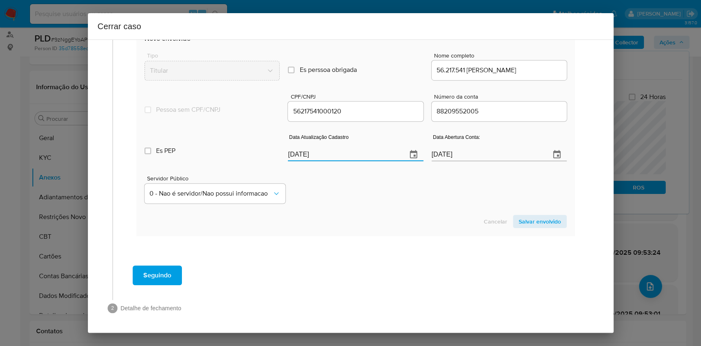
click at [533, 217] on span "Salvar envolvido" at bounding box center [540, 221] width 42 height 11
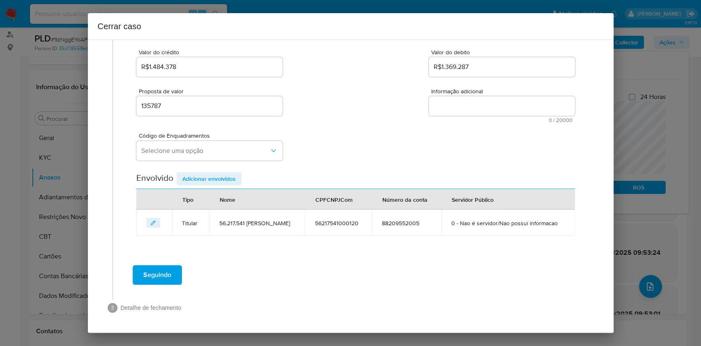
scroll to position [105, 0]
click at [176, 153] on span "Selecione uma opção" at bounding box center [205, 151] width 128 height 8
click at [176, 150] on span "Selecione uma opção" at bounding box center [205, 151] width 128 height 8
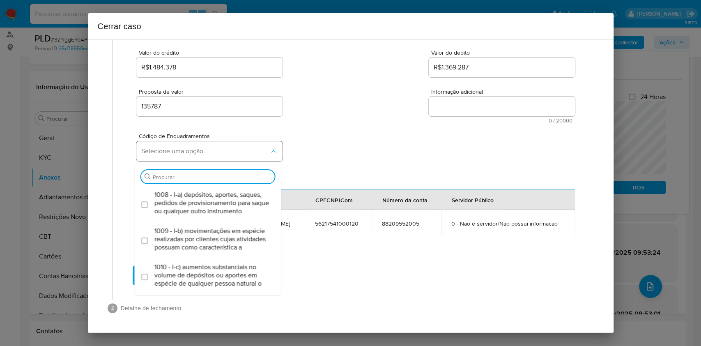
paste input "IV-c"
type input "IV-c"
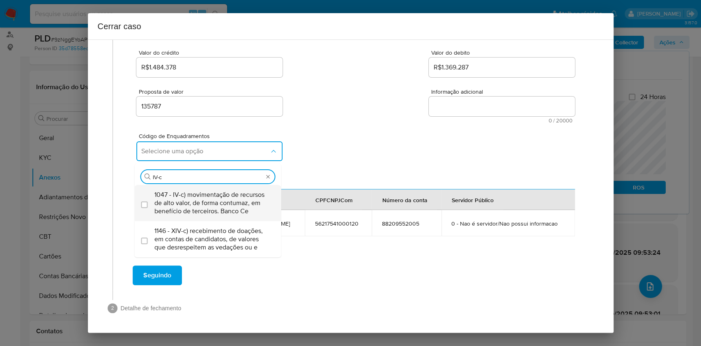
click at [193, 202] on span "1047 - IV-c) movimentação de recursos de alto valor, de forma contumaz, em bene…" at bounding box center [211, 203] width 115 height 25
checkbox input "true"
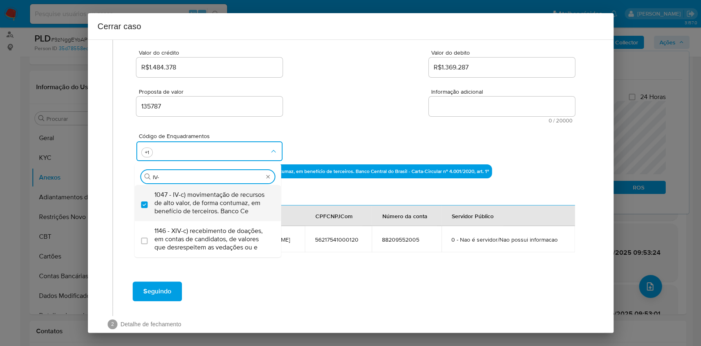
scroll to position [0, 0]
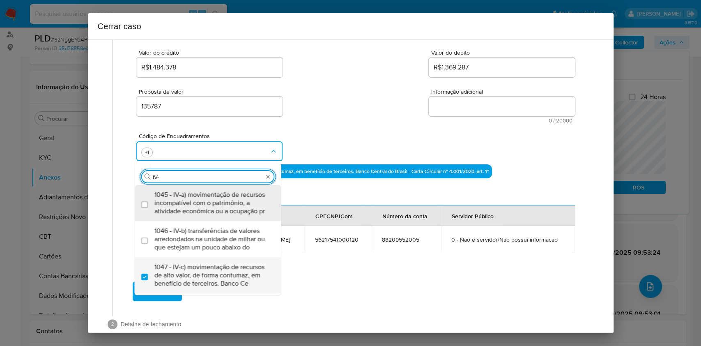
type input "IV-V"
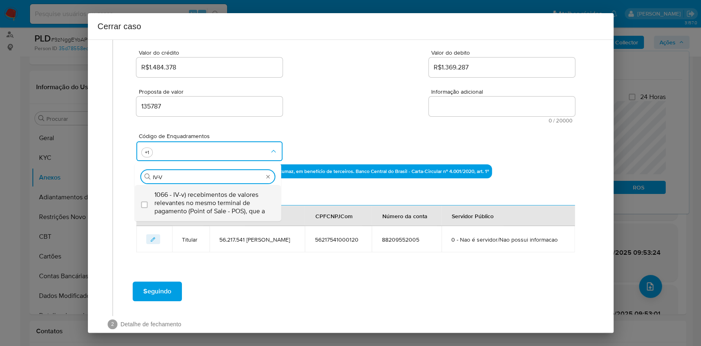
click at [194, 201] on span "1066 - IV-v) recebimentos de valores relevantes no mesmo terminal de pagamento …" at bounding box center [211, 203] width 115 height 25
checkbox input "true"
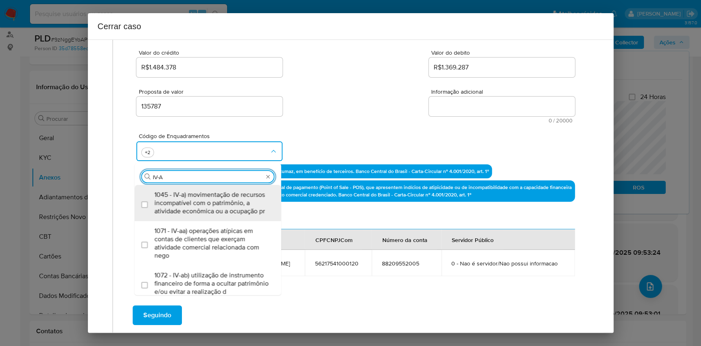
type input "IV-AC"
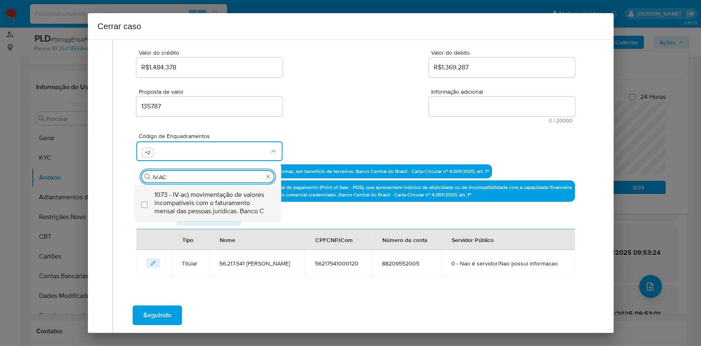
click at [193, 202] on span "1073 - IV-ac) movimentação de valores incompatíveis com o faturamento mensal da…" at bounding box center [211, 203] width 115 height 25
checkbox input "true"
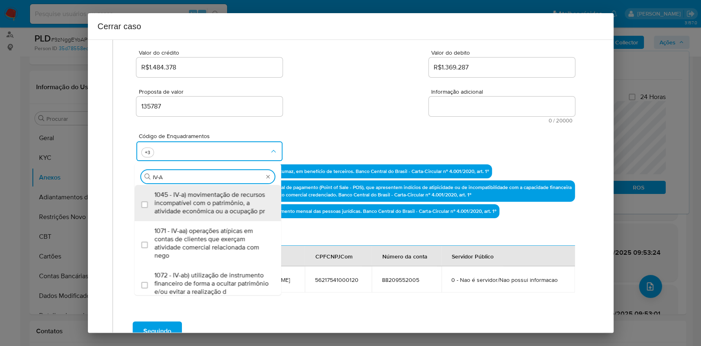
type input "IV-AD"
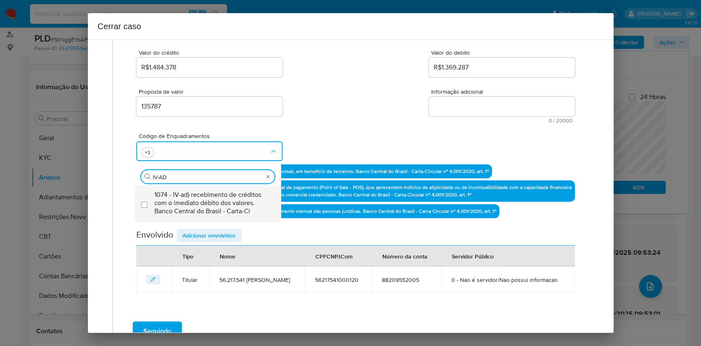
click at [193, 200] on span "1074 - IV-ad) recebimento de créditos com o imediato débito dos valores. Banco …" at bounding box center [211, 203] width 115 height 25
checkbox input "true"
type input "IV-AD"
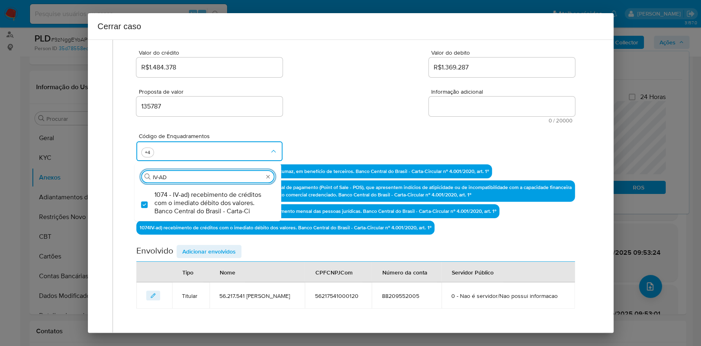
click at [448, 112] on textarea "Informação adicional" at bounding box center [502, 106] width 146 height 20
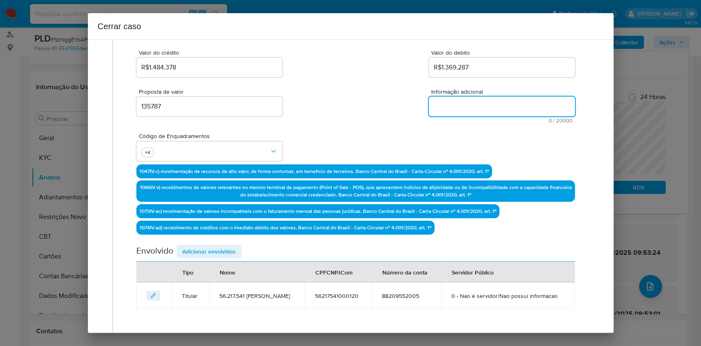
paste textarea "56.217.541 RITA GARCIA GOMES, CNPJ 56217541000120, sediada em CAMPINAS, SÃO PAU…"
click at [448, 112] on textarea "Informação adicional" at bounding box center [502, 106] width 146 height 20
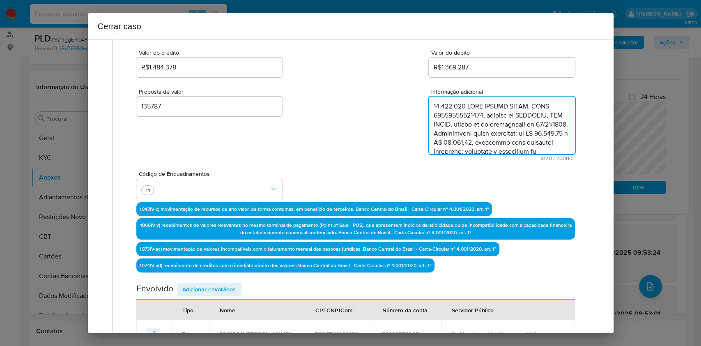
scroll to position [1239, 0]
type textarea "56.217.541 RITA GARCIA GOMES, CNPJ 56217541000120, sediada em CAMPINAS, SÃO PAU…"
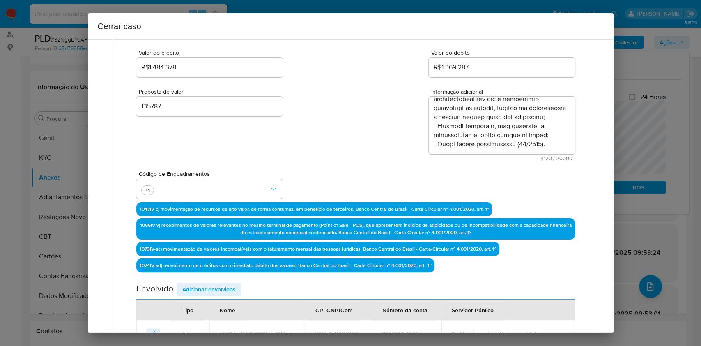
click at [209, 297] on section "Envolvido Adicionar envolvidos Tipo Nome CPFCNPJCom Número da conta Servidor Pú…" at bounding box center [355, 315] width 438 height 64
drag, startPoint x: 213, startPoint y: 287, endPoint x: 315, endPoint y: 246, distance: 110.1
click at [214, 287] on span "Adicionar envolvidos" at bounding box center [208, 288] width 53 height 11
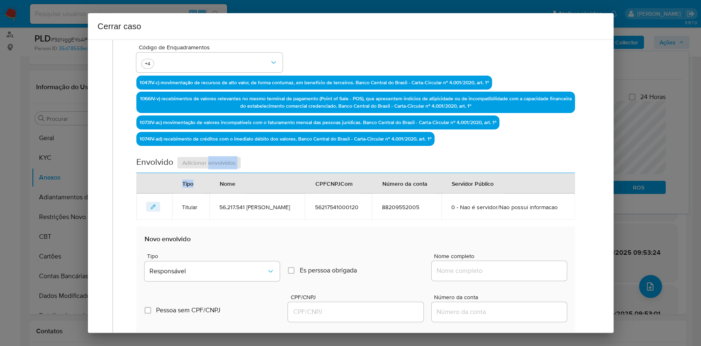
scroll to position [324, 0]
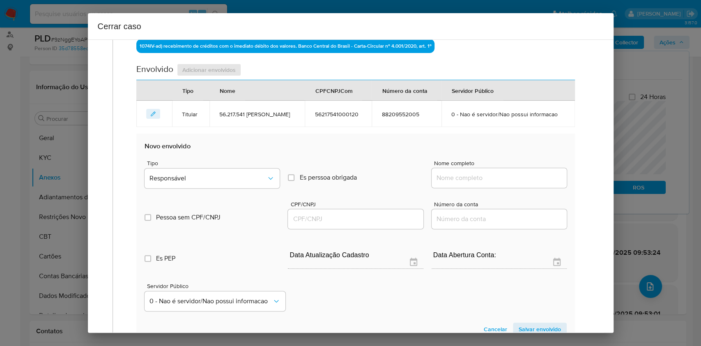
drag, startPoint x: 477, startPoint y: 178, endPoint x: 489, endPoint y: 180, distance: 12.6
click at [478, 178] on input "Nome completo" at bounding box center [499, 177] width 135 height 11
paste input "Lais Navegante Da Silva, 34055572832"
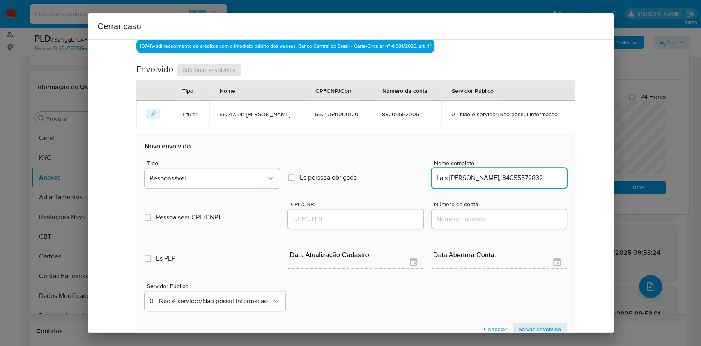
click at [522, 177] on input "Lais Navegante Da Silva, 34055572832" at bounding box center [499, 177] width 135 height 11
click at [522, 176] on input "Lais Navegante Da Silva, 34055572832" at bounding box center [499, 177] width 135 height 11
type input "Lais Navegante Da Silva,"
click at [372, 216] on input "CPF/CNPJ" at bounding box center [355, 219] width 135 height 11
paste input "34055572832"
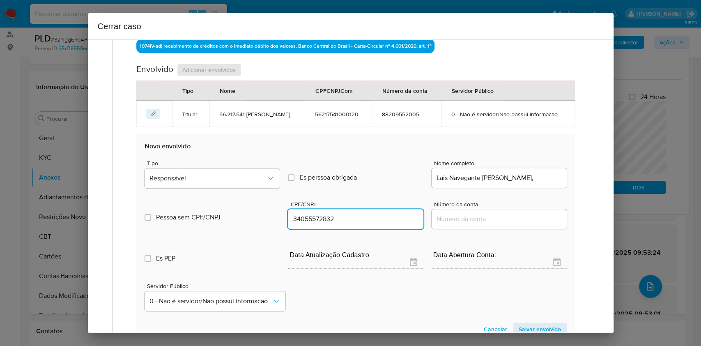
type input "34055572832"
drag, startPoint x: 211, startPoint y: 160, endPoint x: 214, endPoint y: 169, distance: 10.0
click at [211, 161] on span "Tipo" at bounding box center [214, 163] width 135 height 6
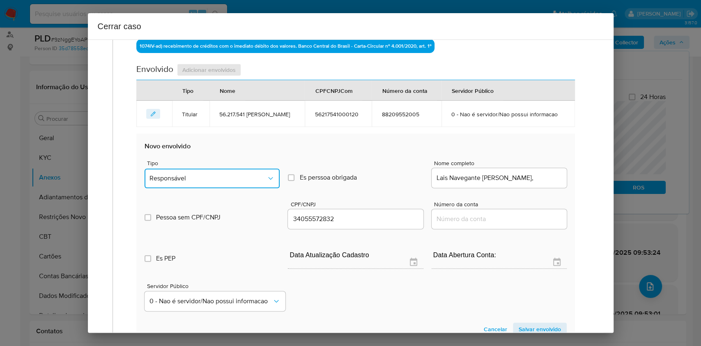
drag, startPoint x: 214, startPoint y: 169, endPoint x: 215, endPoint y: 187, distance: 17.7
click at [214, 170] on button "Responsável" at bounding box center [212, 178] width 135 height 20
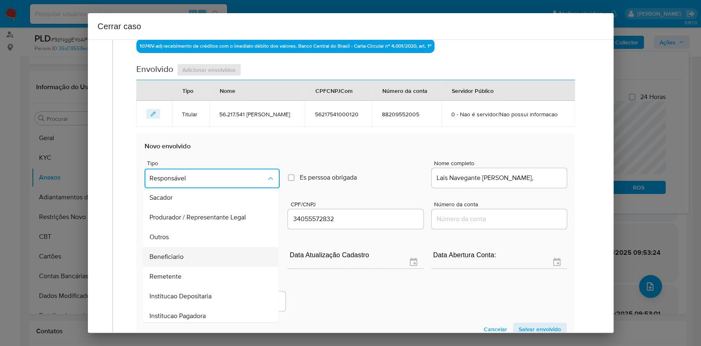
scroll to position [105, 0]
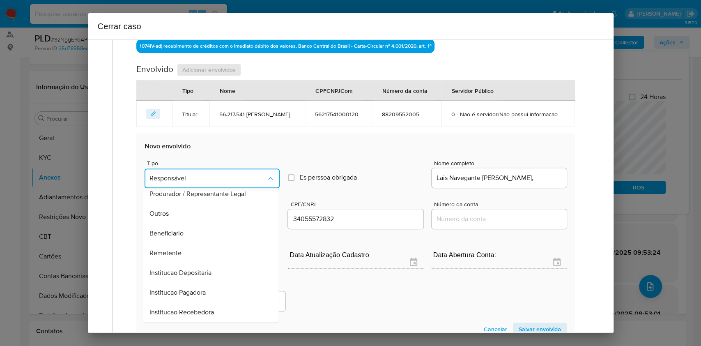
drag, startPoint x: 198, startPoint y: 248, endPoint x: 227, endPoint y: 255, distance: 29.8
click at [199, 248] on div "Remetente" at bounding box center [208, 253] width 117 height 20
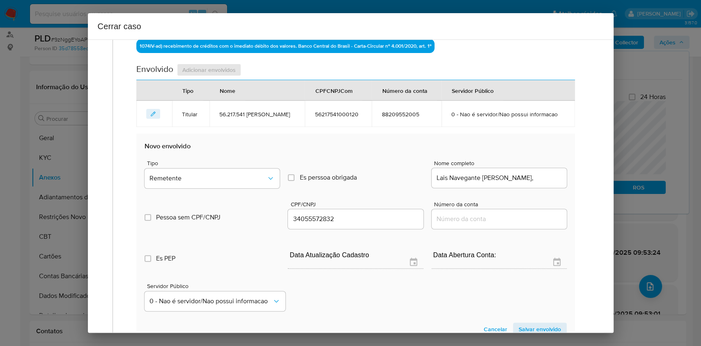
click at [547, 327] on span "Salvar envolvido" at bounding box center [540, 328] width 42 height 11
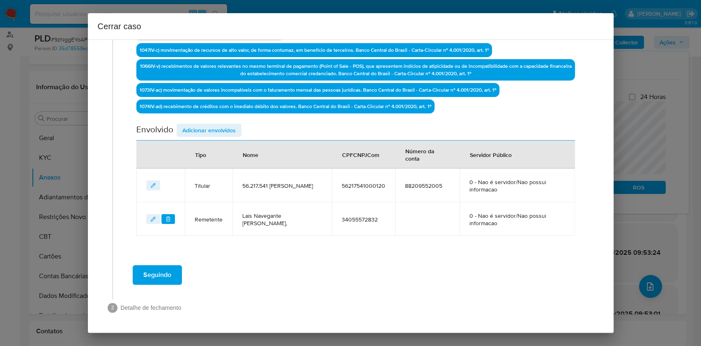
scroll to position [263, 0]
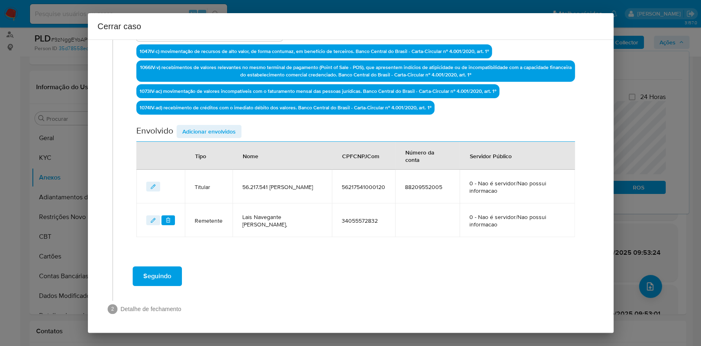
click at [218, 138] on div "Envolvido Adicionar envolvidos" at bounding box center [355, 133] width 438 height 17
click at [232, 135] on span "Adicionar envolvidos" at bounding box center [208, 131] width 53 height 11
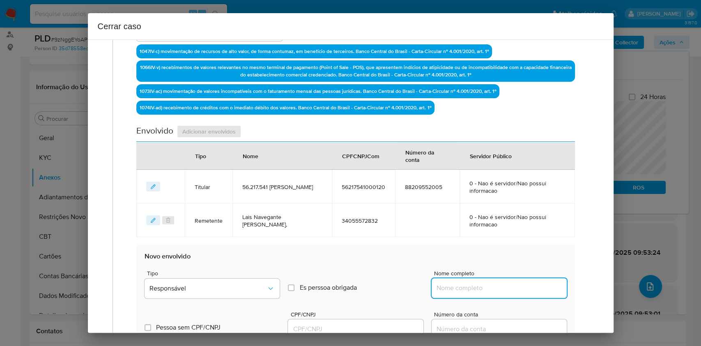
drag, startPoint x: 480, startPoint y: 283, endPoint x: 519, endPoint y: 289, distance: 39.6
click at [484, 284] on input "Nome completo" at bounding box center [499, 288] width 135 height 11
paste input "Ediamara Vedes, 38305933920"
click at [520, 289] on input "Ediamara Vedes, 38305933920" at bounding box center [499, 288] width 135 height 11
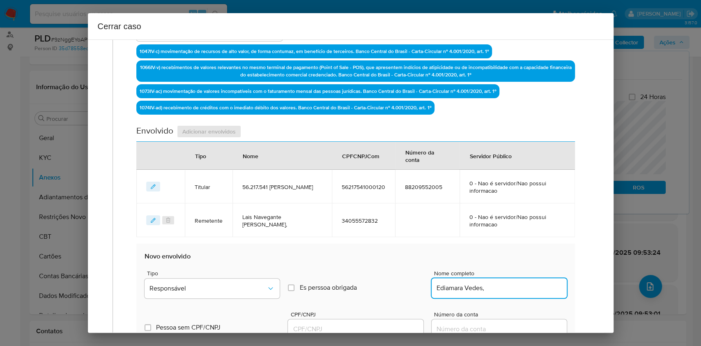
type input "Ediamara Vedes,"
click at [355, 328] on input "CPF/CNPJ" at bounding box center [355, 329] width 135 height 11
paste input "38305933920"
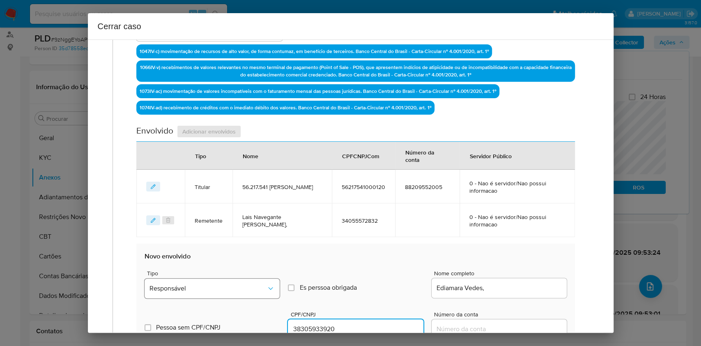
type input "38305933920"
click at [237, 286] on span "Responsável" at bounding box center [207, 288] width 117 height 8
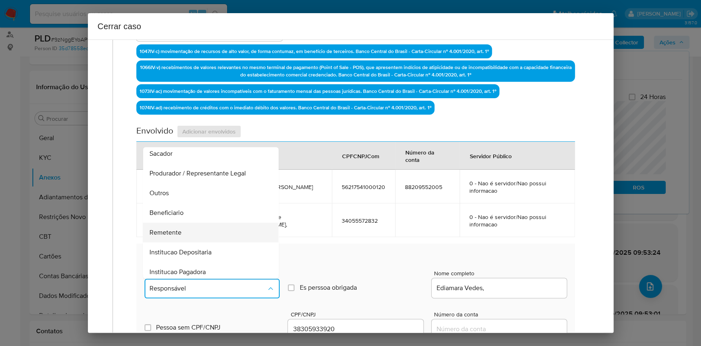
scroll to position [105, 0]
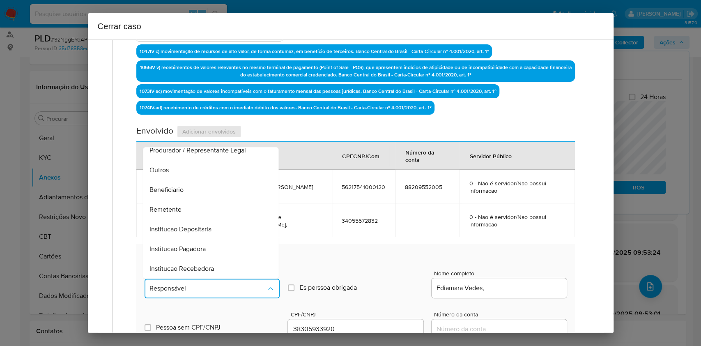
drag, startPoint x: 190, startPoint y: 204, endPoint x: 253, endPoint y: 205, distance: 62.4
click at [190, 204] on div "Remetente" at bounding box center [208, 210] width 117 height 20
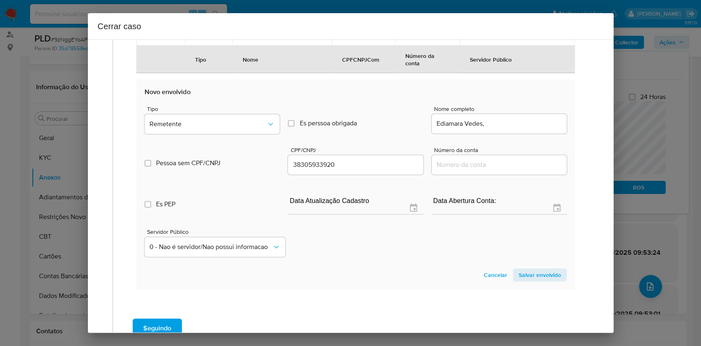
click at [535, 263] on section "Novo envolvido Tipo Remetente Es perssoa obrigada Is PObrigada Nome completo Ed…" at bounding box center [355, 184] width 438 height 210
click at [542, 273] on span "Salvar envolvido" at bounding box center [540, 274] width 42 height 11
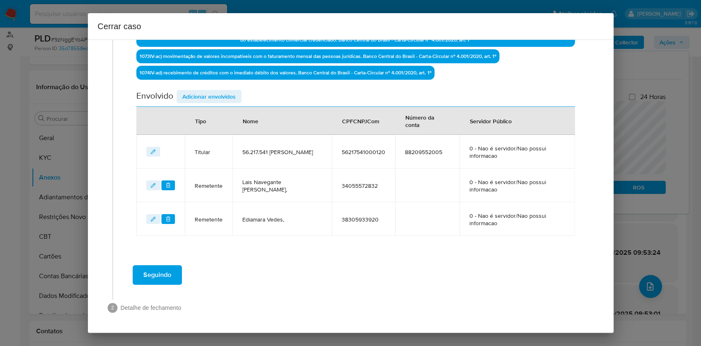
scroll to position [296, 0]
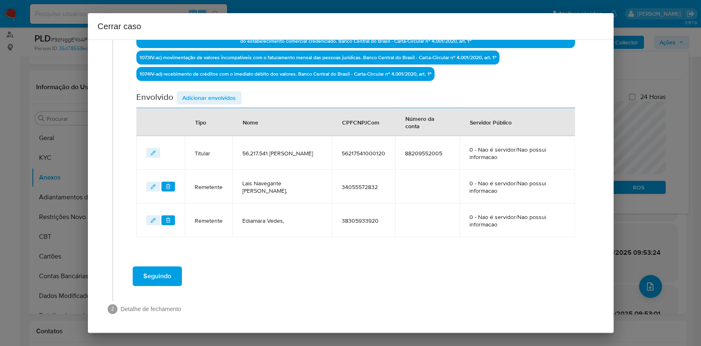
drag, startPoint x: 230, startPoint y: 96, endPoint x: 349, endPoint y: 152, distance: 131.9
click at [231, 97] on span "Adicionar envolvidos" at bounding box center [208, 97] width 53 height 11
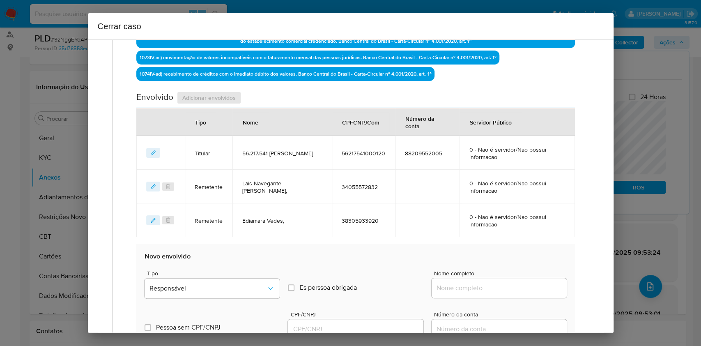
drag, startPoint x: 496, startPoint y: 292, endPoint x: 500, endPoint y: 289, distance: 4.8
click at [496, 292] on input "Nome completo" at bounding box center [499, 288] width 135 height 11
paste input "Ask. Solucoes Em Pagamentos Ltda, 48383773000120"
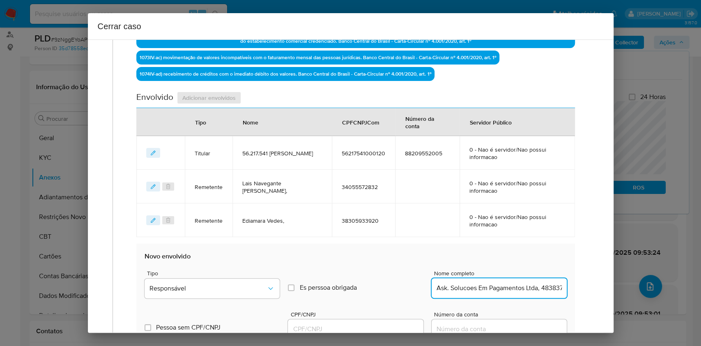
scroll to position [0, 34]
click at [524, 287] on input "Ask. Solucoes Em Pagamentos Ltda, 48383773000120" at bounding box center [499, 288] width 135 height 11
type input "Ask. Solucoes Em Pagamentos Ltda,"
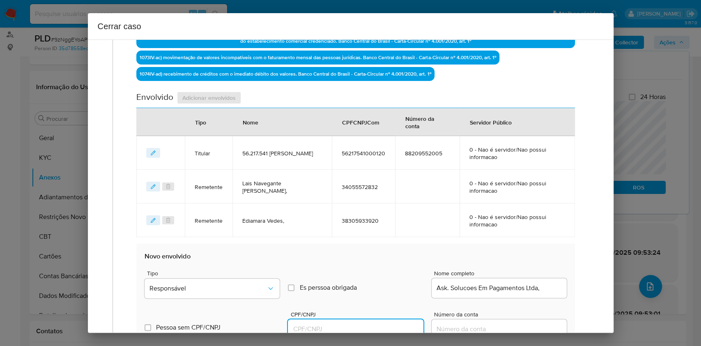
drag, startPoint x: 368, startPoint y: 326, endPoint x: 376, endPoint y: 322, distance: 8.8
click at [368, 326] on input "CPF/CNPJ" at bounding box center [355, 329] width 135 height 11
paste input "48383773000120"
type input "48383773000120"
click at [264, 291] on button "Responsável" at bounding box center [212, 288] width 135 height 20
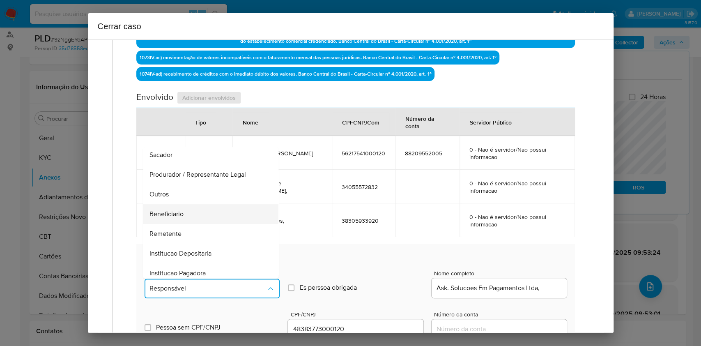
scroll to position [105, 0]
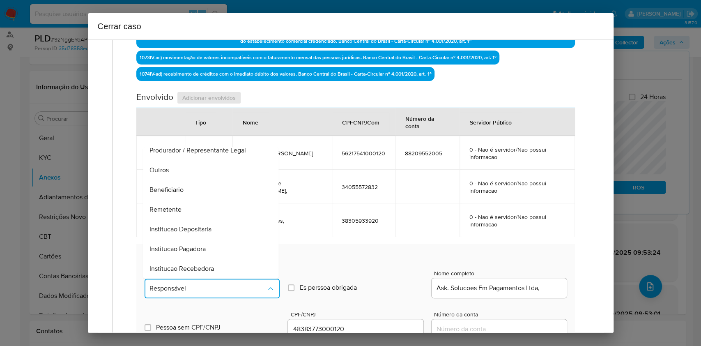
drag, startPoint x: 182, startPoint y: 182, endPoint x: 257, endPoint y: 197, distance: 76.5
click at [182, 182] on div "Beneficiario" at bounding box center [208, 190] width 117 height 20
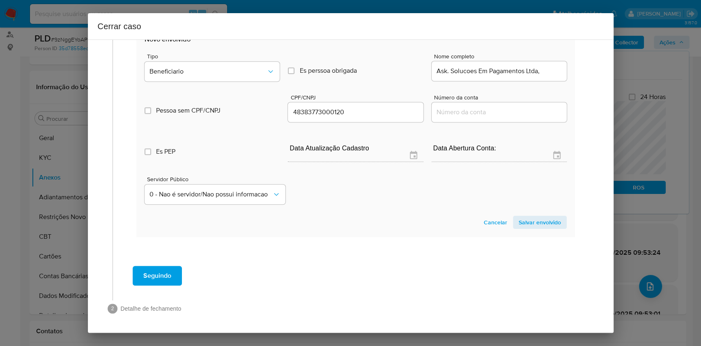
click at [528, 225] on span "Salvar envolvido" at bounding box center [540, 221] width 42 height 11
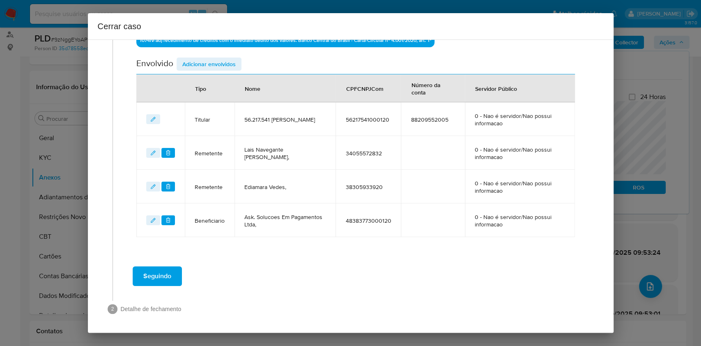
drag, startPoint x: 220, startPoint y: 57, endPoint x: 225, endPoint y: 63, distance: 7.6
click at [220, 58] on span "Adicionar envolvidos" at bounding box center [208, 63] width 53 height 11
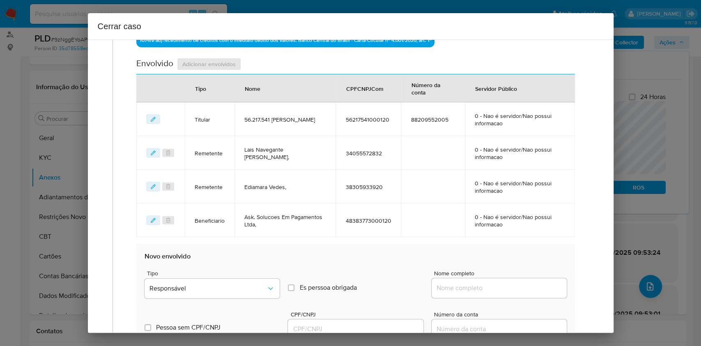
click at [506, 291] on input "Nome completo" at bounding box center [499, 288] width 135 height 11
paste input "49.298.971 Andre Do Carmo Silva, 49298971000159"
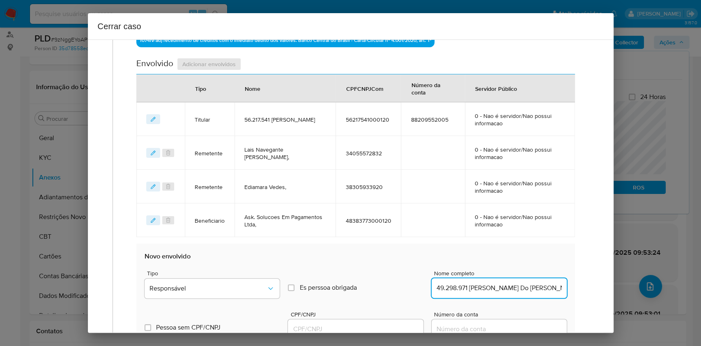
scroll to position [0, 28]
click at [523, 289] on input "49.298.971 Andre Do Carmo Silva, 49298971000159" at bounding box center [499, 288] width 135 height 11
type input "49.298.971 Andre Do Carmo Silva,"
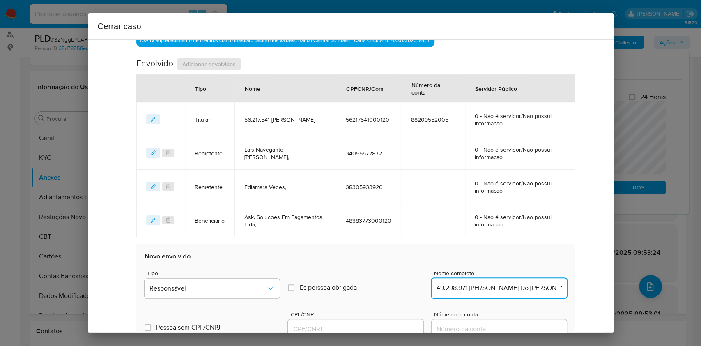
click at [395, 330] on input "CPF/CNPJ" at bounding box center [355, 329] width 135 height 11
paste input "49298971000159"
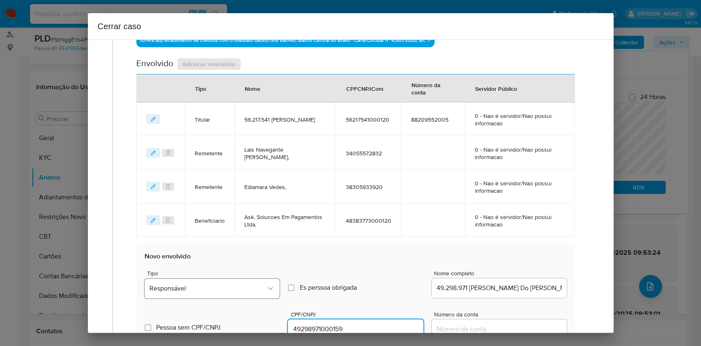
type input "49298971000159"
drag, startPoint x: 215, startPoint y: 289, endPoint x: 214, endPoint y: 283, distance: 6.3
click at [215, 289] on span "Responsável" at bounding box center [207, 288] width 117 height 8
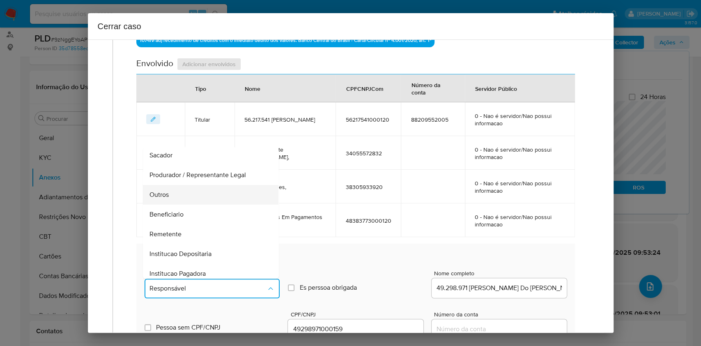
scroll to position [105, 0]
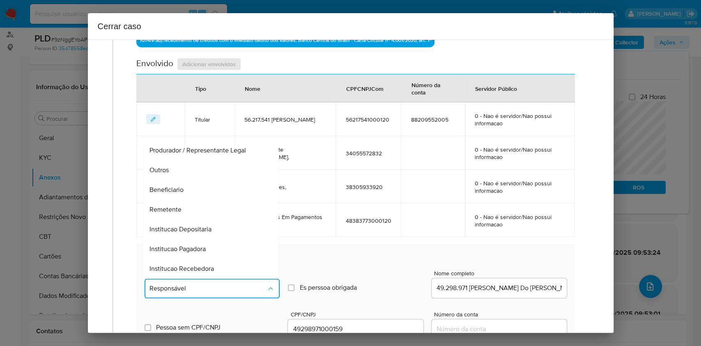
drag, startPoint x: 187, startPoint y: 184, endPoint x: 246, endPoint y: 180, distance: 59.3
click at [187, 185] on div "Beneficiario" at bounding box center [208, 190] width 117 height 20
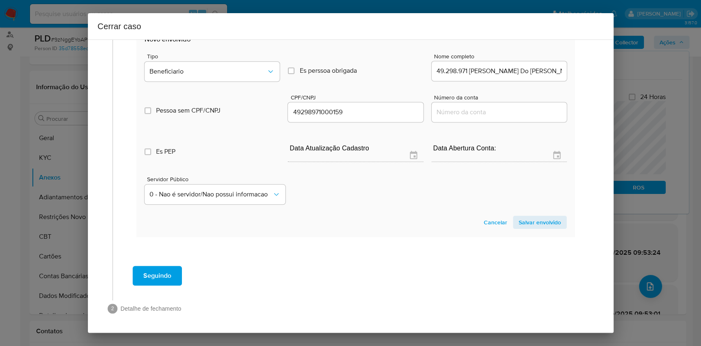
click at [529, 223] on span "Salvar envolvido" at bounding box center [540, 221] width 42 height 11
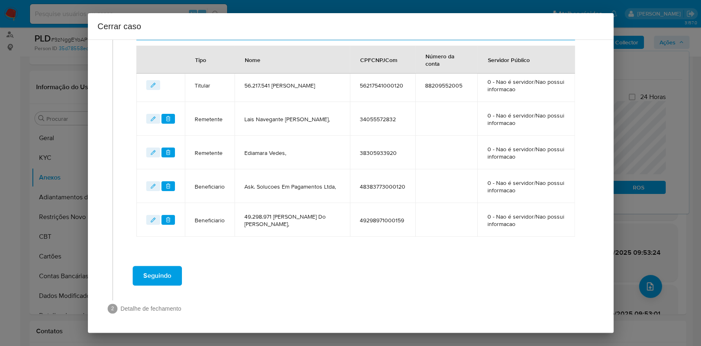
scroll to position [255, 0]
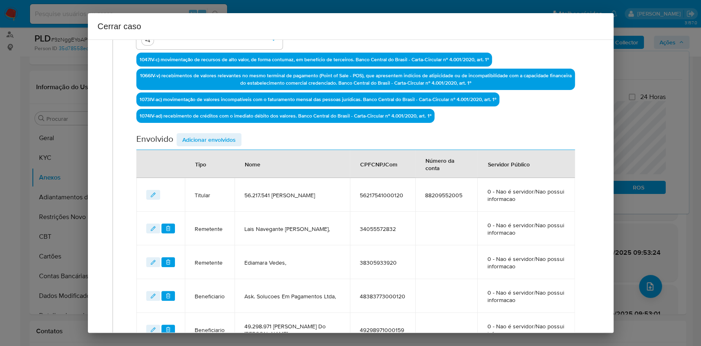
drag, startPoint x: 225, startPoint y: 135, endPoint x: 288, endPoint y: 149, distance: 64.4
click at [225, 136] on span "Adicionar envolvidos" at bounding box center [208, 139] width 53 height 11
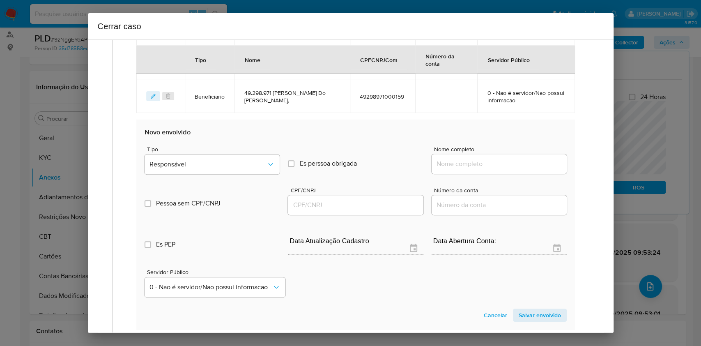
scroll to position [581, 0]
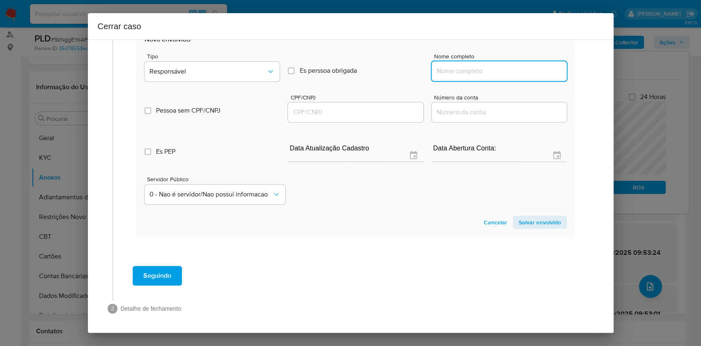
click at [494, 74] on input "Nome completo" at bounding box center [499, 71] width 135 height 11
paste input "61.797.019 Hamilton De Oliveira, 61797019000103"
click at [521, 71] on input "61.797.019 Hamilton De Oliveira, 61797019000103" at bounding box center [499, 71] width 135 height 11
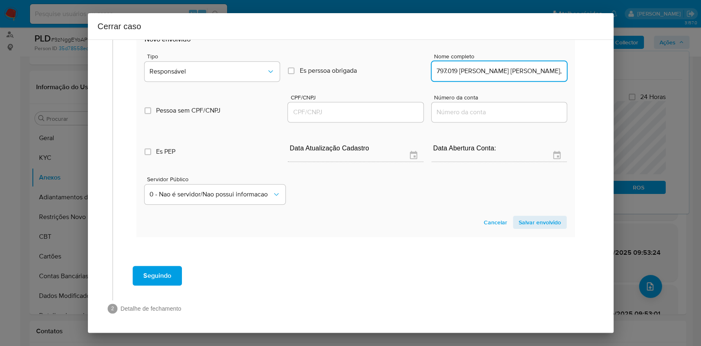
scroll to position [0, 0]
type input "61.797.019 Hamilton De Oliveira,"
drag, startPoint x: 369, startPoint y: 113, endPoint x: 372, endPoint y: 110, distance: 5.2
click at [369, 114] on input "CPF/CNPJ" at bounding box center [355, 112] width 135 height 11
paste input "61797019000103"
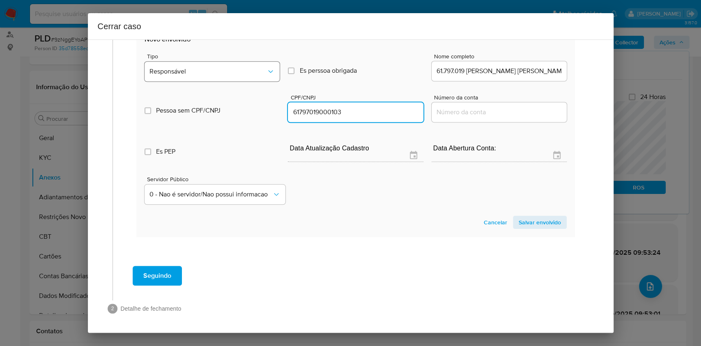
type input "61797019000103"
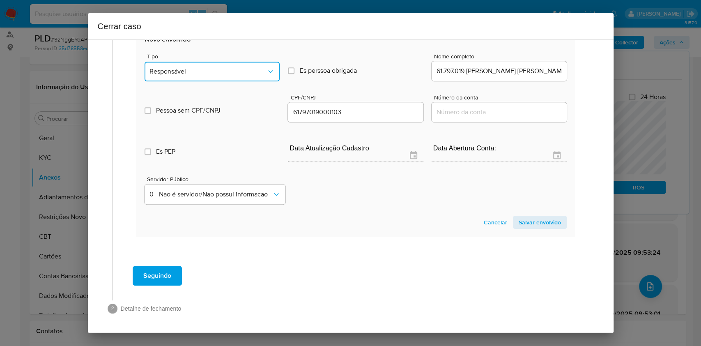
click at [217, 69] on span "Responsável" at bounding box center [207, 71] width 117 height 8
click at [187, 203] on div "Outros" at bounding box center [208, 212] width 117 height 20
click at [526, 221] on span "Salvar envolvido" at bounding box center [540, 221] width 42 height 11
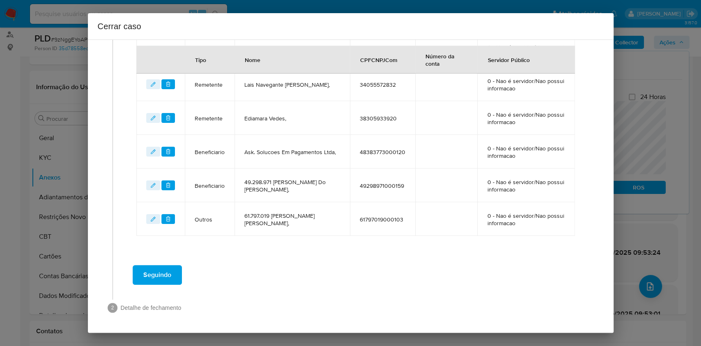
scroll to position [397, 0]
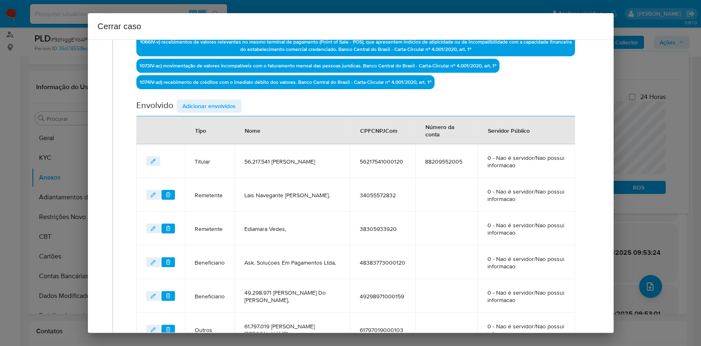
drag, startPoint x: 211, startPoint y: 107, endPoint x: 269, endPoint y: 120, distance: 58.9
click at [211, 108] on span "Adicionar envolvidos" at bounding box center [208, 105] width 53 height 11
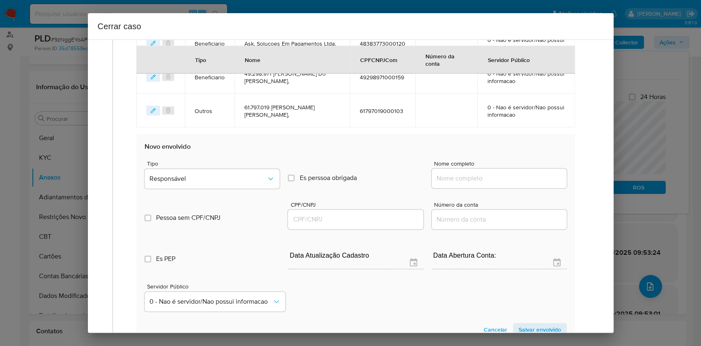
click at [509, 178] on input "Nome completo" at bounding box center [499, 178] width 135 height 11
paste input "Rita Garcia Gomes, 10799128864"
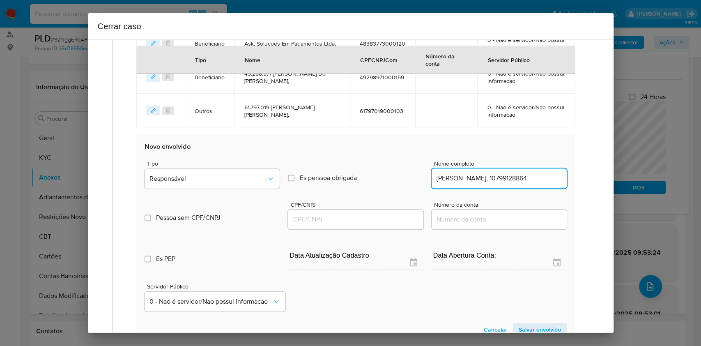
click at [533, 181] on input "Rita Garcia Gomes, 10799128864" at bounding box center [499, 178] width 135 height 11
type input "Rita Garcia Gomes,"
drag, startPoint x: 346, startPoint y: 216, endPoint x: 357, endPoint y: 216, distance: 11.1
click at [346, 216] on input "CPF/CNPJ" at bounding box center [355, 219] width 135 height 11
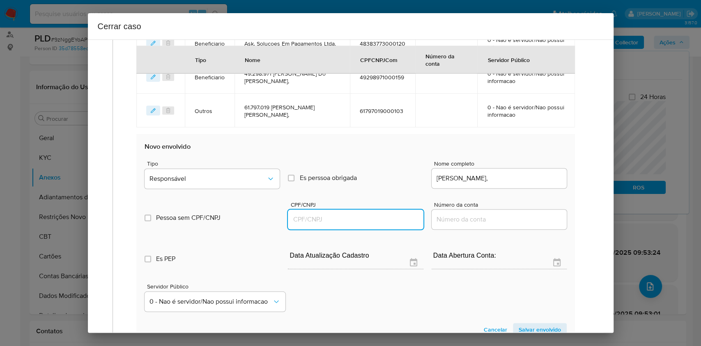
paste input "10799128864"
type input "10799128864"
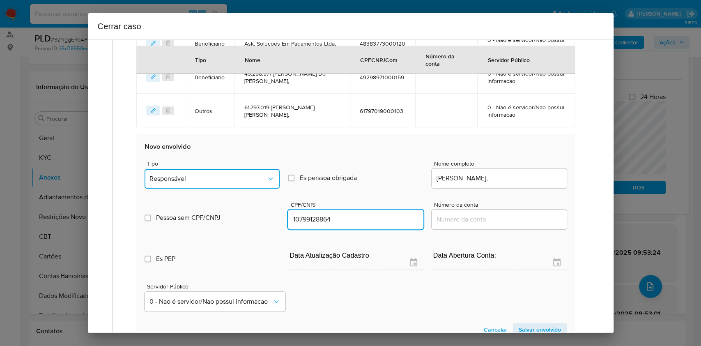
click at [249, 183] on button "Responsável" at bounding box center [212, 179] width 135 height 20
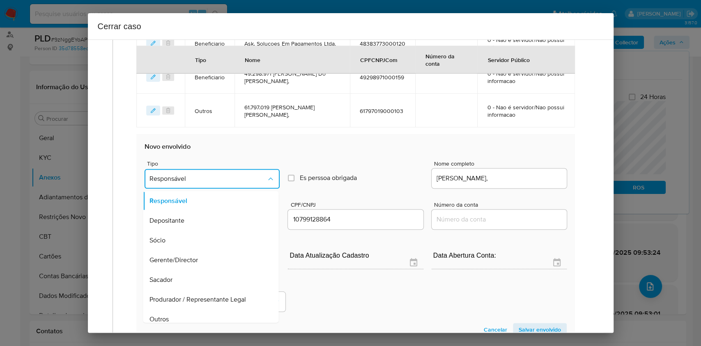
drag, startPoint x: 194, startPoint y: 235, endPoint x: 273, endPoint y: 237, distance: 78.9
click at [196, 235] on div "Sócio" at bounding box center [208, 240] width 117 height 20
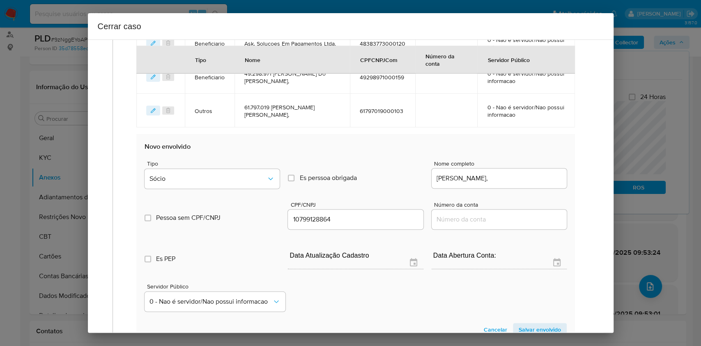
click at [528, 326] on span "Salvar envolvido" at bounding box center [540, 329] width 42 height 11
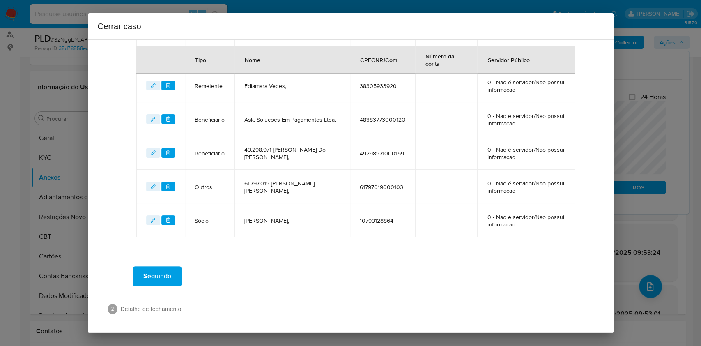
click at [162, 271] on span "Seguindo" at bounding box center [157, 276] width 28 height 18
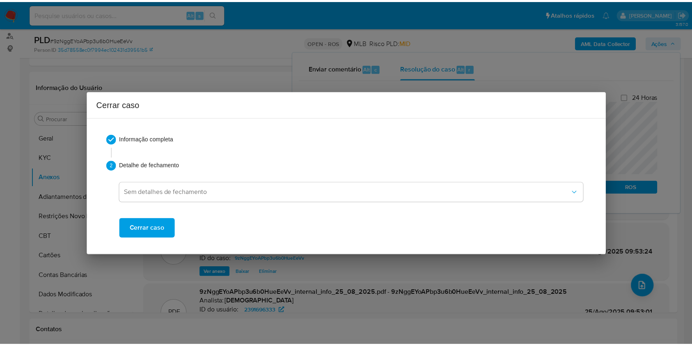
scroll to position [1203, 0]
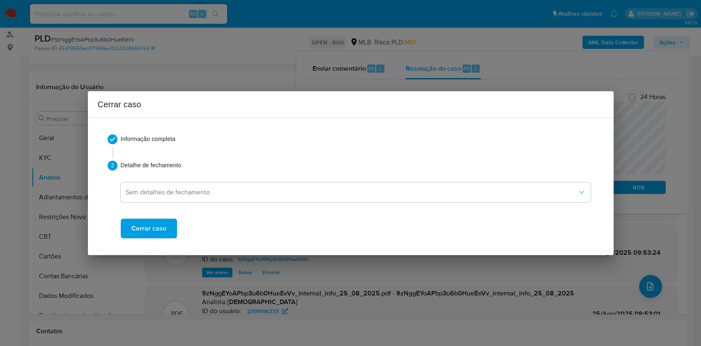
click at [165, 231] on button "Cerrar caso" at bounding box center [149, 228] width 56 height 20
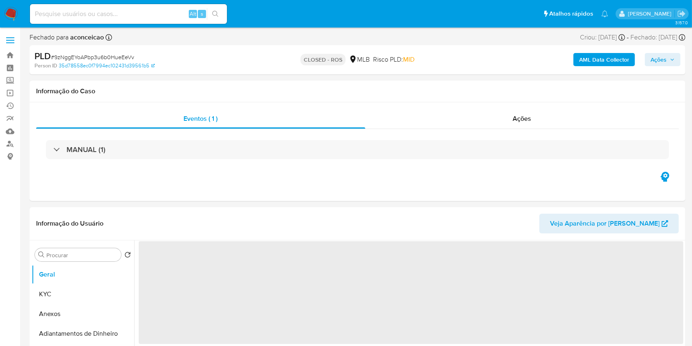
select select "10"
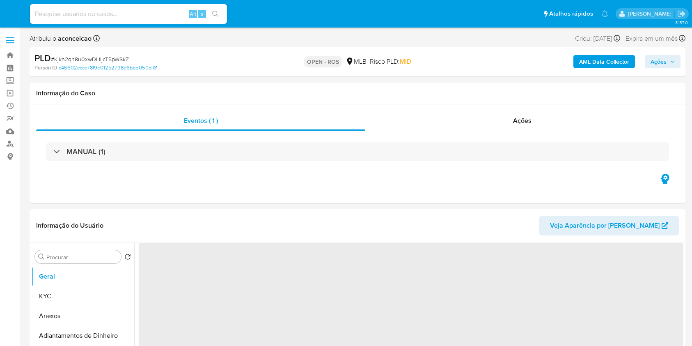
select select "10"
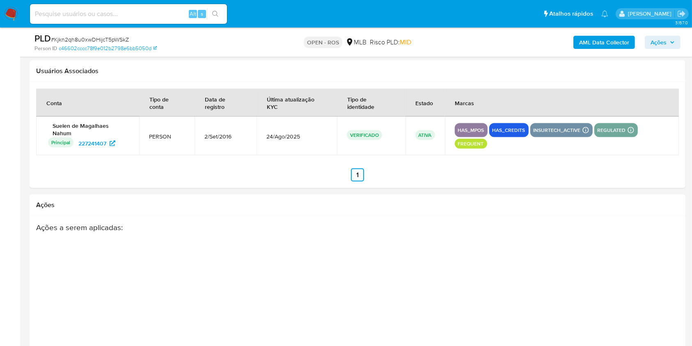
scroll to position [1211, 0]
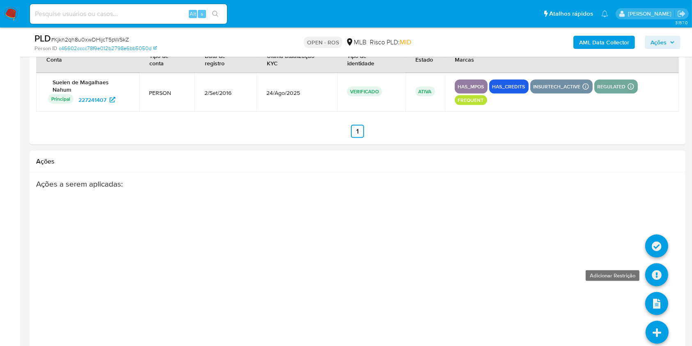
click at [664, 263] on icon at bounding box center [656, 274] width 23 height 23
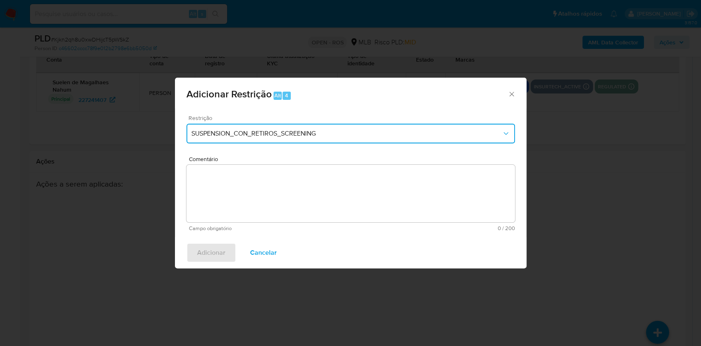
drag, startPoint x: 276, startPoint y: 131, endPoint x: 277, endPoint y: 135, distance: 4.6
click at [276, 131] on span "SUSPENSION_CON_RETIROS_SCREENING" at bounding box center [346, 133] width 310 height 8
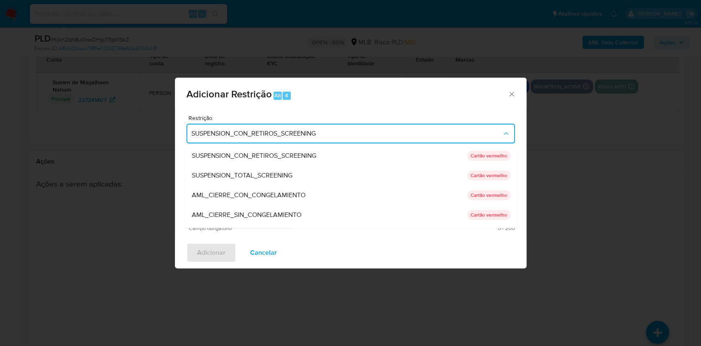
drag, startPoint x: 257, startPoint y: 213, endPoint x: 296, endPoint y: 217, distance: 39.6
click at [257, 213] on span "AML_CIERRE_SIN_CONGELAMIENTO" at bounding box center [246, 215] width 110 height 8
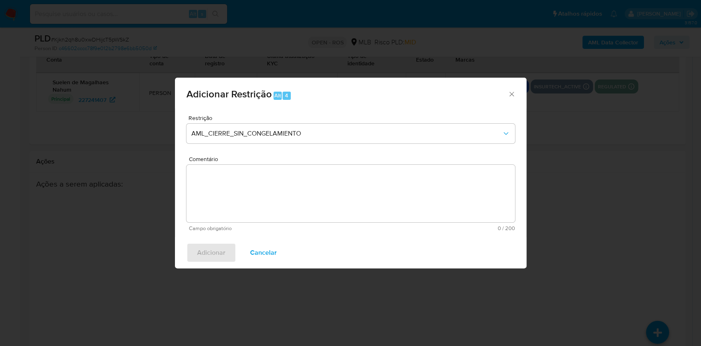
paste textarea "Deliberação para encerrar o relacionamento. NÃO INFORMAR AO USUÁRIO QUE SE TRAT…"
click at [331, 175] on textarea "Comentário" at bounding box center [350, 193] width 328 height 57
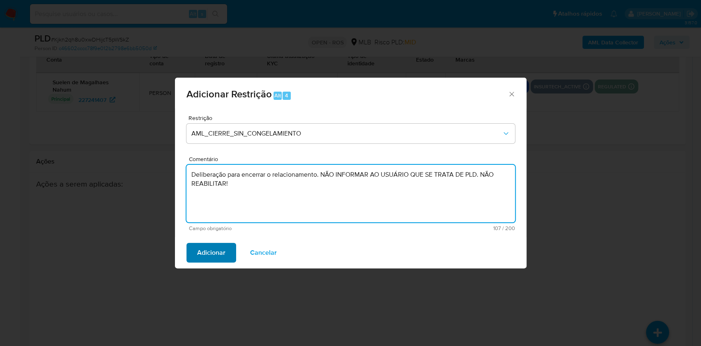
type textarea "Deliberação para encerrar o relacionamento. NÃO INFORMAR AO USUÁRIO QUE SE TRAT…"
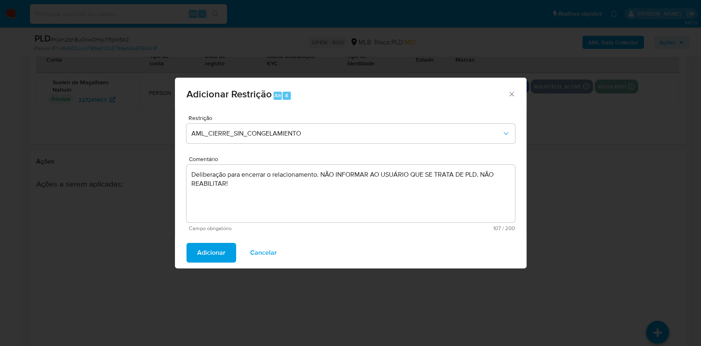
click at [224, 255] on span "Adicionar" at bounding box center [211, 252] width 28 height 18
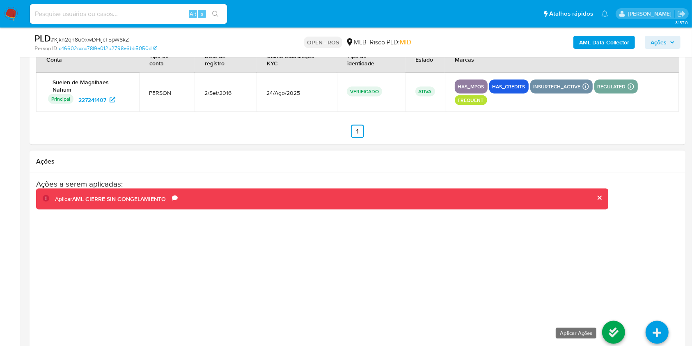
click at [612, 321] on icon at bounding box center [613, 332] width 23 height 23
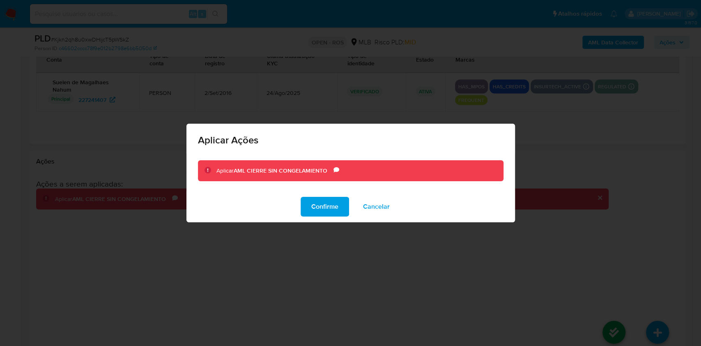
drag, startPoint x: 322, startPoint y: 212, endPoint x: 392, endPoint y: 226, distance: 71.6
click at [323, 212] on span "Confirme" at bounding box center [324, 207] width 27 height 18
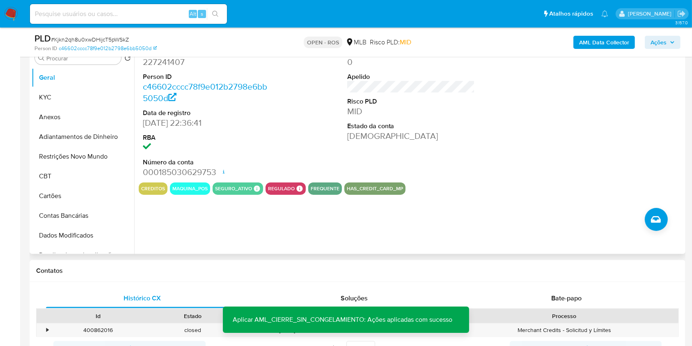
scroll to position [175, 0]
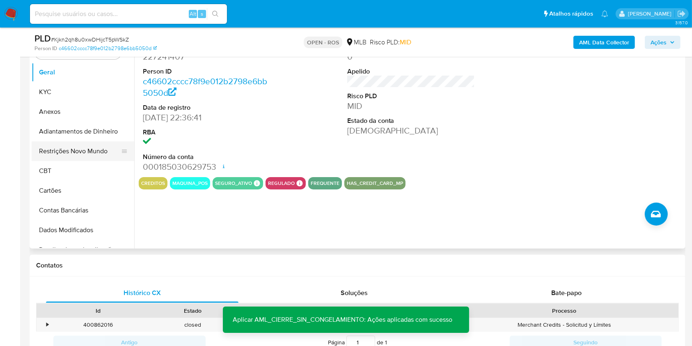
click at [83, 149] on button "Restrições Novo Mundo" at bounding box center [80, 151] width 96 height 20
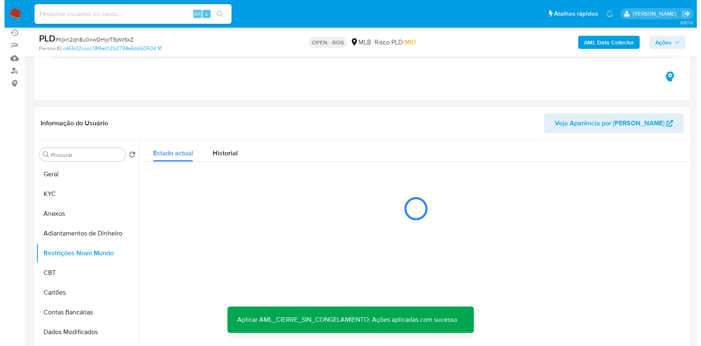
scroll to position [120, 0]
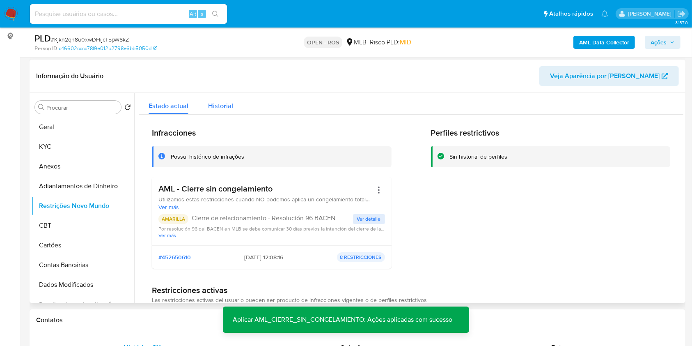
click at [216, 111] on div "Historial" at bounding box center [220, 104] width 25 height 22
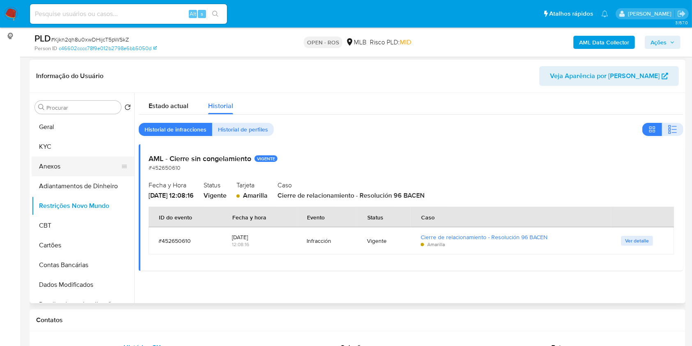
drag, startPoint x: 75, startPoint y: 168, endPoint x: 88, endPoint y: 167, distance: 13.2
click at [75, 168] on button "Anexos" at bounding box center [80, 166] width 96 height 20
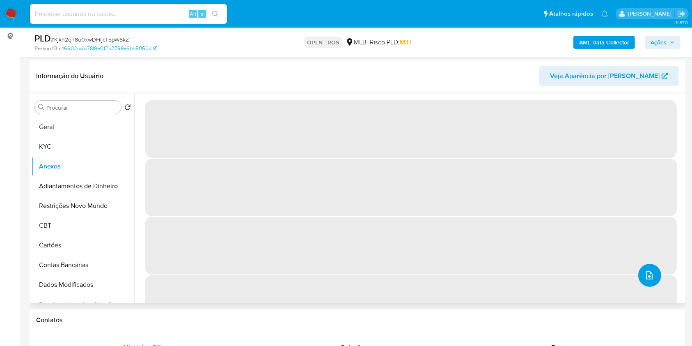
click at [648, 278] on icon "upload-file" at bounding box center [650, 275] width 10 height 10
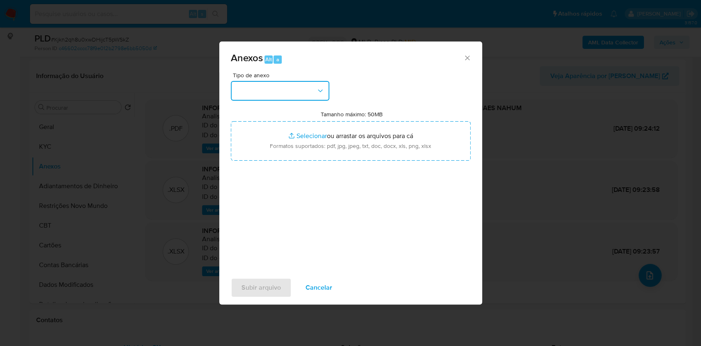
click at [285, 100] on button "button" at bounding box center [280, 91] width 99 height 20
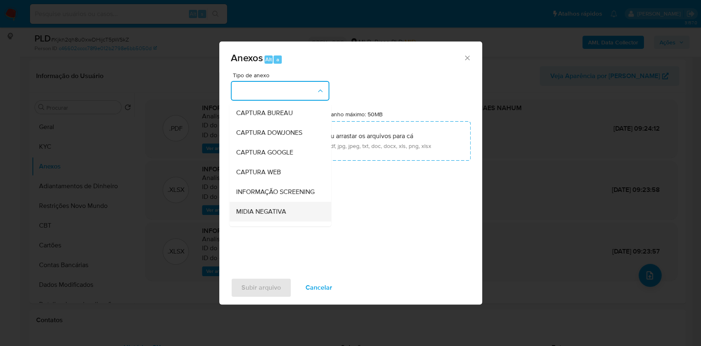
scroll to position [126, 0]
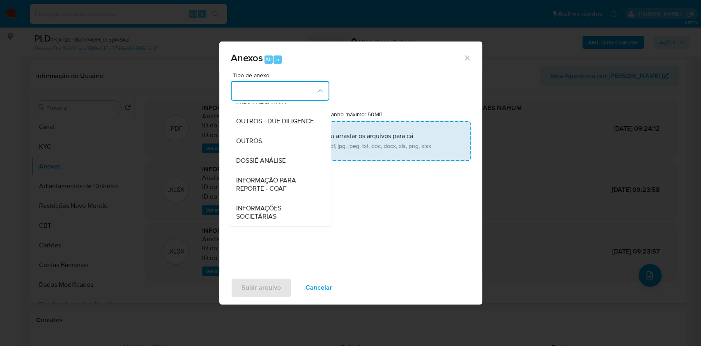
drag, startPoint x: 271, startPoint y: 182, endPoint x: 423, endPoint y: 152, distance: 154.6
click at [273, 183] on span "INFORMAÇÃO PARA REPORTE - COAF" at bounding box center [278, 184] width 84 height 16
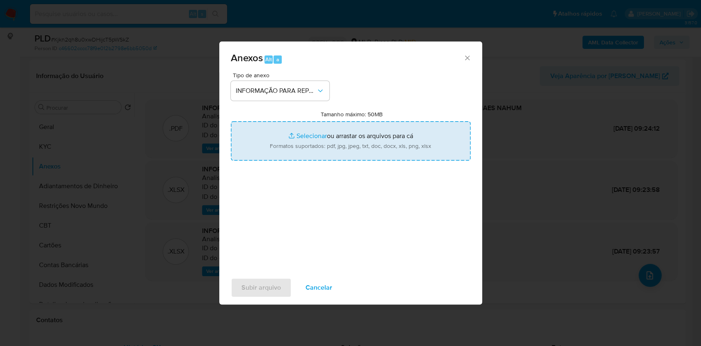
type input "C:\fakepath\SAR - Kjkn2qh8u0xwDHijcT5pWSkZ- CPF 02890298213 - SUELEN DE MAGALHA…"
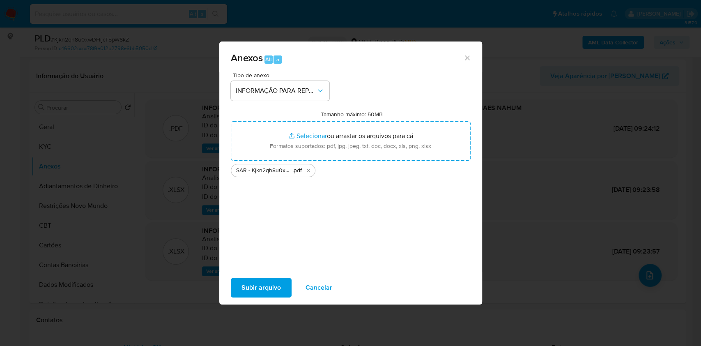
click at [264, 288] on span "Subir arquivo" at bounding box center [260, 287] width 39 height 18
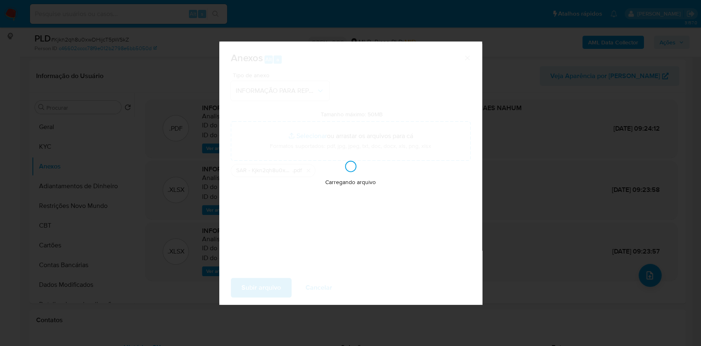
click at [534, 216] on div "Anexos Alt a Tipo de anexo INFORMAÇÃO PARA REPORTE - COAF Tamanho máximo: 50MB …" at bounding box center [350, 173] width 701 height 346
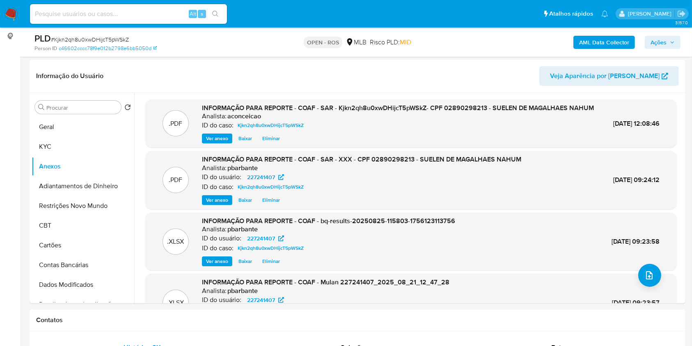
drag, startPoint x: 652, startPoint y: 40, endPoint x: 636, endPoint y: 47, distance: 17.5
click at [651, 41] on span "Ações" at bounding box center [659, 42] width 16 height 13
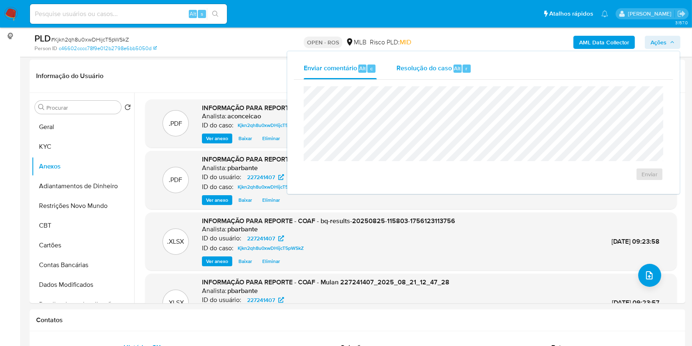
click at [439, 75] on div "Resolução do caso Alt r" at bounding box center [434, 68] width 75 height 21
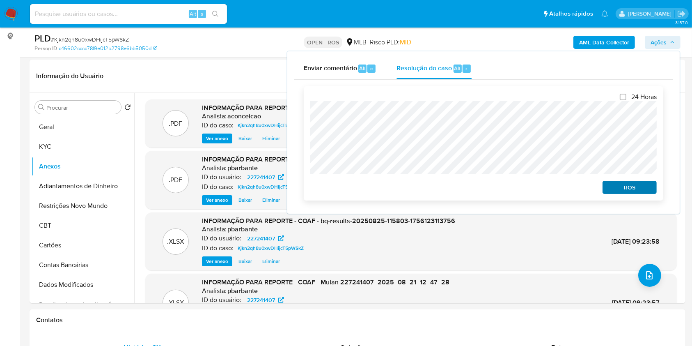
click at [630, 182] on div "ROS" at bounding box center [628, 185] width 57 height 16
drag, startPoint x: 636, startPoint y: 188, endPoint x: 643, endPoint y: 185, distance: 7.0
click at [637, 188] on span "ROS" at bounding box center [630, 186] width 43 height 11
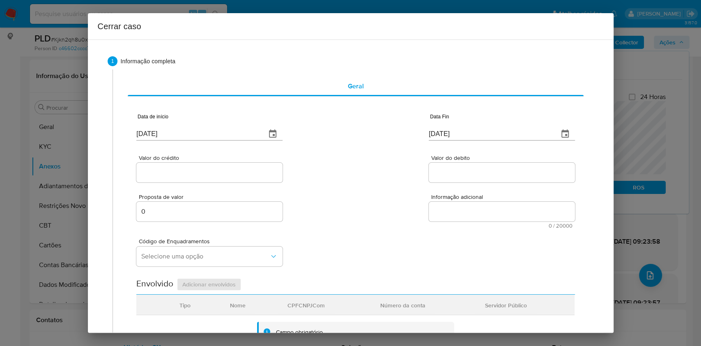
click at [223, 132] on input "[DATE]" at bounding box center [197, 133] width 123 height 13
click at [224, 133] on input "[DATE]" at bounding box center [197, 133] width 123 height 13
paste input "02/07"
type input "[DATE]"
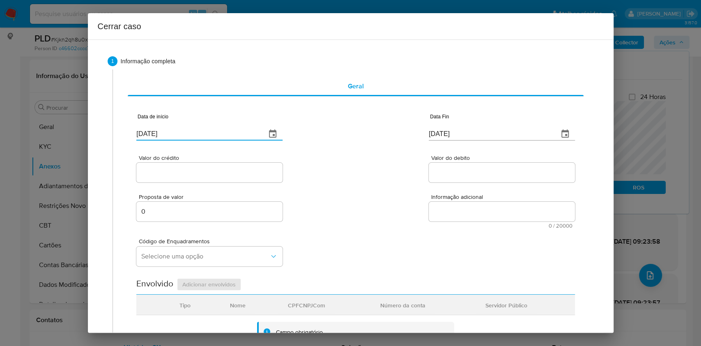
click at [429, 129] on input "[DATE]" at bounding box center [490, 133] width 123 height 13
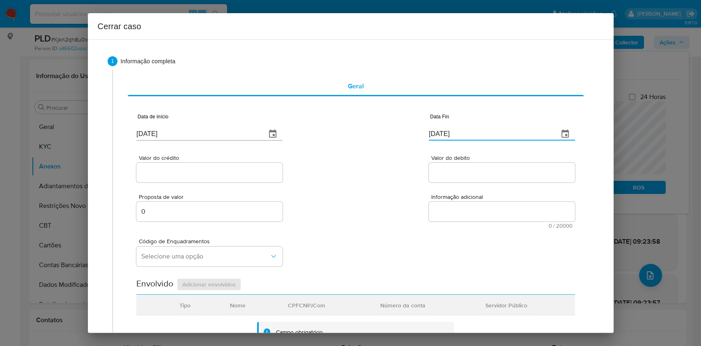
click at [430, 128] on input "[DATE]" at bounding box center [490, 133] width 123 height 13
paste input "19/0820"
click at [430, 129] on input "[DATE]" at bounding box center [490, 133] width 123 height 13
click at [432, 131] on input "28/19/0820" at bounding box center [490, 129] width 123 height 13
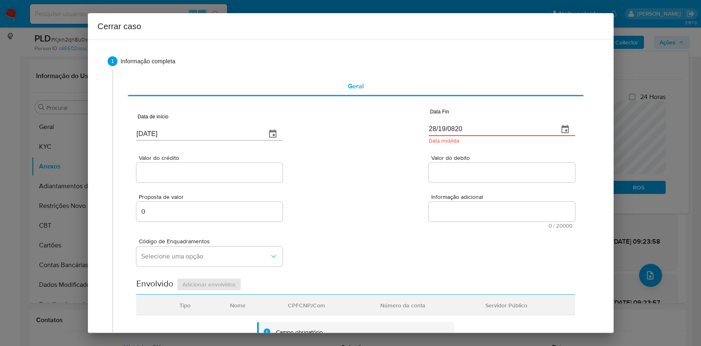
click at [432, 131] on input "28/19/0820" at bounding box center [490, 129] width 123 height 13
paste input "[DATE]"
type input "[DATE]"
paste input "R$1.586.809"
click at [214, 169] on input "Valor do crédito" at bounding box center [209, 172] width 146 height 11
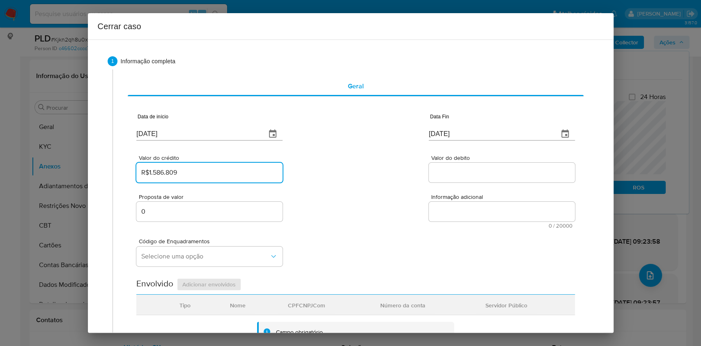
type input "R$1.586.809"
click at [447, 169] on input "Valor do debito" at bounding box center [502, 172] width 146 height 11
paste input "R$1.506.821"
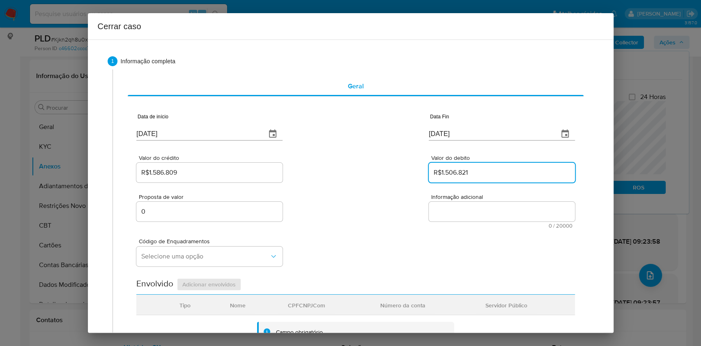
type input "R$1.506.821"
click at [179, 177] on input "R$1.586.809" at bounding box center [209, 172] width 146 height 11
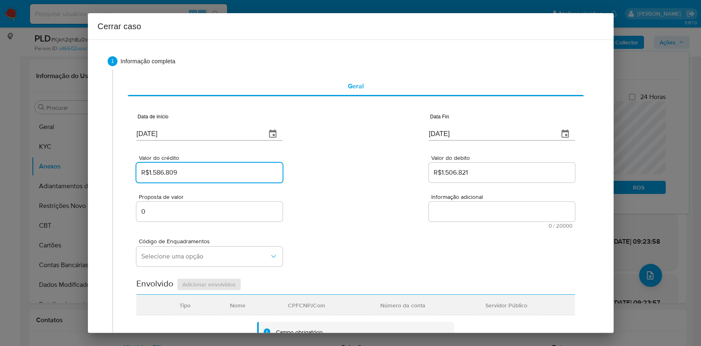
click at [181, 202] on div "Proposta de valor 0" at bounding box center [209, 211] width 146 height 34
click at [188, 210] on input "0" at bounding box center [209, 211] width 146 height 11
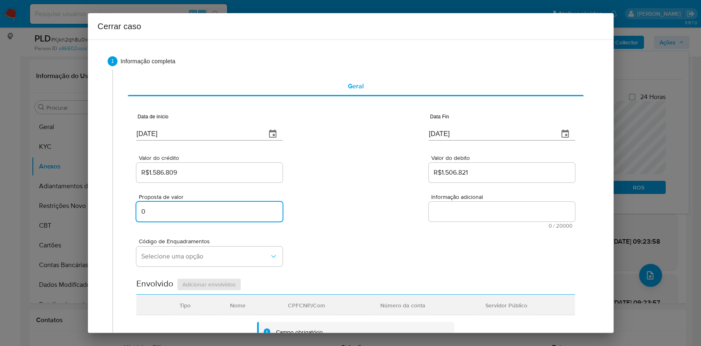
click at [188, 210] on input "0" at bounding box center [209, 211] width 146 height 11
paste input "22760"
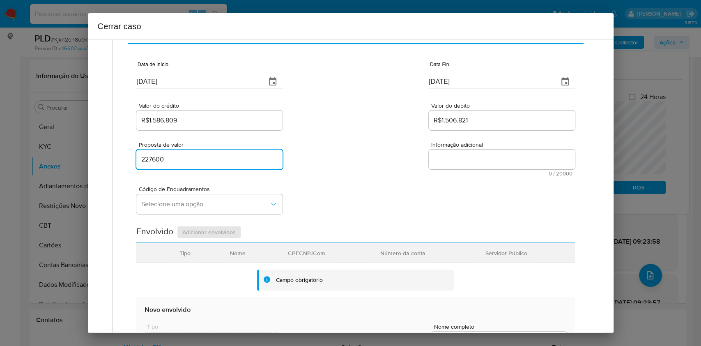
scroll to position [109, 0]
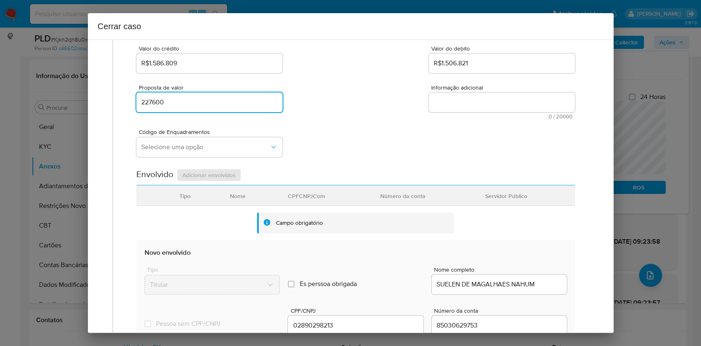
type input "227600"
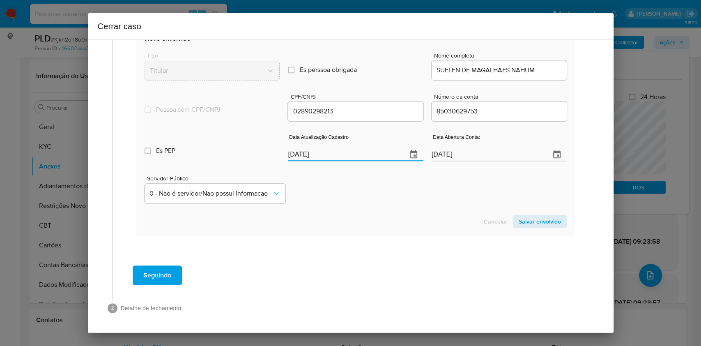
click at [351, 159] on input "[DATE]" at bounding box center [344, 154] width 112 height 13
paste input "09"
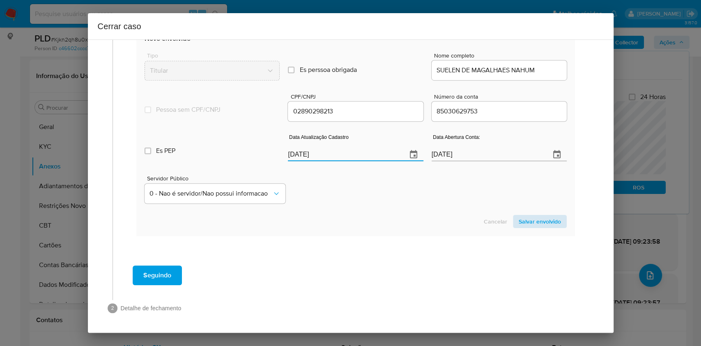
type input "[DATE]"
click at [537, 221] on span "Salvar envolvido" at bounding box center [540, 221] width 42 height 11
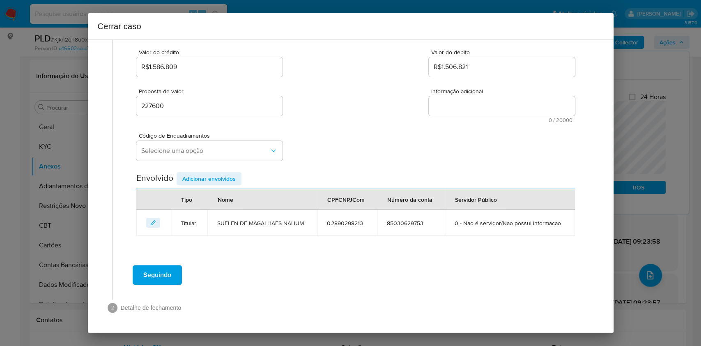
scroll to position [105, 0]
click at [163, 142] on button "Selecione uma opção" at bounding box center [209, 151] width 146 height 20
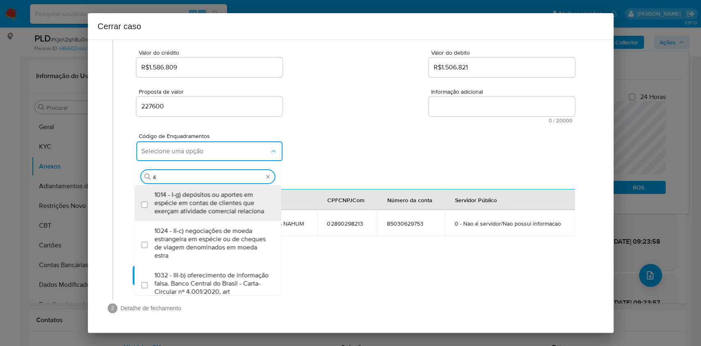
type input "45"
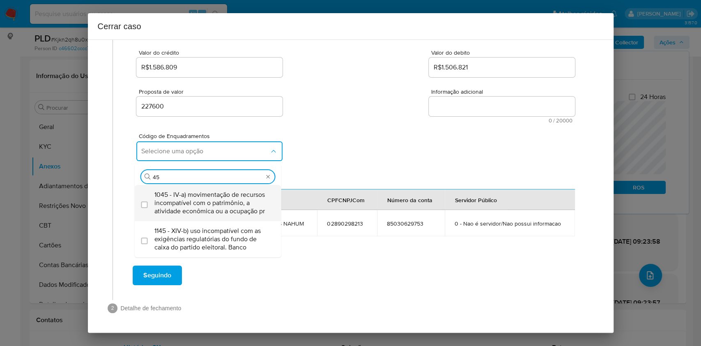
click at [191, 199] on span "1045 - IV-a) movimentação de recursos incompatível com o patrimônio, a atividad…" at bounding box center [211, 203] width 115 height 25
checkbox input "true"
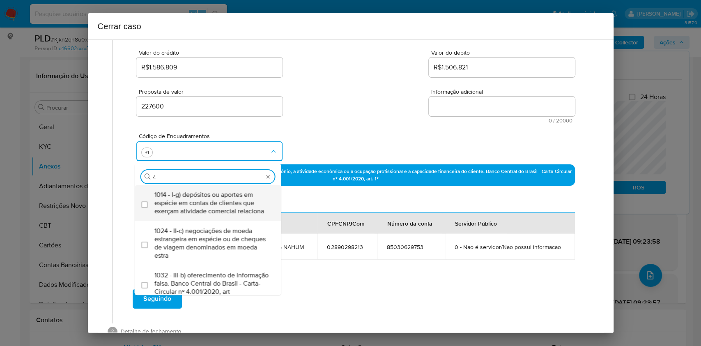
scroll to position [0, 0]
type input "47"
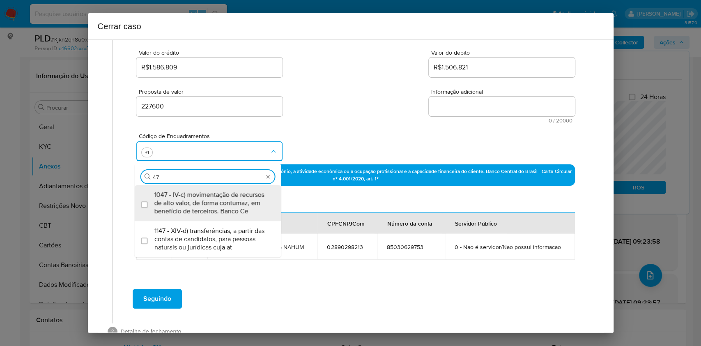
click at [191, 199] on span "1047 - IV-c) movimentação de recursos de alto valor, de forma contumaz, em bene…" at bounding box center [211, 203] width 115 height 25
checkbox input "true"
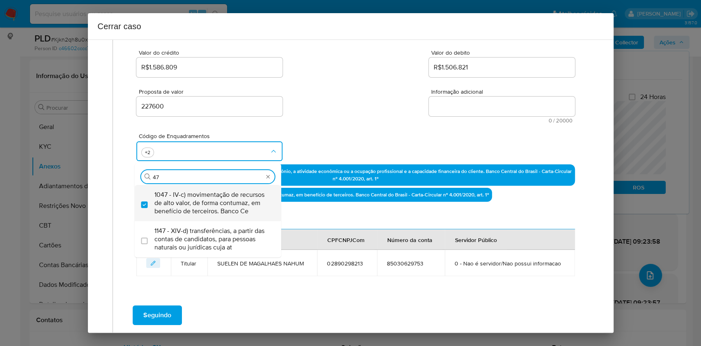
type input "4"
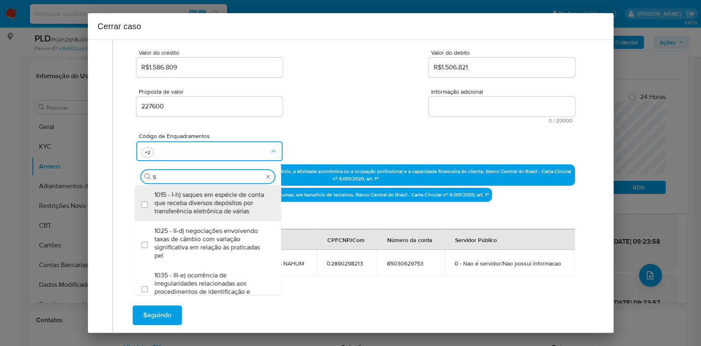
type input "58"
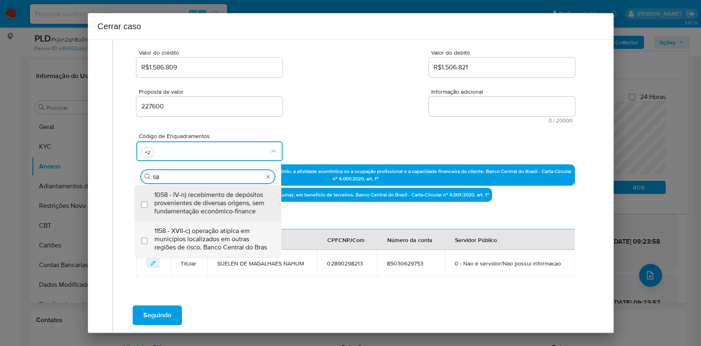
click at [204, 228] on span "1158 - XVII-c) operação atípica em municípios localizados em outras regiões de …" at bounding box center [211, 239] width 115 height 25
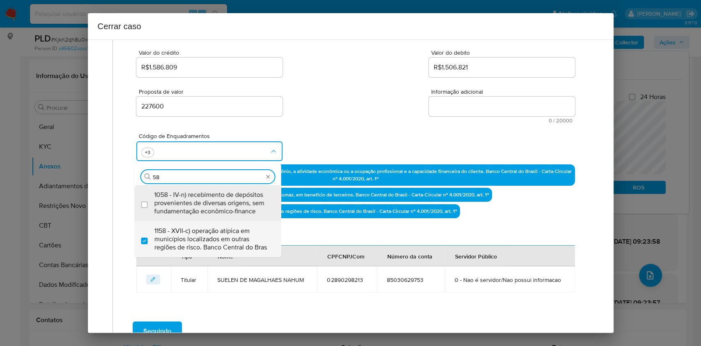
checkbox input "true"
type input "58"
click at [434, 101] on textarea "Informação adicional" at bounding box center [502, 106] width 146 height 20
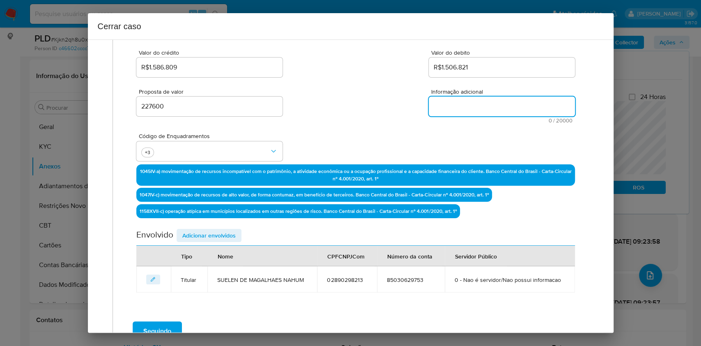
paste textarea "Suelen de Magalhaes Nahum, CPF 02890298213, 29 anos, residente no município de …"
click at [434, 101] on textarea "Informação adicional" at bounding box center [502, 106] width 146 height 20
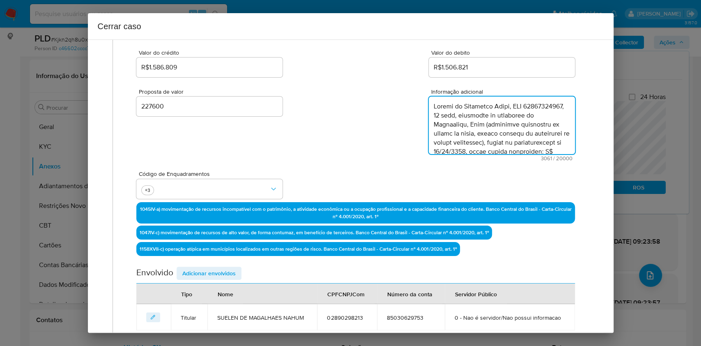
scroll to position [887, 0]
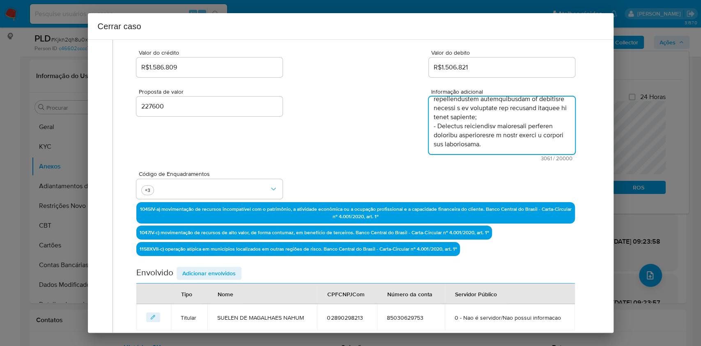
type textarea "Suelen de Magalhaes Nahum, CPF 02890298213, 29 anos, residente no município de …"
drag, startPoint x: 226, startPoint y: 272, endPoint x: 231, endPoint y: 270, distance: 5.2
click at [226, 272] on span "Adicionar envolvidos" at bounding box center [208, 272] width 53 height 11
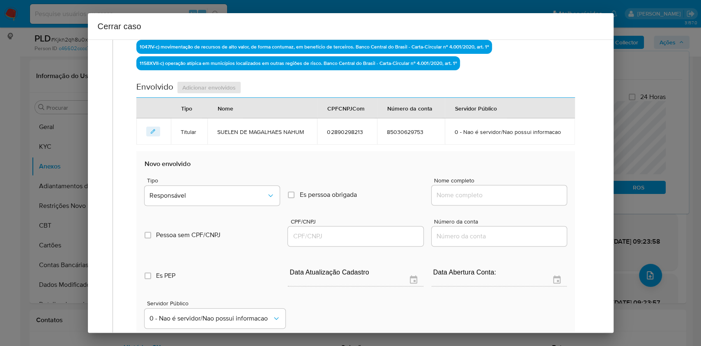
scroll to position [324, 0]
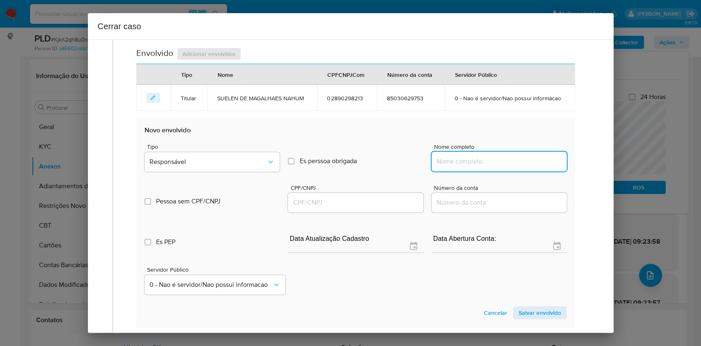
drag, startPoint x: 492, startPoint y: 165, endPoint x: 507, endPoint y: 161, distance: 15.6
click at [492, 165] on input "Nome completo" at bounding box center [499, 161] width 135 height 11
paste input "55334955000177"
click at [507, 161] on input "55334955000177" at bounding box center [499, 161] width 135 height 11
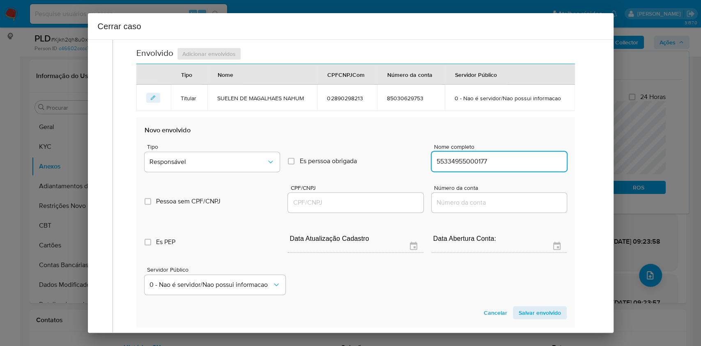
click at [470, 159] on input "55334955000177" at bounding box center [499, 161] width 135 height 11
paste input "Podium Clube Tecnologia Ltda,"
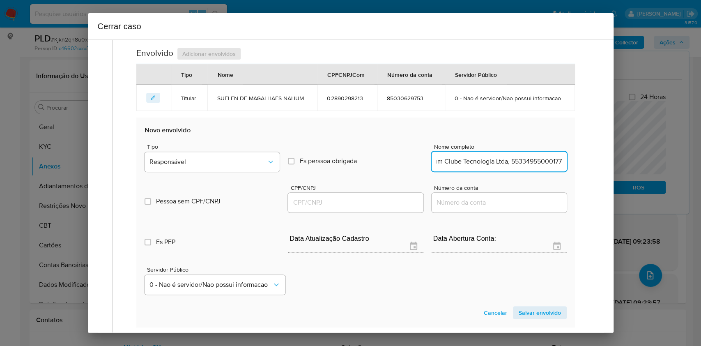
click at [536, 160] on input "Podium Clube Tecnologia Ltda, 55334955000177" at bounding box center [499, 161] width 135 height 11
type input "Podium Clube Tecnologia Ltda,"
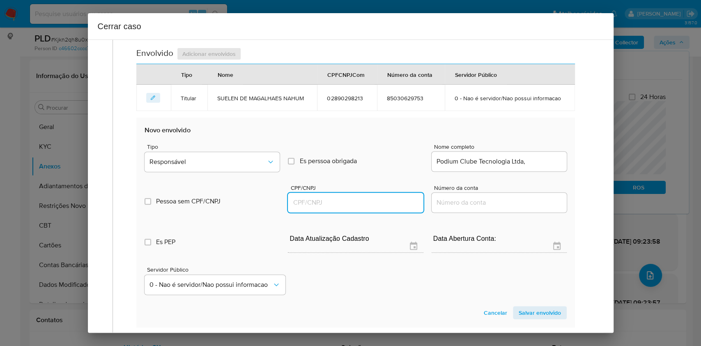
click at [358, 199] on input "CPF/CNPJ" at bounding box center [355, 202] width 135 height 11
paste input "55334955000177"
type input "55334955000177"
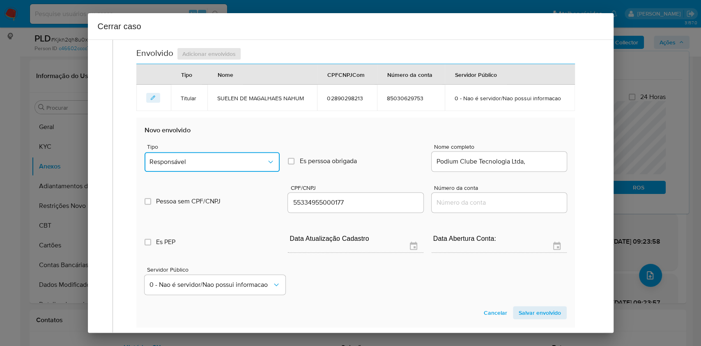
click at [205, 166] on button "Responsável" at bounding box center [212, 162] width 135 height 20
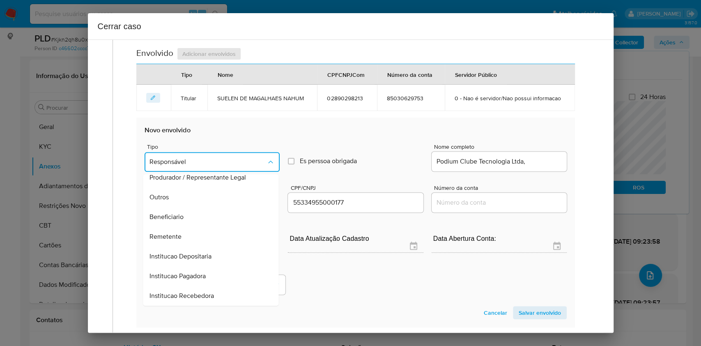
drag, startPoint x: 188, startPoint y: 238, endPoint x: 319, endPoint y: 265, distance: 133.3
click at [189, 238] on div "Remetente" at bounding box center [208, 237] width 117 height 20
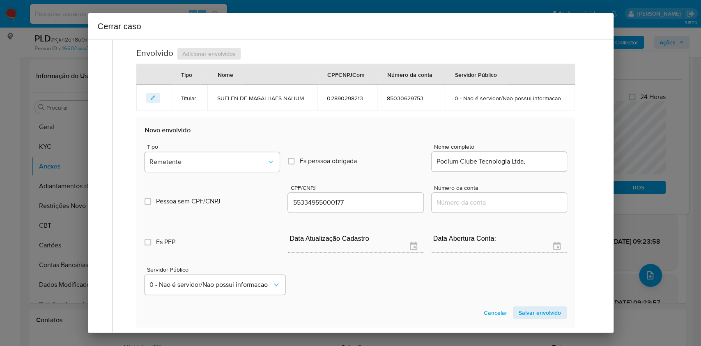
drag, startPoint x: 541, startPoint y: 307, endPoint x: 558, endPoint y: 303, distance: 18.2
click at [541, 307] on span "Salvar envolvido" at bounding box center [540, 312] width 42 height 11
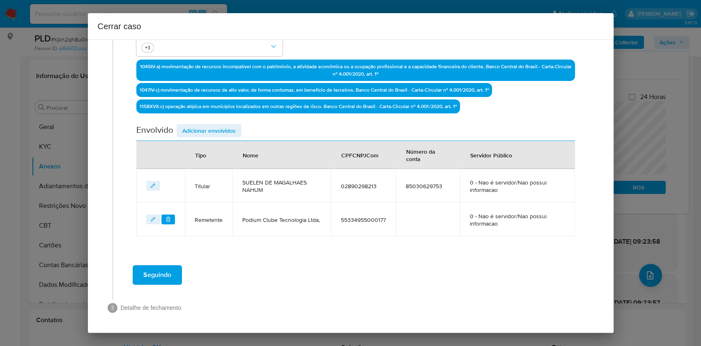
scroll to position [247, 0]
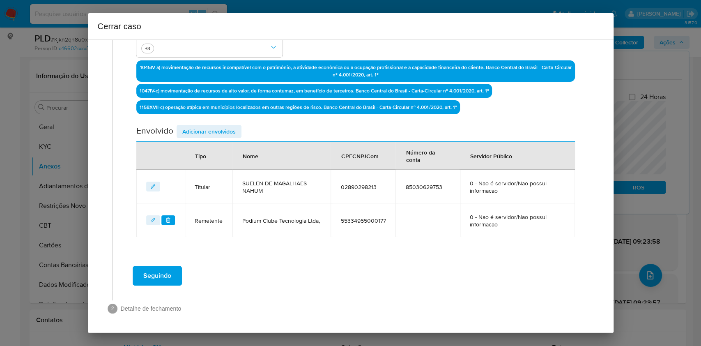
drag, startPoint x: 216, startPoint y: 124, endPoint x: 366, endPoint y: 186, distance: 162.9
click at [216, 126] on span "Adicionar envolvidos" at bounding box center [208, 131] width 53 height 11
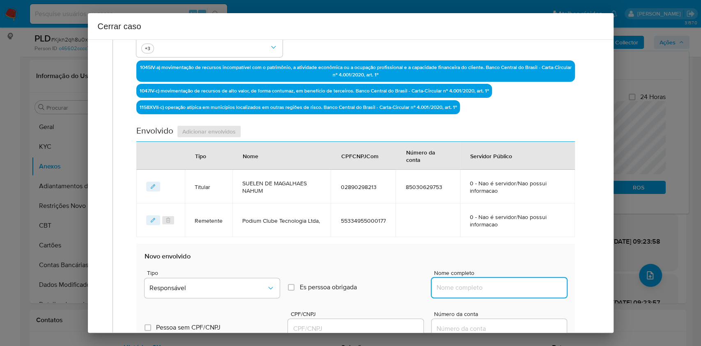
paste input "Visao Digital Servicos Ltda, 57532705000177"
drag, startPoint x: 483, startPoint y: 286, endPoint x: 520, endPoint y: 285, distance: 37.0
click at [486, 287] on input "Nome completo" at bounding box center [499, 287] width 135 height 11
click at [520, 285] on input "Visao Digital Servicos Ltda, 57532705000177" at bounding box center [499, 287] width 135 height 11
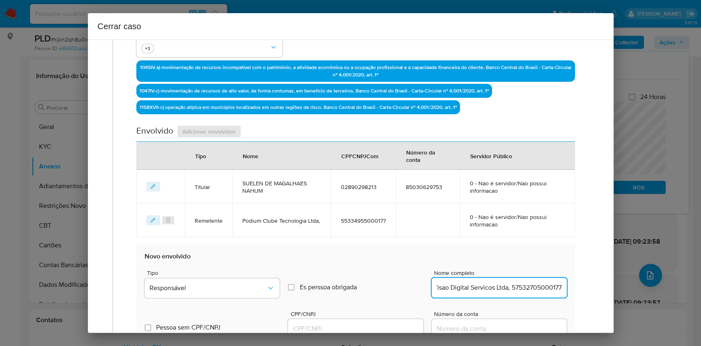
click at [520, 285] on input "Visao Digital Servicos Ltda, 57532705000177" at bounding box center [499, 287] width 135 height 11
type input "Visao Digital Servicos Ltda,"
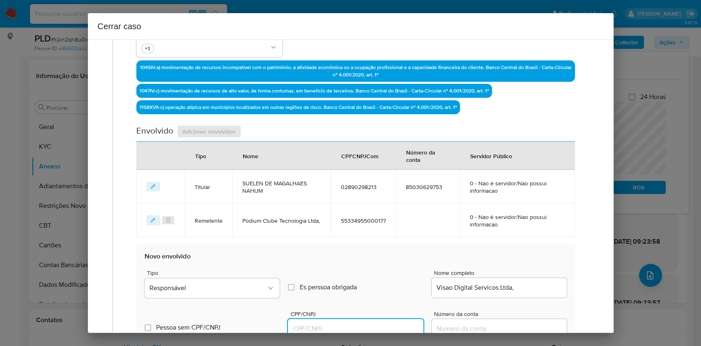
click at [353, 325] on input "CPF/CNPJ" at bounding box center [355, 328] width 135 height 11
paste input "57532705000177"
type input "57532705000177"
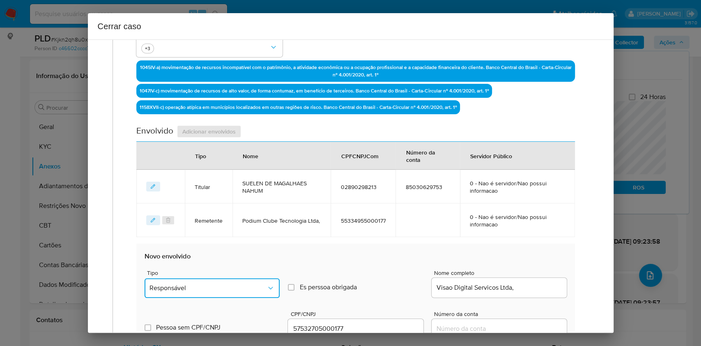
drag, startPoint x: 269, startPoint y: 289, endPoint x: 257, endPoint y: 278, distance: 17.1
click at [268, 289] on icon "Tipo de envolvimento" at bounding box center [270, 288] width 8 height 8
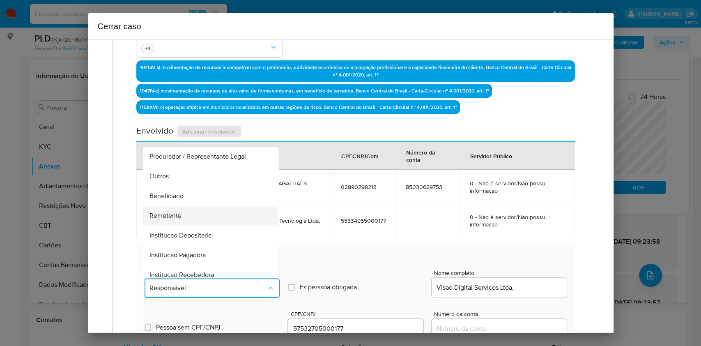
scroll to position [105, 0]
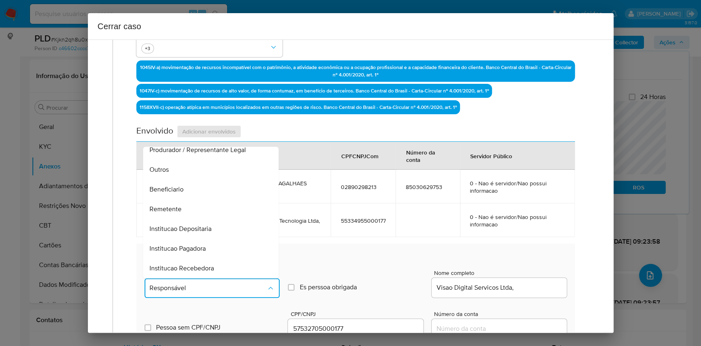
drag, startPoint x: 195, startPoint y: 202, endPoint x: 310, endPoint y: 211, distance: 114.5
click at [195, 202] on div "Remetente" at bounding box center [208, 209] width 117 height 20
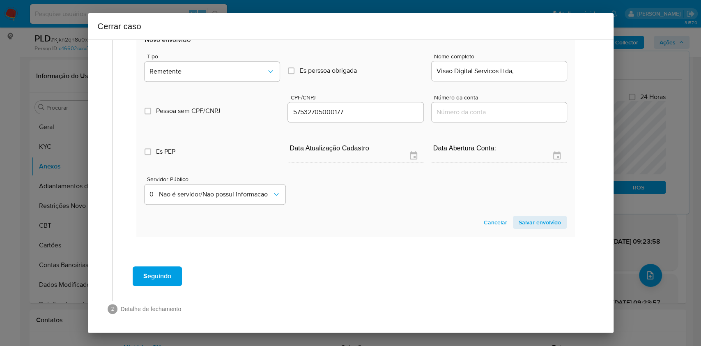
click at [538, 224] on span "Salvar envolvido" at bounding box center [540, 221] width 42 height 11
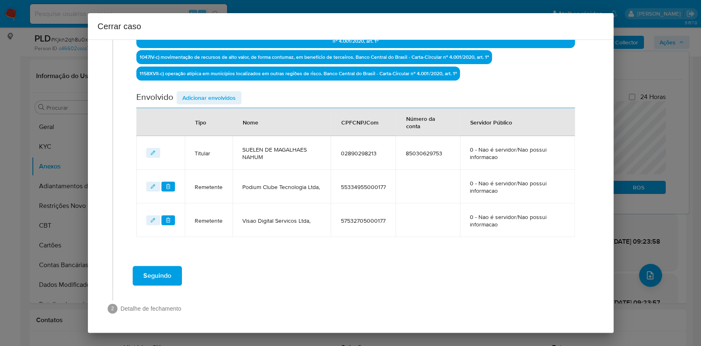
click at [236, 104] on div "Envolvido Adicionar envolvidos" at bounding box center [355, 99] width 438 height 17
drag, startPoint x: 231, startPoint y: 100, endPoint x: 263, endPoint y: 127, distance: 42.3
click at [231, 102] on span "Adicionar envolvidos" at bounding box center [208, 97] width 53 height 11
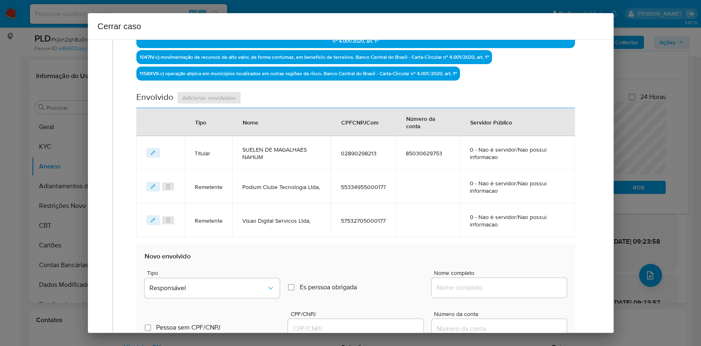
drag, startPoint x: 495, startPoint y: 292, endPoint x: 534, endPoint y: 289, distance: 39.1
click at [498, 289] on div at bounding box center [499, 288] width 135 height 20
click at [534, 289] on input "Nome completo" at bounding box center [499, 287] width 135 height 11
paste input "Bgg Gaming Ltda, 57639441000155"
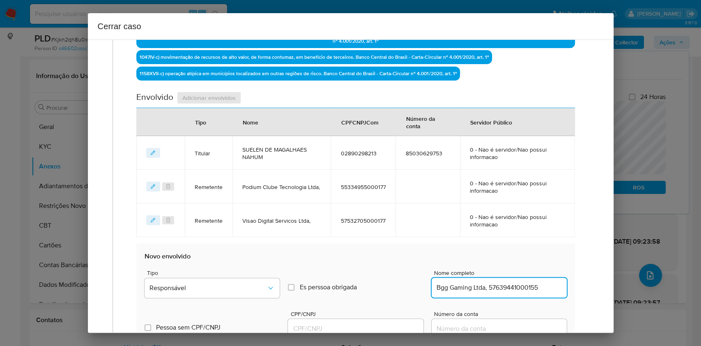
click at [538, 287] on input "Bgg Gaming Ltda, 57639441000155" at bounding box center [499, 287] width 135 height 11
type input "Bgg Gaming Ltda,"
drag, startPoint x: 353, startPoint y: 324, endPoint x: 358, endPoint y: 324, distance: 4.9
click at [354, 324] on input "CPF/CNPJ" at bounding box center [355, 328] width 135 height 11
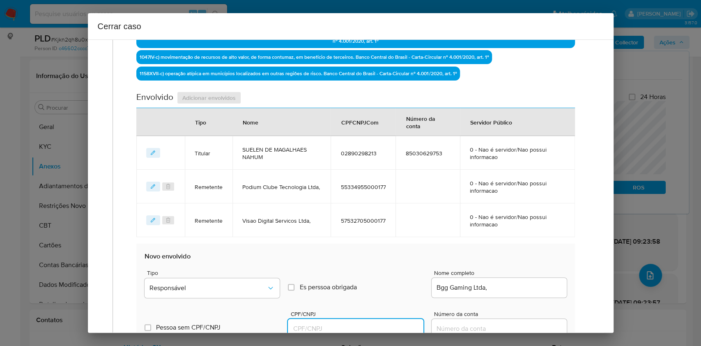
paste input "57639441000155"
type input "57639441000155"
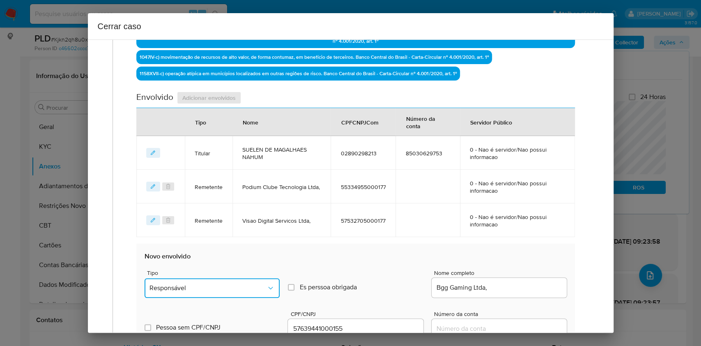
click at [231, 284] on span "Responsável" at bounding box center [207, 288] width 117 height 8
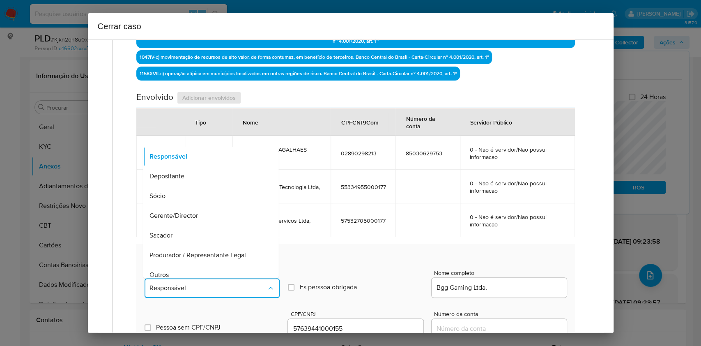
scroll to position [105, 0]
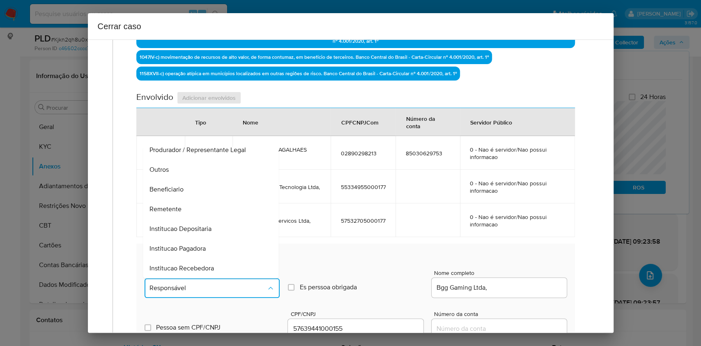
drag, startPoint x: 195, startPoint y: 181, endPoint x: 230, endPoint y: 184, distance: 35.5
click at [195, 182] on div "Beneficiario" at bounding box center [208, 189] width 117 height 20
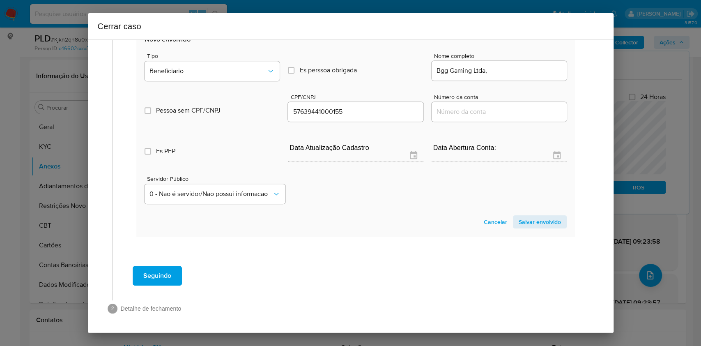
click at [519, 221] on span "Salvar envolvido" at bounding box center [540, 221] width 42 height 11
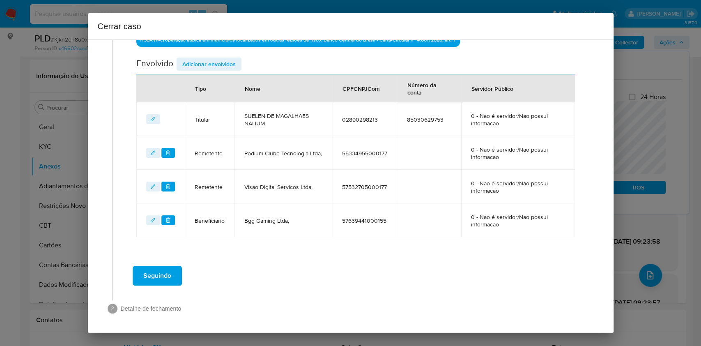
click at [220, 69] on span "Adicionar envolvidos" at bounding box center [208, 63] width 53 height 11
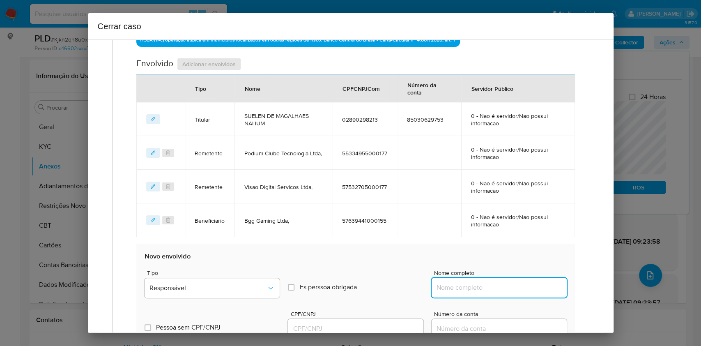
drag, startPoint x: 521, startPoint y: 290, endPoint x: 535, endPoint y: 289, distance: 13.6
click at [522, 289] on input "Nome completo" at bounding box center [499, 287] width 135 height 11
paste input "MADRI NET SP LTDA, 60503697000145"
click at [535, 289] on input "MADRI NET SP LTDA, 60503697000145" at bounding box center [499, 287] width 135 height 11
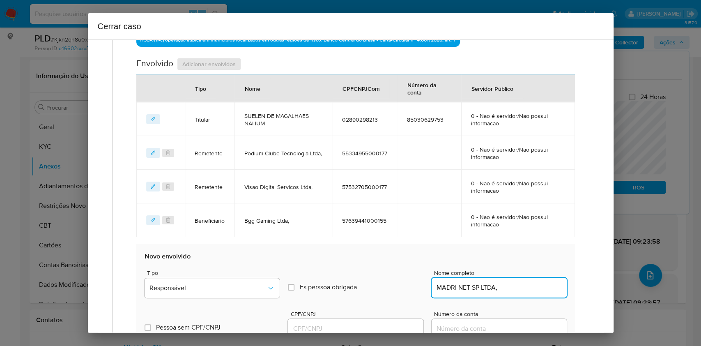
type input "MADRI NET SP LTDA,"
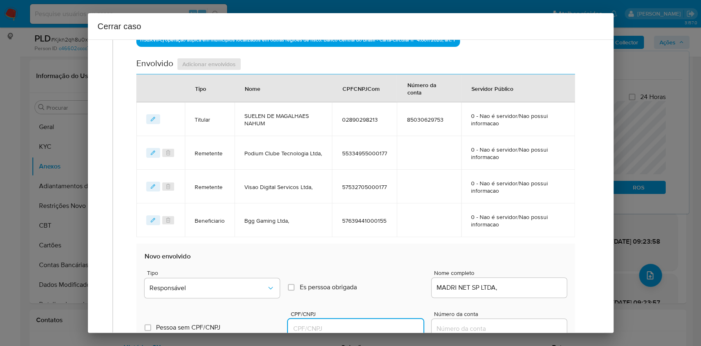
click at [361, 327] on input "CPF/CNPJ" at bounding box center [355, 328] width 135 height 11
paste input "60503697000145"
type input "60503697000145"
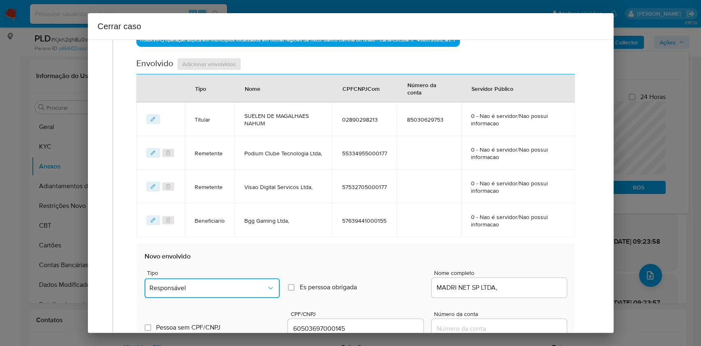
click at [237, 290] on span "Responsável" at bounding box center [207, 288] width 117 height 8
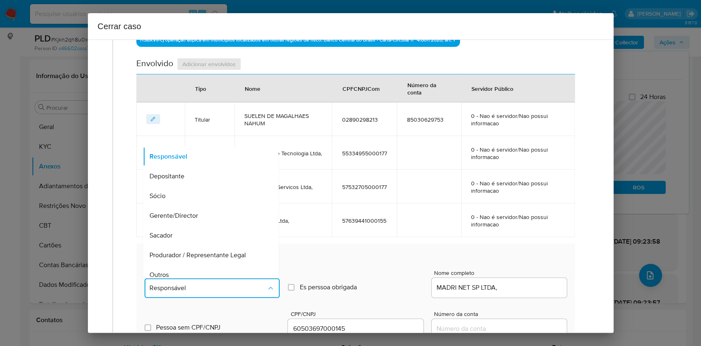
click at [204, 262] on div "Produrador / Representante Legal" at bounding box center [208, 255] width 117 height 20
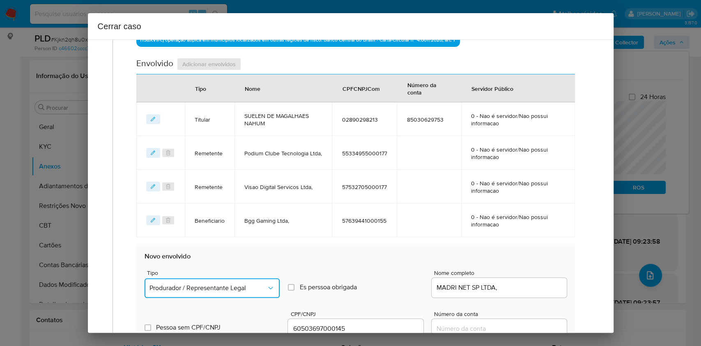
click at [219, 283] on button "Produrador / Representante Legal" at bounding box center [212, 288] width 135 height 20
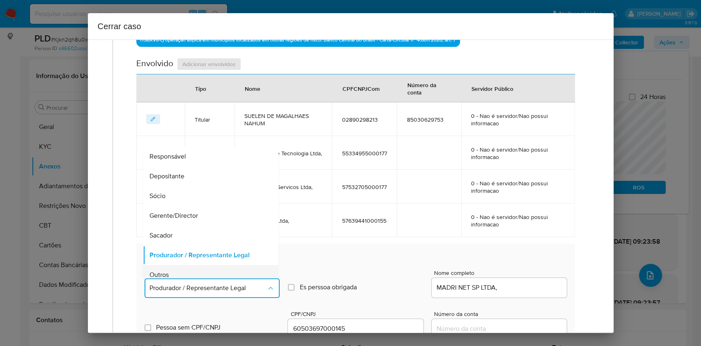
click at [202, 266] on div "Outros" at bounding box center [208, 275] width 117 height 20
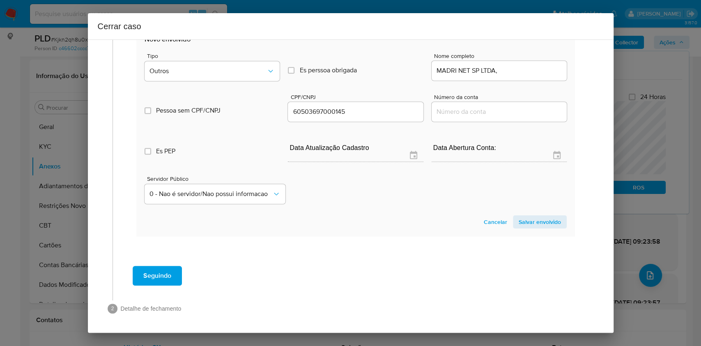
click at [537, 224] on span "Salvar envolvido" at bounding box center [540, 221] width 42 height 11
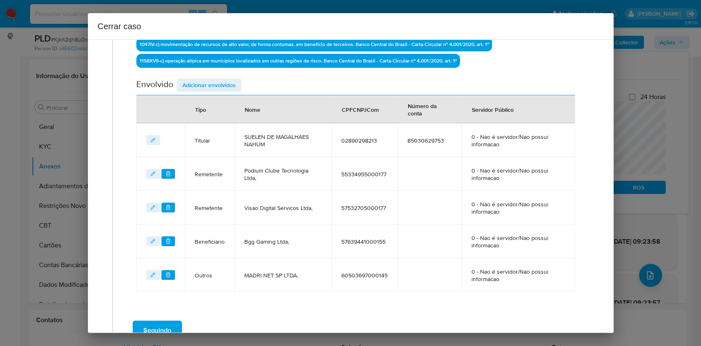
click at [194, 81] on span "Adicionar envolvidos" at bounding box center [208, 84] width 53 height 11
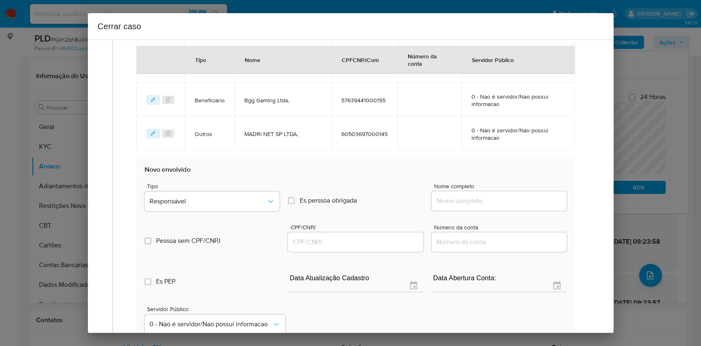
scroll to position [512, 0]
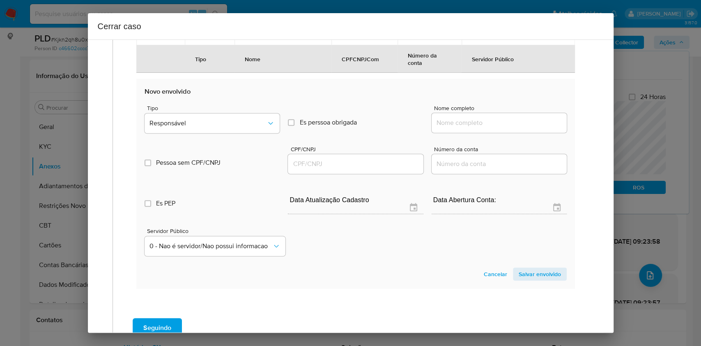
click at [499, 130] on div at bounding box center [499, 123] width 135 height 20
drag, startPoint x: 499, startPoint y: 123, endPoint x: 505, endPoint y: 121, distance: 5.9
click at [499, 124] on input "Nome completo" at bounding box center [499, 122] width 135 height 11
paste input "Galaxy Betting LTDA, 58419438000199"
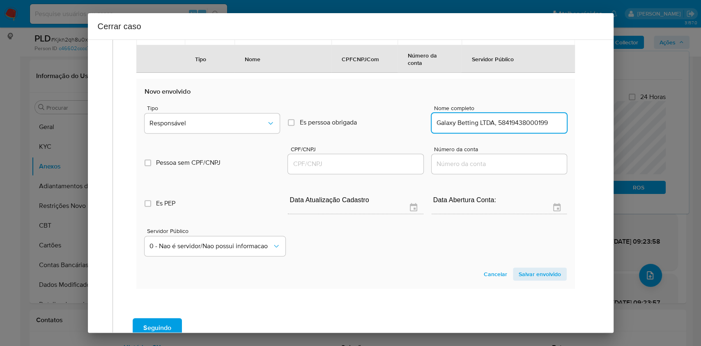
click at [505, 121] on input "Galaxy Betting LTDA, 58419438000199" at bounding box center [499, 122] width 135 height 11
click at [506, 121] on input "Galaxy Betting LTDA, 58419438000199" at bounding box center [499, 122] width 135 height 11
click at [506, 120] on input "Galaxy Betting LTDA, 58419438000199" at bounding box center [499, 122] width 135 height 11
type input "Galaxy Betting LTDA,"
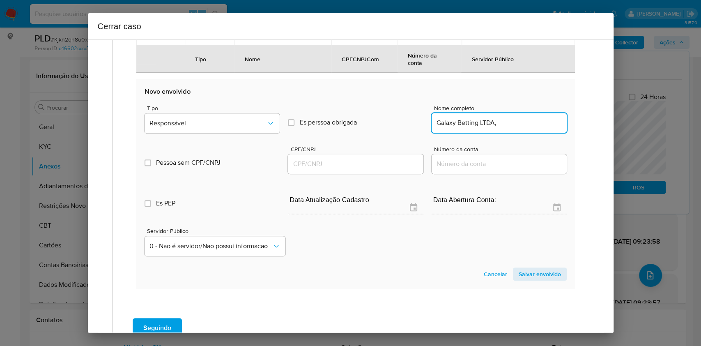
click at [400, 163] on input "CPF/CNPJ" at bounding box center [355, 163] width 135 height 11
paste input "58419438000199"
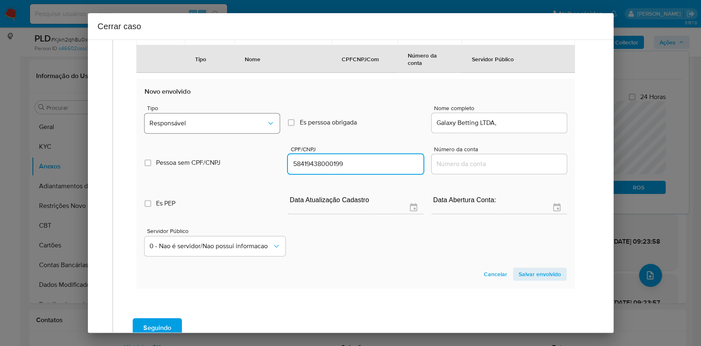
type input "58419438000199"
click at [262, 131] on button "Responsável" at bounding box center [212, 123] width 135 height 20
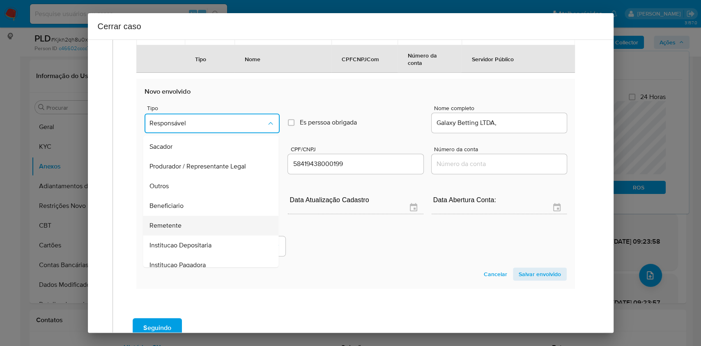
scroll to position [105, 0]
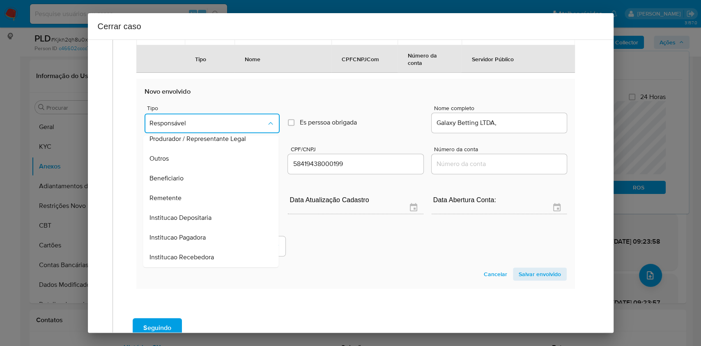
click at [178, 161] on div "Outros" at bounding box center [208, 159] width 117 height 20
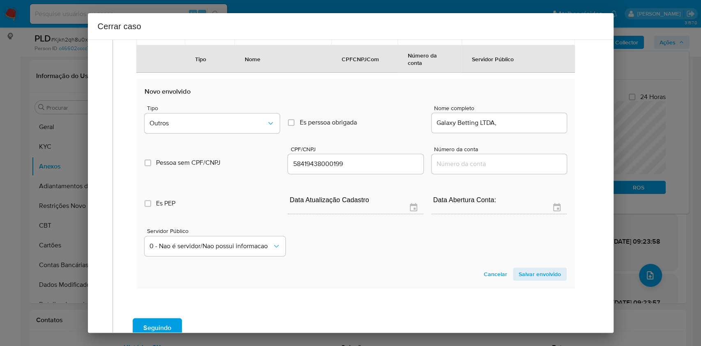
click at [519, 273] on span "Salvar envolvido" at bounding box center [540, 273] width 42 height 11
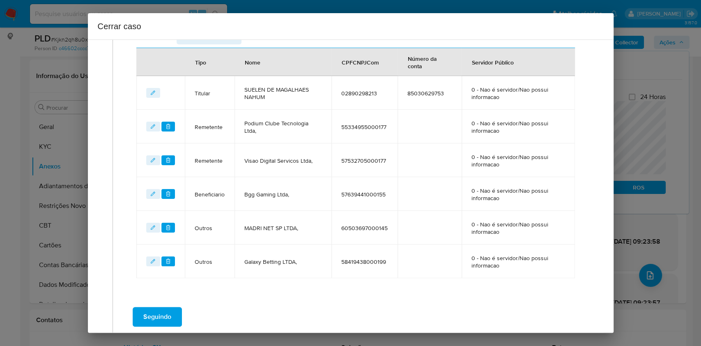
scroll to position [327, 0]
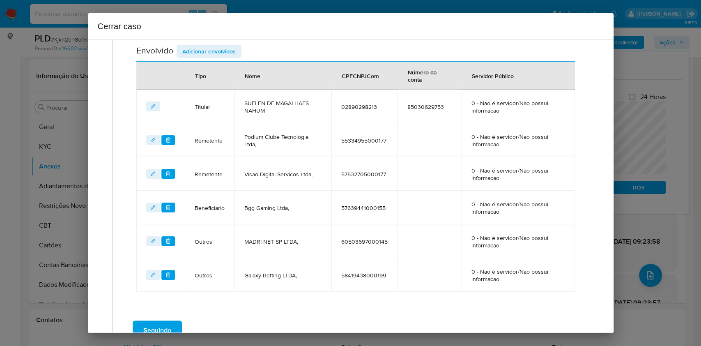
drag, startPoint x: 211, startPoint y: 53, endPoint x: 325, endPoint y: 128, distance: 136.4
click at [211, 54] on span "Adicionar envolvidos" at bounding box center [208, 51] width 53 height 11
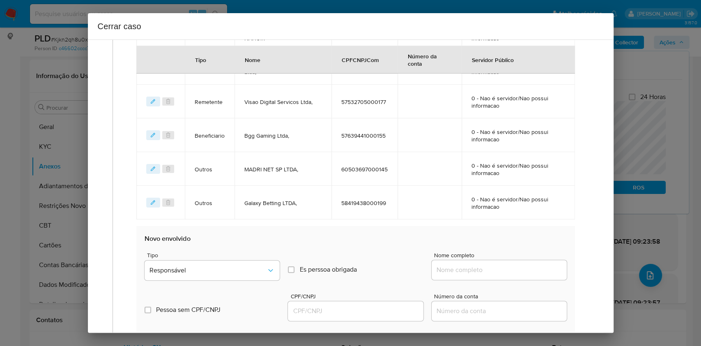
scroll to position [436, 0]
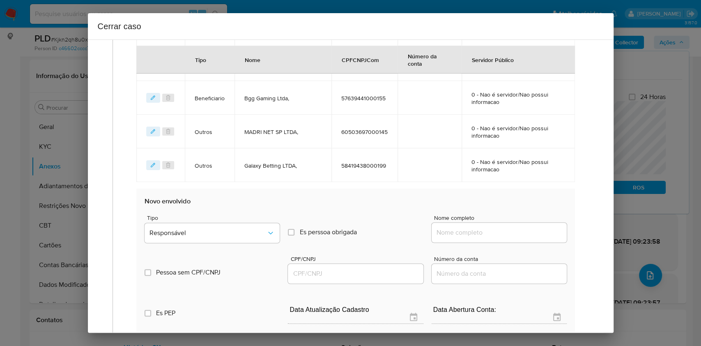
drag, startPoint x: 512, startPoint y: 224, endPoint x: 516, endPoint y: 227, distance: 4.7
click at [513, 225] on div at bounding box center [499, 233] width 135 height 20
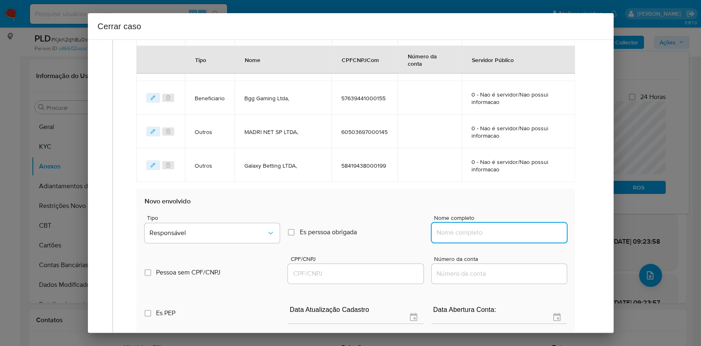
drag, startPoint x: 526, startPoint y: 234, endPoint x: 529, endPoint y: 232, distance: 4.2
click at [526, 234] on input "Nome completo" at bounding box center [499, 232] width 135 height 11
paste input "QX PAGO LTDA, 60214602000173"
click at [529, 232] on input "QX PAGO LTDA, 60214602000173" at bounding box center [499, 232] width 135 height 11
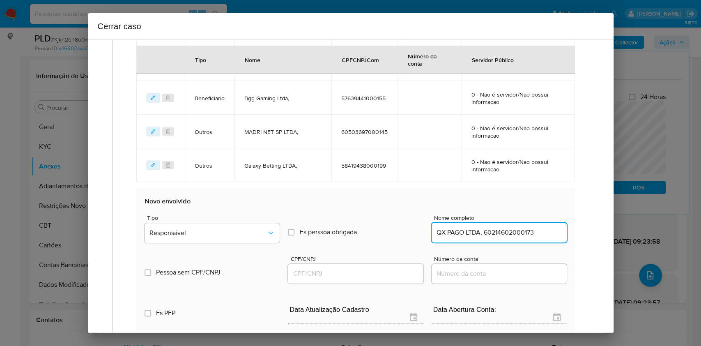
click at [521, 230] on input "QX PAGO LTDA, 60214602000173" at bounding box center [499, 232] width 135 height 11
type input "QX PAGO LTDA,"
drag, startPoint x: 355, startPoint y: 277, endPoint x: 364, endPoint y: 271, distance: 11.1
click at [355, 277] on input "CPF/CNPJ" at bounding box center [355, 273] width 135 height 11
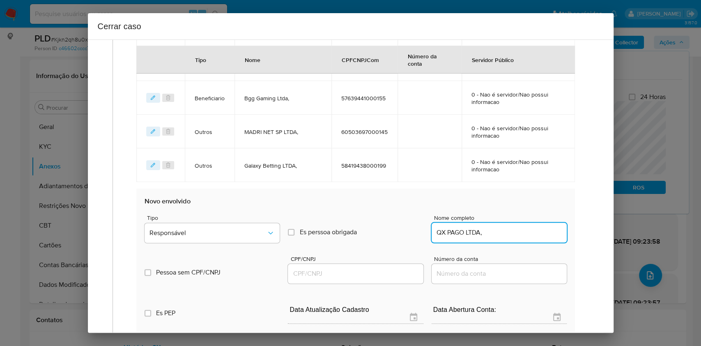
paste input "60214602000173"
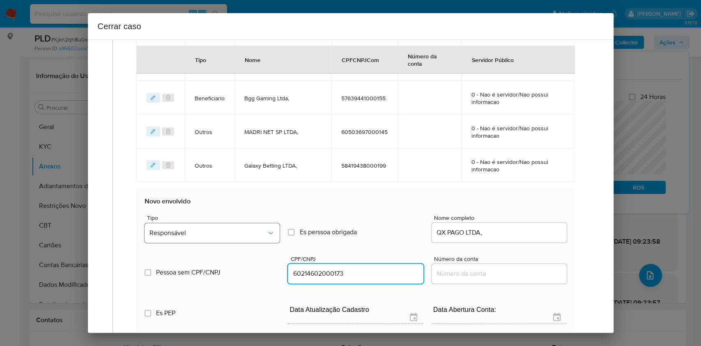
type input "60214602000173"
click at [244, 230] on span "Responsável" at bounding box center [207, 233] width 117 height 8
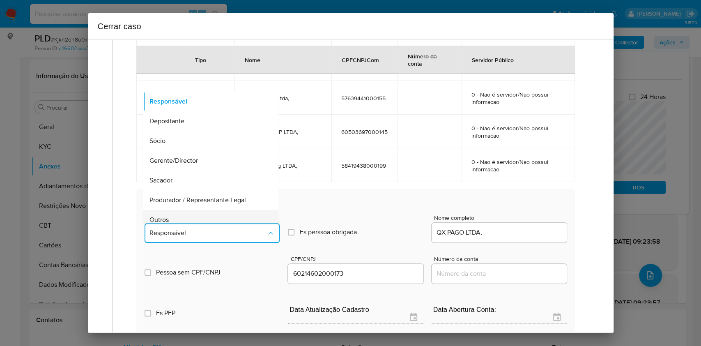
click at [212, 214] on div "Outros" at bounding box center [208, 220] width 117 height 20
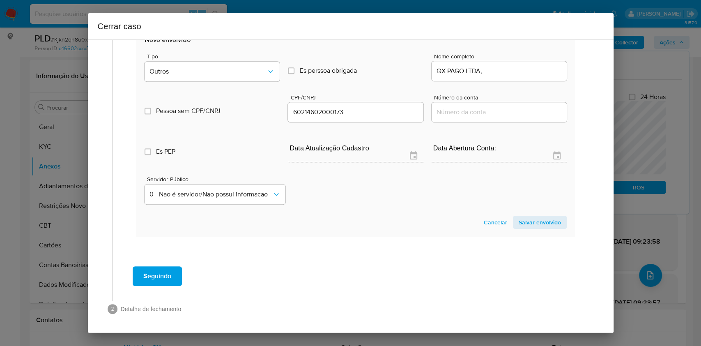
drag, startPoint x: 542, startPoint y: 216, endPoint x: 569, endPoint y: 197, distance: 32.9
click at [542, 216] on span "Salvar envolvido" at bounding box center [540, 221] width 42 height 11
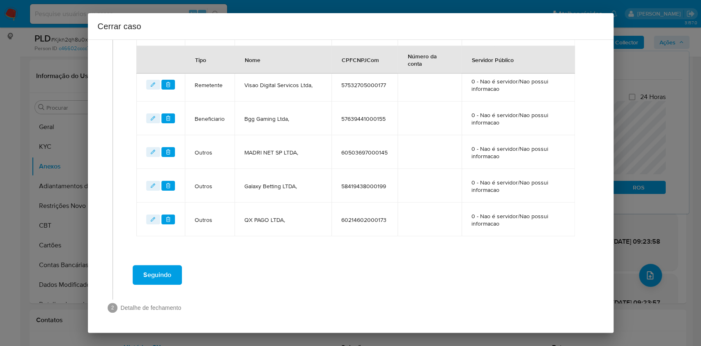
scroll to position [415, 0]
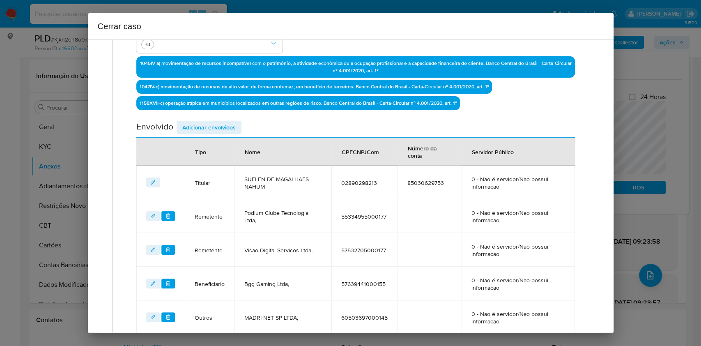
drag, startPoint x: 221, startPoint y: 120, endPoint x: 225, endPoint y: 124, distance: 6.4
click at [221, 122] on span "Adicionar envolvidos" at bounding box center [208, 127] width 53 height 11
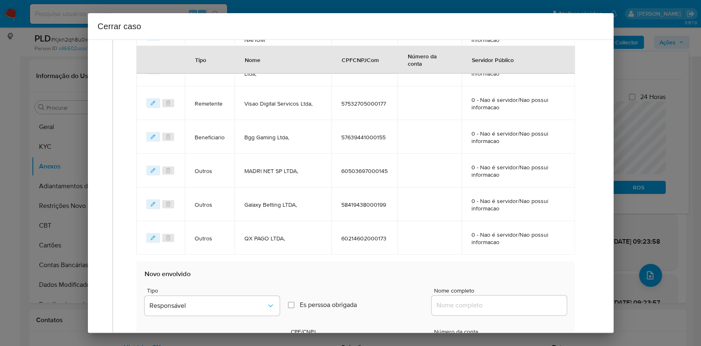
scroll to position [470, 0]
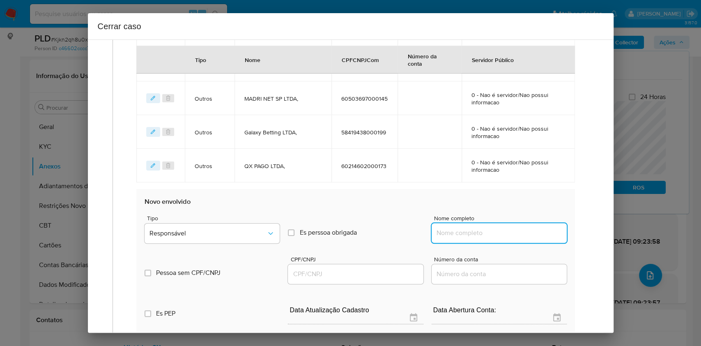
drag, startPoint x: 519, startPoint y: 232, endPoint x: 532, endPoint y: 231, distance: 13.6
click at [519, 232] on input "Nome completo" at bounding box center [499, 232] width 135 height 11
paste input "MB COMPANY LTDA, 58178942000144"
click at [532, 231] on input "MB COMPANY LTDA, 58178942000144" at bounding box center [499, 232] width 135 height 11
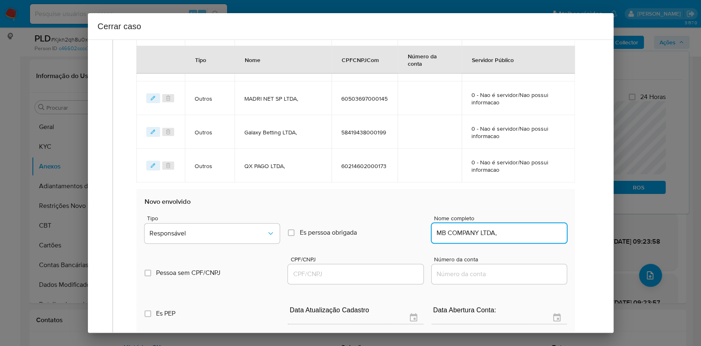
type input "MB COMPANY LTDA,"
click at [384, 274] on input "CPF/CNPJ" at bounding box center [355, 274] width 135 height 11
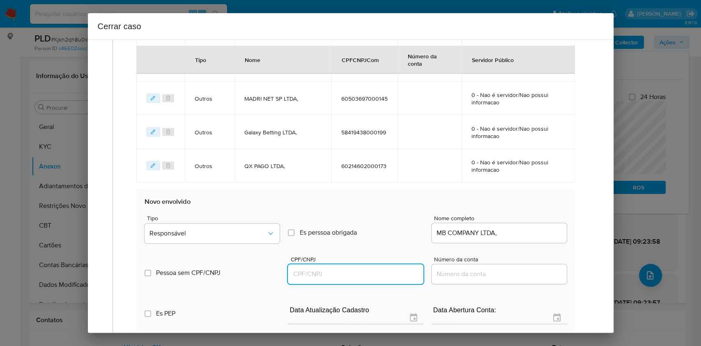
paste input "58178942000144"
type input "58178942000144"
click at [223, 242] on div "Tipo Responsável" at bounding box center [212, 230] width 135 height 31
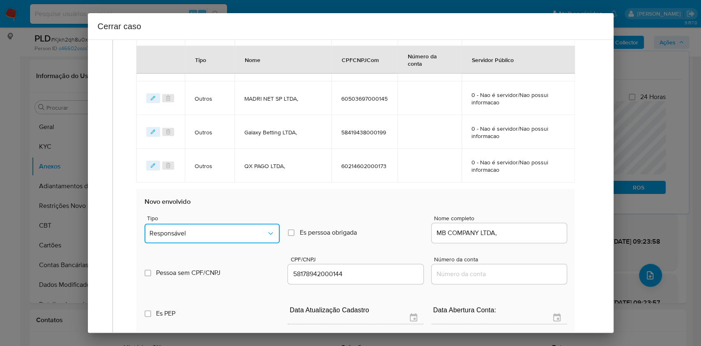
click at [209, 229] on span "Responsável" at bounding box center [207, 233] width 117 height 8
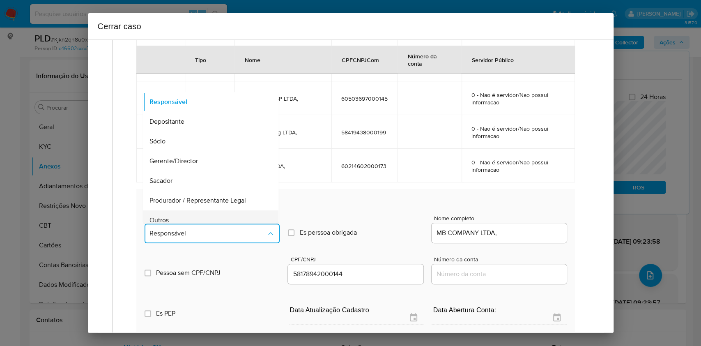
click at [196, 217] on div "Outros" at bounding box center [208, 220] width 117 height 20
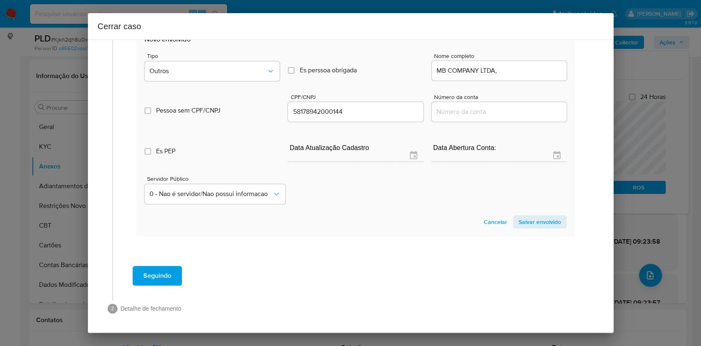
click at [555, 224] on button "Salvar envolvido" at bounding box center [540, 221] width 54 height 13
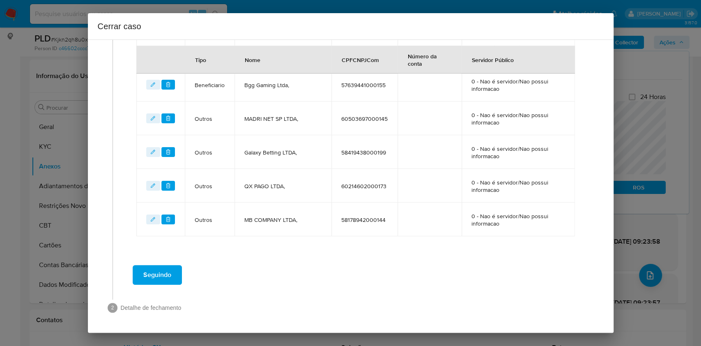
scroll to position [449, 0]
click at [145, 273] on span "Seguindo" at bounding box center [157, 275] width 28 height 18
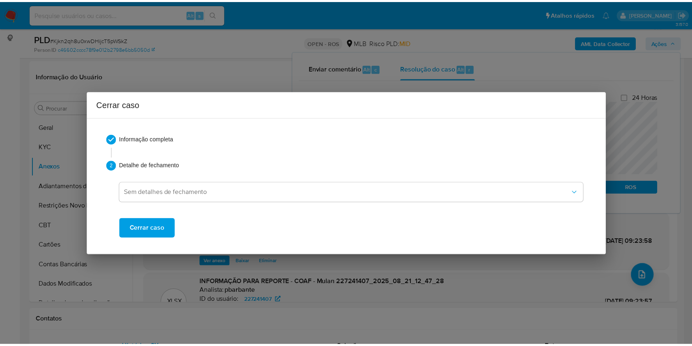
scroll to position [868, 0]
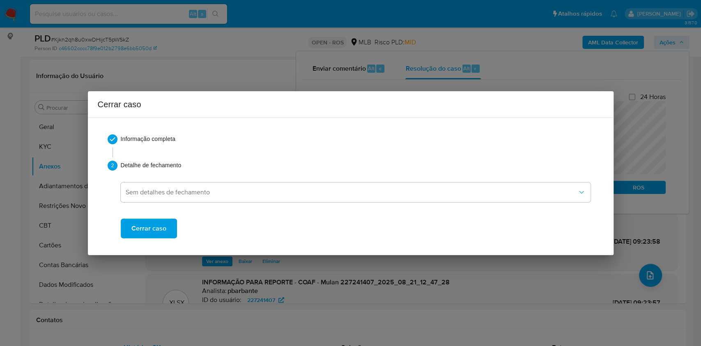
drag, startPoint x: 152, startPoint y: 233, endPoint x: 191, endPoint y: 229, distance: 38.9
click at [152, 234] on span "Cerrar caso" at bounding box center [148, 228] width 35 height 18
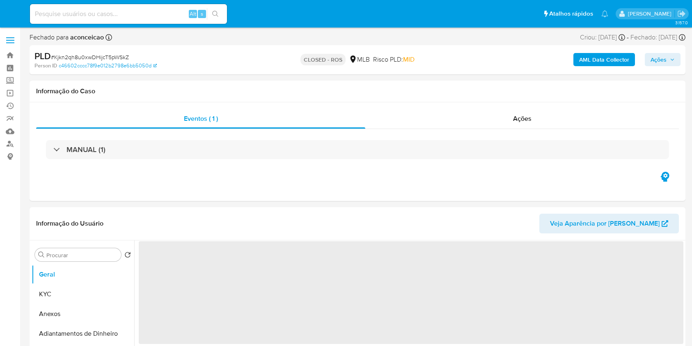
select select "10"
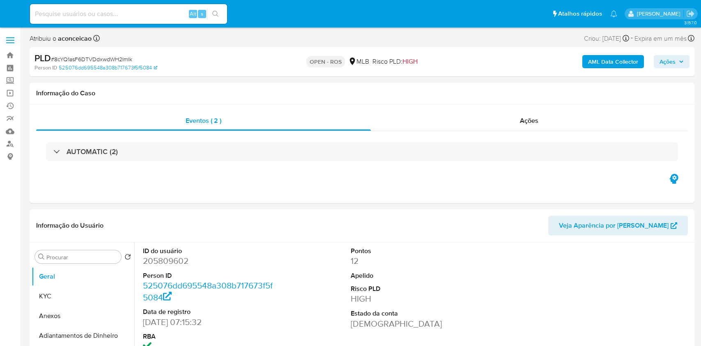
select select "10"
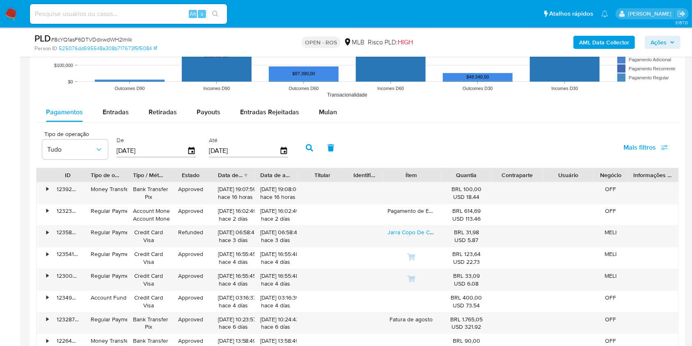
scroll to position [1259, 0]
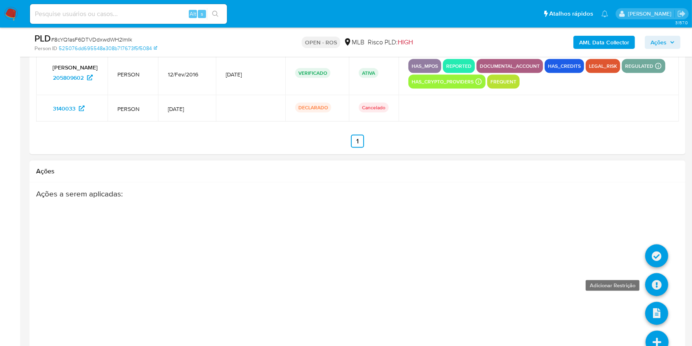
click at [657, 279] on icon at bounding box center [656, 284] width 23 height 23
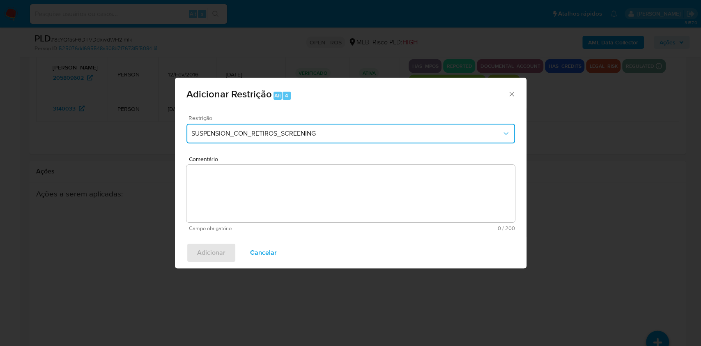
drag, startPoint x: 297, startPoint y: 131, endPoint x: 287, endPoint y: 140, distance: 14.2
click at [297, 131] on span "SUSPENSION_CON_RETIROS_SCREENING" at bounding box center [346, 133] width 310 height 8
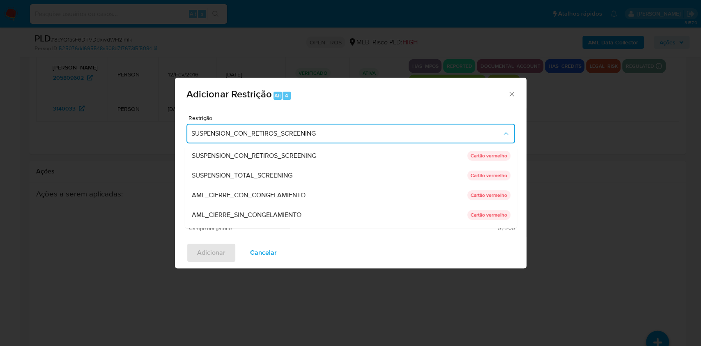
drag, startPoint x: 255, startPoint y: 215, endPoint x: 346, endPoint y: 248, distance: 97.1
click at [255, 215] on span "AML_CIERRE_SIN_CONGELAMIENTO" at bounding box center [246, 215] width 110 height 8
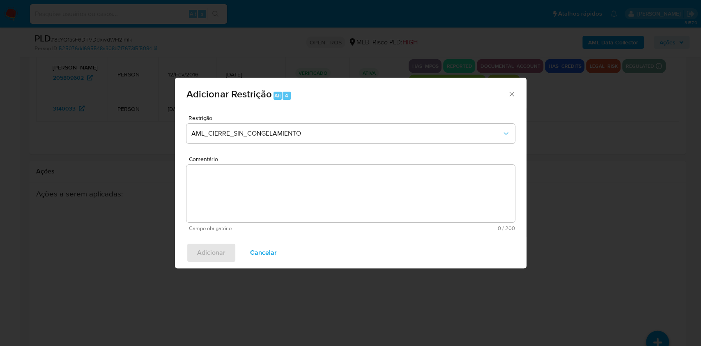
paste textarea "Deliberação para encerrar o relacionamento. NÃO INFORMAR AO USUÁRIO QUE SE TRAT…"
click at [367, 179] on textarea "Comentário" at bounding box center [350, 193] width 328 height 57
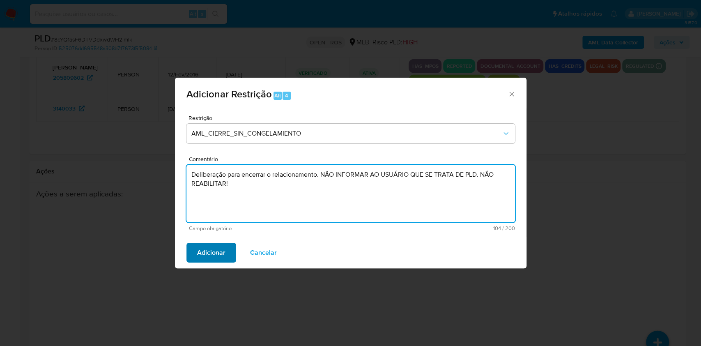
type textarea "Deliberação para encerrar o relacionamento. NÃO INFORMAR AO USUÁRIO QUE SE TRAT…"
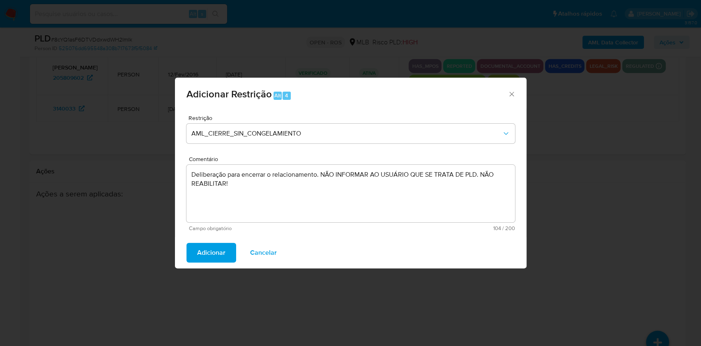
click at [217, 257] on span "Adicionar" at bounding box center [211, 252] width 28 height 18
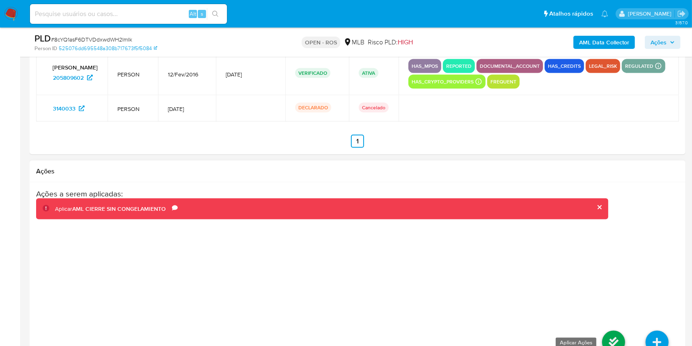
click at [620, 335] on icon at bounding box center [613, 342] width 23 height 23
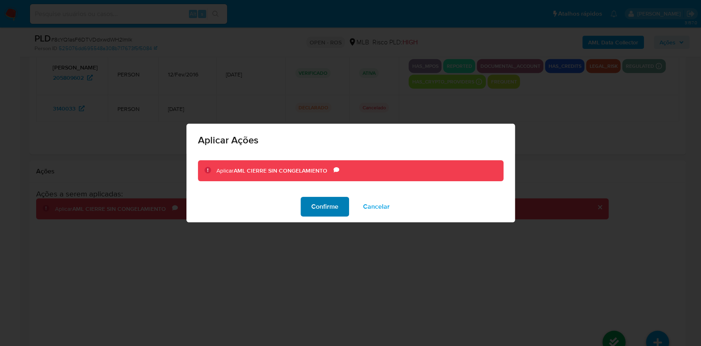
click at [330, 211] on span "Confirme" at bounding box center [324, 207] width 27 height 18
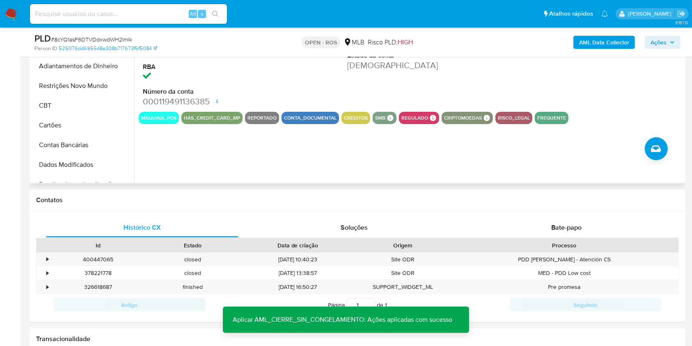
scroll to position [109, 0]
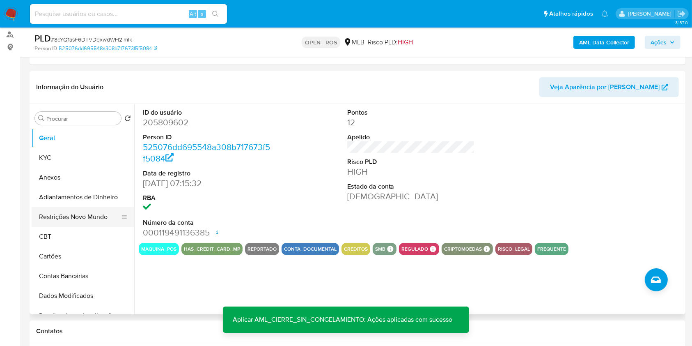
drag, startPoint x: 84, startPoint y: 215, endPoint x: 108, endPoint y: 218, distance: 24.4
click at [84, 215] on button "Restrições Novo Mundo" at bounding box center [80, 217] width 96 height 20
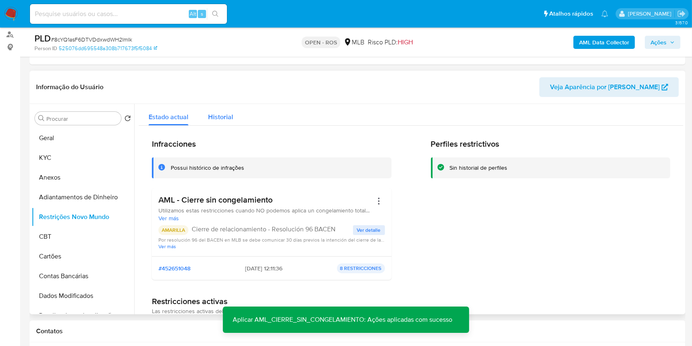
click at [215, 115] on span "Historial" at bounding box center [220, 116] width 25 height 9
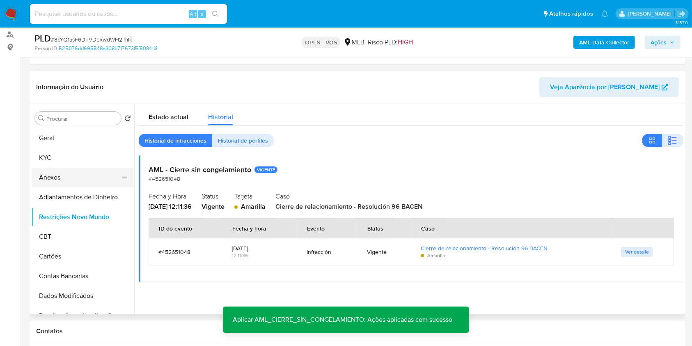
click at [78, 177] on button "Anexos" at bounding box center [80, 178] width 96 height 20
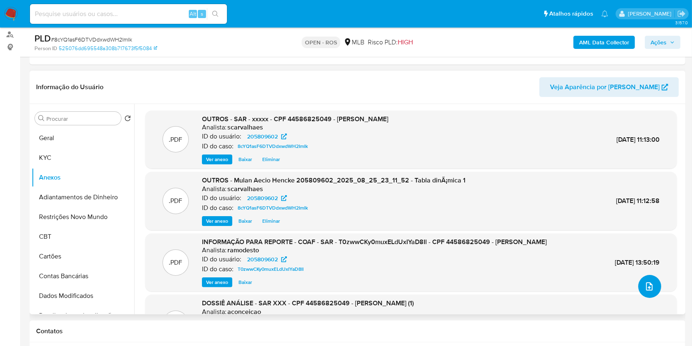
click at [645, 285] on icon "upload-file" at bounding box center [650, 286] width 10 height 10
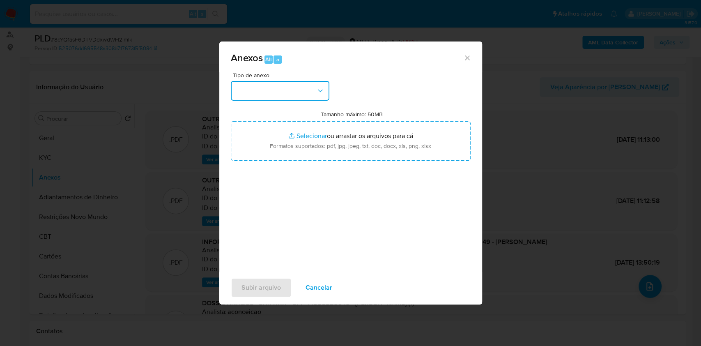
click at [292, 89] on button "button" at bounding box center [280, 91] width 99 height 20
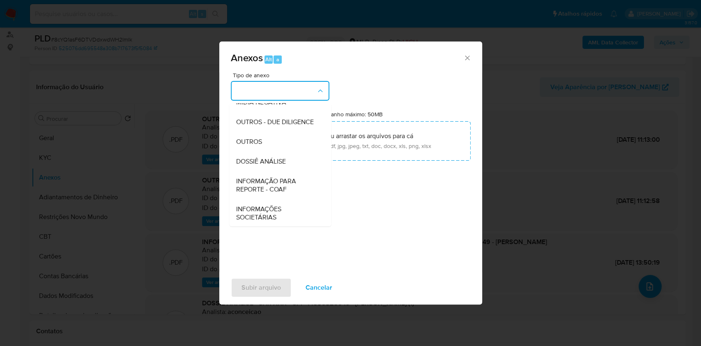
click at [295, 193] on span "INFORMAÇÃO PARA REPORTE - COAF" at bounding box center [278, 185] width 84 height 16
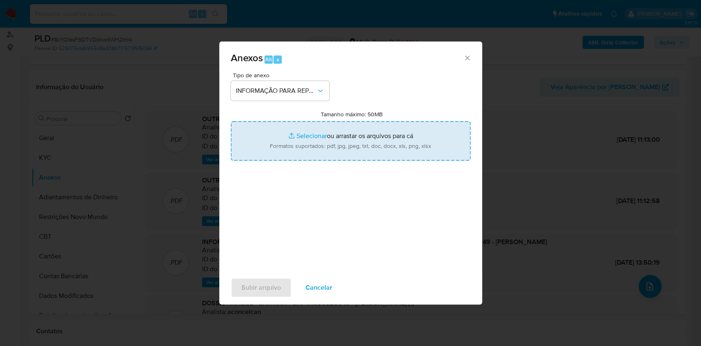
type input "C:\fakepath\SAR - 8cYQ1asF6DTVDdxwdWH2ImIk - CPF 44586825049 - [PERSON_NAME].pdf"
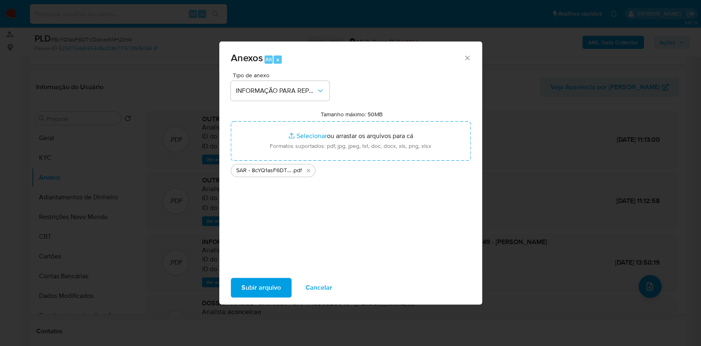
click at [278, 290] on span "Subir arquivo" at bounding box center [260, 287] width 39 height 18
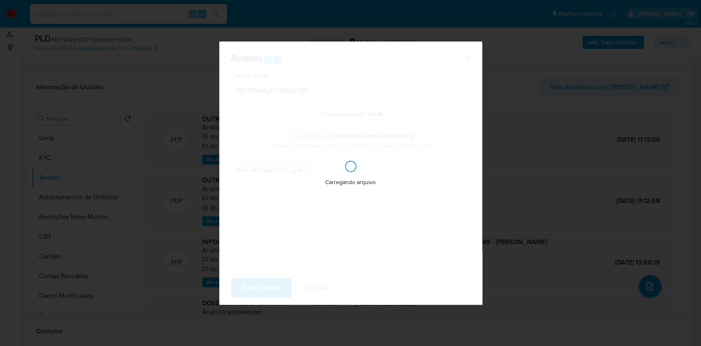
click at [618, 146] on div "Anexos Alt a Tipo de anexo INFORMAÇÃO PARA REPORTE - COAF Tamanho máximo: 50MB …" at bounding box center [350, 173] width 701 height 346
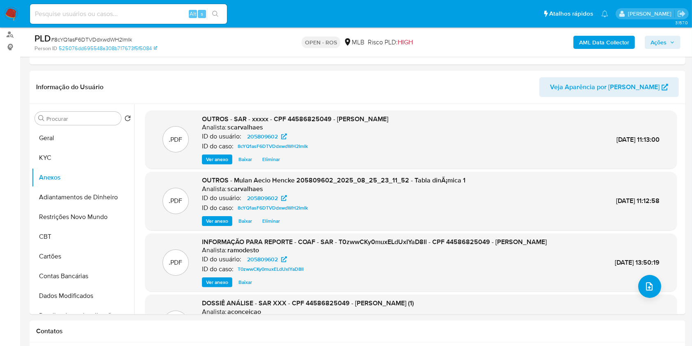
click at [663, 39] on span "Ações" at bounding box center [659, 42] width 16 height 13
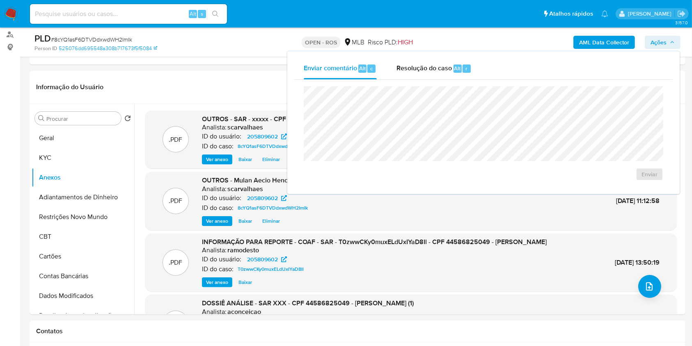
drag, startPoint x: 435, startPoint y: 61, endPoint x: 437, endPoint y: 83, distance: 22.7
click at [435, 62] on div "Resolução do caso Alt r" at bounding box center [434, 68] width 75 height 21
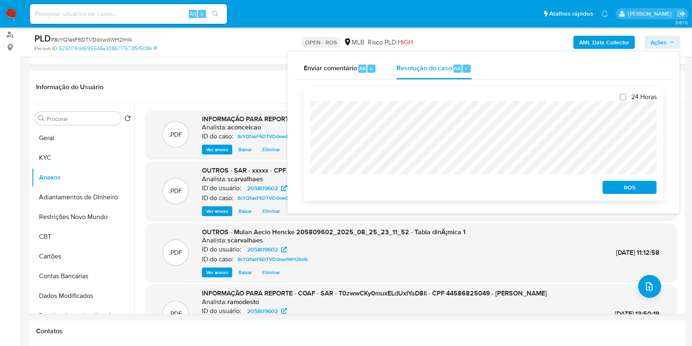
click at [650, 190] on span "ROS" at bounding box center [630, 186] width 43 height 11
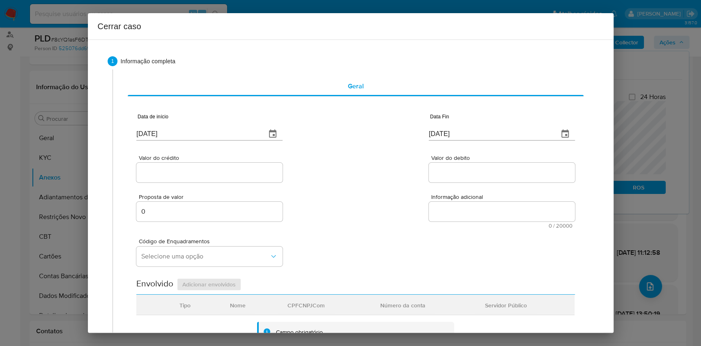
drag, startPoint x: 171, startPoint y: 124, endPoint x: 177, endPoint y: 130, distance: 8.4
click at [171, 124] on div "[DATE]" at bounding box center [209, 128] width 146 height 24
click at [181, 134] on input "[DATE]" at bounding box center [197, 133] width 123 height 13
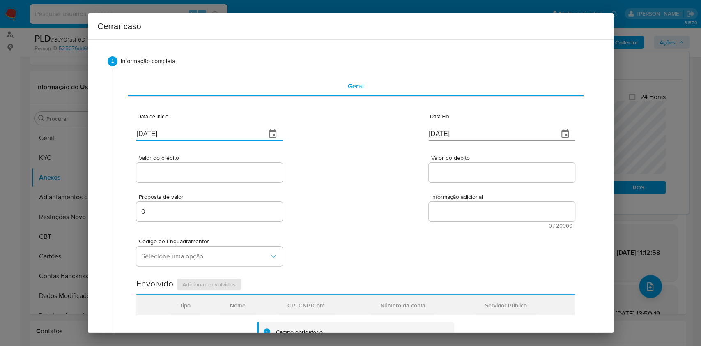
paste input "4/06"
drag, startPoint x: 181, startPoint y: 134, endPoint x: 191, endPoint y: 140, distance: 11.4
click at [181, 134] on input "[DATE]" at bounding box center [197, 133] width 123 height 13
type input "[DATE]"
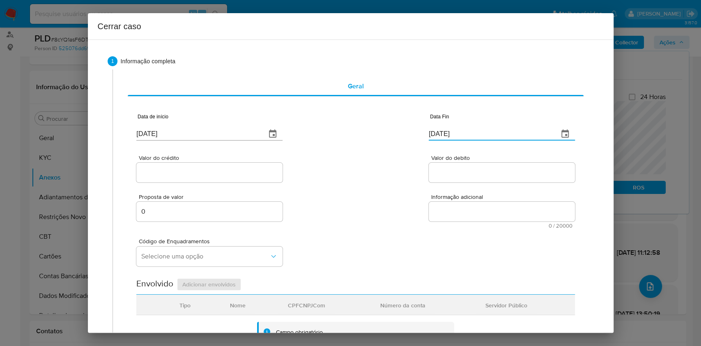
click at [438, 131] on input "[DATE]" at bounding box center [490, 133] width 123 height 13
paste input "4"
click at [438, 131] on input "[DATE]" at bounding box center [490, 133] width 123 height 13
type input "[DATE]"
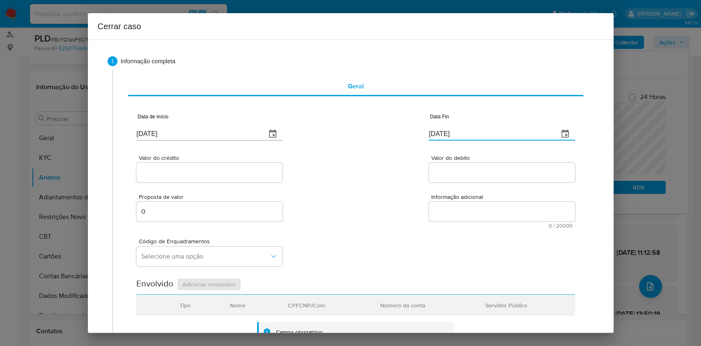
click at [216, 179] on div at bounding box center [209, 173] width 146 height 20
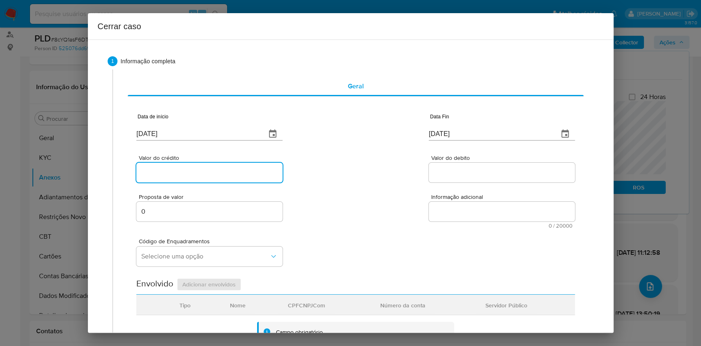
paste input "R$1.394.444"
click at [214, 175] on input "Valor do crédito" at bounding box center [209, 172] width 146 height 11
type input "R$1.394.444"
click at [459, 169] on input "Valor do debito" at bounding box center [502, 172] width 146 height 11
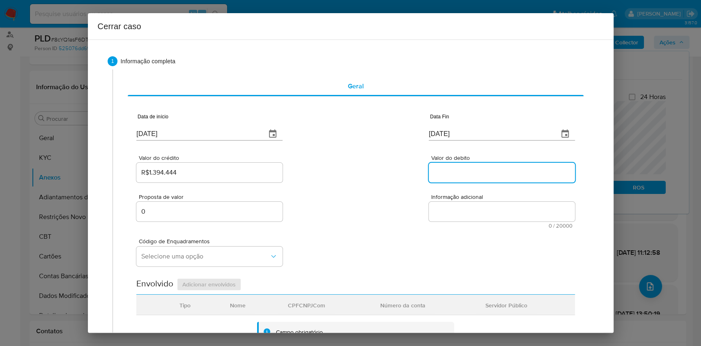
paste input "R$1.402.437"
type input "R$1.402.437"
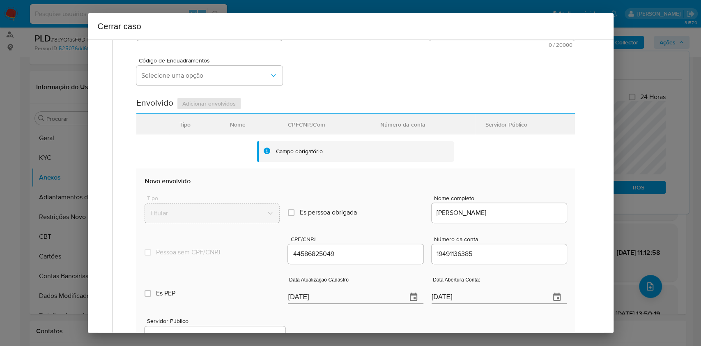
scroll to position [323, 0]
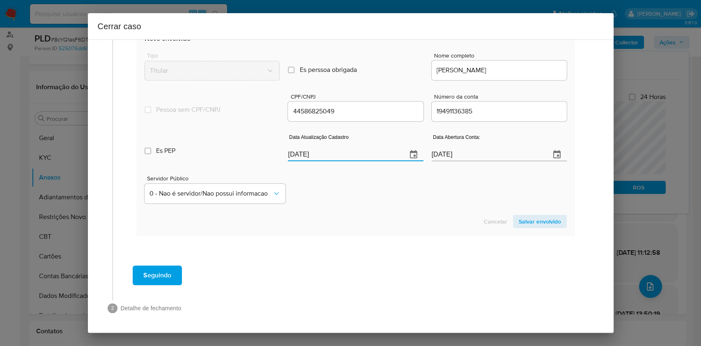
click at [342, 156] on input "[DATE]" at bounding box center [344, 154] width 112 height 13
drag, startPoint x: 342, startPoint y: 156, endPoint x: 345, endPoint y: 159, distance: 4.4
click at [342, 157] on input "[DATE]" at bounding box center [344, 154] width 112 height 13
paste input "2/03"
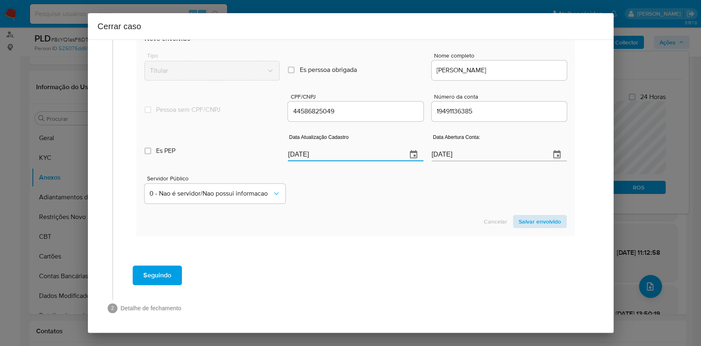
type input "[DATE]"
click at [538, 223] on span "Salvar envolvido" at bounding box center [540, 221] width 42 height 11
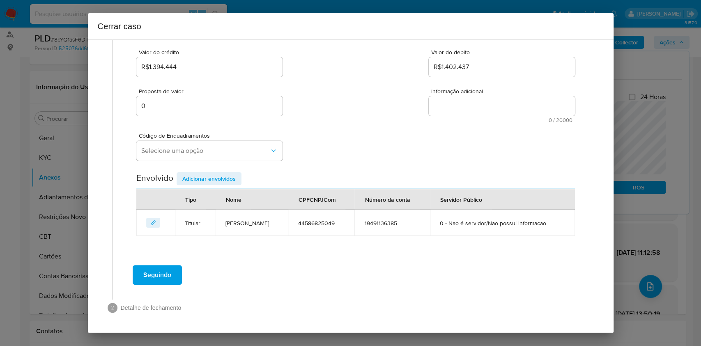
scroll to position [105, 0]
click at [199, 156] on button "Selecione uma opção" at bounding box center [209, 151] width 146 height 20
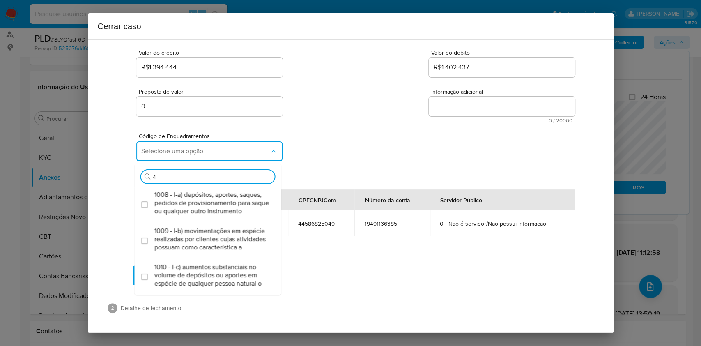
type input "45"
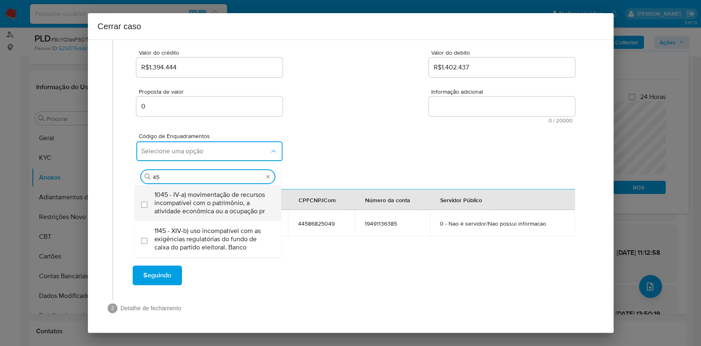
click at [197, 192] on span "1045 - IV-a) movimentação de recursos incompatível com o patrimônio, a atividad…" at bounding box center [211, 203] width 115 height 25
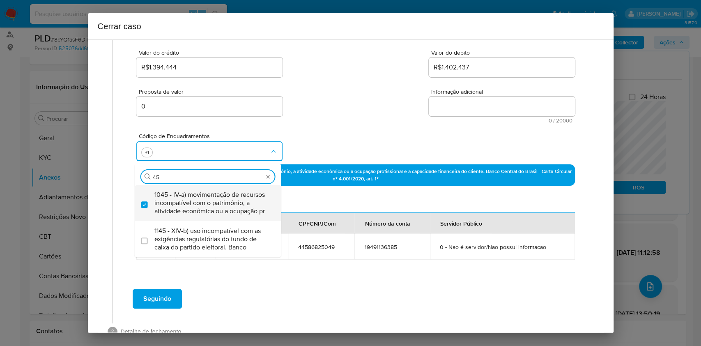
checkbox input "true"
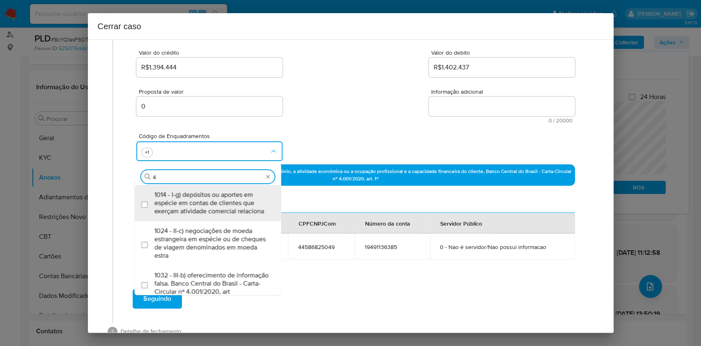
scroll to position [0, 0]
type input "47"
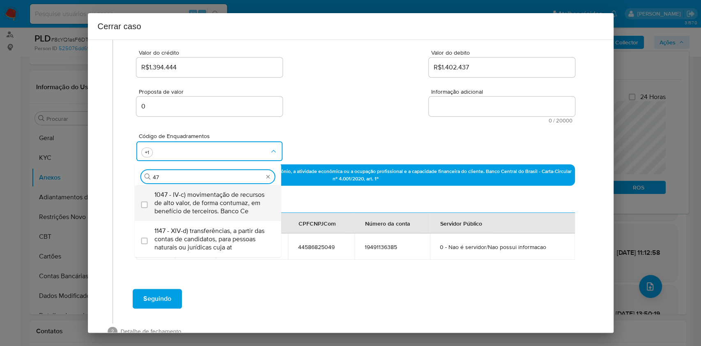
click at [198, 192] on span "1047 - IV-c) movimentação de recursos de alto valor, de forma contumaz, em bene…" at bounding box center [211, 203] width 115 height 25
checkbox input "true"
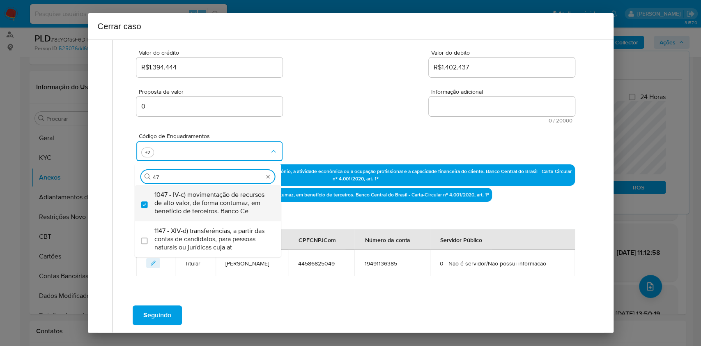
type input "4"
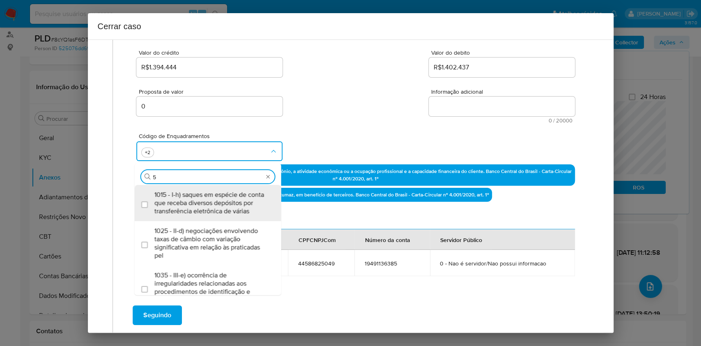
type input "55"
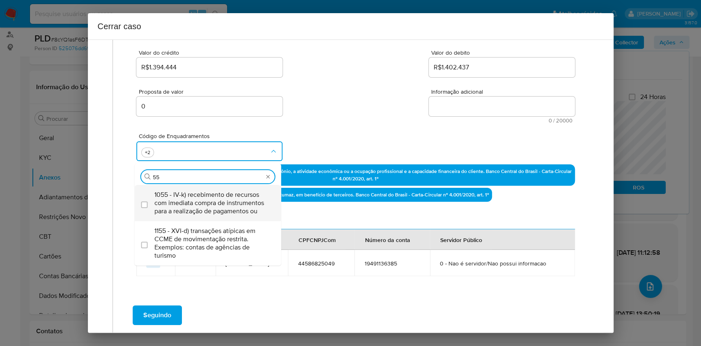
click at [198, 192] on span "1055 - IV-k) recebimento de recursos com imediata compra de instrumentos para a…" at bounding box center [211, 203] width 115 height 25
checkbox input "true"
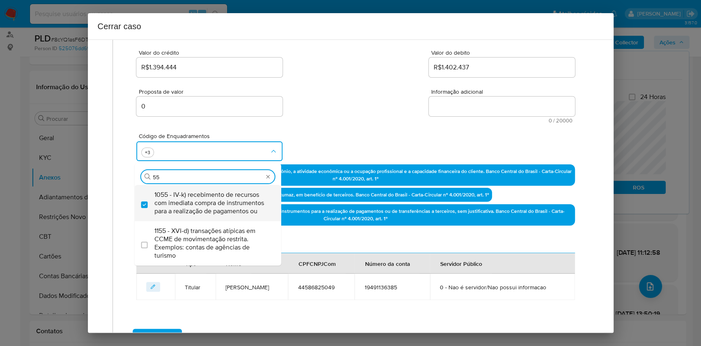
type input "5"
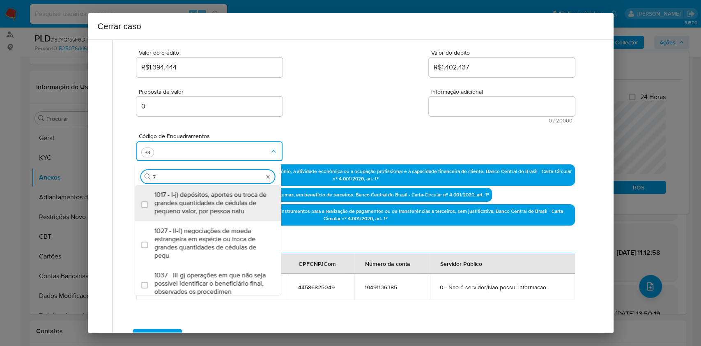
type input "74"
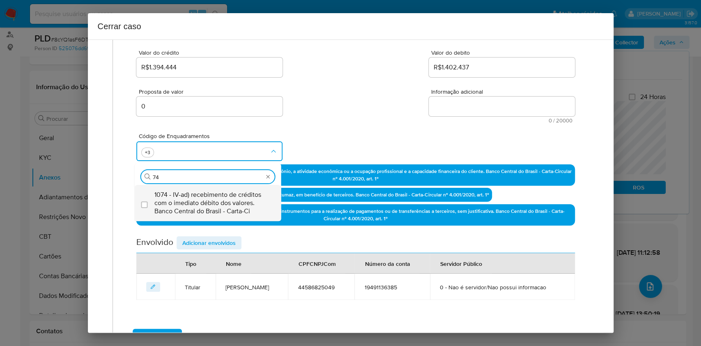
click at [198, 191] on span "1074 - IV-ad) recebimento de créditos com o imediato débito dos valores. Banco …" at bounding box center [211, 203] width 115 height 25
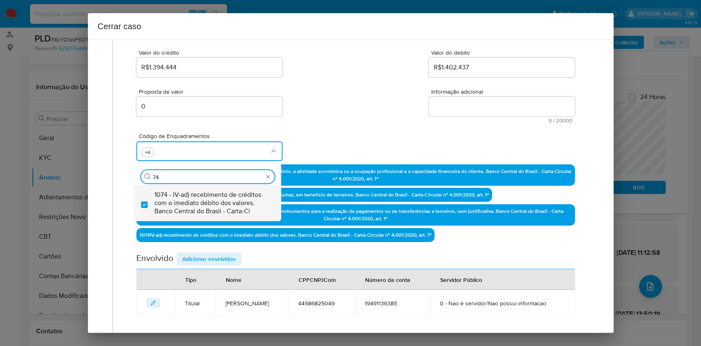
checkbox input "true"
type input "74"
click at [439, 119] on span "0 / 20000" at bounding box center [501, 120] width 141 height 5
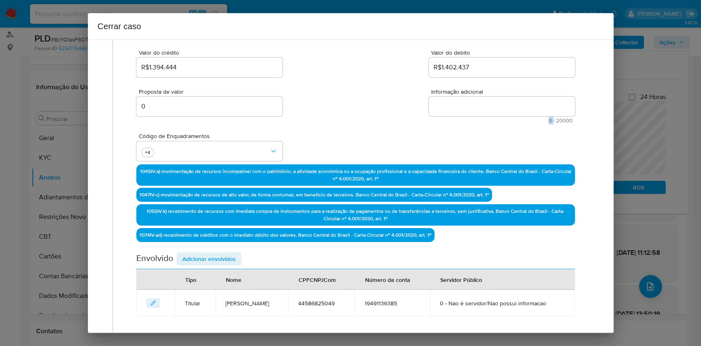
click at [439, 119] on span "0 / 20000" at bounding box center [501, 120] width 141 height 5
click at [440, 112] on textarea "Informação adicional" at bounding box center [502, 106] width 146 height 20
paste textarea "Aécio Hencke, CPF 44586825049, 58 anos, residente no município de Igrejinha, Ri…"
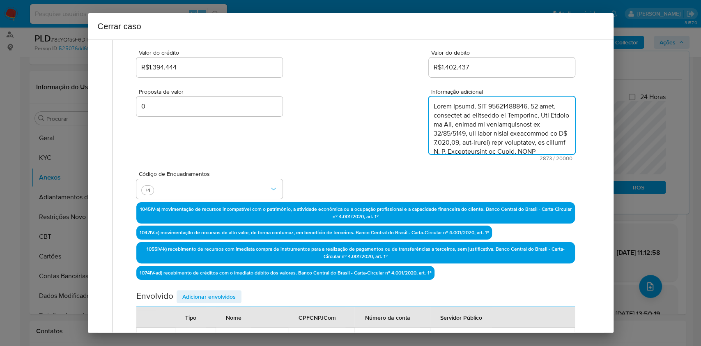
scroll to position [842, 0]
type textarea "Aécio Hencke, CPF 44586825049, 58 anos, residente no município de Igrejinha, Ri…"
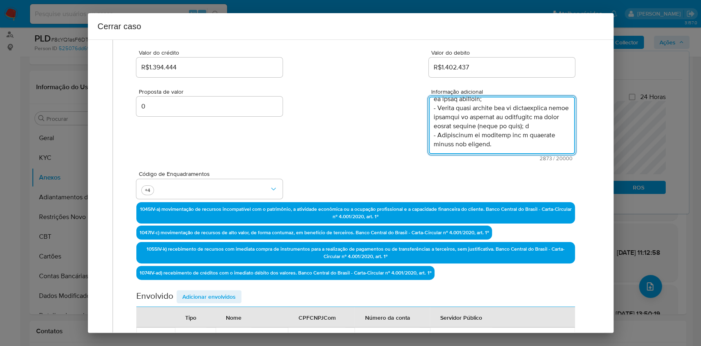
click at [219, 297] on span "Adicionar envolvidos" at bounding box center [208, 296] width 53 height 11
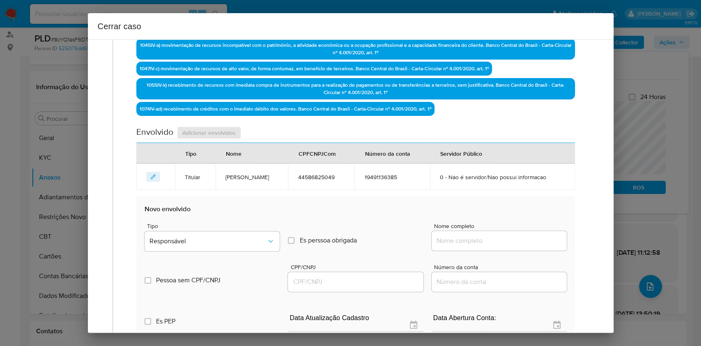
scroll to position [324, 0]
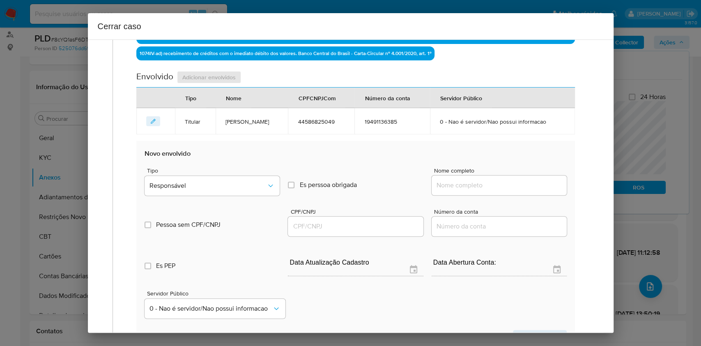
drag, startPoint x: 509, startPoint y: 195, endPoint x: 515, endPoint y: 189, distance: 8.4
click at [509, 195] on div "Nome completo" at bounding box center [499, 183] width 135 height 31
click at [515, 188] on input "Nome completo" at bounding box center [499, 185] width 135 height 11
paste input "Apollo Operations Ltda, 54923003000126"
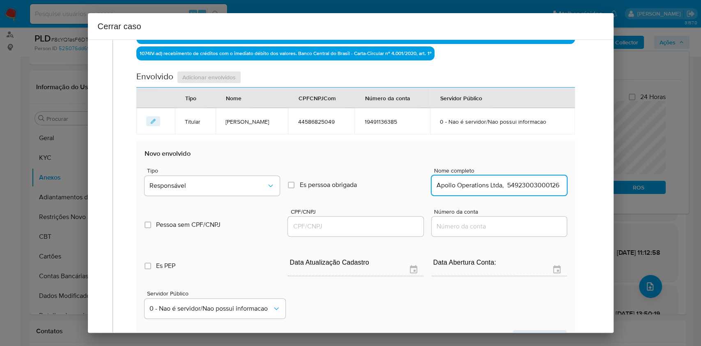
click at [521, 188] on input "Apollo Operations Ltda, 54923003000126" at bounding box center [499, 185] width 135 height 11
click at [521, 187] on input "Apollo Operations Ltda, 54923003000126" at bounding box center [499, 185] width 135 height 11
type input "Apollo Operations Ltda,"
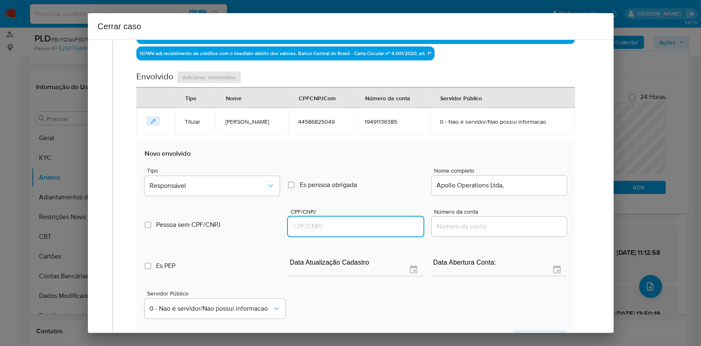
click at [364, 222] on input "CPF/CNPJ" at bounding box center [355, 226] width 135 height 11
paste input "54923003000126"
type input "54923003000126"
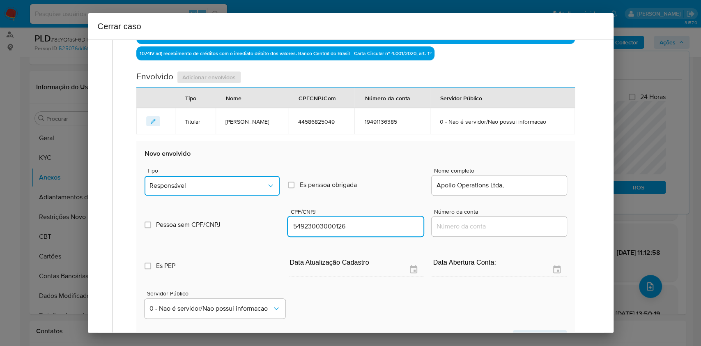
drag, startPoint x: 241, startPoint y: 179, endPoint x: 237, endPoint y: 188, distance: 9.6
click at [241, 179] on button "Responsável" at bounding box center [212, 186] width 135 height 20
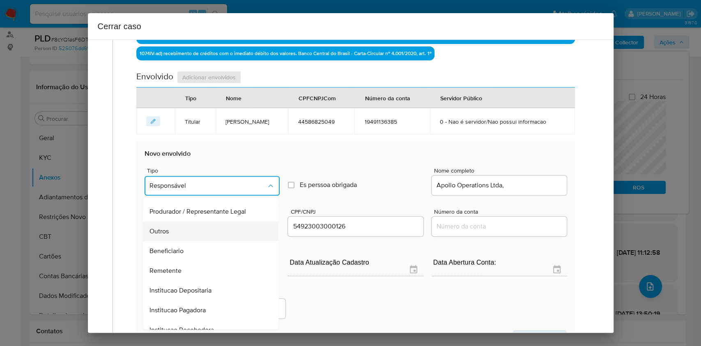
scroll to position [105, 0]
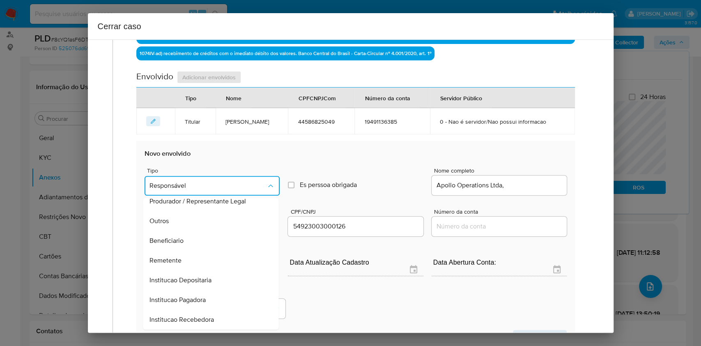
drag, startPoint x: 184, startPoint y: 258, endPoint x: 283, endPoint y: 270, distance: 99.3
click at [186, 258] on div "Remetente" at bounding box center [208, 260] width 117 height 20
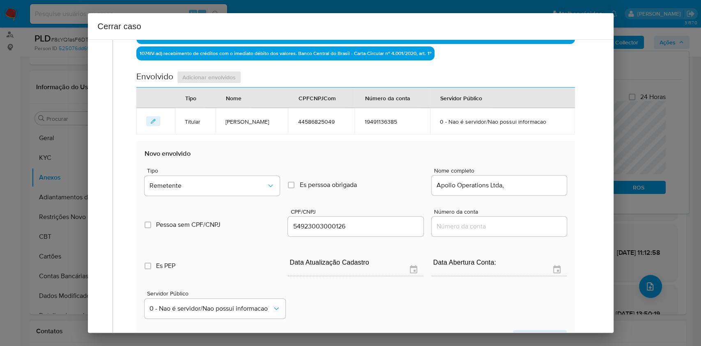
drag, startPoint x: 532, startPoint y: 330, endPoint x: 546, endPoint y: 314, distance: 21.8
click at [531, 331] on span "Salvar envolvido" at bounding box center [540, 336] width 42 height 11
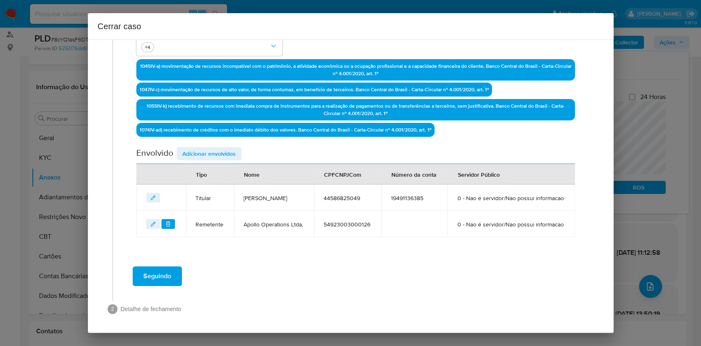
drag, startPoint x: 218, startPoint y: 146, endPoint x: 255, endPoint y: 157, distance: 38.1
click at [219, 148] on span "Adicionar envolvidos" at bounding box center [208, 153] width 53 height 11
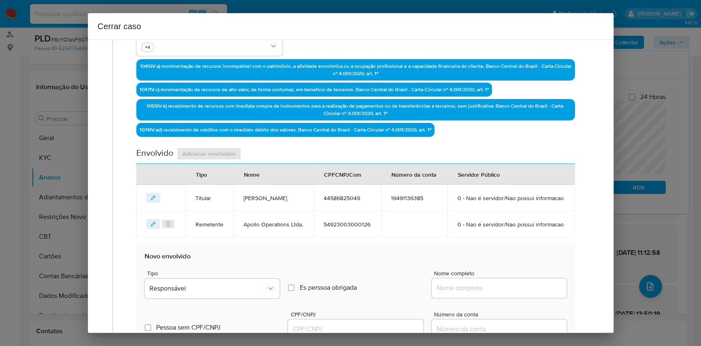
paste input "Ventmear Brasil SA, 52868380000184"
drag, startPoint x: 498, startPoint y: 289, endPoint x: 526, endPoint y: 288, distance: 27.9
click at [499, 289] on input "Nome completo" at bounding box center [499, 288] width 135 height 11
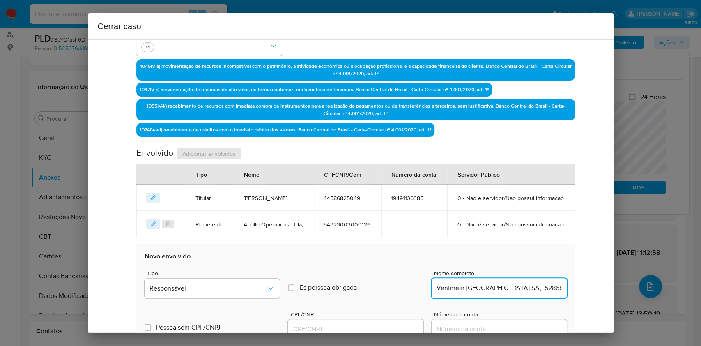
click at [526, 288] on input "Ventmear Brasil SA, 52868380000184" at bounding box center [499, 288] width 135 height 11
type input "Ventmear Brasil SA,"
click at [363, 328] on input "CPF/CNPJ" at bounding box center [355, 329] width 135 height 11
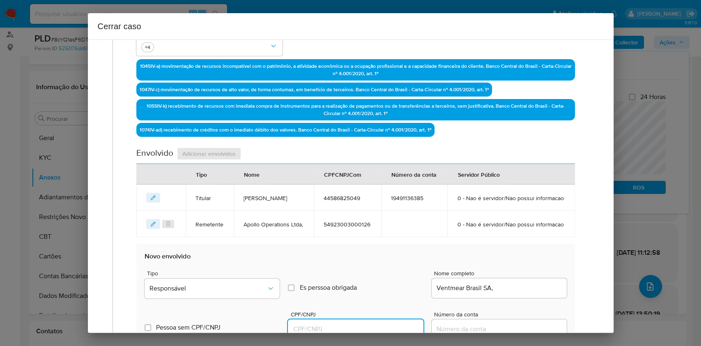
paste input "52868380000184"
type input "52868380000184"
click at [237, 291] on button "Responsável" at bounding box center [212, 288] width 135 height 20
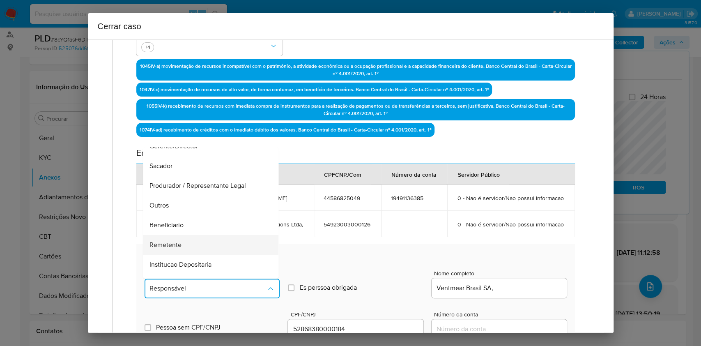
scroll to position [105, 0]
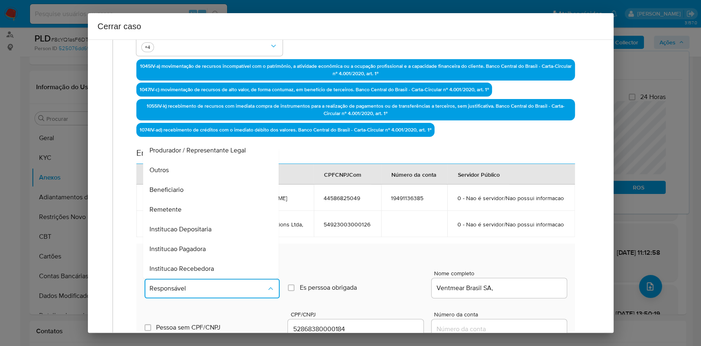
drag, startPoint x: 180, startPoint y: 209, endPoint x: 275, endPoint y: 216, distance: 95.1
click at [180, 210] on span "Remetente" at bounding box center [166, 209] width 32 height 8
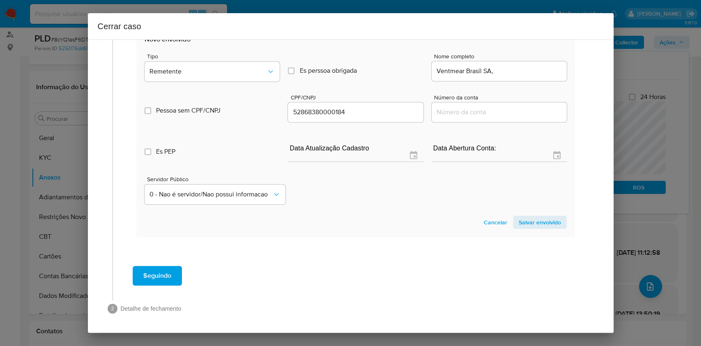
click at [524, 225] on span "Salvar envolvido" at bounding box center [540, 221] width 42 height 11
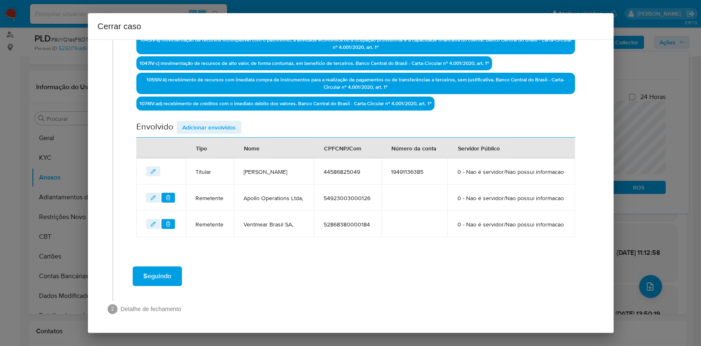
click at [158, 274] on span "Seguindo" at bounding box center [157, 276] width 28 height 18
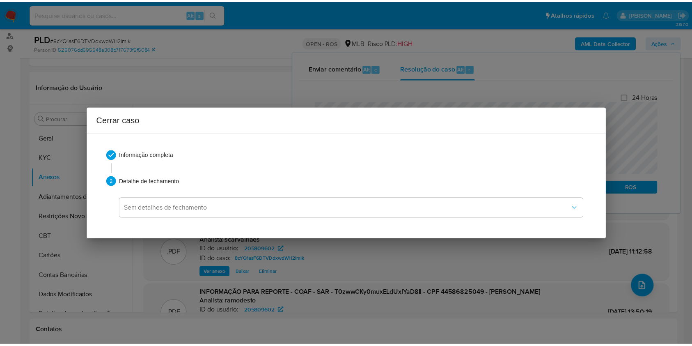
scroll to position [833, 0]
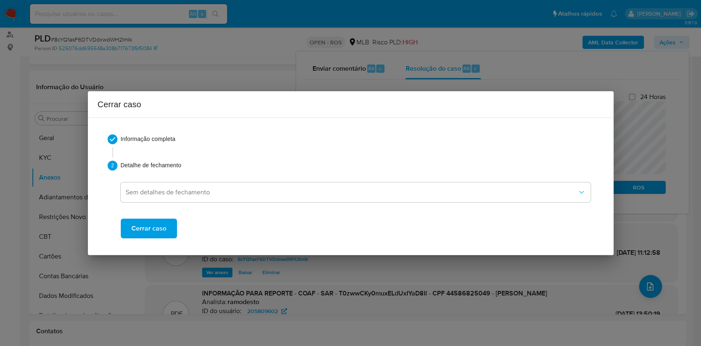
drag, startPoint x: 156, startPoint y: 224, endPoint x: 166, endPoint y: 225, distance: 10.7
click at [158, 225] on span "Cerrar caso" at bounding box center [148, 228] width 35 height 18
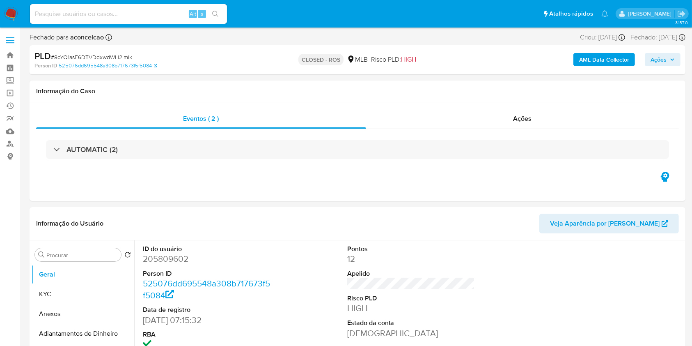
select select "10"
